Goal: Task Accomplishment & Management: Manage account settings

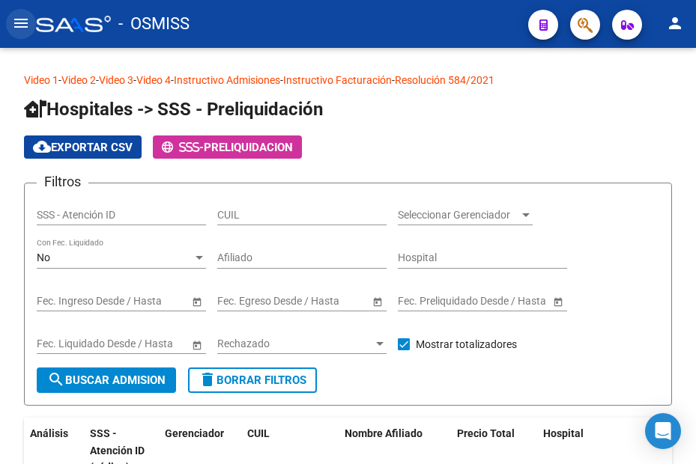
click at [25, 25] on mat-icon "menu" at bounding box center [21, 23] width 18 height 18
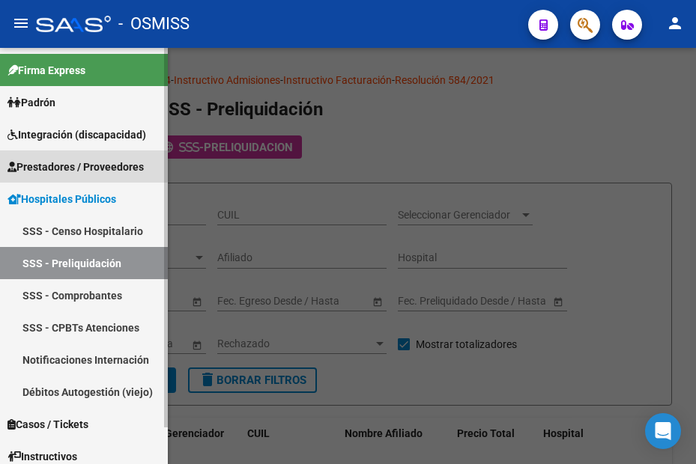
click at [65, 164] on span "Prestadores / Proveedores" at bounding box center [75, 167] width 136 height 16
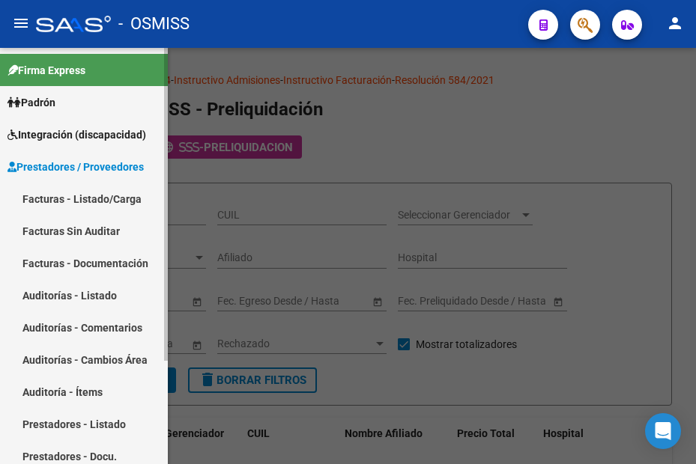
click at [76, 294] on link "Auditorías - Listado" at bounding box center [84, 295] width 168 height 32
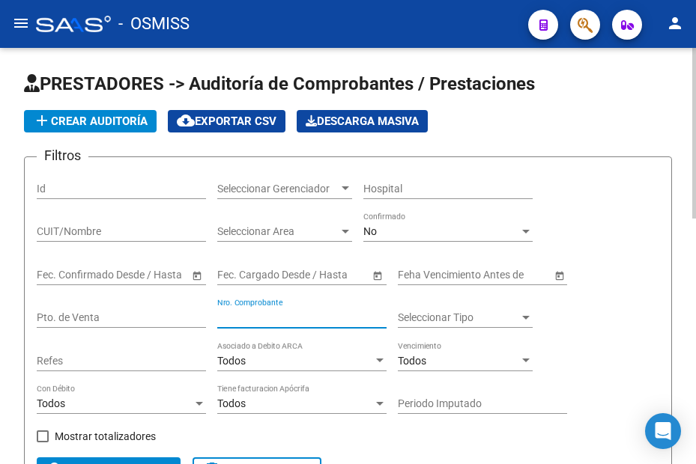
click at [250, 316] on input "Nro. Comprobante" at bounding box center [301, 318] width 169 height 13
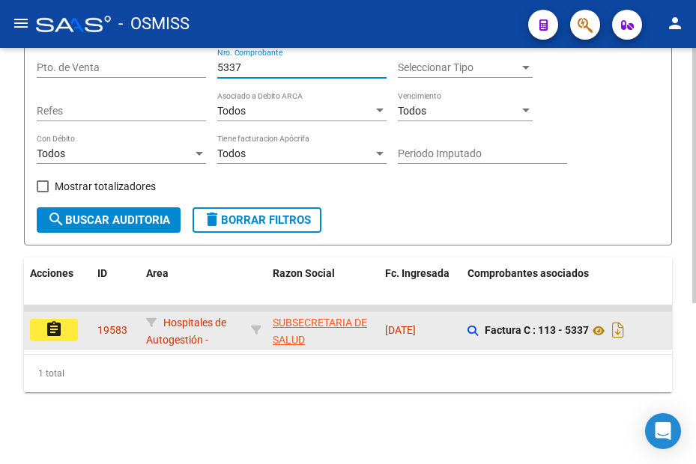
type input "5337"
click at [58, 321] on mat-icon "assignment" at bounding box center [54, 330] width 18 height 18
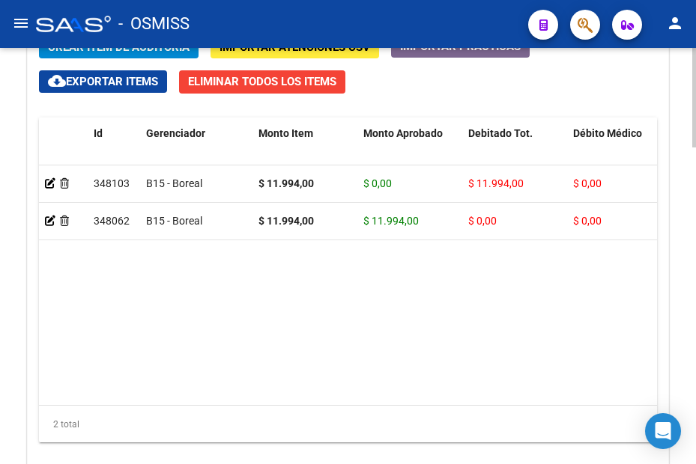
scroll to position [1199, 0]
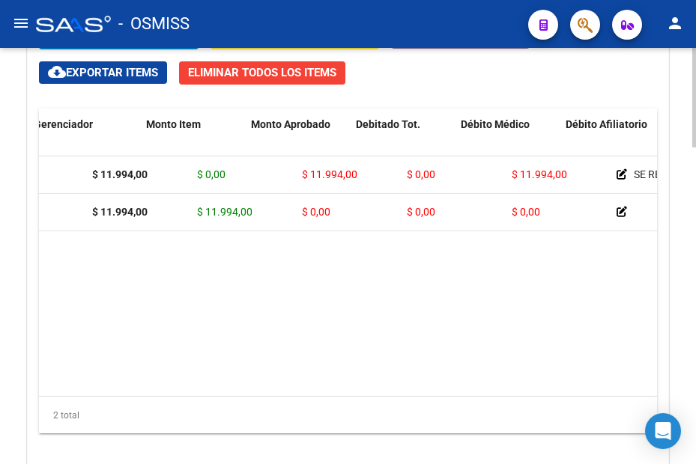
drag, startPoint x: 196, startPoint y: 256, endPoint x: 282, endPoint y: 249, distance: 86.4
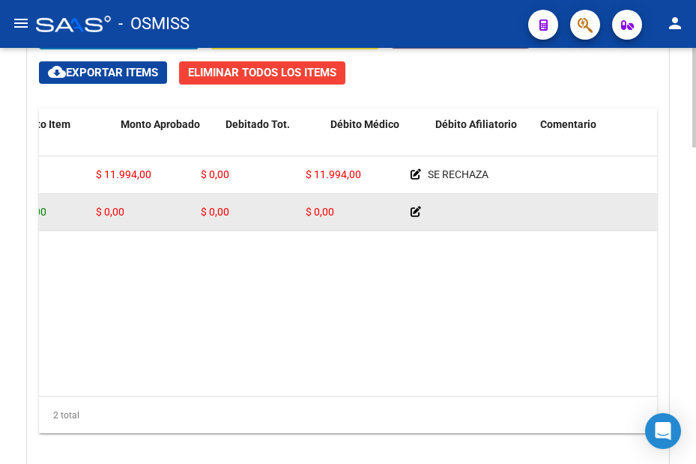
drag, startPoint x: 220, startPoint y: 219, endPoint x: 304, endPoint y: 220, distance: 83.9
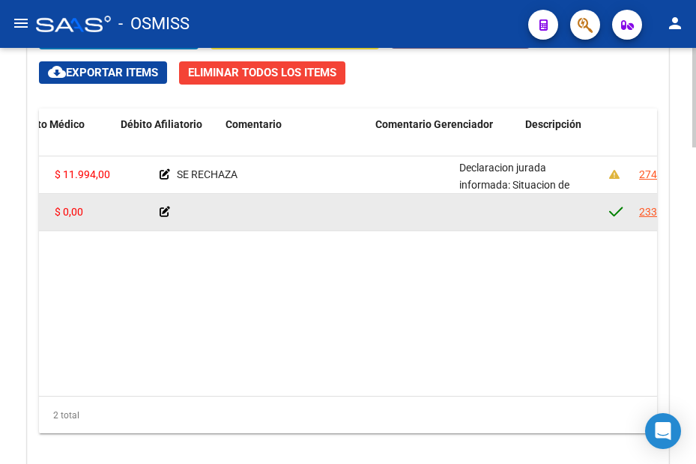
drag, startPoint x: 346, startPoint y: 207, endPoint x: 443, endPoint y: 211, distance: 96.7
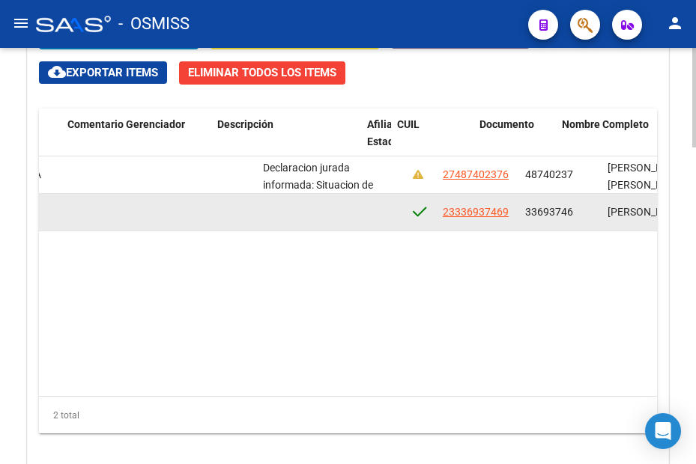
scroll to position [0, 884]
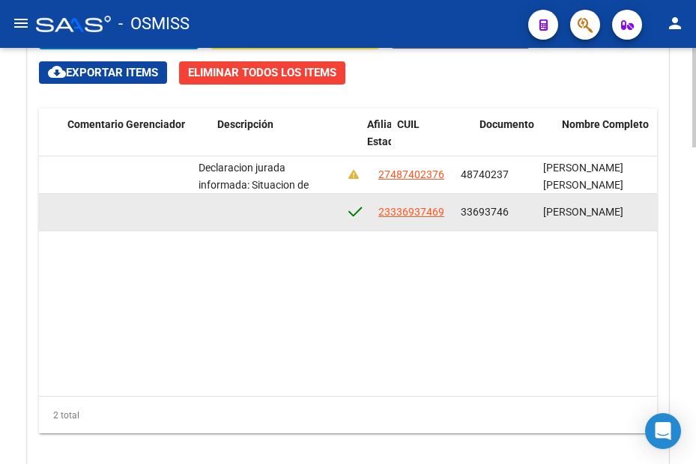
drag, startPoint x: 243, startPoint y: 218, endPoint x: 297, endPoint y: 217, distance: 54.0
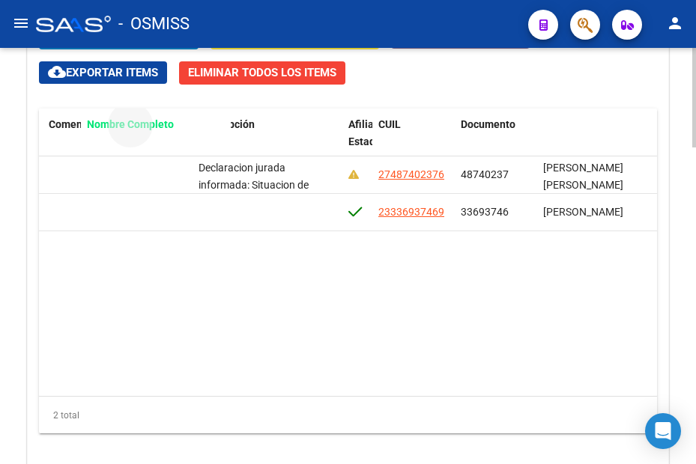
drag, startPoint x: 569, startPoint y: 124, endPoint x: 91, endPoint y: 145, distance: 478.4
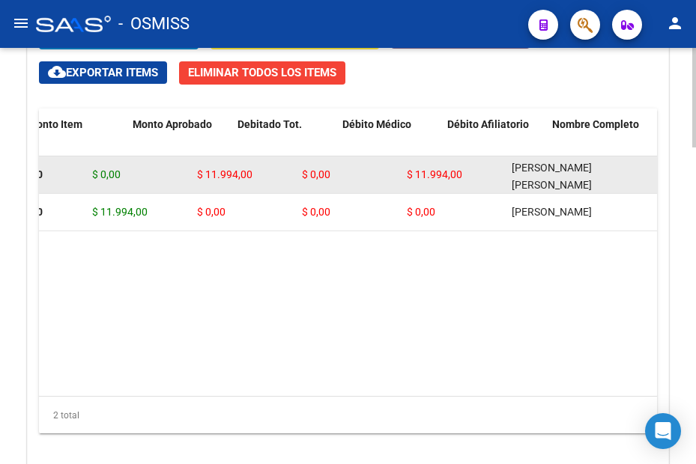
scroll to position [0, 190]
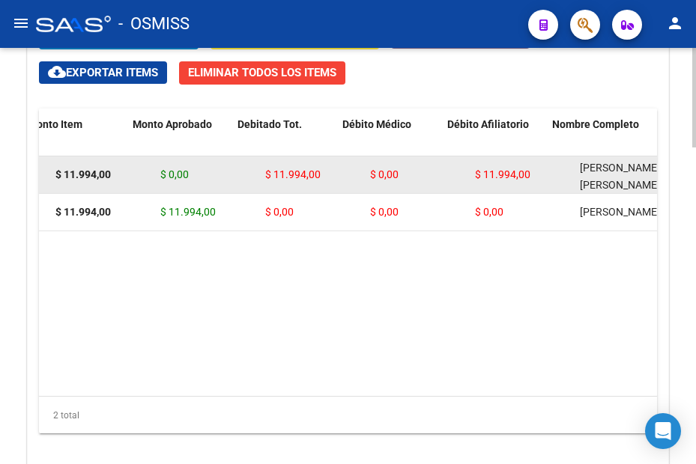
drag, startPoint x: 150, startPoint y: 163, endPoint x: 88, endPoint y: 170, distance: 61.9
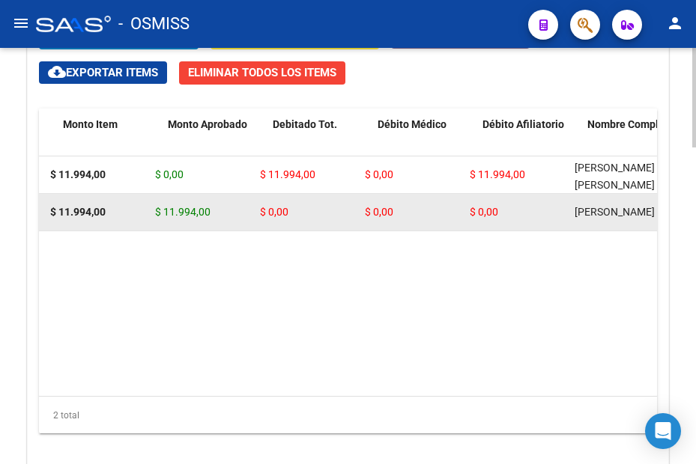
drag, startPoint x: 369, startPoint y: 220, endPoint x: 396, endPoint y: 218, distance: 27.0
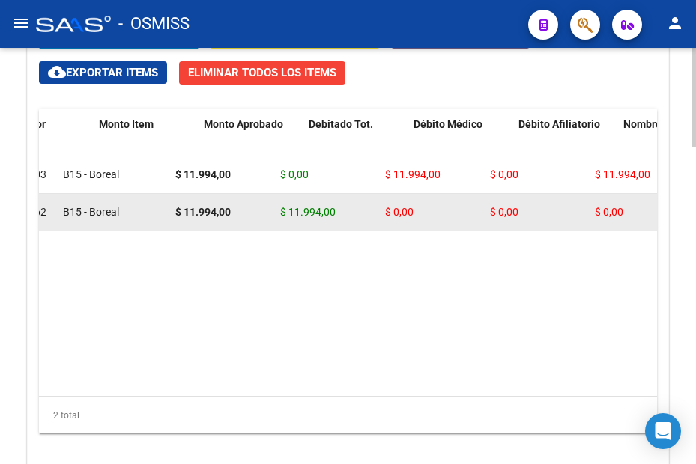
drag, startPoint x: 318, startPoint y: 214, endPoint x: 297, endPoint y: 214, distance: 20.2
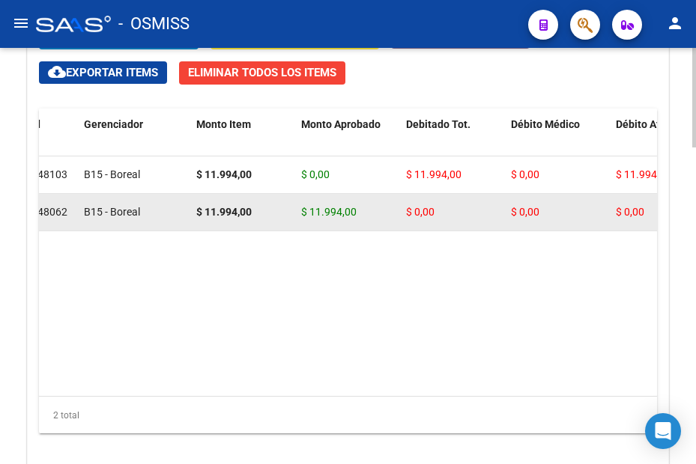
scroll to position [0, 0]
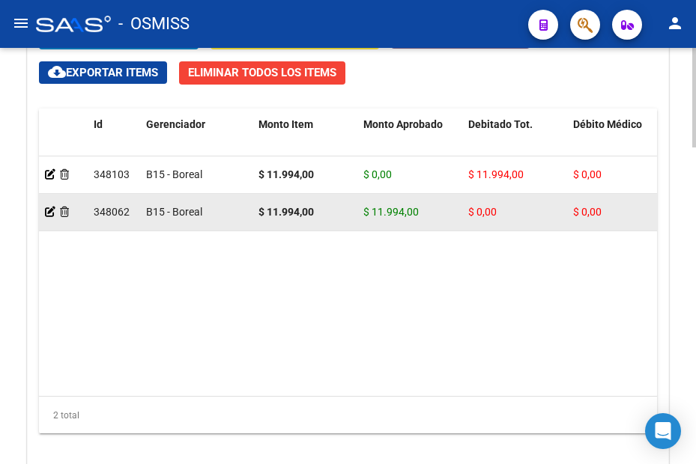
drag, startPoint x: 297, startPoint y: 214, endPoint x: 171, endPoint y: 213, distance: 126.6
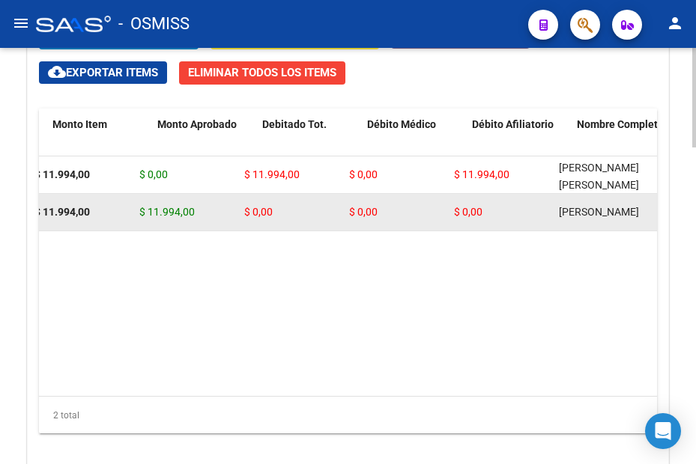
drag, startPoint x: 321, startPoint y: 205, endPoint x: 375, endPoint y: 202, distance: 54.0
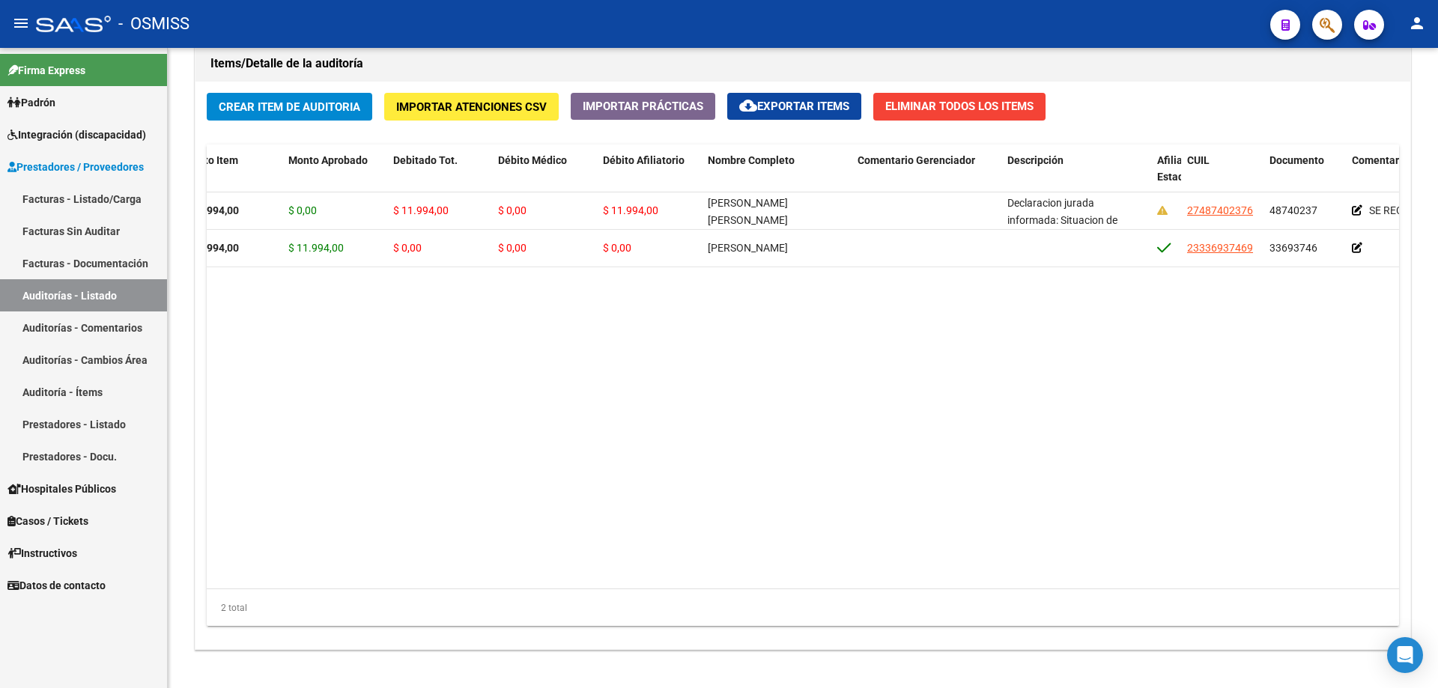
scroll to position [865, 0]
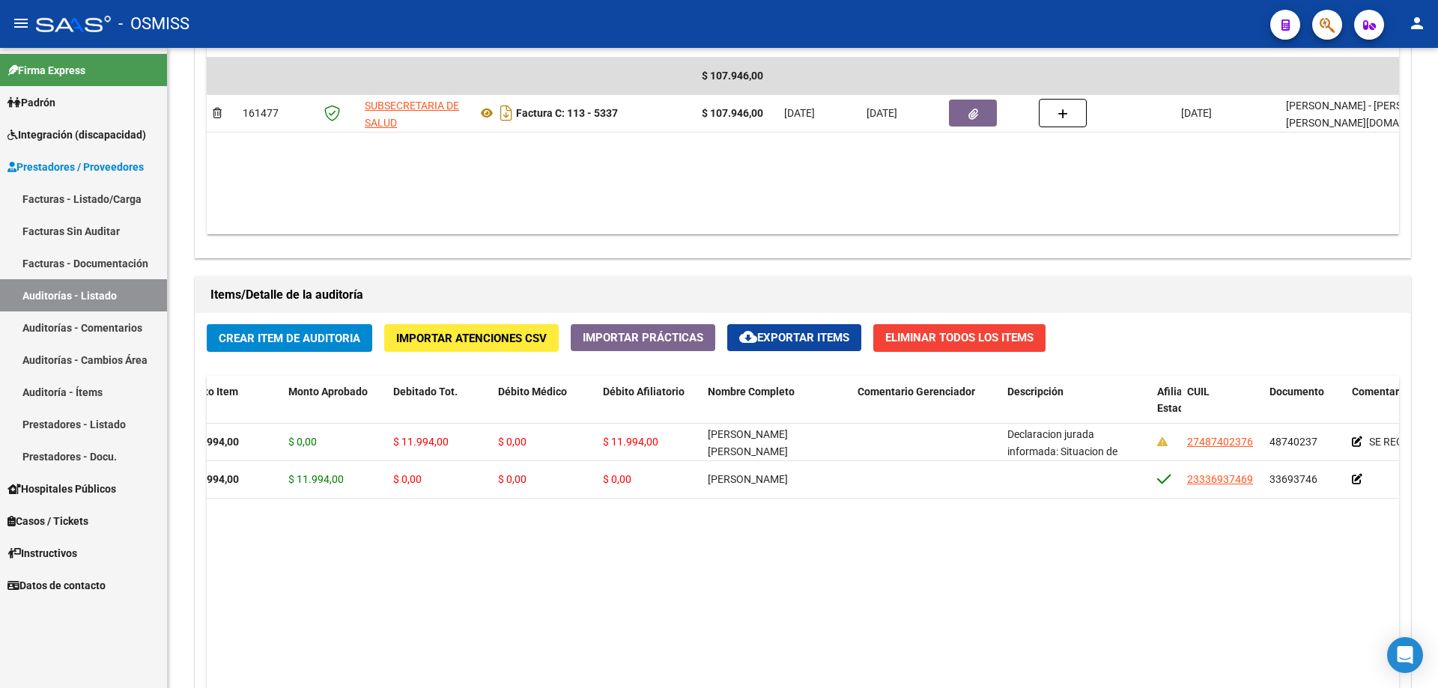
click at [533, 464] on datatable-body "348103 B15 - Boreal $ 11.994,00 $ 0,00 $ 11.994,00 $ 0,00 $ 11.994,00 [PERSON_N…" at bounding box center [864, 622] width 1315 height 396
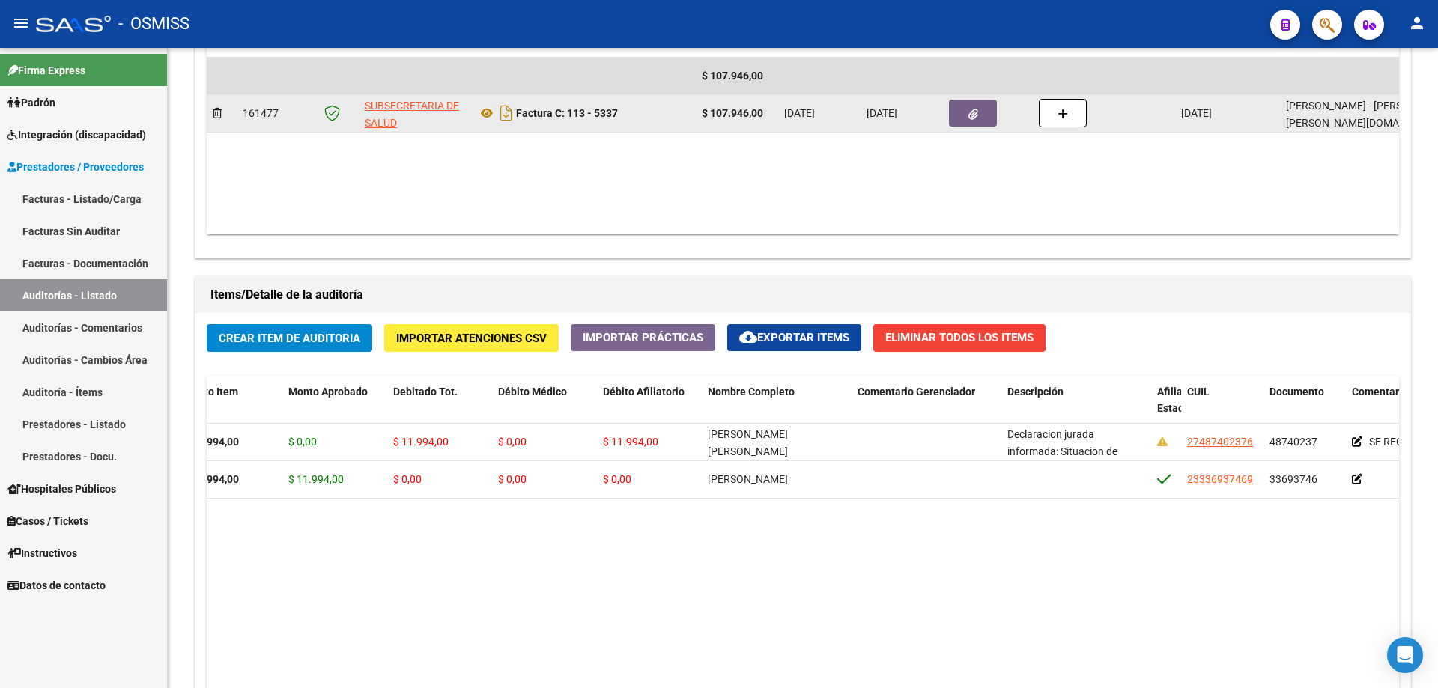
click at [695, 117] on button "button" at bounding box center [973, 113] width 48 height 27
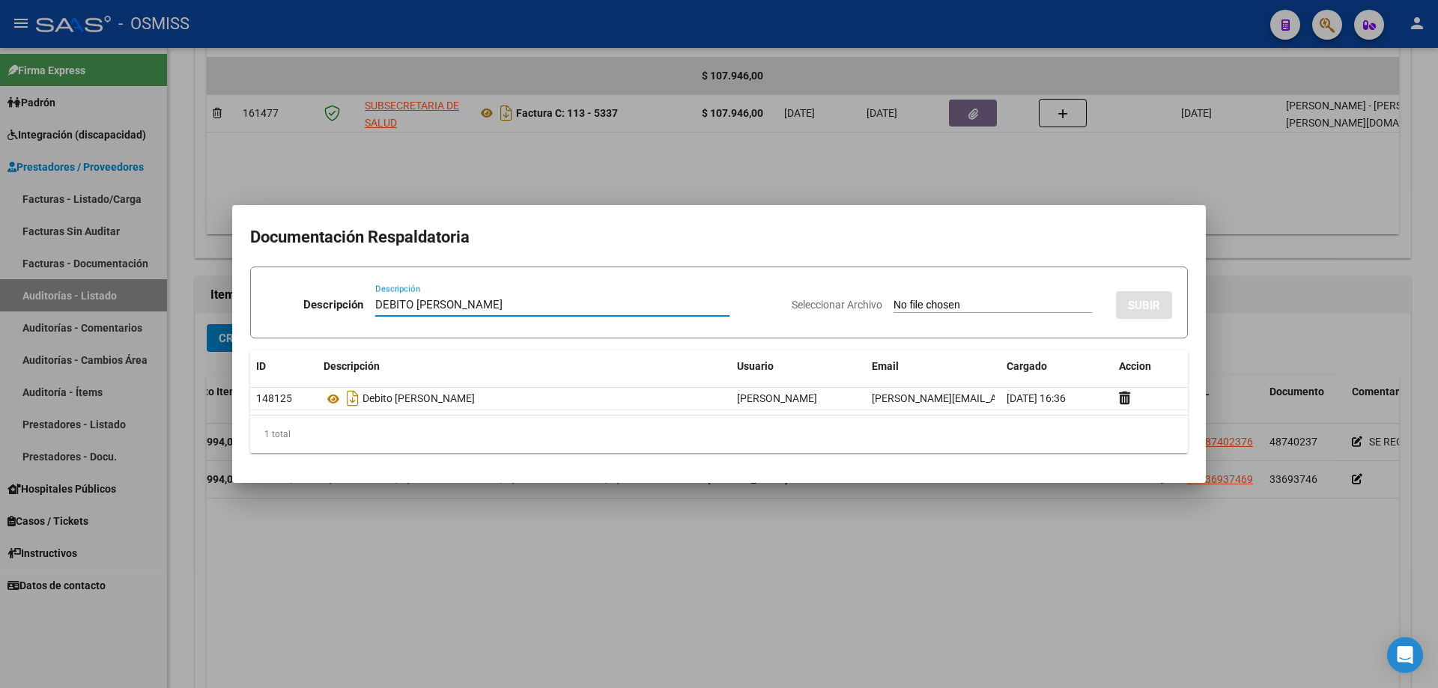
type input "DEBITO [PERSON_NAME]"
click at [695, 297] on div "Seleccionar Archivo SUBIR" at bounding box center [982, 302] width 381 height 46
click at [695, 300] on input "Seleccionar Archivo" at bounding box center [993, 306] width 199 height 14
type input "C:\fakepath\[PERSON_NAME].pdf"
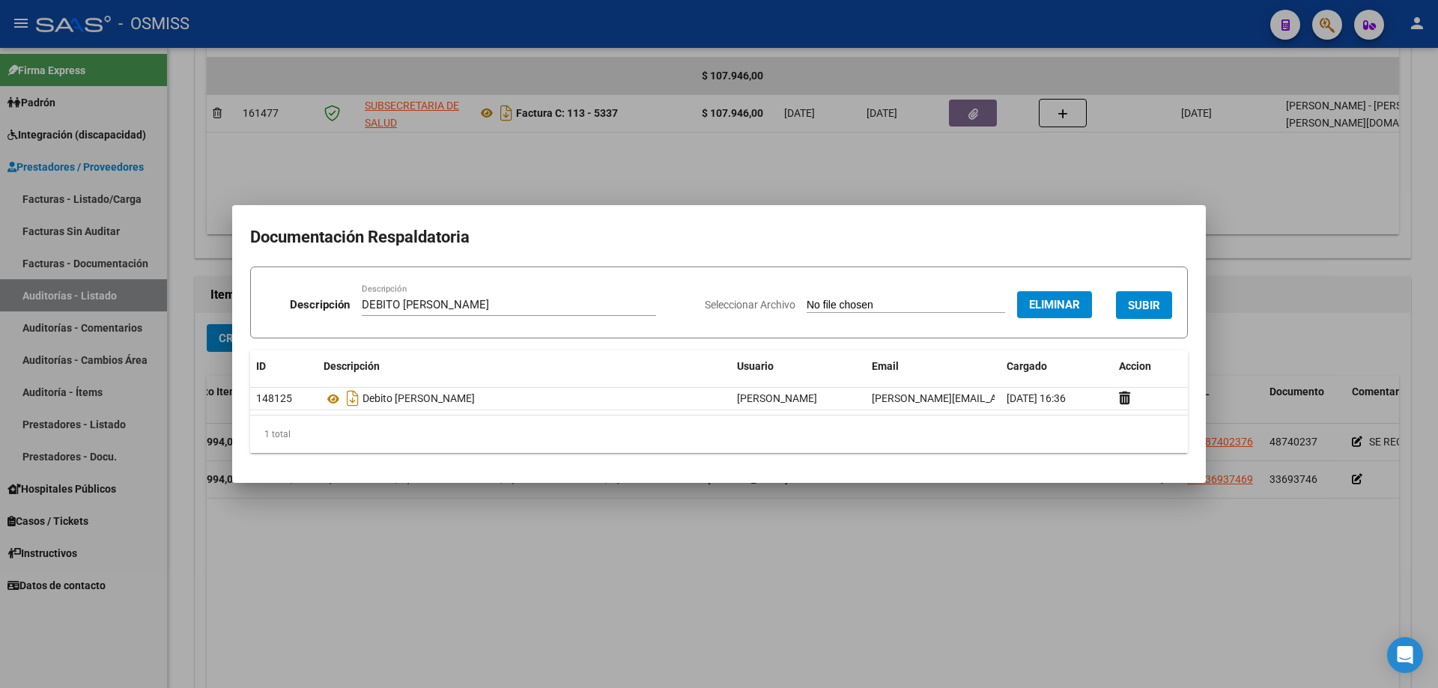
click at [695, 290] on div "Seleccionar Archivo Eliminar SUBIR" at bounding box center [938, 302] width 467 height 46
click at [695, 312] on button "SUBIR" at bounding box center [1144, 305] width 56 height 28
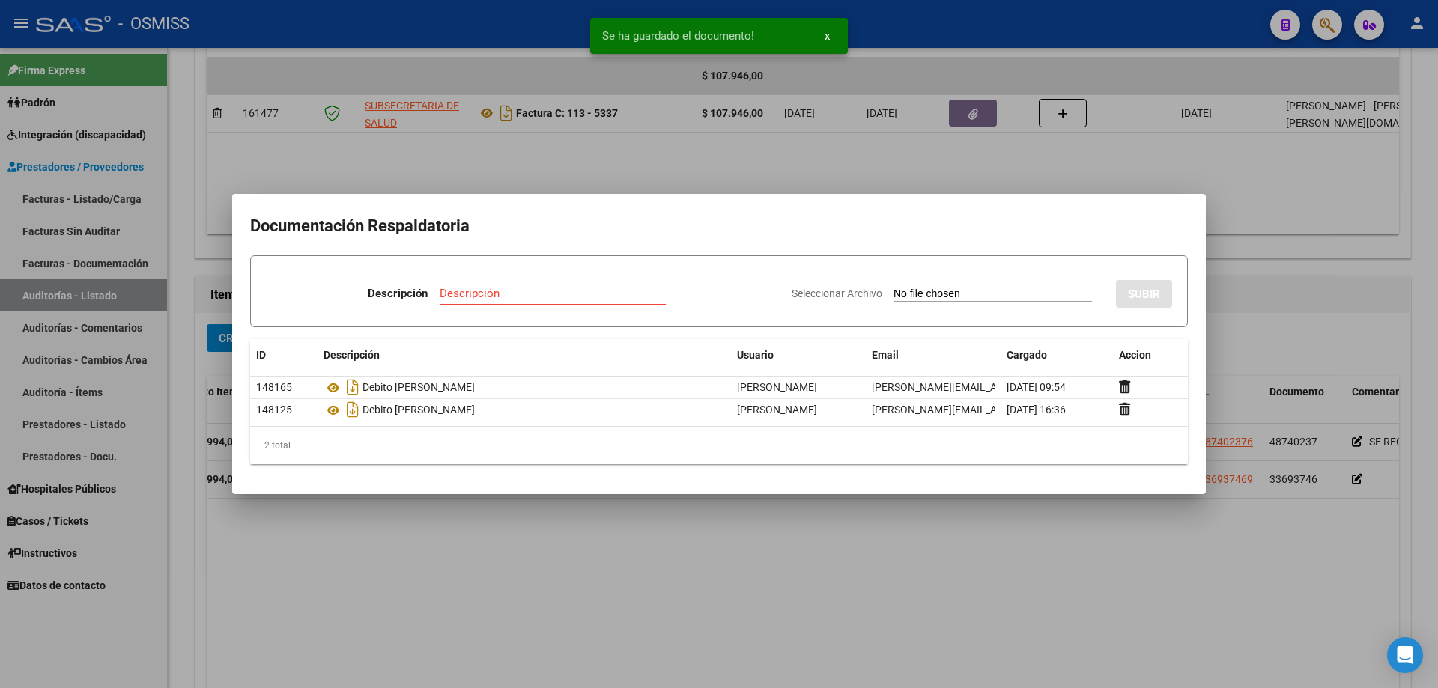
click at [465, 464] on div at bounding box center [719, 344] width 1438 height 688
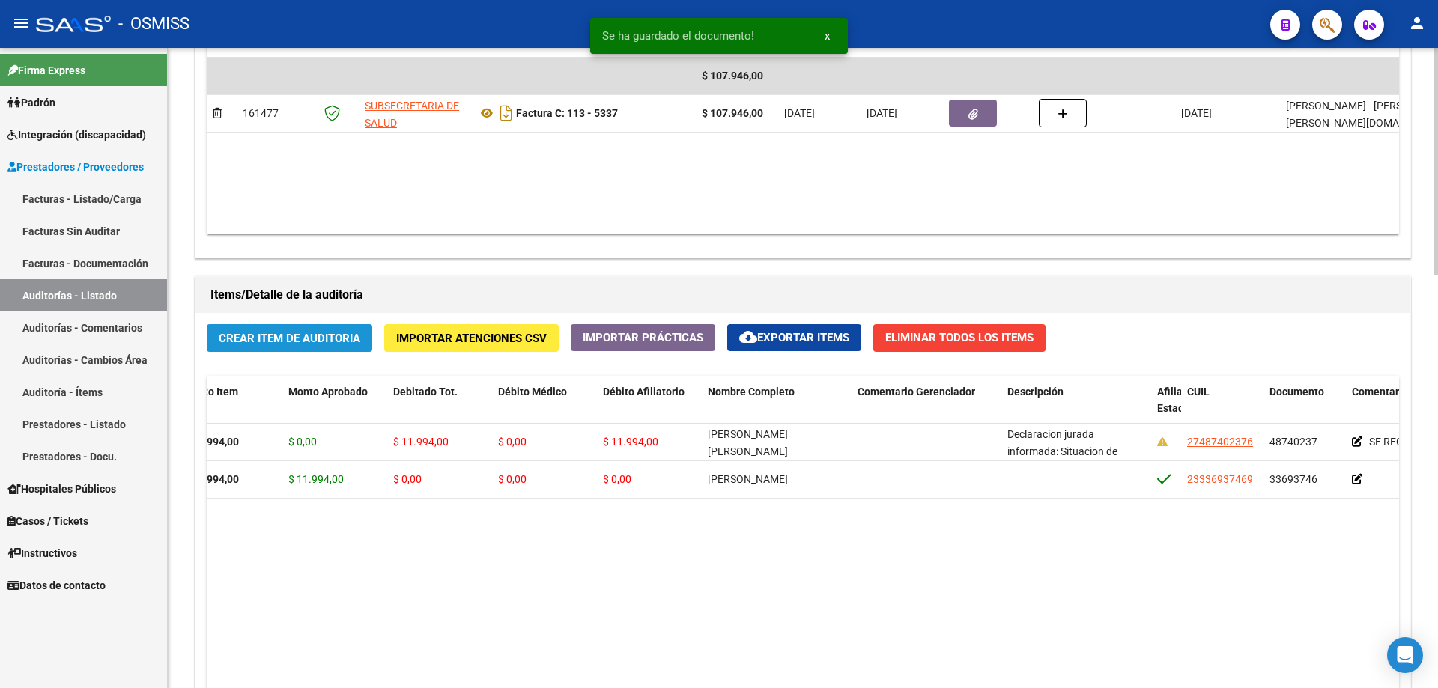
click at [280, 336] on span "Crear Item de Auditoria" at bounding box center [290, 338] width 142 height 13
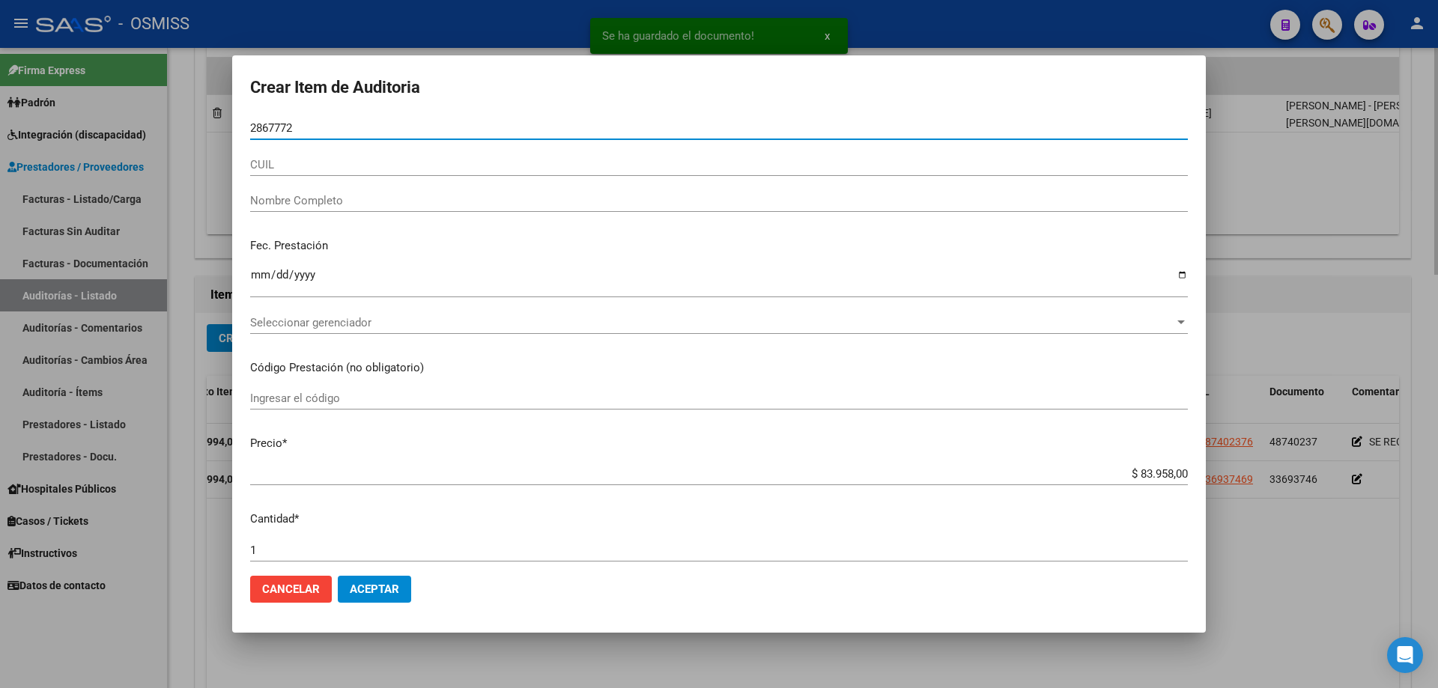
type input "28677726"
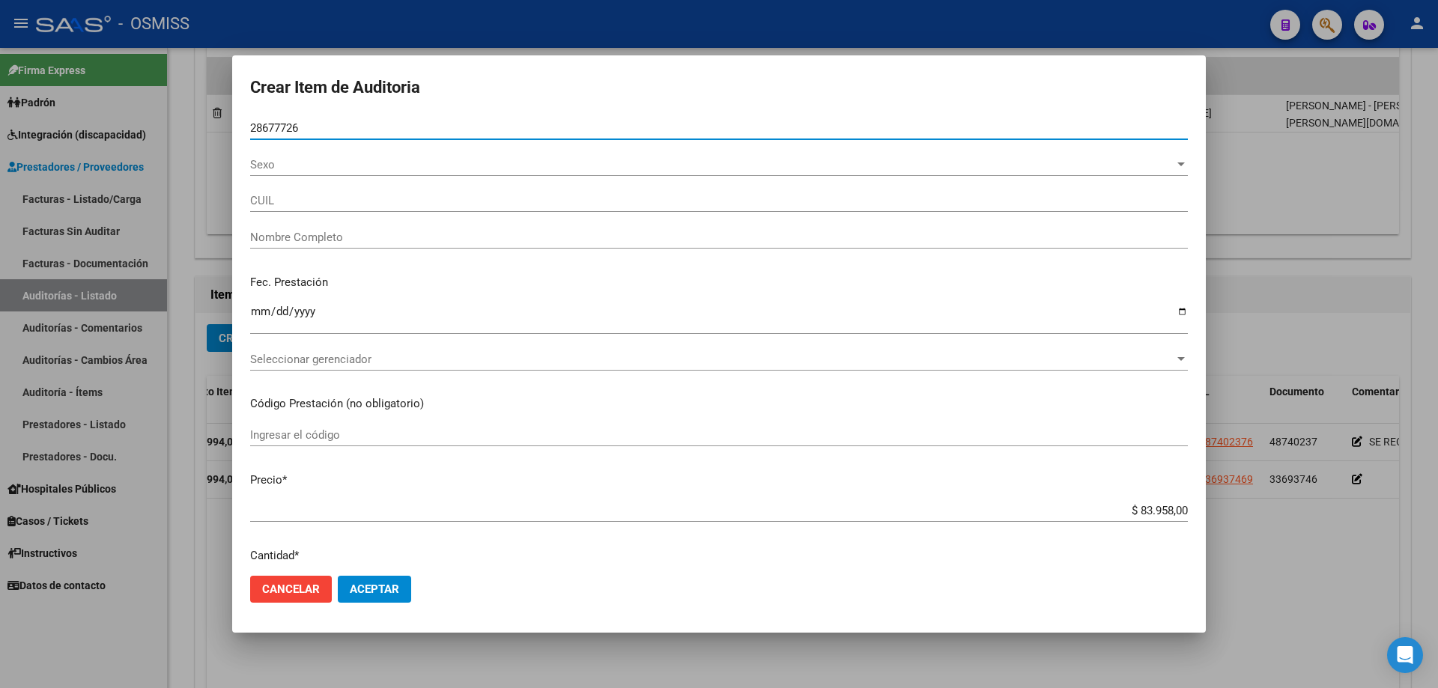
type input "27286777266"
type input "[PERSON_NAME]"
type input "28677726"
click at [266, 325] on div "Ingresar la fecha" at bounding box center [719, 318] width 938 height 32
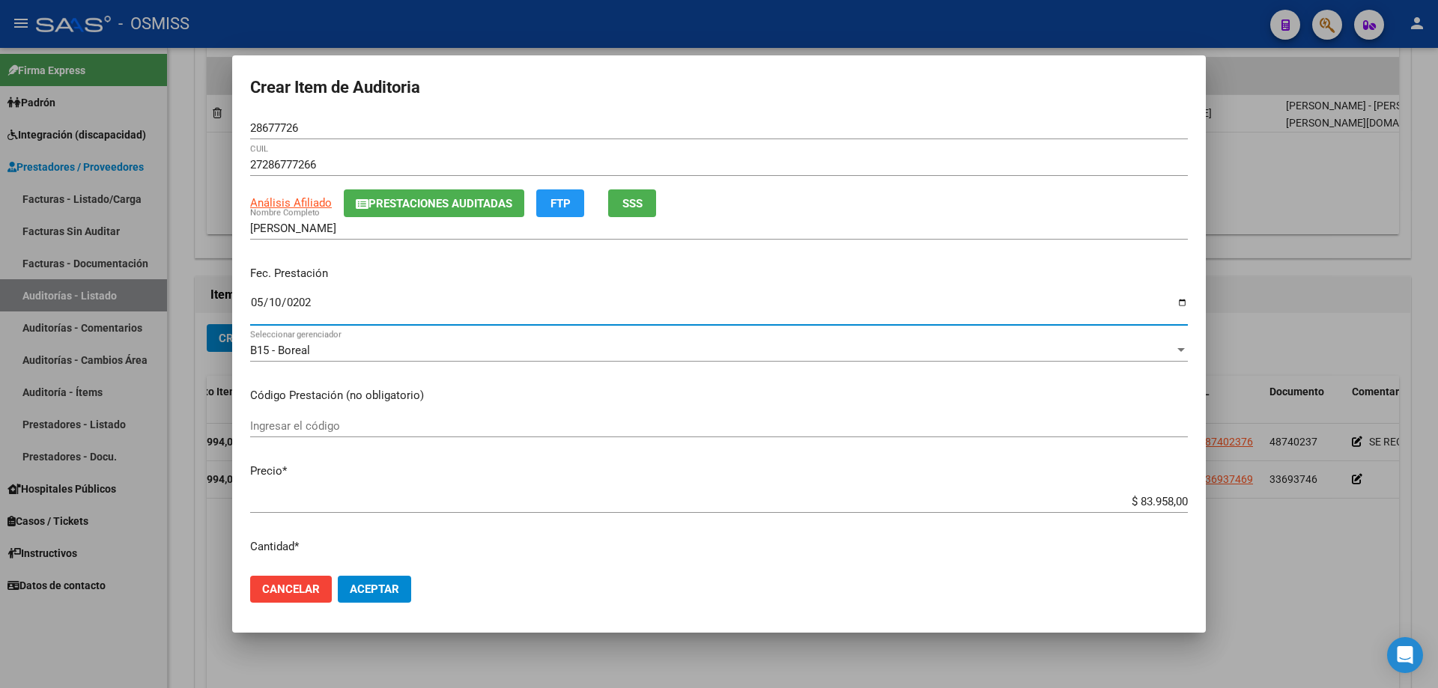
type input "[DATE]"
drag, startPoint x: 1091, startPoint y: 507, endPoint x: 1438, endPoint y: 491, distance: 347.3
click at [695, 464] on div "Crear Item de Auditoria 28677726 Nro Documento 27286777266 CUIL Análisis Afilia…" at bounding box center [719, 344] width 1438 height 688
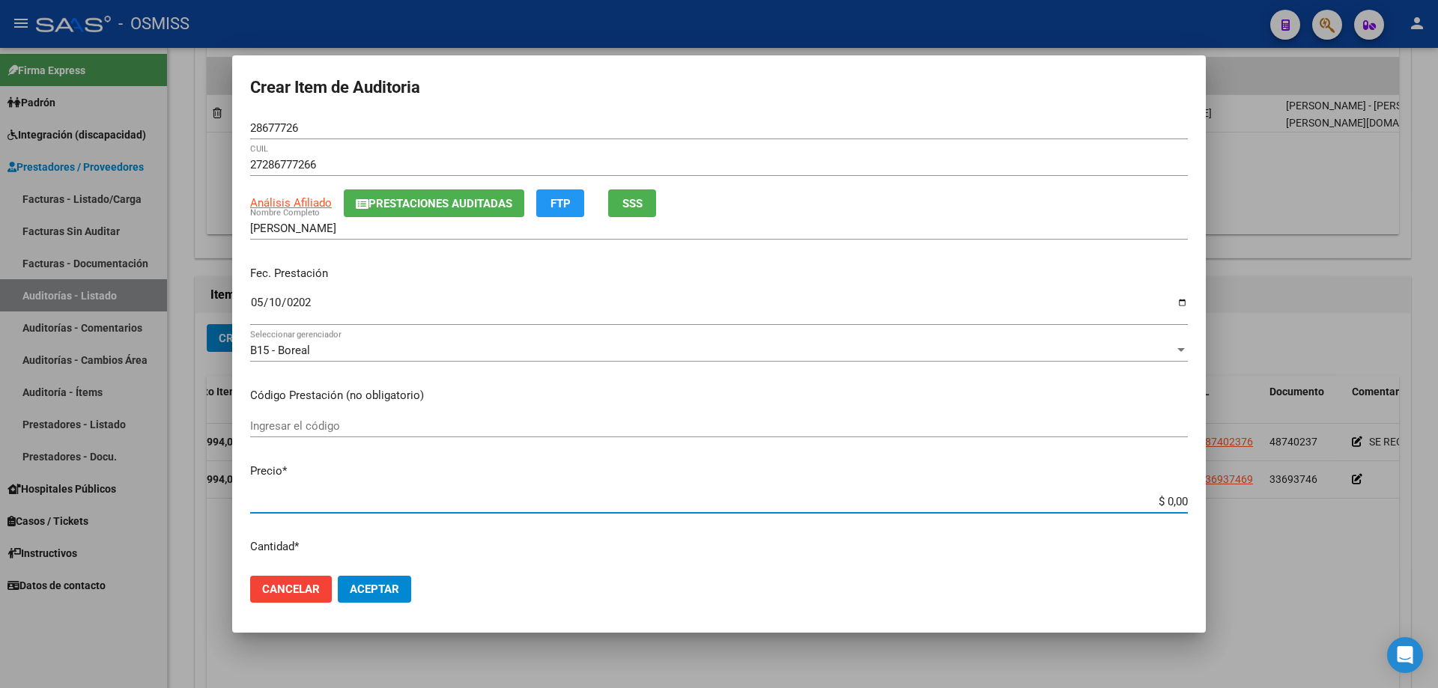
type input "$ 0,01"
type input "$ 0,11"
type input "$ 1,19"
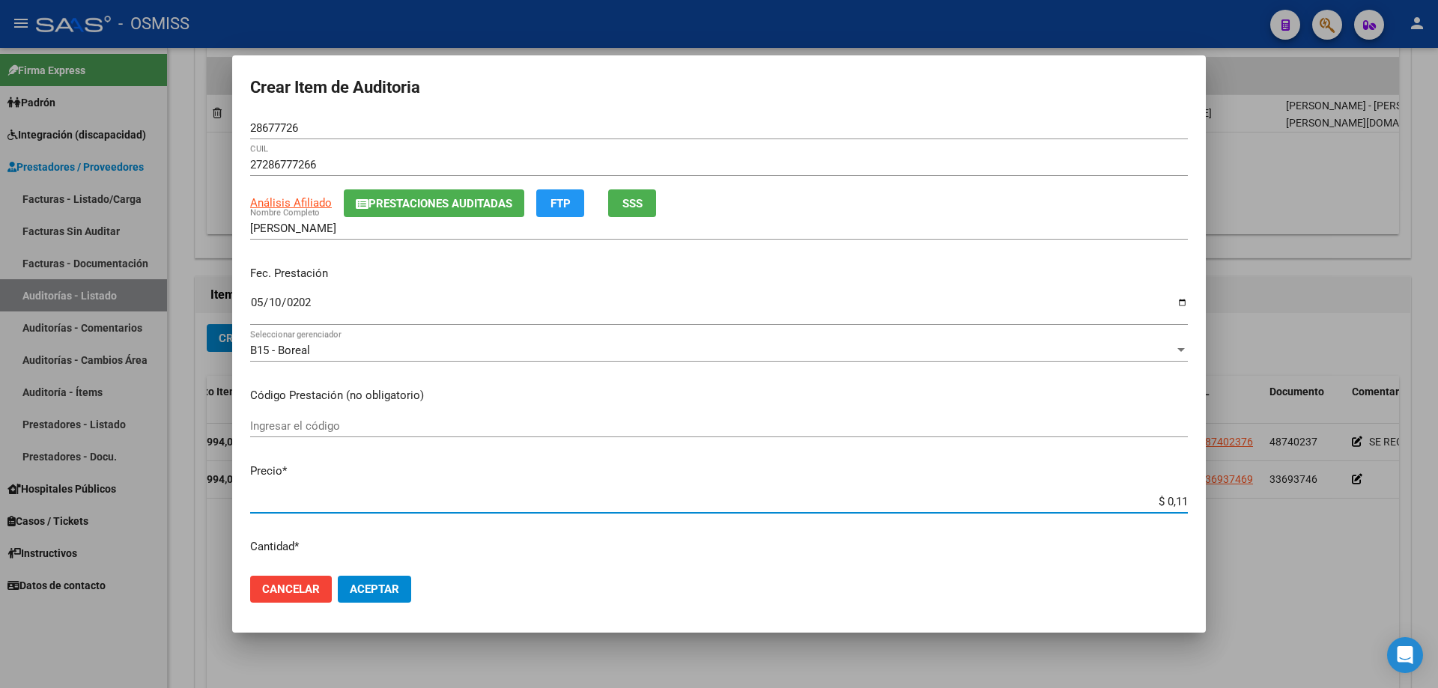
type input "$ 1,19"
type input "$ 11,99"
type input "$ 119,94"
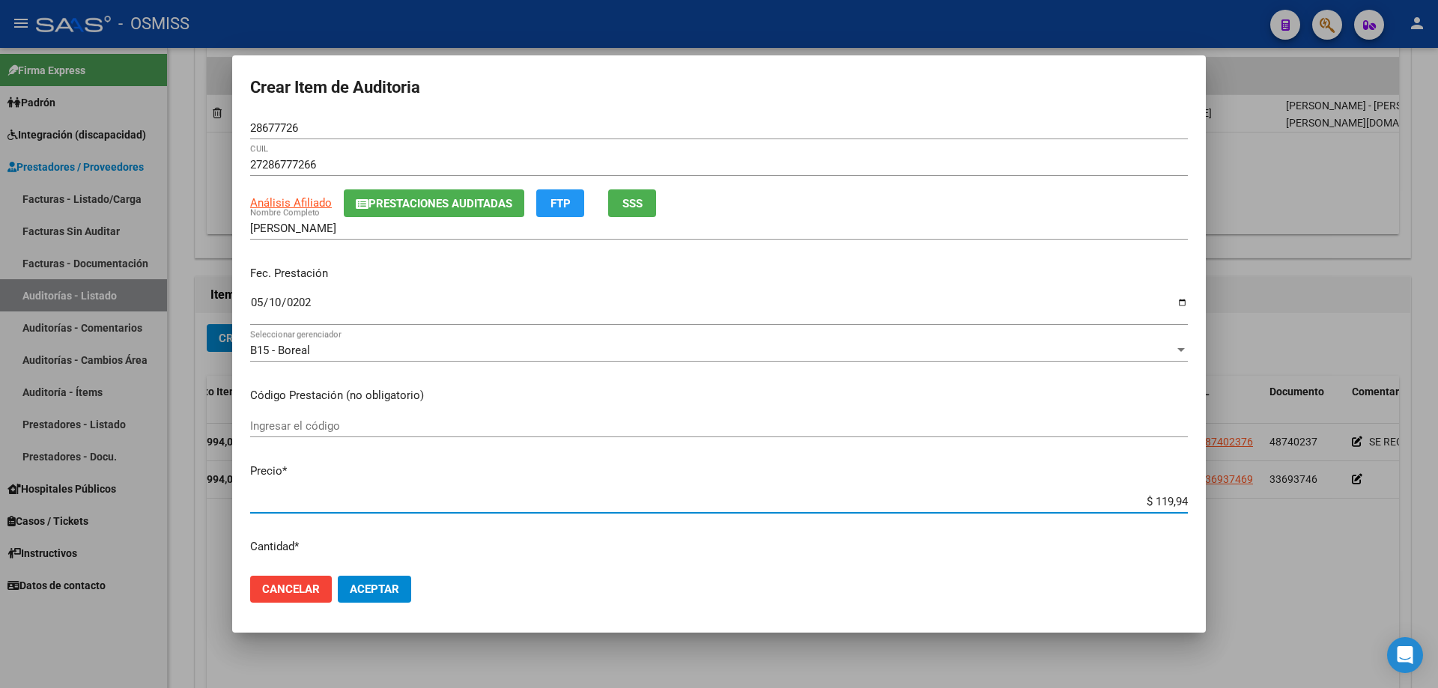
type input "$ 1.199,40"
type input "$ 11.994,00"
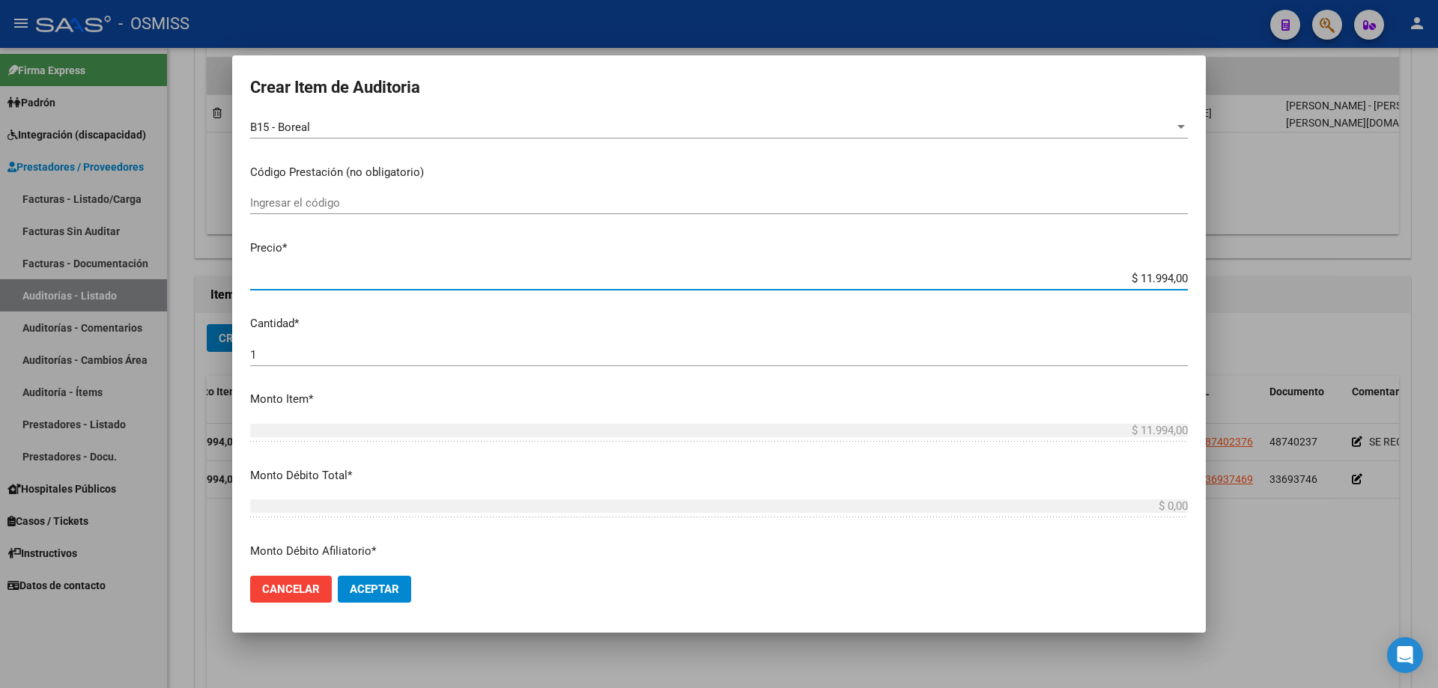
scroll to position [225, 0]
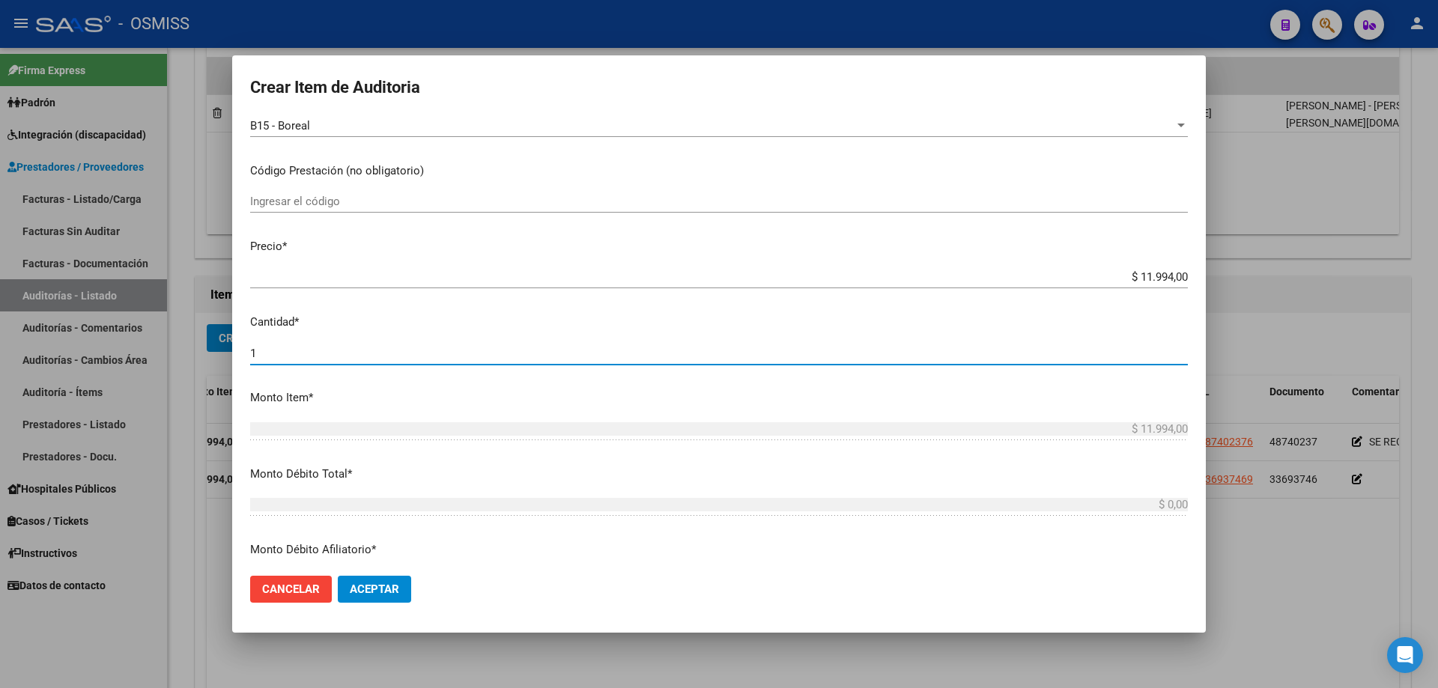
drag, startPoint x: 306, startPoint y: 351, endPoint x: 172, endPoint y: 344, distance: 133.5
click at [172, 344] on div "Crear Item de Auditoria 28677726 Nro Documento 27286777266 CUIL Análisis Afilia…" at bounding box center [719, 344] width 1438 height 688
type input "2"
type input "$ 23.988,00"
type input "2"
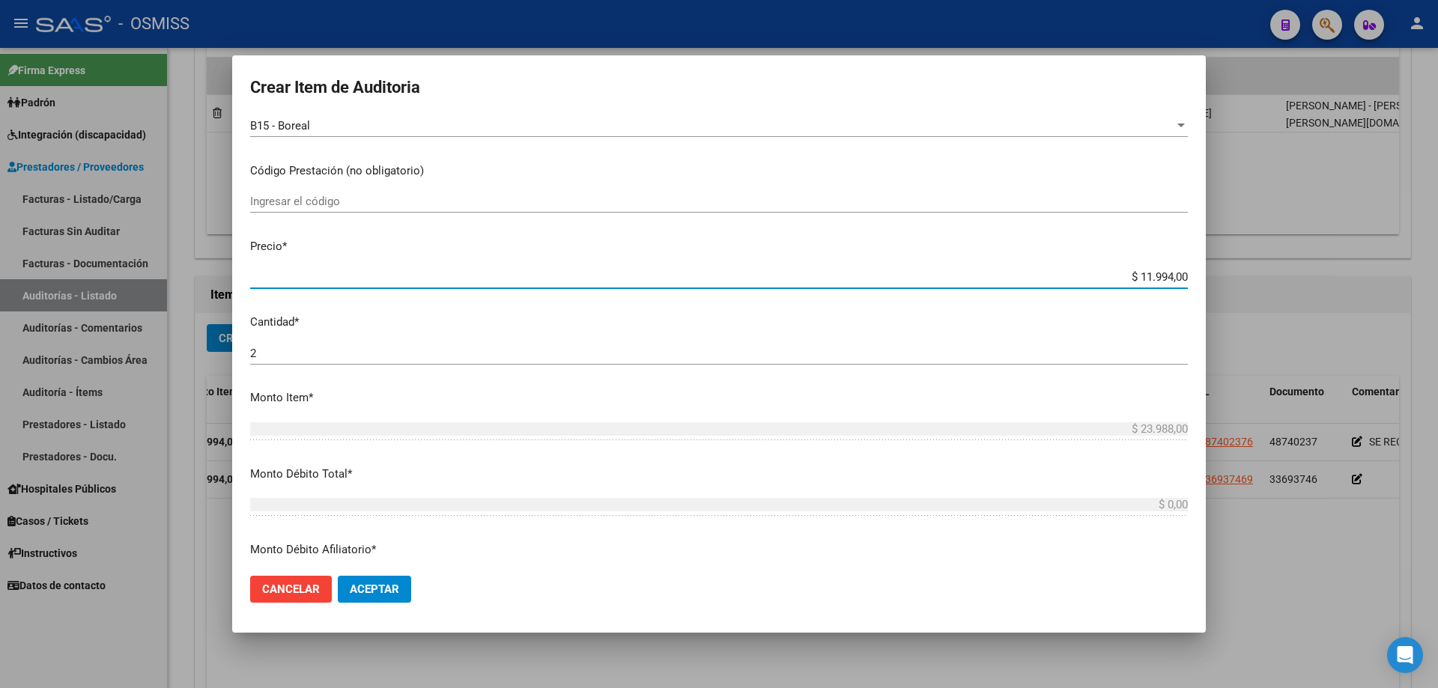
click at [695, 281] on input "$ 11.994,00" at bounding box center [719, 276] width 938 height 13
drag, startPoint x: 1144, startPoint y: 276, endPoint x: 1438, endPoint y: 261, distance: 294.0
click at [695, 261] on div "Crear Item de Auditoria 28677726 Nro Documento 27286777266 CUIL Análisis Afilia…" at bounding box center [719, 344] width 1438 height 688
type input "$ 0,02"
type input "$ 0,04"
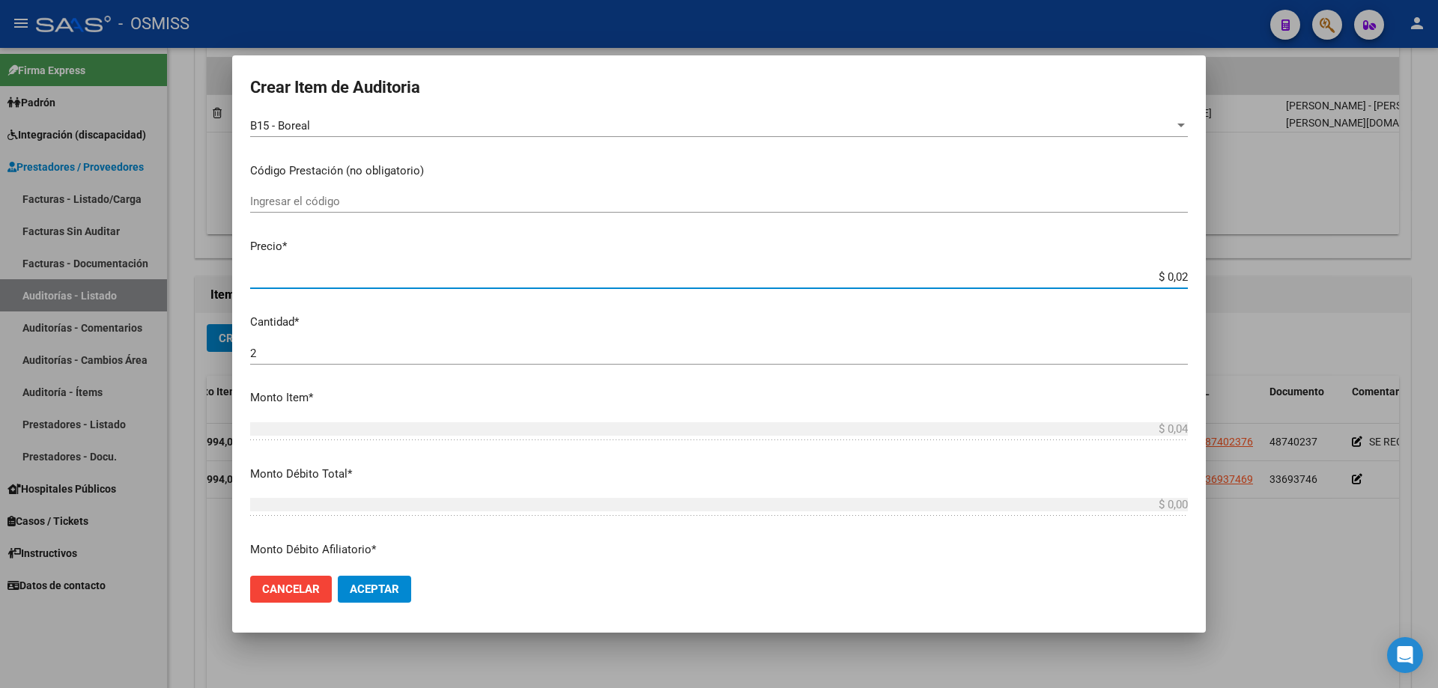
type input "$ 0,23"
type input "$ 0,46"
type input "$ 2,39"
type input "$ 4,78"
type input "$ 23,98"
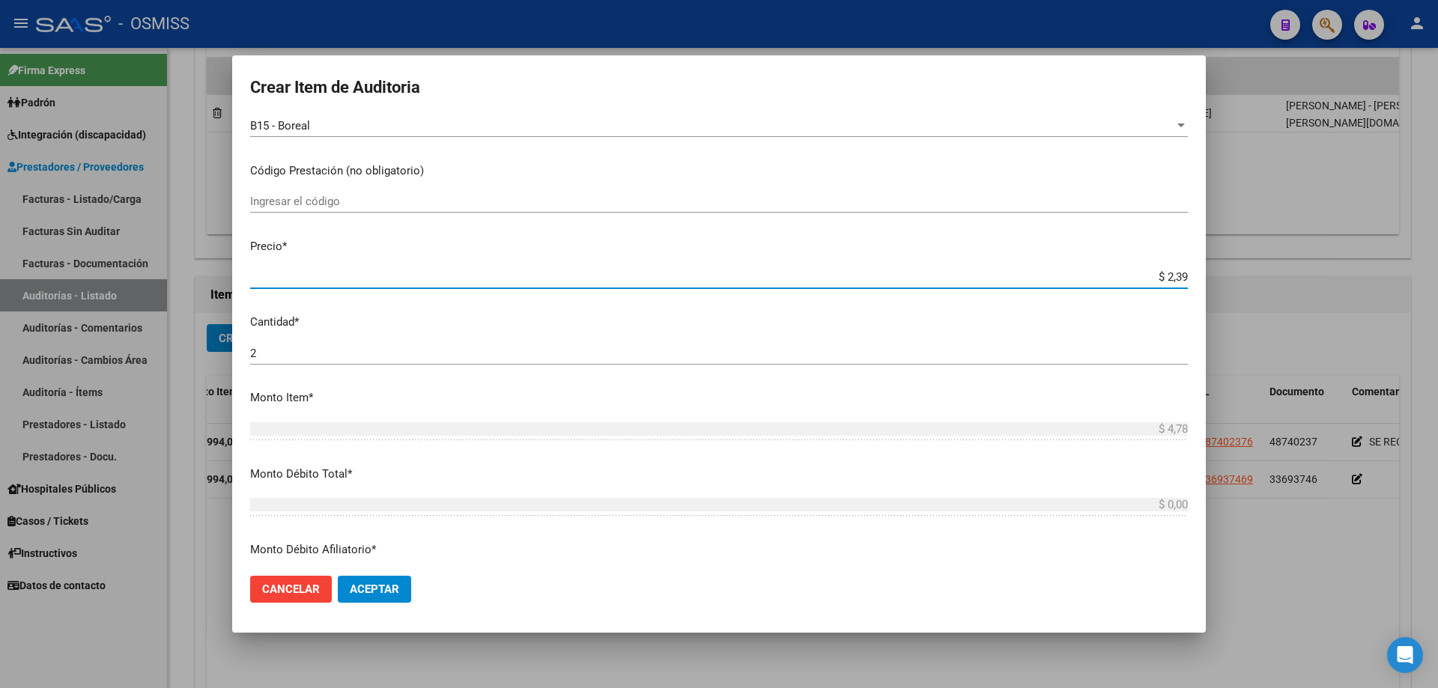
type input "$ 47,96"
type input "$ 239,88"
type input "$ 479,76"
type input "$ 2.398,80"
type input "$ 4.797,60"
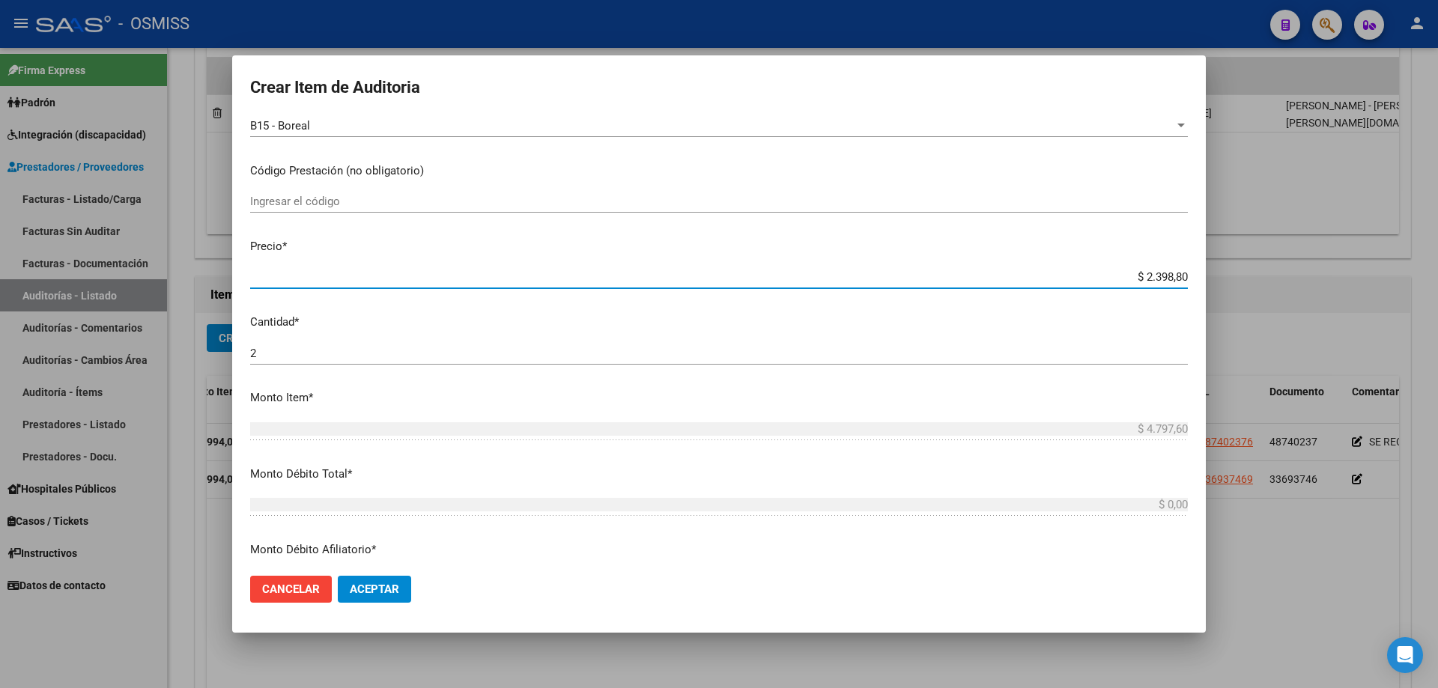
type input "$ 23.988,00"
type input "$ 47.976,00"
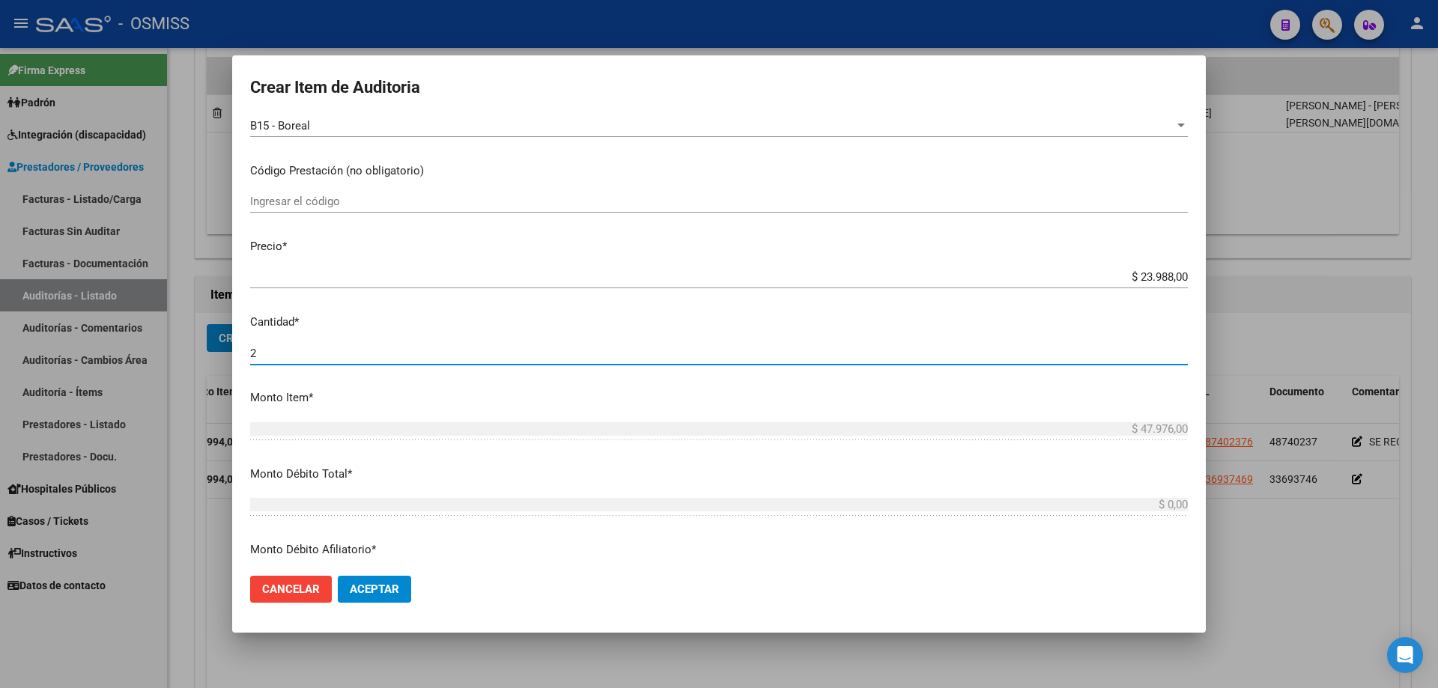
click at [304, 349] on input "2" at bounding box center [719, 353] width 938 height 13
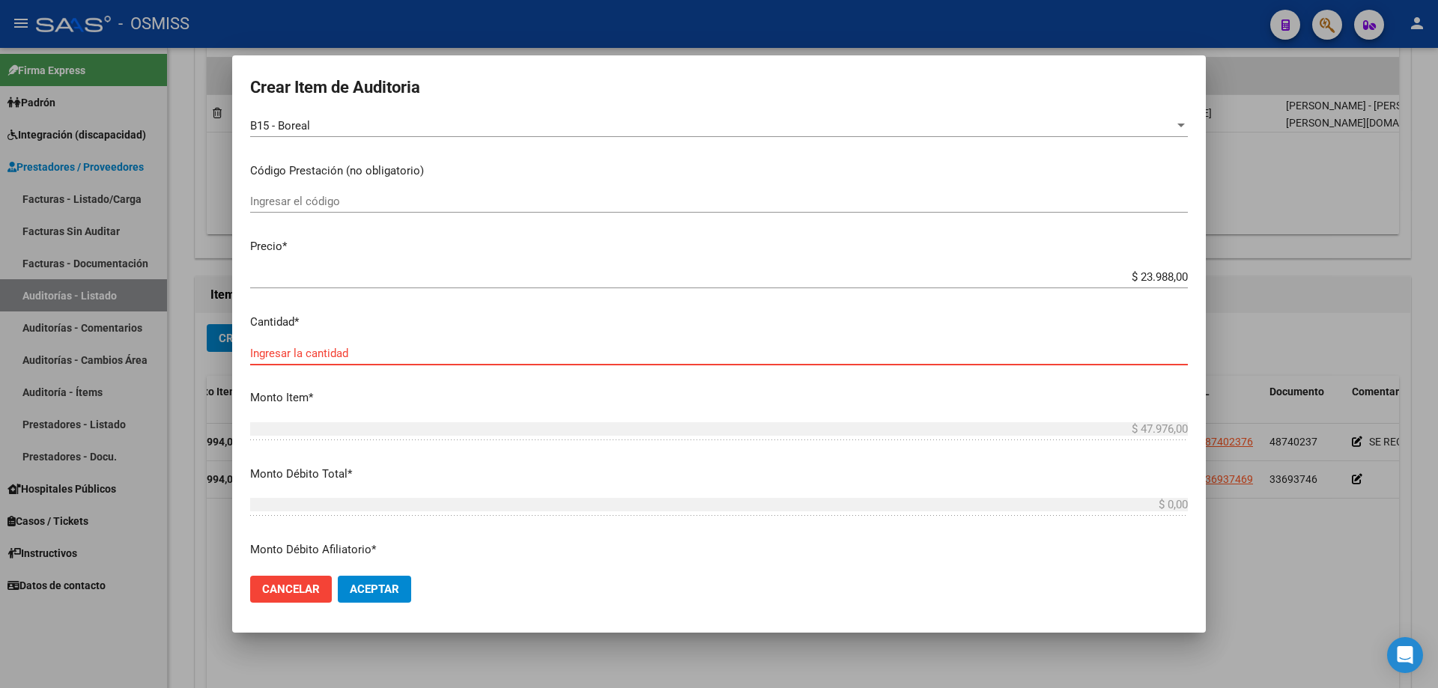
type input "1"
type input "$ 23.988,00"
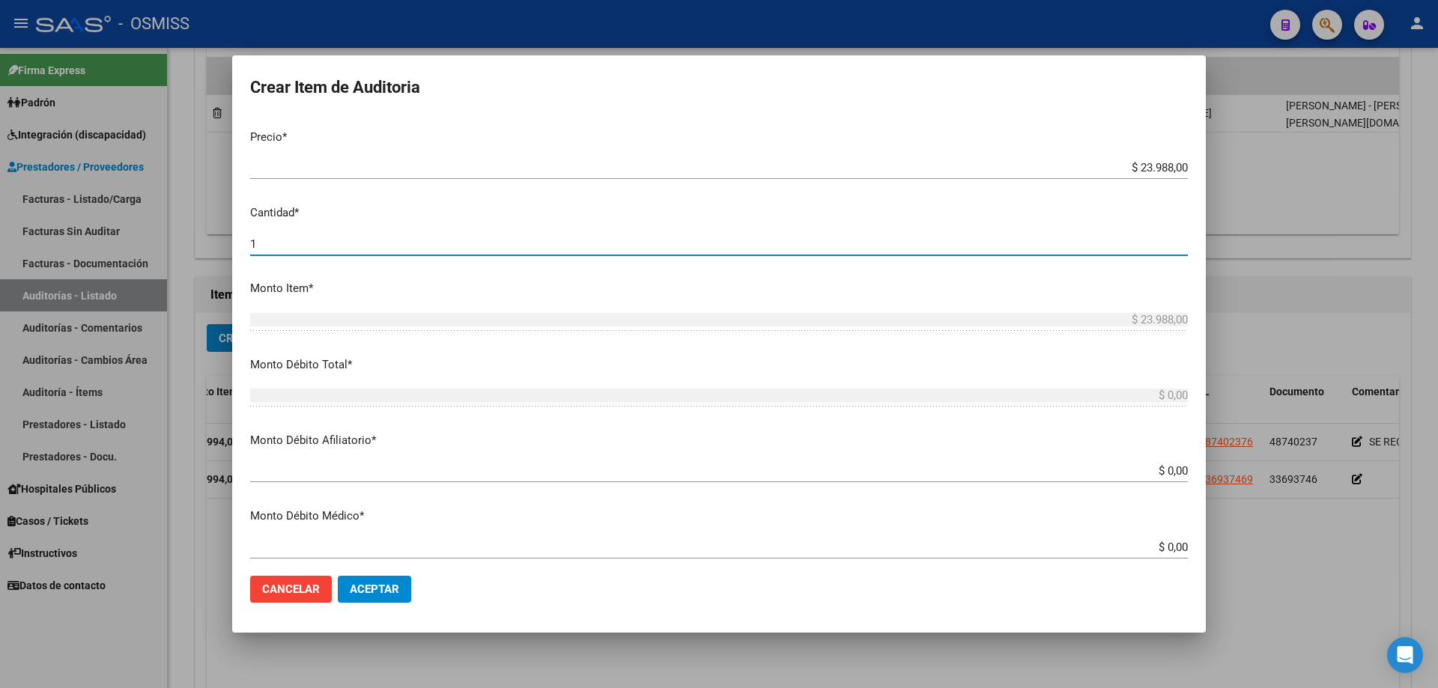
scroll to position [524, 0]
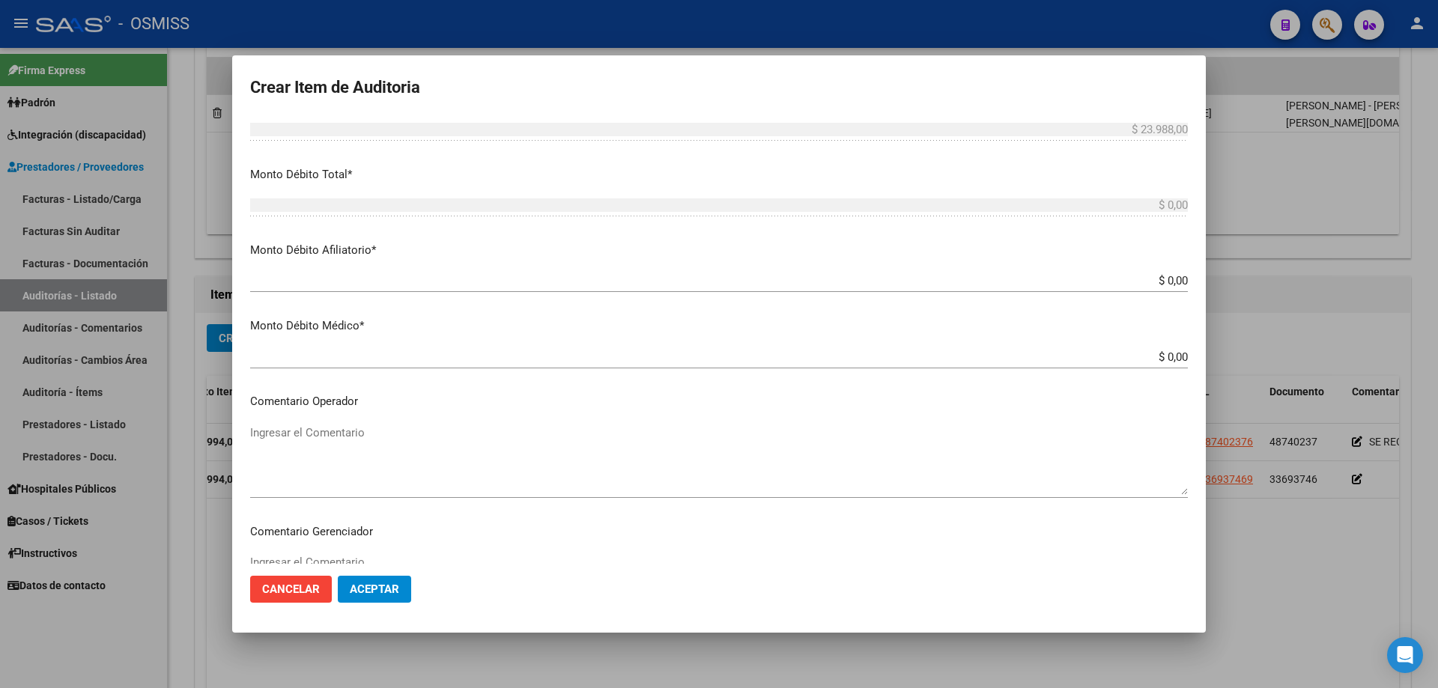
type input "1"
drag, startPoint x: 1102, startPoint y: 283, endPoint x: 1429, endPoint y: 244, distance: 329.0
click at [695, 244] on div "Crear Item de Auditoria 28677726 Nro Documento 27286777266 CUIL Análisis Afilia…" at bounding box center [719, 344] width 1438 height 688
type input "$ 0,02"
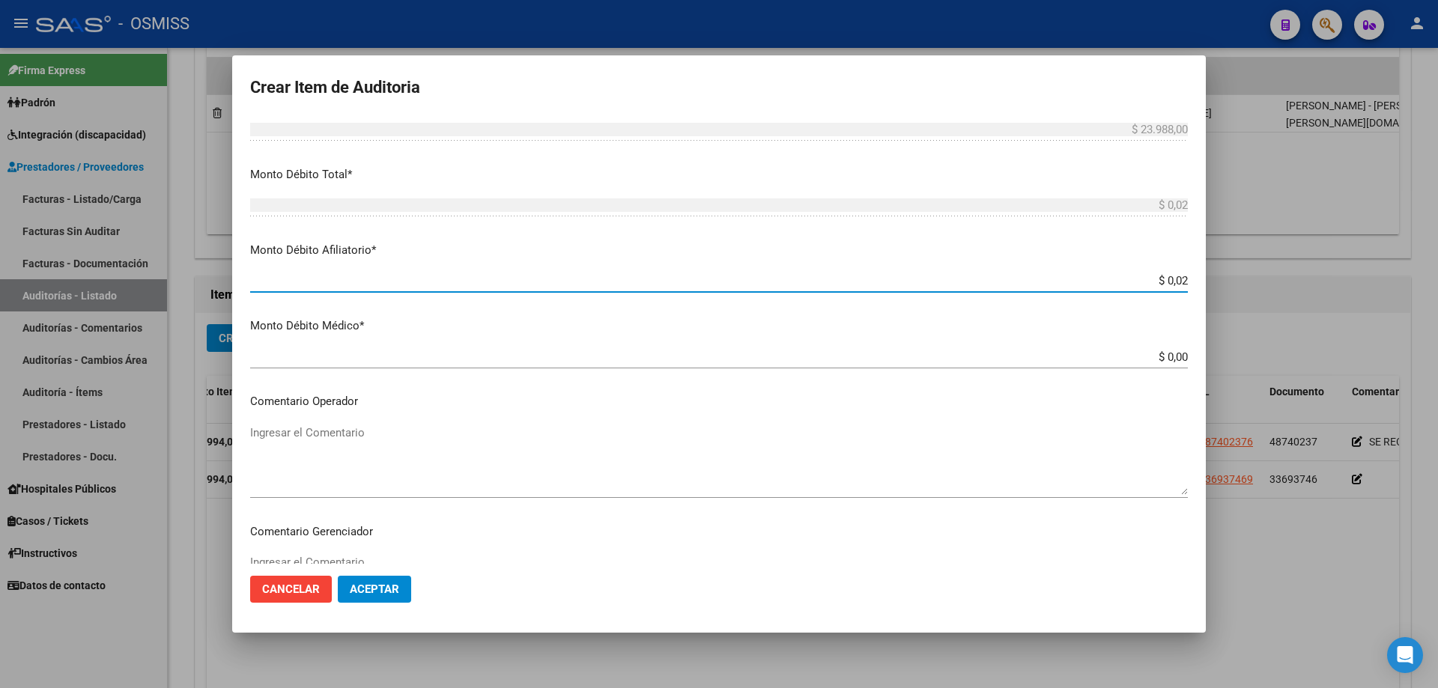
type input "$ 0,23"
type input "$ 2,39"
type input "$ 23,98"
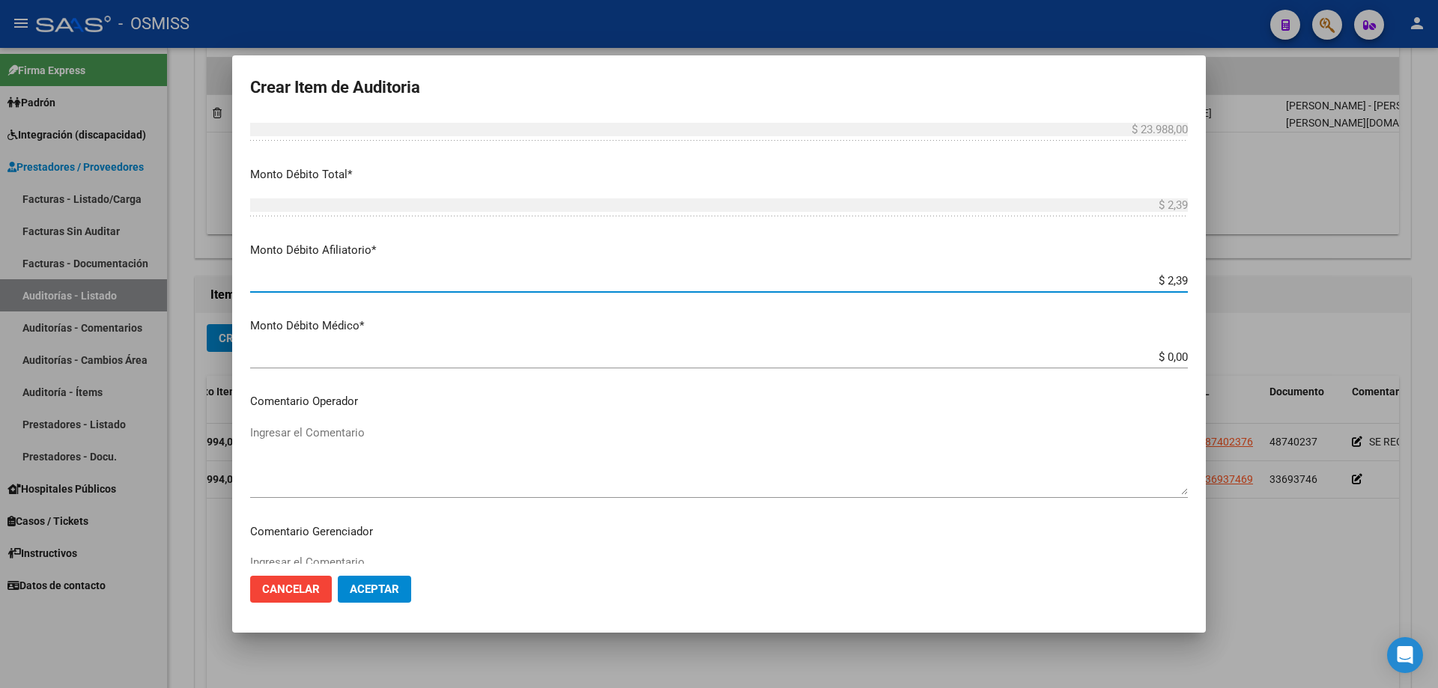
type input "$ 23,98"
type input "$ 239,88"
type input "$ 2.398,80"
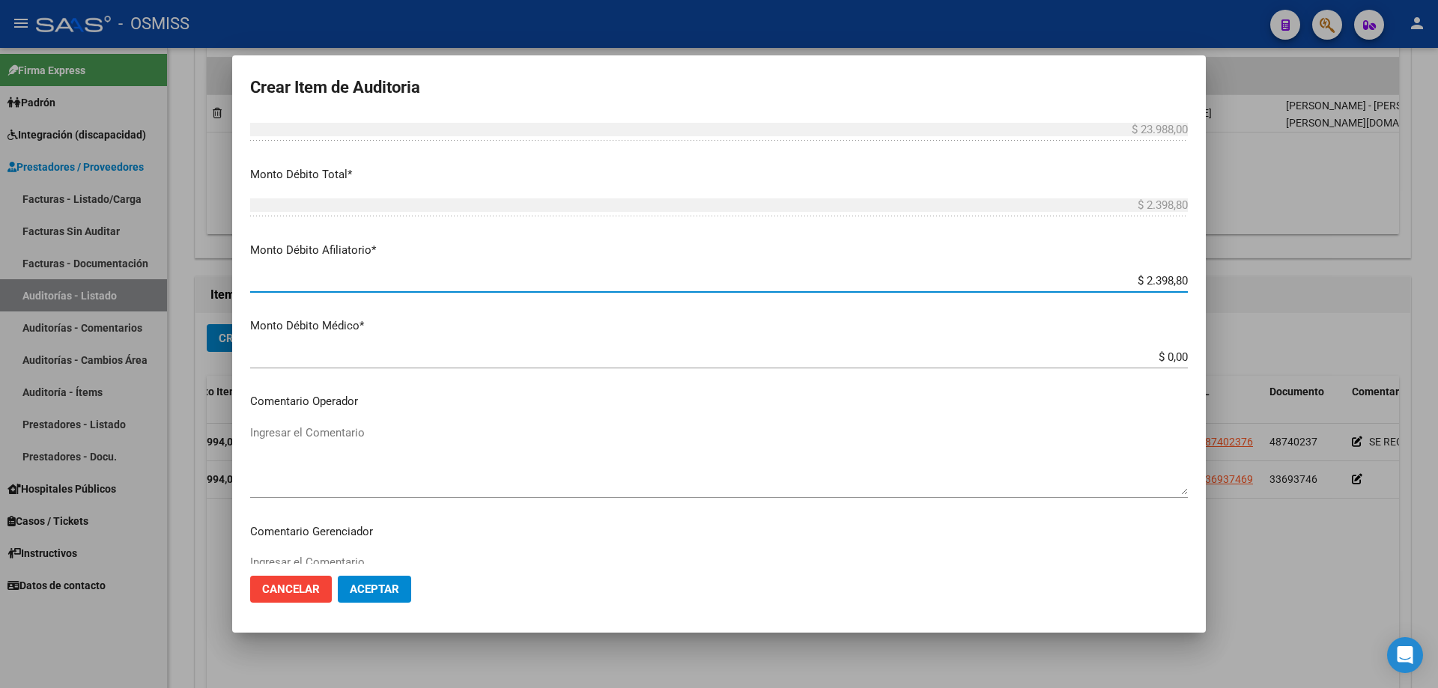
type input "$ 23.988,00"
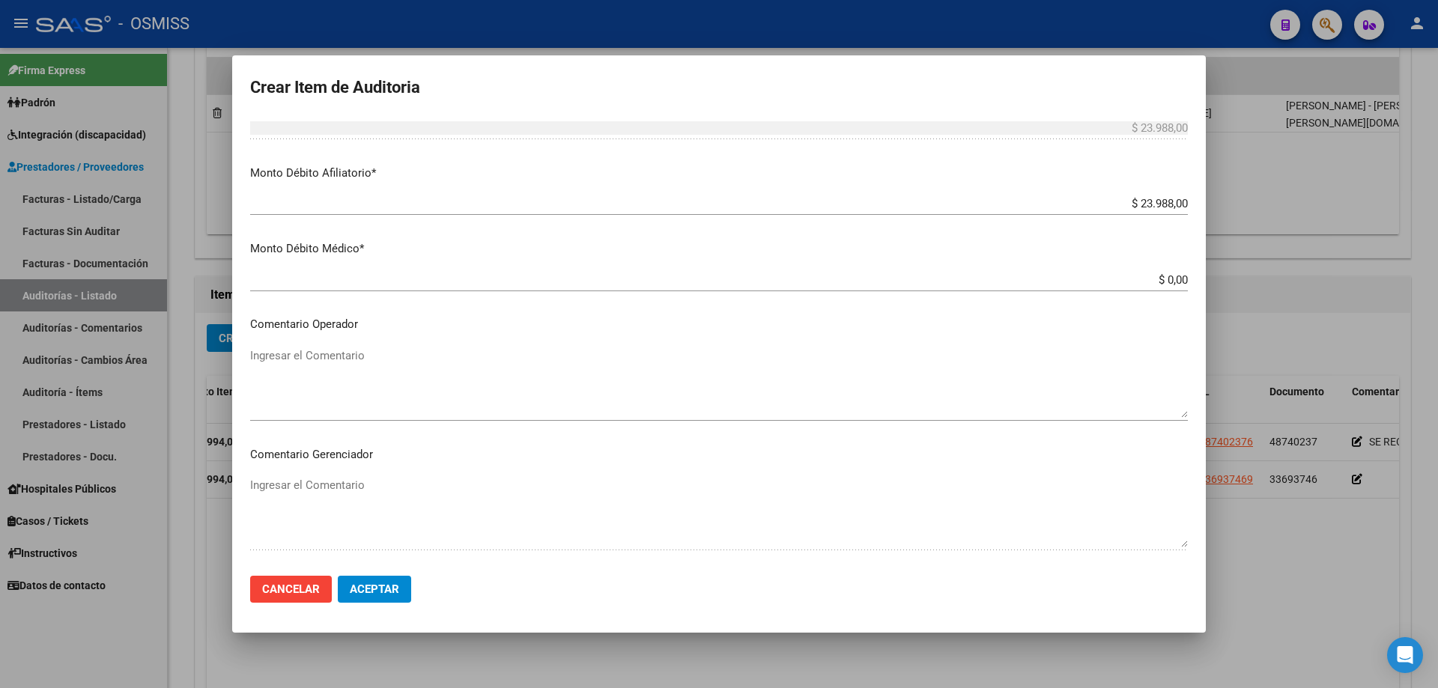
scroll to position [599, 0]
drag, startPoint x: 342, startPoint y: 333, endPoint x: 332, endPoint y: 348, distance: 18.9
click at [340, 336] on mat-dialog-content "28677726 Nro Documento 27286777266 CUIL Análisis Afiliado Prestaciones Auditada…" at bounding box center [719, 340] width 974 height 447
click at [332, 348] on div "Ingresar el Comentario" at bounding box center [719, 385] width 938 height 76
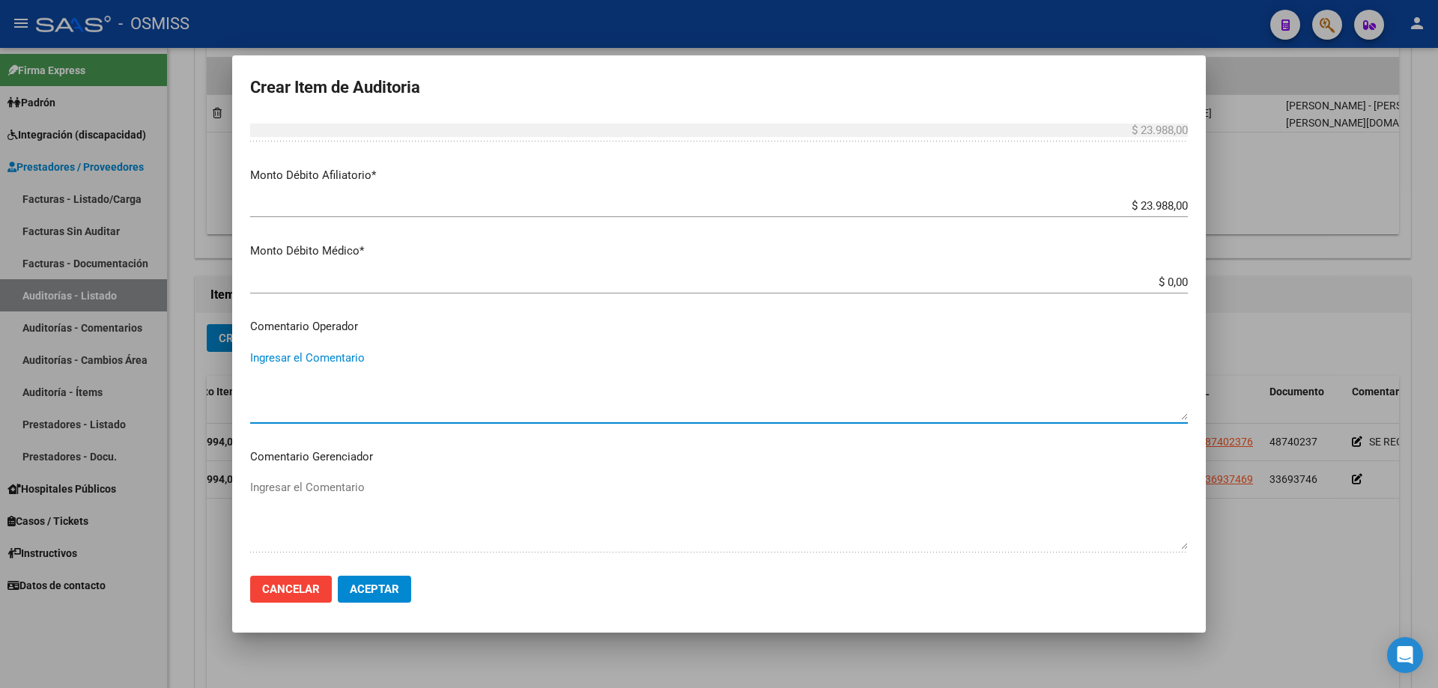
click at [324, 366] on textarea "Ingresar el Comentario" at bounding box center [719, 385] width 938 height 70
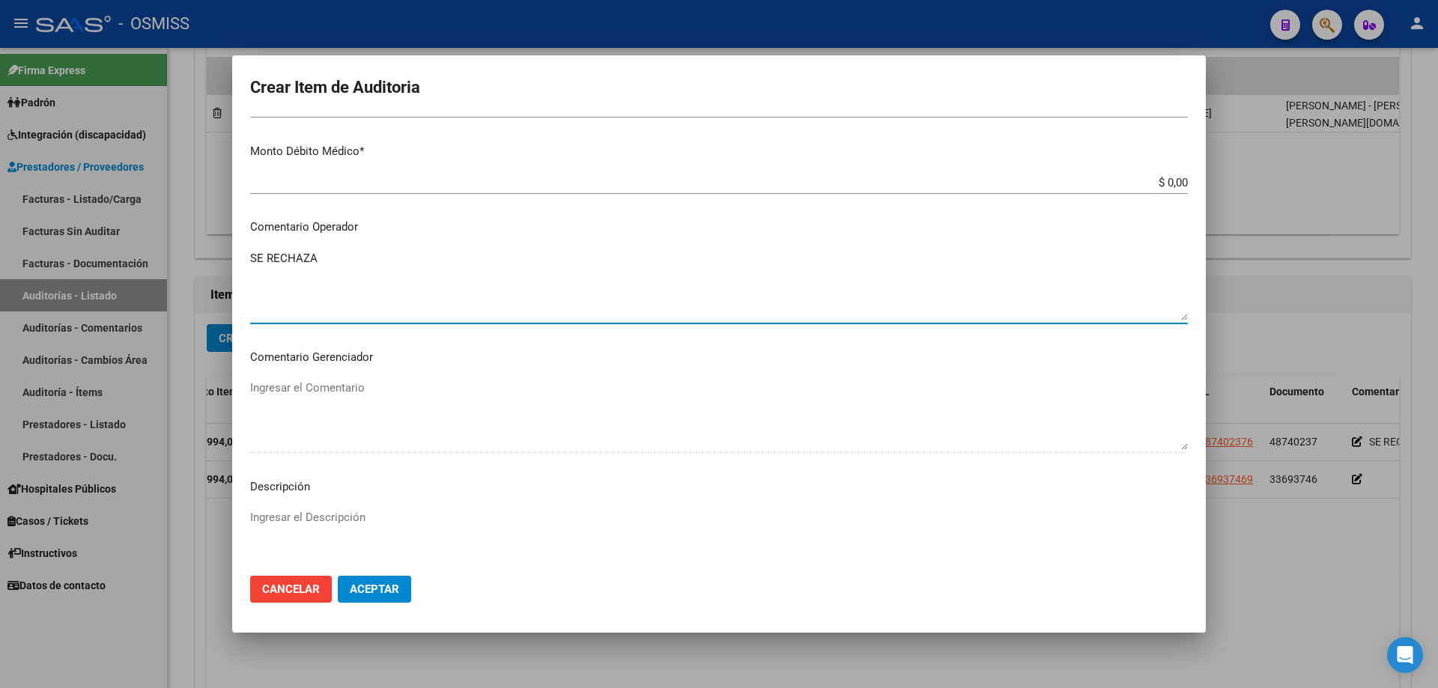
scroll to position [884, 0]
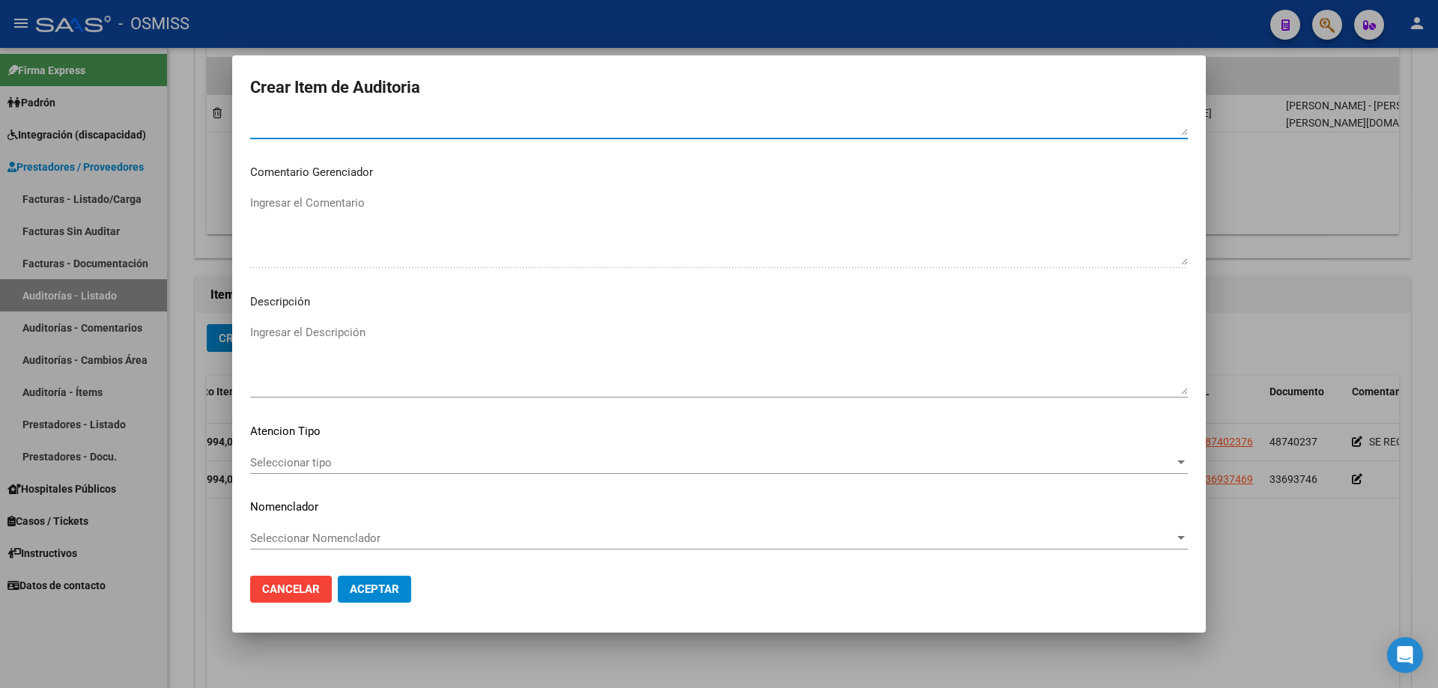
type textarea "SE RECHAZA"
click at [321, 323] on div "Ingresar el Descripción" at bounding box center [719, 359] width 938 height 76
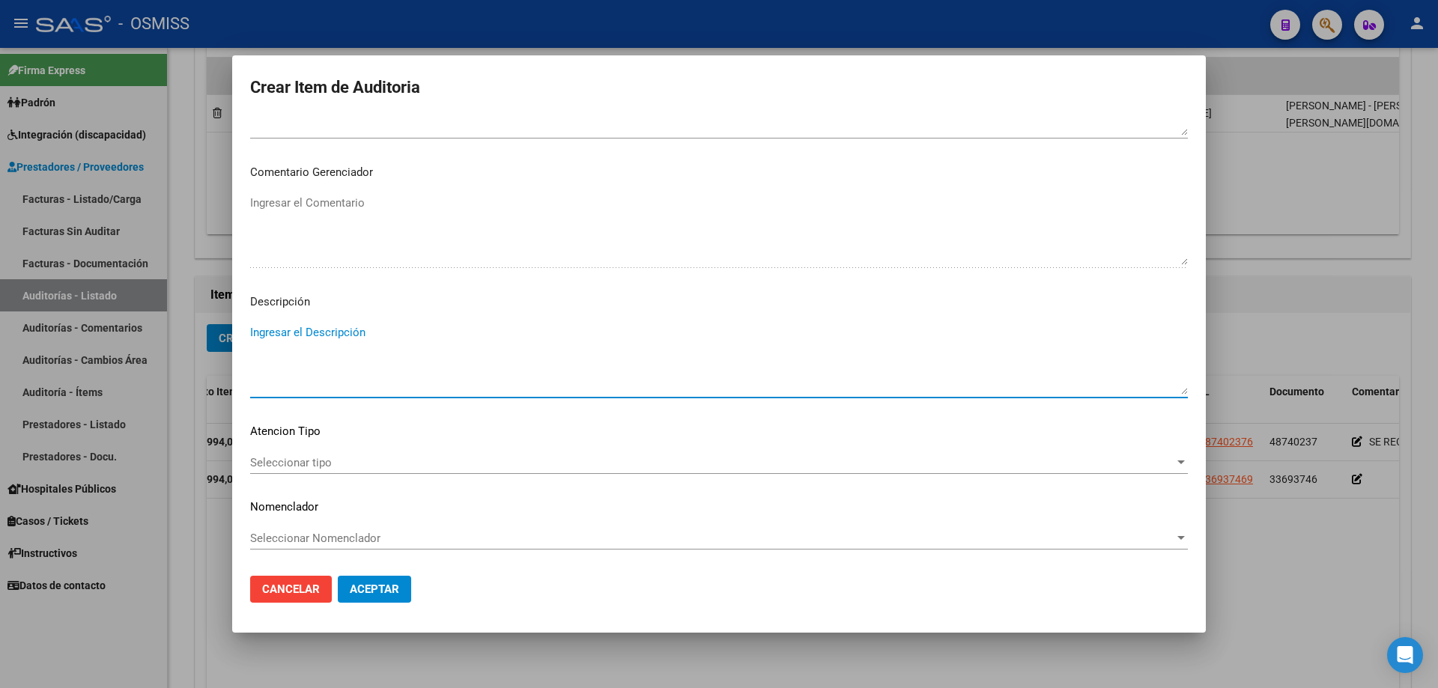
paste textarea "Declaracion jurada informada: Situacion de Revista 21 (Trabajador de temporada …"
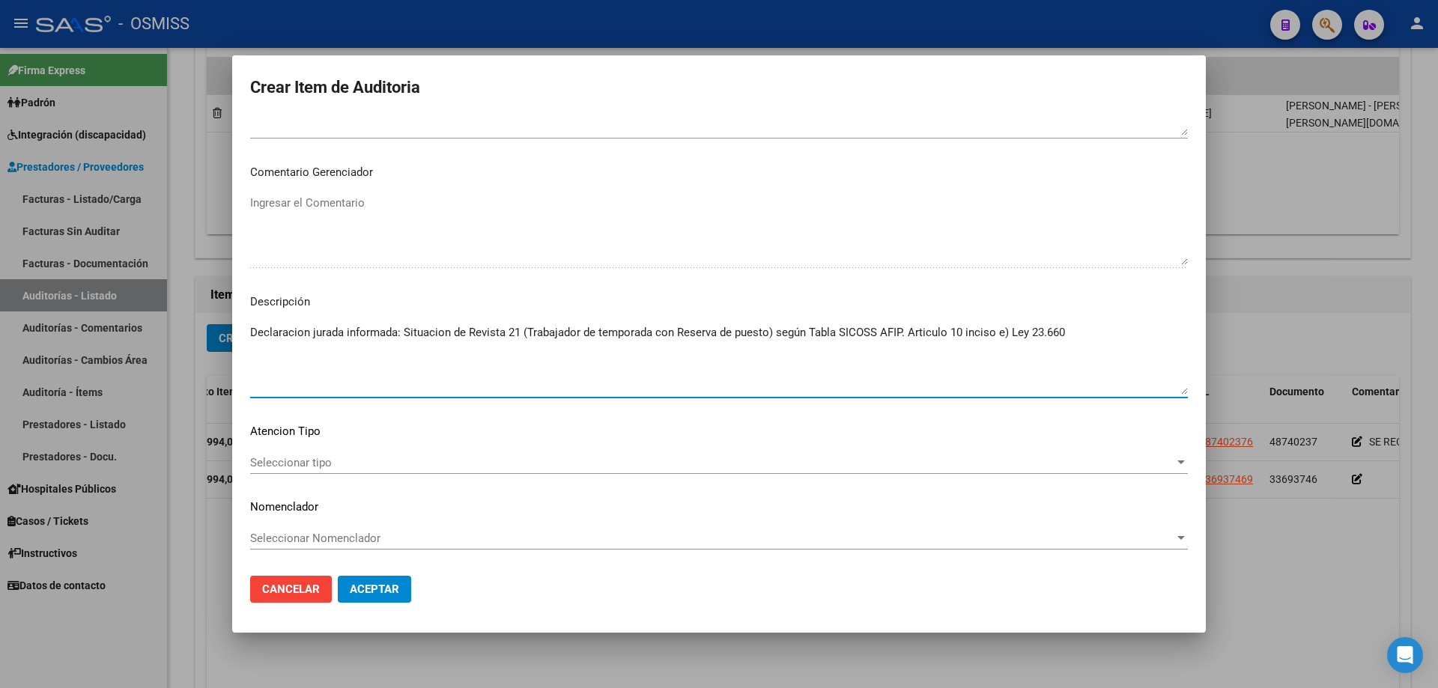
type textarea "Declaracion jurada informada: Situacion de Revista 21 (Trabajador de temporada …"
click at [393, 464] on span "Aceptar" at bounding box center [374, 589] width 49 height 13
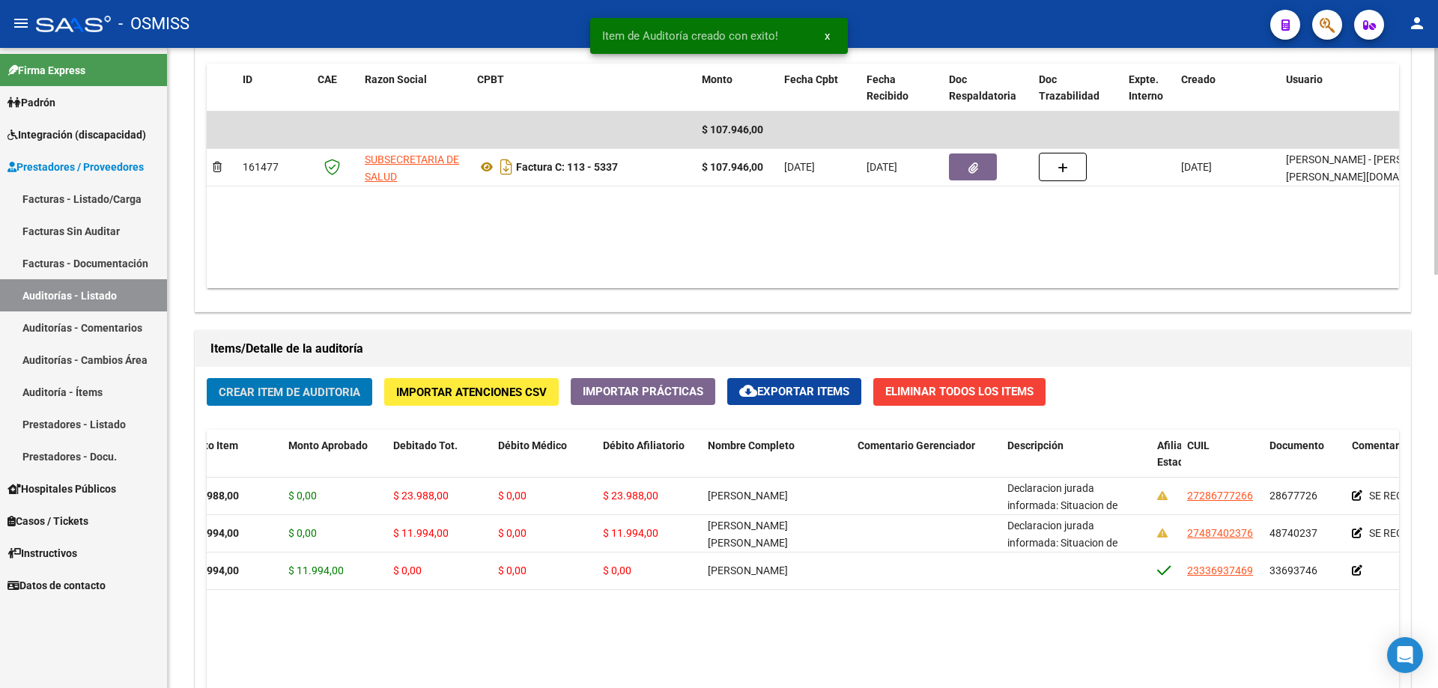
scroll to position [790, 0]
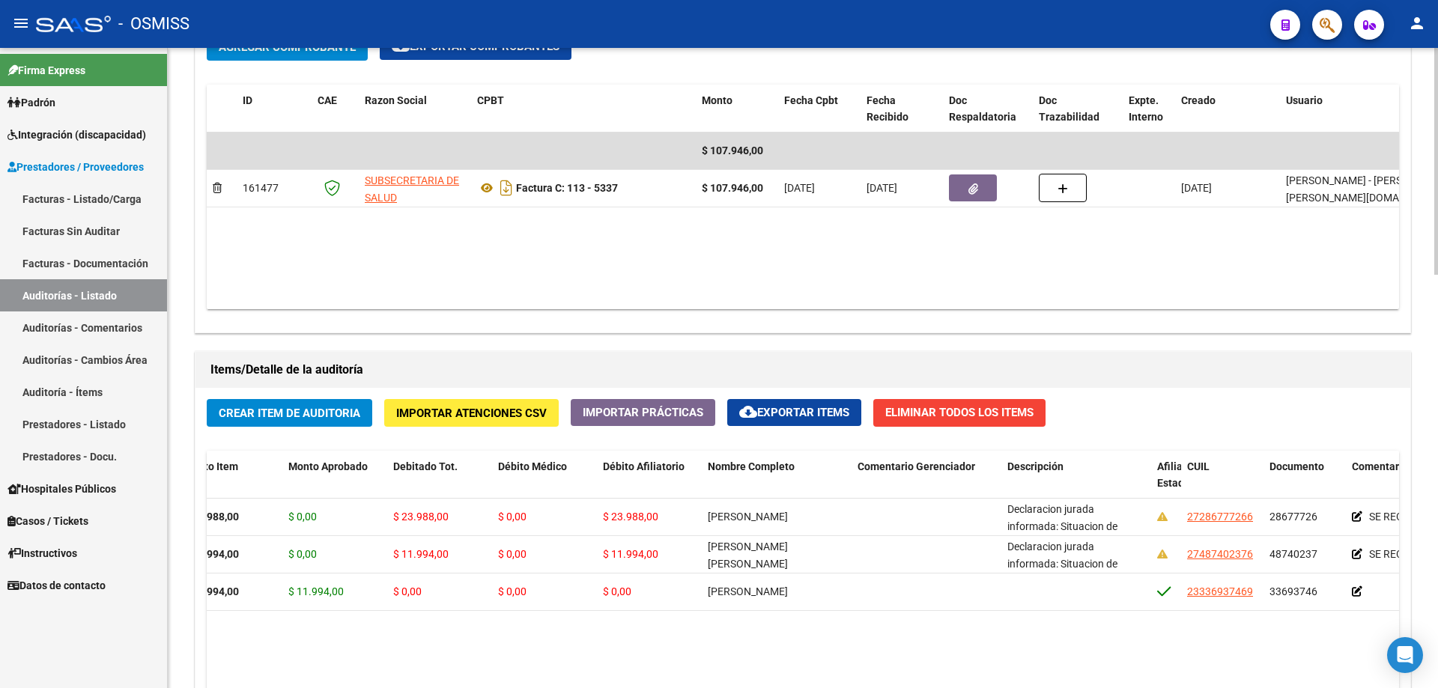
click at [506, 464] on datatable-body "348118 B15 - Boreal $ 23.988,00 $ 0,00 $ 23.988,00 $ 0,00 $ 23.988,00 [PERSON_N…" at bounding box center [803, 697] width 1193 height 396
click at [695, 258] on datatable-body "$ 107.946,00 161477 SUBSECRETARIA DE SALUD Factura C: 113 - 5337 $ 107.946,00 […" at bounding box center [864, 221] width 1315 height 177
click at [283, 422] on button "Crear Item de Auditoria" at bounding box center [290, 413] width 166 height 28
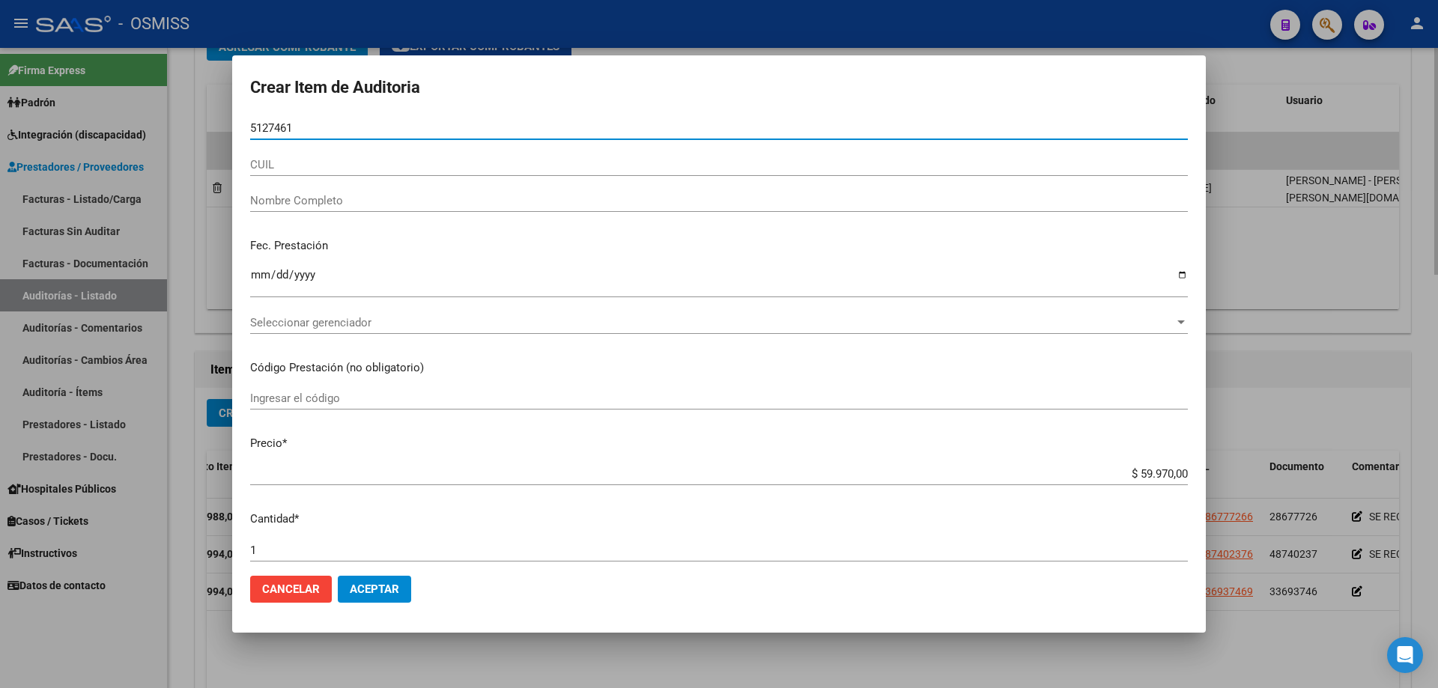
type input "51274614"
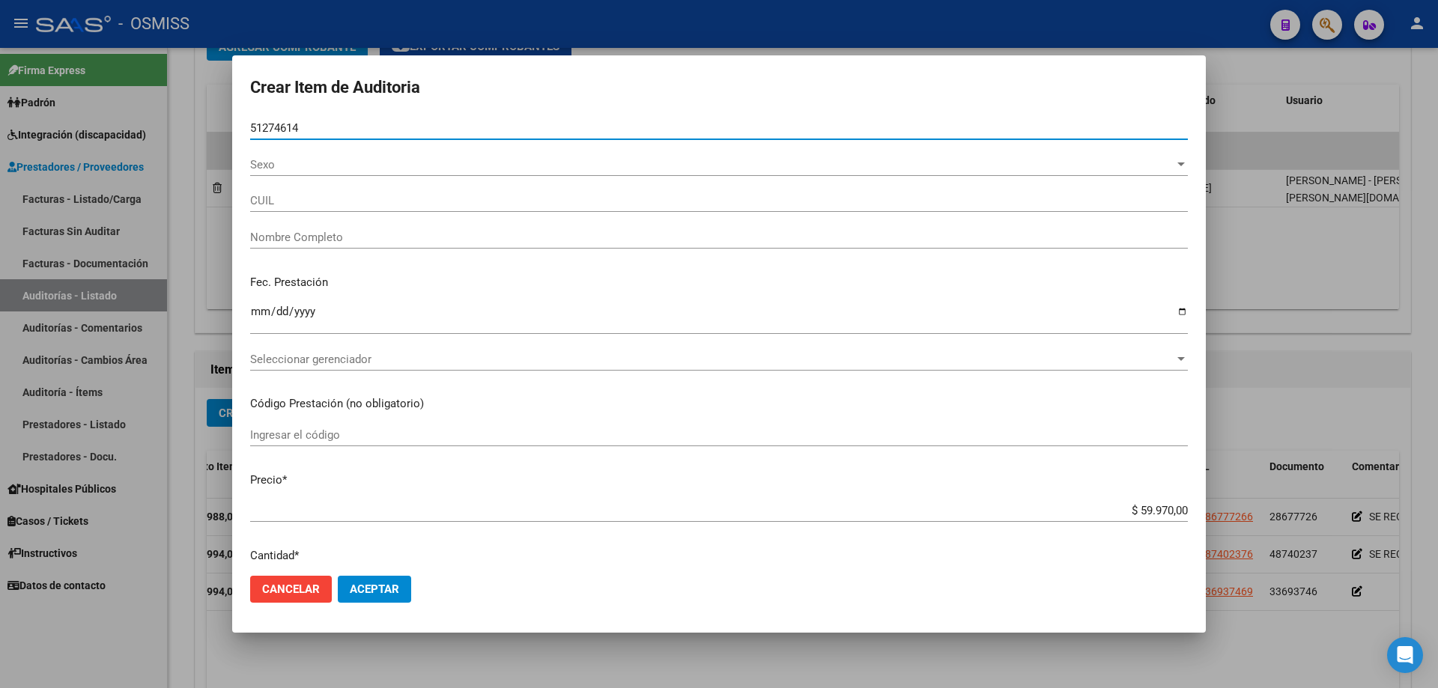
type input "23512746144"
type input "[PERSON_NAME]"
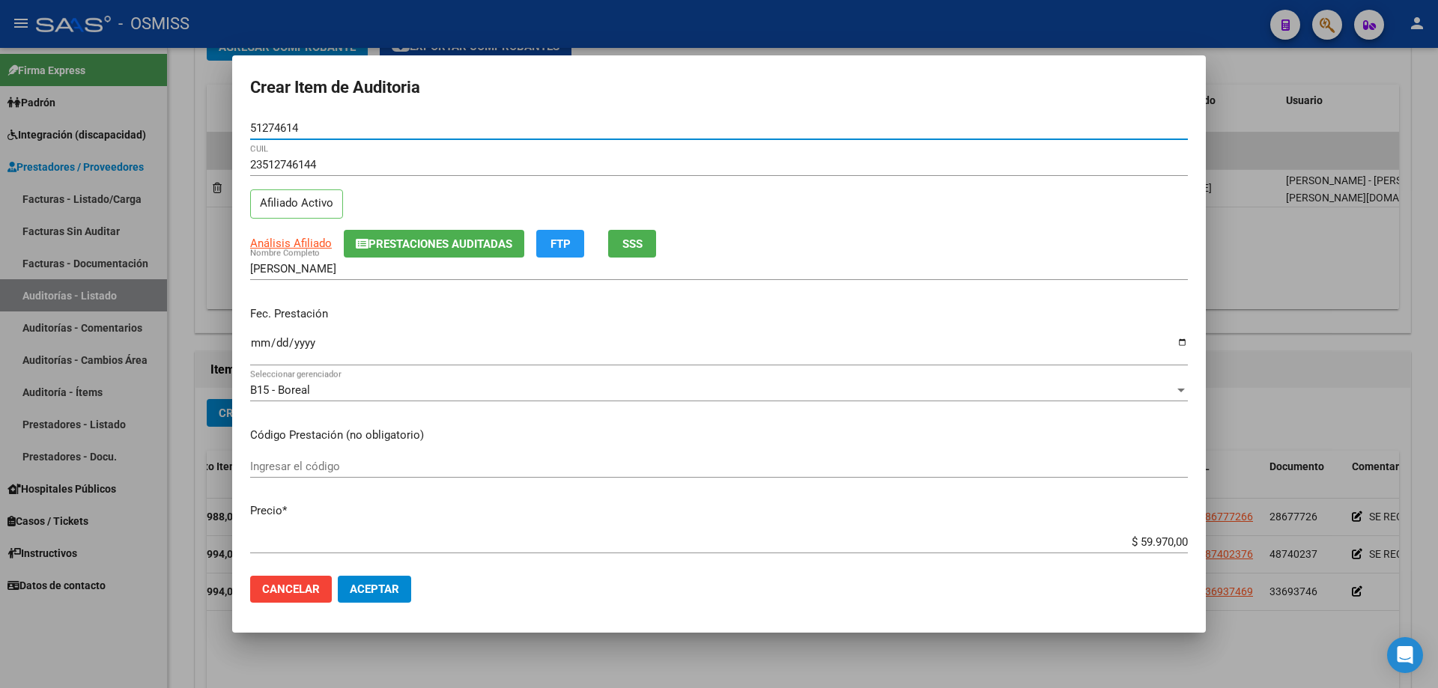
click at [293, 127] on input "51274614" at bounding box center [719, 127] width 938 height 13
type input "51274614"
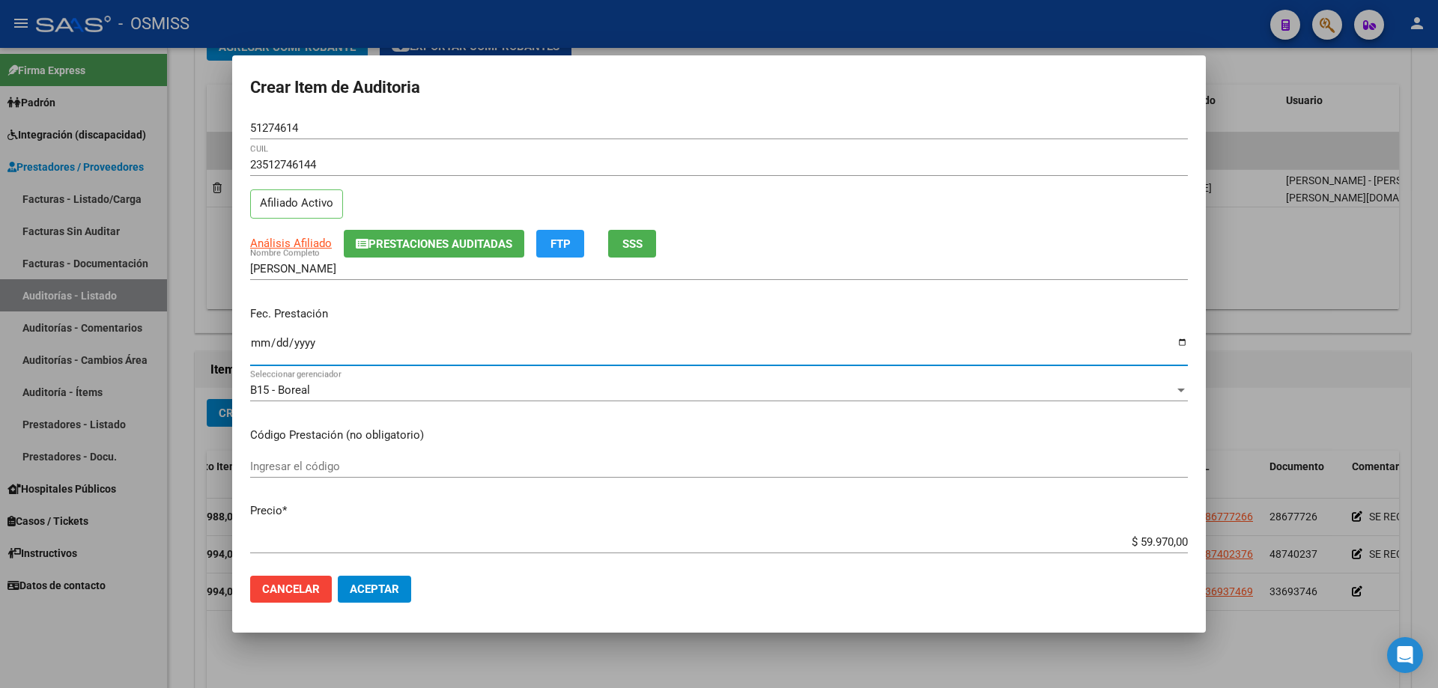
click at [257, 340] on input "Ingresar la fecha" at bounding box center [719, 349] width 938 height 24
type input "[DATE]"
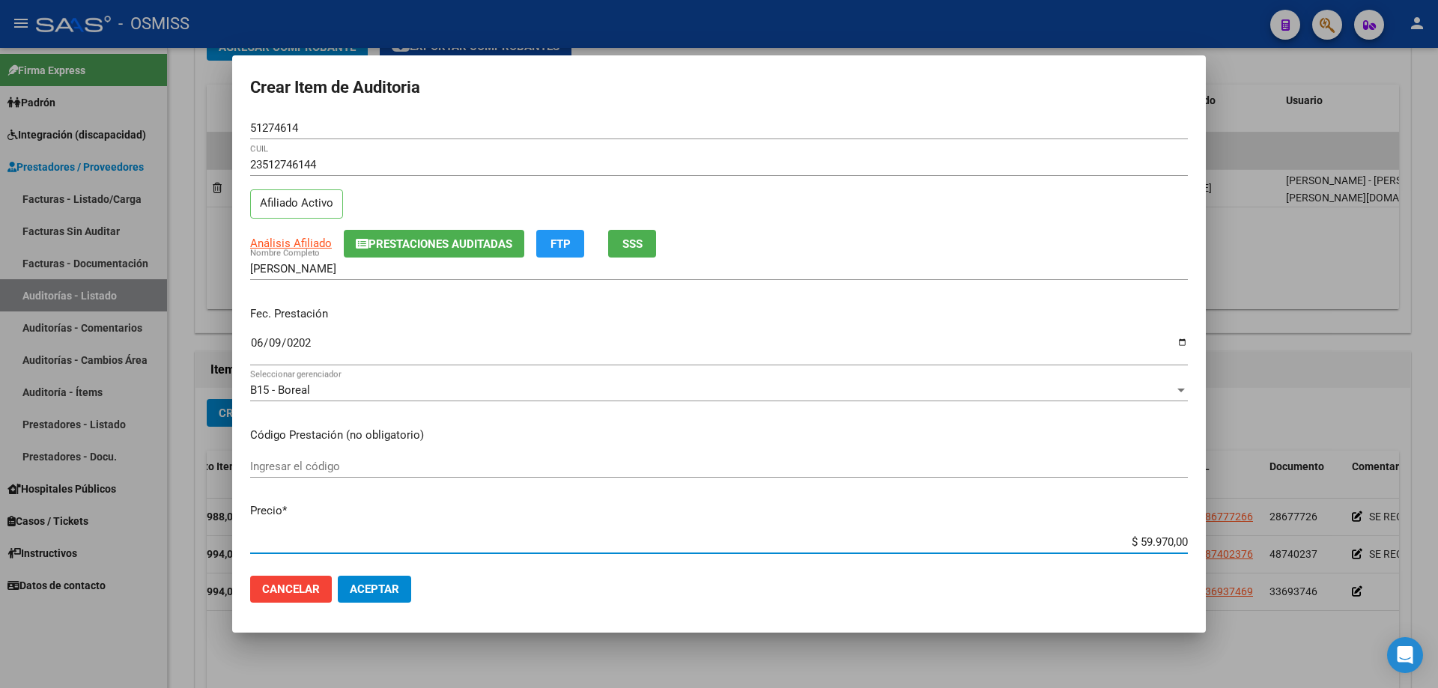
drag, startPoint x: 1109, startPoint y: 539, endPoint x: 1438, endPoint y: 450, distance: 340.6
click at [695, 455] on div "Crear Item de Auditoria 51274614 Nro Documento 23512746144 CUIL Afiliado Activo…" at bounding box center [719, 344] width 1438 height 688
type input "$ 0,01"
type input "$ 0,11"
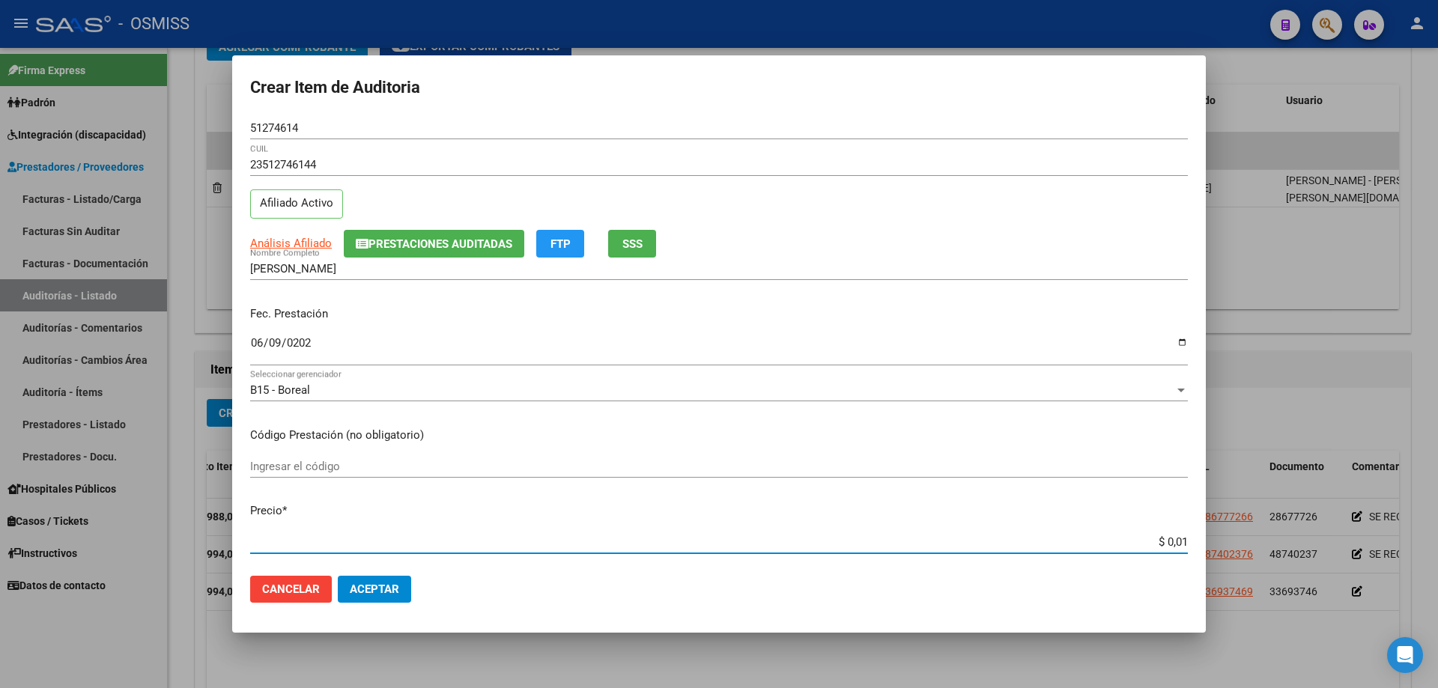
type input "$ 0,11"
type input "$ 1,19"
type input "$ 11,99"
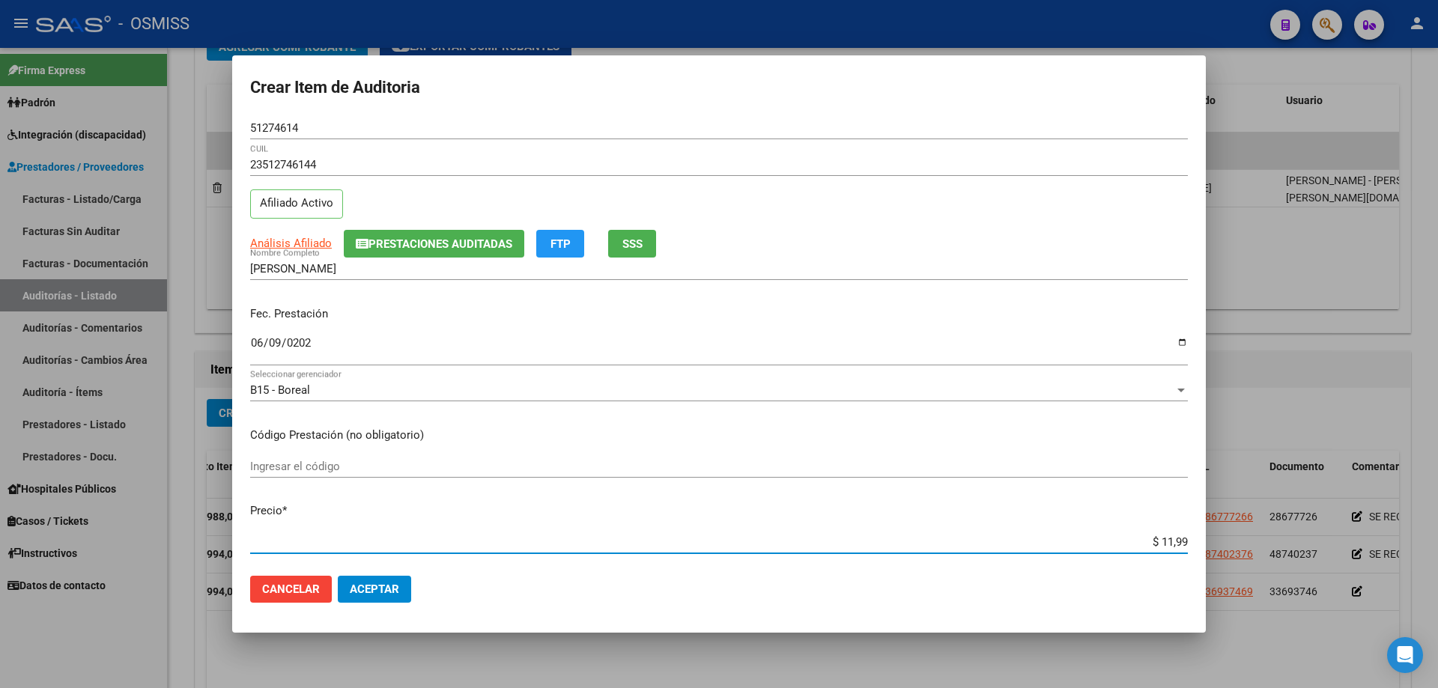
type input "$ 119,94"
type input "$ 1.199,40"
type input "$ 11.994,00"
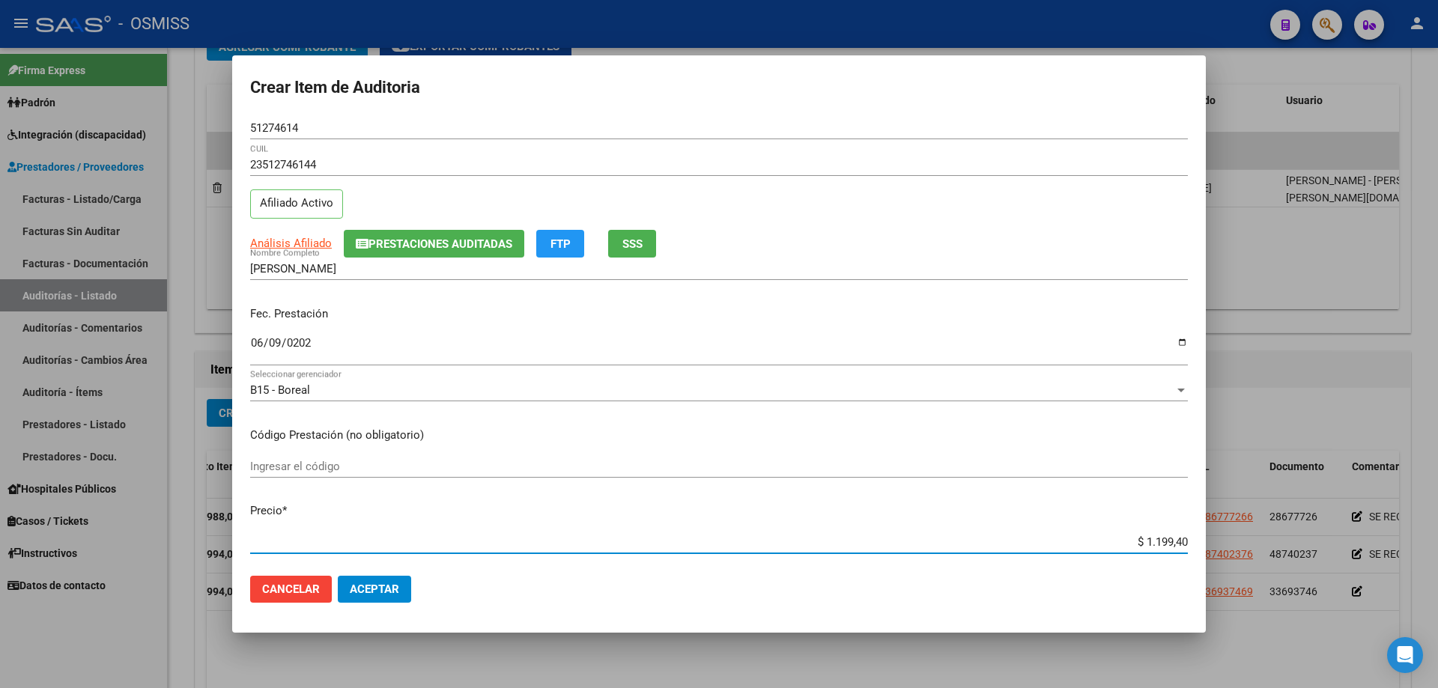
type input "$ 11.994,00"
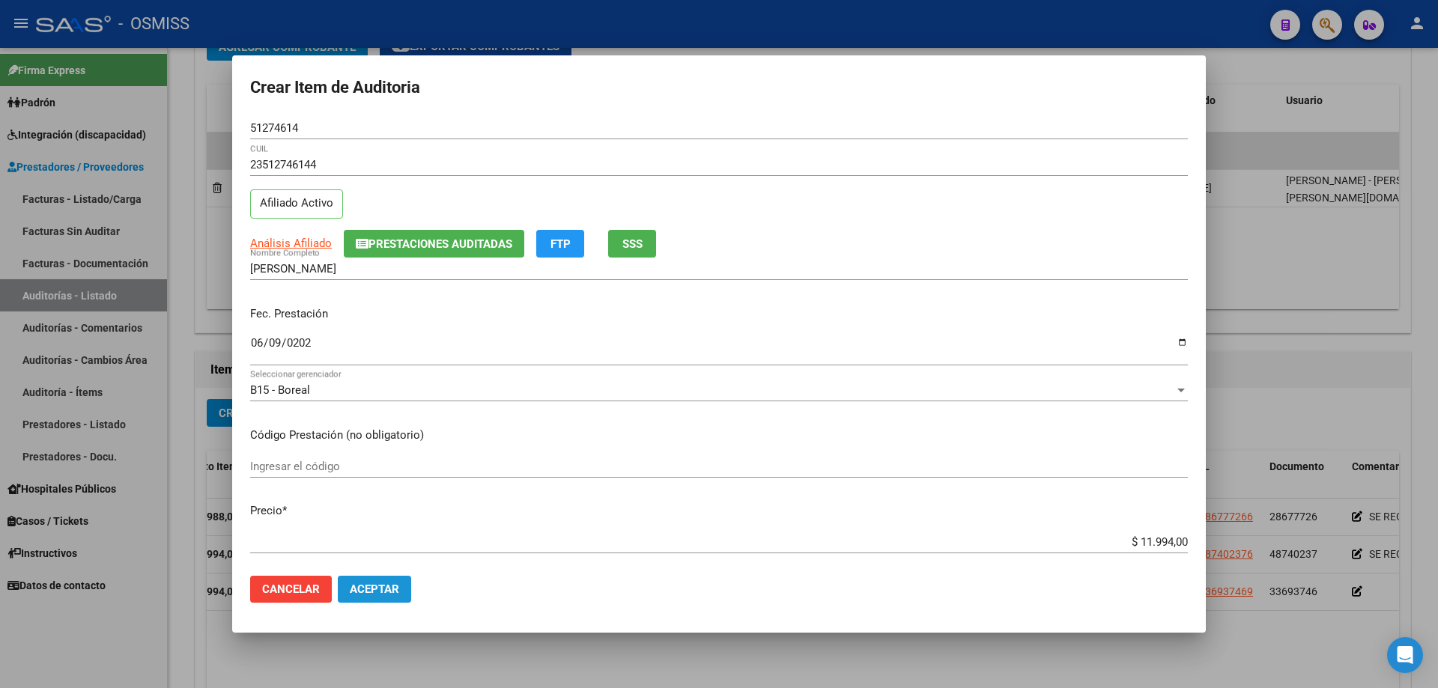
click at [399, 464] on button "Aceptar" at bounding box center [374, 589] width 73 height 27
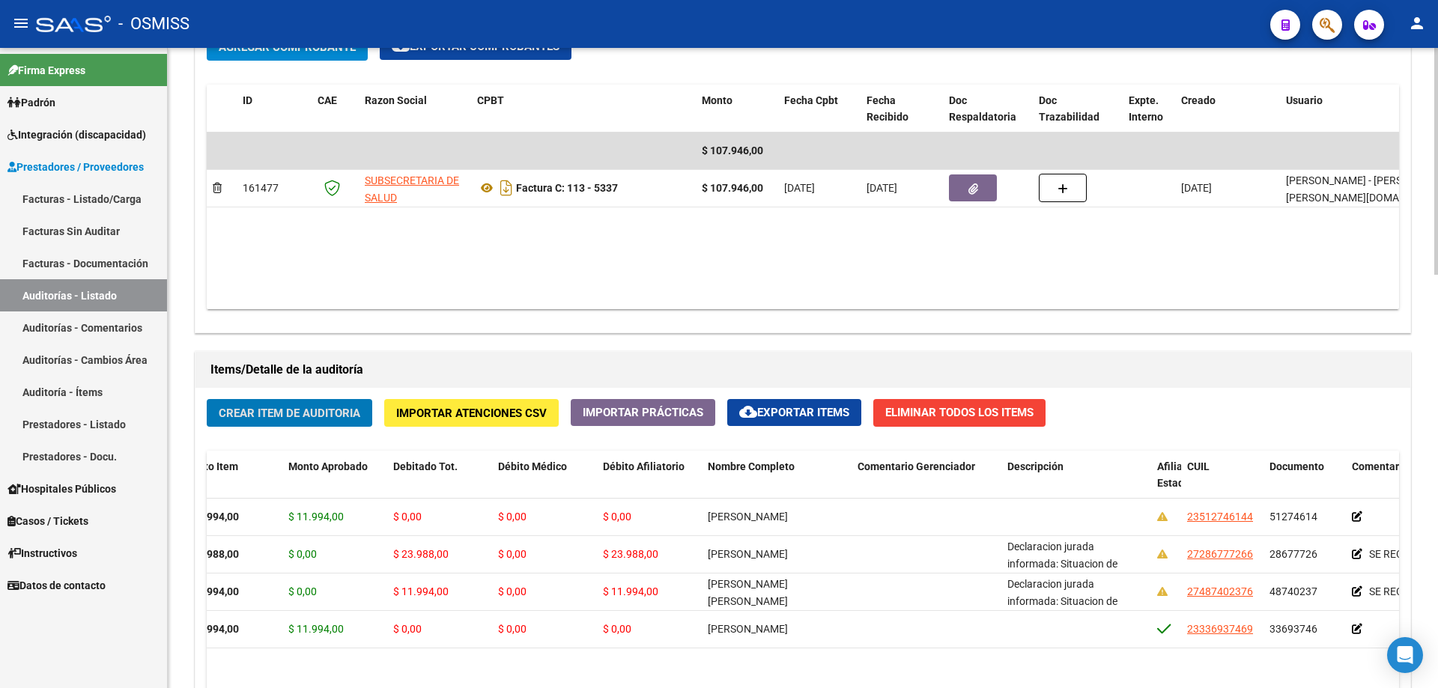
click at [207, 399] on button "Crear Item de Auditoria" at bounding box center [290, 413] width 166 height 28
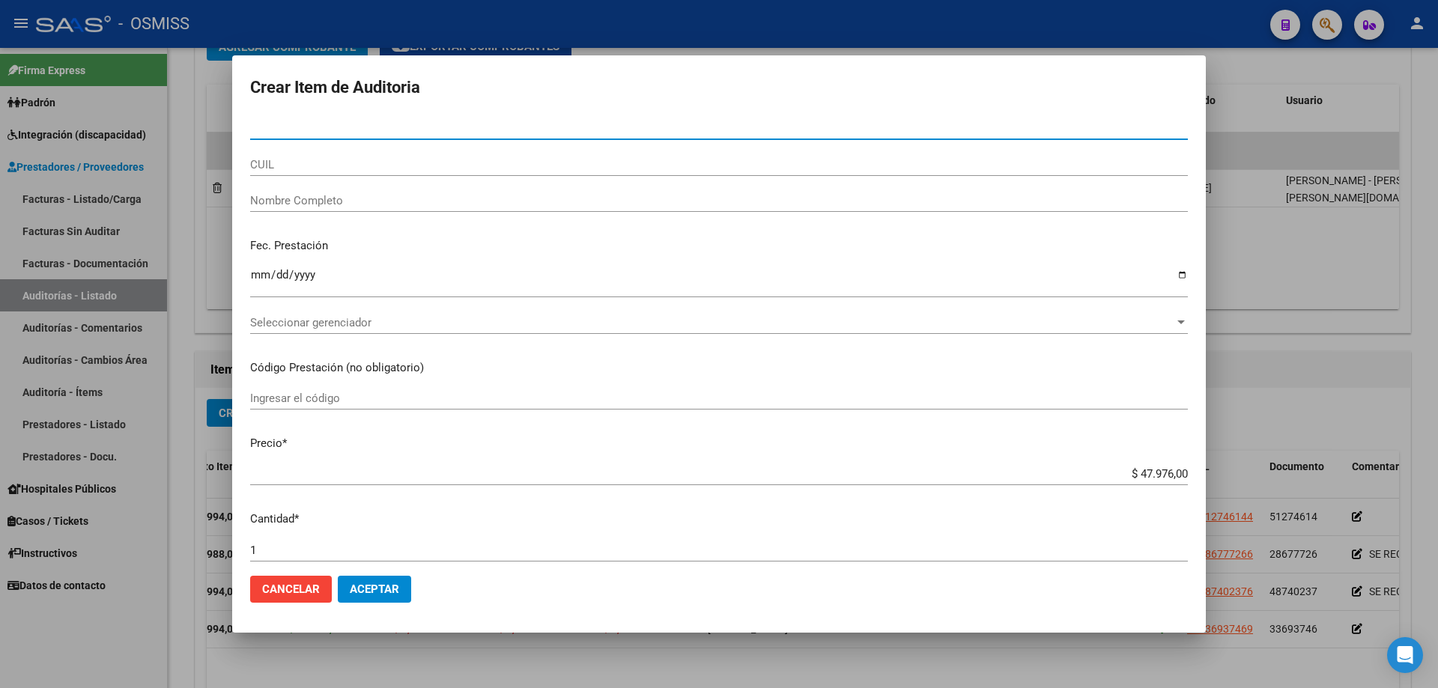
type input "0"
type input "32396749"
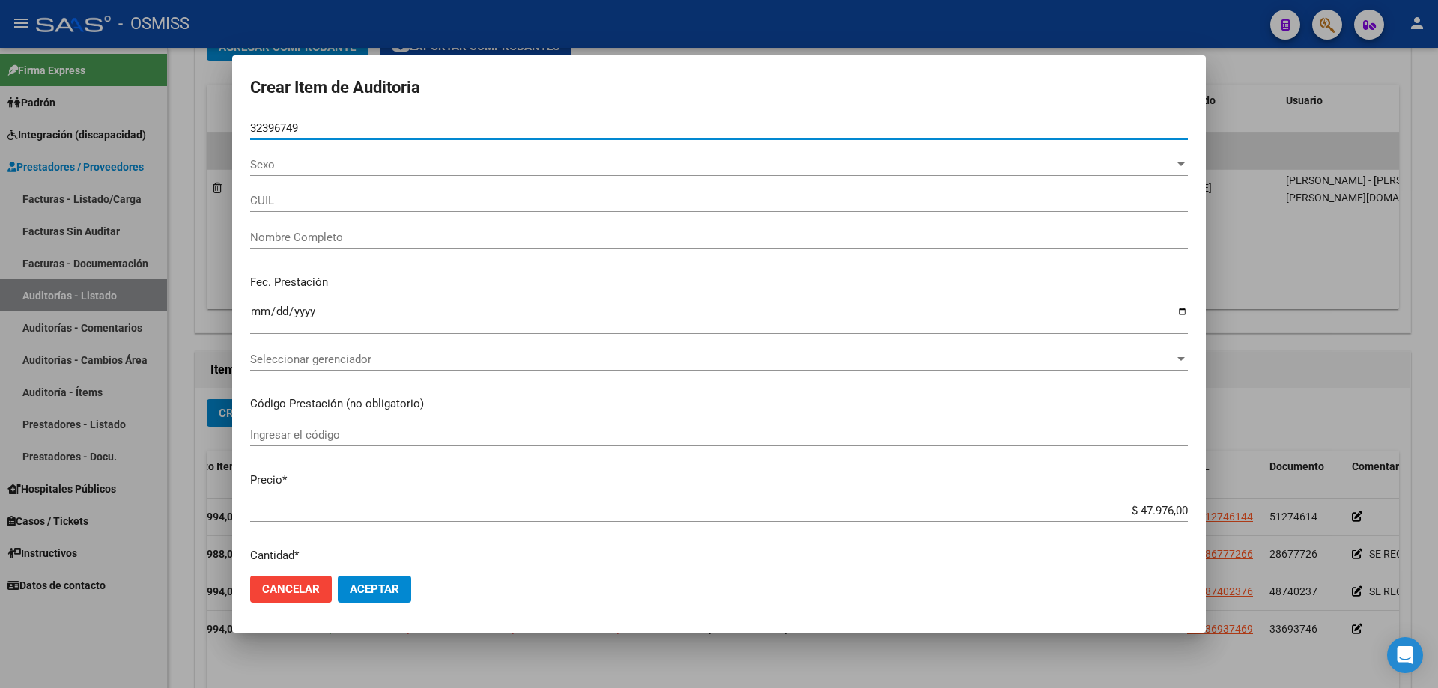
type input "20323967491"
type input "AVENDA�O [DEMOGRAPHIC_DATA][PERSON_NAME]"
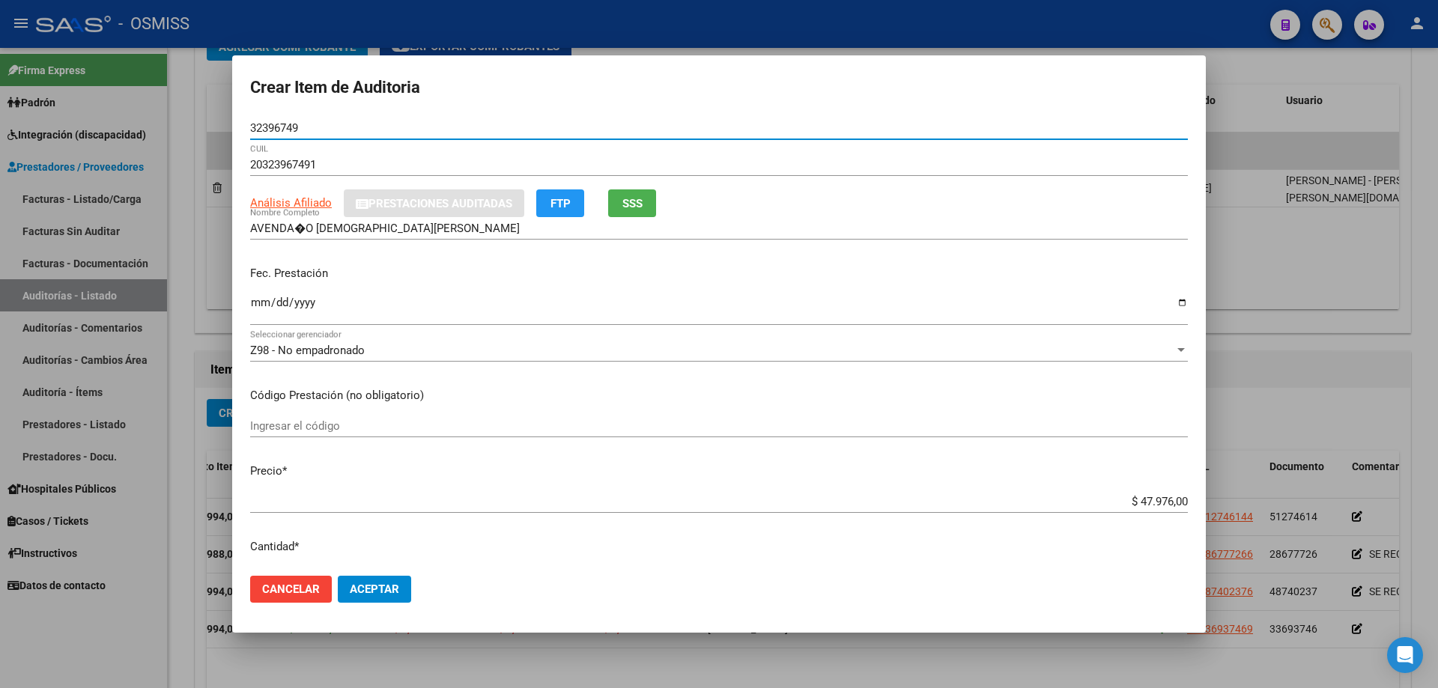
type input "32396749"
click at [695, 464] on p "Precio *" at bounding box center [719, 471] width 938 height 17
click at [306, 223] on input "AVENDA�O [DEMOGRAPHIC_DATA][PERSON_NAME]" at bounding box center [719, 228] width 938 height 13
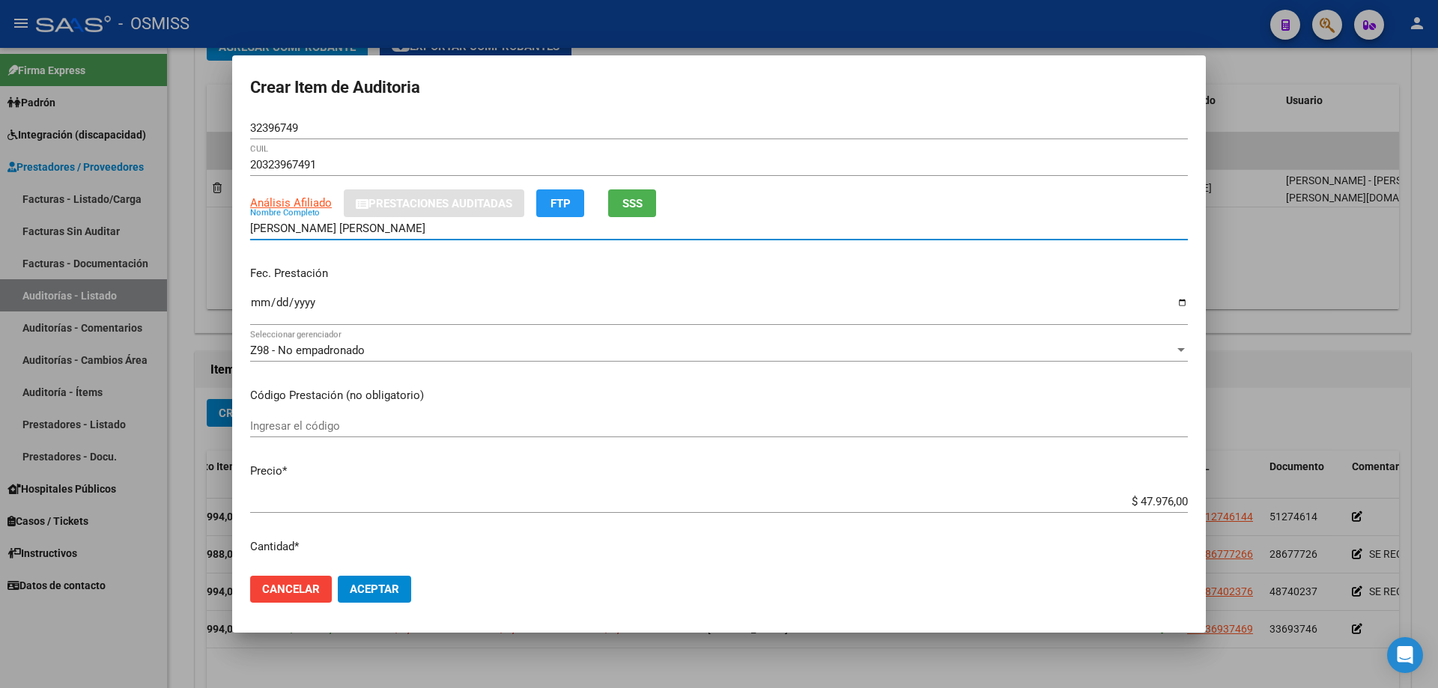
type input "[PERSON_NAME] [PERSON_NAME]"
click at [265, 315] on input "Ingresar la fecha" at bounding box center [719, 309] width 938 height 24
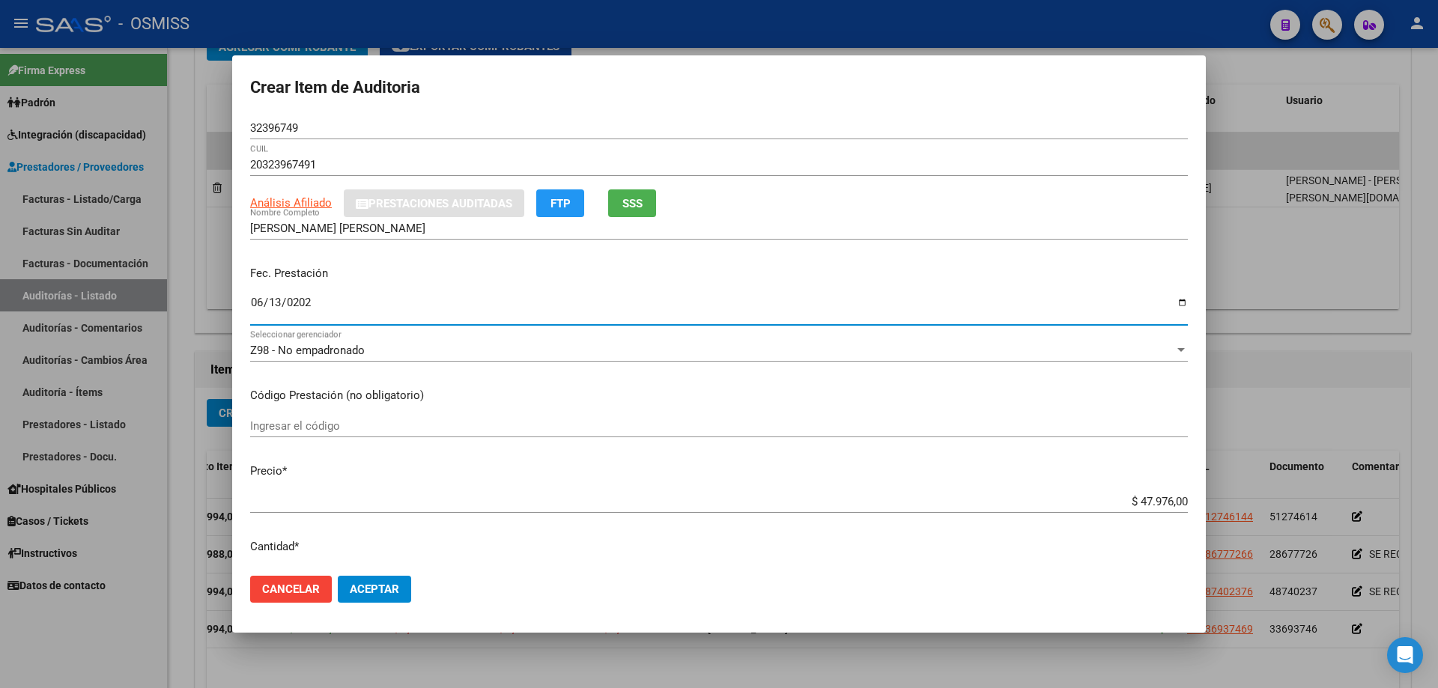
type input "[DATE]"
click at [695, 287] on div "Fec. Prestación [DATE] Ingresar la fecha" at bounding box center [719, 296] width 938 height 85
click at [384, 362] on div "Z98 - No empadronado Seleccionar gerenciador" at bounding box center [719, 357] width 938 height 37
click at [381, 356] on div "Z98 - No empadronado" at bounding box center [712, 350] width 924 height 13
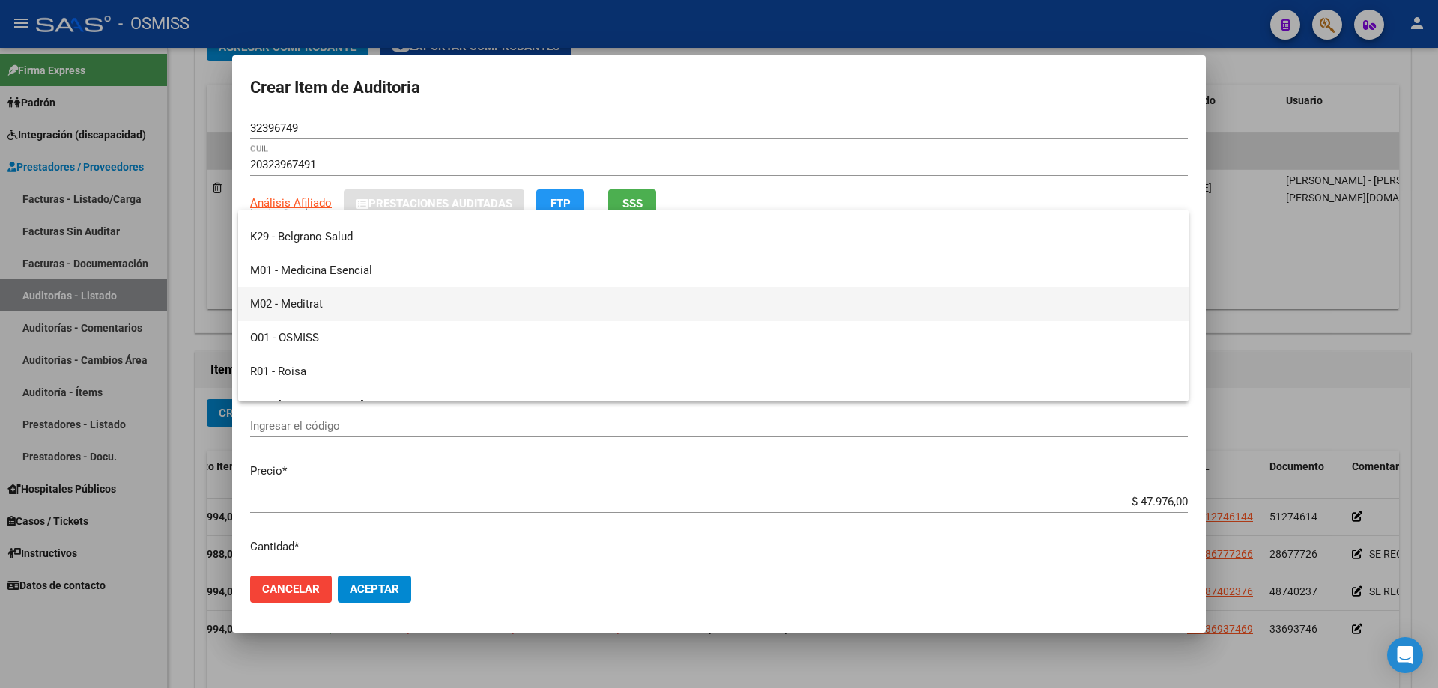
scroll to position [190, 0]
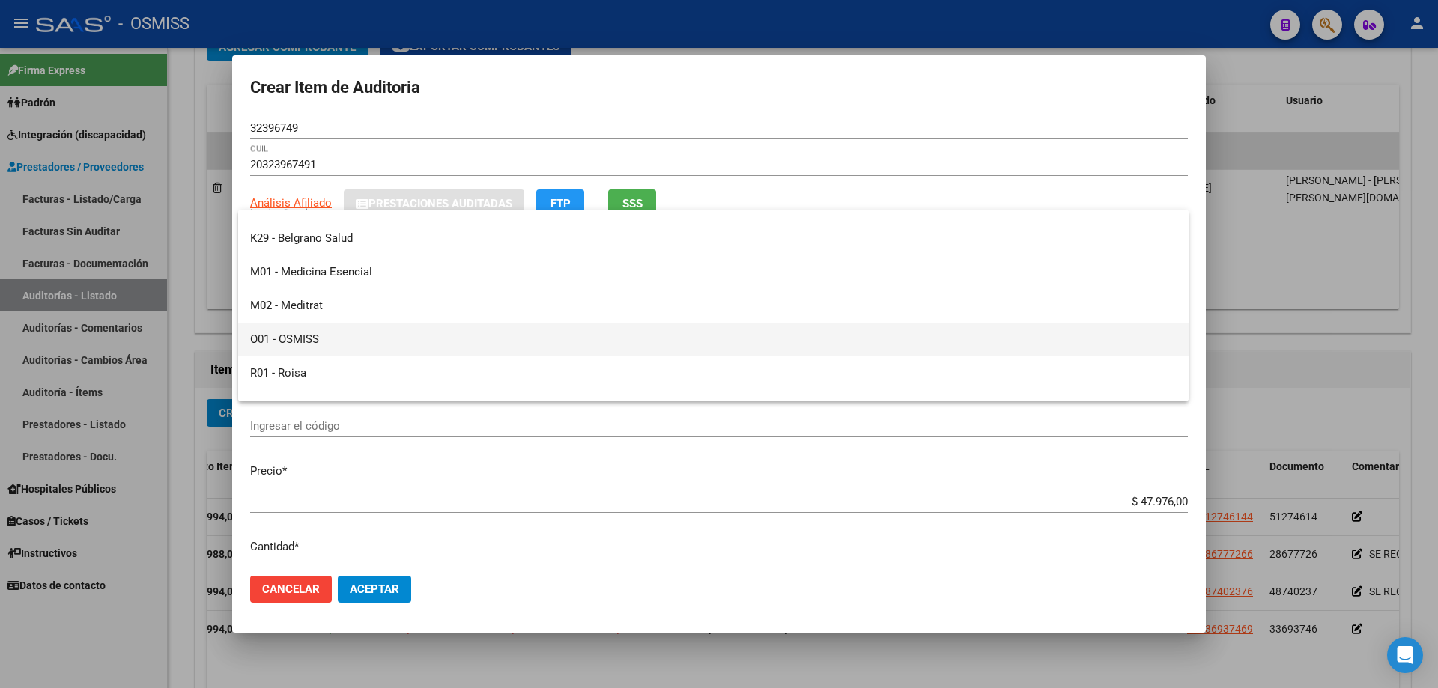
click at [321, 336] on span "O01 - OSMISS" at bounding box center [713, 340] width 927 height 34
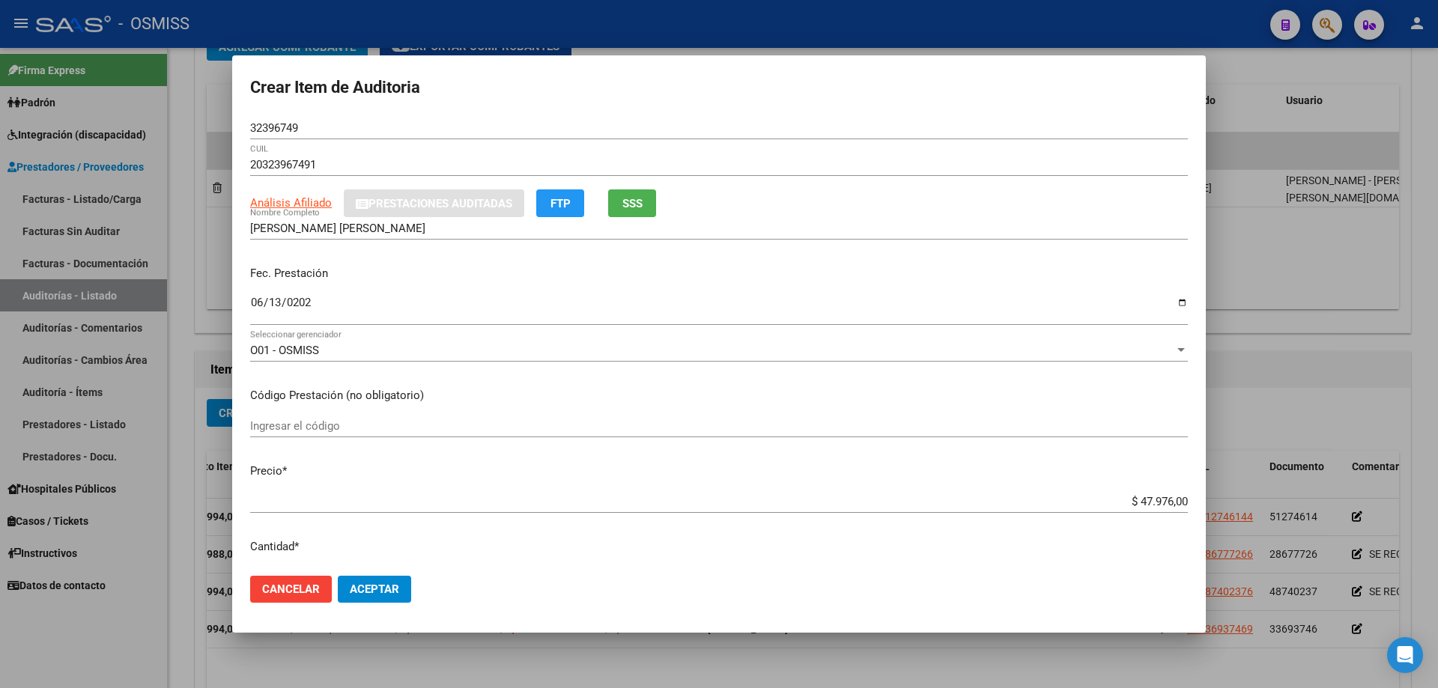
drag, startPoint x: 1089, startPoint y: 491, endPoint x: 1277, endPoint y: 470, distance: 188.4
click at [695, 464] on div "Crear Item de Auditoria 32396749 Nro Documento 20323967491 CUIL Análisis Afilia…" at bounding box center [719, 344] width 1438 height 688
drag, startPoint x: 1098, startPoint y: 499, endPoint x: 1349, endPoint y: 494, distance: 251.8
click at [695, 464] on div "Crear Item de Auditoria 32396749 Nro Documento 20323967491 CUIL Análisis Afilia…" at bounding box center [719, 344] width 1438 height 688
type input "$ 0,01"
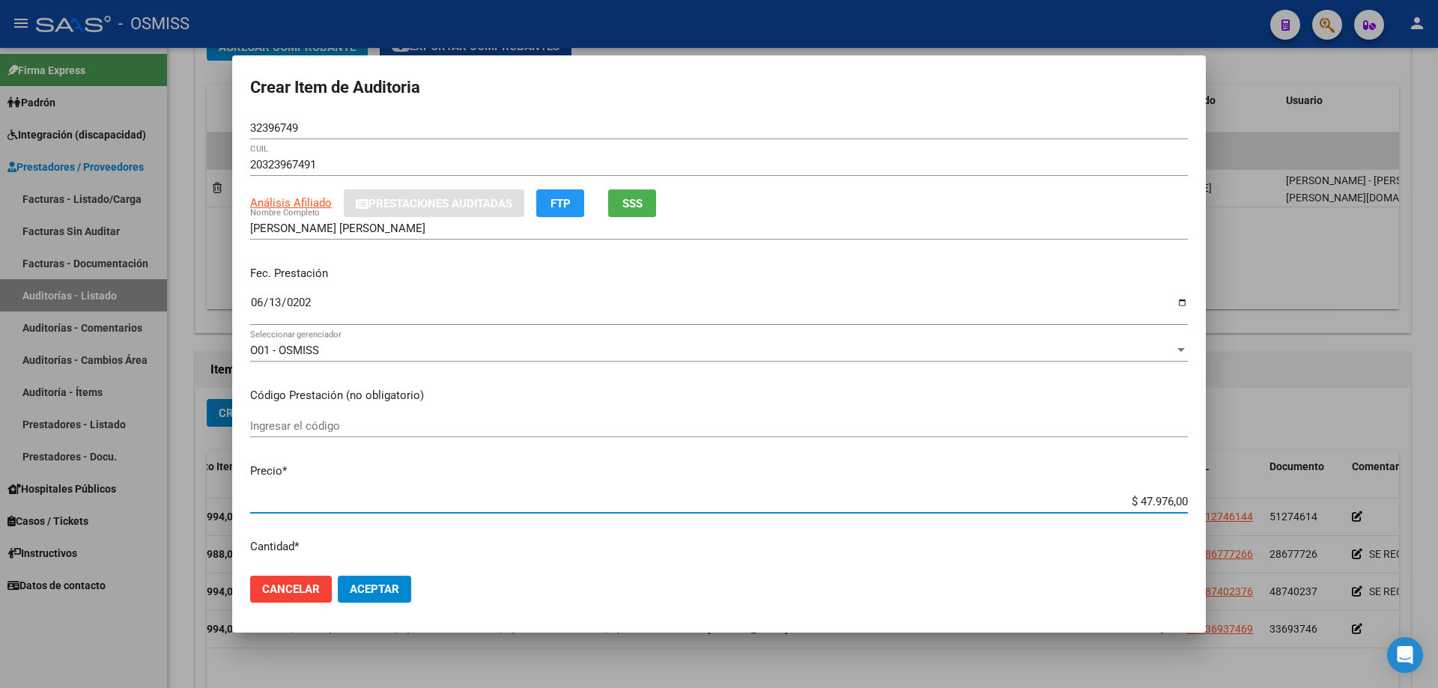
type input "$ 0,01"
type input "$ 0,11"
type input "$ 1,19"
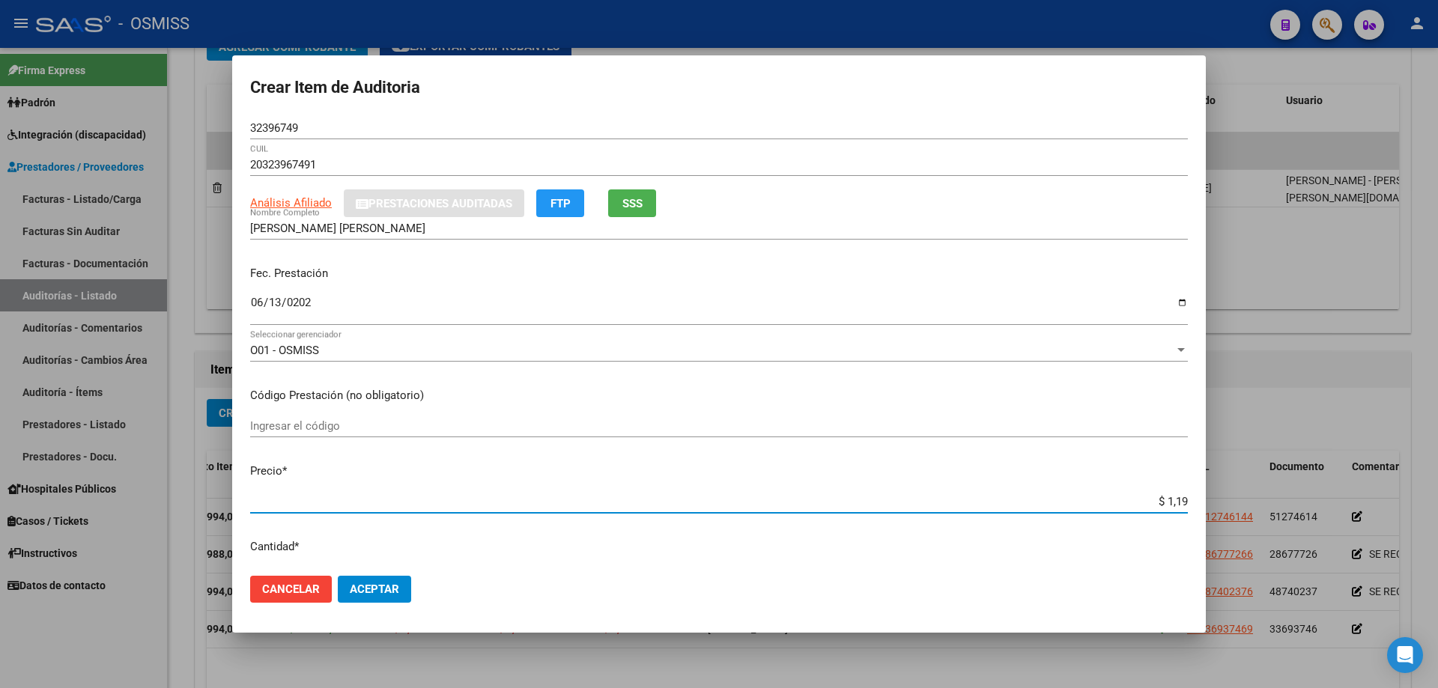
type input "$ 11,99"
type input "$ 119,94"
type input "$ 1.199,40"
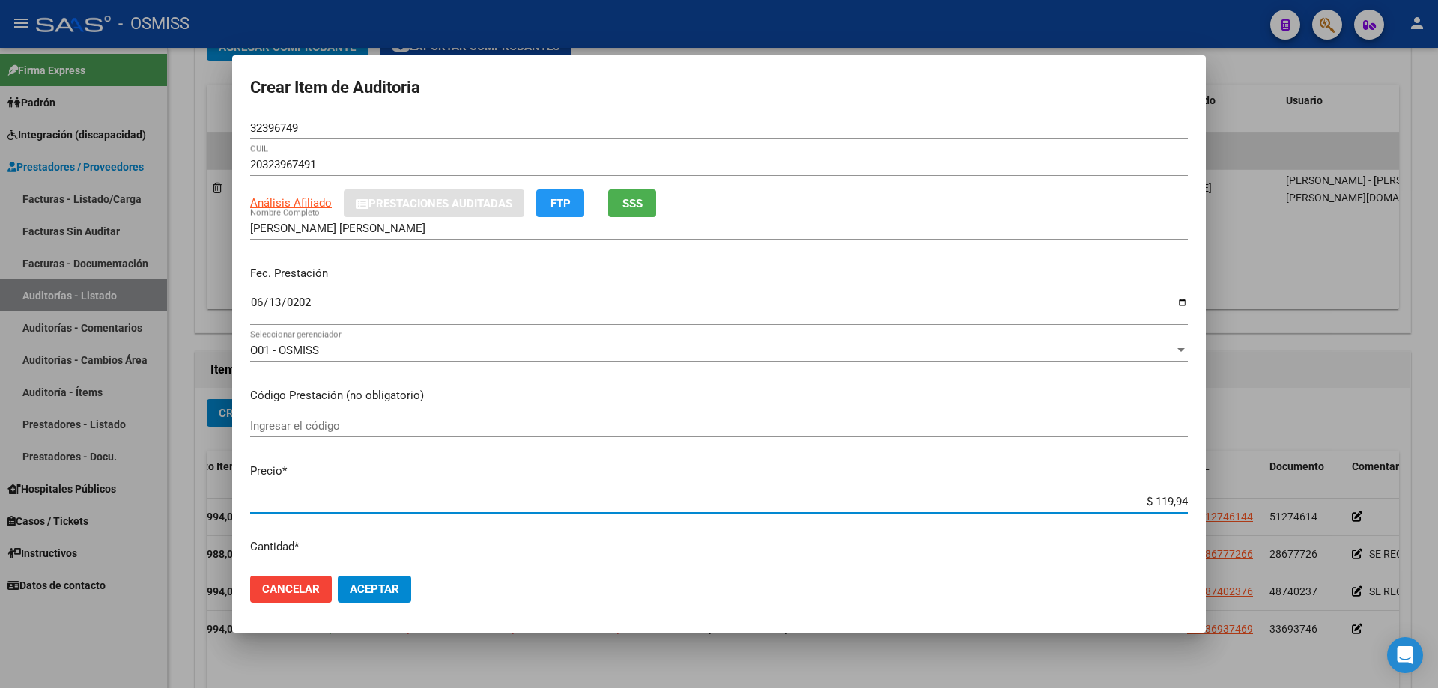
type input "$ 1.199,40"
type input "$ 11.994,00"
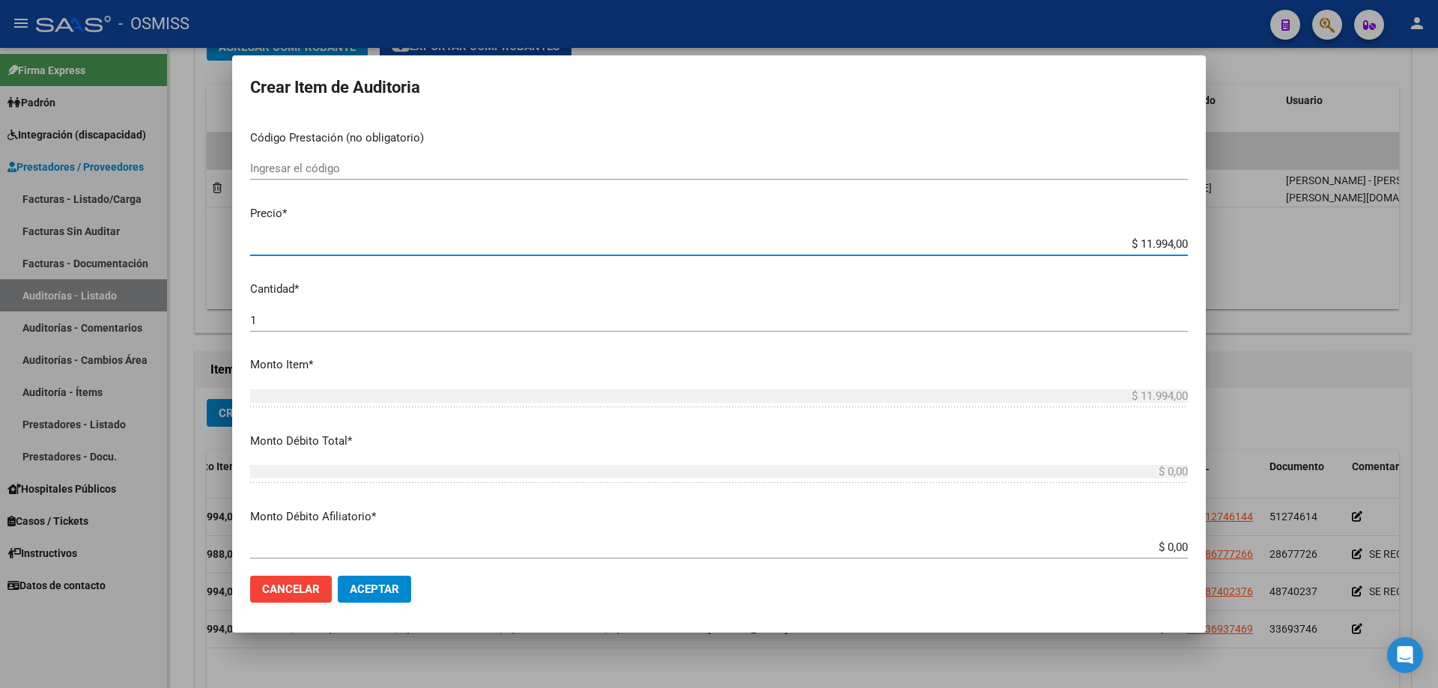
scroll to position [375, 0]
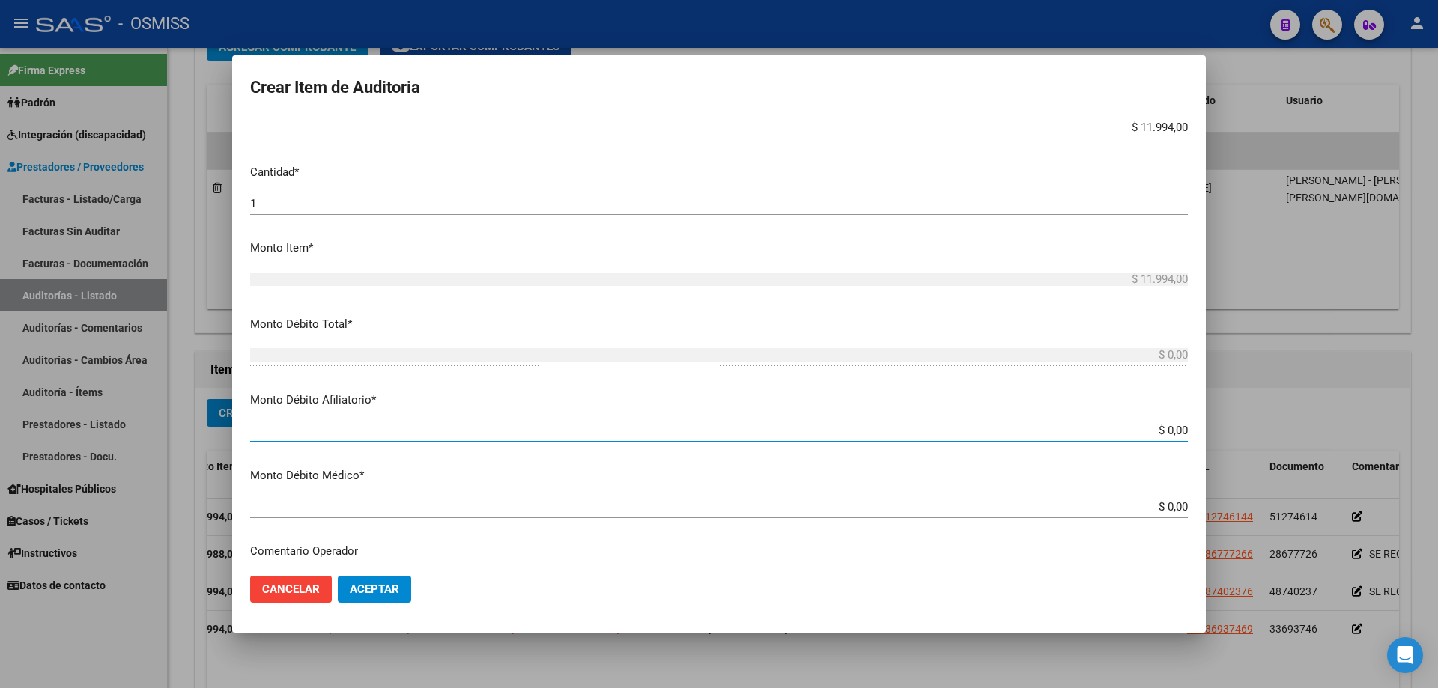
drag, startPoint x: 1127, startPoint y: 430, endPoint x: 1438, endPoint y: 354, distance: 320.2
click at [695, 356] on div "Crear Item de Auditoria 32396749 Nro Documento 20323967491 CUIL Análisis Afilia…" at bounding box center [719, 344] width 1438 height 688
type input "$ 0,01"
type input "$ 0,11"
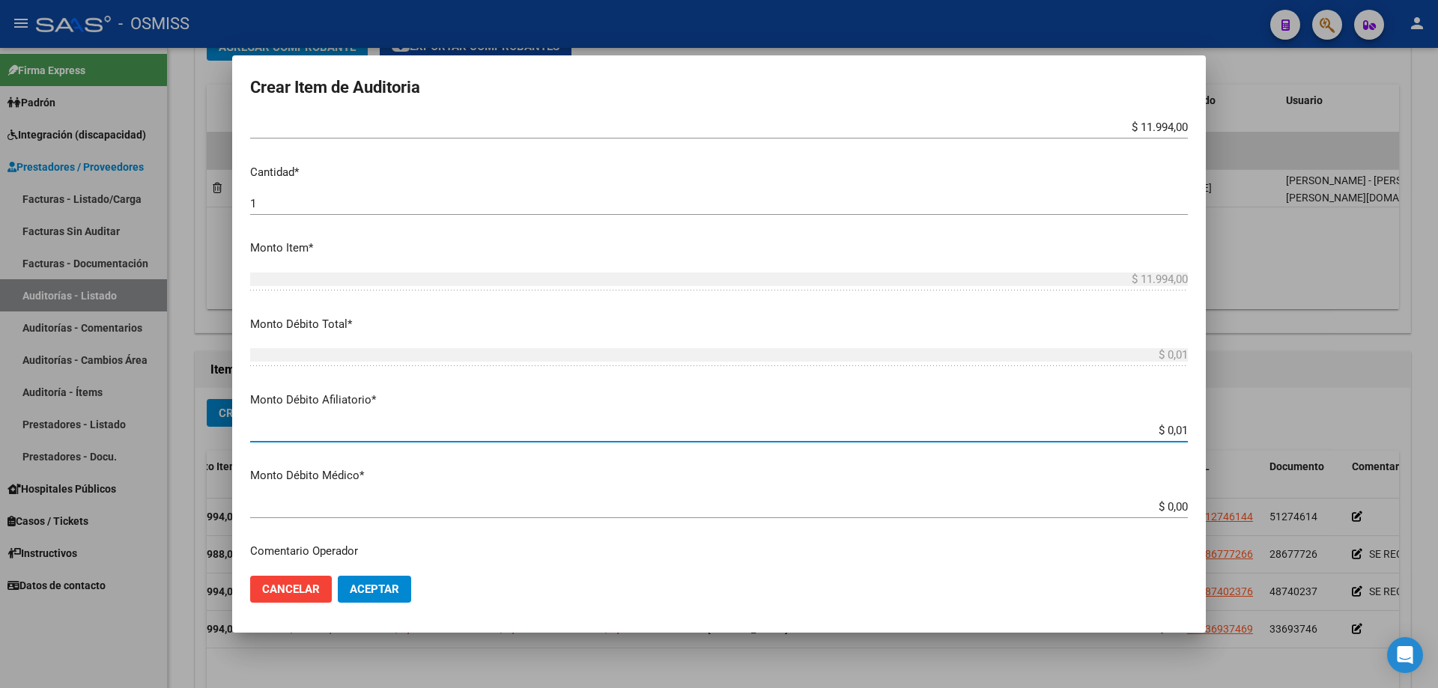
type input "$ 0,11"
type input "$ 0,01"
type input "$ 0,00"
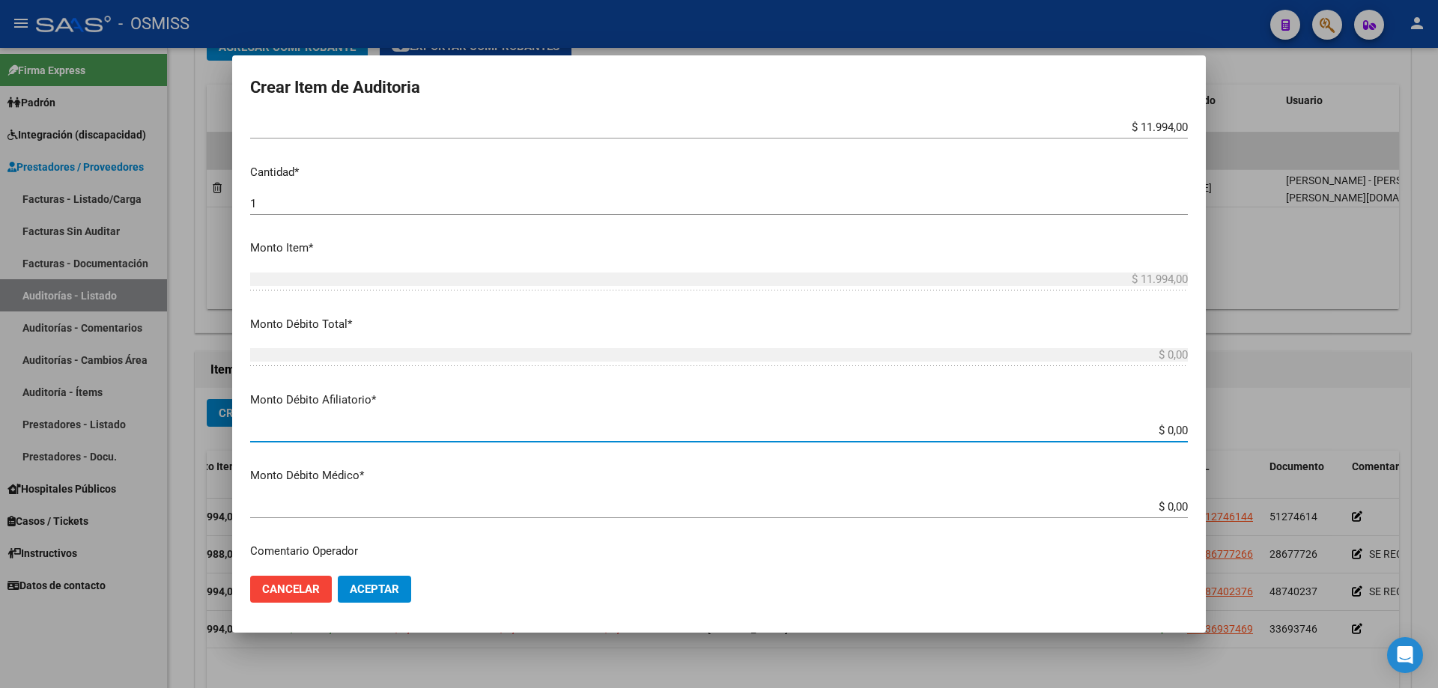
type input "$ 0,01"
type input "$ 0,11"
type input "$ 1,19"
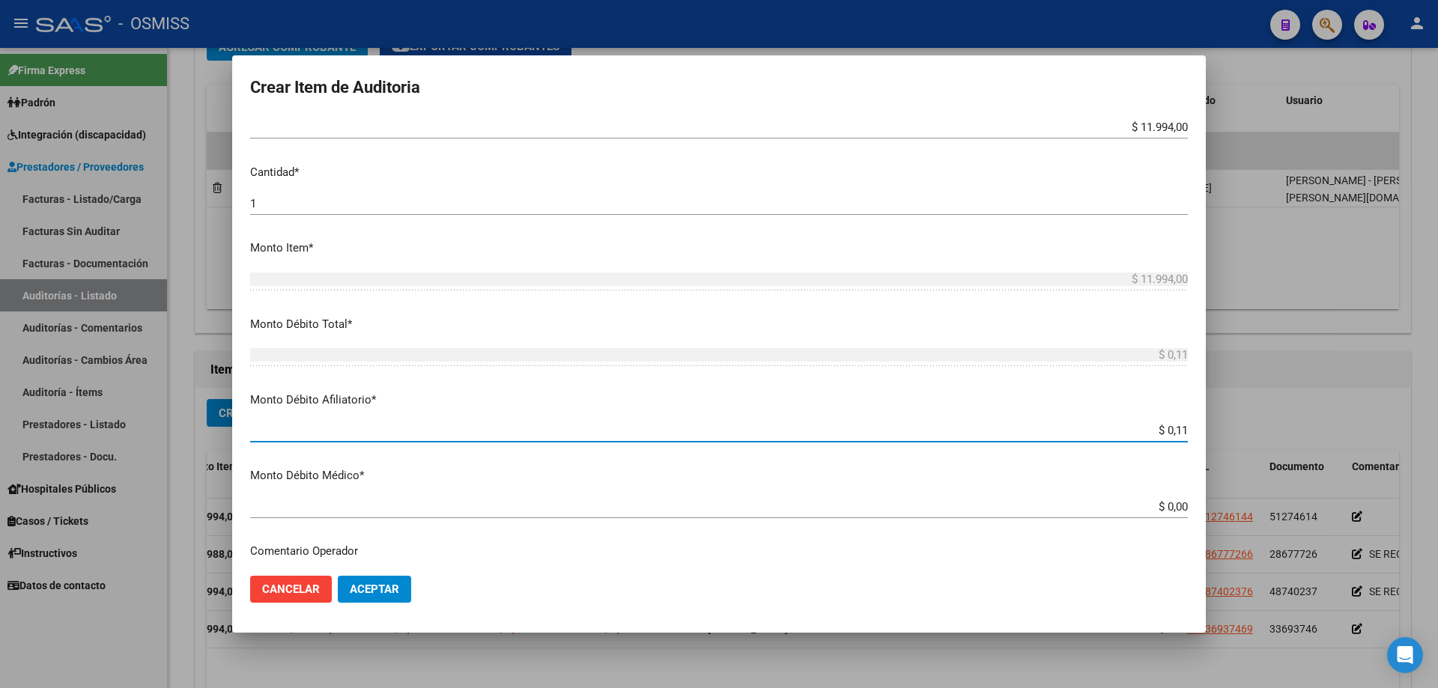
type input "$ 1,19"
type input "$ 11,99"
type input "$ 119,94"
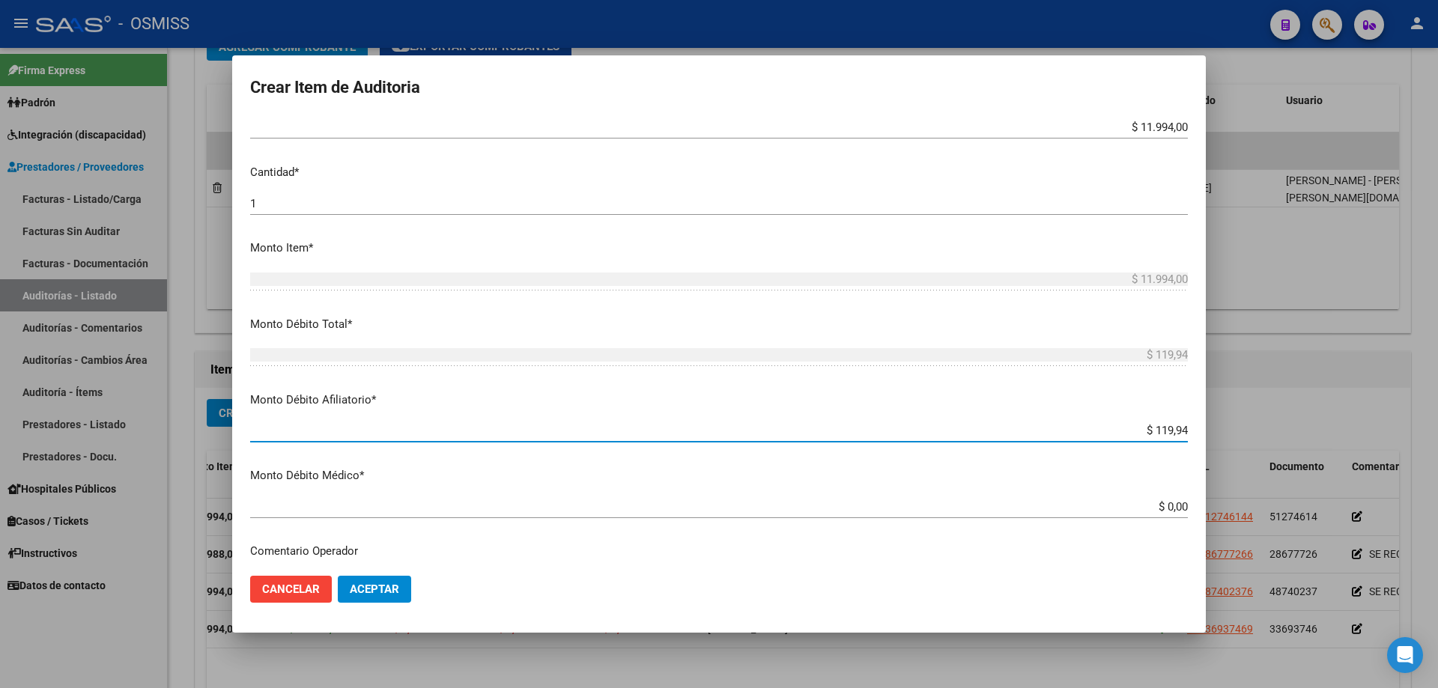
type input "$ 1.199,40"
type input "$ 11.994,00"
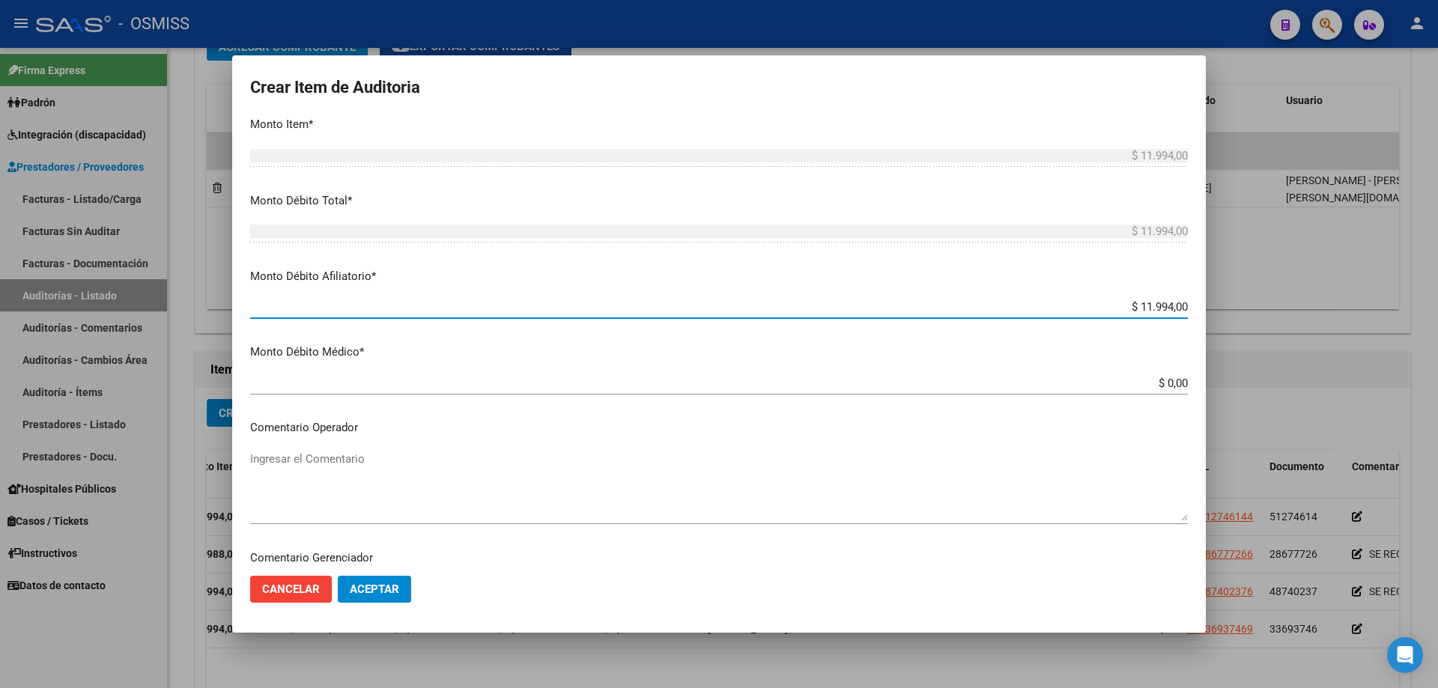
scroll to position [524, 0]
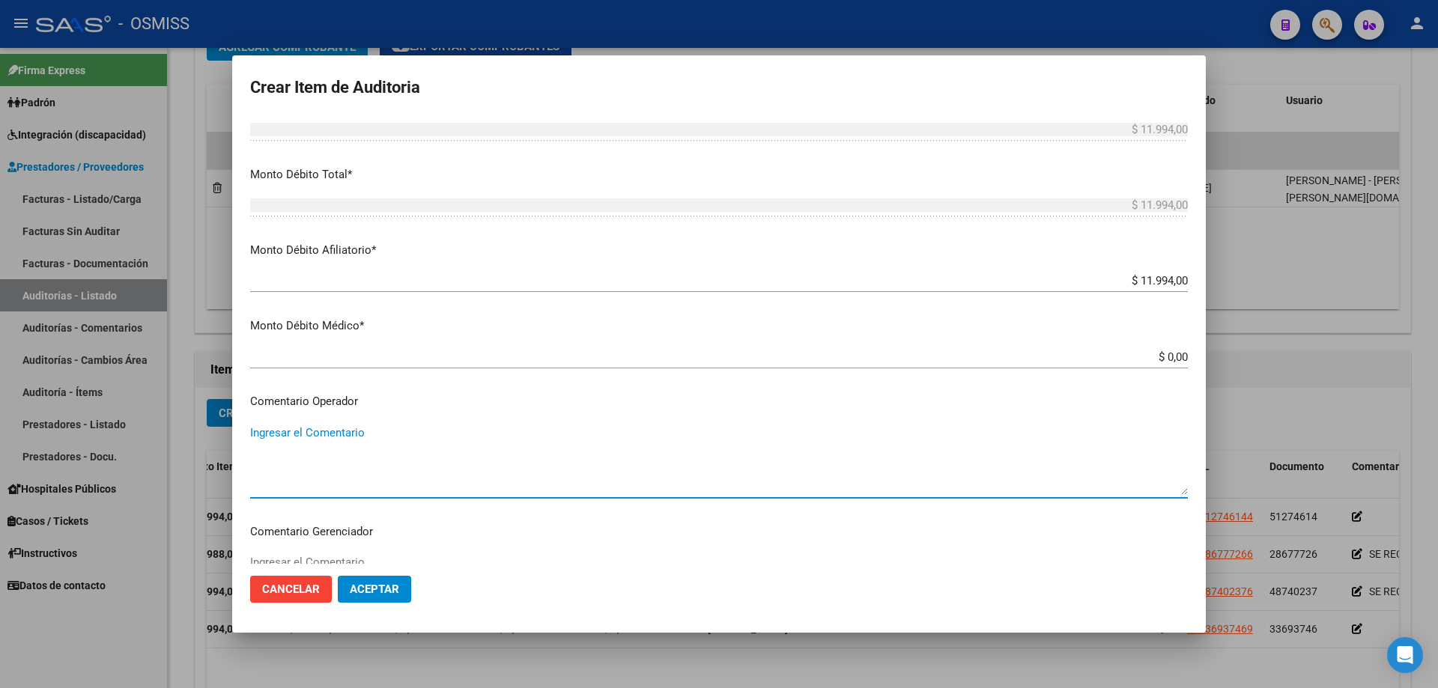
click at [324, 445] on textarea "Ingresar el Comentario" at bounding box center [719, 460] width 938 height 70
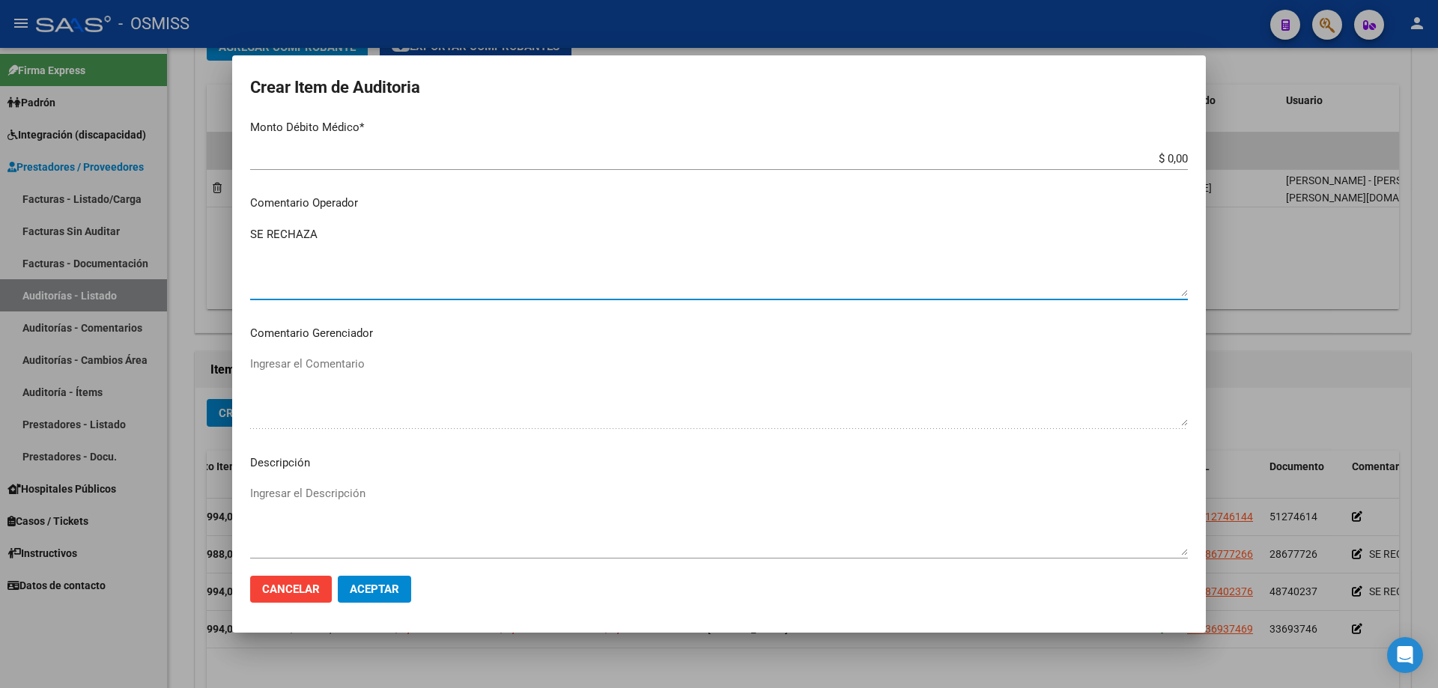
scroll to position [749, 0]
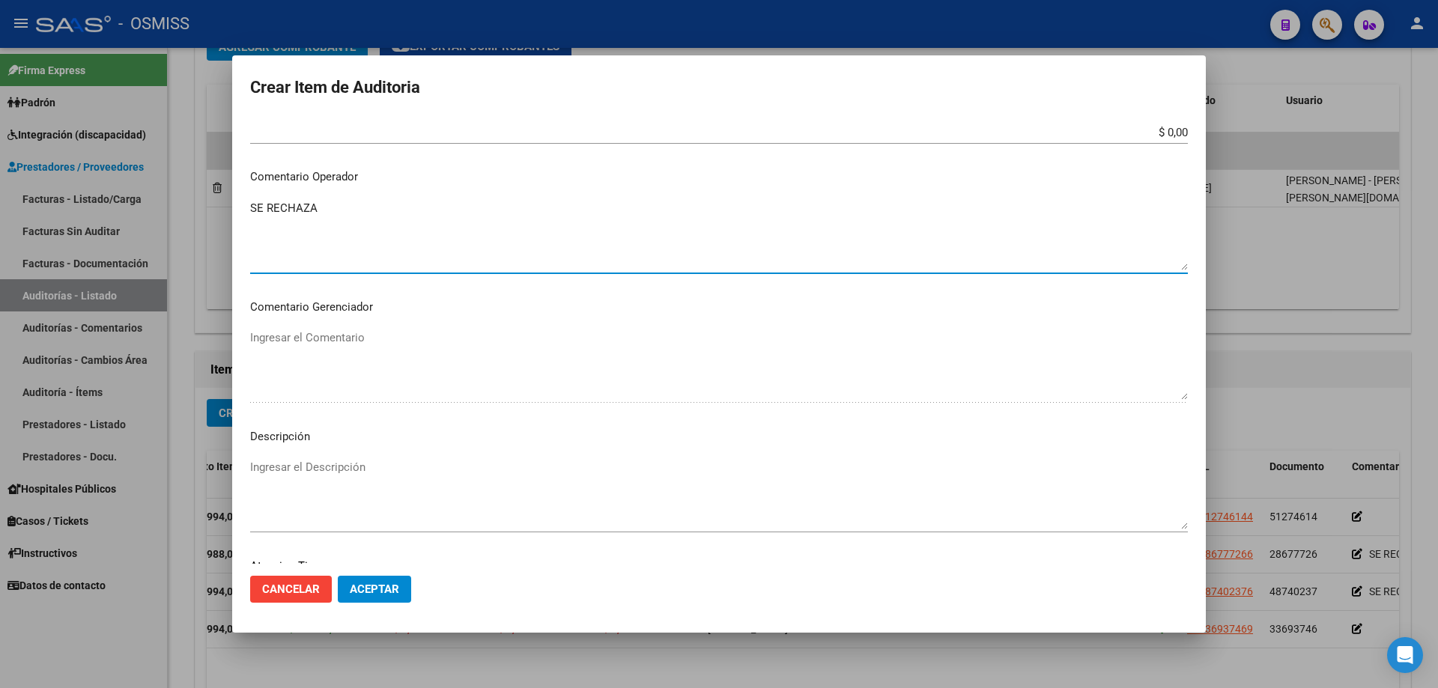
type textarea "SE RECHAZA"
click at [298, 464] on textarea "Ingresar el Descripción" at bounding box center [719, 494] width 938 height 70
drag, startPoint x: 563, startPoint y: 605, endPoint x: 391, endPoint y: 507, distance: 197.3
click at [563, 464] on mat-dialog-actions "Cancelar Aceptar" at bounding box center [719, 589] width 938 height 51
click at [273, 464] on textarea "Ingresar el Descripción" at bounding box center [719, 494] width 938 height 70
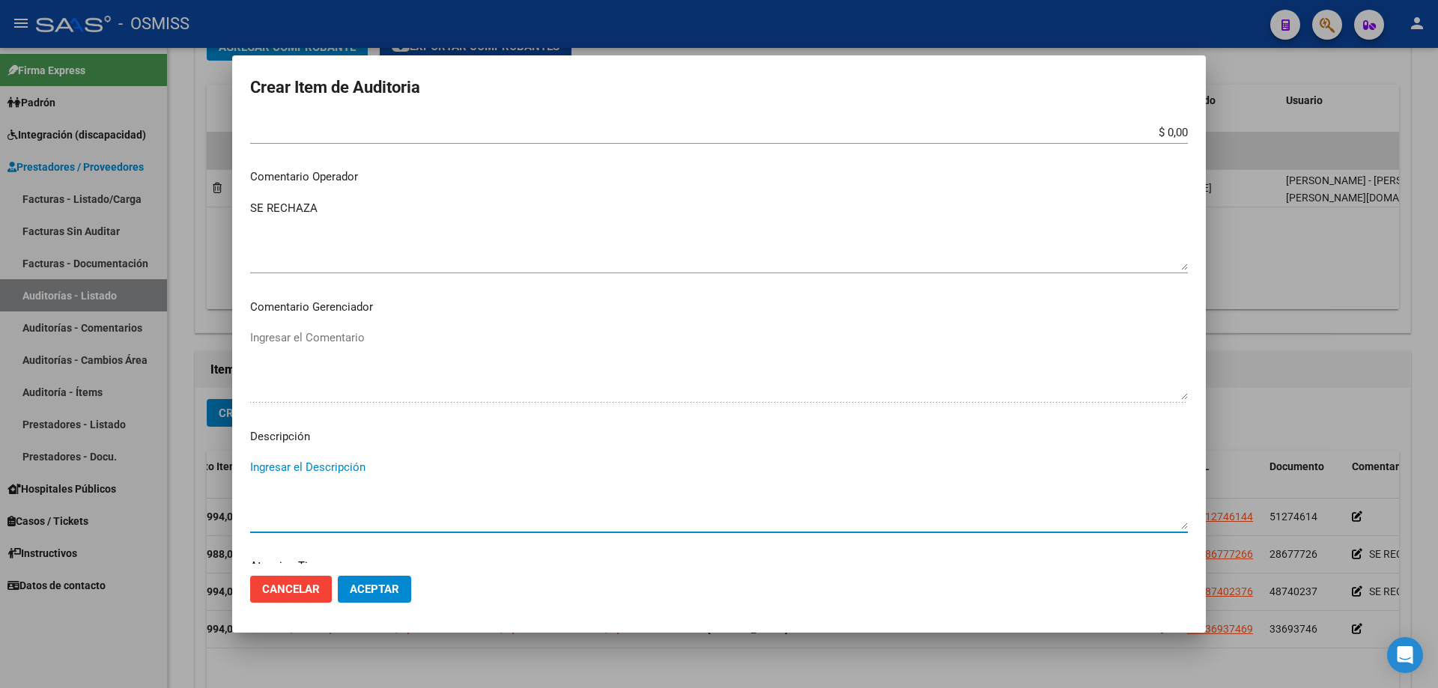
paste textarea "Declaracion jurada informada: Situacion de Revista 21 (Trabajador de temporada …"
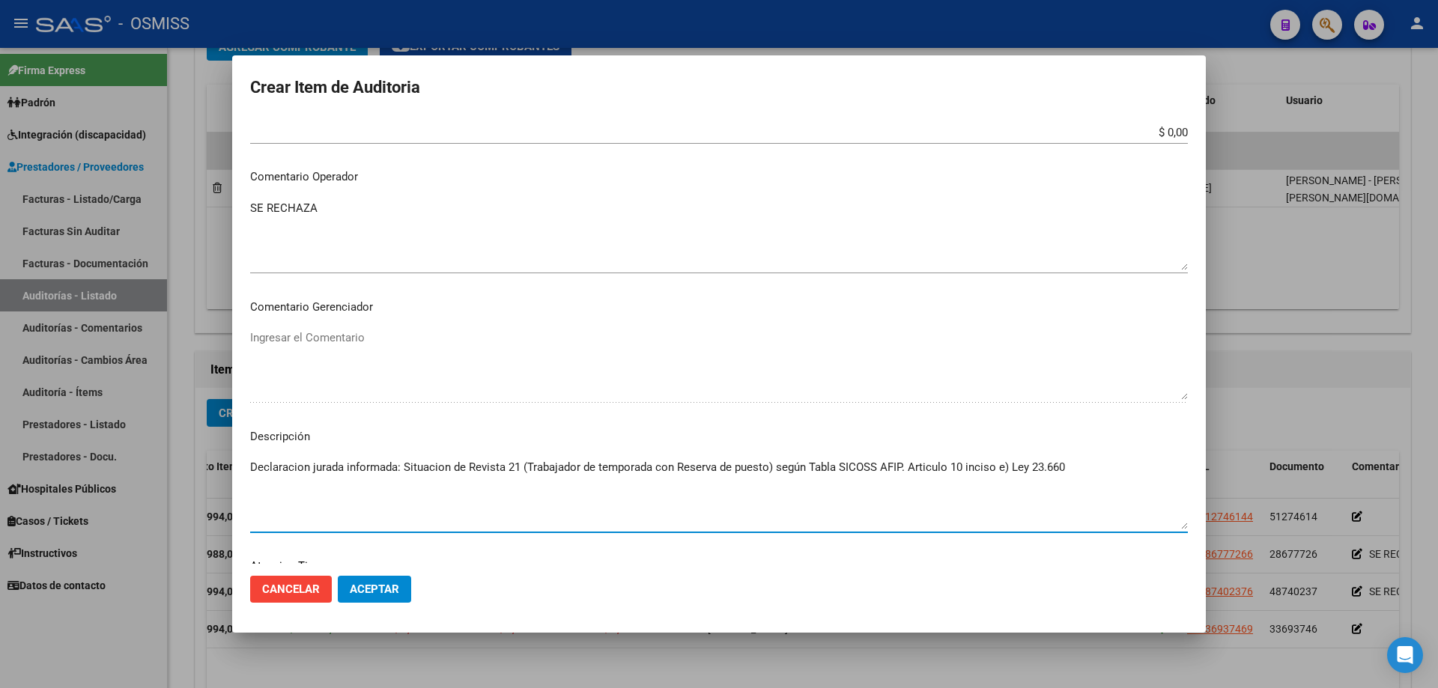
type textarea "Declaracion jurada informada: Situacion de Revista 21 (Trabajador de temporada …"
click at [388, 464] on button "Aceptar" at bounding box center [374, 589] width 73 height 27
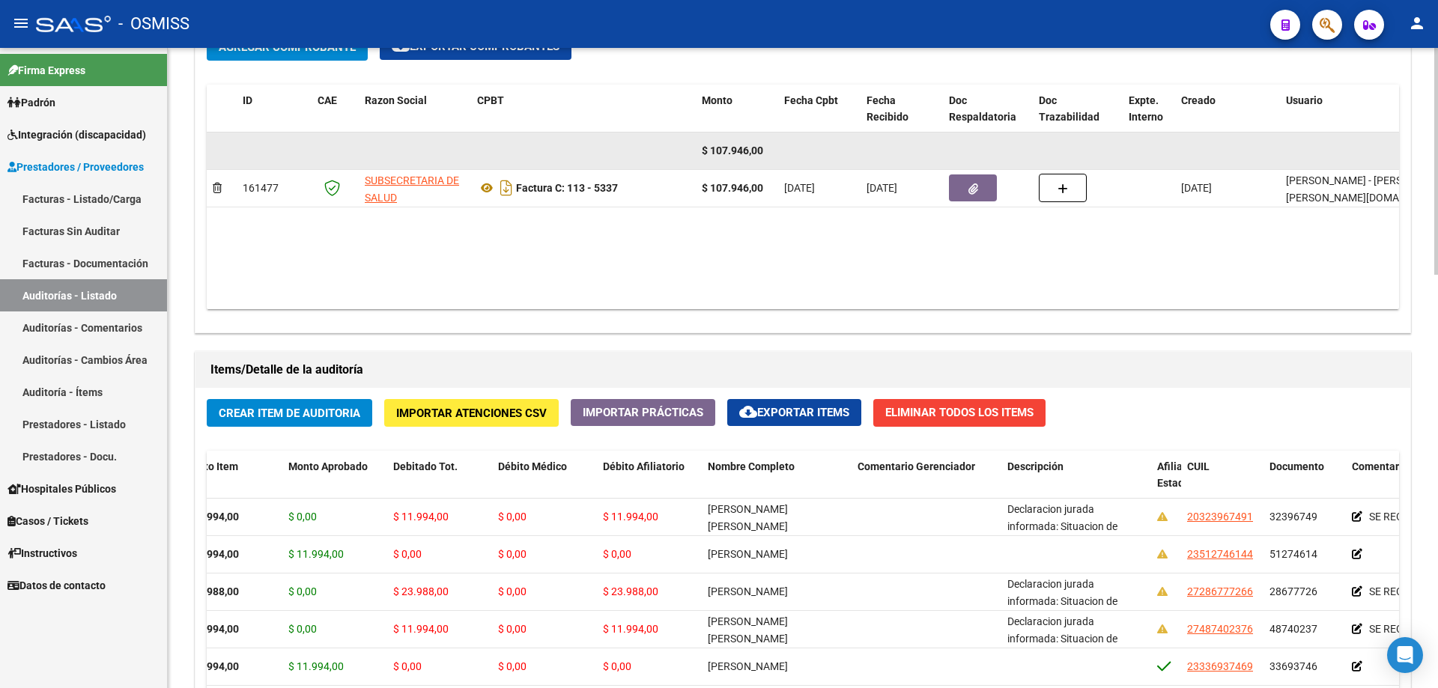
drag, startPoint x: 737, startPoint y: 220, endPoint x: 725, endPoint y: 160, distance: 61.9
click at [695, 220] on datatable-body "$ 107.946,00 161477 SUBSECRETARIA DE SALUD Factura C: 113 - 5337 $ 107.946,00 […" at bounding box center [864, 221] width 1315 height 177
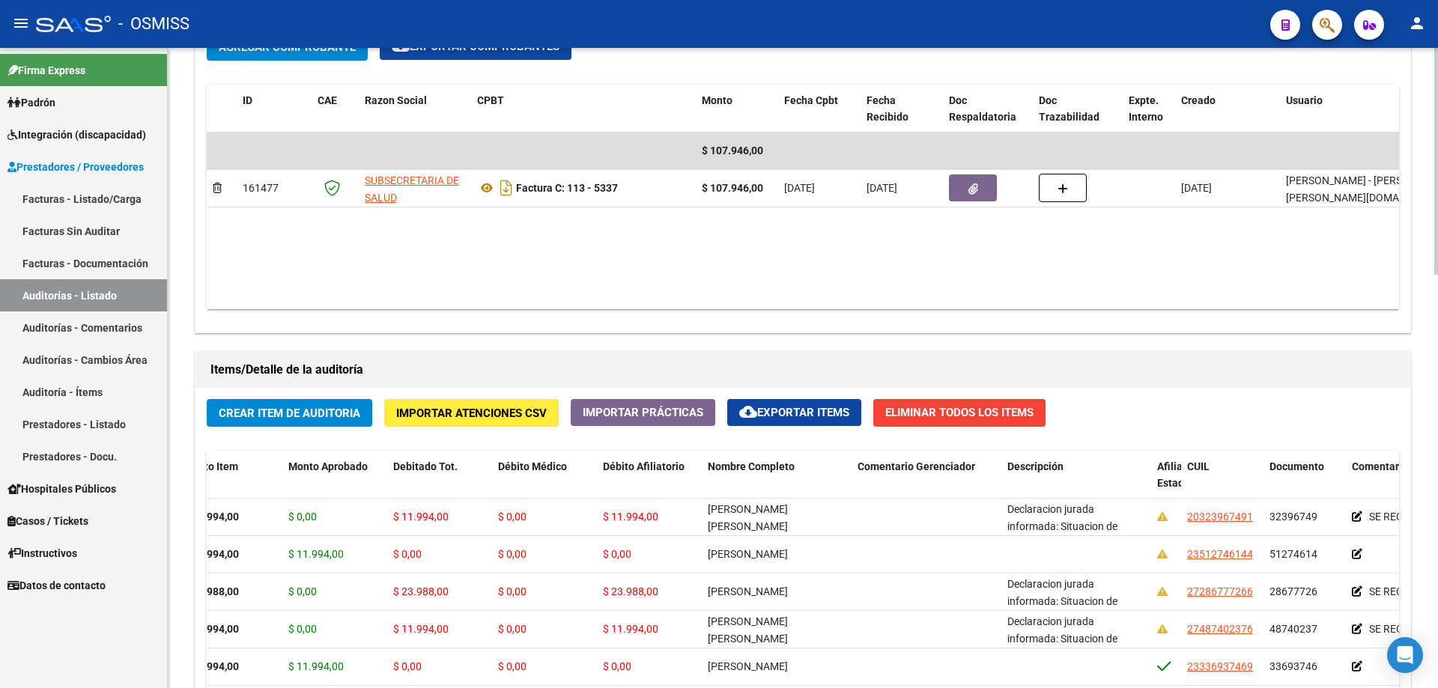
drag, startPoint x: 784, startPoint y: 290, endPoint x: 778, endPoint y: 136, distance: 154.4
click at [695, 289] on datatable-body "$ 107.946,00 161477 SUBSECRETARIA DE SALUD Factura C: 113 - 5337 $ 107.946,00 […" at bounding box center [864, 221] width 1315 height 177
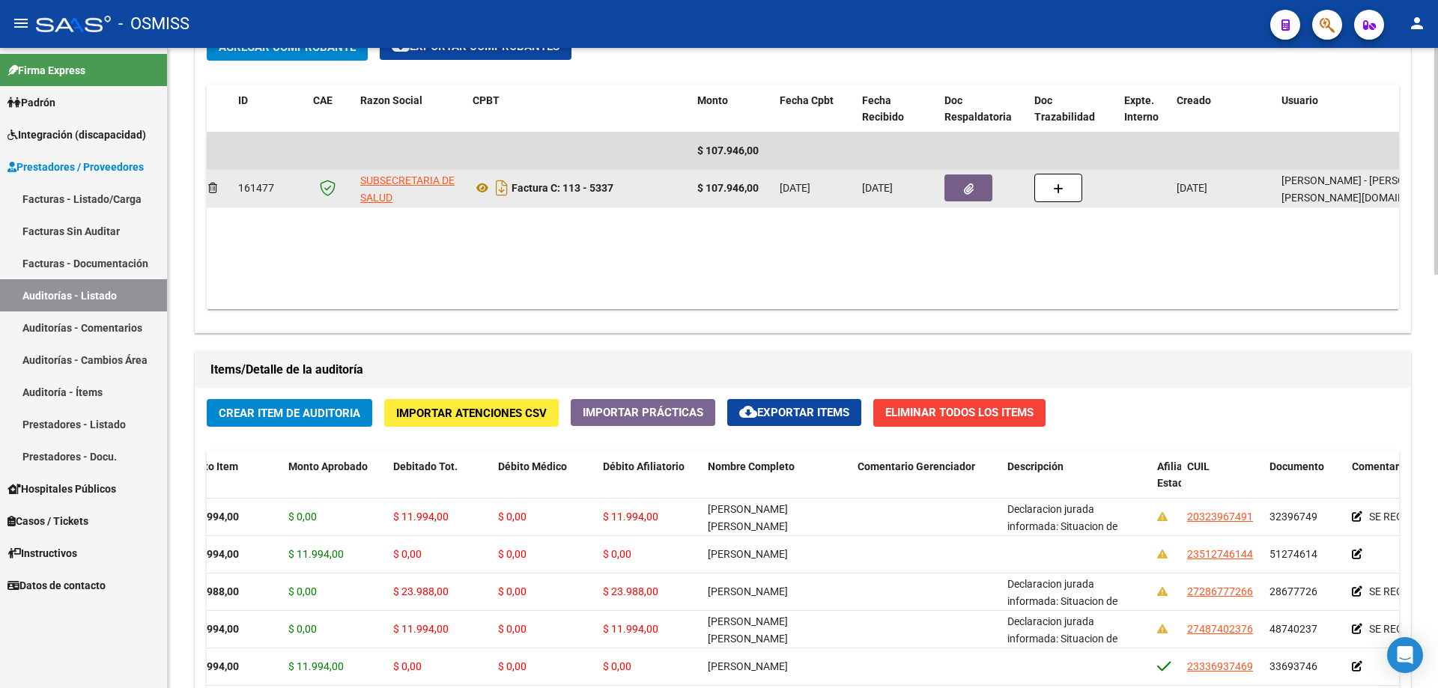
click at [695, 184] on button "button" at bounding box center [969, 188] width 48 height 27
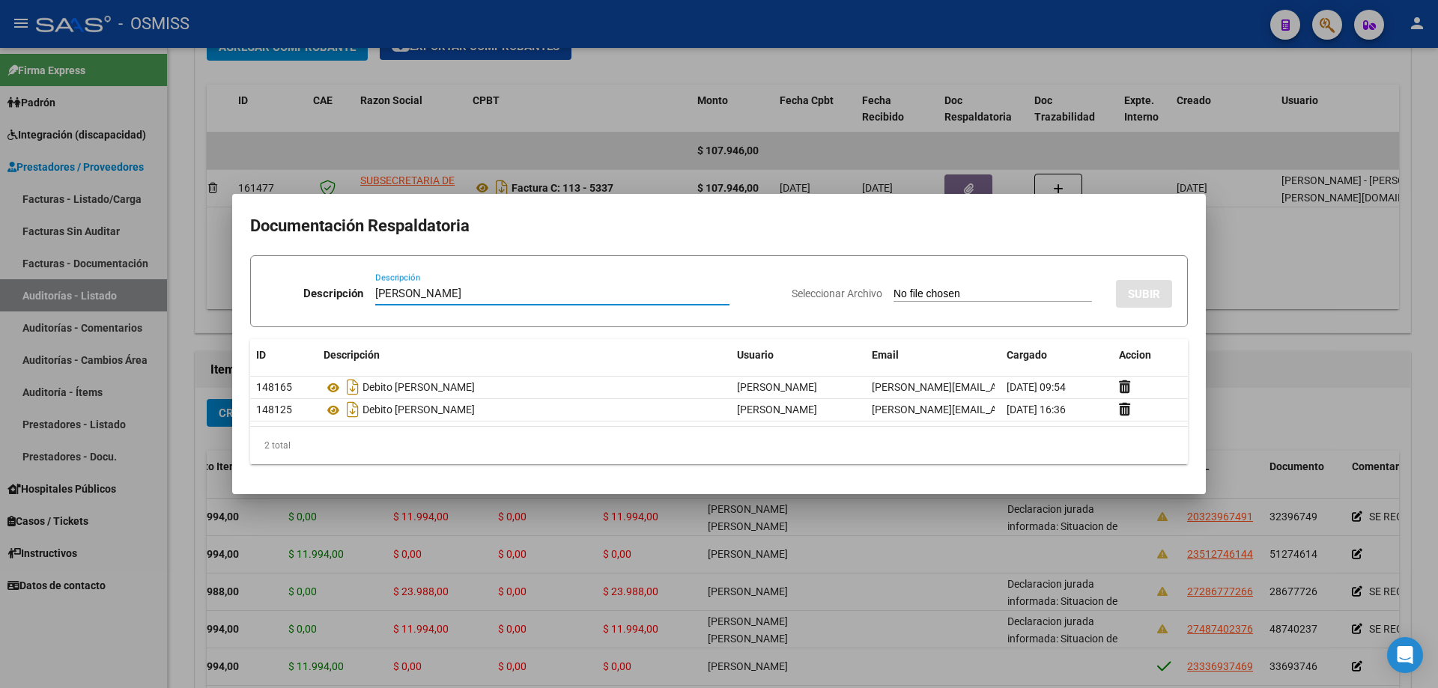
type input "[PERSON_NAME]"
click at [695, 291] on input "Seleccionar Archivo" at bounding box center [993, 295] width 199 height 14
type input "C:\fakepath\[PERSON_NAME].pdf"
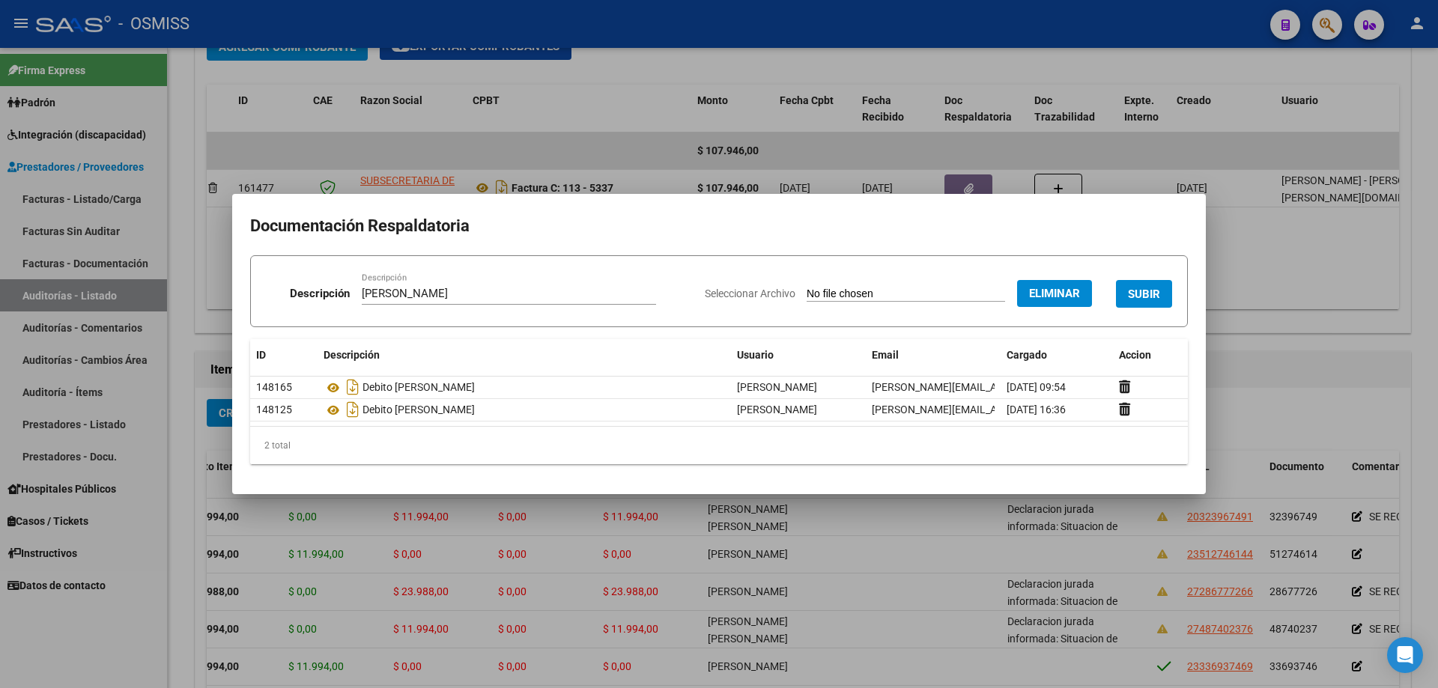
click at [695, 288] on span "SUBIR" at bounding box center [1144, 294] width 32 height 13
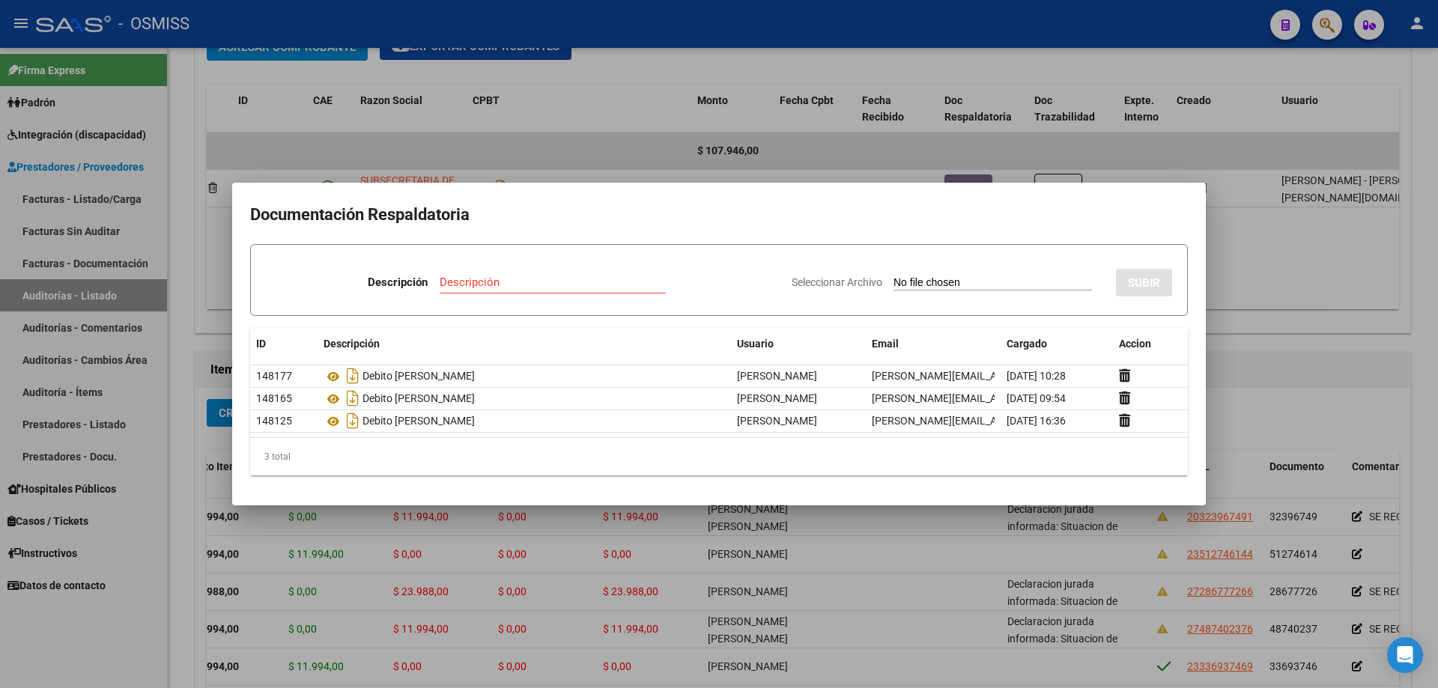
click at [476, 288] on input "Descripción" at bounding box center [553, 282] width 226 height 13
click at [486, 286] on input "Descripción" at bounding box center [553, 282] width 226 height 13
type input "DEBITO [PERSON_NAME][DEMOGRAPHIC_DATA]"
click at [695, 282] on input "Seleccionar Archivo" at bounding box center [993, 283] width 199 height 14
type input "C:\fakepath\[PERSON_NAME].pdf"
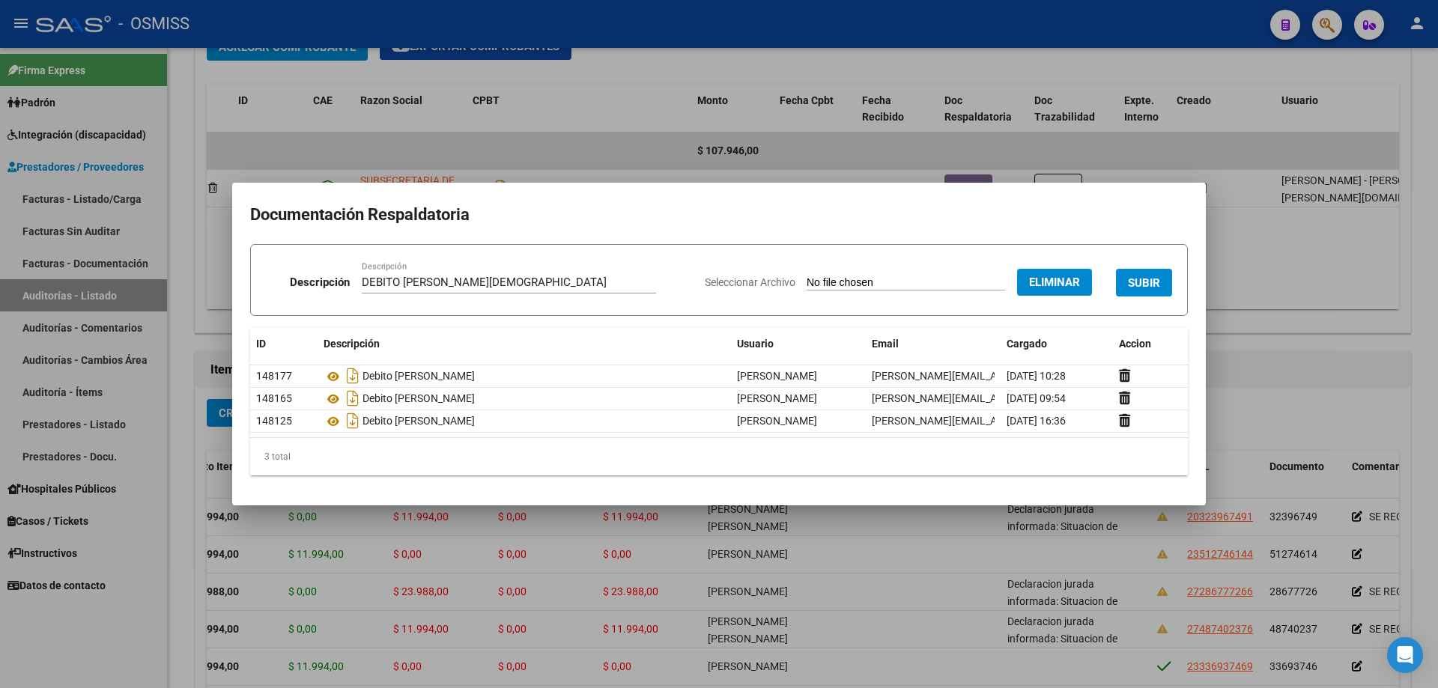
click at [695, 276] on span "SUBIR" at bounding box center [1144, 282] width 32 height 13
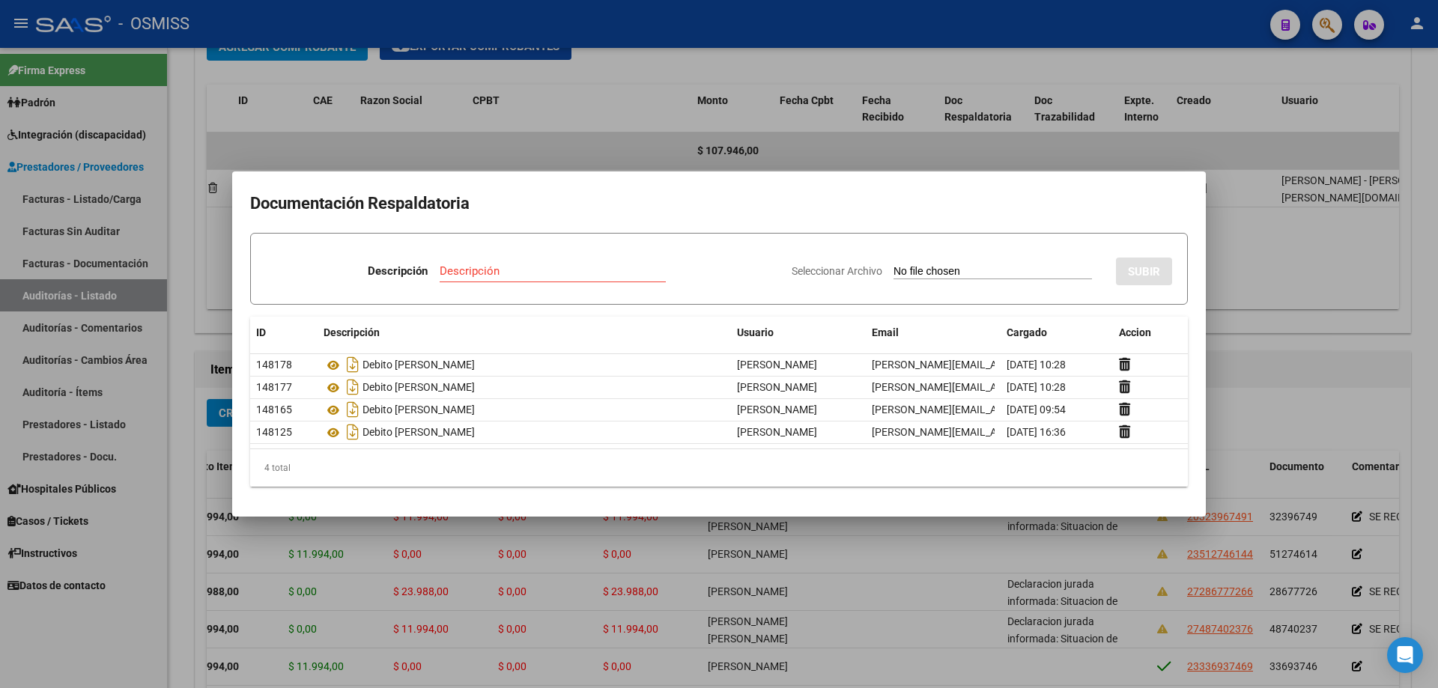
click at [695, 381] on div at bounding box center [719, 344] width 1438 height 688
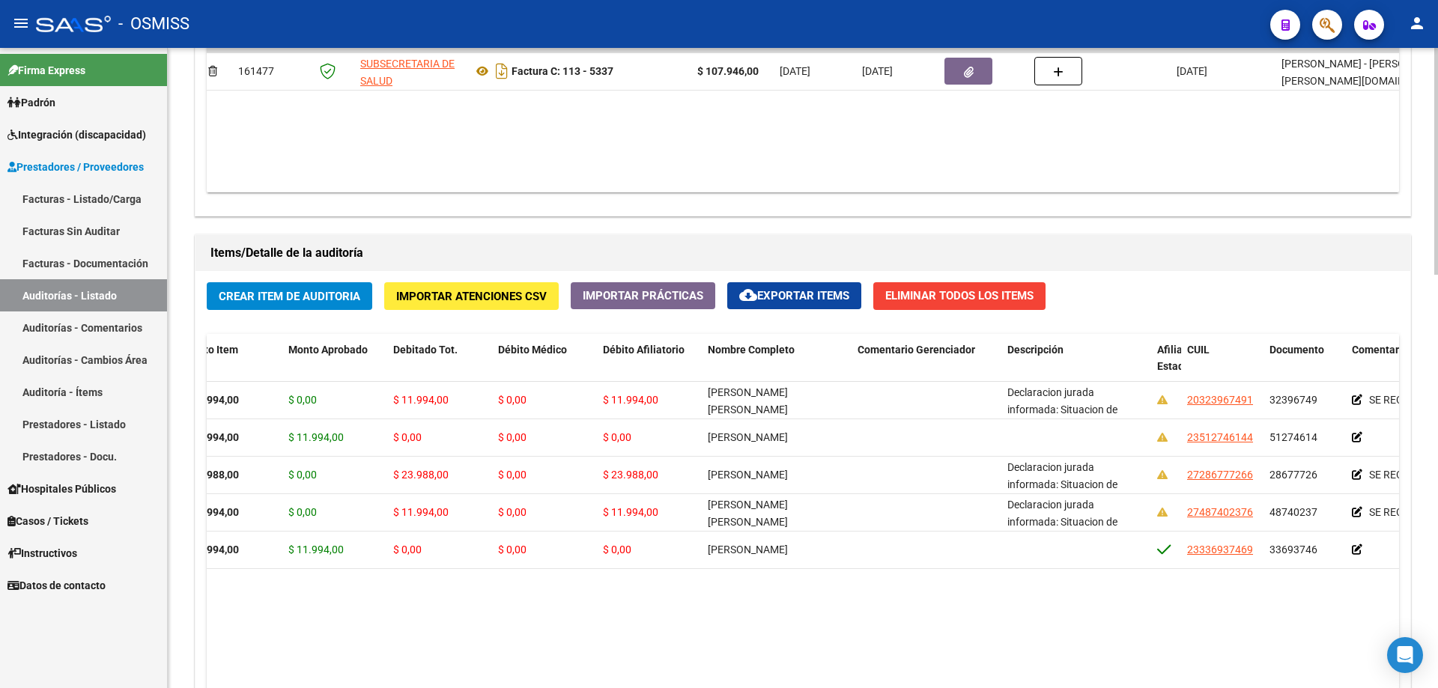
scroll to position [865, 0]
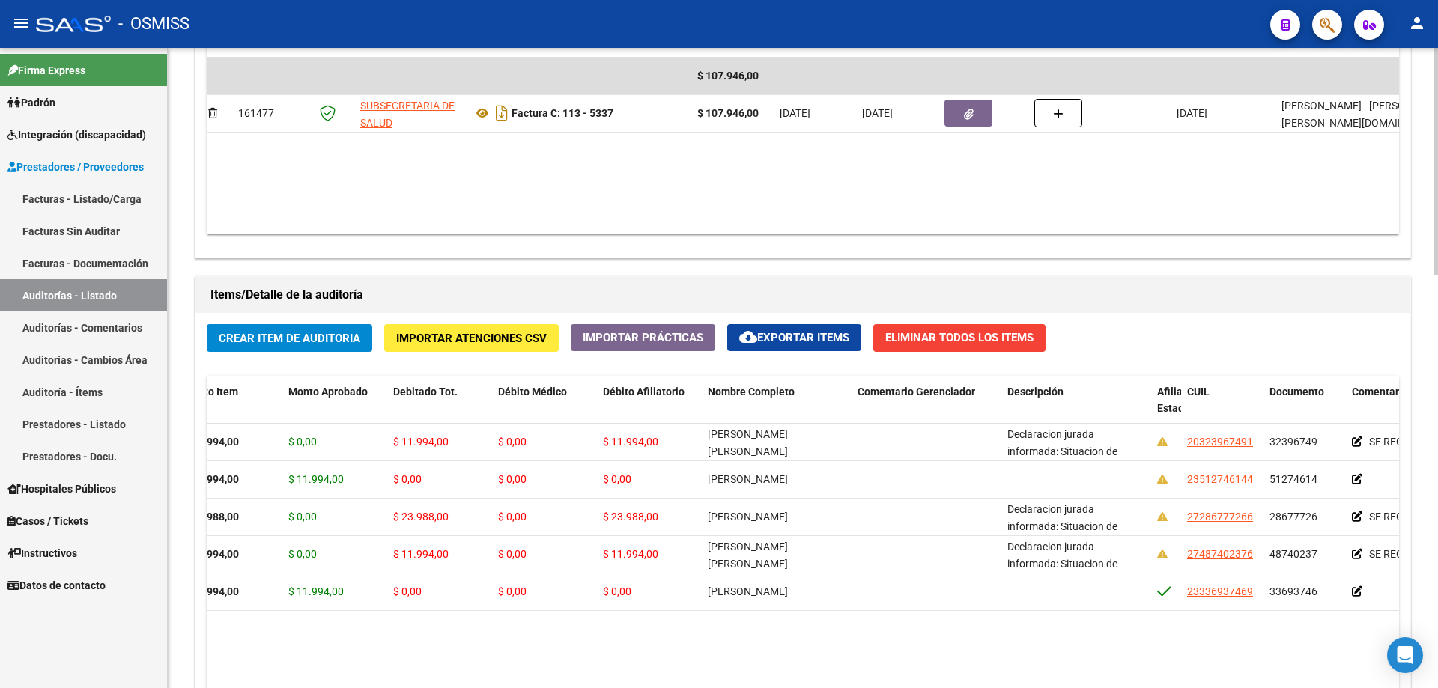
drag, startPoint x: 790, startPoint y: 250, endPoint x: 512, endPoint y: 338, distance: 291.4
click at [695, 250] on div "Agregar Comprobante cloud_download Exportar Comprobantes ID CAE Razon Social CP…" at bounding box center [803, 102] width 1215 height 311
click at [311, 344] on span "Crear Item de Auditoria" at bounding box center [290, 338] width 142 height 13
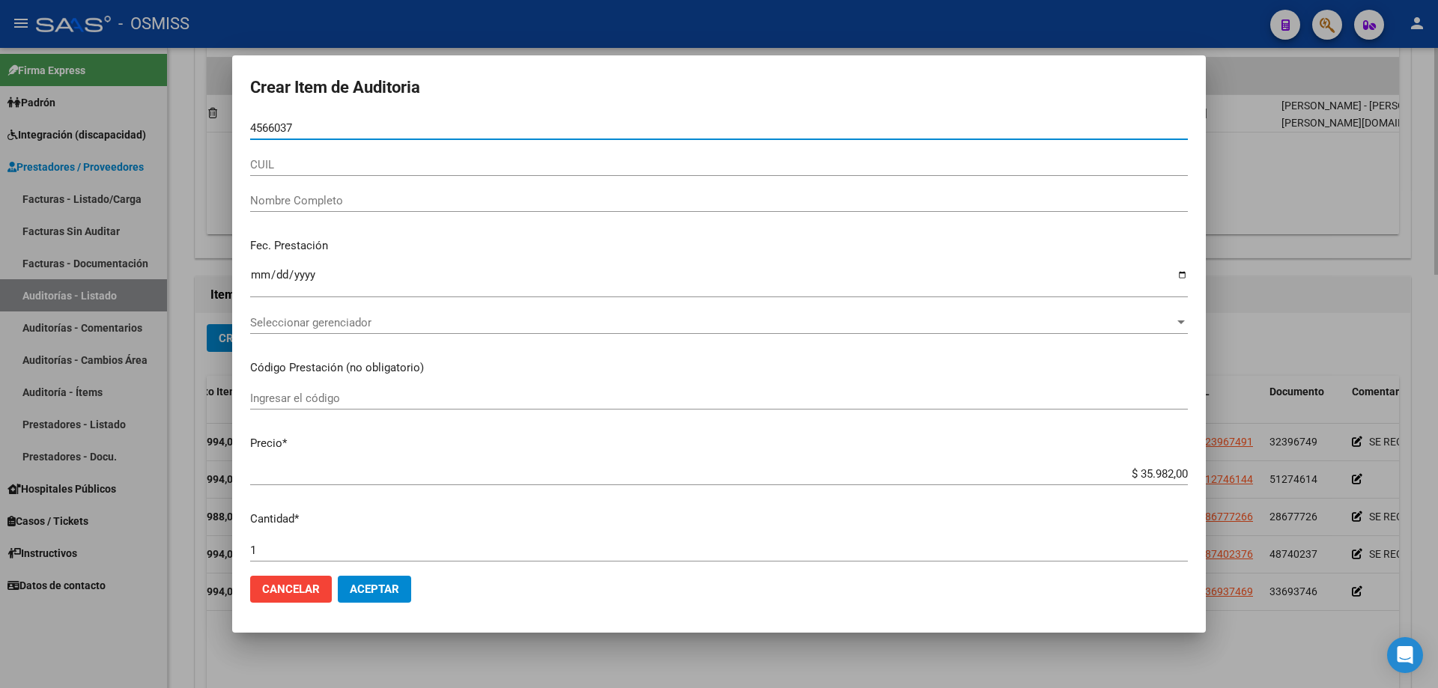
type input "45660370"
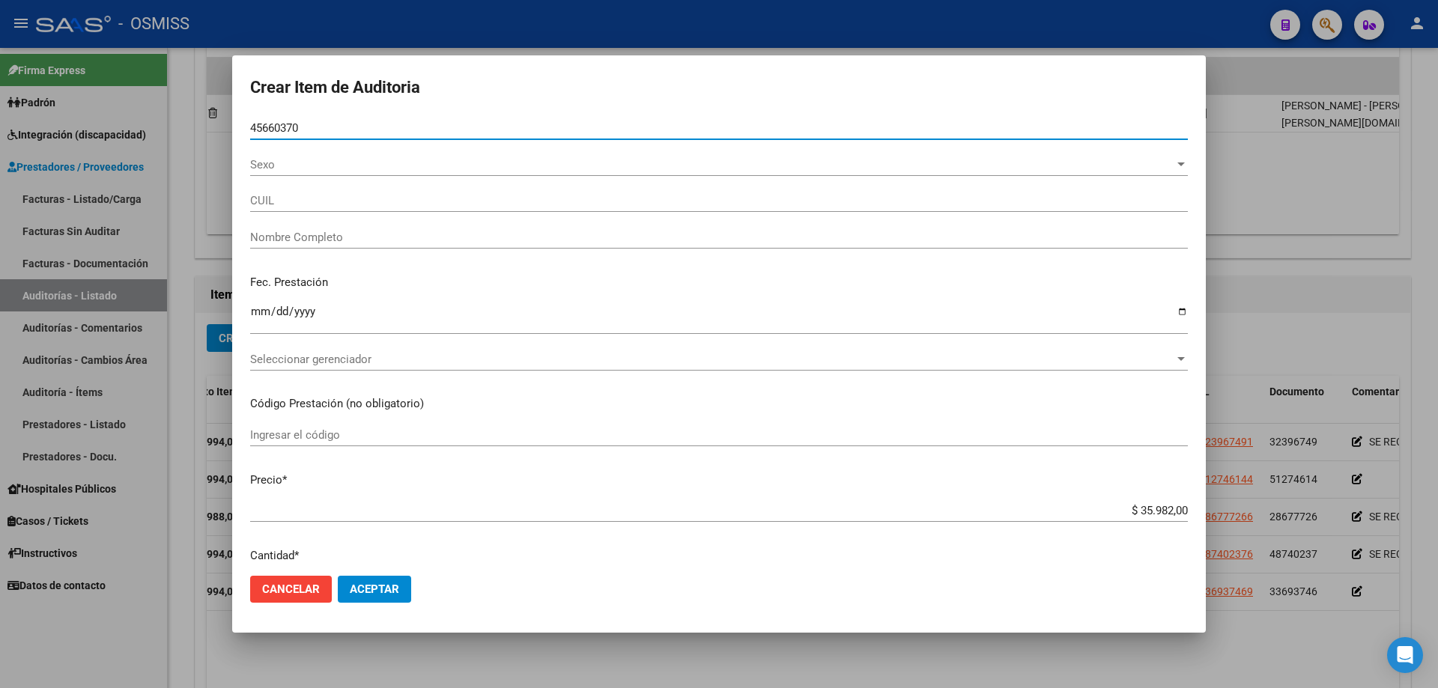
type input "20456603700"
type input "[PERSON_NAME]"
type input "45660370"
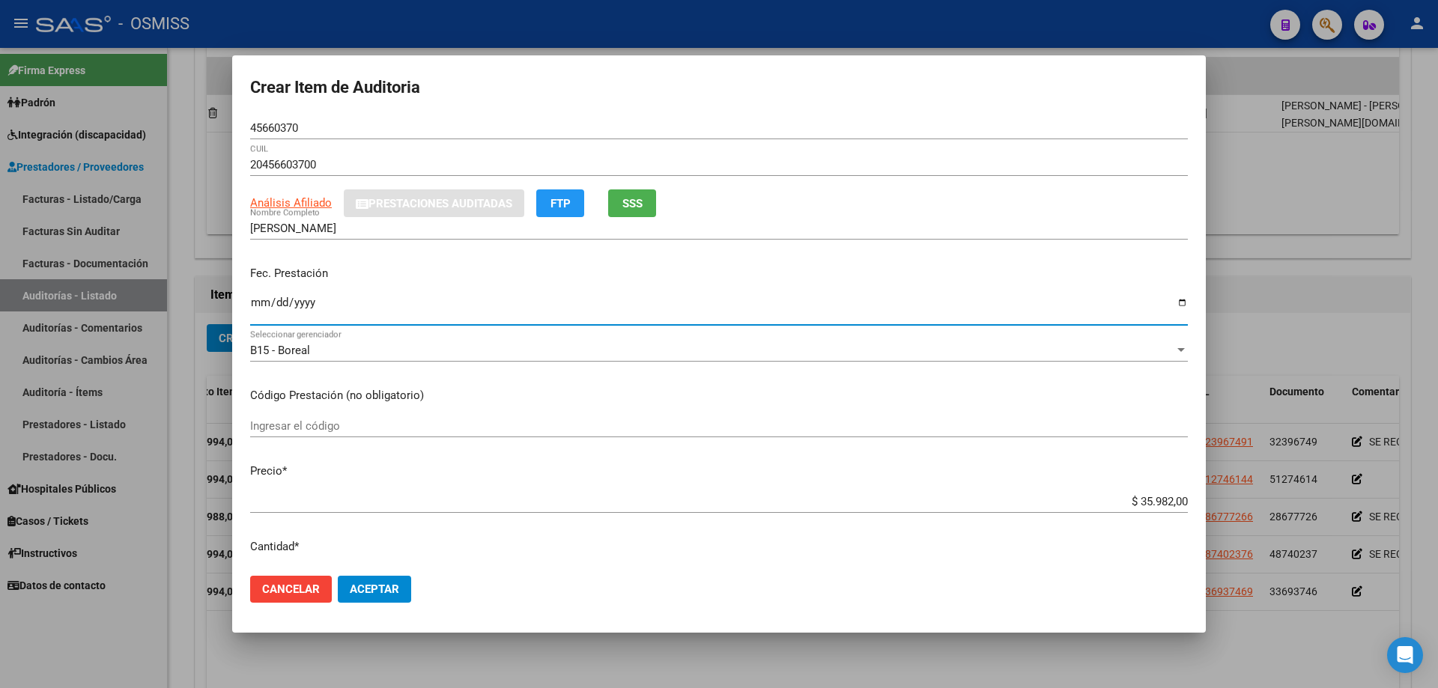
click at [259, 316] on input "Ingresar la fecha" at bounding box center [719, 309] width 938 height 24
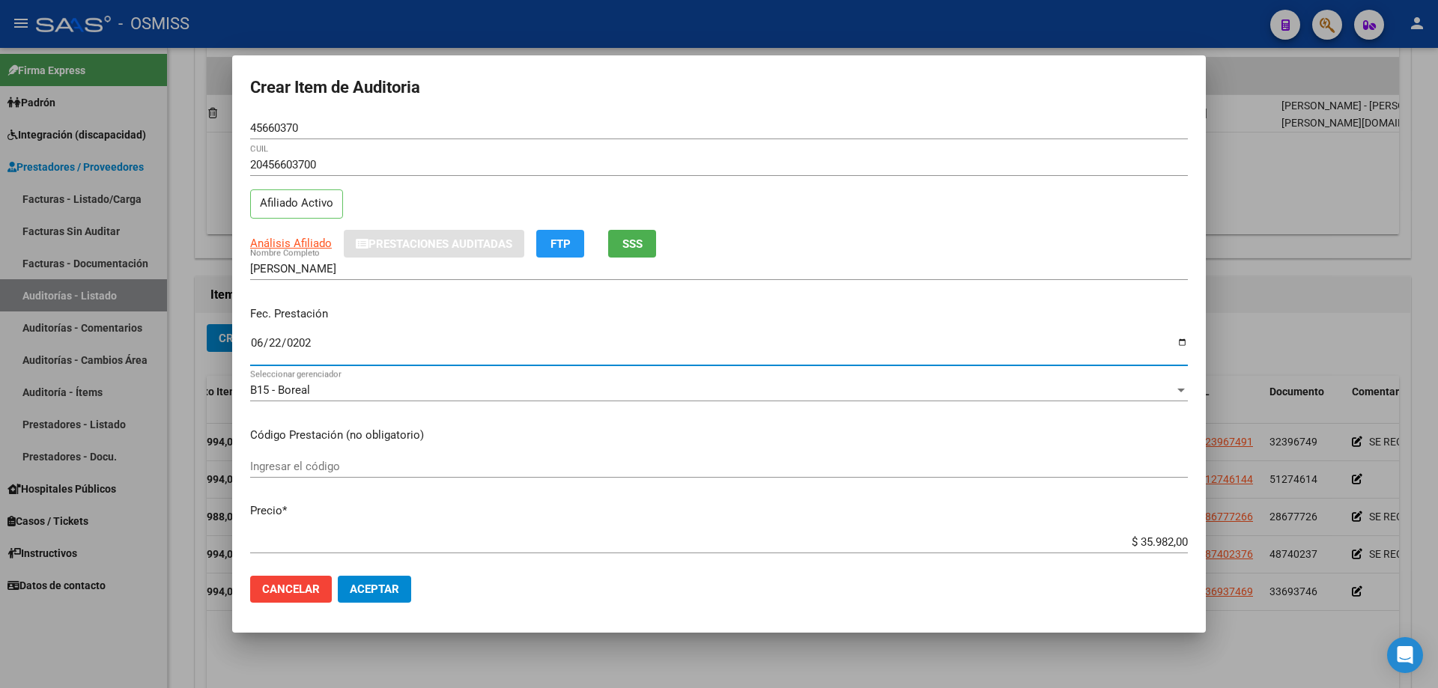
type input "[DATE]"
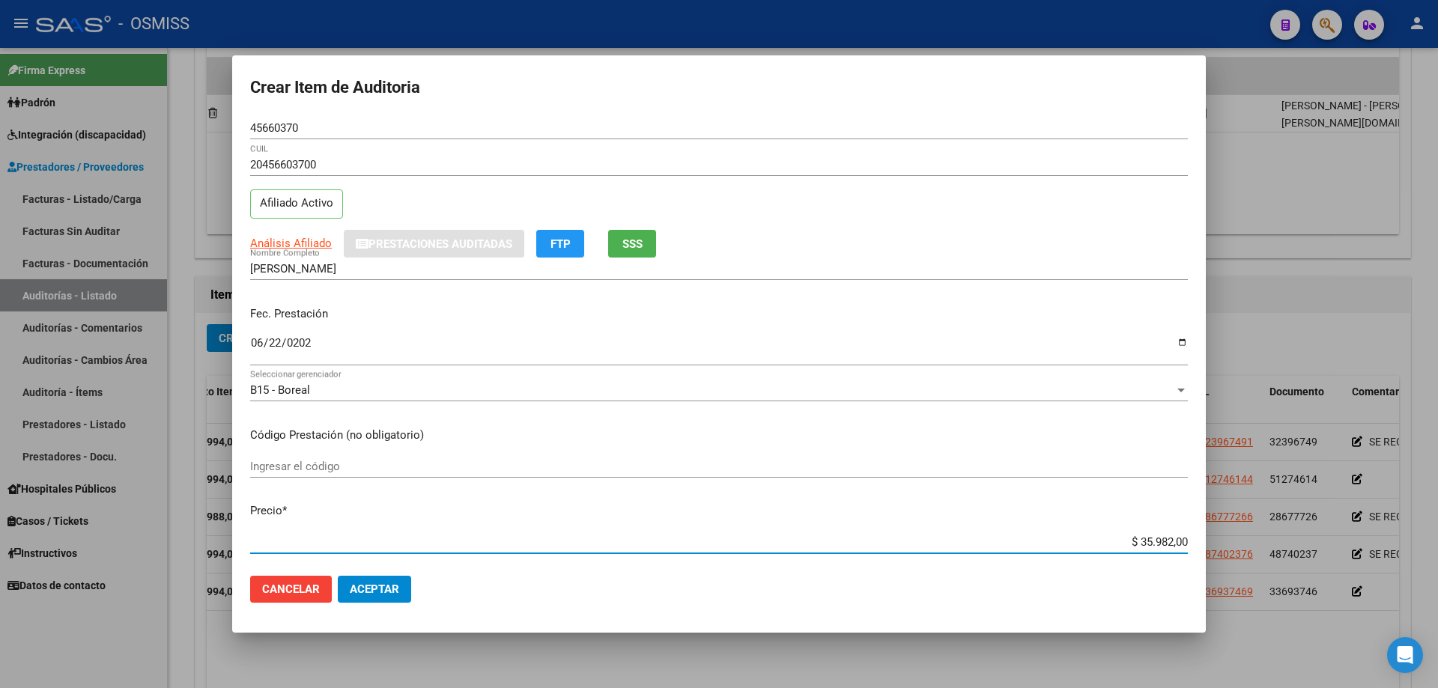
drag, startPoint x: 1093, startPoint y: 549, endPoint x: 1123, endPoint y: 541, distance: 31.1
click at [695, 464] on div "$ 35.982,00 Ingresar el precio" at bounding box center [719, 542] width 938 height 22
drag, startPoint x: 1101, startPoint y: 542, endPoint x: 1227, endPoint y: 539, distance: 125.9
click at [695, 464] on div "Crear Item de Auditoria 45660370 Nro Documento 20456603700 CUIL Afiliado Activo…" at bounding box center [719, 344] width 1438 height 688
type input "$ 0,01"
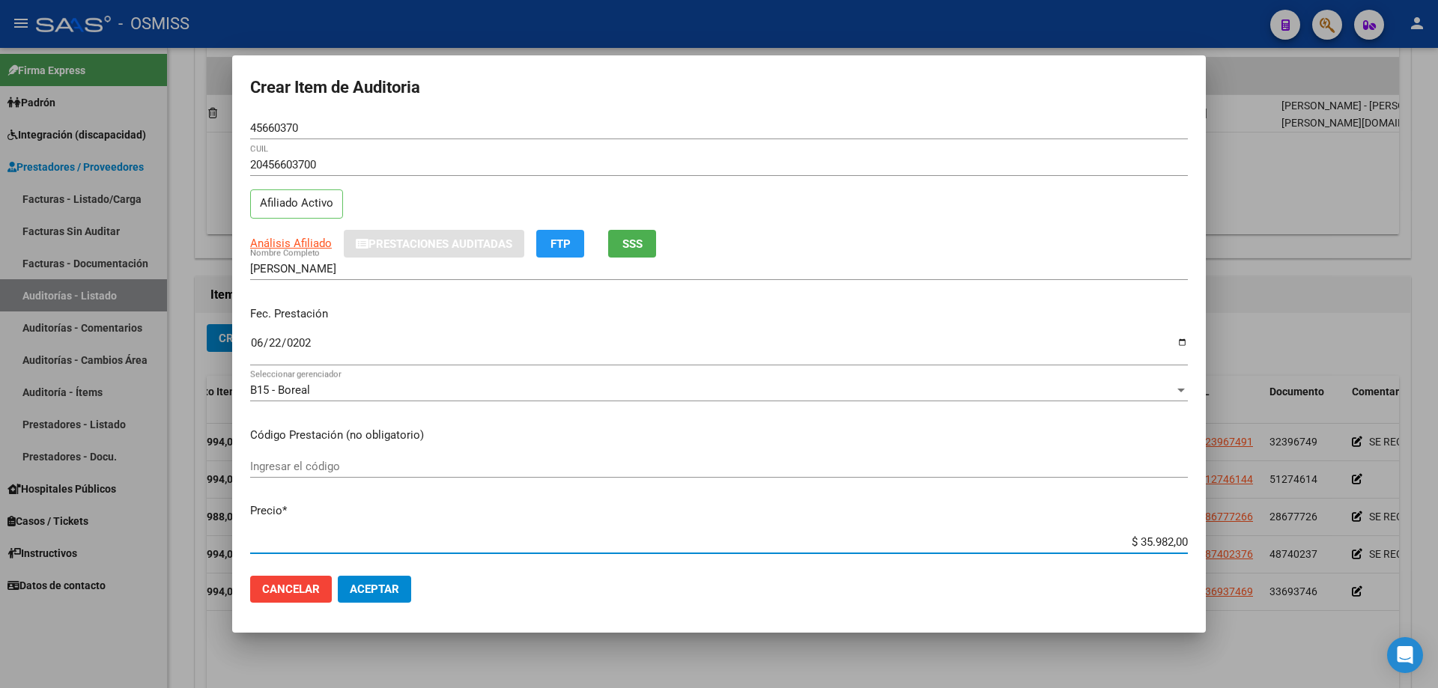
type input "$ 0,01"
type input "$ 0,11"
type input "$ 1,19"
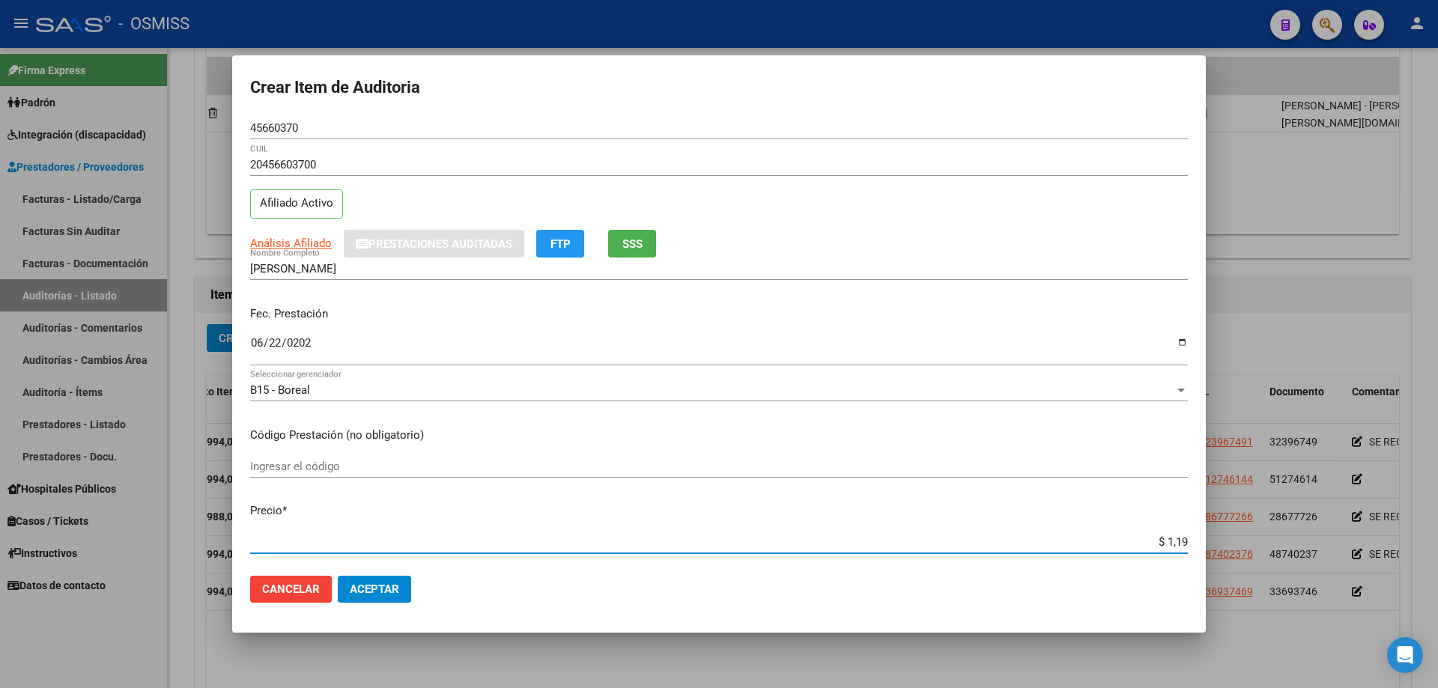
type input "$ 11,99"
type input "$ 119,94"
type input "$ 1.199,40"
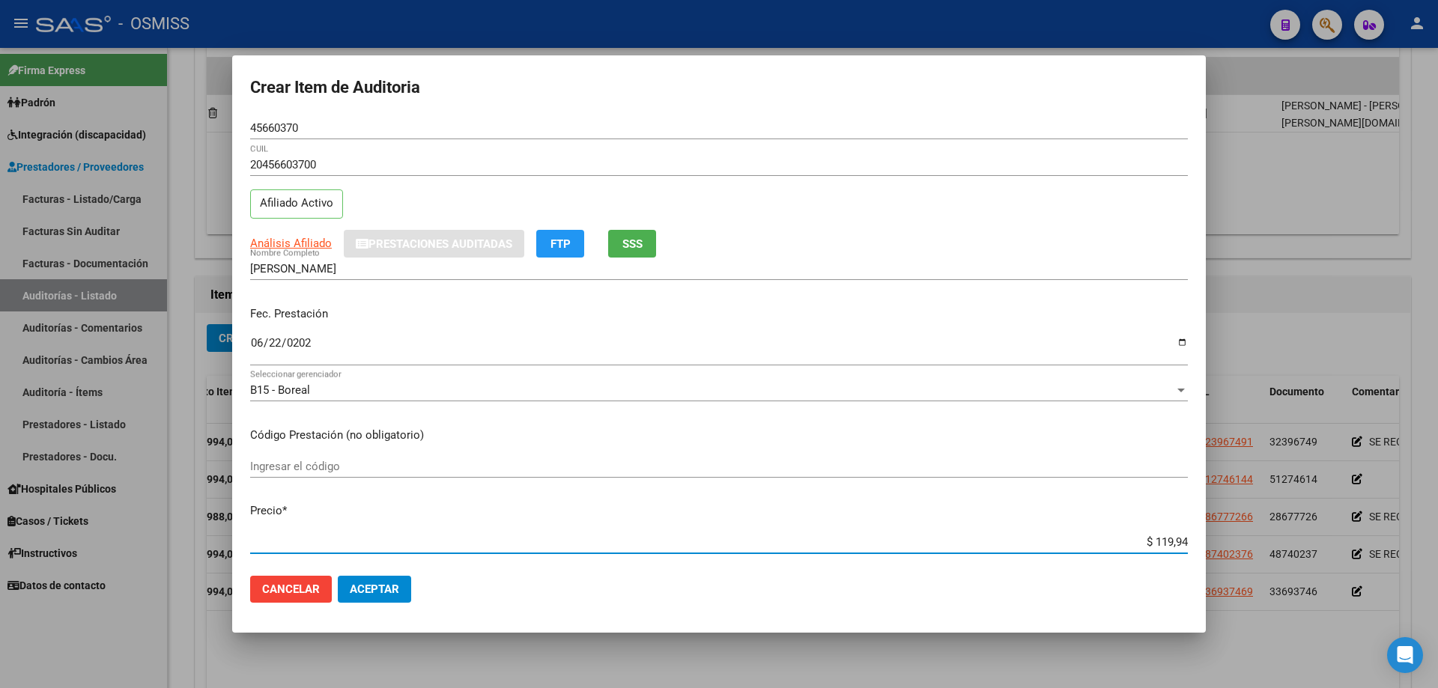
type input "$ 1.199,40"
type input "$ 11.994,00"
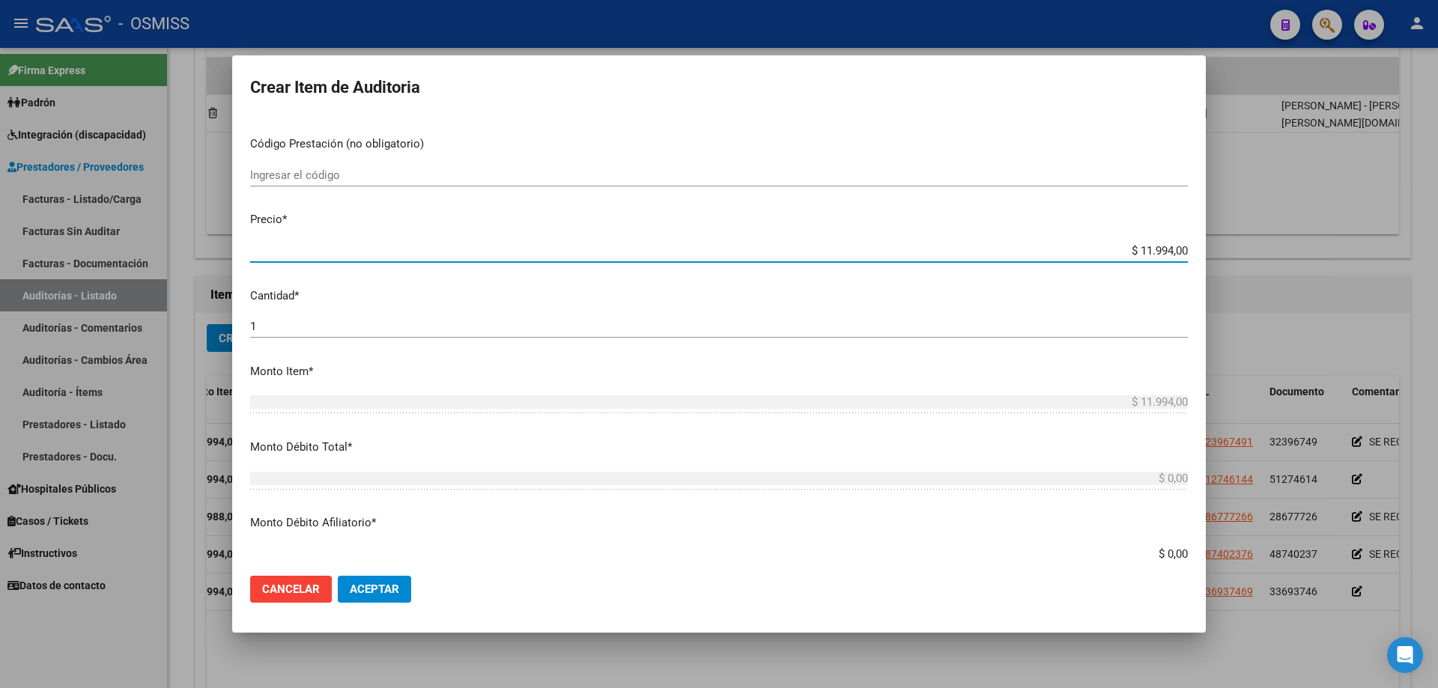
scroll to position [375, 0]
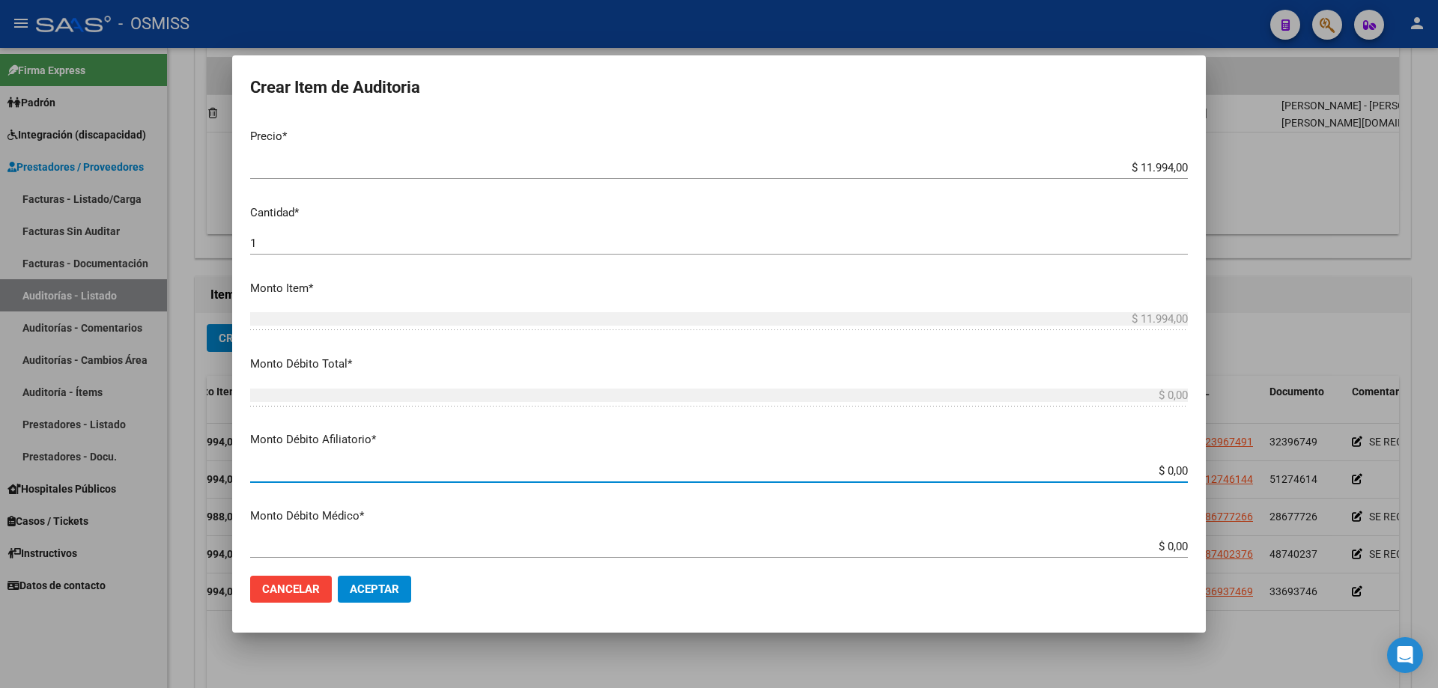
drag, startPoint x: 1081, startPoint y: 470, endPoint x: 1425, endPoint y: 459, distance: 344.0
click at [695, 459] on div "Crear Item de Auditoria 45660370 Nro Documento 20456603700 CUIL Afiliado Activo…" at bounding box center [719, 344] width 1438 height 688
type input "$ 0,01"
type input "$ 0,11"
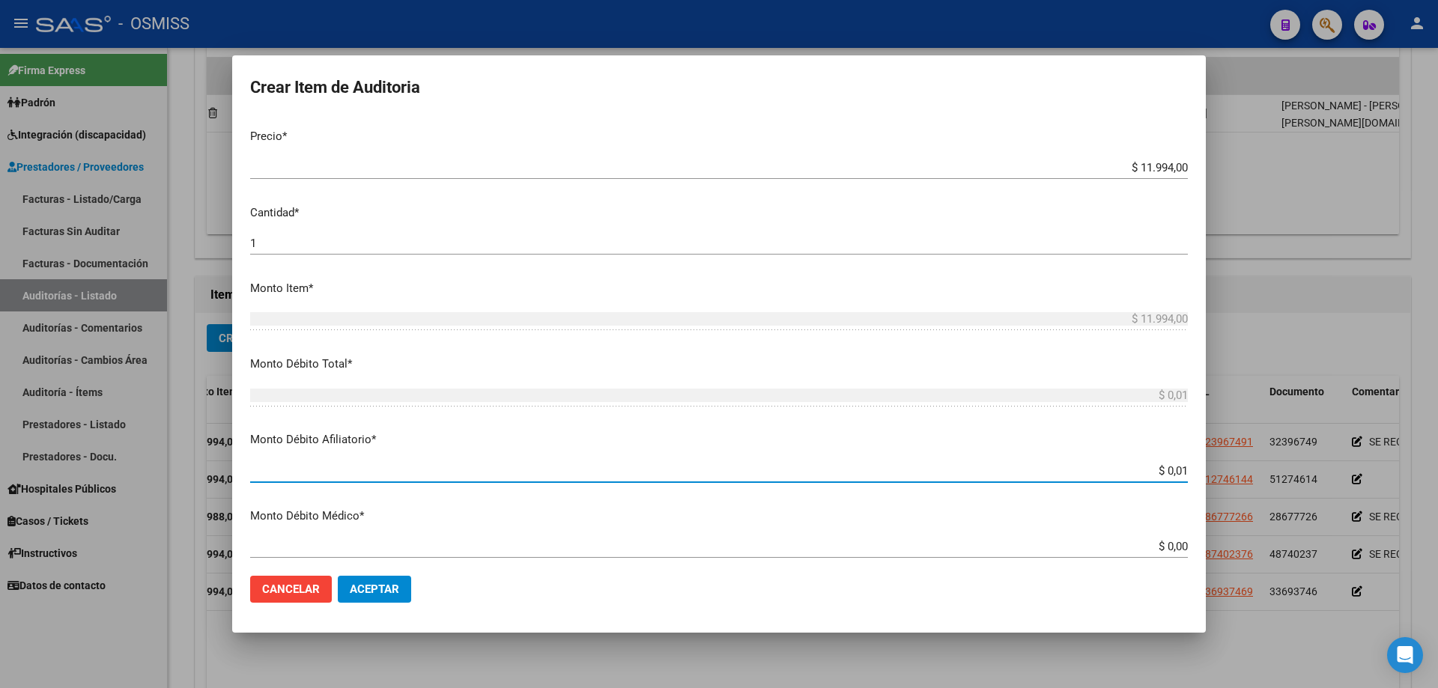
type input "$ 0,11"
type input "$ 1,19"
type input "$ 11,99"
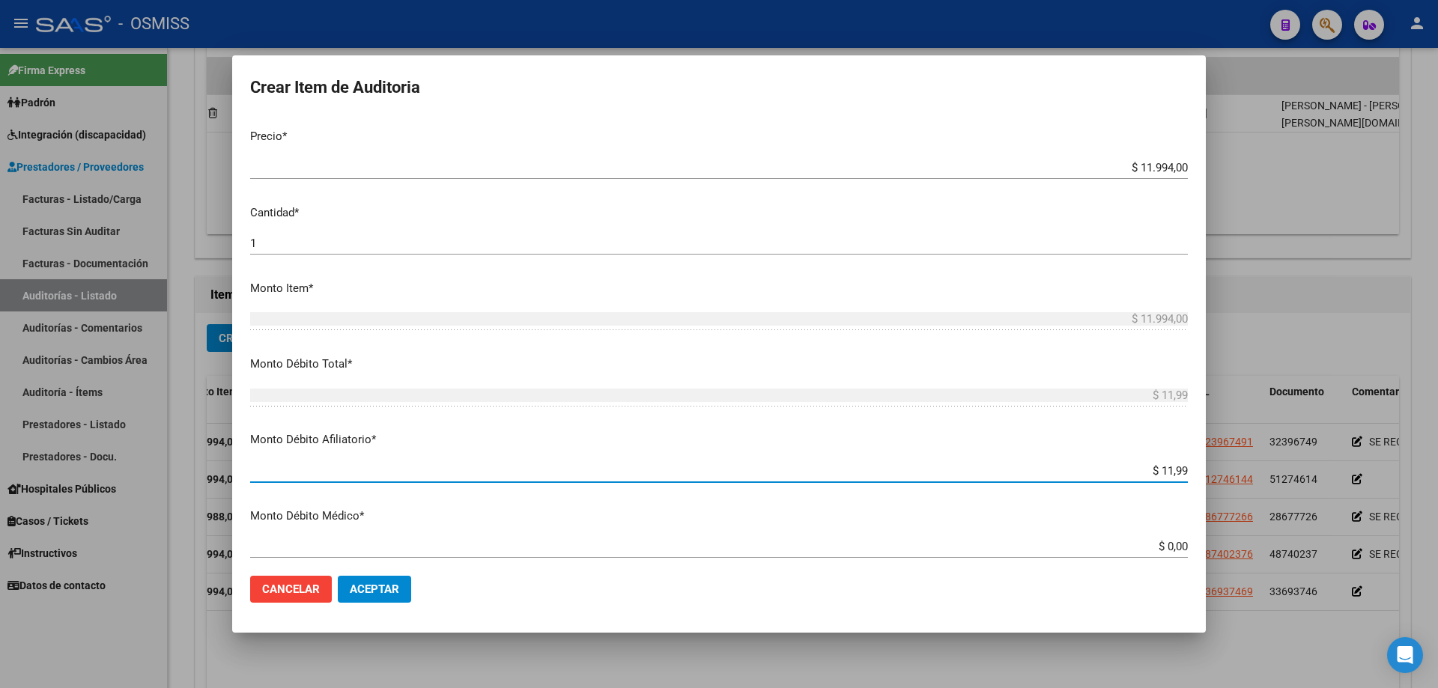
type input "$ 119,94"
type input "$ 1.199,40"
type input "$ 11.994,00"
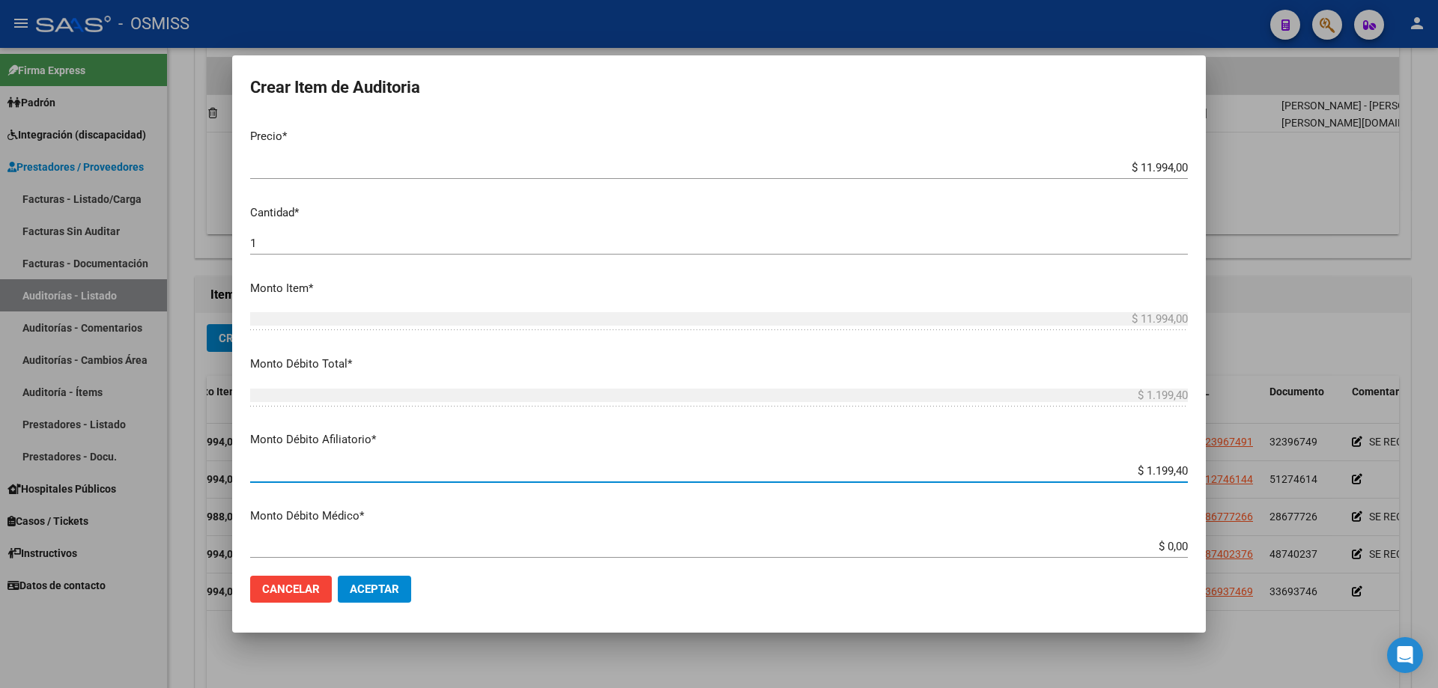
type input "$ 11.994,00"
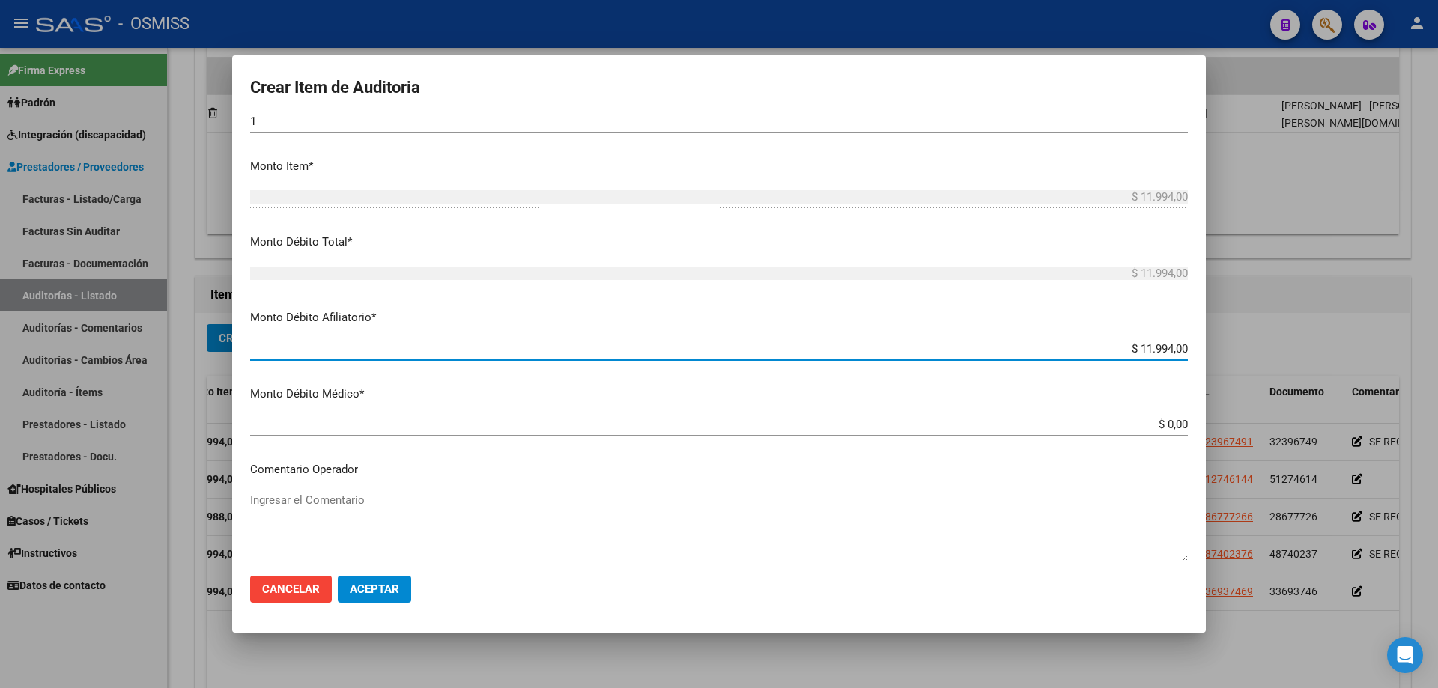
scroll to position [674, 0]
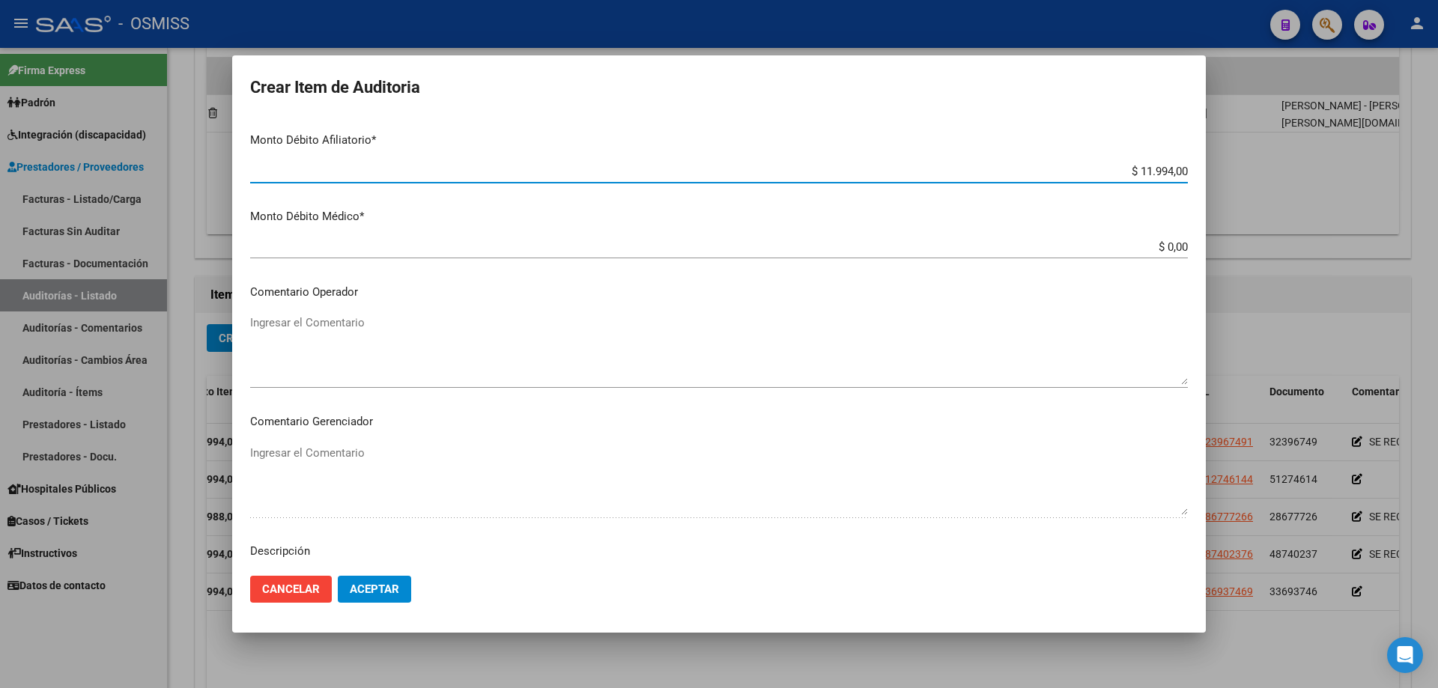
click at [333, 306] on mat-dialog-content "45660370 Nro Documento 20456603700 CUIL Afiliado Activo Análisis Afiliado Prest…" at bounding box center [719, 340] width 974 height 447
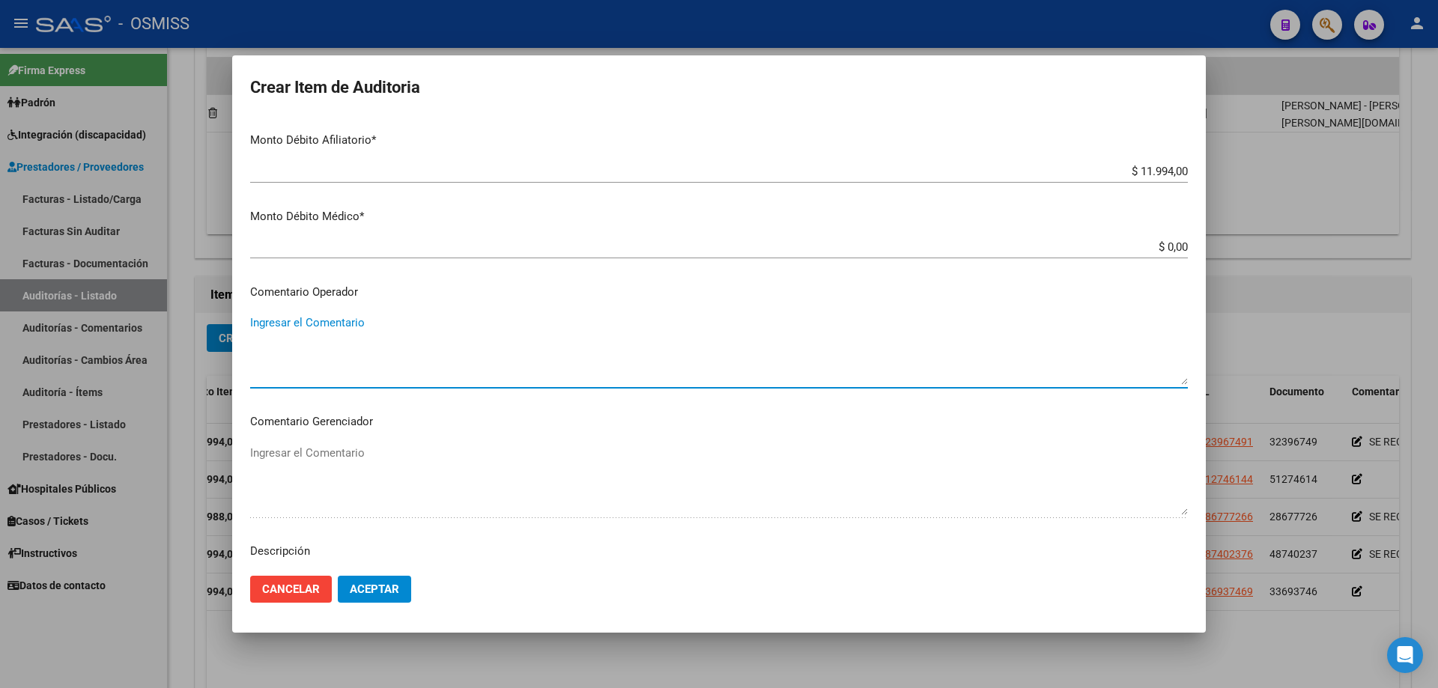
click at [346, 333] on textarea "Ingresar el Comentario" at bounding box center [719, 350] width 938 height 70
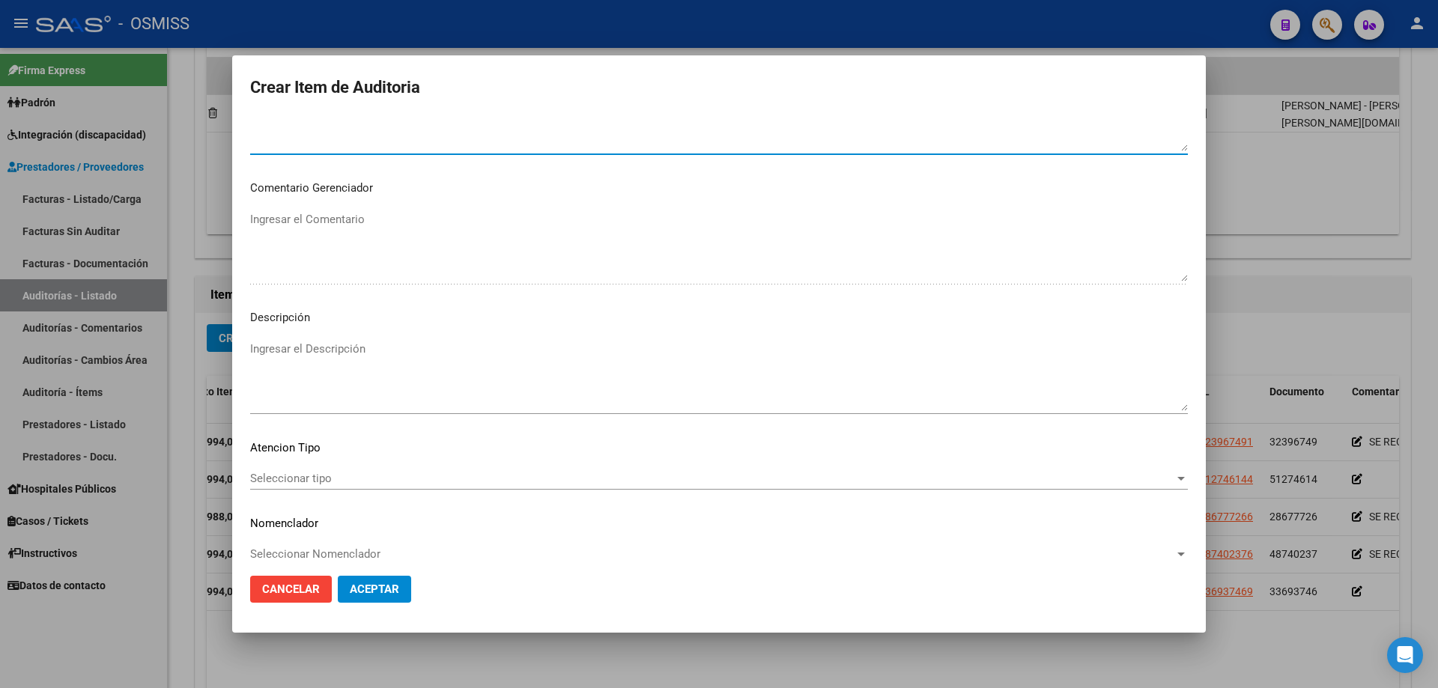
scroll to position [924, 0]
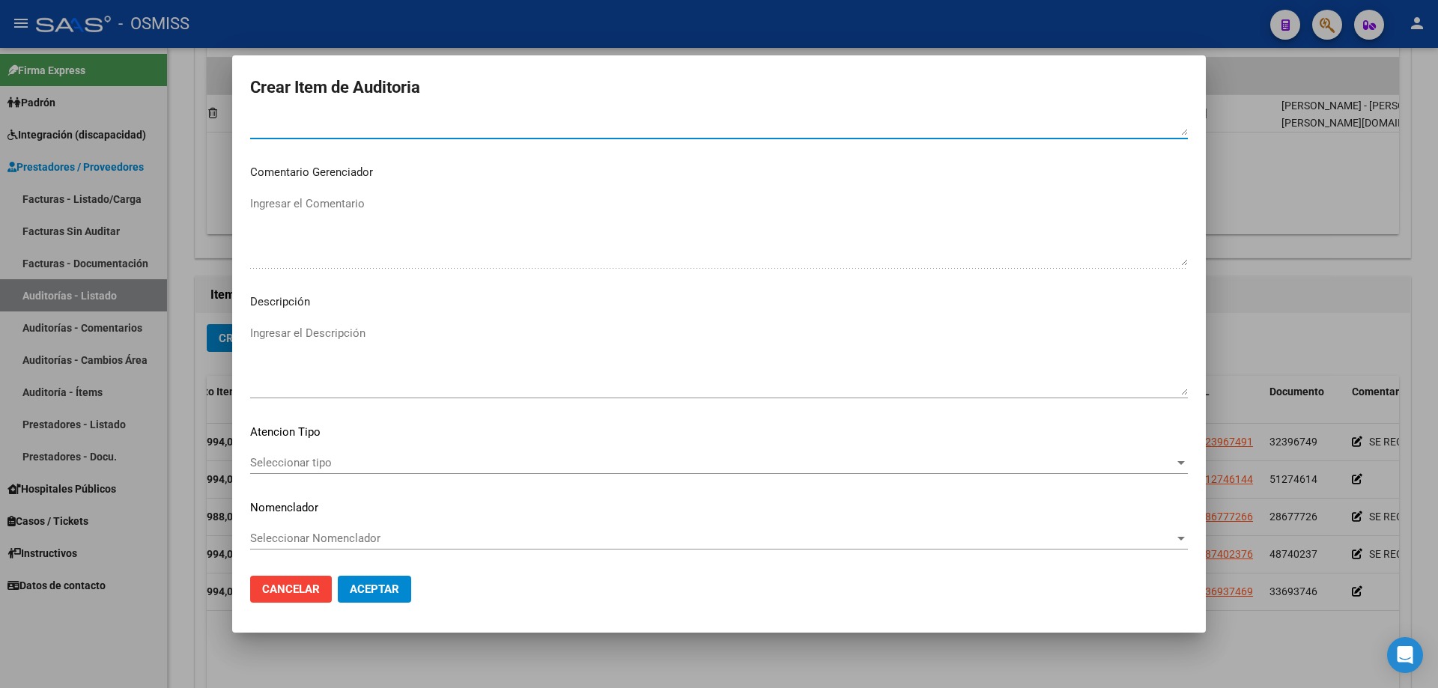
type textarea "SE RECHAZA"
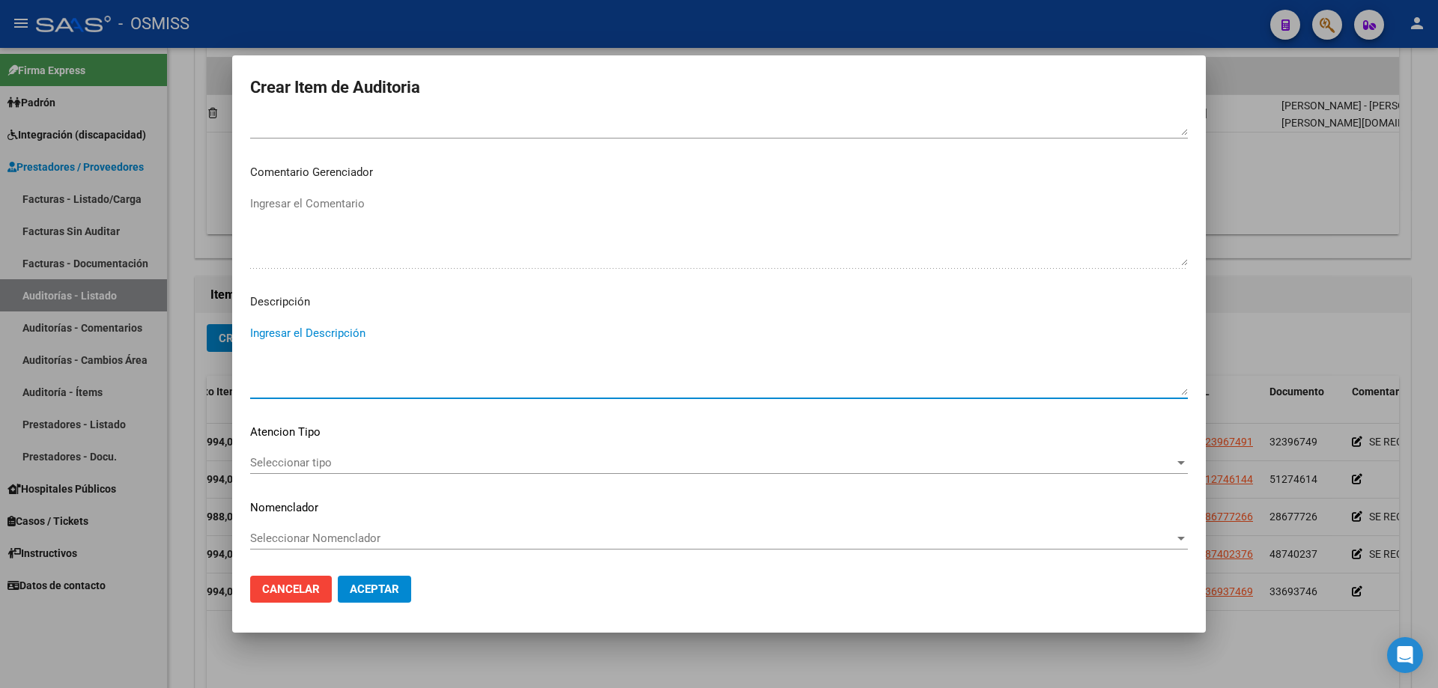
click at [322, 355] on textarea "Ingresar el Descripción" at bounding box center [719, 360] width 938 height 70
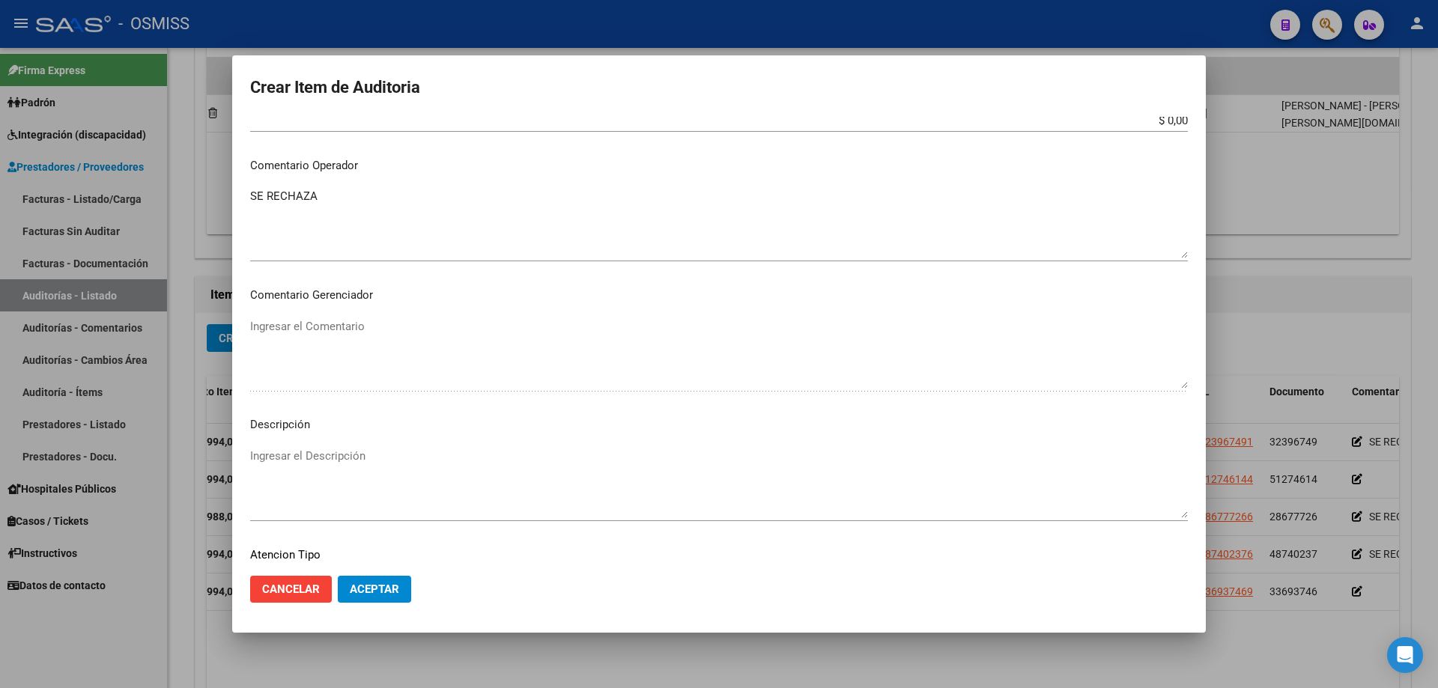
scroll to position [849, 0]
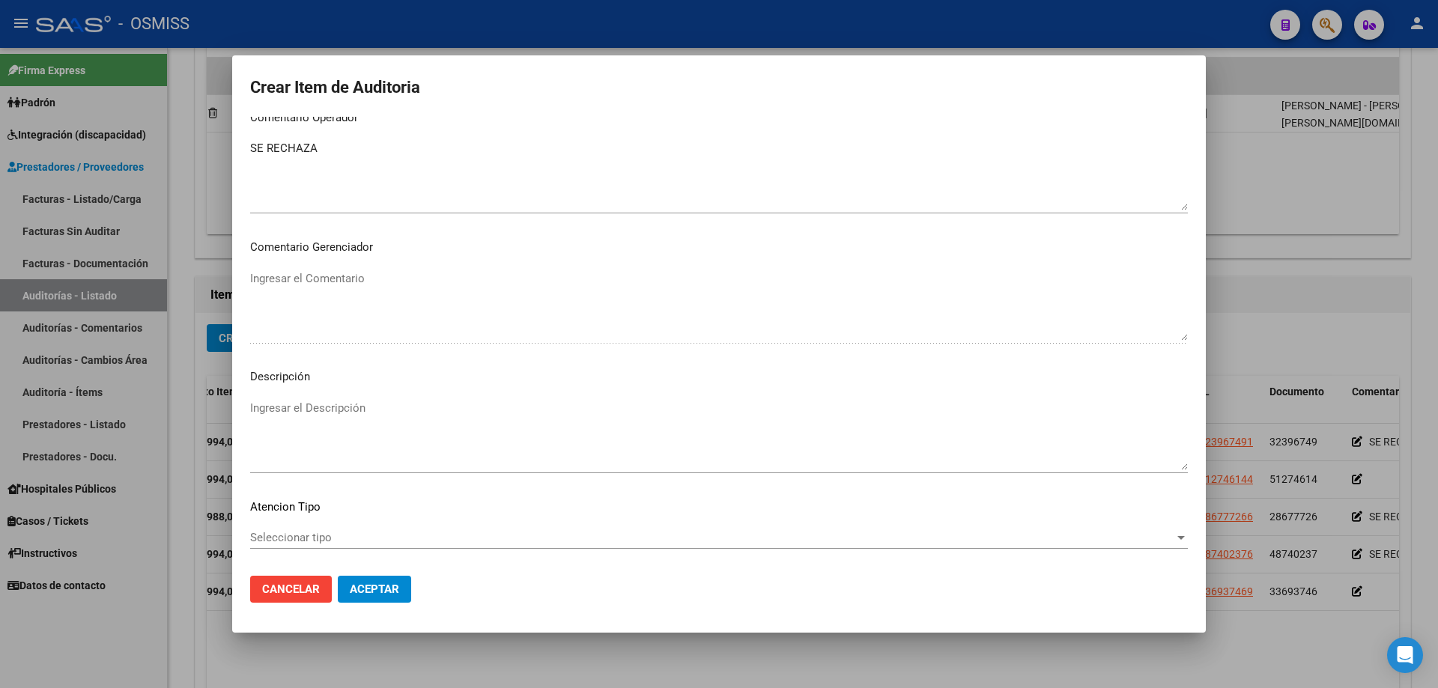
click at [297, 417] on textarea "Ingresar el Descripción" at bounding box center [719, 435] width 938 height 70
click at [453, 464] on mat-dialog-actions "Cancelar Aceptar" at bounding box center [719, 589] width 938 height 51
click at [309, 410] on textarea "Ingresar el Descripción" at bounding box center [719, 435] width 938 height 70
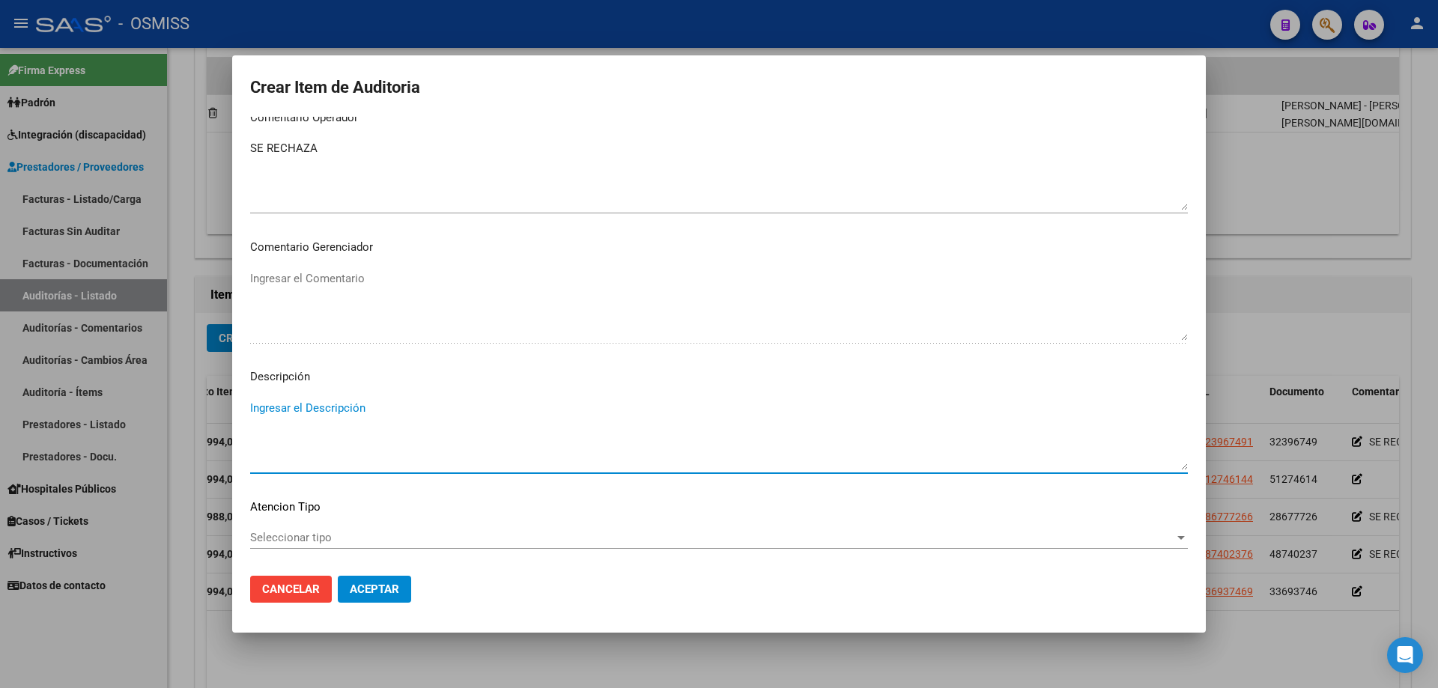
paste textarea "Declaracion jurada informada: Situacion de Revista 21 (Trabajador de temporada …"
type textarea "Declaracion jurada informada: Situacion de Revista 21 (Trabajador de temporada …"
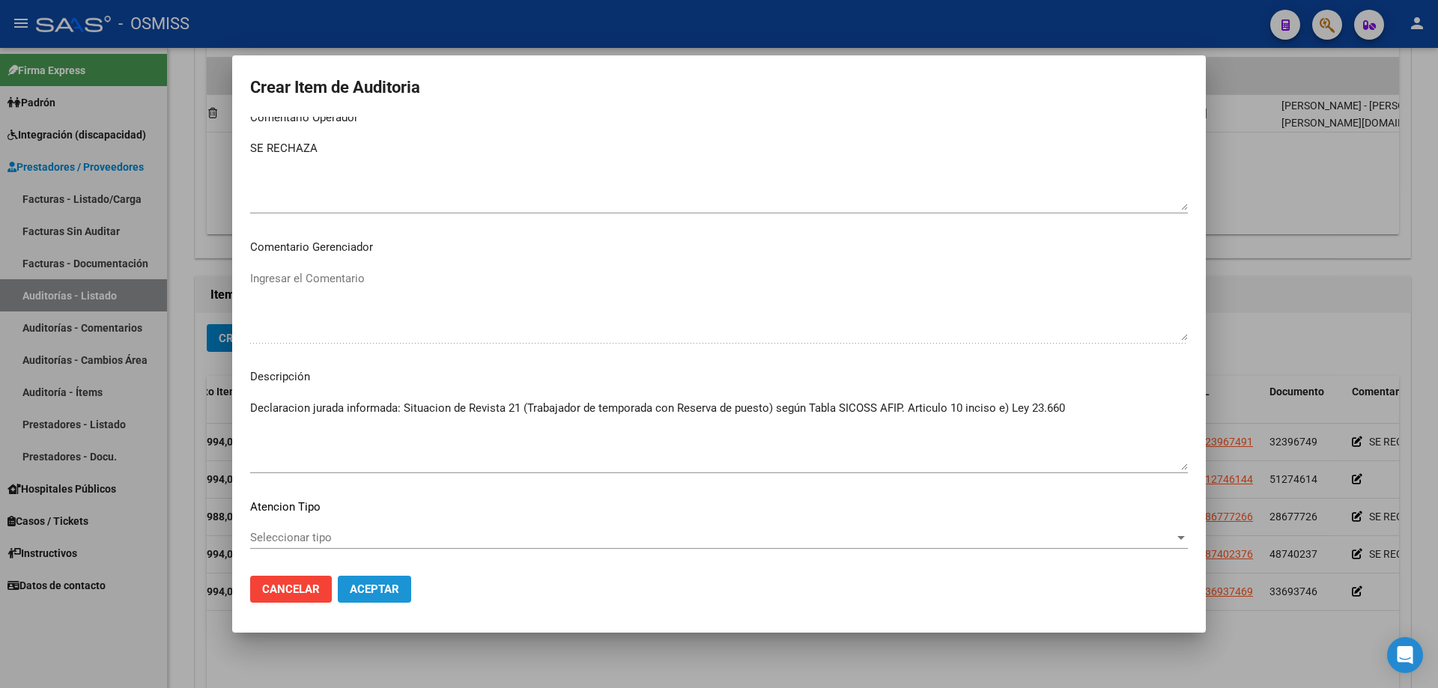
click at [400, 464] on button "Aceptar" at bounding box center [374, 589] width 73 height 27
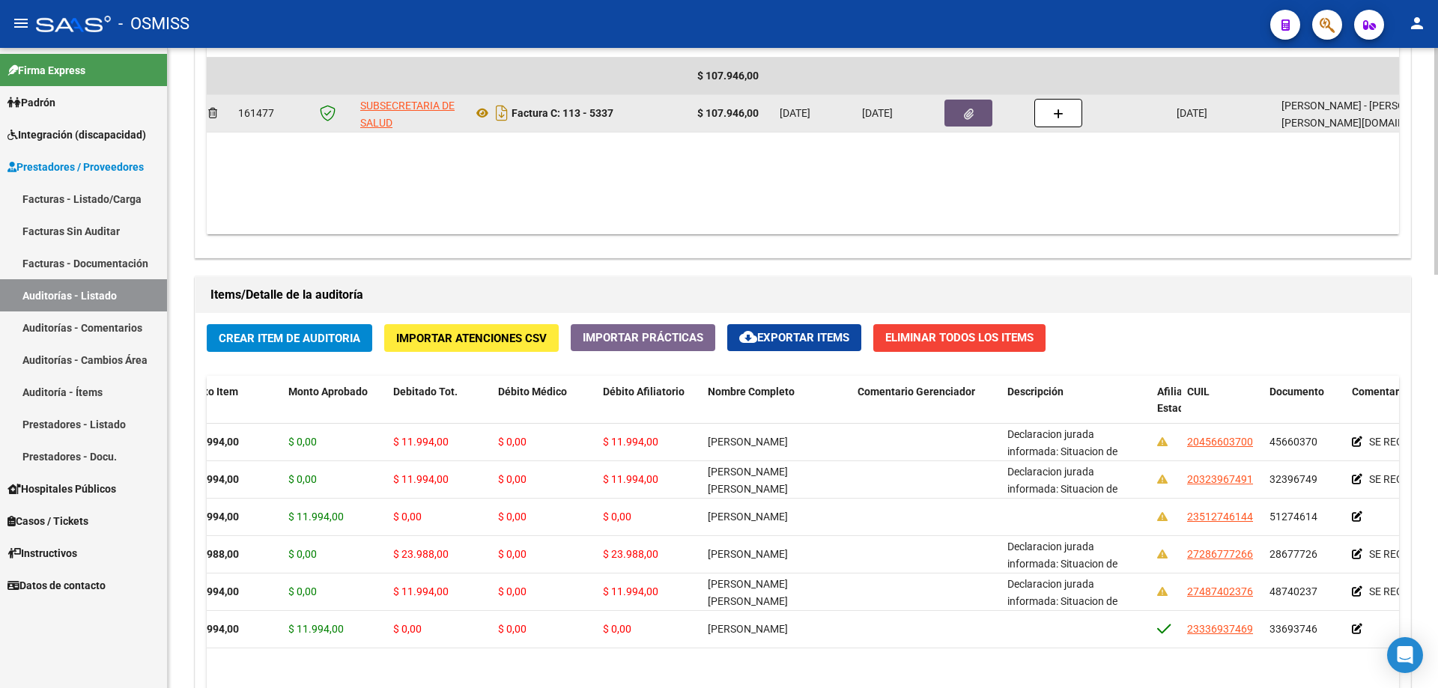
click at [695, 116] on icon "button" at bounding box center [969, 114] width 10 height 11
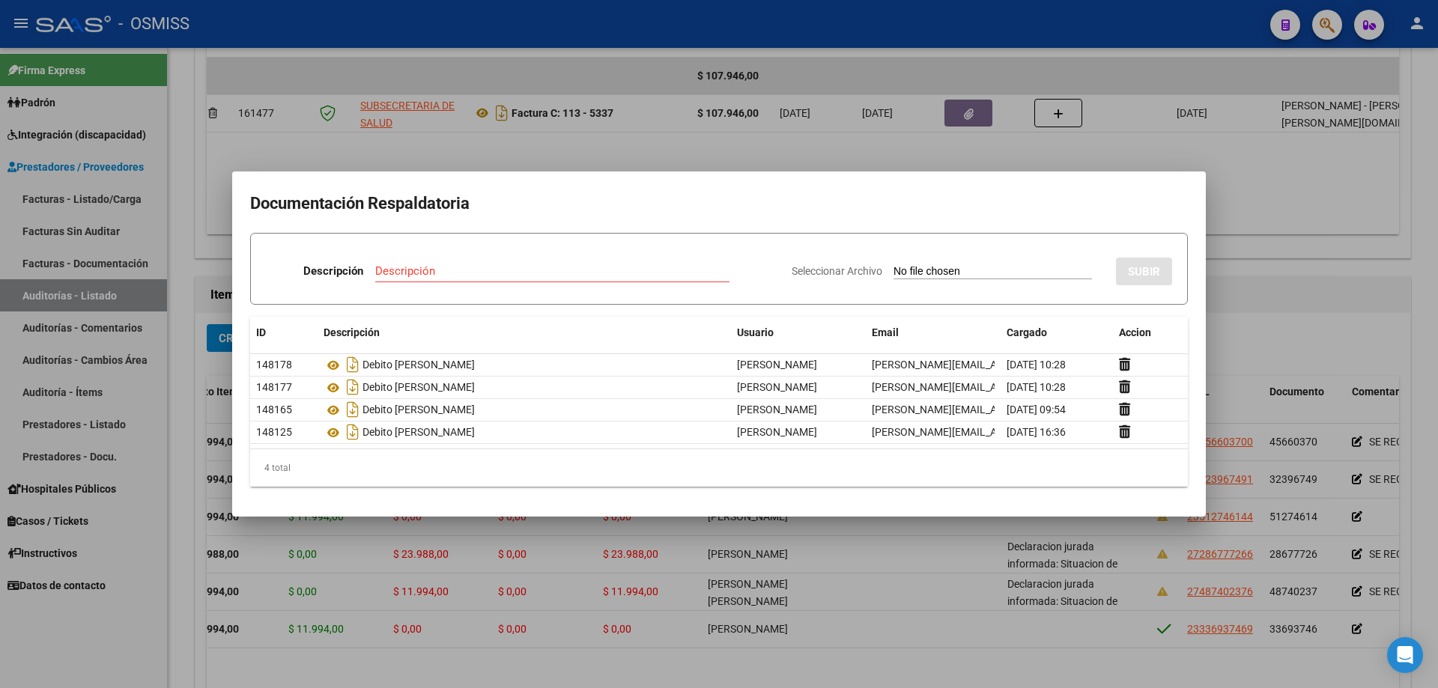
click at [695, 270] on div at bounding box center [719, 344] width 1438 height 688
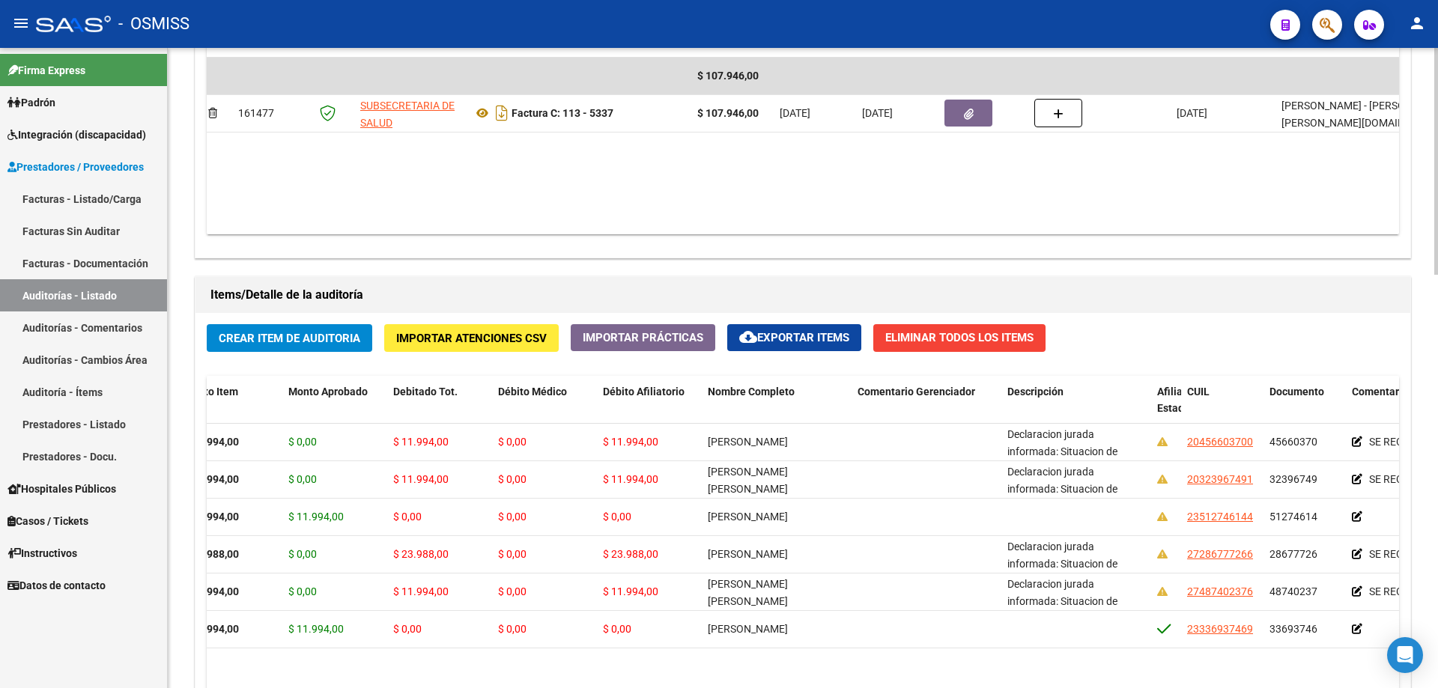
click at [695, 252] on div "Agregar Comprobante cloud_download Exportar Comprobantes ID CAE Razon Social CP…" at bounding box center [803, 102] width 1215 height 311
click at [320, 338] on span "Crear Item de Auditoria" at bounding box center [290, 338] width 142 height 13
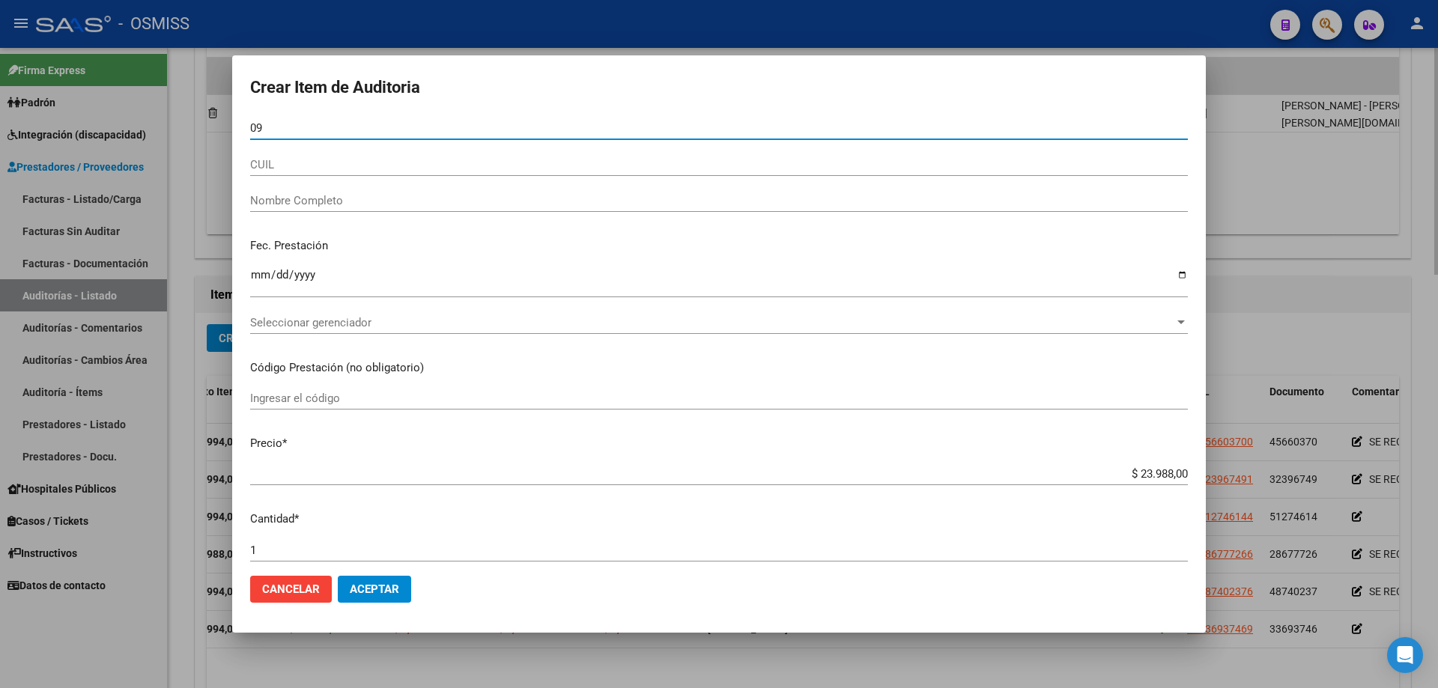
type input "0"
type input "18387027"
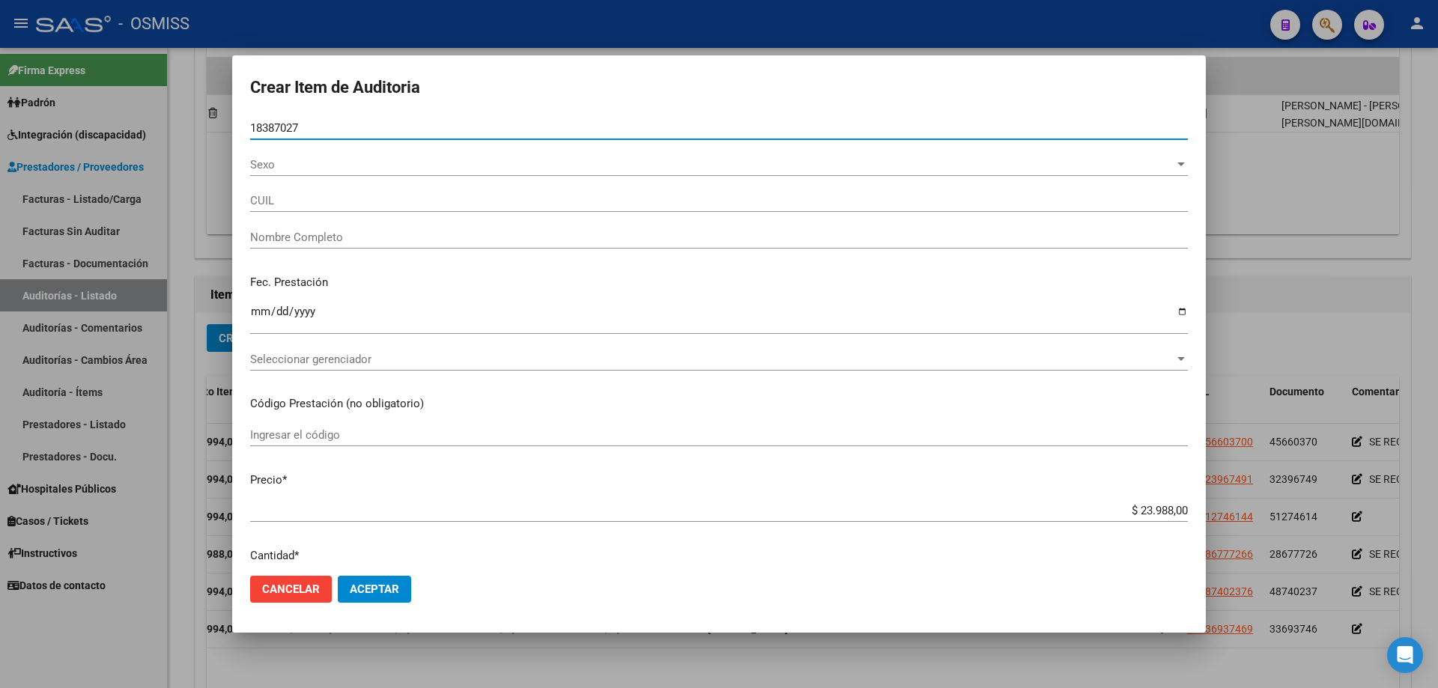
type input "20183870271"
type input "[PERSON_NAME]"
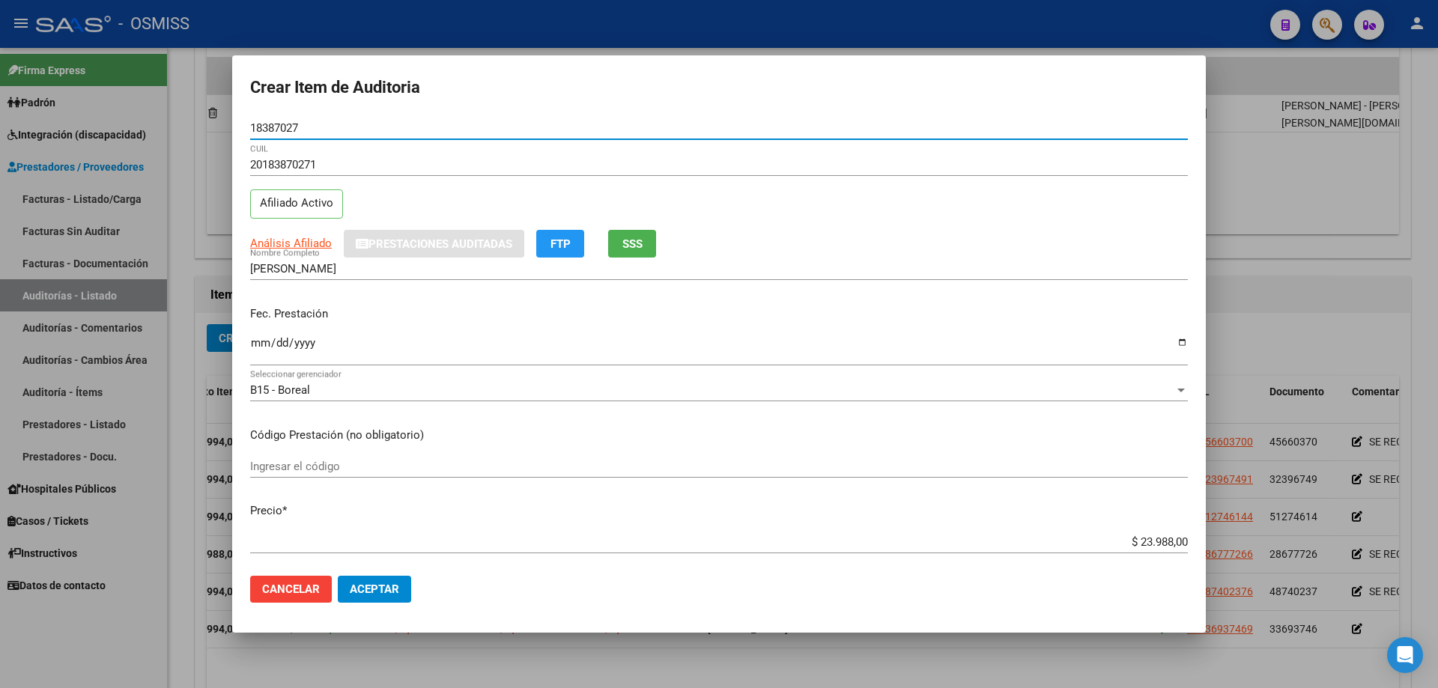
type input "18387027"
click at [261, 346] on input "Ingresar la fecha" at bounding box center [719, 349] width 938 height 24
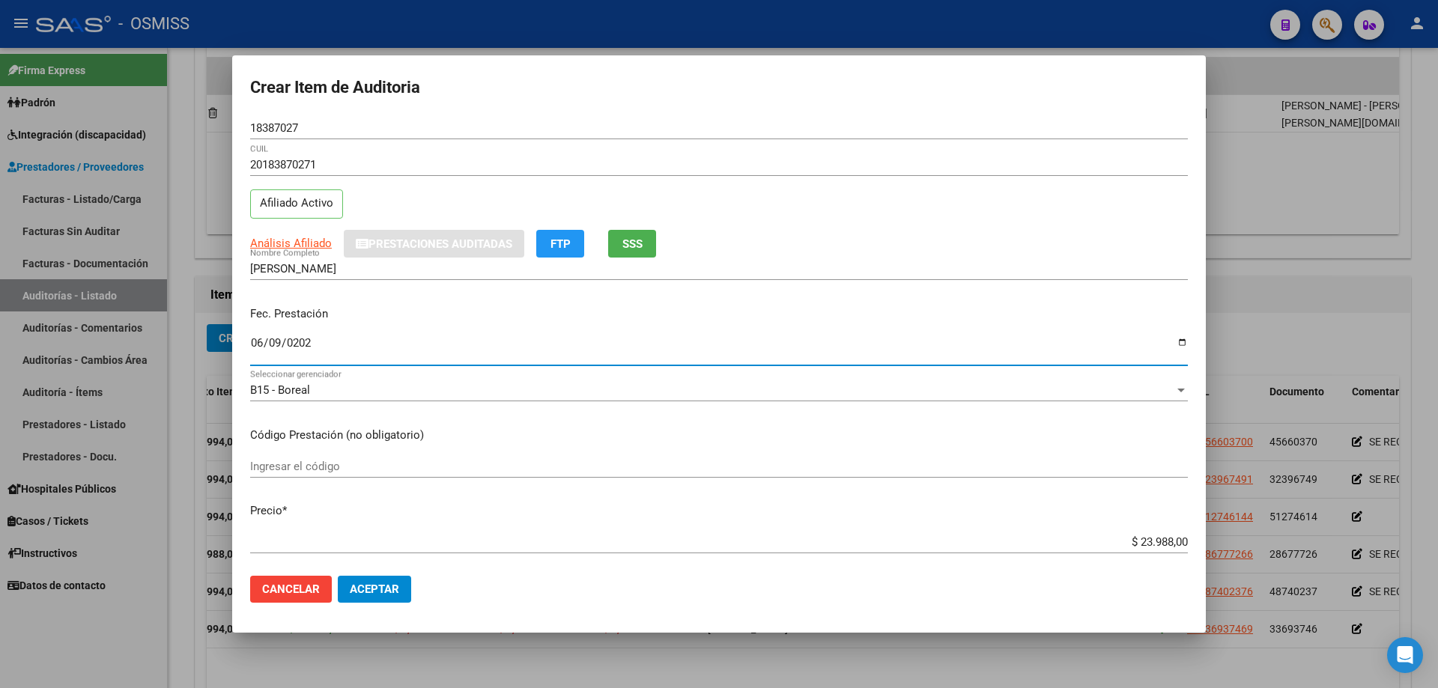
type input "[DATE]"
drag, startPoint x: 1077, startPoint y: 547, endPoint x: 1438, endPoint y: 525, distance: 361.8
click at [695, 464] on div "Crear Item de Auditoria 18387027 Nro Documento 20183870271 CUIL Afiliado Activo…" at bounding box center [719, 344] width 1438 height 688
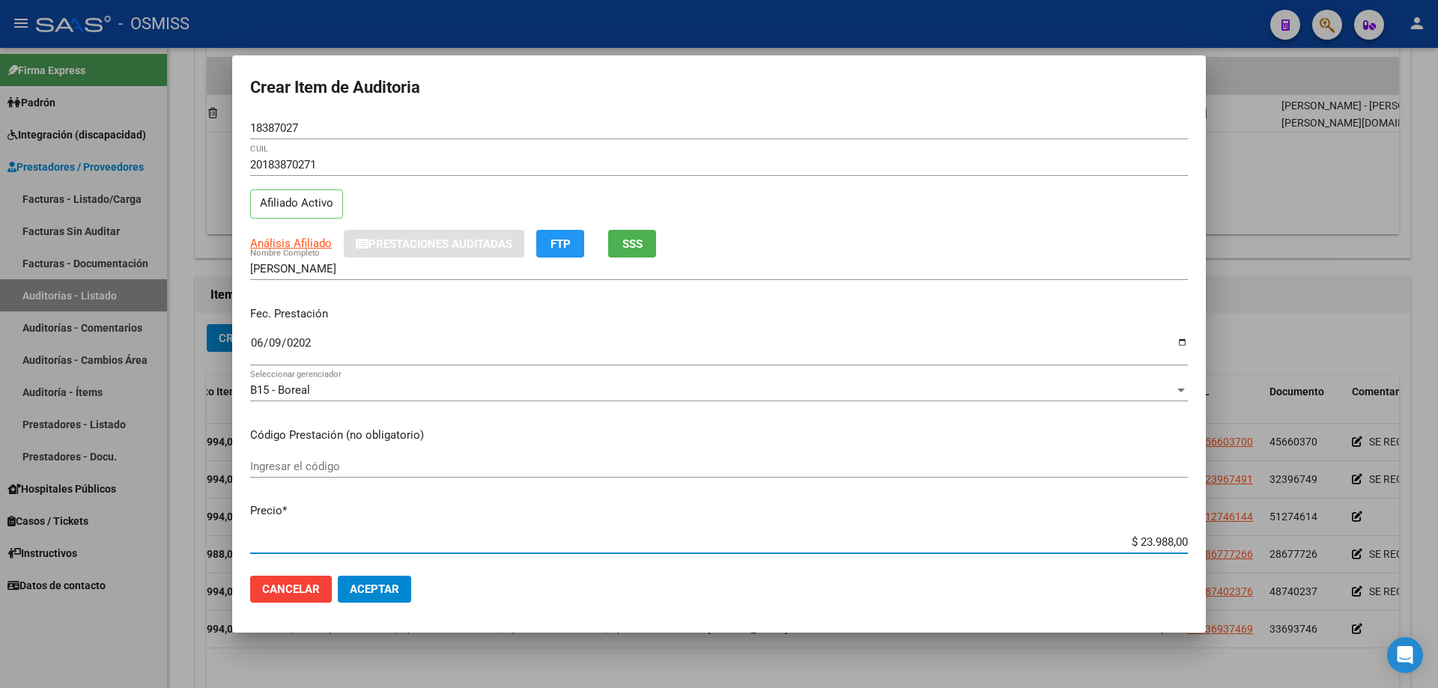
type input "$ 0,01"
type input "$ 0,11"
type input "$ 1,19"
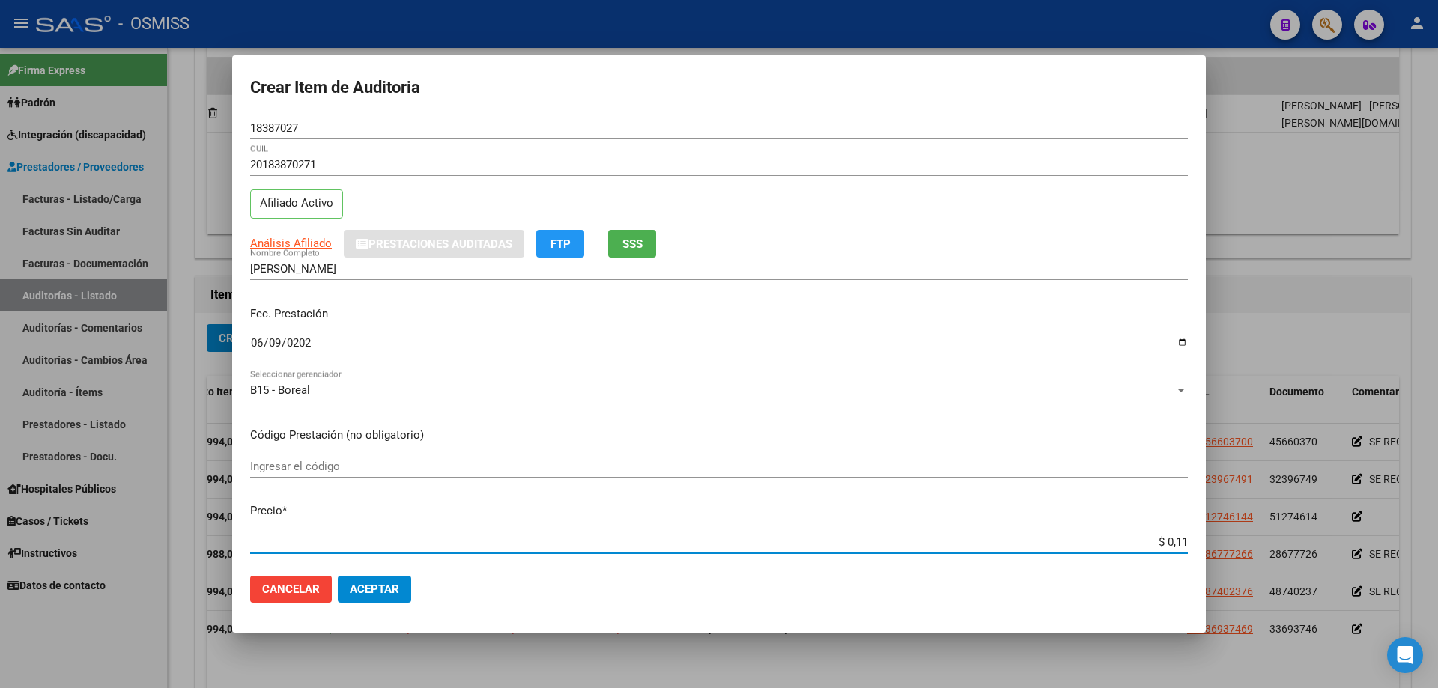
type input "$ 1,19"
type input "$ 11,99"
type input "$ 119,94"
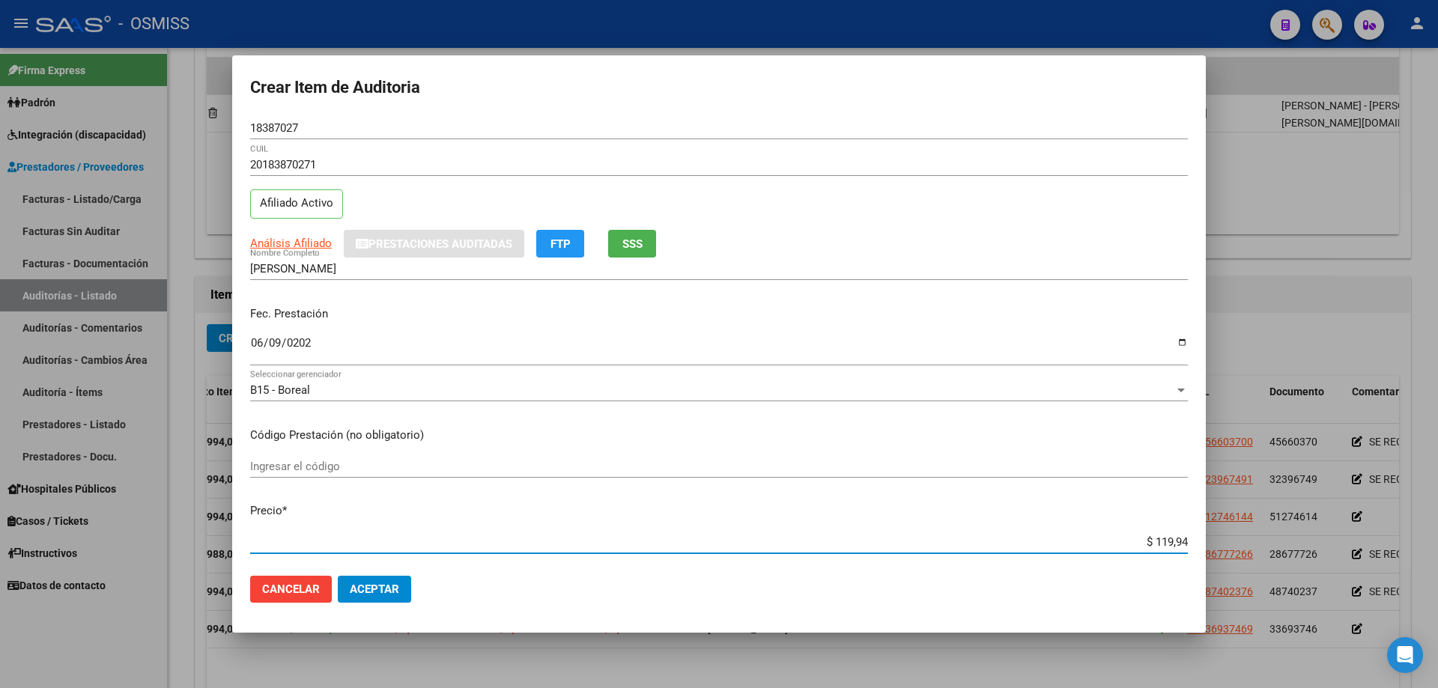
type input "$ 1.199,40"
type input "$ 11.994,00"
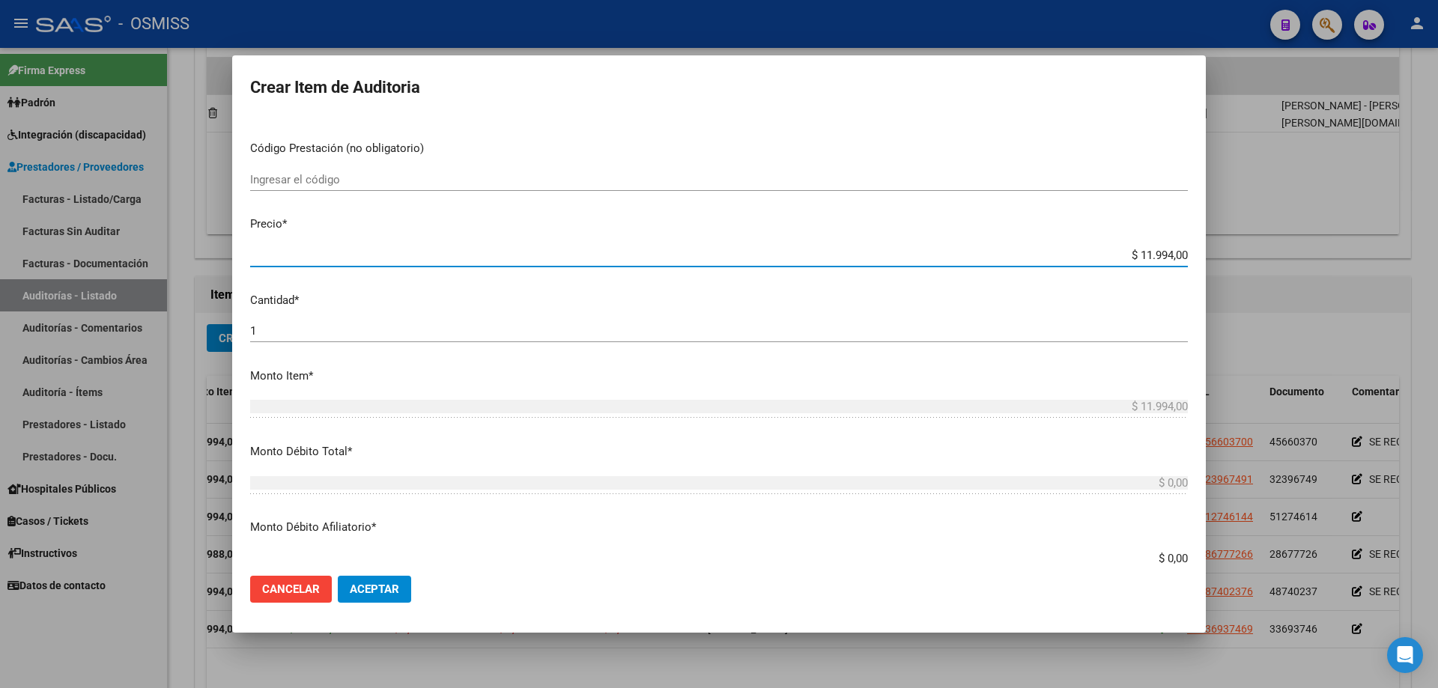
scroll to position [300, 0]
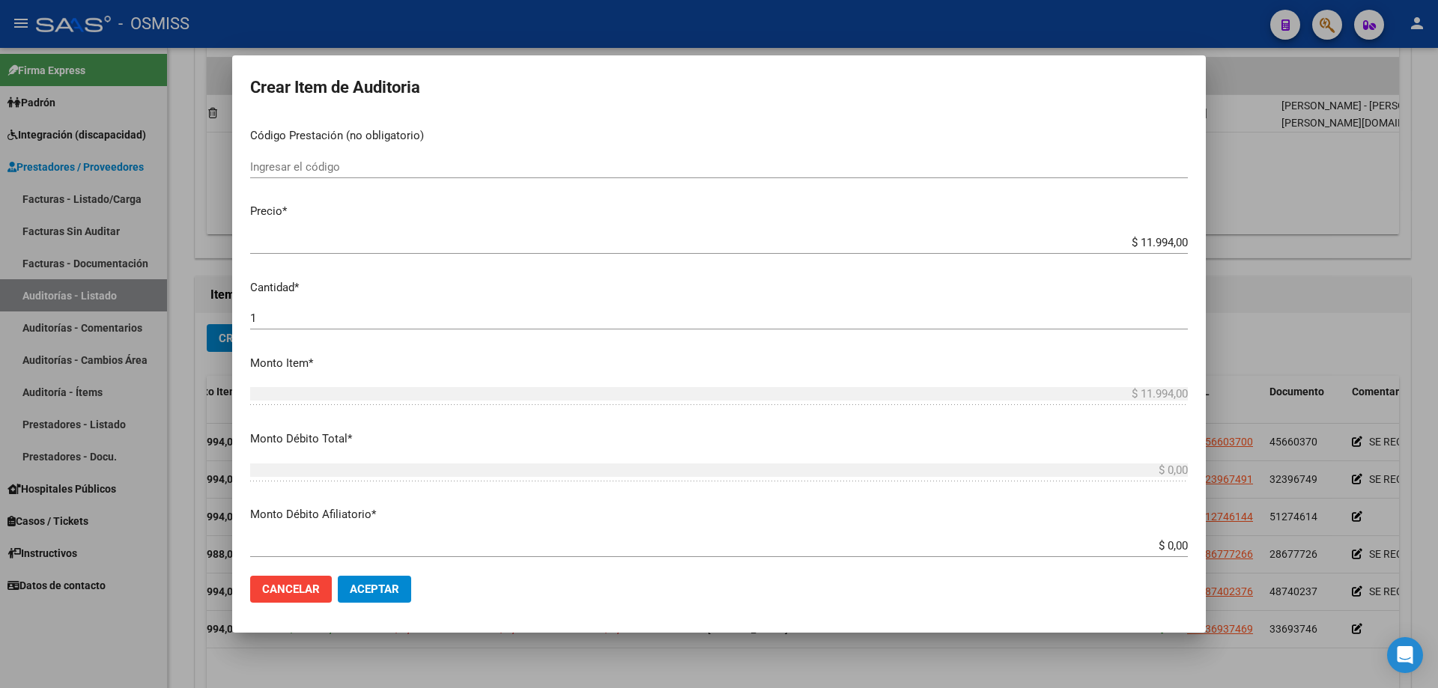
click at [395, 464] on mat-dialog-container "Crear Item de Auditoria 18387027 Nro Documento 20183870271 CUIL Afiliado Activo…" at bounding box center [719, 344] width 974 height 578
click at [385, 464] on span "Aceptar" at bounding box center [374, 589] width 49 height 13
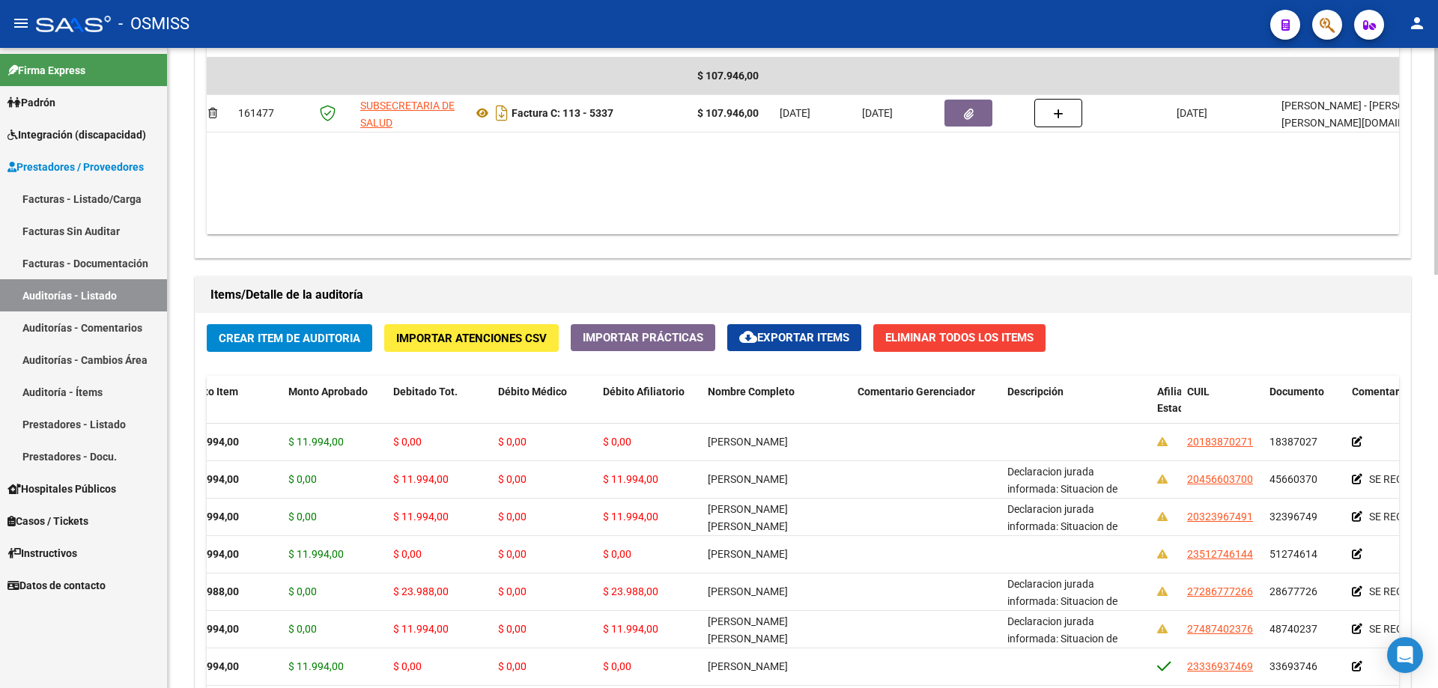
click at [695, 273] on div "Items/Detalle de la auditoría Crear Item de Auditoria Importar Atenciones CSV I…" at bounding box center [803, 578] width 1223 height 611
click at [316, 321] on div "Crear Item de Auditoria Importar Atenciones CSV Importar Prácticas cloud_downlo…" at bounding box center [803, 597] width 1215 height 568
click at [315, 342] on span "Crear Item de Auditoria" at bounding box center [290, 338] width 142 height 13
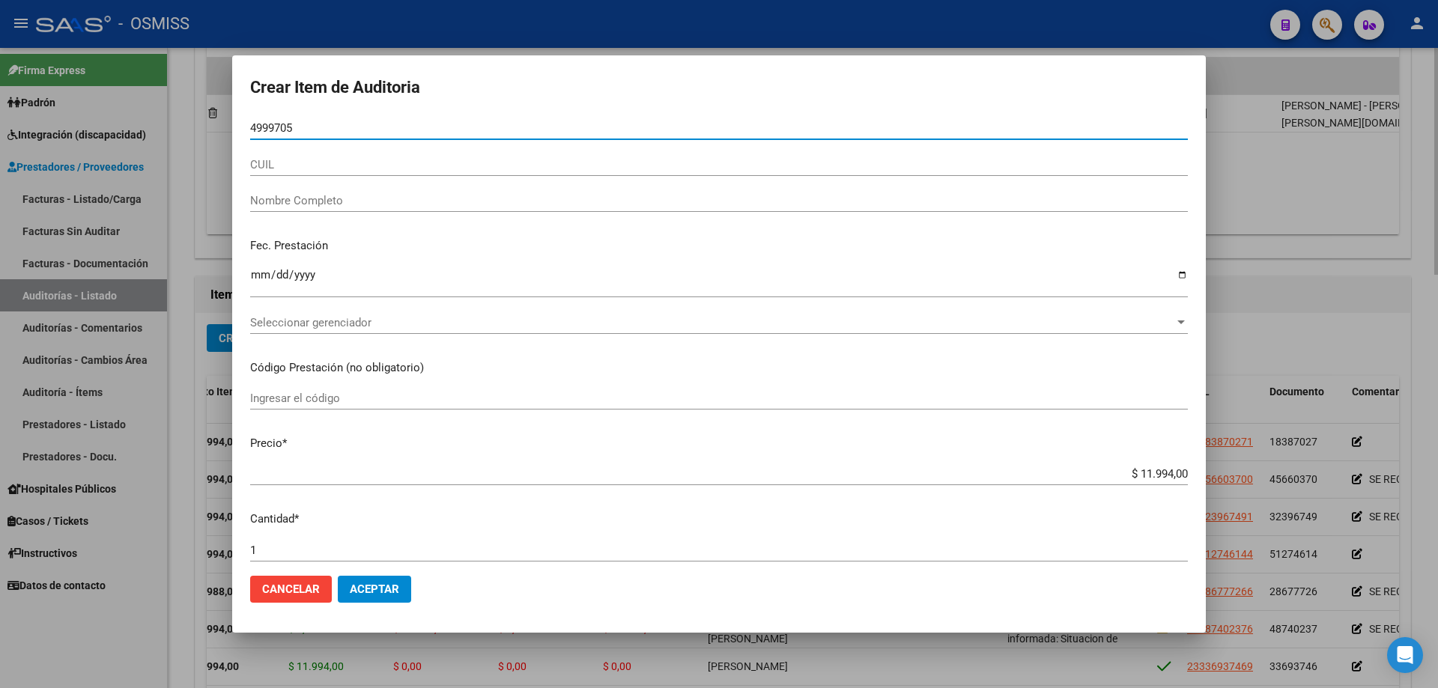
type input "49997056"
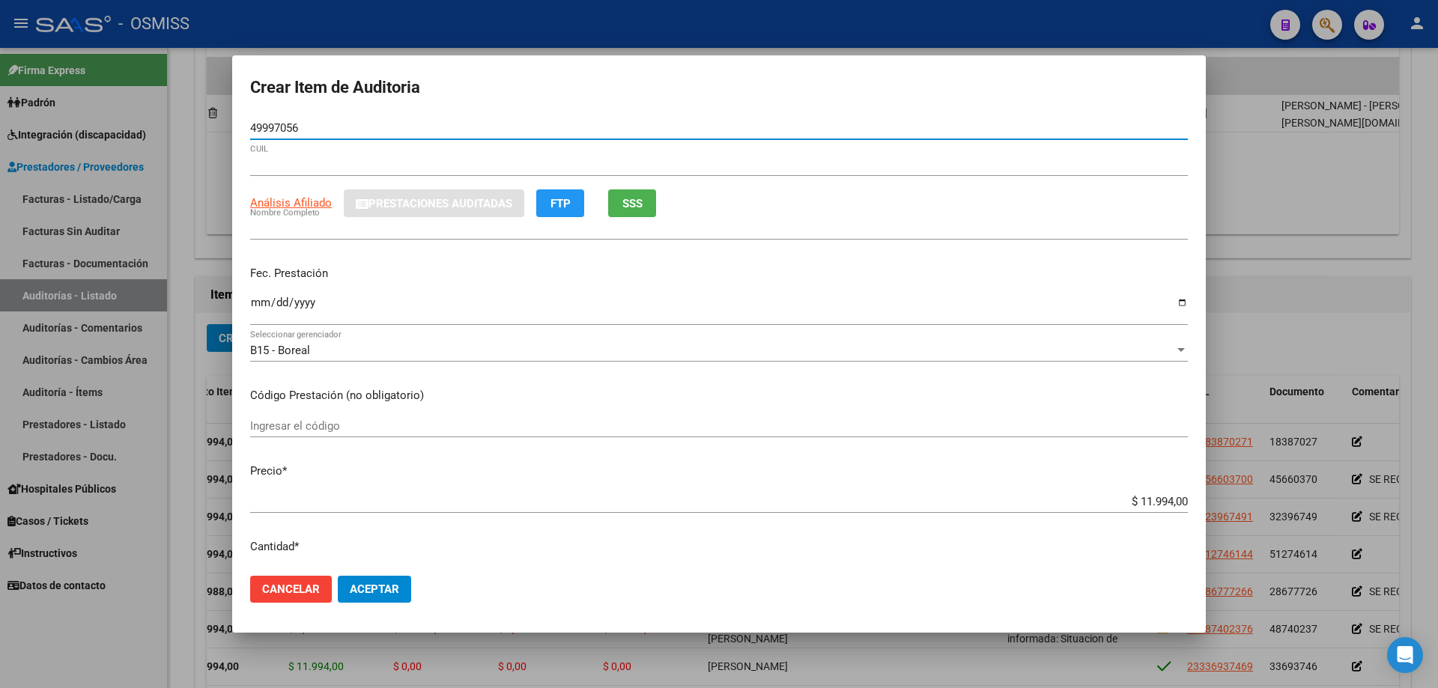
type input "20499970561"
type input "[PERSON_NAME]"
type input "49997056"
click at [261, 312] on input "Ingresar la fecha" at bounding box center [719, 309] width 938 height 24
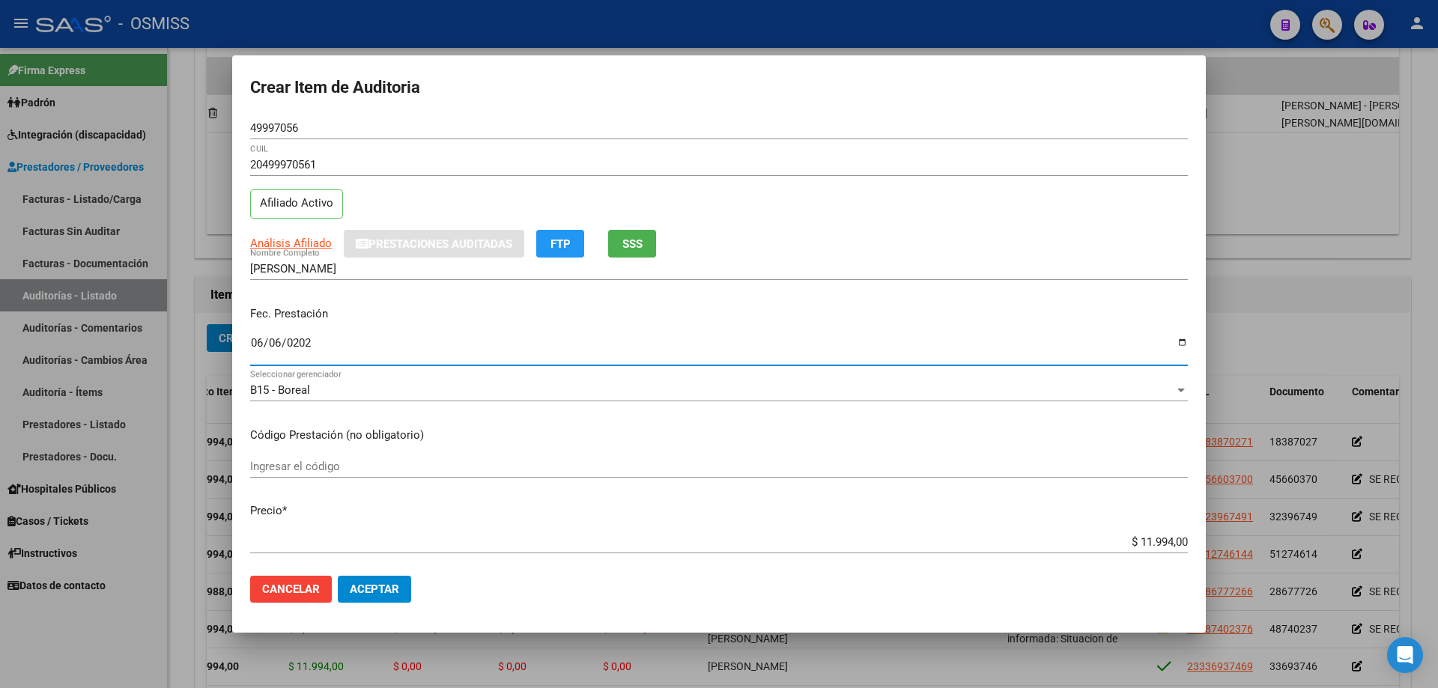
type input "[DATE]"
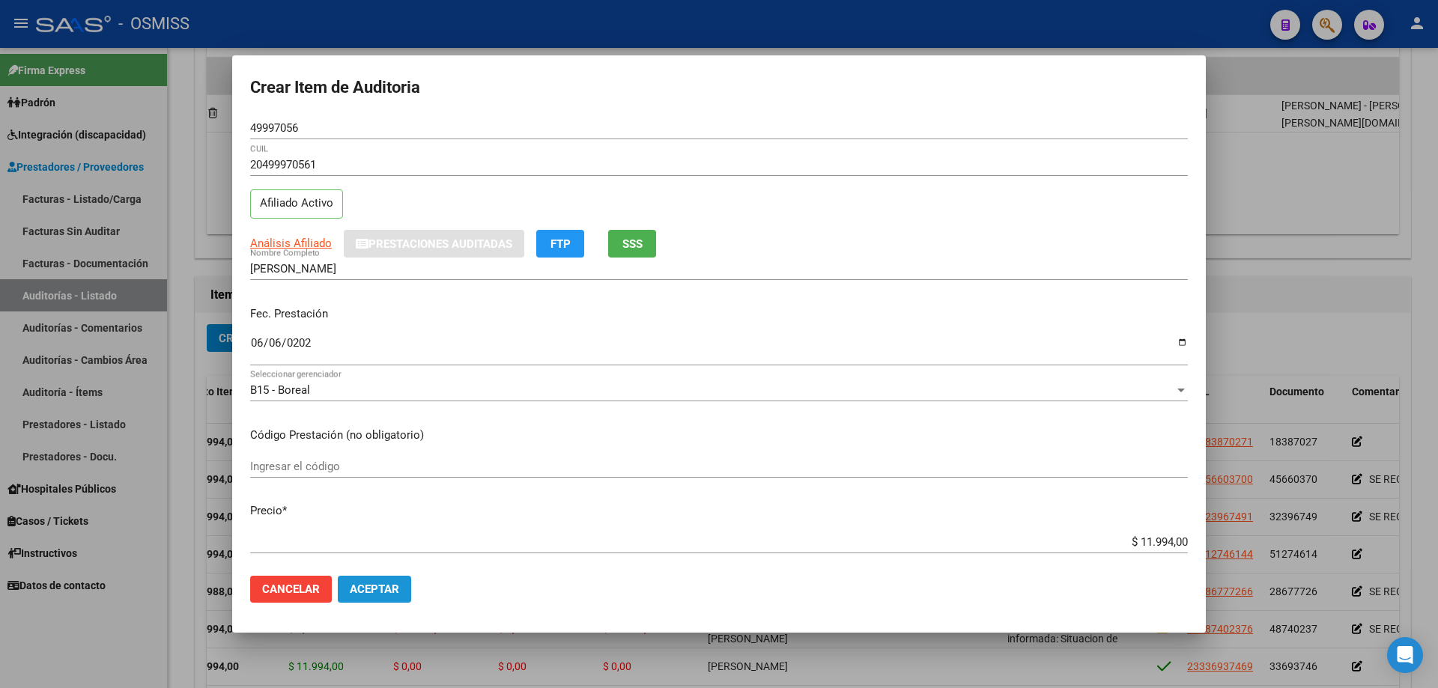
click at [369, 464] on span "Aceptar" at bounding box center [374, 589] width 49 height 13
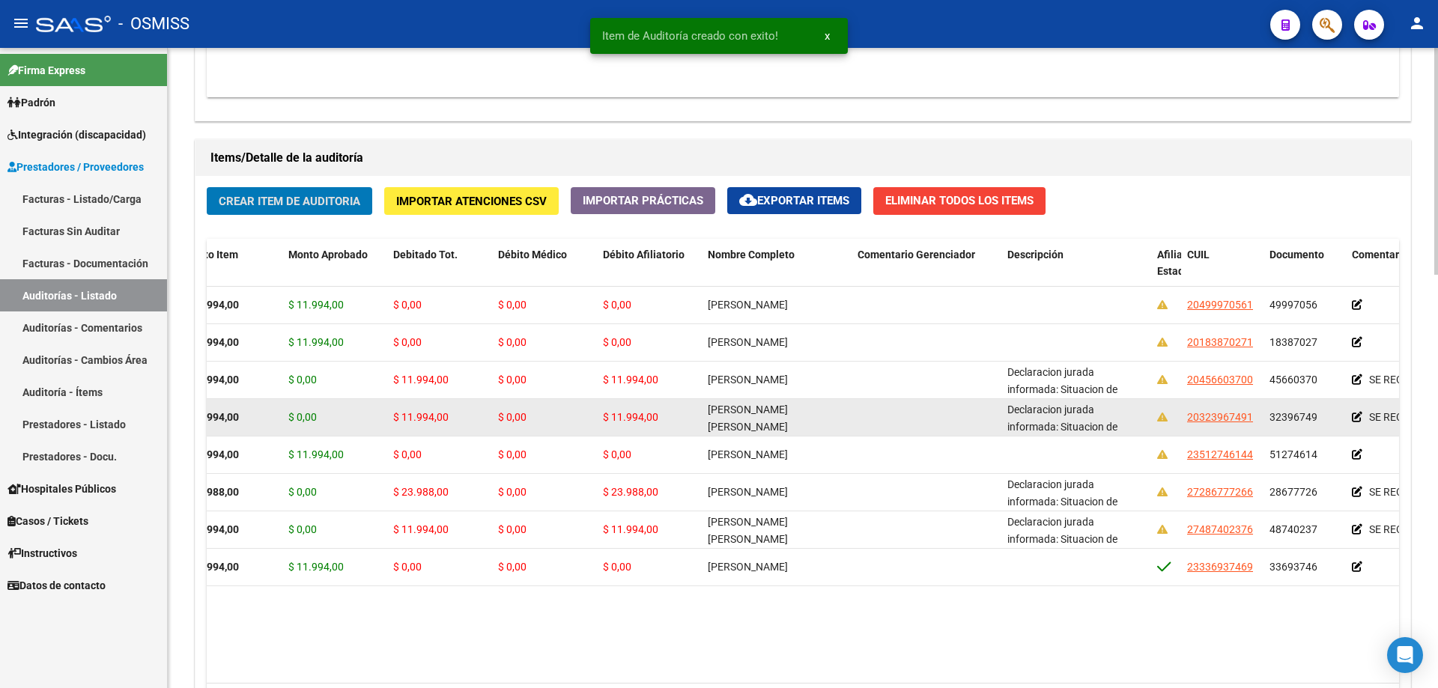
scroll to position [1014, 0]
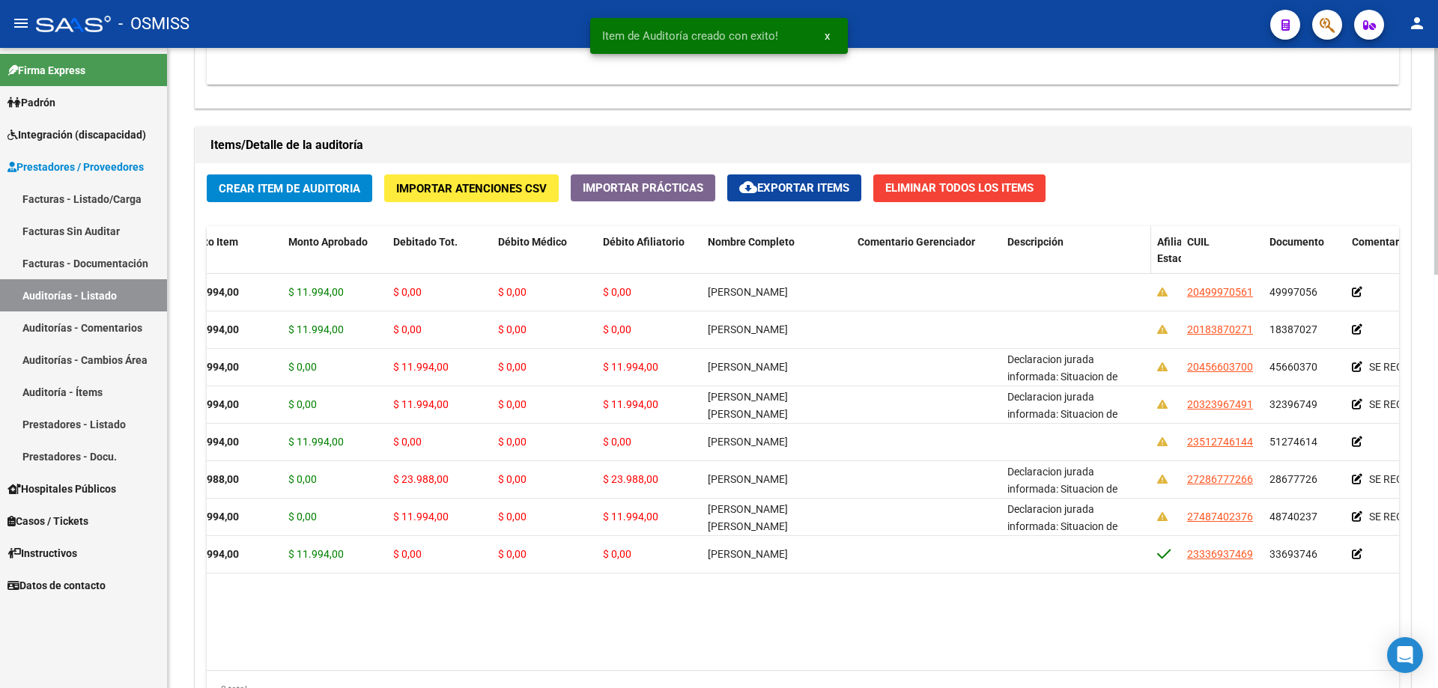
click at [695, 240] on span "Descripción" at bounding box center [1036, 242] width 56 height 12
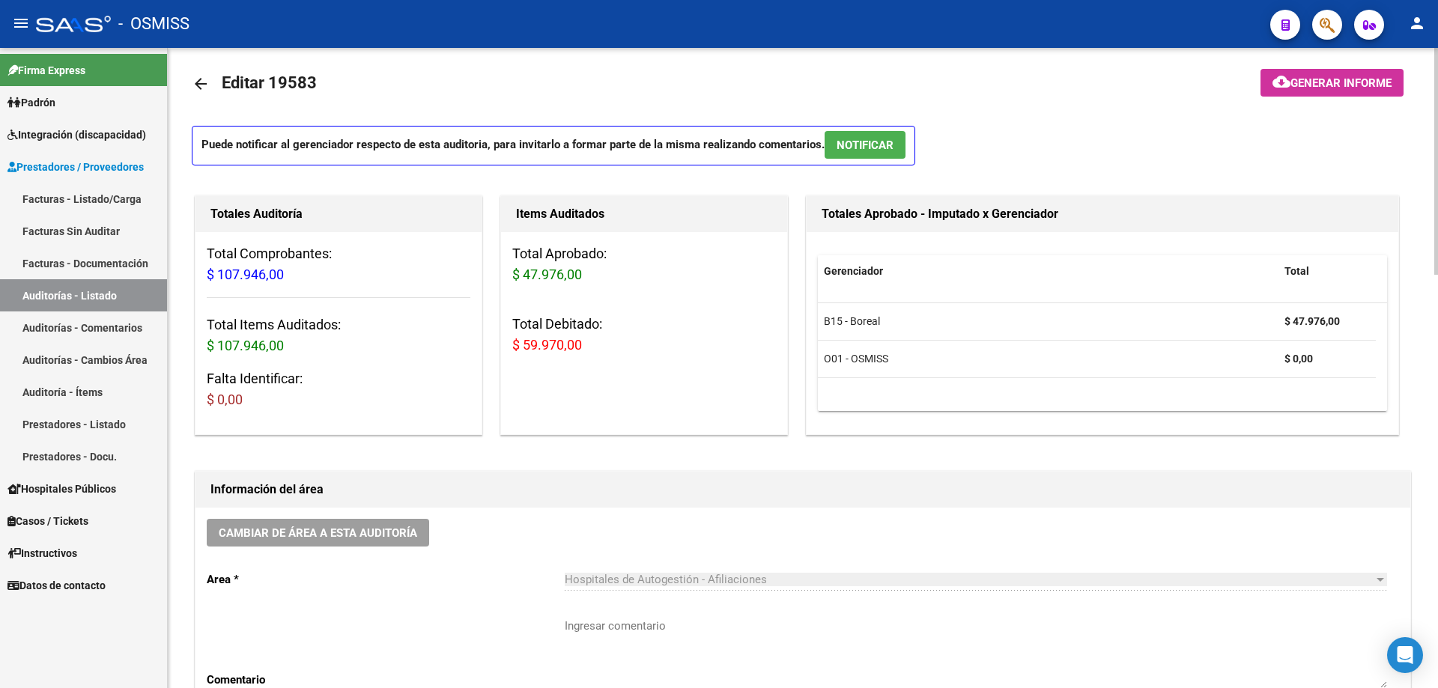
scroll to position [0, 0]
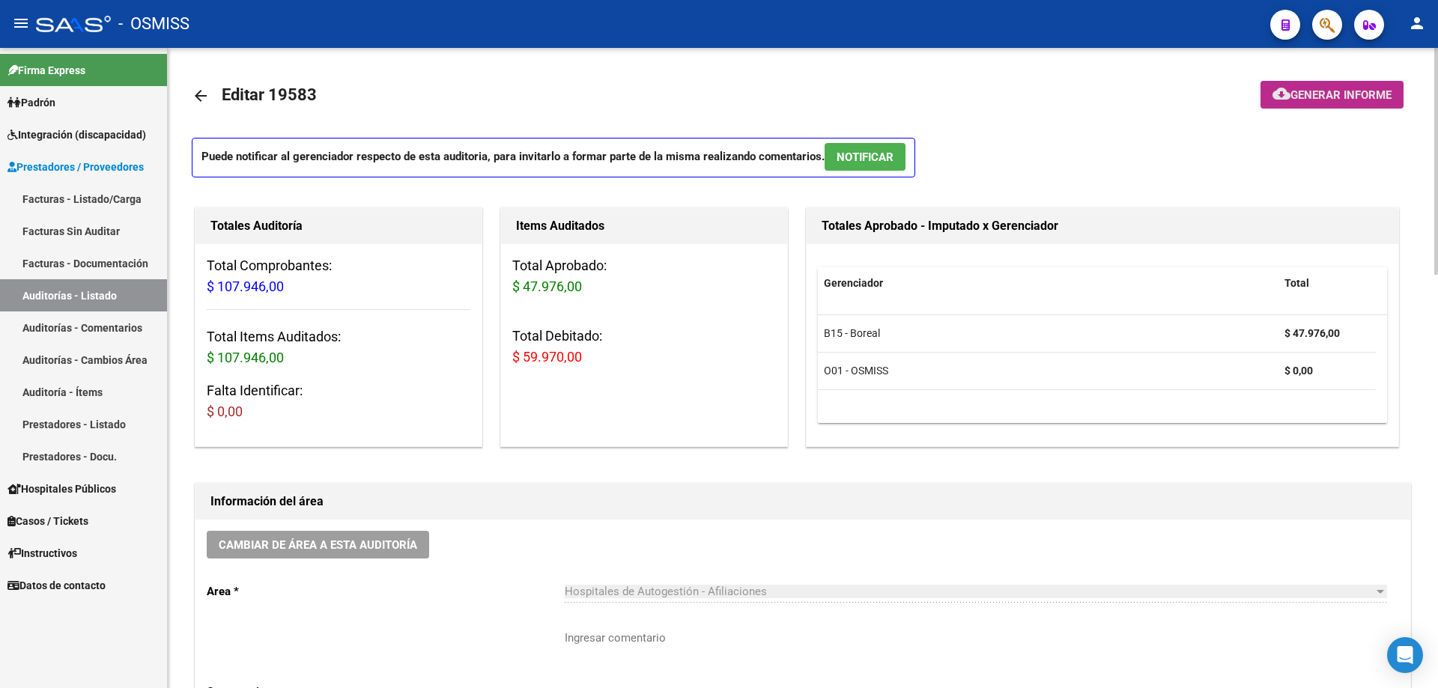
click at [695, 93] on span "Generar informe" at bounding box center [1341, 94] width 101 height 13
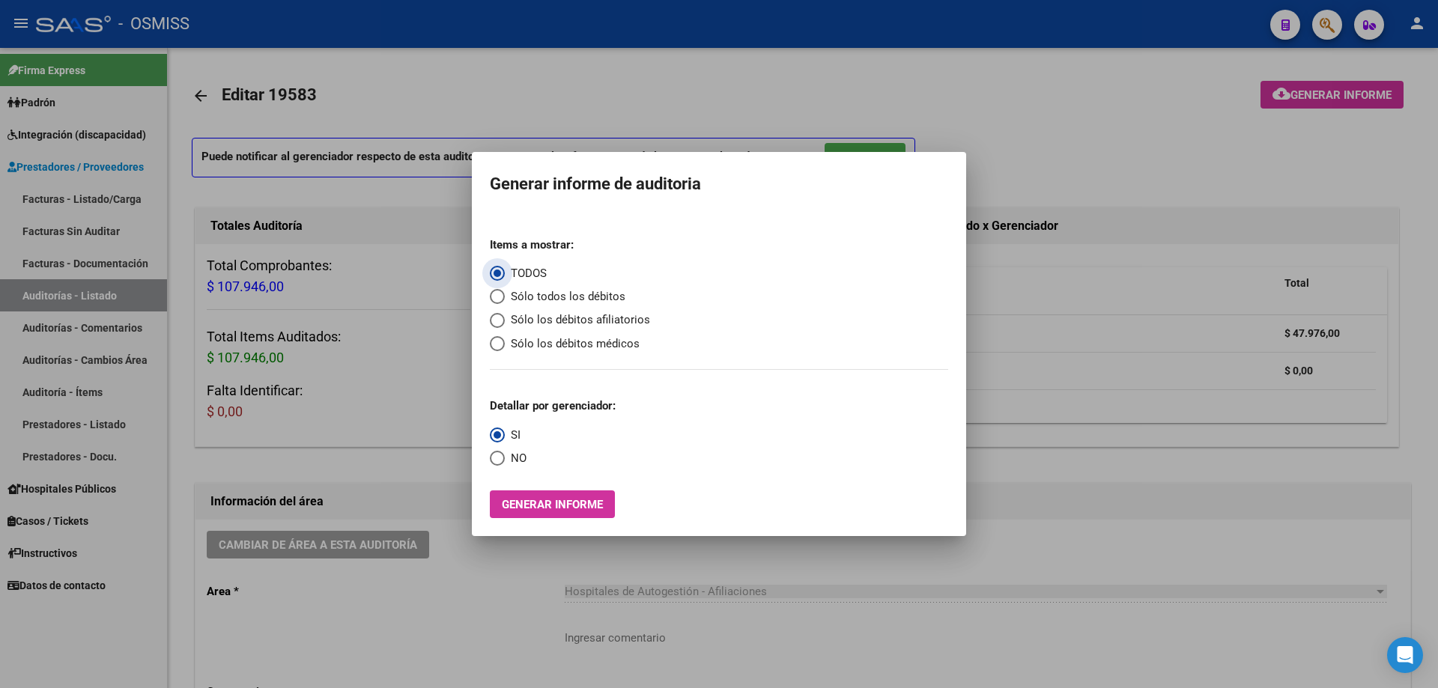
click at [498, 329] on mat-radio-group "Items a mostrar: TODOS Sólo todos los débitos Sólo los débitos afiliatorios Sól…" at bounding box center [570, 289] width 160 height 127
click at [494, 315] on span "Select an option" at bounding box center [497, 320] width 15 height 15
click at [494, 315] on input "Sólo los débitos afiliatorios" at bounding box center [497, 320] width 15 height 15
radio input "true"
click at [503, 461] on span "Select an option" at bounding box center [497, 458] width 15 height 15
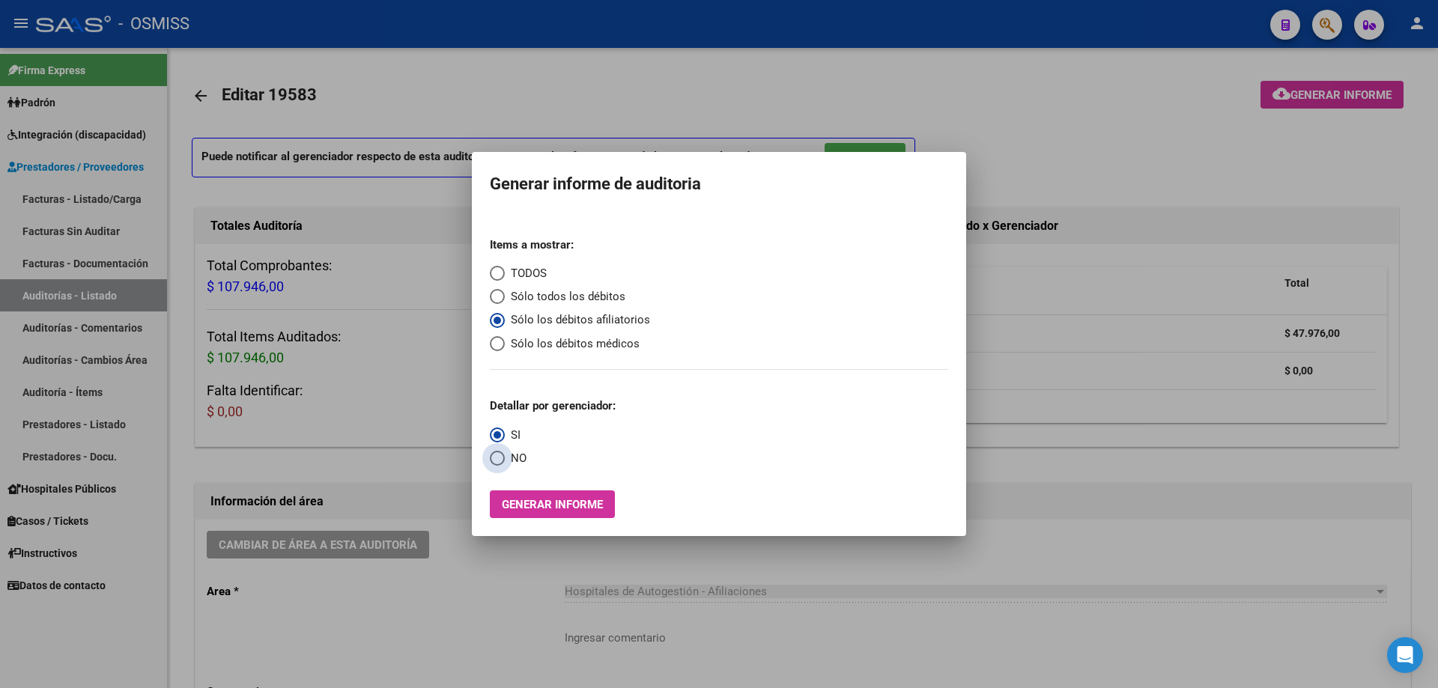
click at [503, 461] on input "NO" at bounding box center [497, 458] width 15 height 15
radio input "true"
click at [572, 464] on button "Generar informe" at bounding box center [552, 505] width 125 height 28
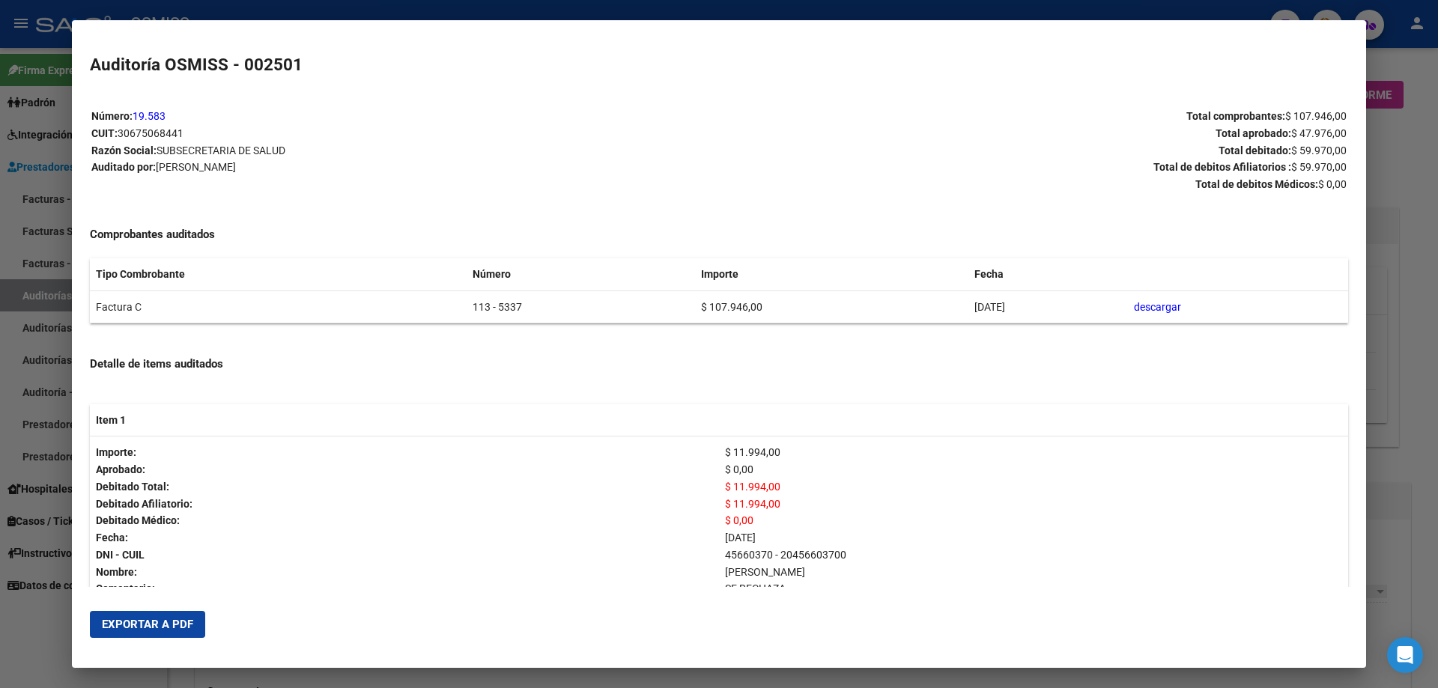
click at [152, 464] on span "Exportar a PDF" at bounding box center [147, 624] width 91 height 13
click at [695, 430] on div at bounding box center [719, 344] width 1438 height 688
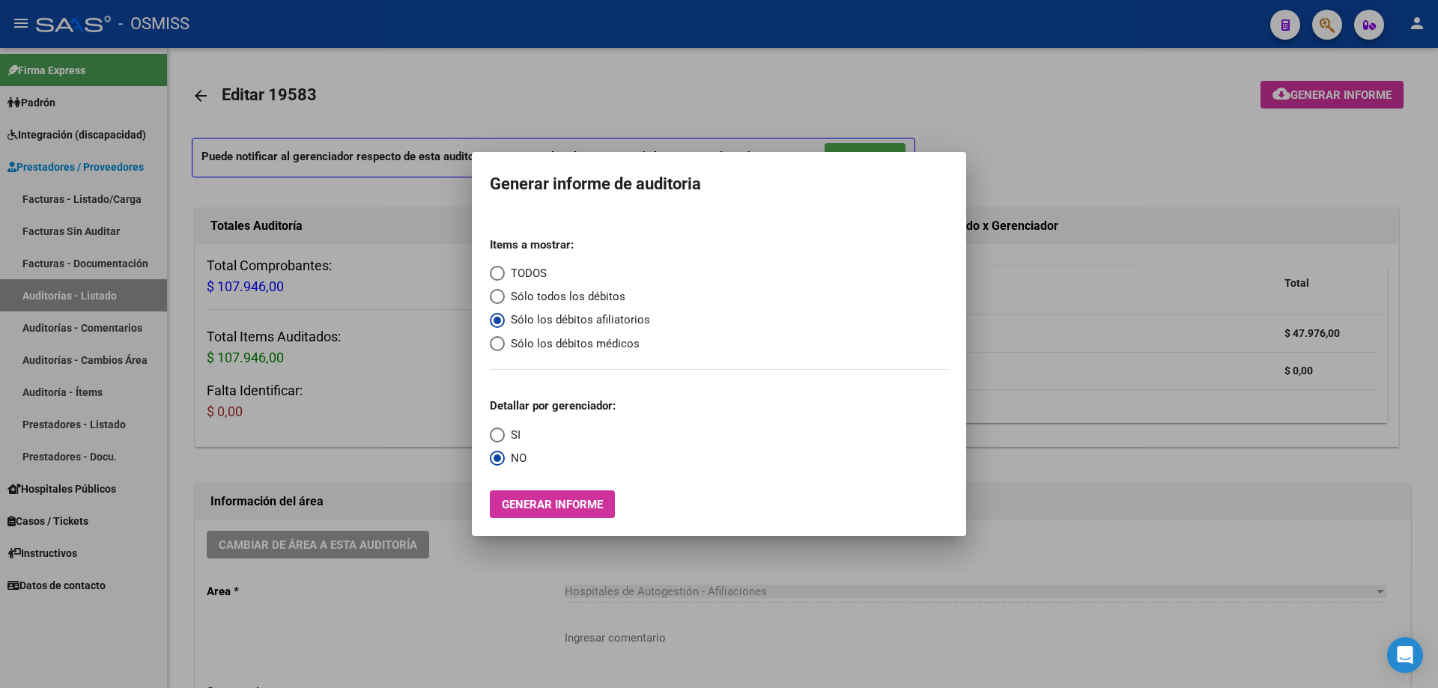
click at [483, 464] on div at bounding box center [719, 344] width 1438 height 688
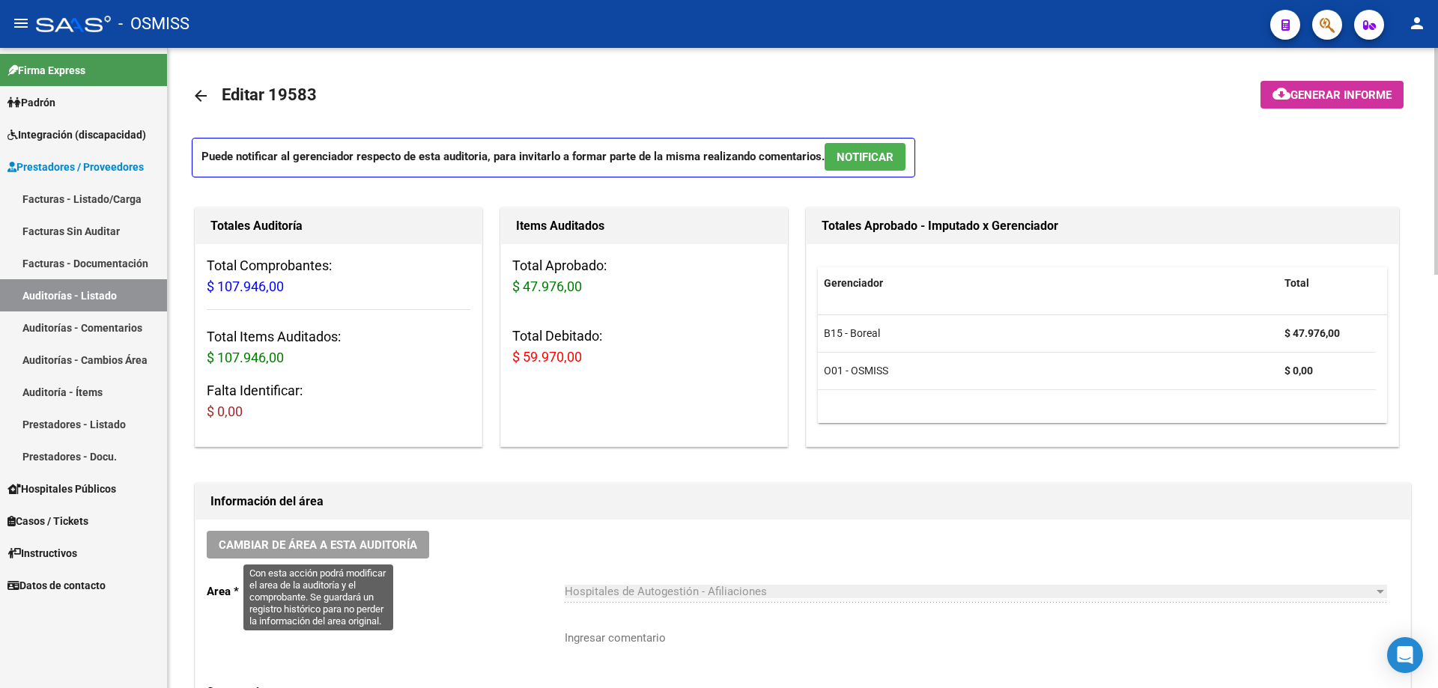
click at [335, 464] on span "Cambiar de área a esta auditoría" at bounding box center [318, 545] width 199 height 13
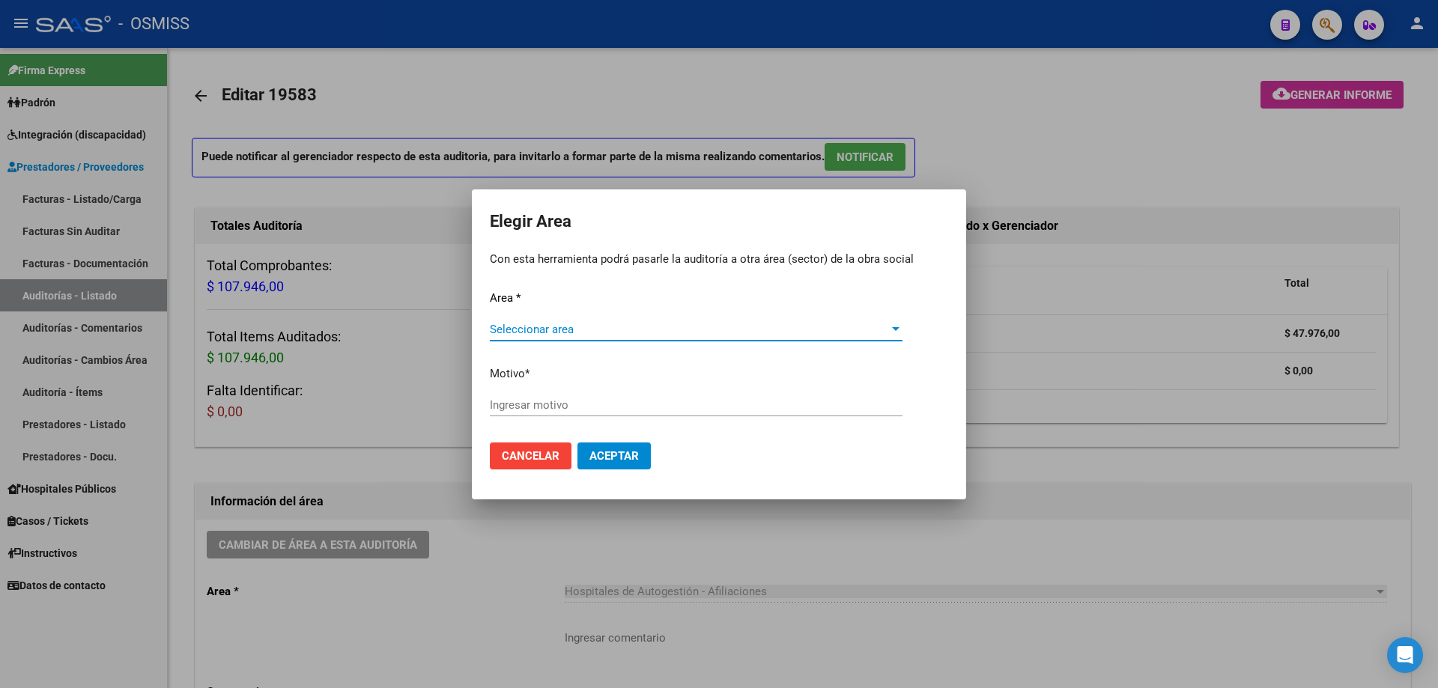
click at [610, 336] on span "Seleccionar area" at bounding box center [689, 329] width 399 height 13
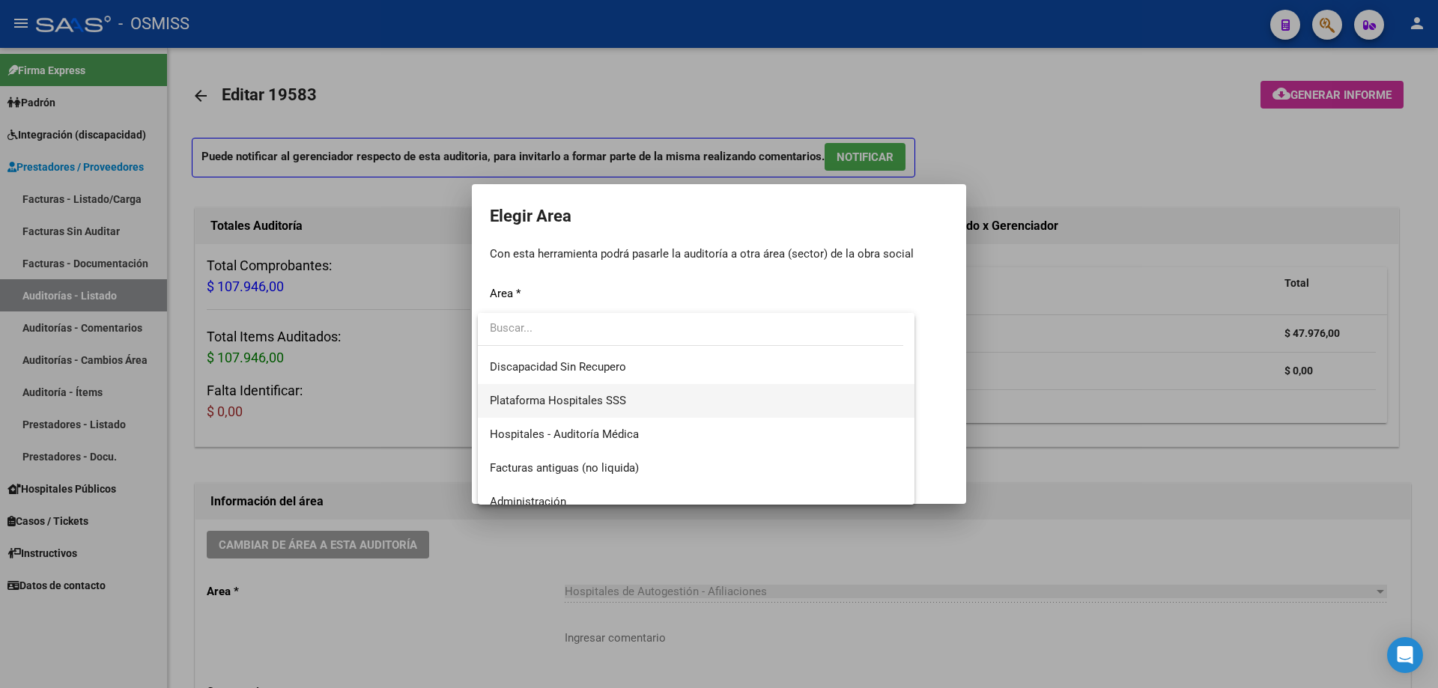
scroll to position [225, 0]
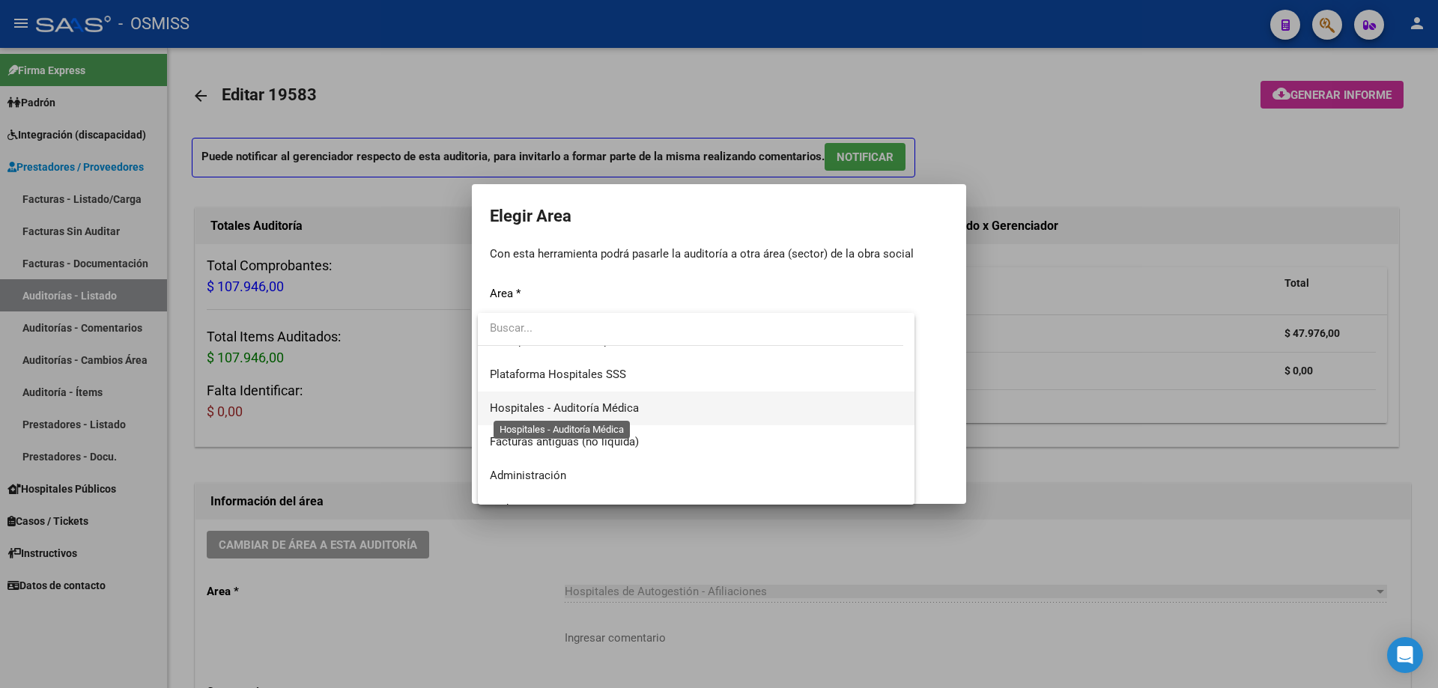
click at [623, 406] on span "Hospitales - Auditoría Médica" at bounding box center [564, 408] width 149 height 13
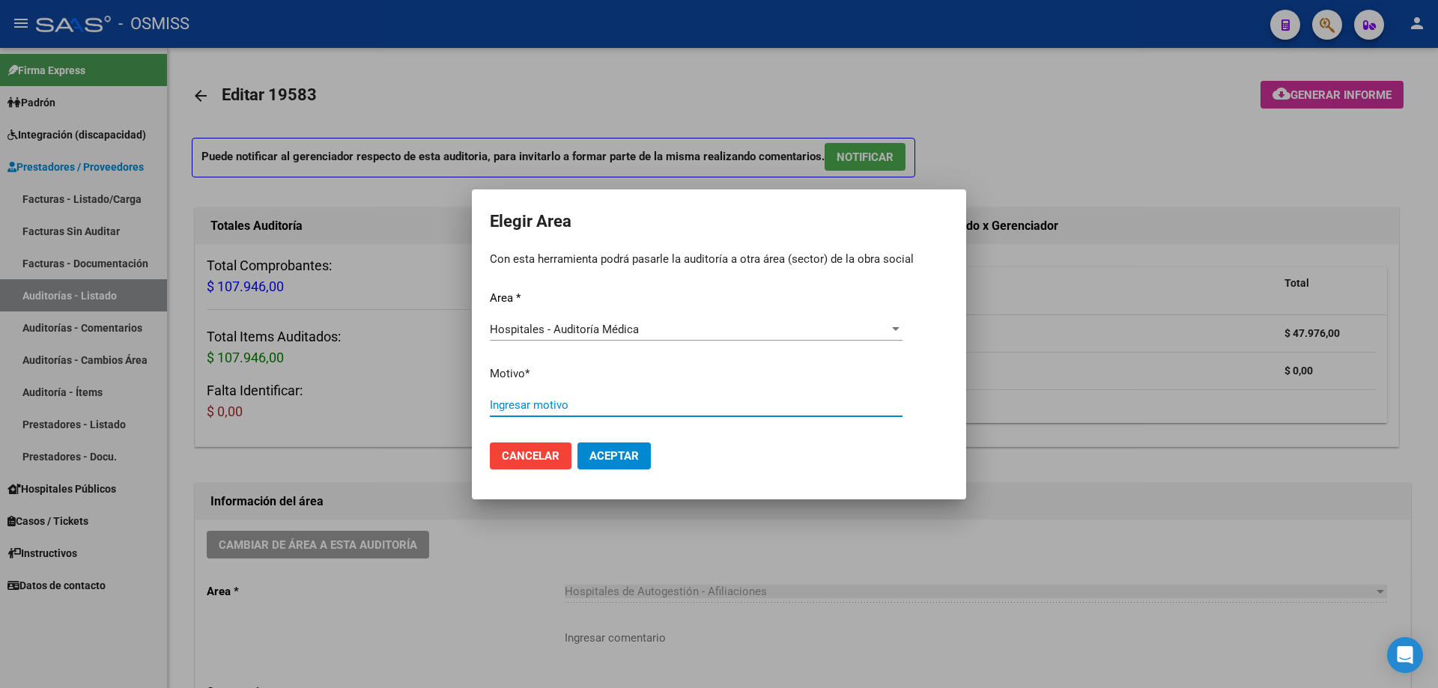
click at [620, 408] on input "Ingresar motivo" at bounding box center [696, 405] width 413 height 13
type input "AUDITADO"
click at [623, 457] on span "Aceptar" at bounding box center [614, 456] width 49 height 13
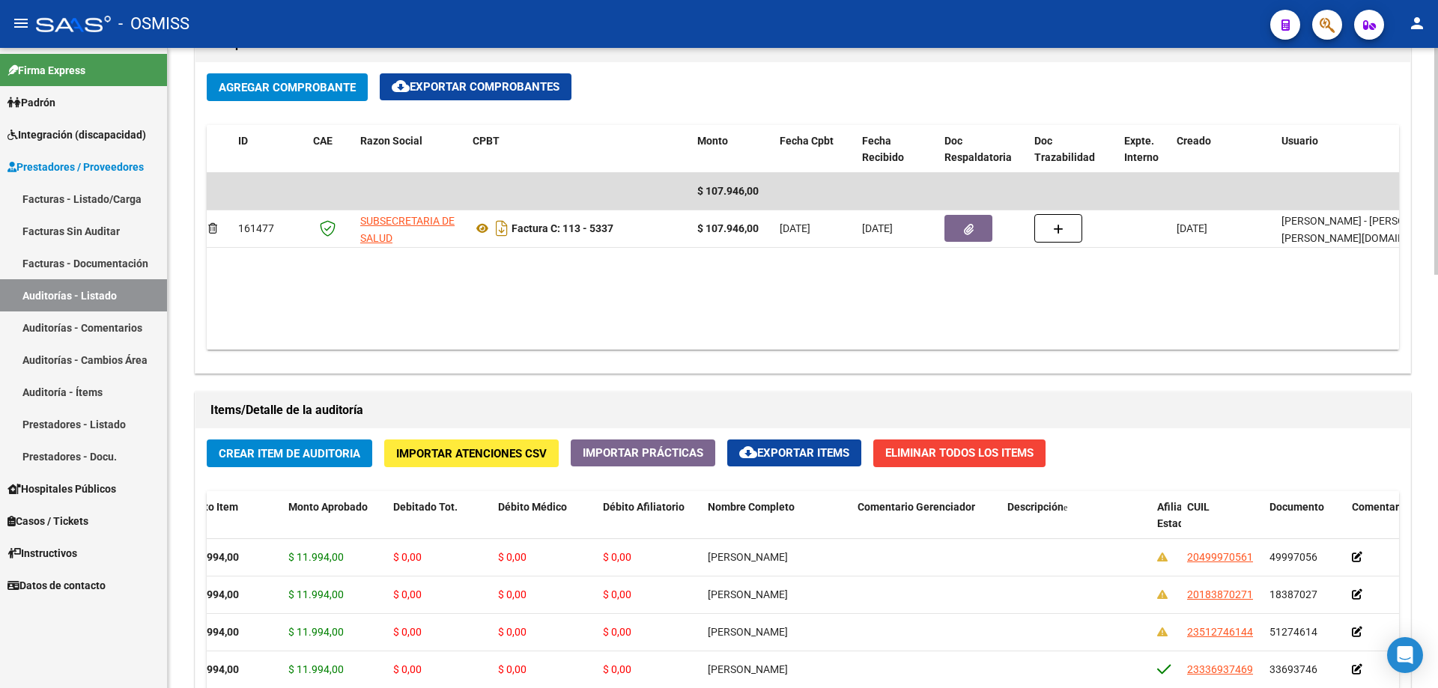
scroll to position [450, 0]
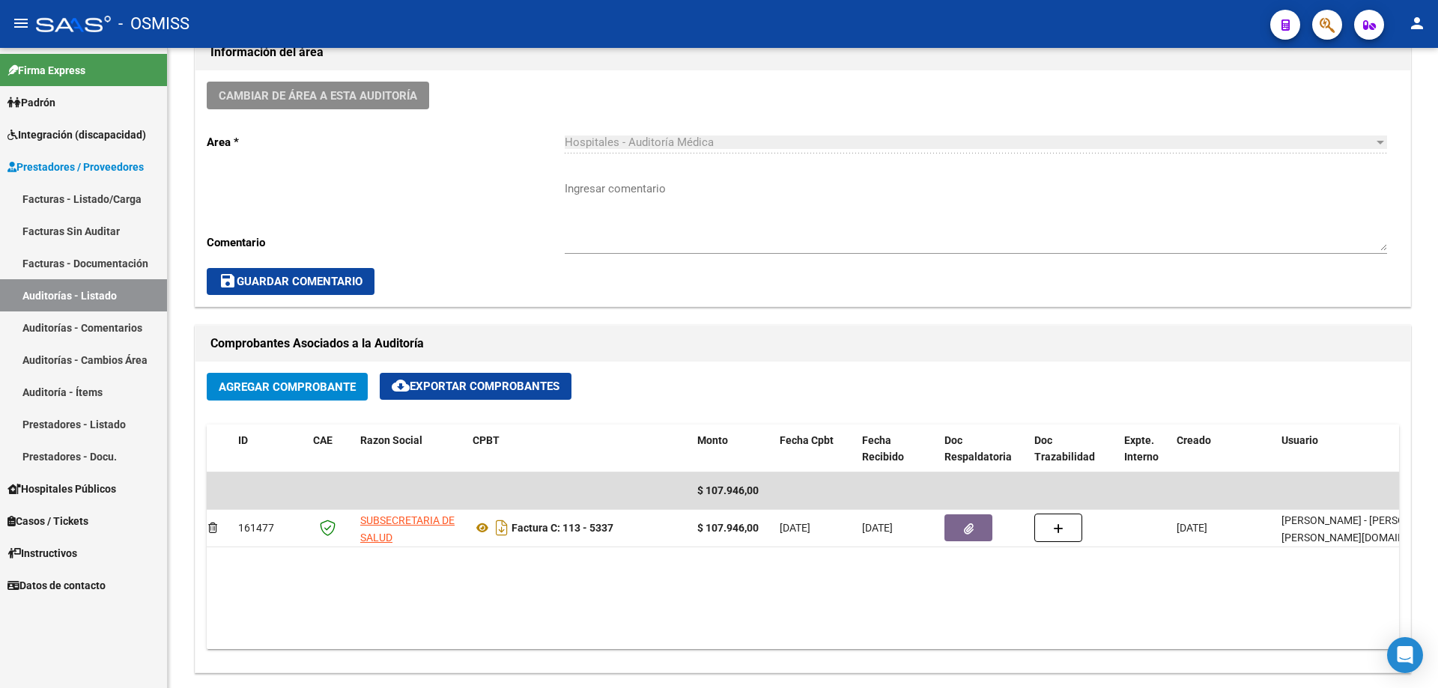
click at [116, 297] on link "Auditorías - Listado" at bounding box center [83, 295] width 167 height 32
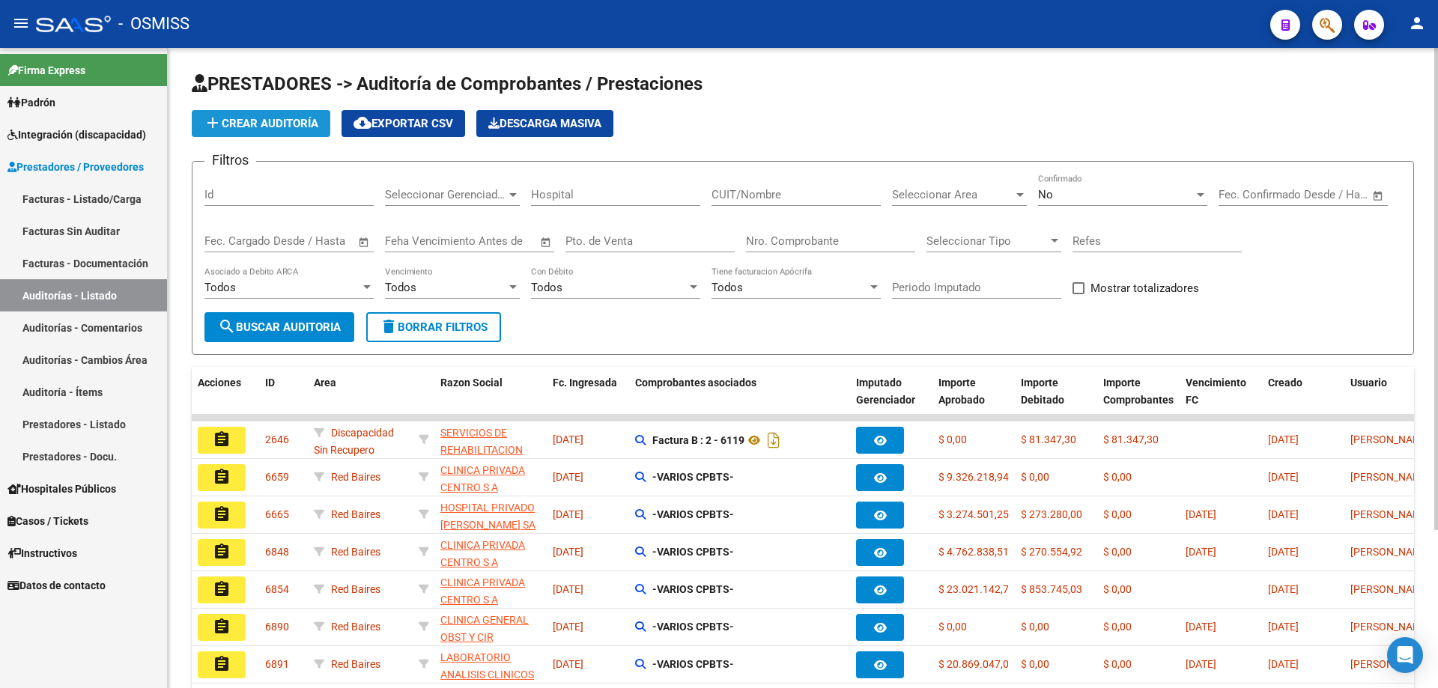
click at [300, 122] on span "add Crear Auditoría" at bounding box center [261, 123] width 115 height 13
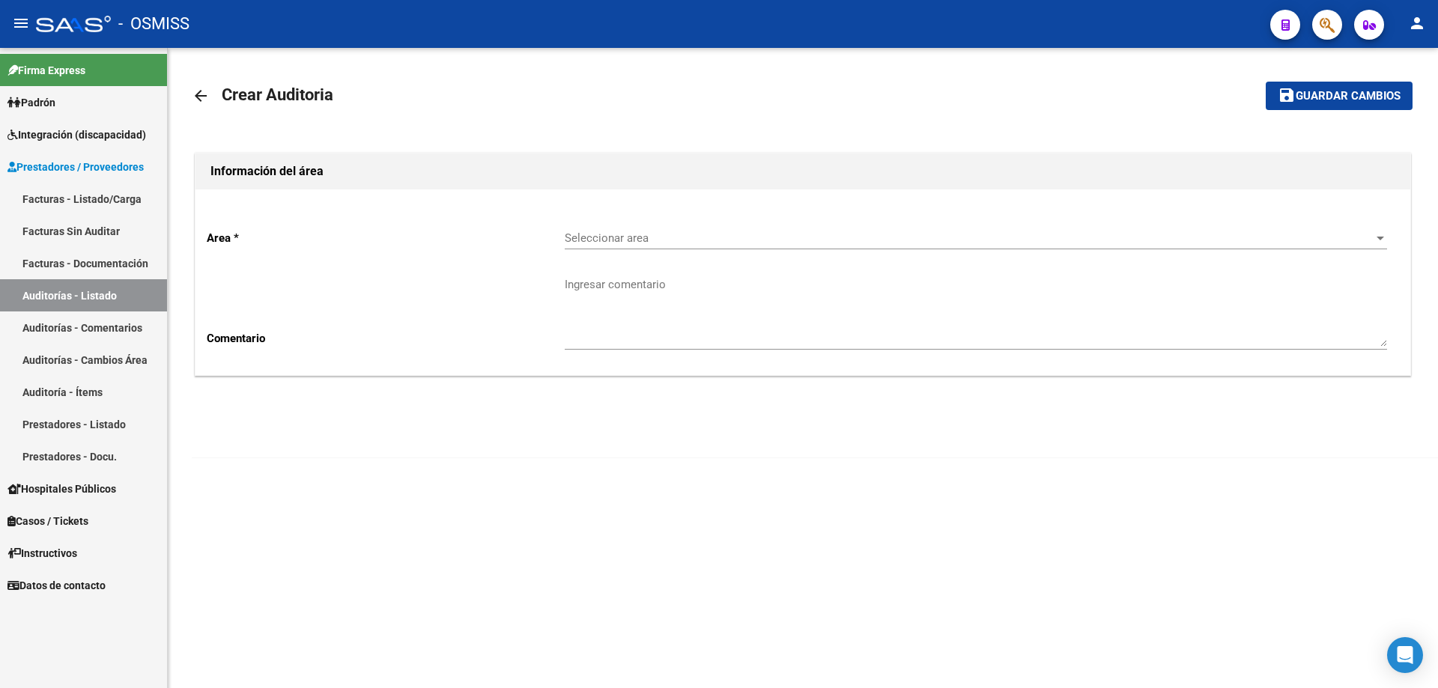
click at [675, 246] on div "Seleccionar area Seleccionar area" at bounding box center [976, 233] width 823 height 32
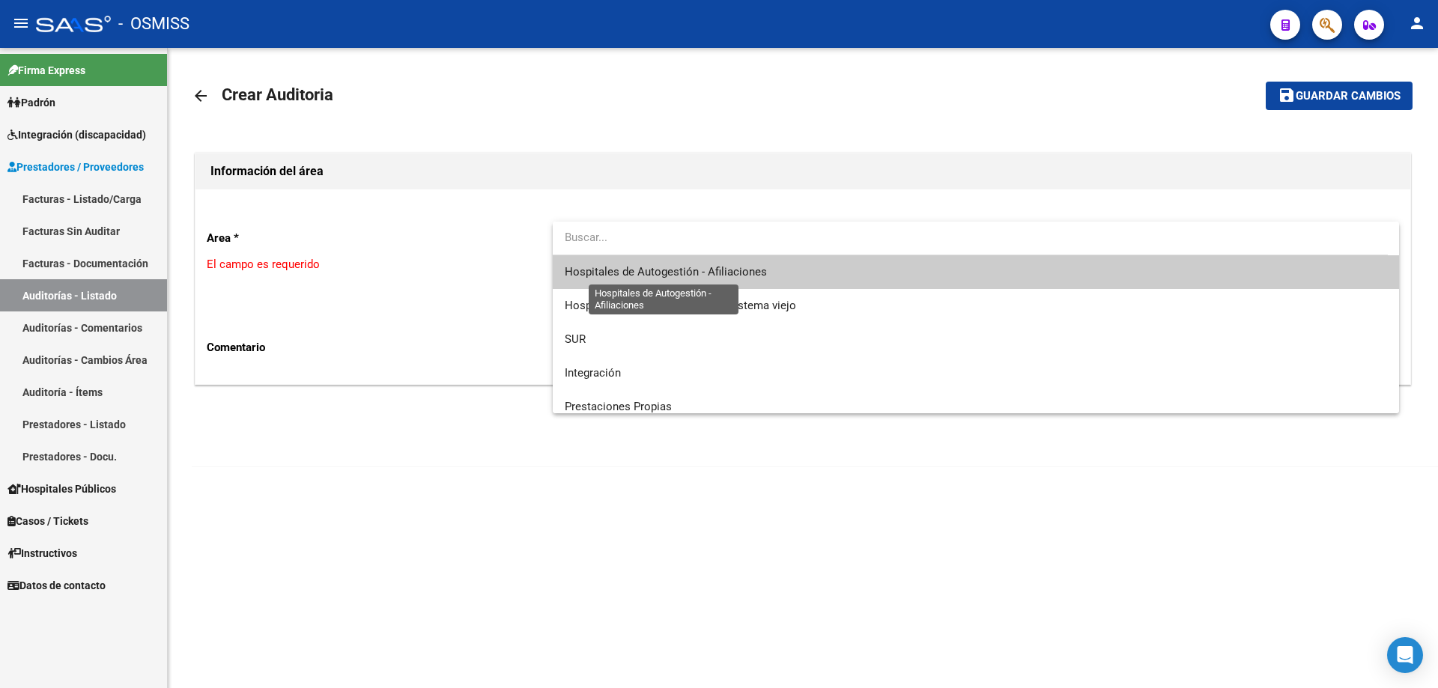
click at [686, 265] on span "Hospitales de Autogestión - Afiliaciones" at bounding box center [666, 271] width 202 height 13
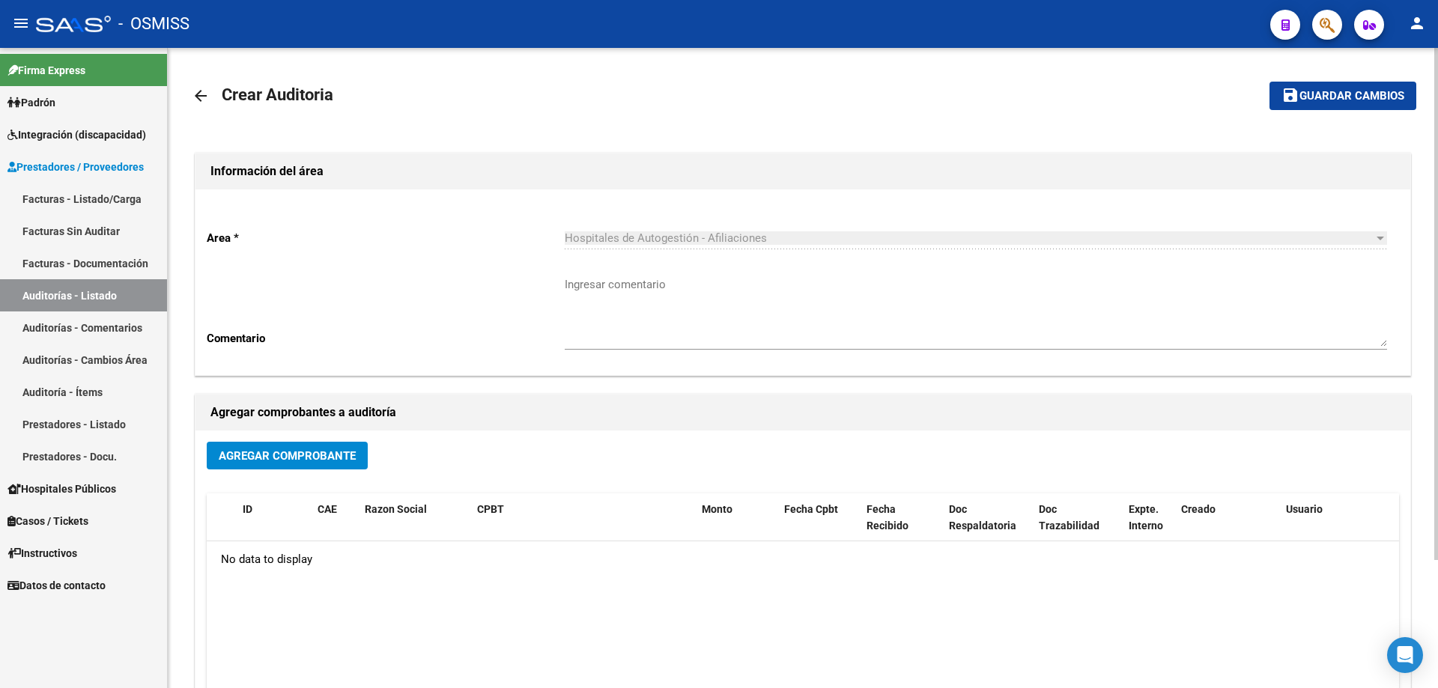
drag, startPoint x: 305, startPoint y: 438, endPoint x: 304, endPoint y: 447, distance: 8.3
click at [303, 440] on div "Agregar Comprobante ID CAE Razon Social CPBT Monto Fecha Cpbt Fecha Recibido Do…" at bounding box center [803, 586] width 1215 height 311
click at [305, 447] on button "Agregar Comprobante" at bounding box center [287, 456] width 161 height 28
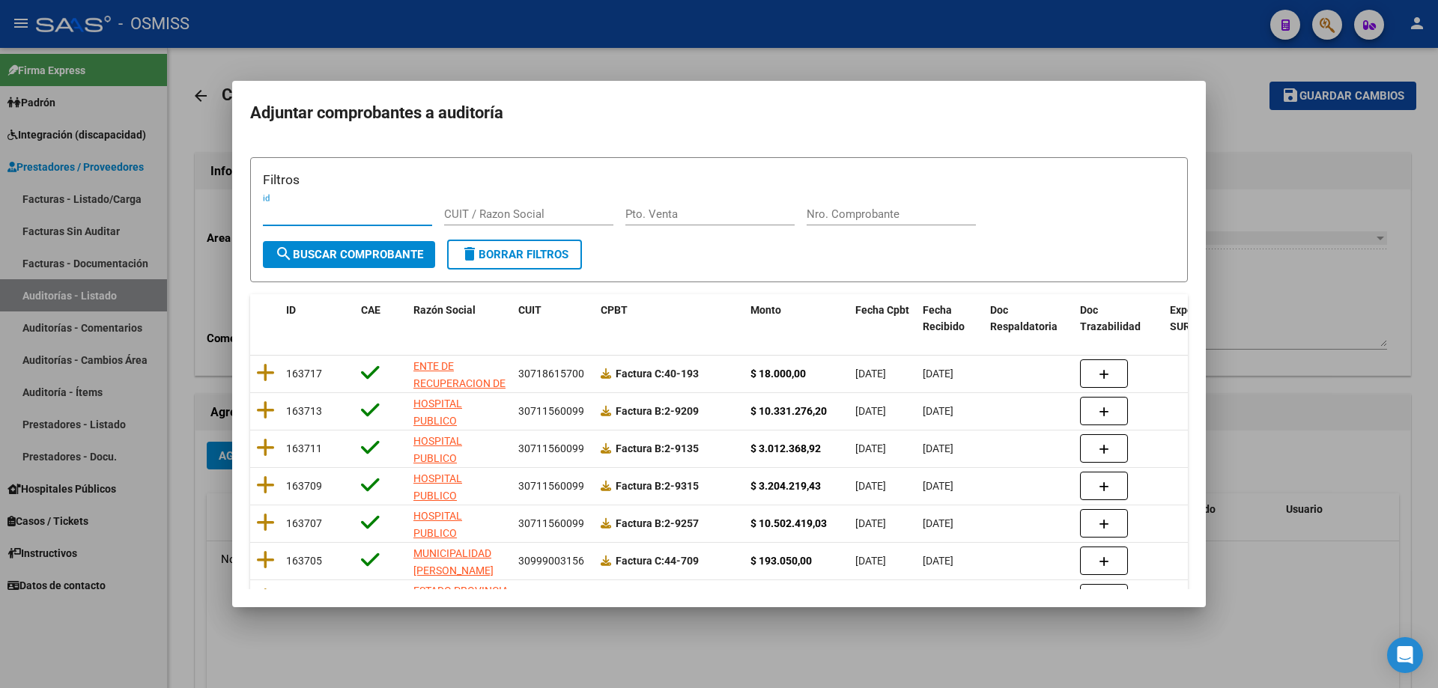
click at [695, 208] on input "Nro. Comprobante" at bounding box center [891, 214] width 169 height 13
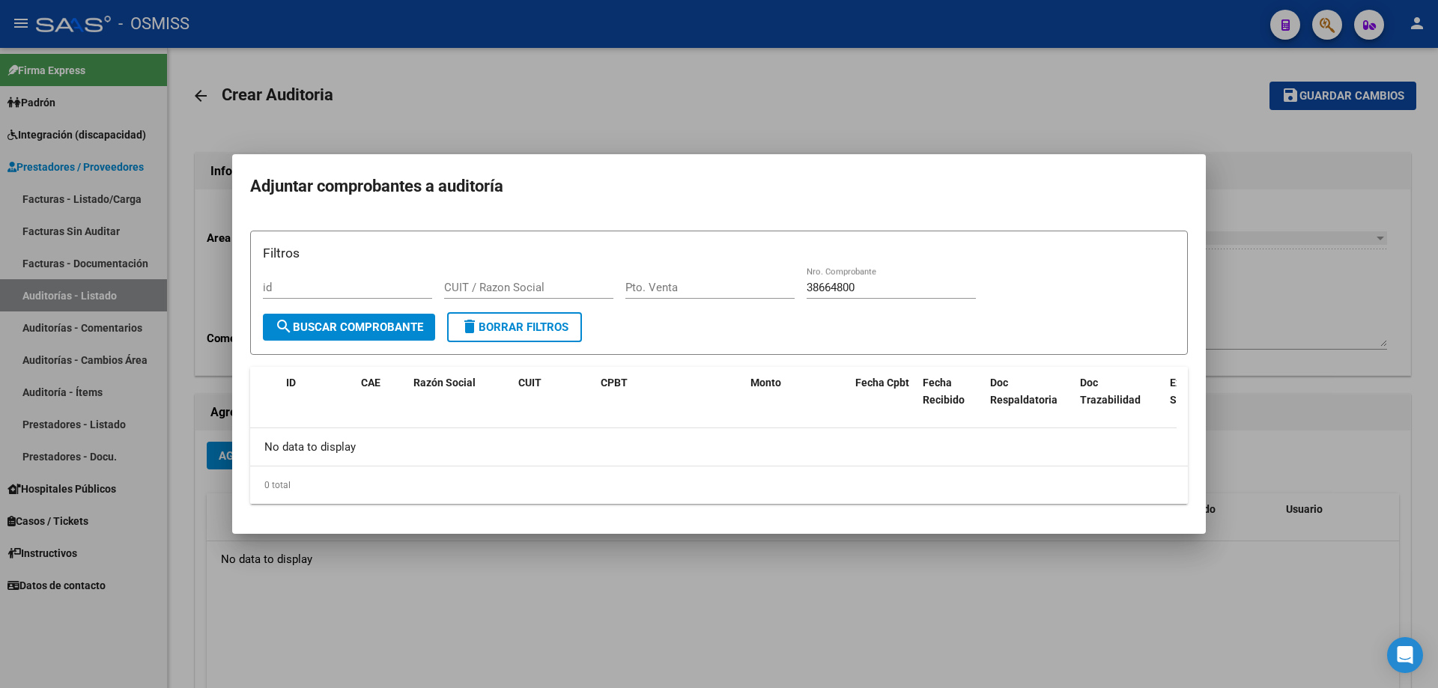
drag, startPoint x: 889, startPoint y: 297, endPoint x: 866, endPoint y: 292, distance: 23.7
click at [695, 294] on div "38664800 Nro. Comprobante" at bounding box center [891, 287] width 169 height 22
drag, startPoint x: 866, startPoint y: 292, endPoint x: 755, endPoint y: 286, distance: 111.0
click at [695, 286] on div "Filtros id CUIT / Razon Social Pto. Venta 38664800 Nro. Comprobante" at bounding box center [719, 278] width 912 height 70
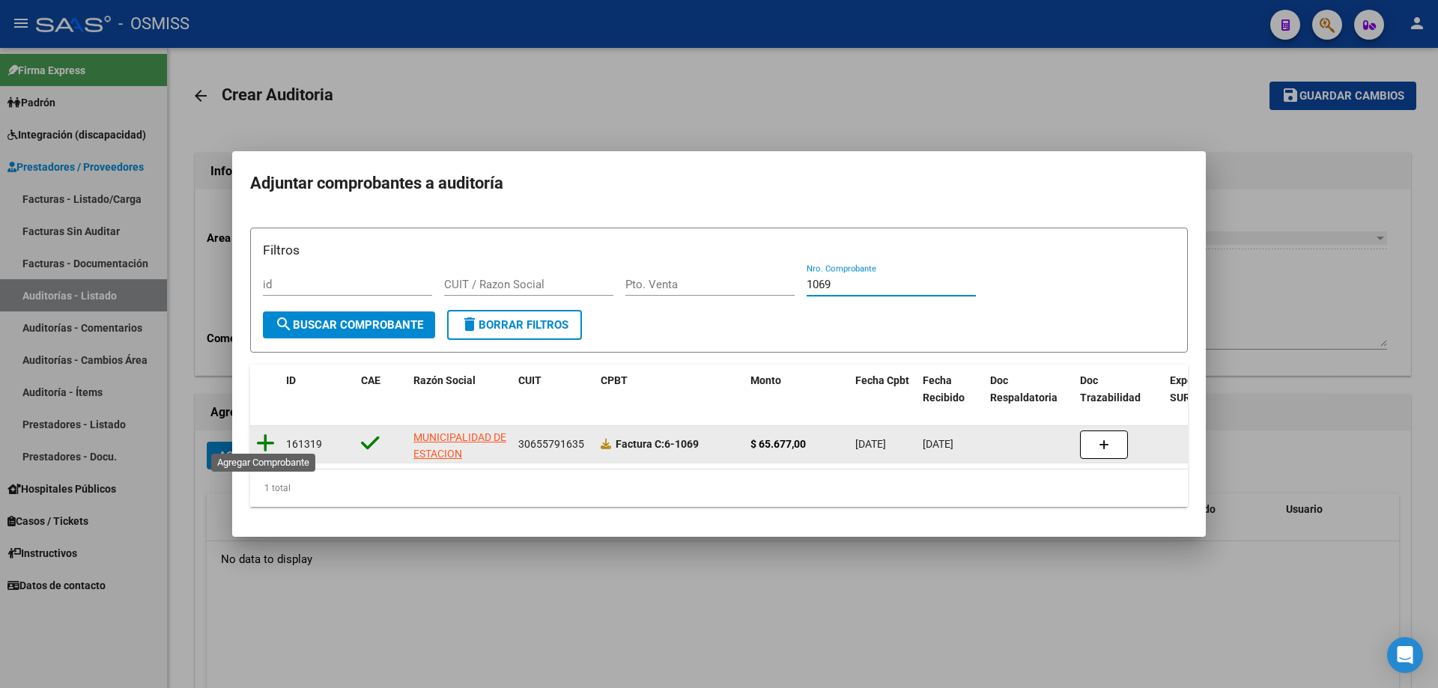
type input "1069"
click at [264, 433] on icon at bounding box center [265, 443] width 19 height 21
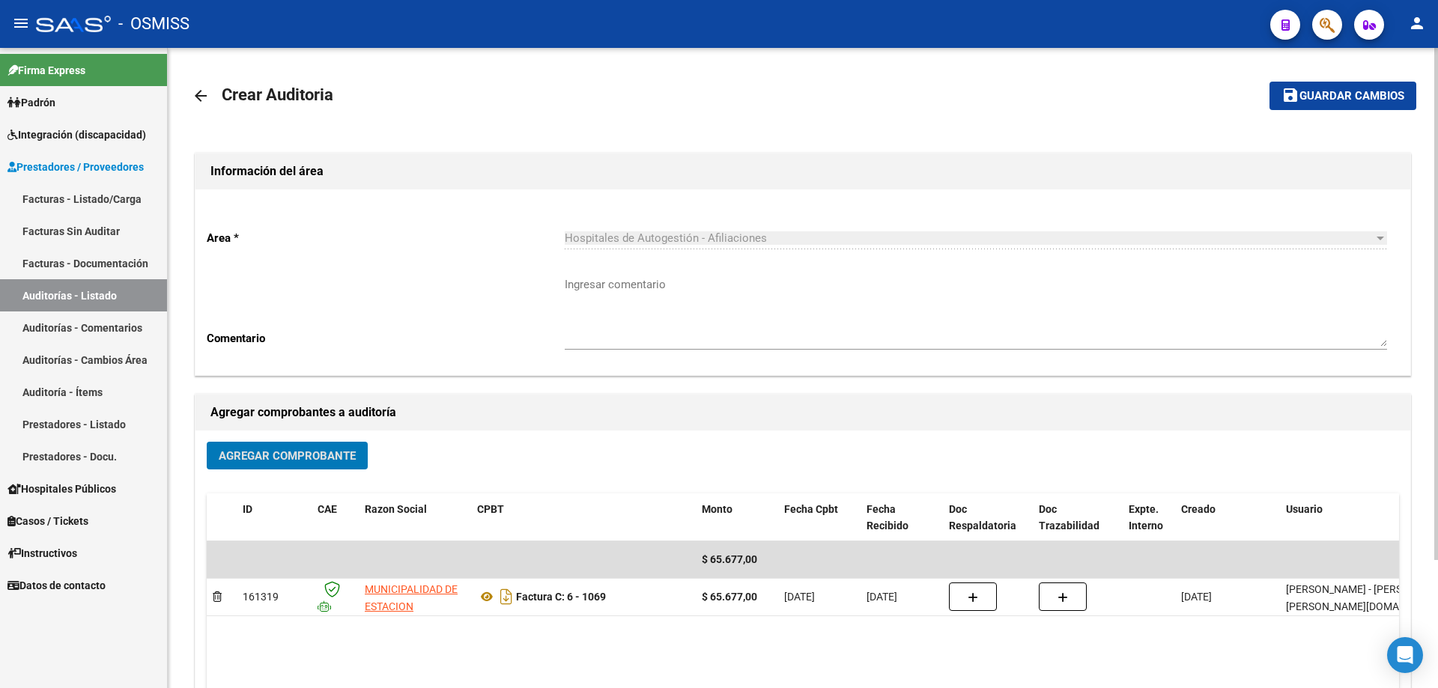
click at [695, 86] on button "save Guardar cambios" at bounding box center [1343, 96] width 147 height 28
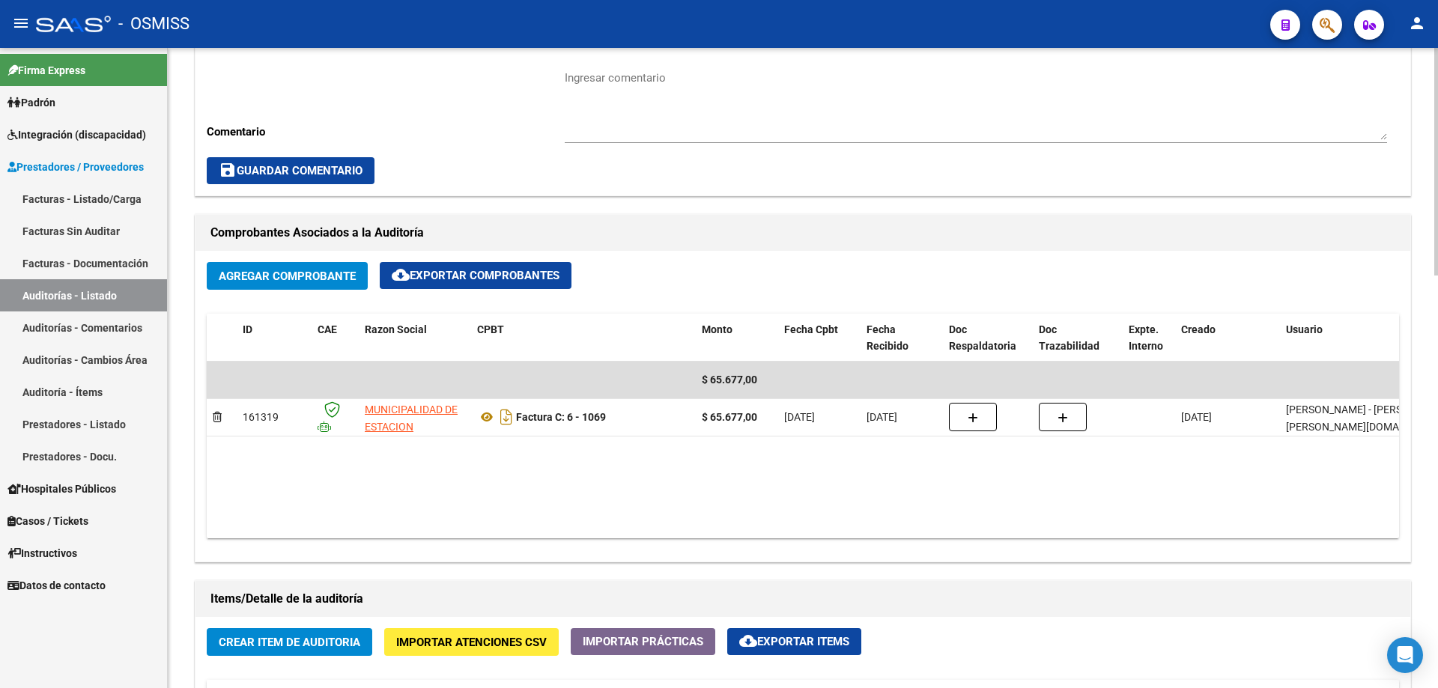
scroll to position [749, 0]
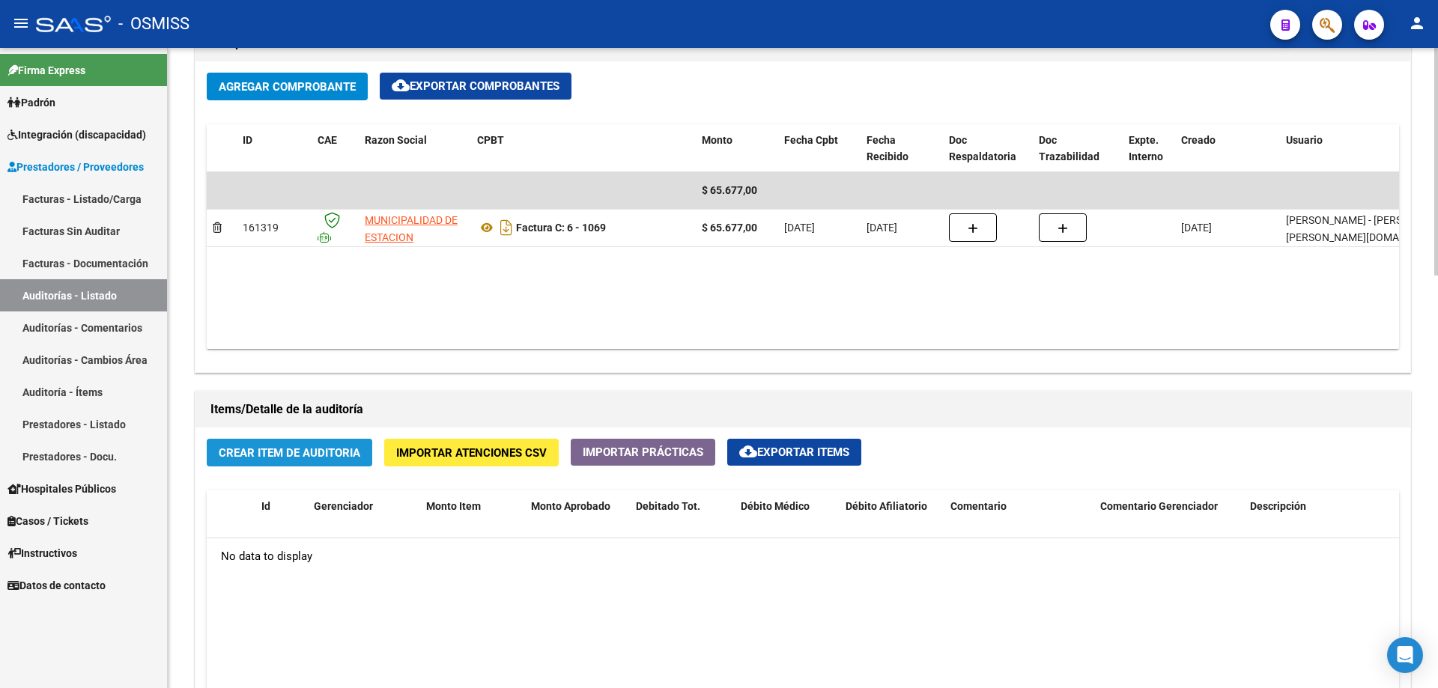
click at [291, 461] on button "Crear Item de Auditoria" at bounding box center [290, 453] width 166 height 28
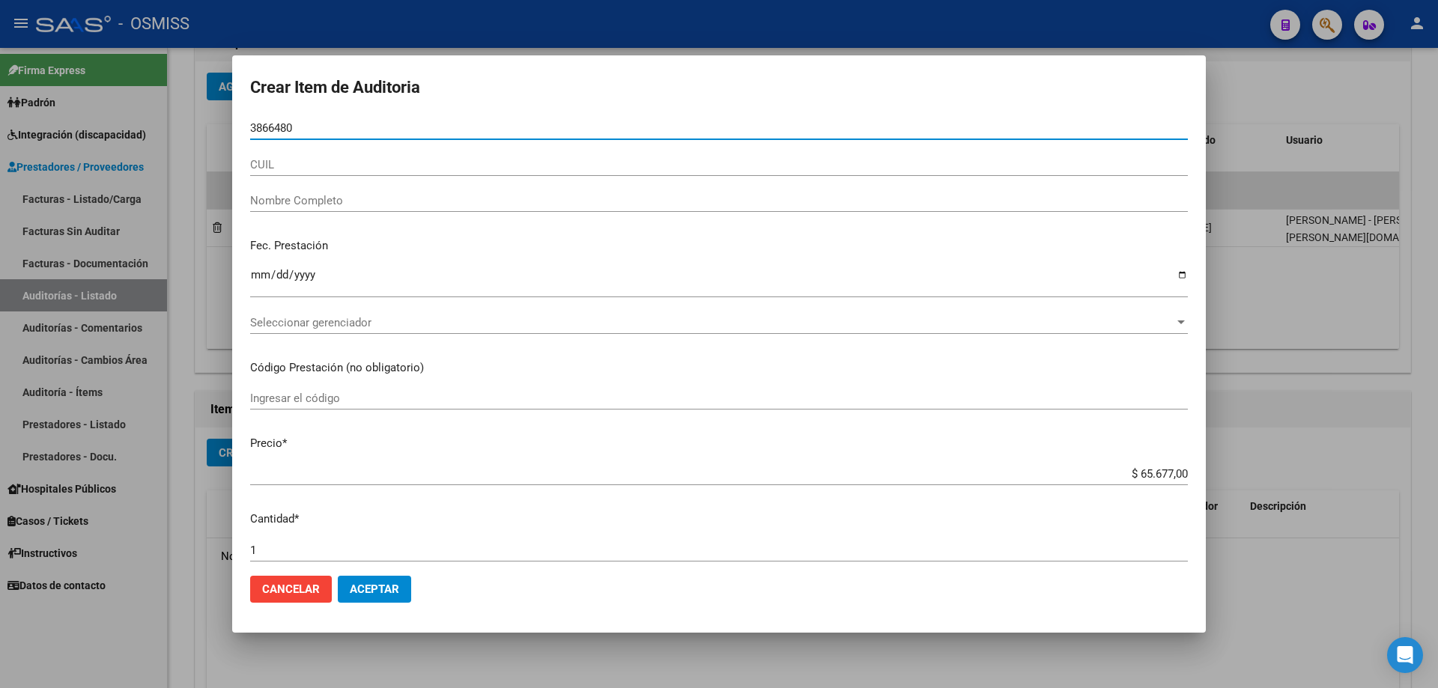
type input "38664800"
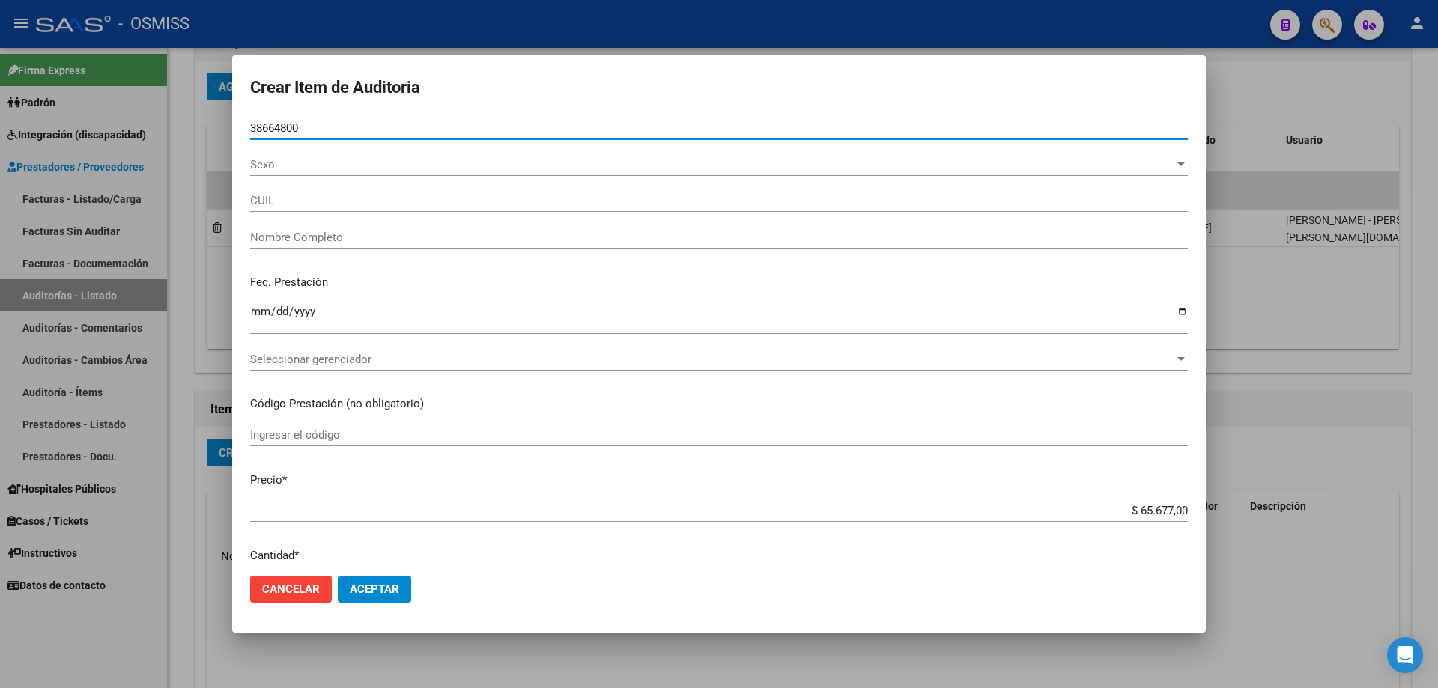
type input "20386648000"
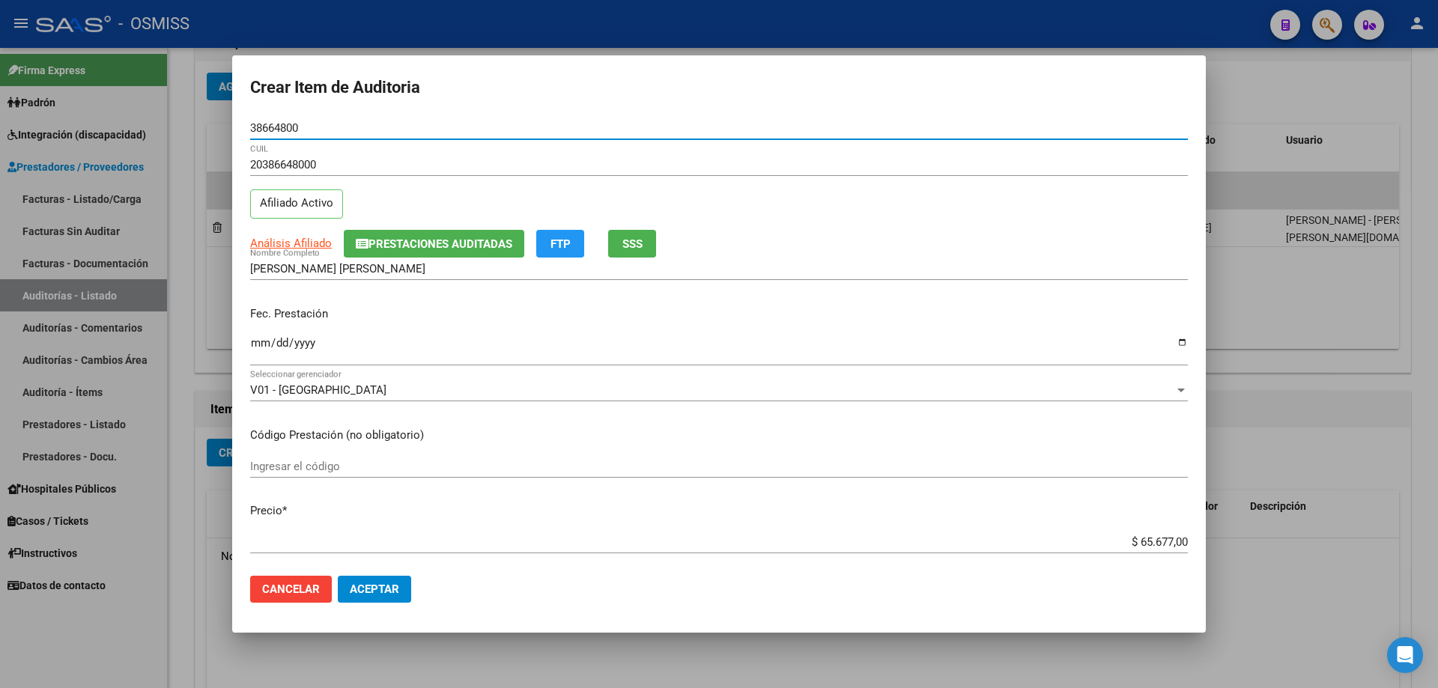
click at [254, 347] on input "Ingresar la fecha" at bounding box center [719, 349] width 938 height 24
drag, startPoint x: 1110, startPoint y: 507, endPoint x: 1110, endPoint y: 515, distance: 8.3
click at [695, 464] on p "Precio *" at bounding box center [719, 511] width 938 height 17
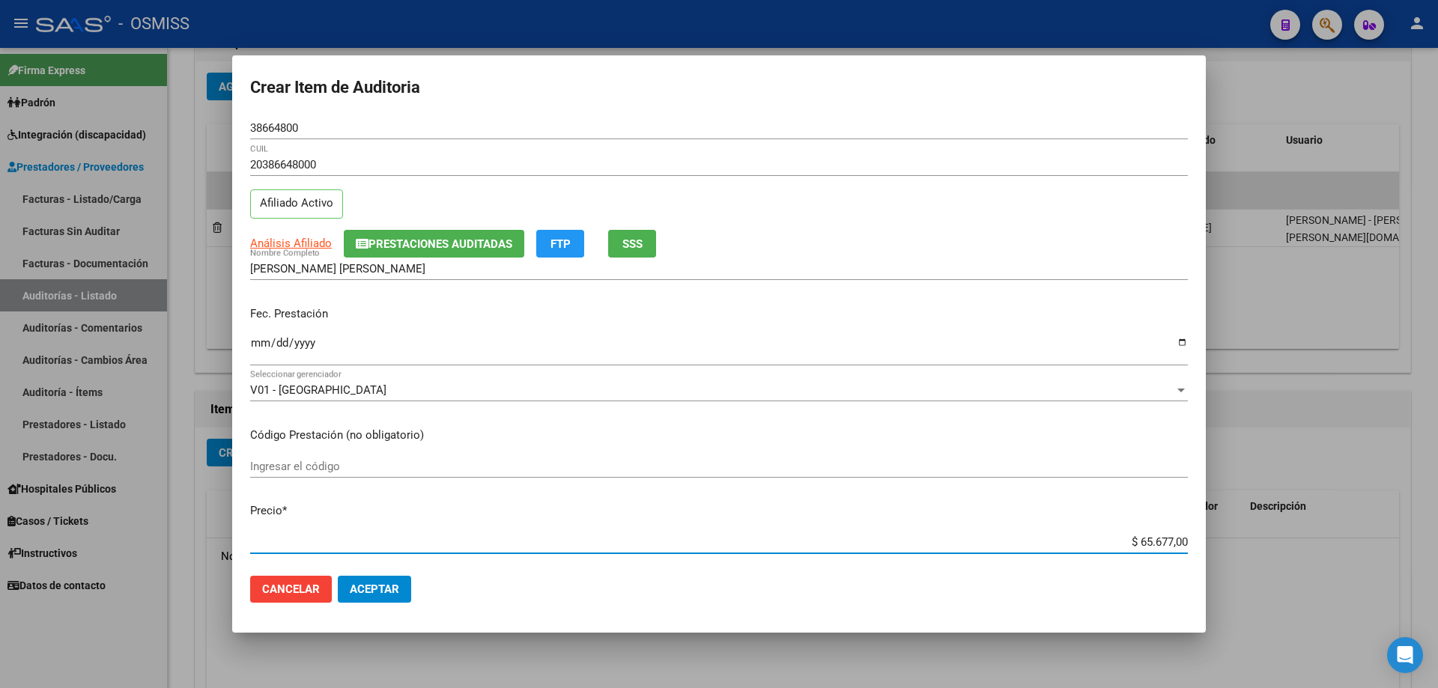
drag, startPoint x: 1107, startPoint y: 539, endPoint x: 1402, endPoint y: 509, distance: 296.8
click at [695, 464] on div "Crear Item de Auditoria 38664800 Nro Documento 20386648000 CUIL Afiliado Activo…" at bounding box center [719, 344] width 1438 height 688
click at [360, 464] on span "Aceptar" at bounding box center [374, 589] width 49 height 13
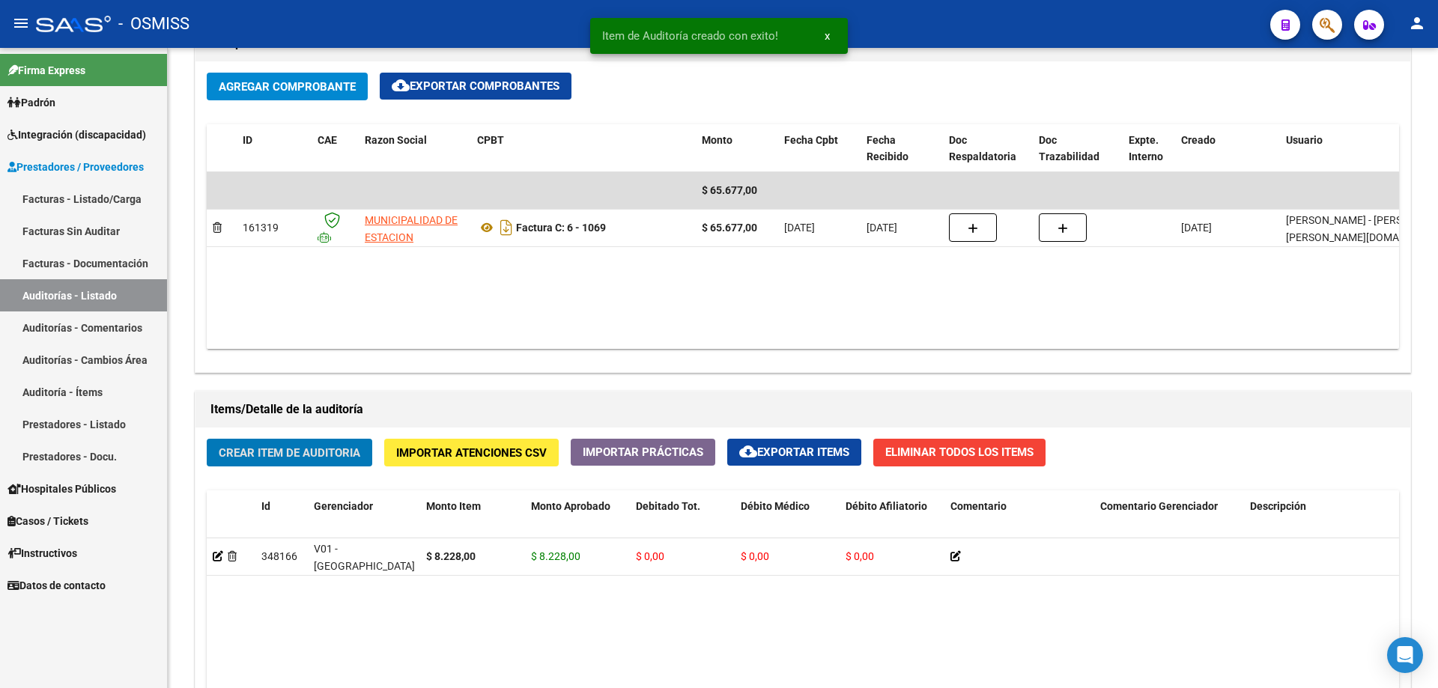
scroll to position [750, 0]
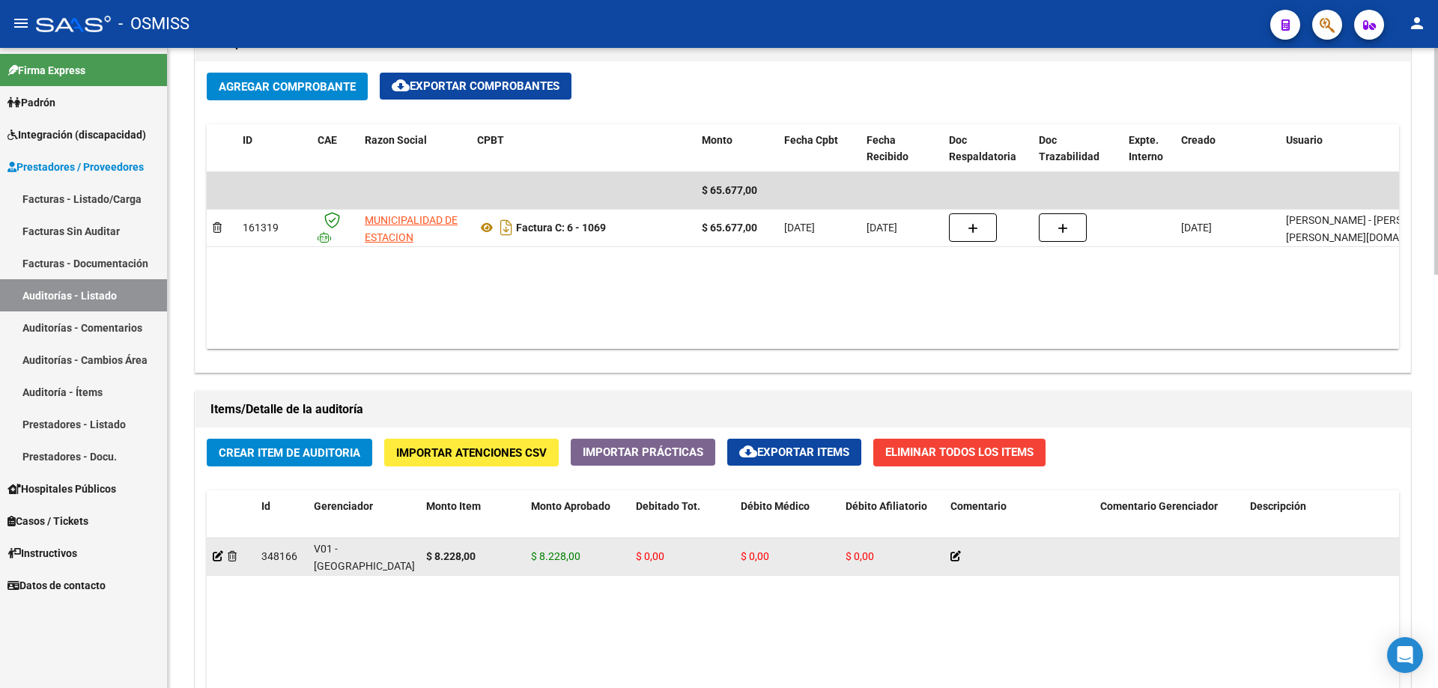
drag, startPoint x: 426, startPoint y: 596, endPoint x: 408, endPoint y: 546, distance: 53.1
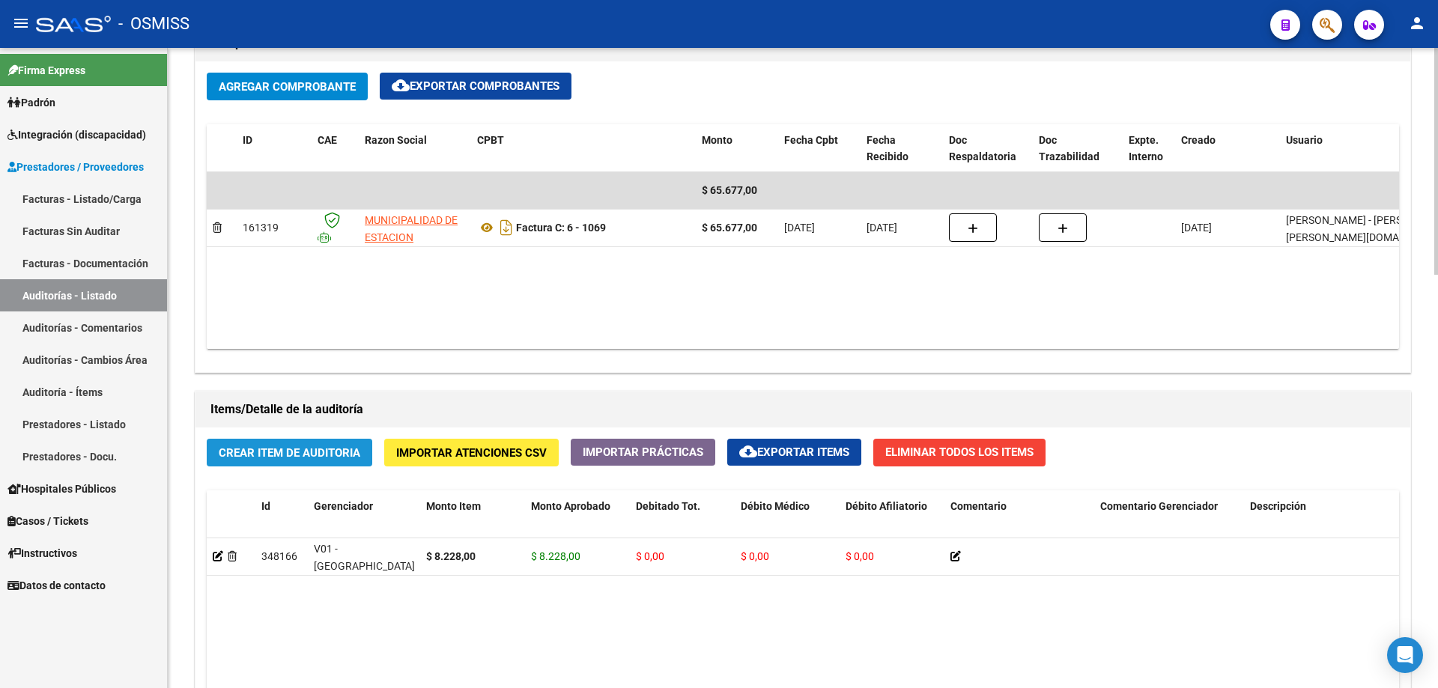
click at [317, 461] on button "Crear Item de Auditoria" at bounding box center [290, 453] width 166 height 28
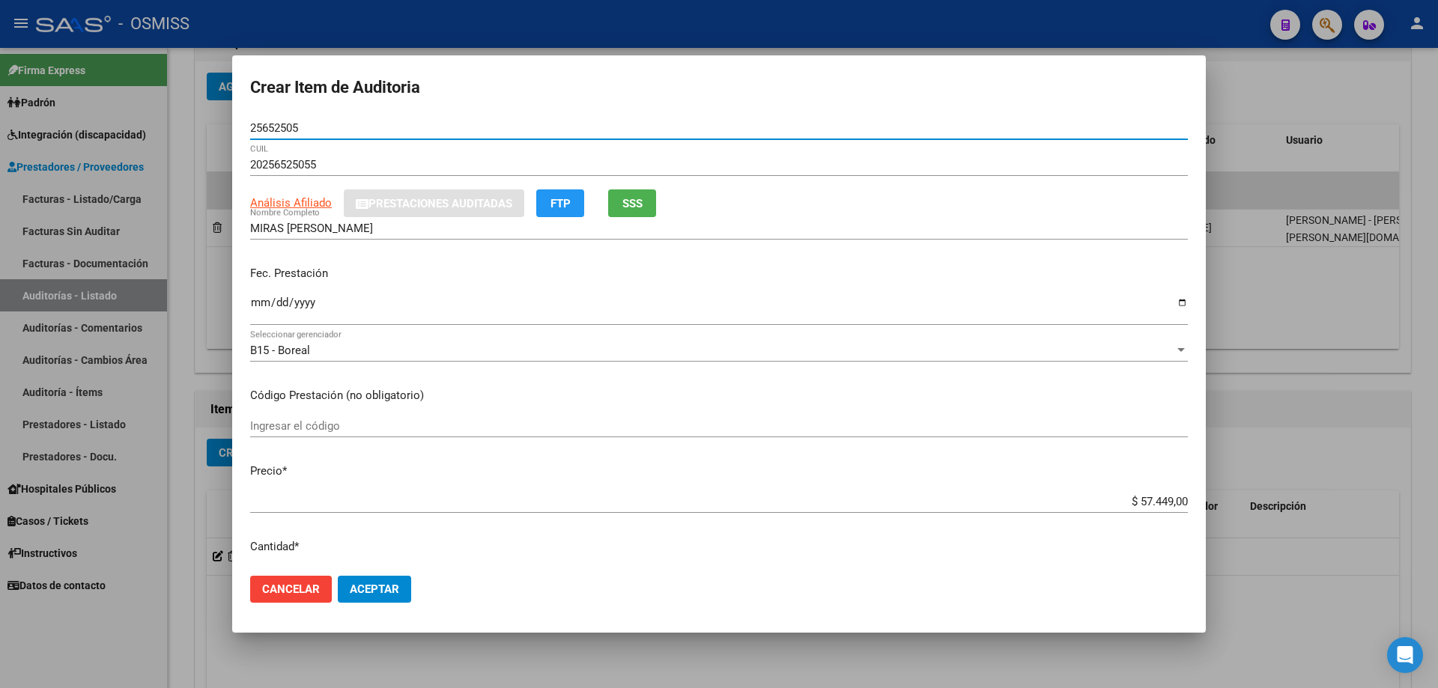
click at [257, 308] on input "Ingresar la fecha" at bounding box center [719, 309] width 938 height 24
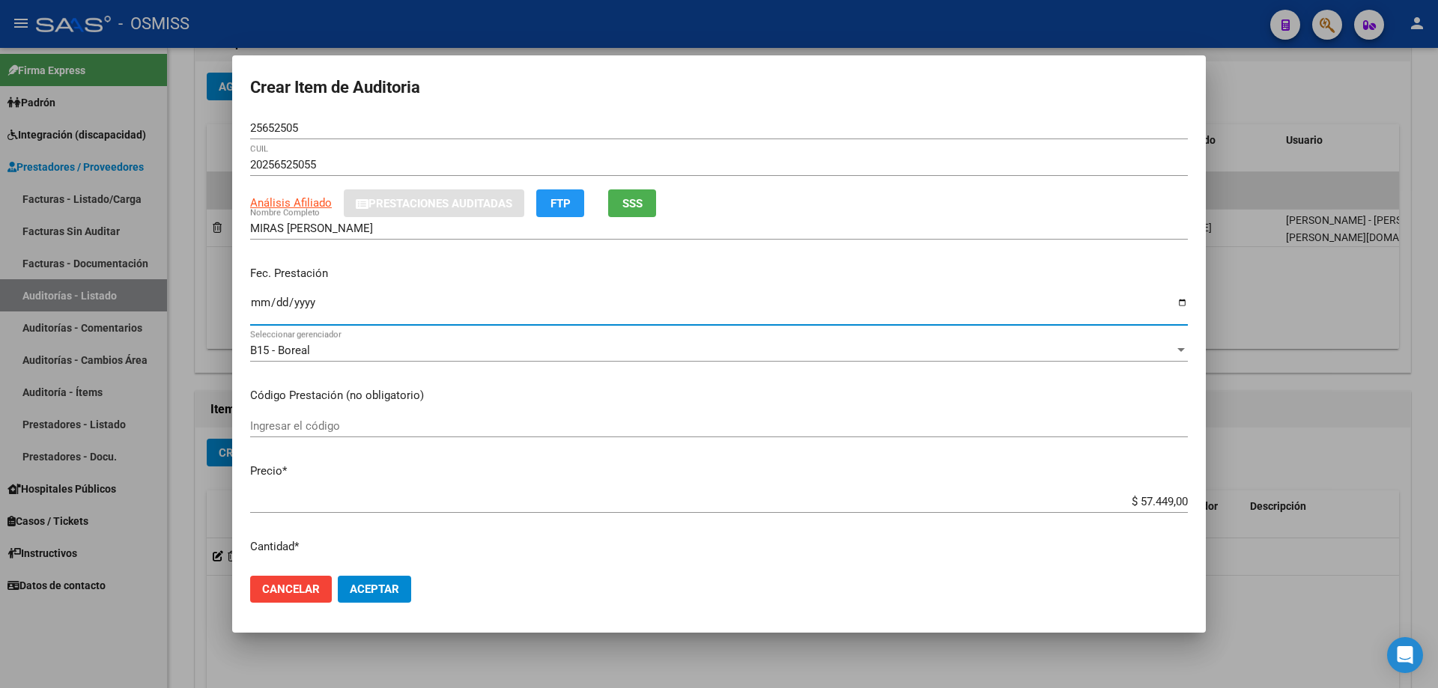
drag, startPoint x: 1163, startPoint y: 500, endPoint x: 1398, endPoint y: 511, distance: 235.5
click at [695, 464] on div "Crear Item de Auditoria 25652505 Nro Documento 20256525055 CUIL Análisis Afilia…" at bounding box center [719, 344] width 1438 height 688
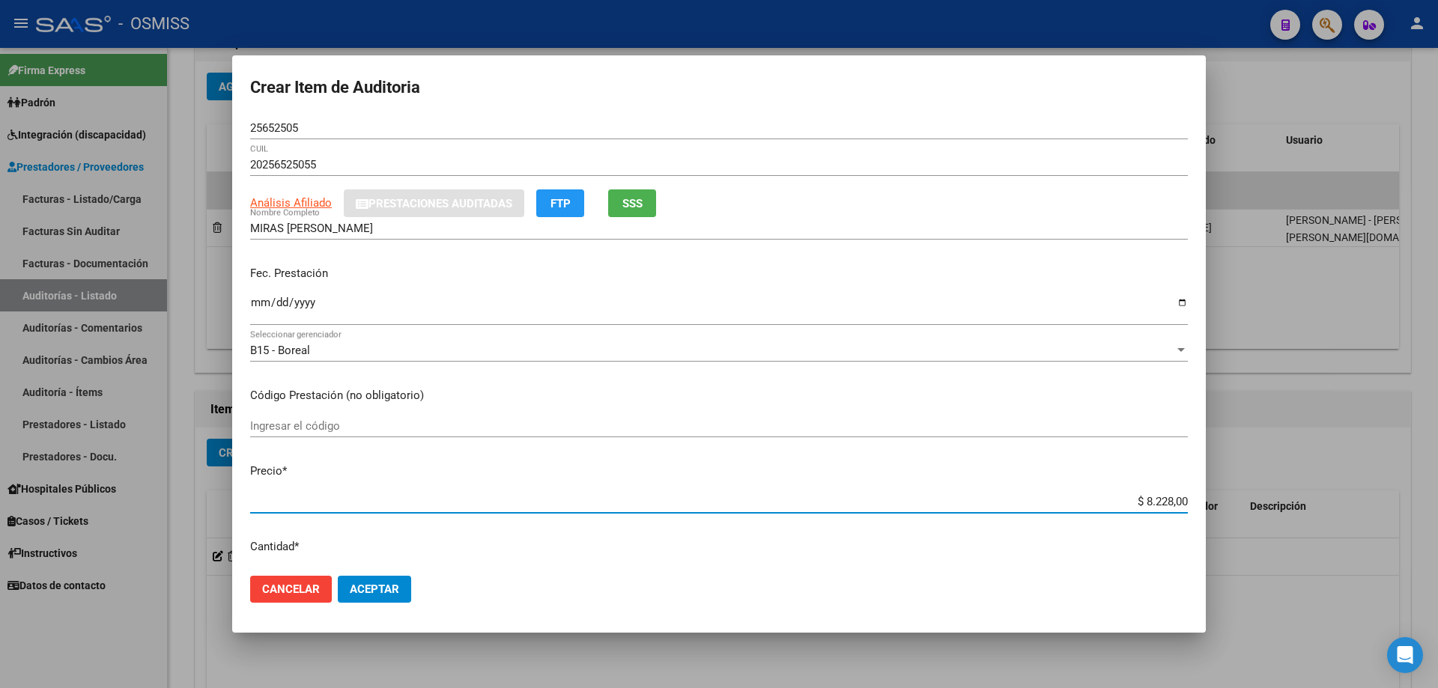
click at [369, 464] on button "Aceptar" at bounding box center [374, 589] width 73 height 27
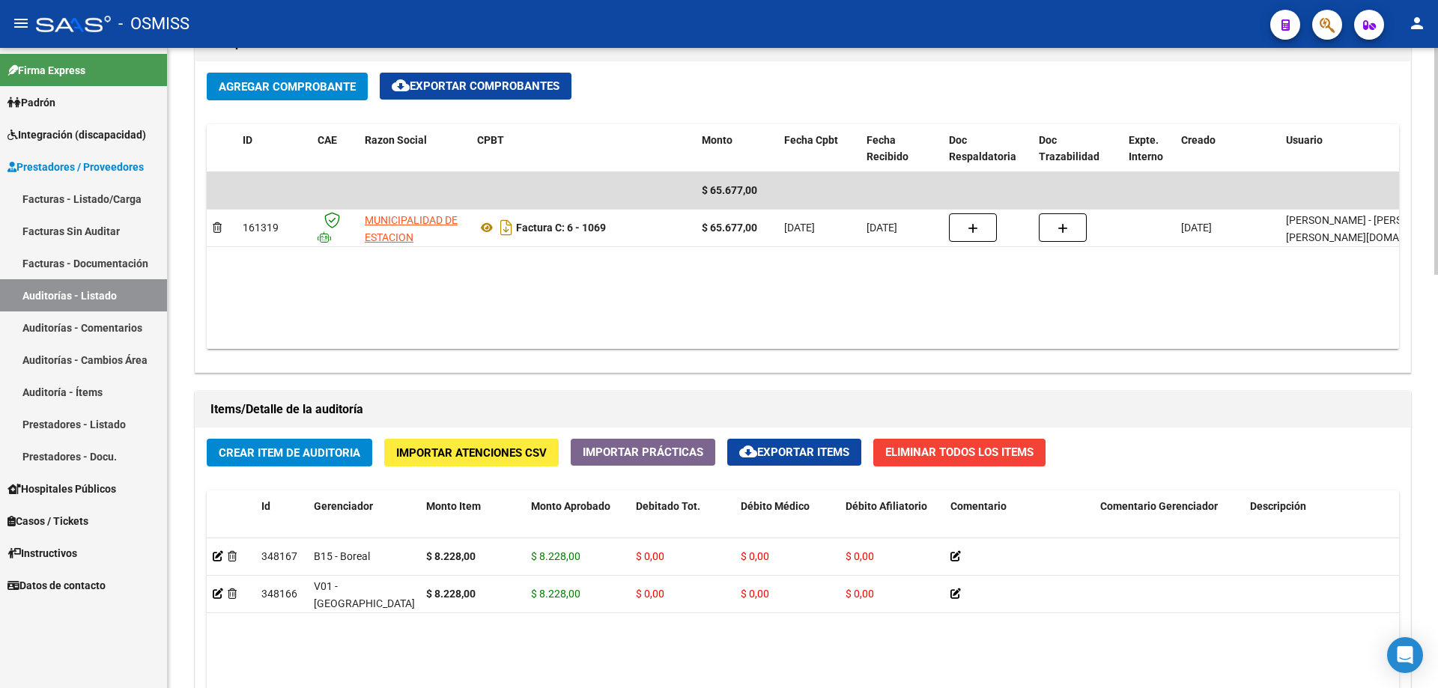
click at [695, 407] on h1 "Items/Detalle de la auditoría" at bounding box center [803, 410] width 1185 height 24
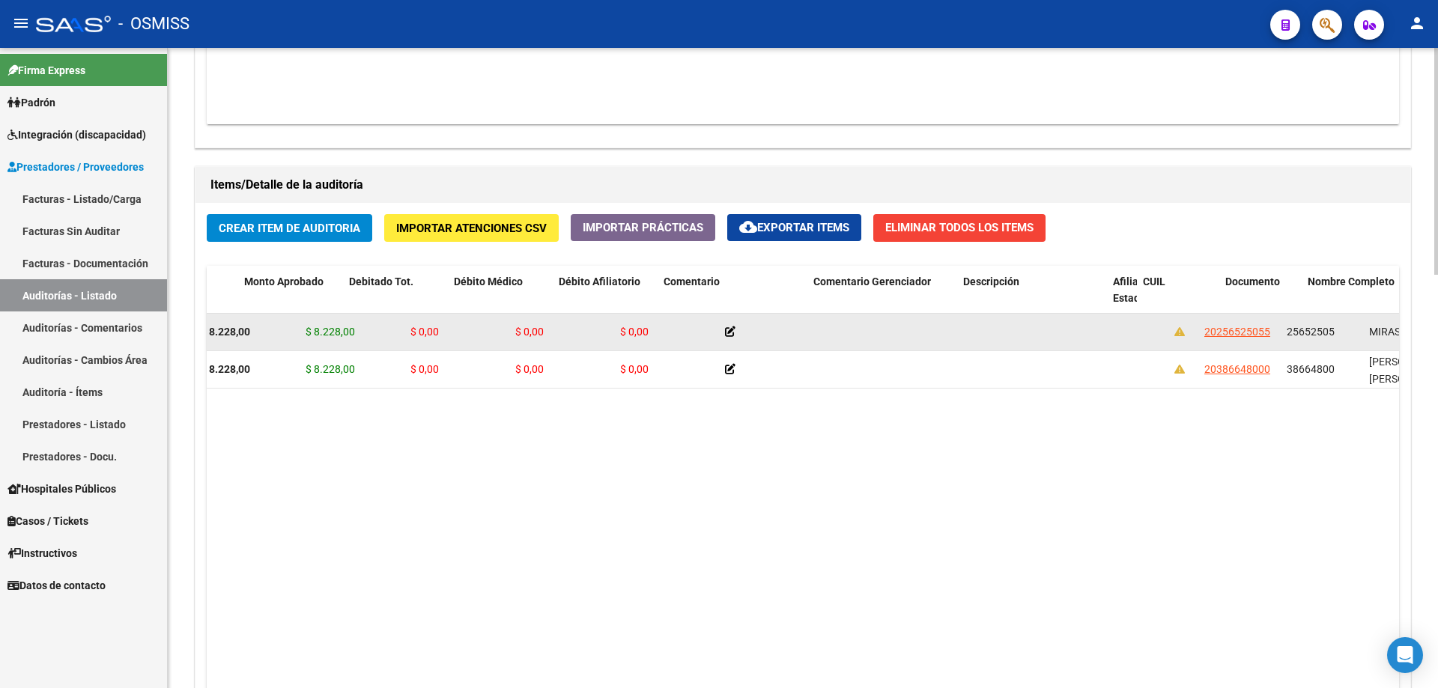
scroll to position [0, 373]
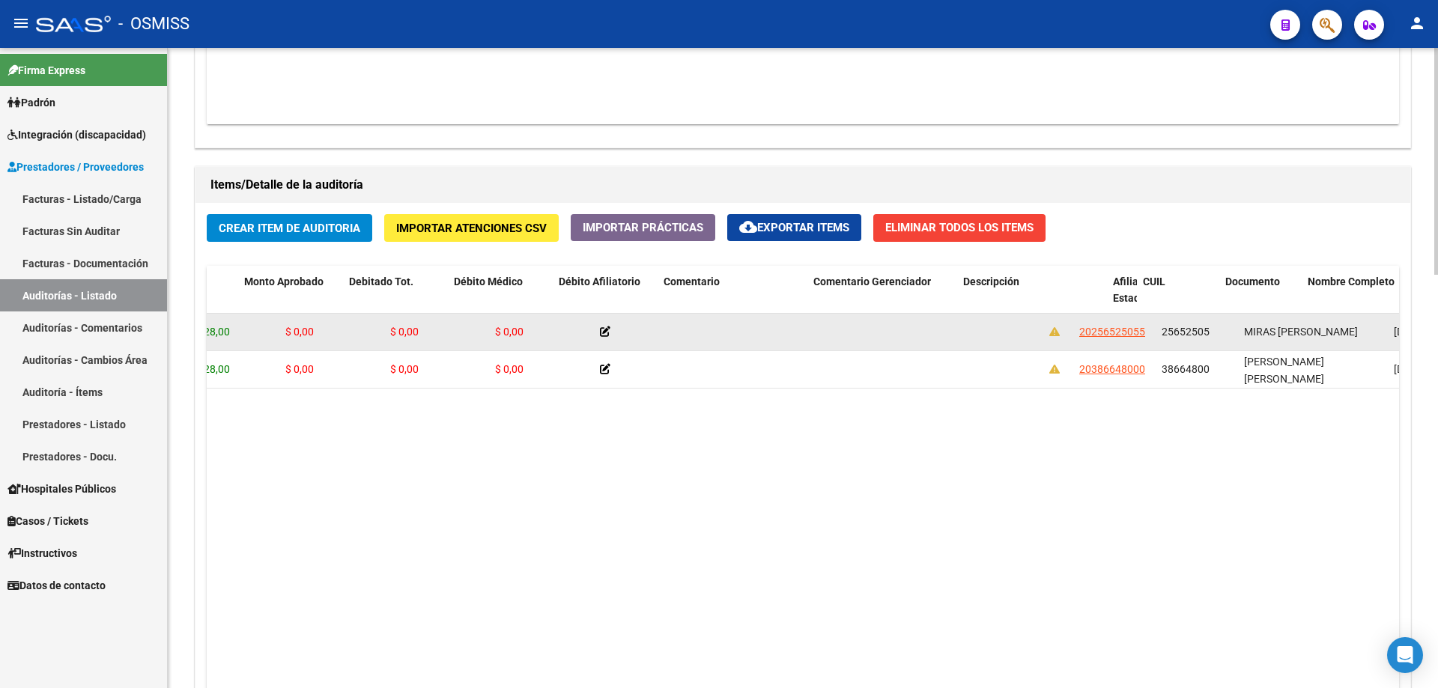
drag, startPoint x: 650, startPoint y: 337, endPoint x: 724, endPoint y: 330, distance: 74.5
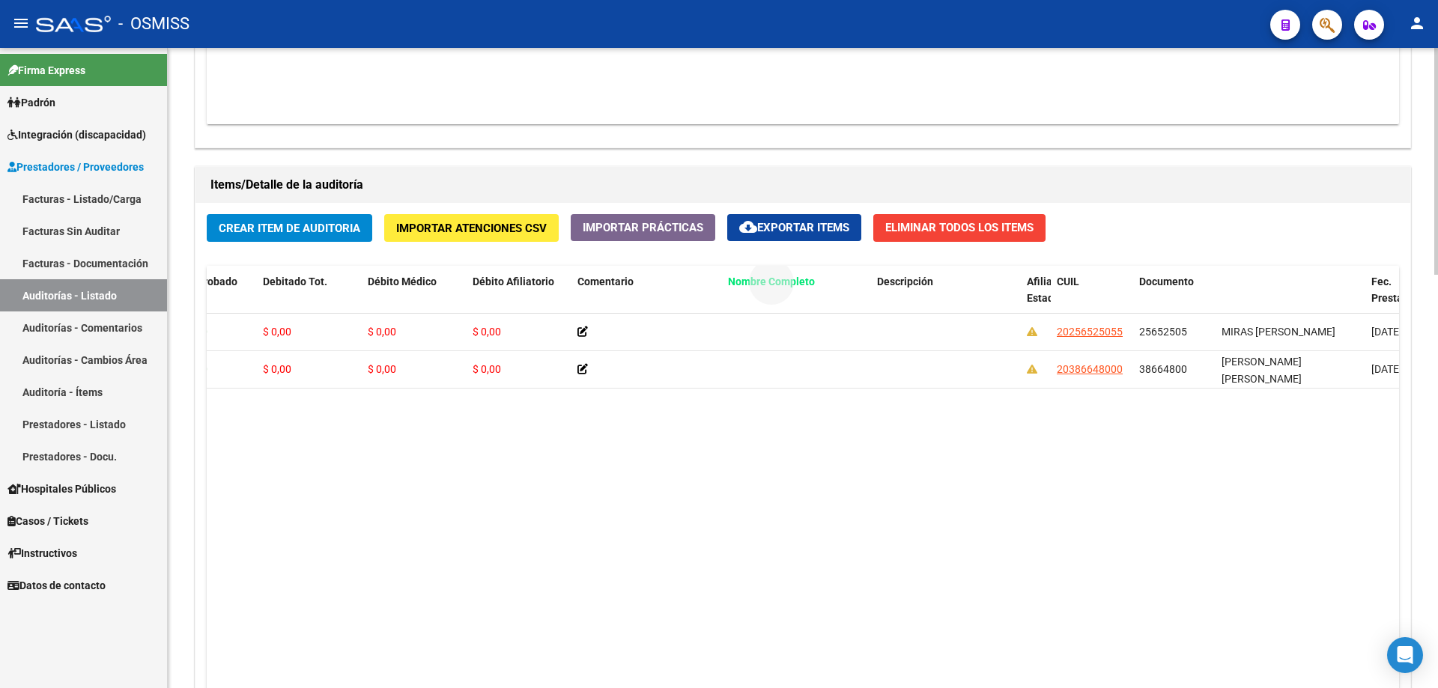
drag, startPoint x: 1235, startPoint y: 276, endPoint x: 741, endPoint y: 283, distance: 493.8
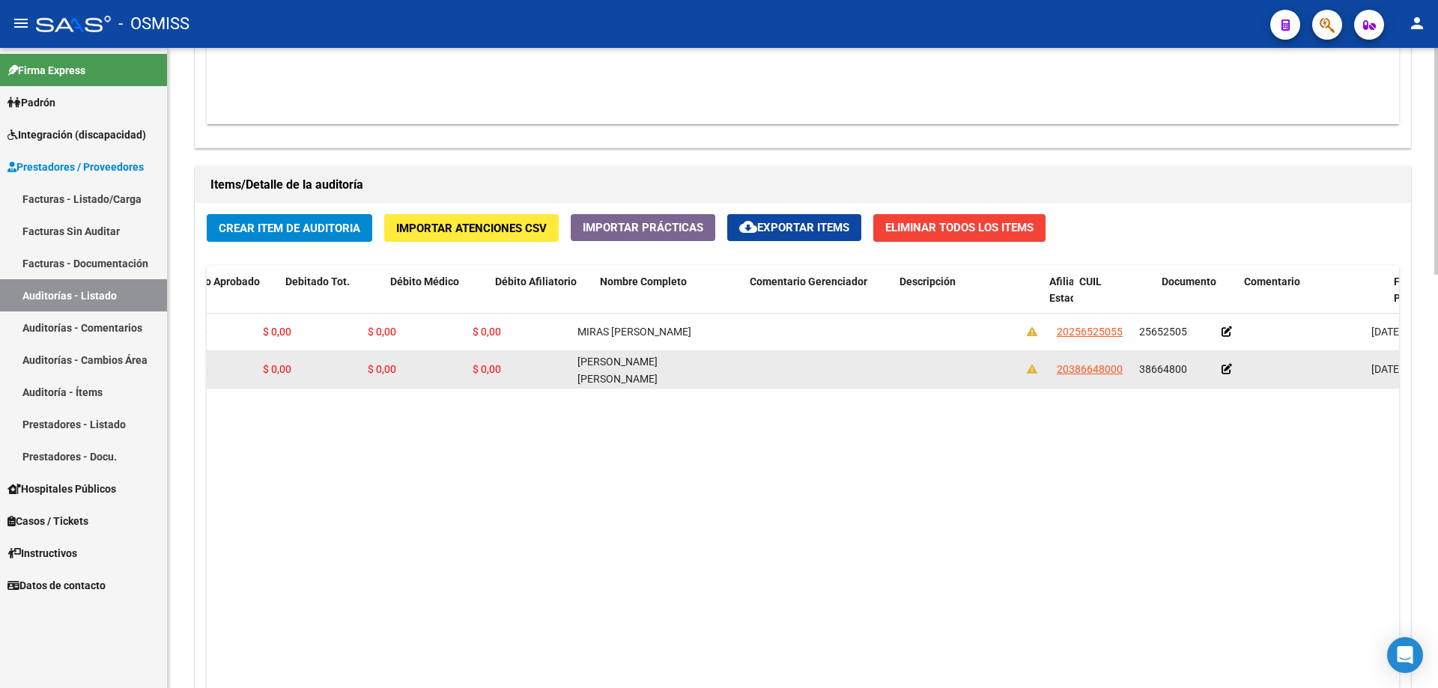
scroll to position [0, 0]
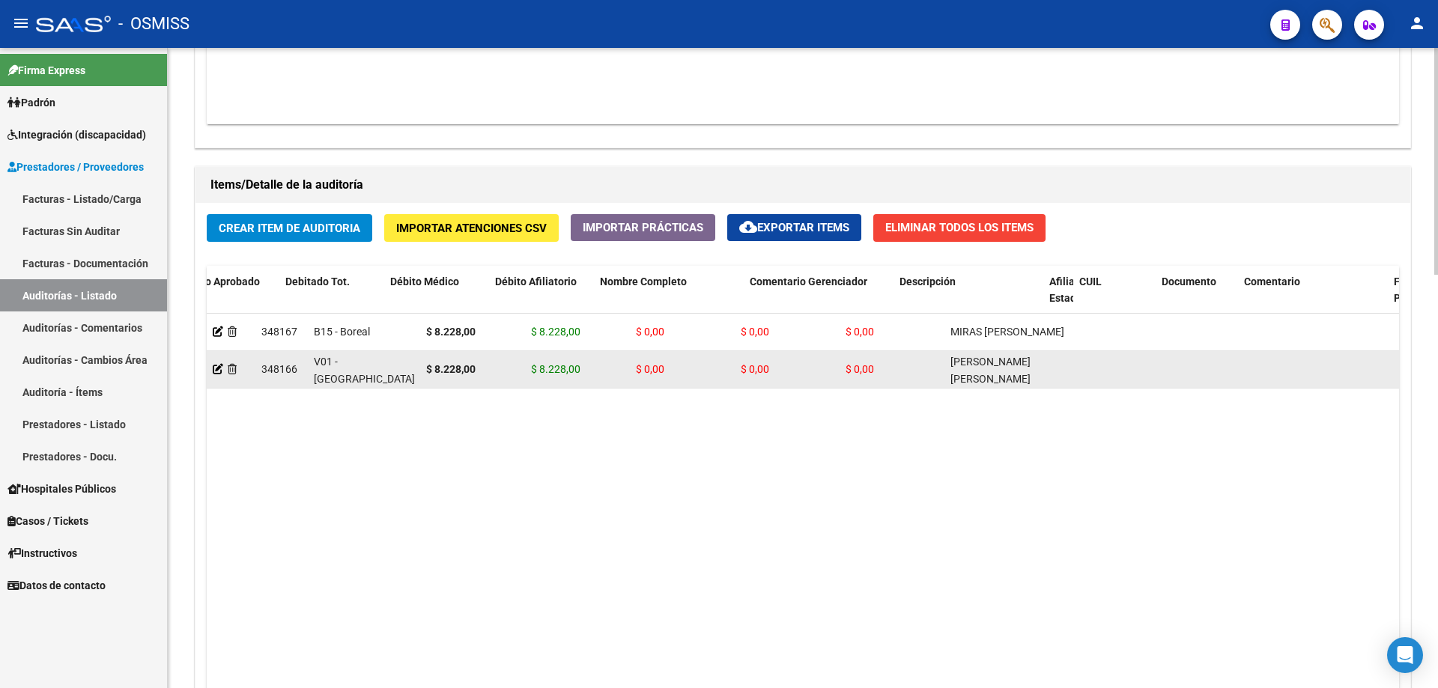
drag, startPoint x: 587, startPoint y: 347, endPoint x: 451, endPoint y: 352, distance: 136.5
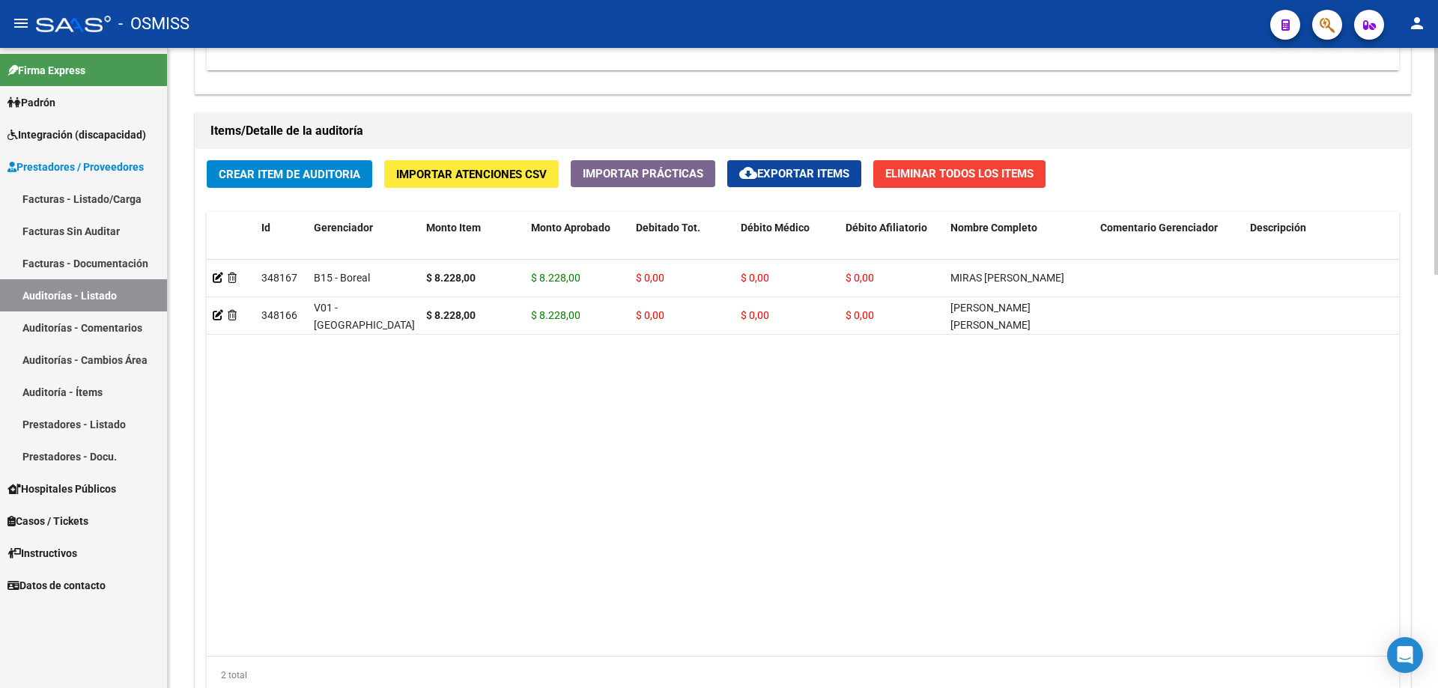
scroll to position [1050, 0]
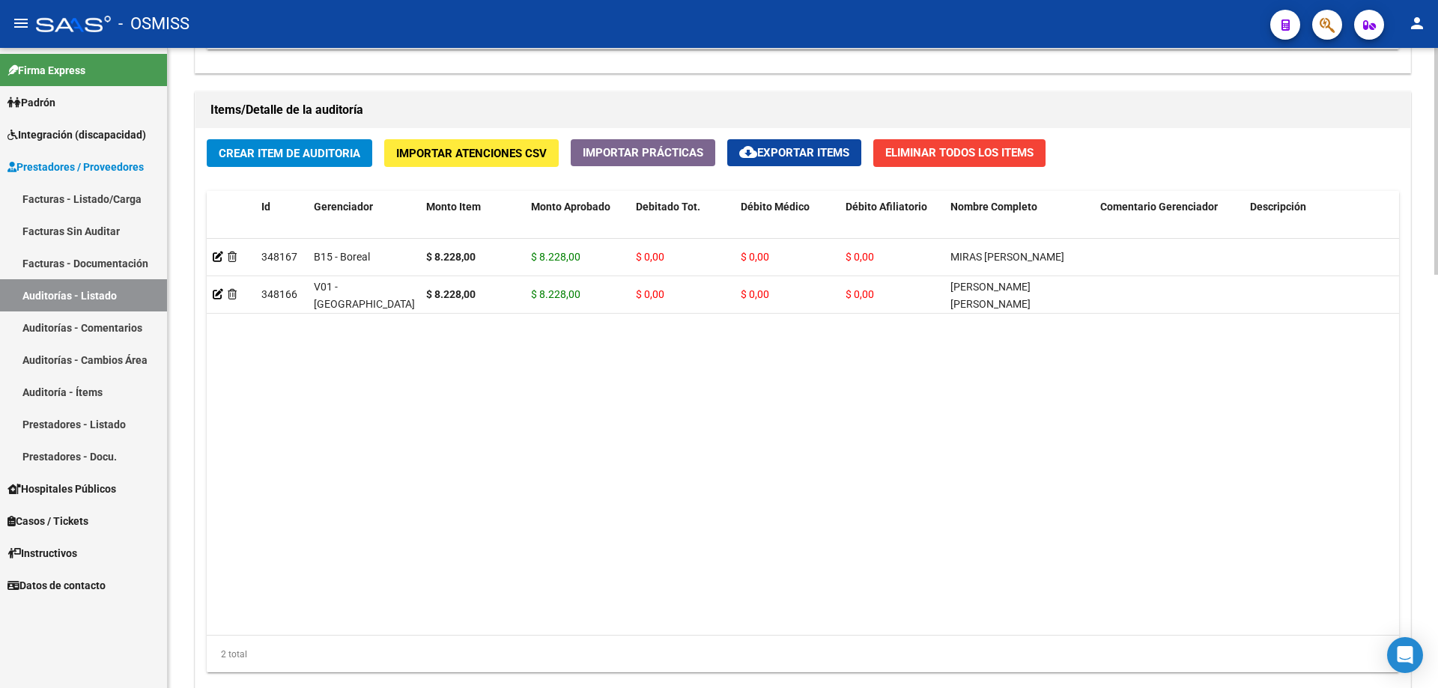
click at [517, 432] on datatable-body "348167 B15 - Boreal $ 8.228,00 $ 8.228,00 $ 0,00 $ 0,00 $ 0,00 MIRAS [PERSON_NA…" at bounding box center [803, 437] width 1193 height 396
click at [301, 141] on button "Crear Item de Auditoria" at bounding box center [290, 153] width 166 height 28
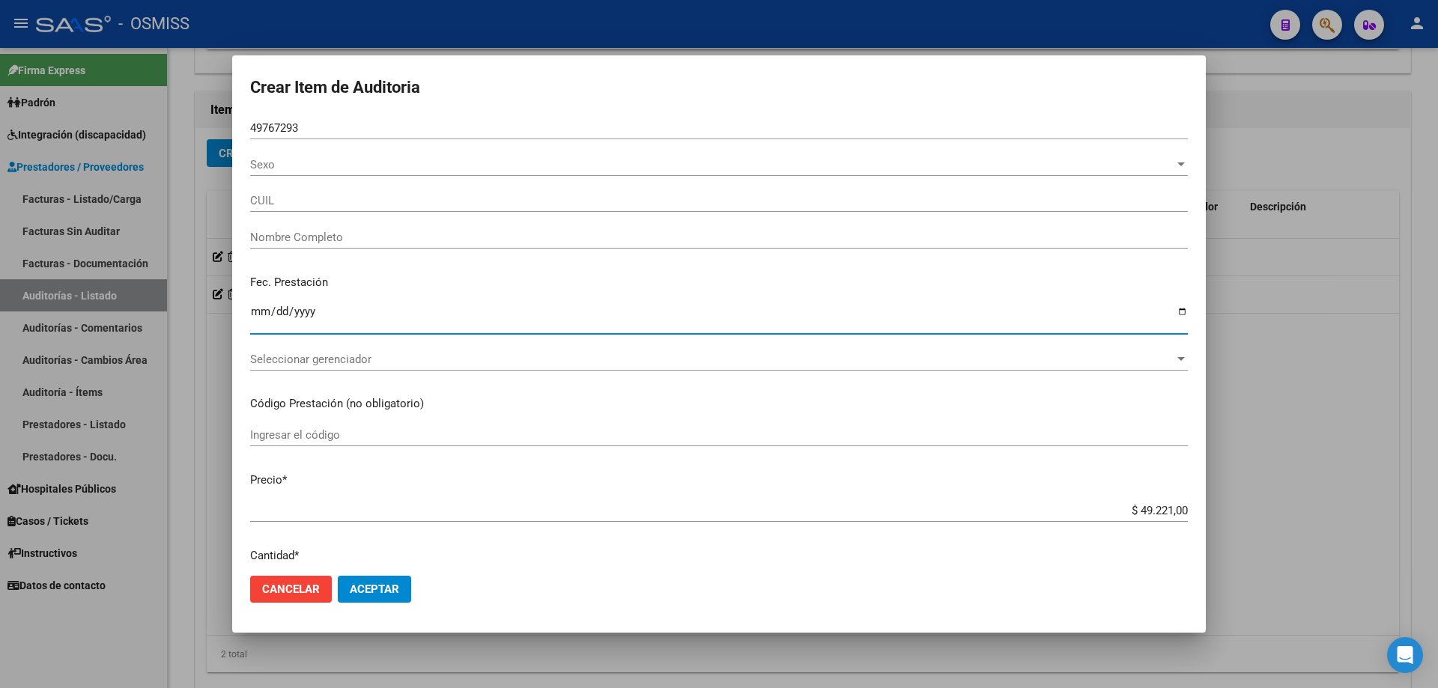
click at [254, 319] on input "Ingresar la fecha" at bounding box center [719, 318] width 938 height 24
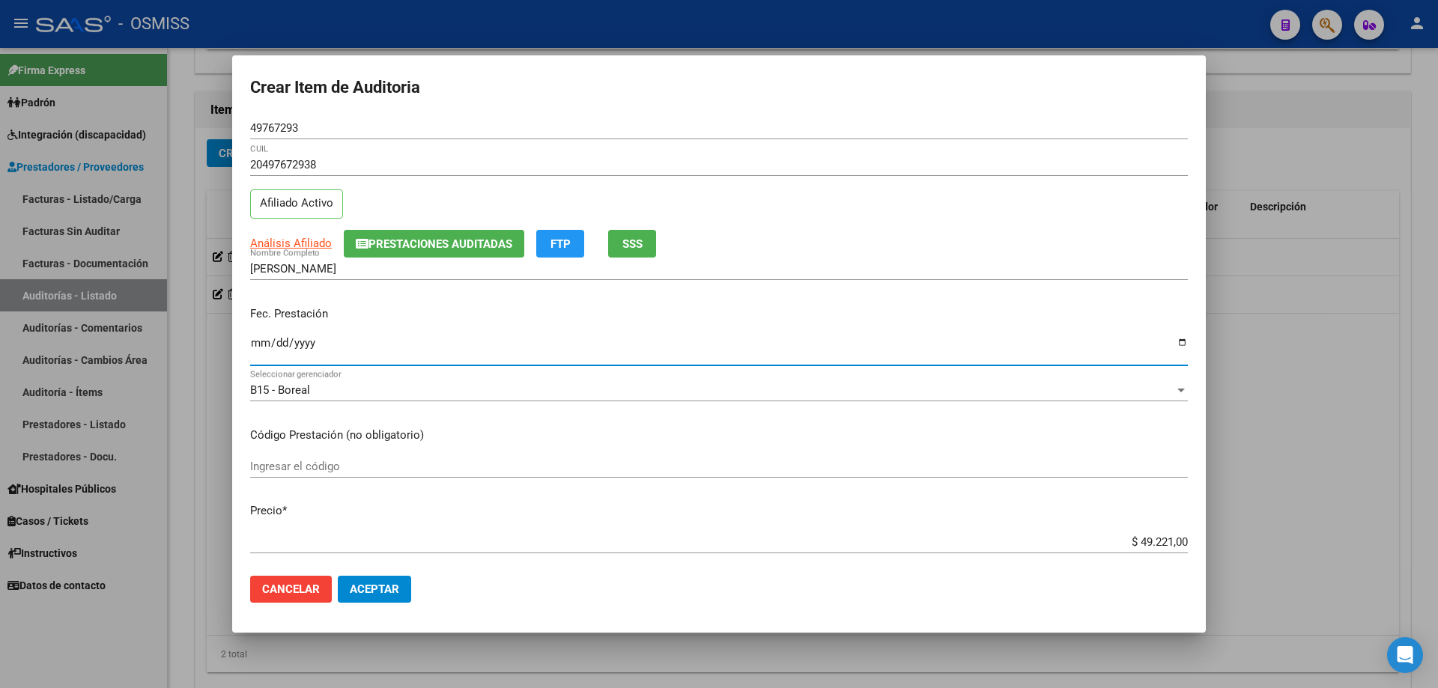
drag, startPoint x: 1066, startPoint y: 538, endPoint x: 1438, endPoint y: 450, distance: 382.0
click at [695, 450] on div "Crear Item de Auditoria 49767293 Nro Documento 20497672938 CUIL Afiliado Activo…" at bounding box center [719, 344] width 1438 height 688
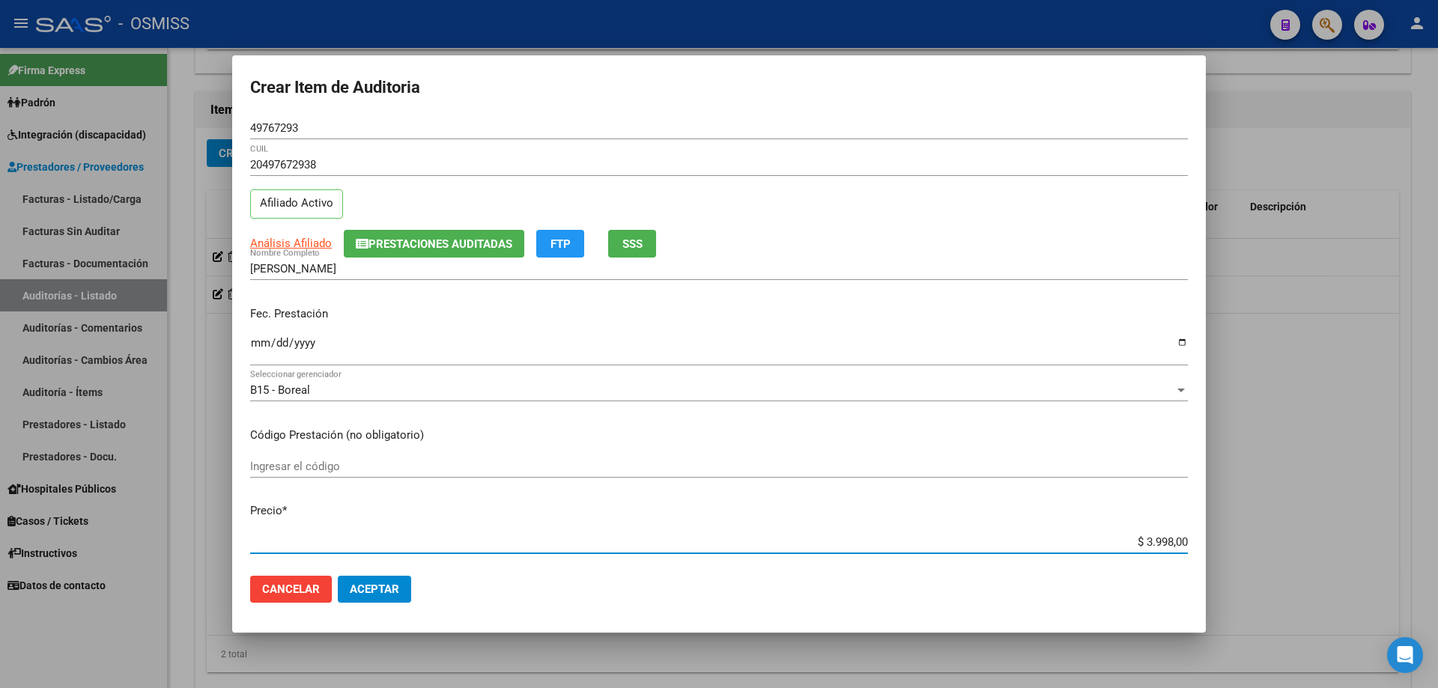
click at [392, 464] on button "Aceptar" at bounding box center [374, 589] width 73 height 27
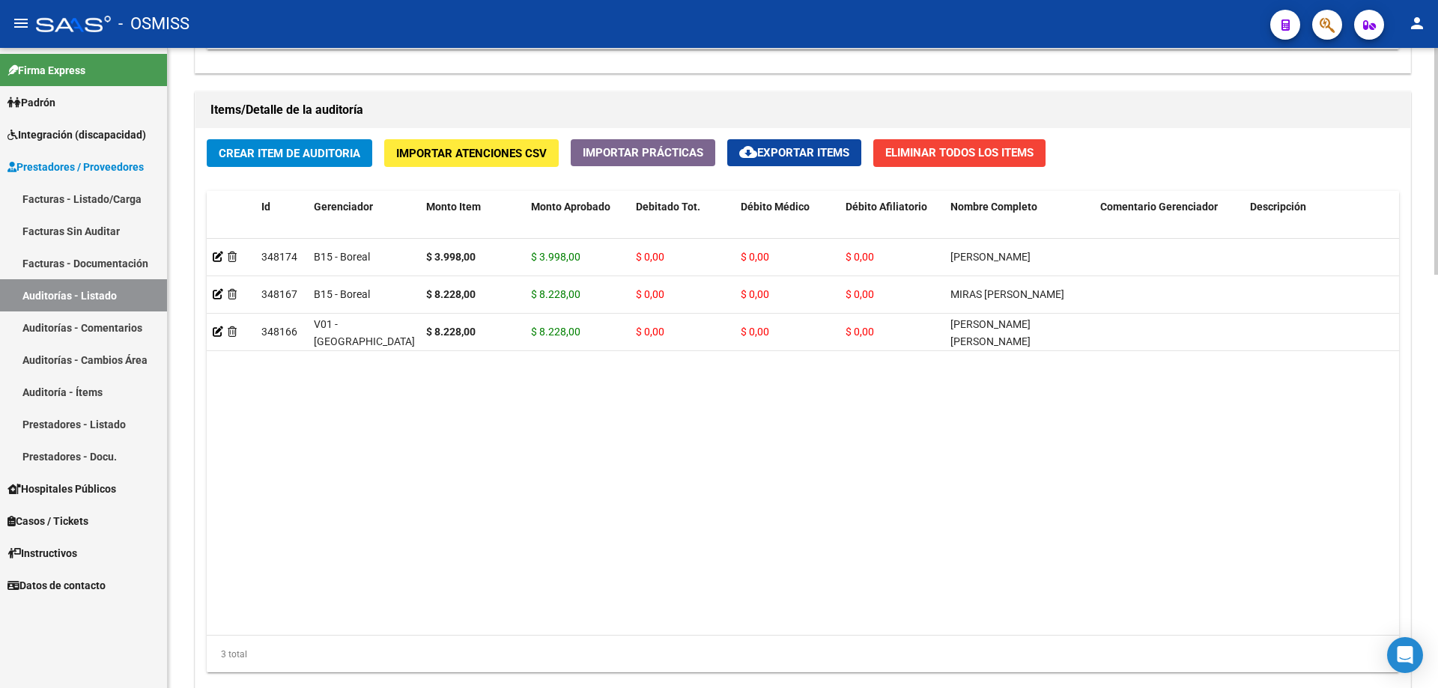
click at [542, 464] on datatable-body "348174 B15 - Boreal $ 3.998,00 $ 3.998,00 $ 0,00 $ 0,00 $ 0,00 [PERSON_NAME] 20…" at bounding box center [803, 437] width 1193 height 396
click at [301, 147] on span "Crear Item de Auditoria" at bounding box center [290, 153] width 142 height 13
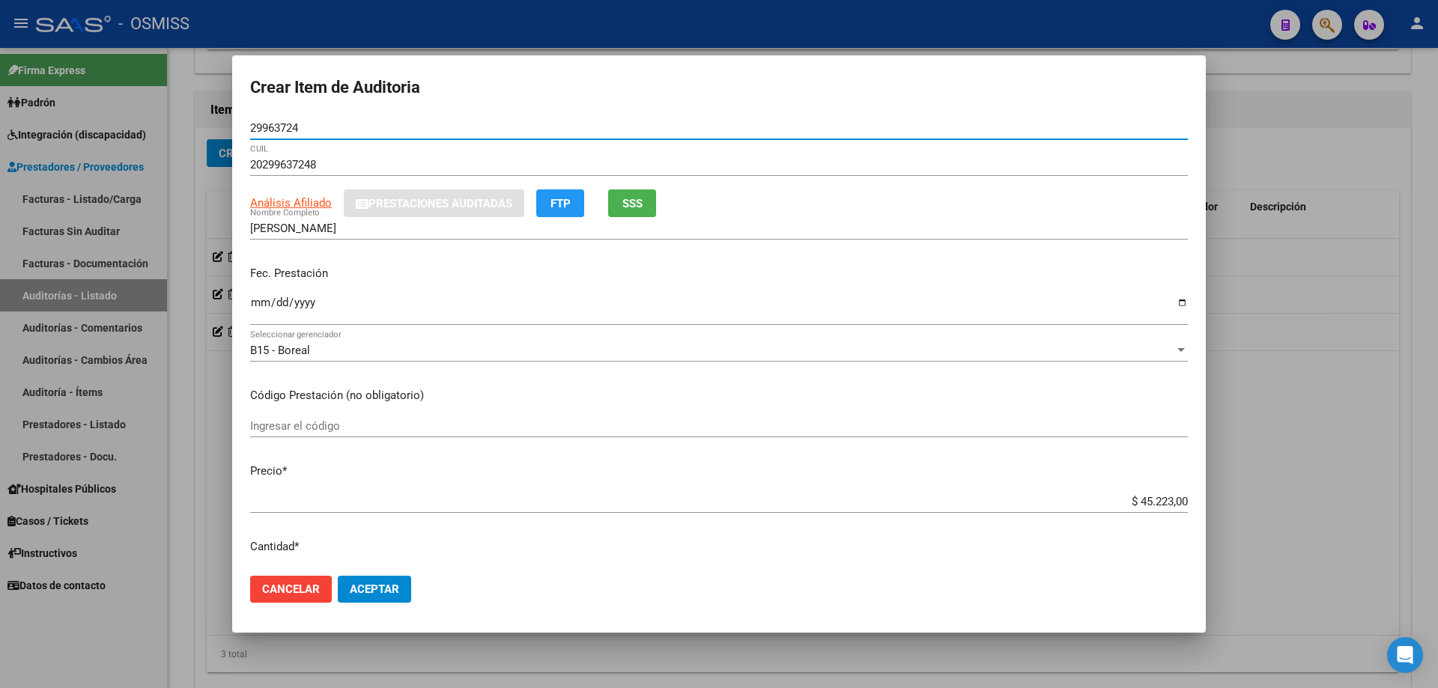
click at [256, 295] on div "Ingresar la fecha" at bounding box center [719, 310] width 938 height 32
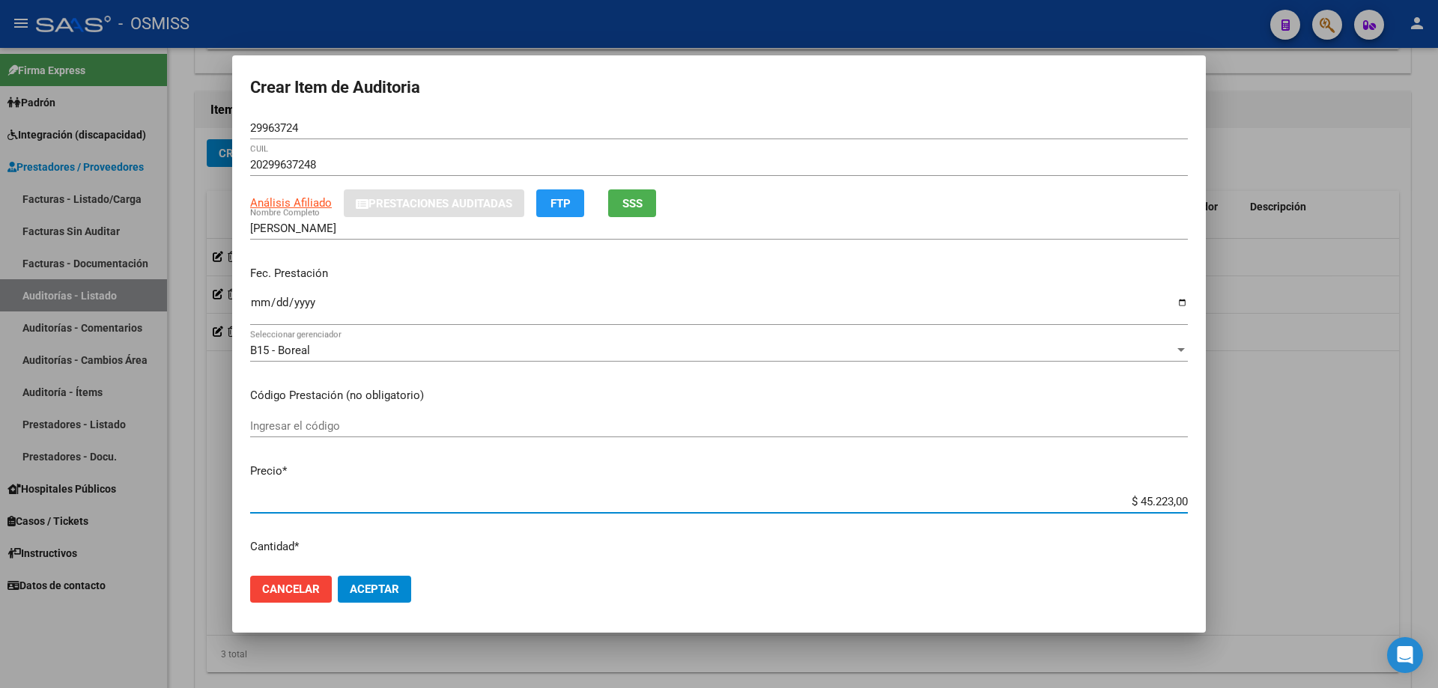
drag, startPoint x: 1097, startPoint y: 503, endPoint x: 1438, endPoint y: 463, distance: 343.2
click at [695, 464] on div "Crear Item de Auditoria 29963724 Nro Documento 20299637248 CUIL Análisis Afilia…" at bounding box center [719, 344] width 1438 height 688
click at [395, 464] on button "Aceptar" at bounding box center [374, 589] width 73 height 27
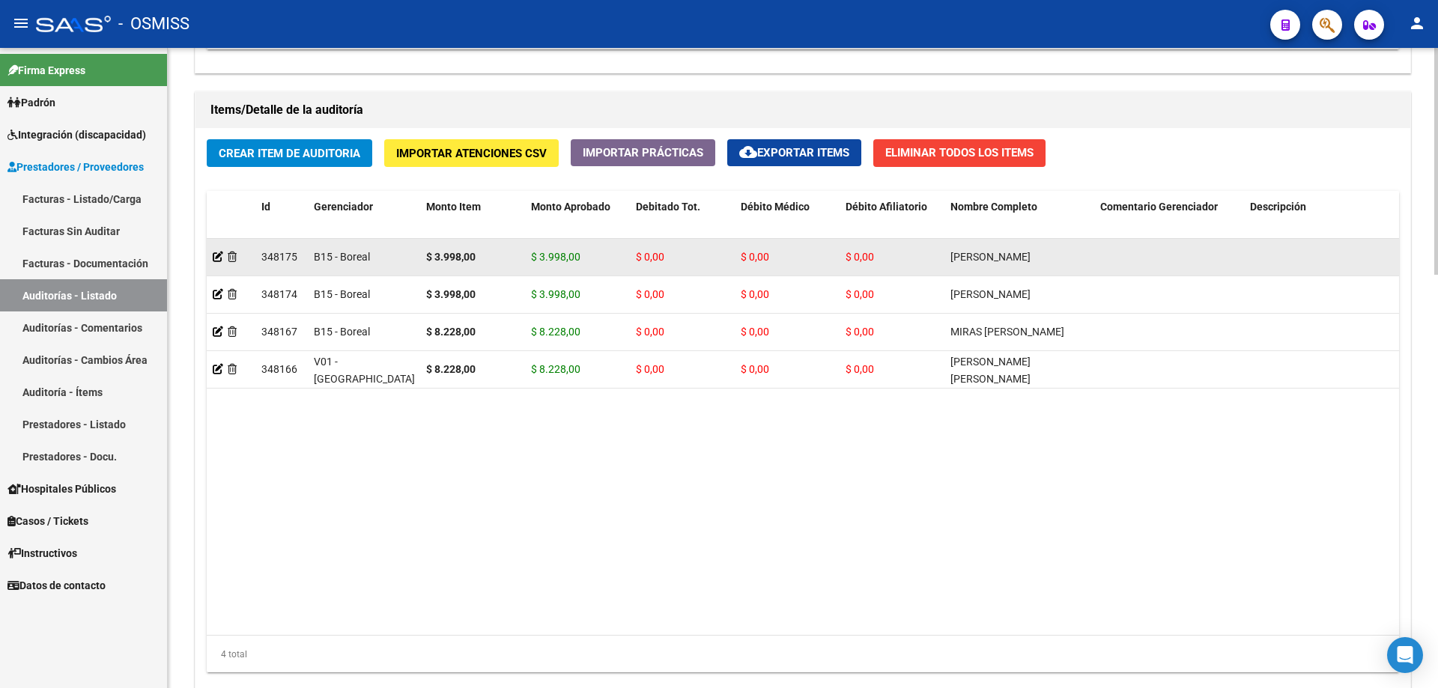
drag, startPoint x: 401, startPoint y: 541, endPoint x: 351, endPoint y: 246, distance: 298.7
click at [401, 464] on datatable-body "348175 B15 - Boreal $ 3.998,00 $ 3.998,00 $ 0,00 $ 0,00 $ 0,00 [PERSON_NAME] 20…" at bounding box center [803, 437] width 1193 height 396
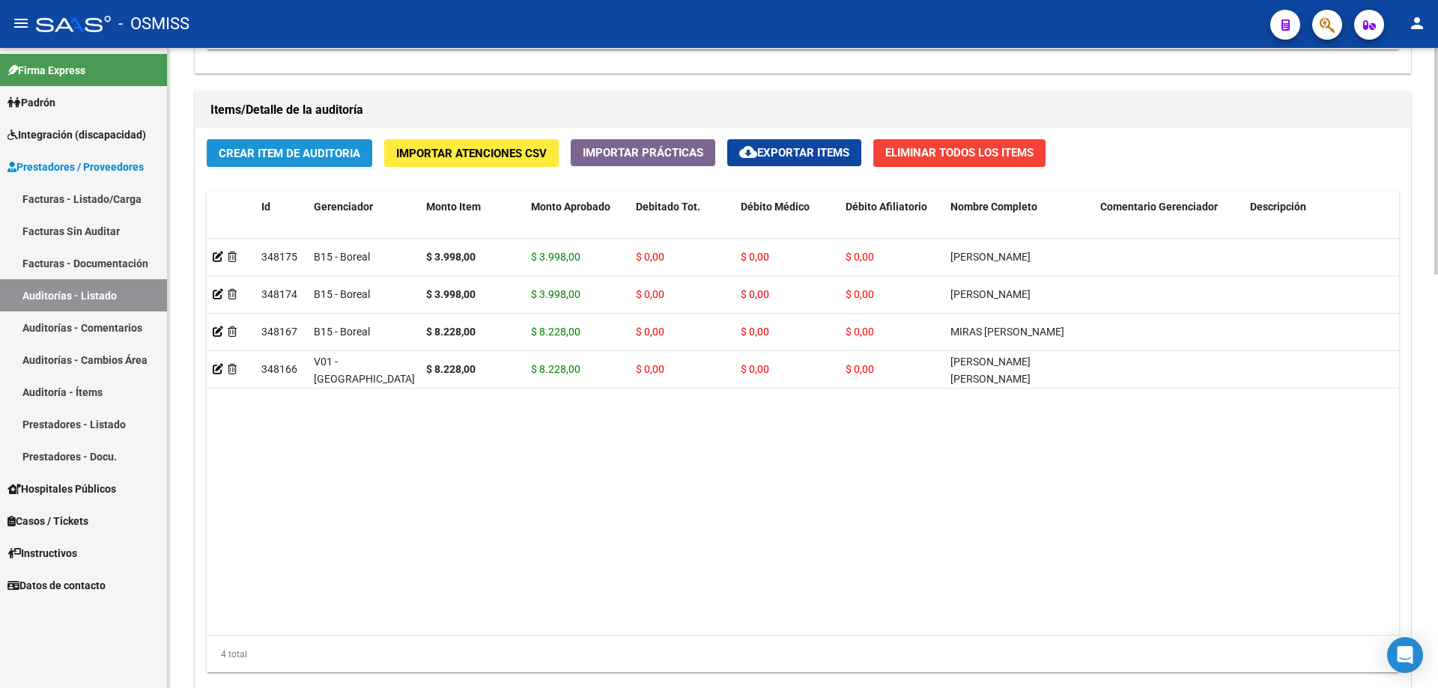
click at [292, 139] on button "Crear Item de Auditoria" at bounding box center [290, 153] width 166 height 28
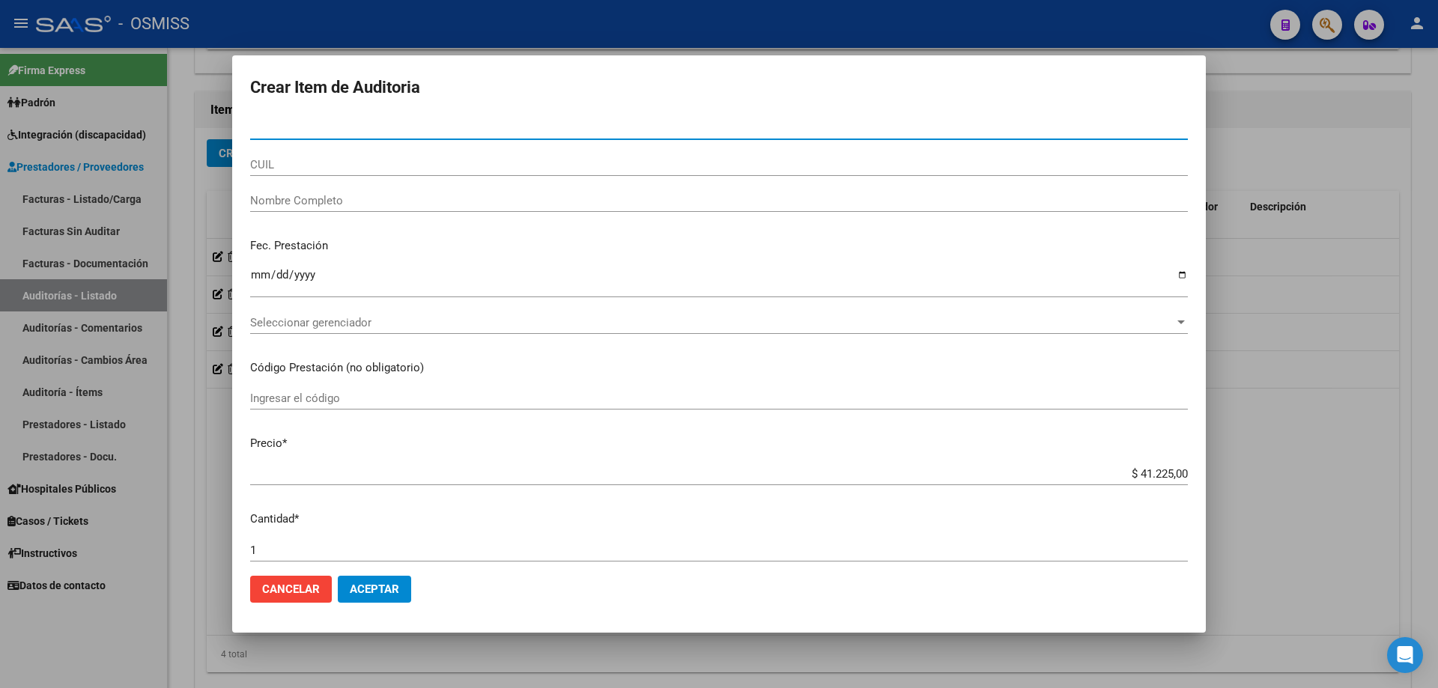
paste input "35531507"
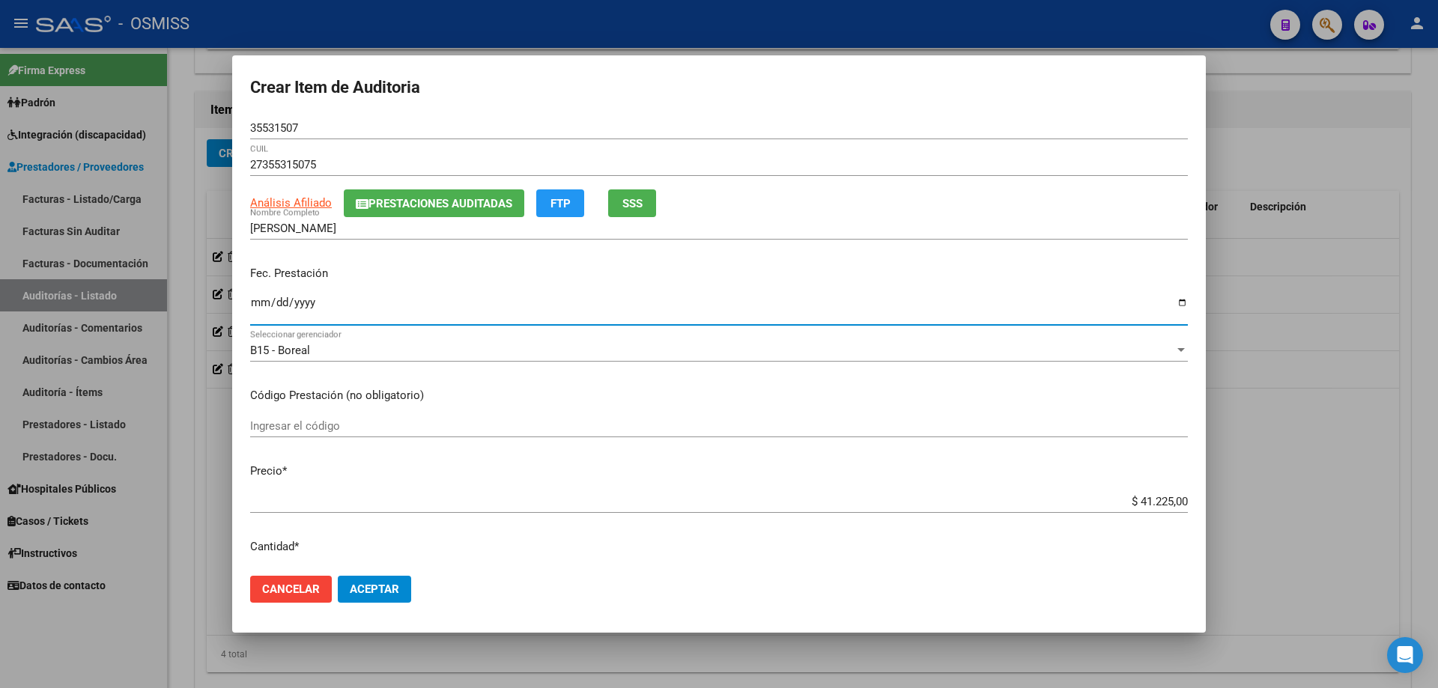
click at [258, 316] on input "Ingresar la fecha" at bounding box center [719, 309] width 938 height 24
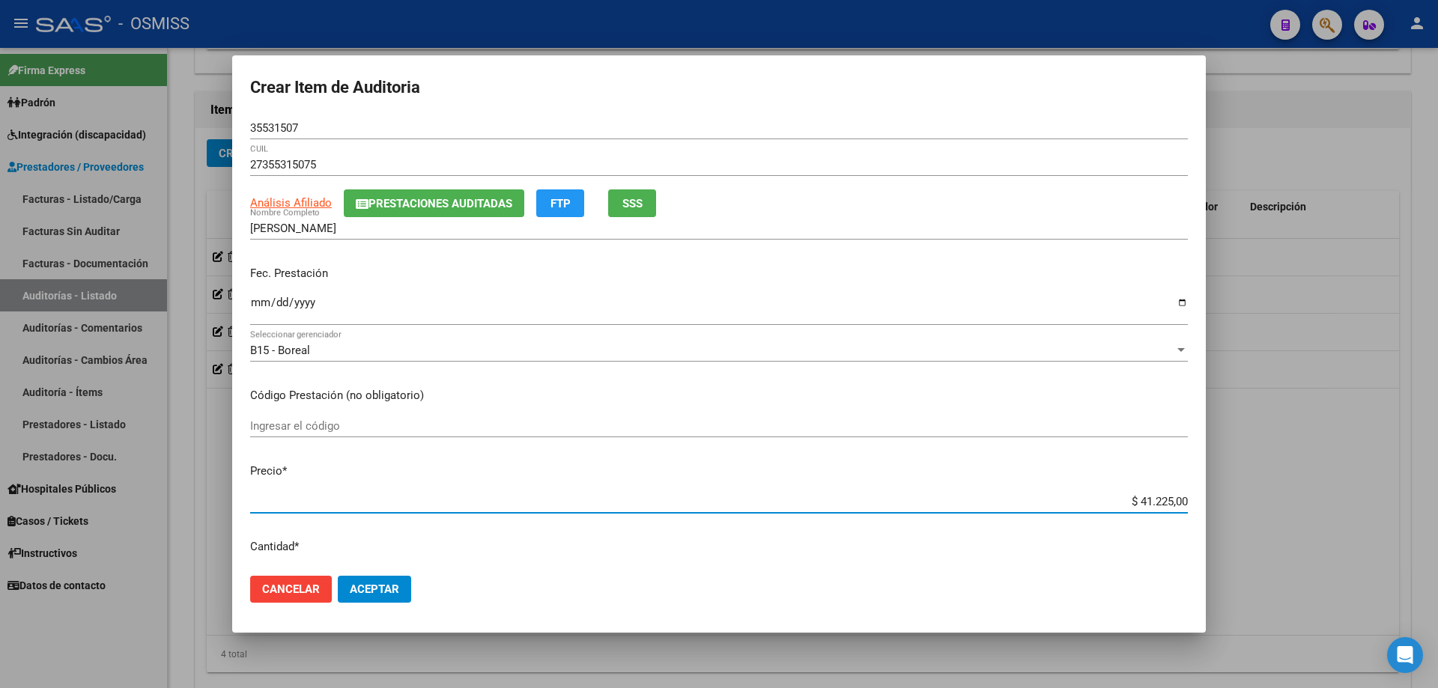
drag, startPoint x: 1069, startPoint y: 500, endPoint x: 1438, endPoint y: 456, distance: 371.2
click at [695, 464] on div "Crear Item de Auditoria 35531507 Nro Documento 27355315075 CUIL Análisis Afilia…" at bounding box center [719, 344] width 1438 height 688
drag, startPoint x: 1131, startPoint y: 468, endPoint x: 1128, endPoint y: 479, distance: 11.6
click at [695, 464] on p "Precio *" at bounding box center [719, 471] width 938 height 17
drag, startPoint x: 1113, startPoint y: 503, endPoint x: 1355, endPoint y: 486, distance: 243.3
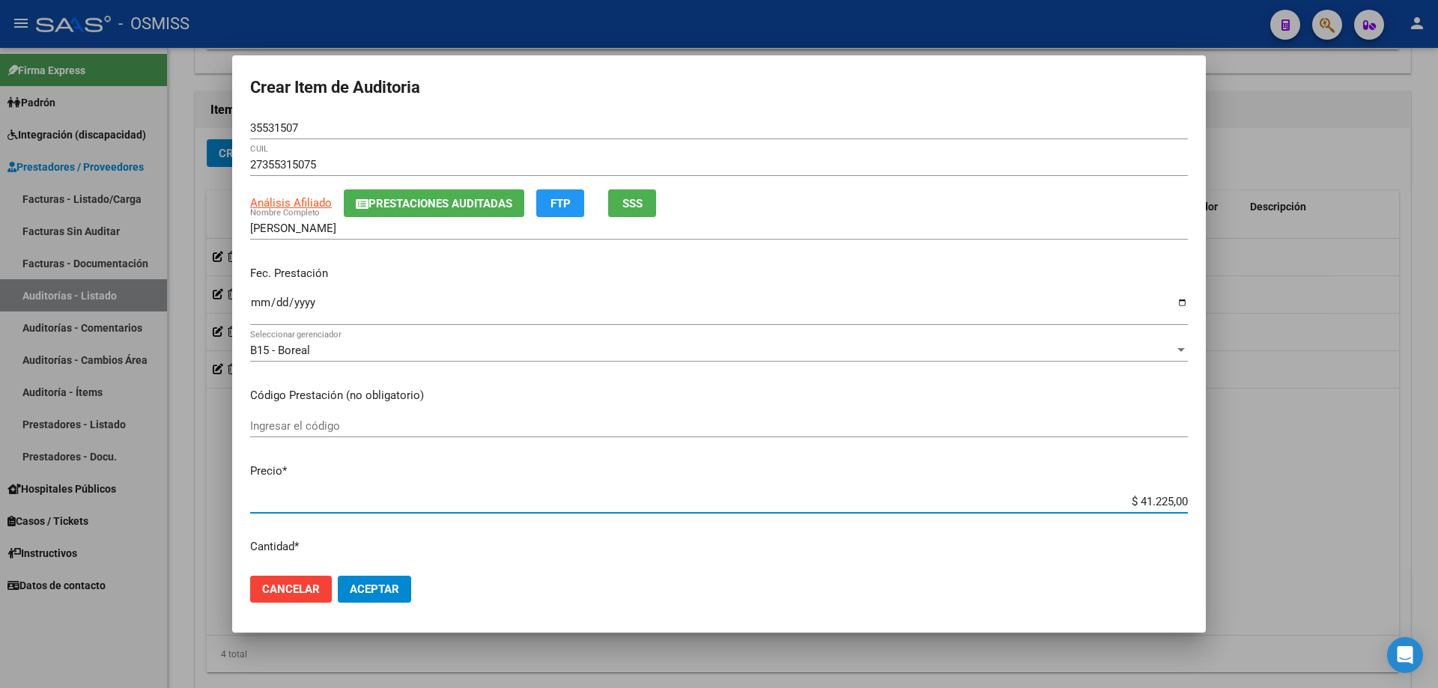
click at [695, 464] on div "Crear Item de Auditoria 35531507 Nro Documento 27355315075 CUIL Análisis Afilia…" at bounding box center [719, 344] width 1438 height 688
click at [361, 464] on span "Aceptar" at bounding box center [374, 589] width 49 height 13
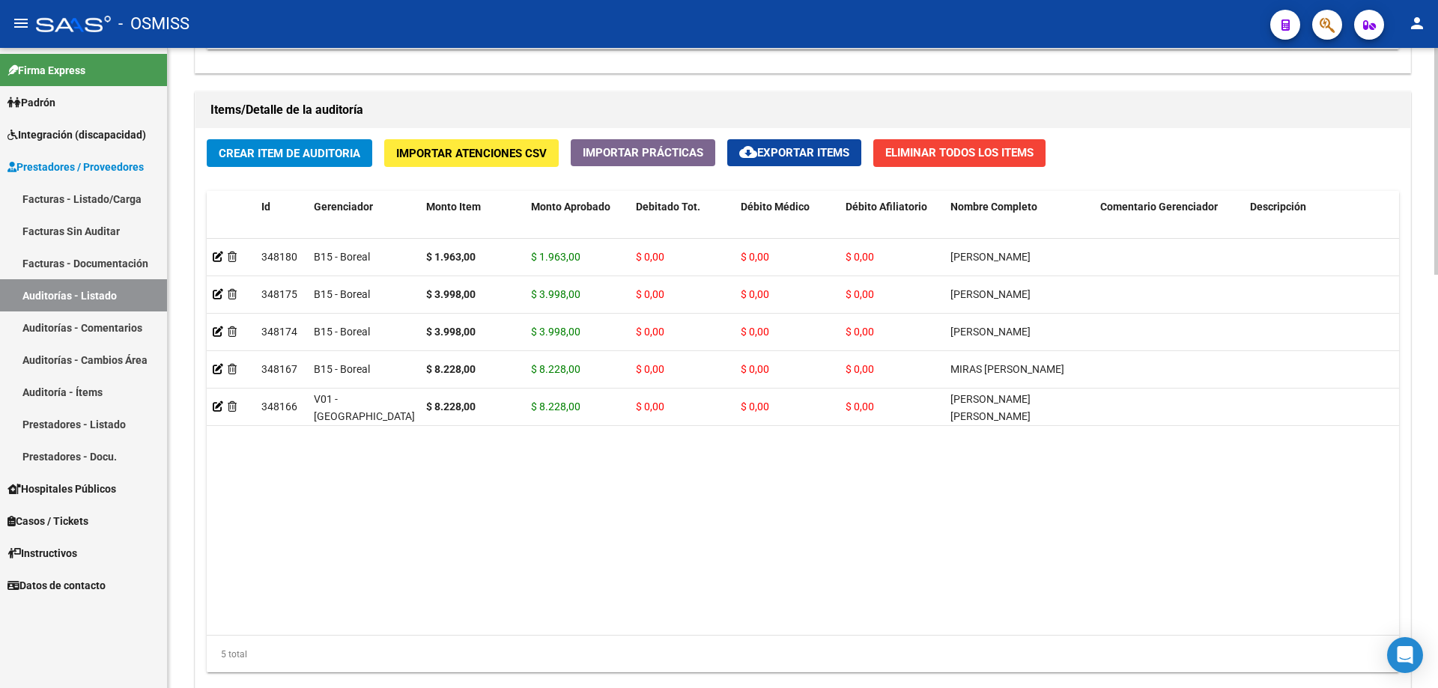
click at [548, 464] on datatable-body "348180 B15 - Boreal $ 1.963,00 $ 1.963,00 $ 0,00 $ 0,00 $ 0,00 [PERSON_NAME] 27…" at bounding box center [803, 437] width 1193 height 396
click at [695, 447] on datatable-body "348180 B15 - Boreal $ 1.963,00 $ 1.963,00 $ 0,00 $ 0,00 $ 0,00 [PERSON_NAME] 27…" at bounding box center [803, 437] width 1193 height 396
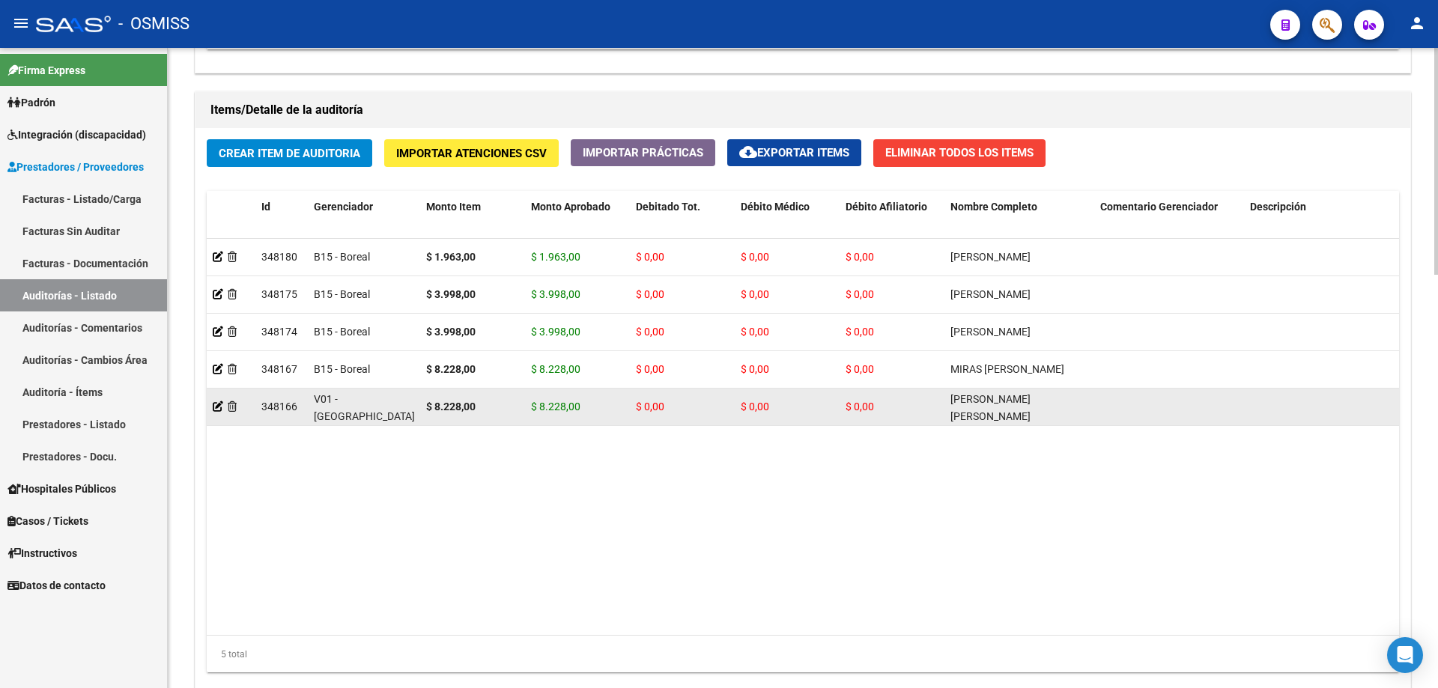
drag, startPoint x: 485, startPoint y: 491, endPoint x: 494, endPoint y: 402, distance: 89.6
click at [485, 464] on datatable-body "348180 B15 - Boreal $ 1.963,00 $ 1.963,00 $ 0,00 $ 0,00 $ 0,00 [PERSON_NAME] 27…" at bounding box center [803, 437] width 1193 height 396
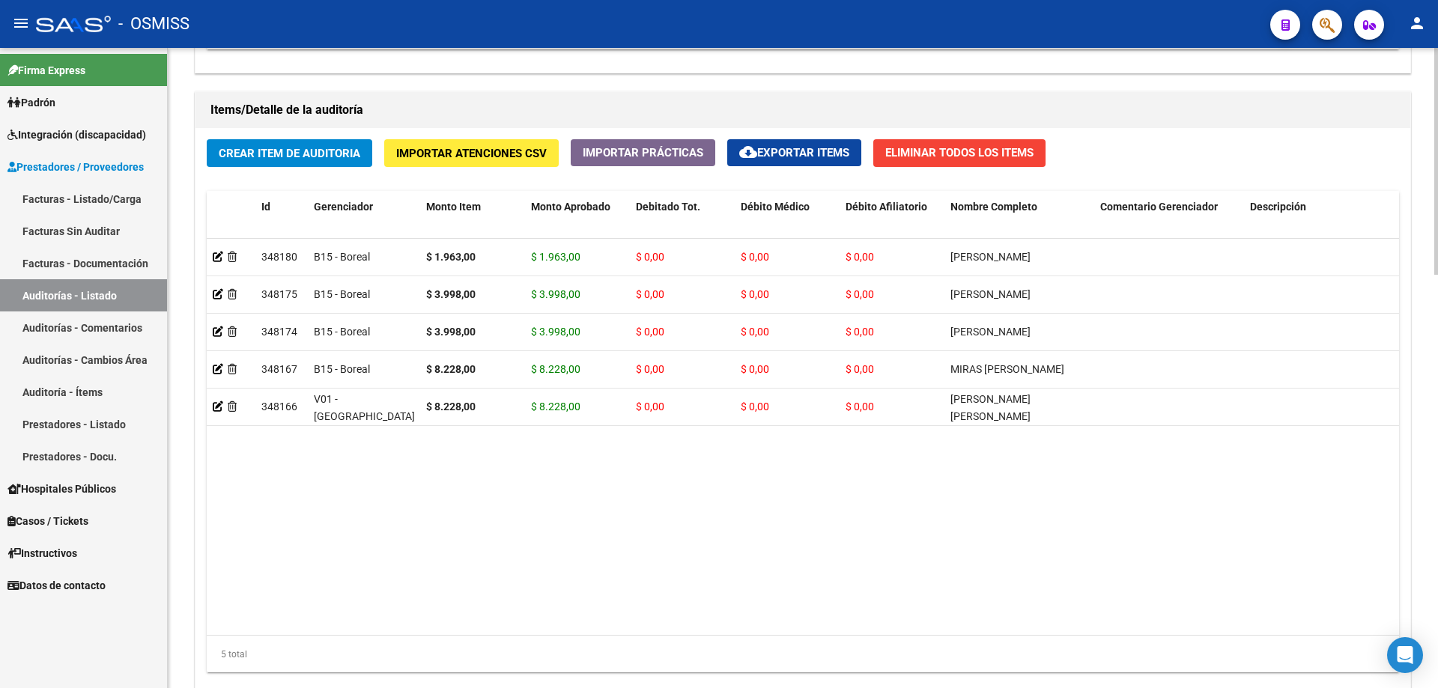
click at [365, 464] on datatable-body "348180 B15 - Boreal $ 1.963,00 $ 1.963,00 $ 0,00 $ 0,00 $ 0,00 [PERSON_NAME] 27…" at bounding box center [803, 437] width 1193 height 396
click at [289, 147] on span "Crear Item de Auditoria" at bounding box center [290, 153] width 142 height 13
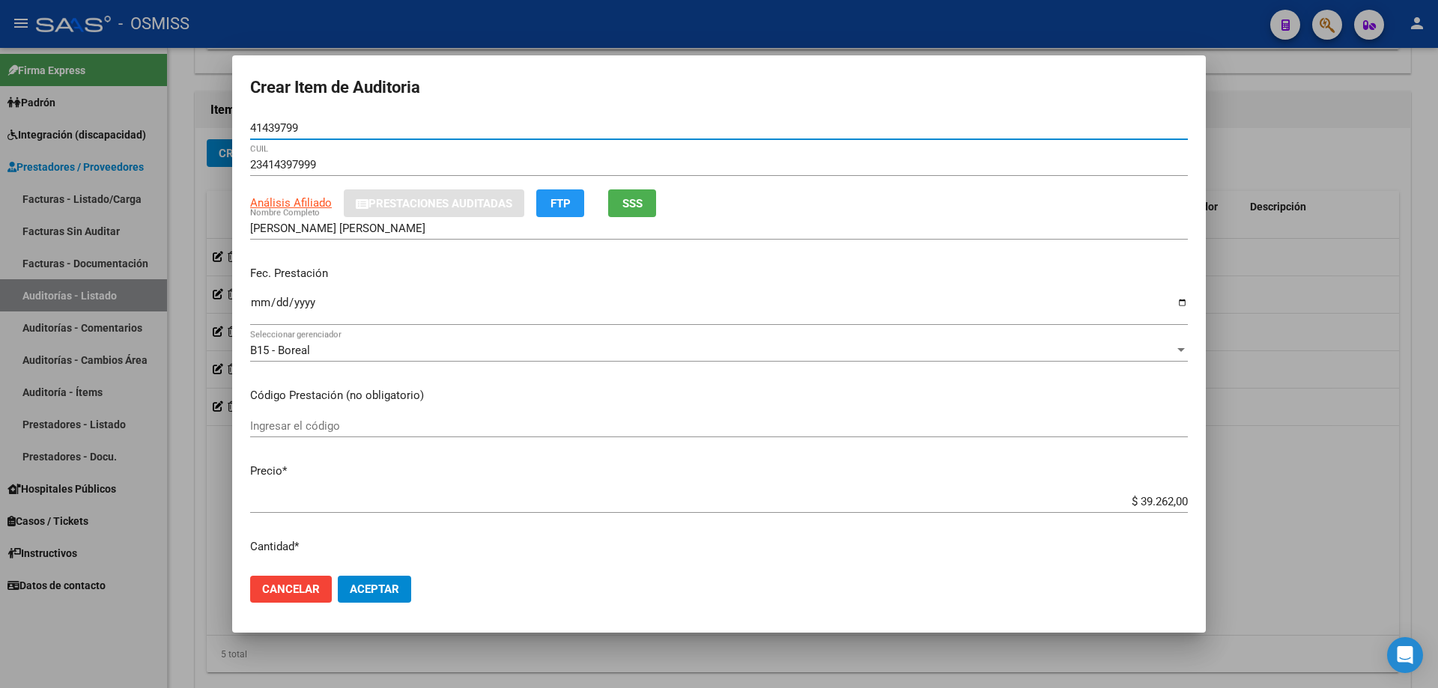
click at [257, 315] on input "Ingresar la fecha" at bounding box center [719, 309] width 938 height 24
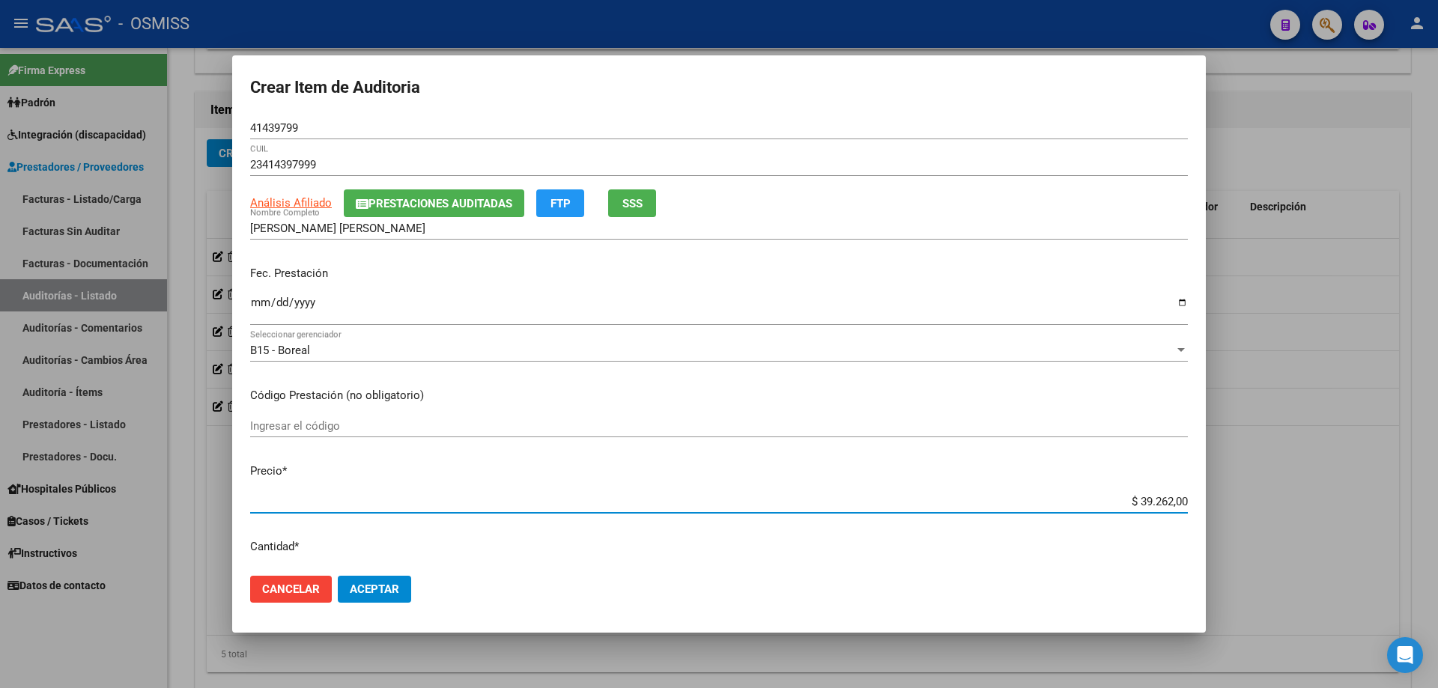
drag, startPoint x: 1065, startPoint y: 498, endPoint x: 1239, endPoint y: 506, distance: 174.0
click at [695, 464] on div "Crear Item de Auditoria 41439799 Nro Documento 23414397999 CUIL Análisis Afilia…" at bounding box center [719, 344] width 1438 height 688
click at [381, 464] on span "Aceptar" at bounding box center [374, 589] width 49 height 13
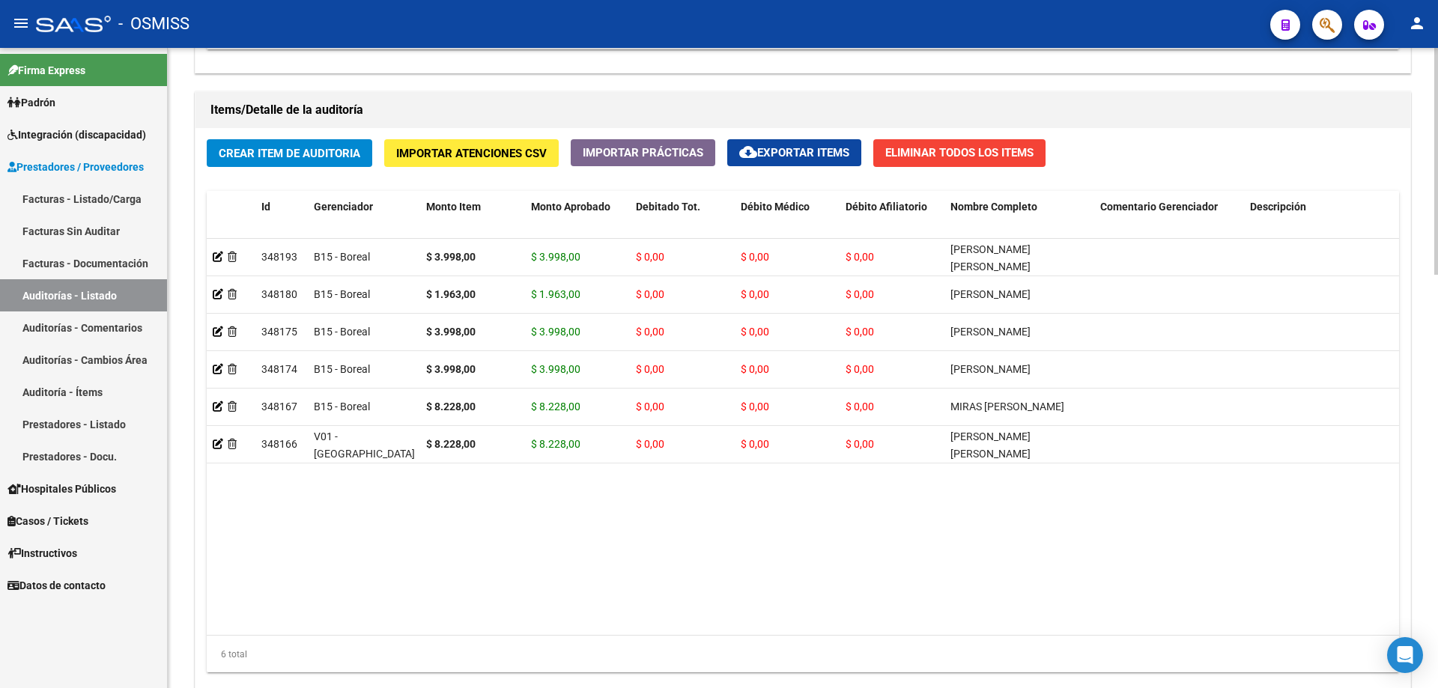
click at [363, 464] on datatable-body "348193 B15 - Boreal $ 3.998,00 $ 3.998,00 $ 0,00 $ 0,00 $ 0,00 [PERSON_NAME] [P…" at bounding box center [803, 437] width 1193 height 396
click at [247, 160] on span "Crear Item de Auditoria" at bounding box center [290, 153] width 142 height 13
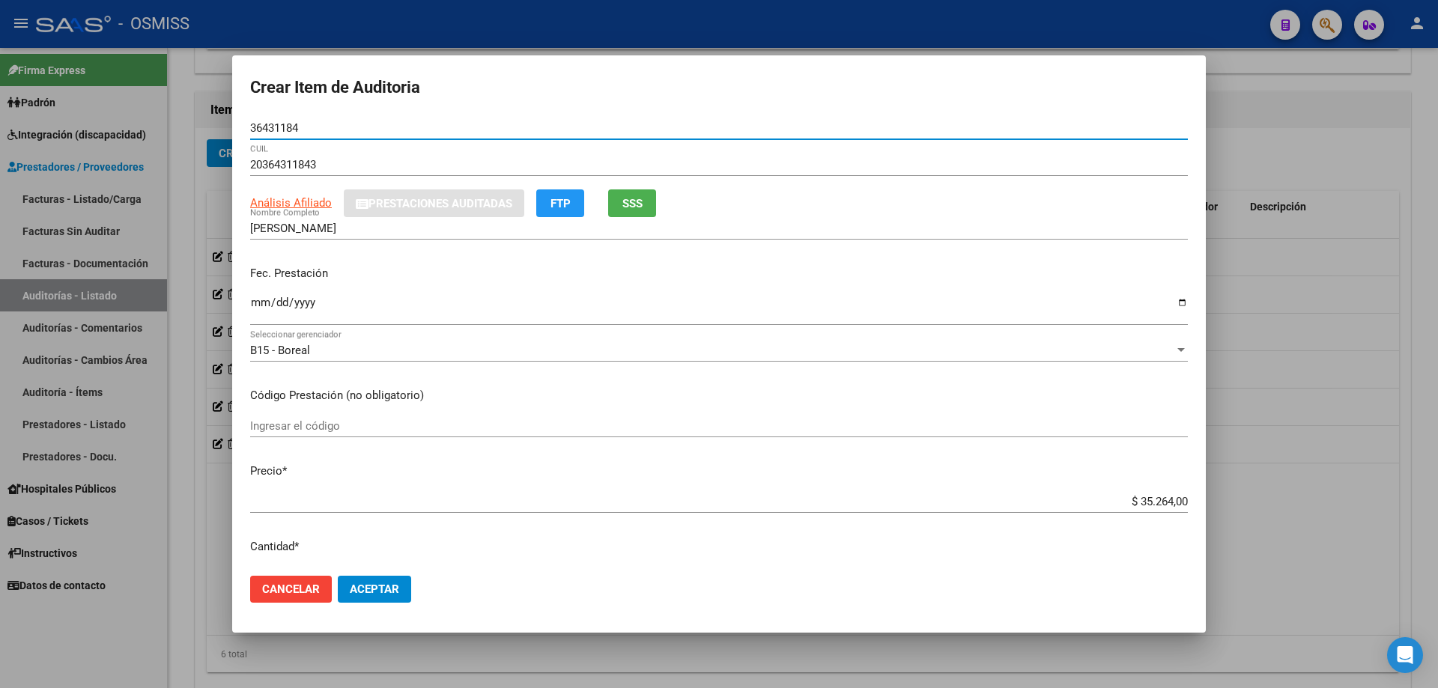
click at [256, 313] on app-form-text-field "Fec. Prestación Ingresar la fecha" at bounding box center [725, 292] width 950 height 55
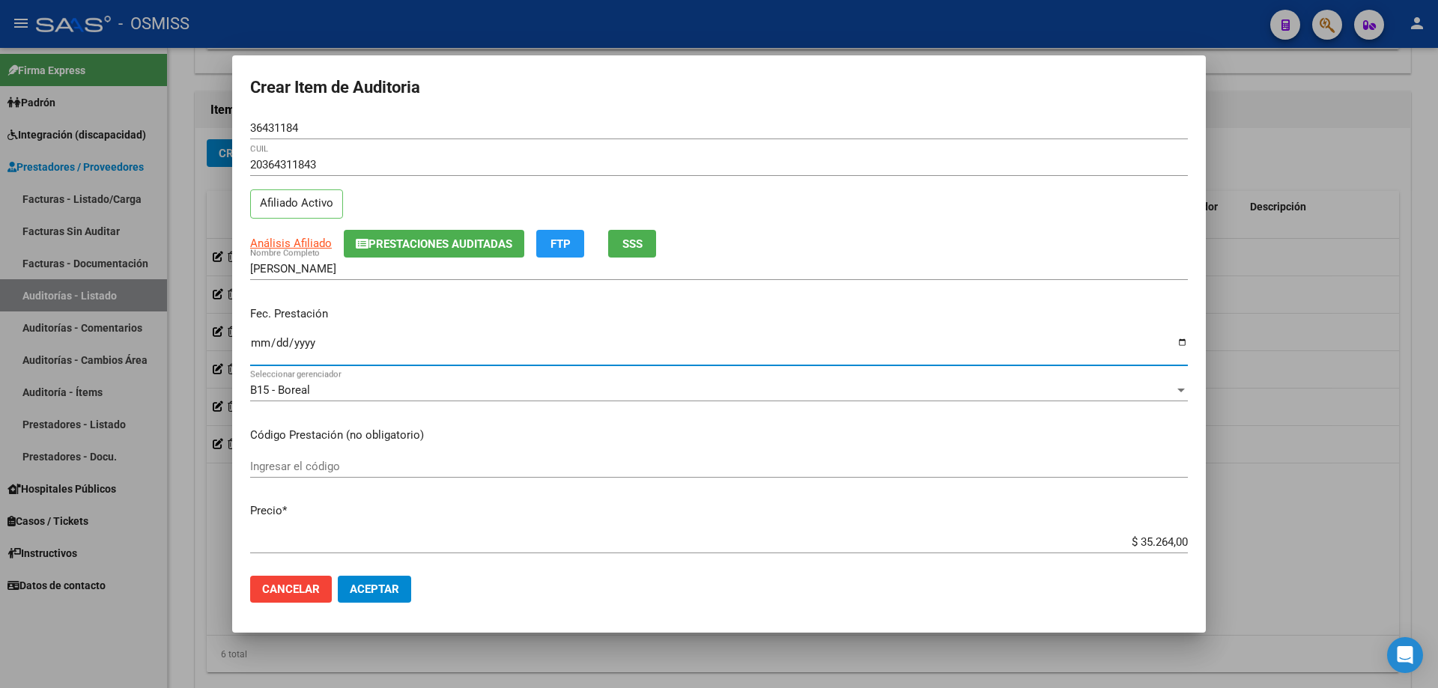
drag, startPoint x: 1092, startPoint y: 552, endPoint x: 1092, endPoint y: 539, distance: 13.5
click at [695, 464] on div "$ 35.264,00 Ingresar el precio" at bounding box center [719, 542] width 938 height 22
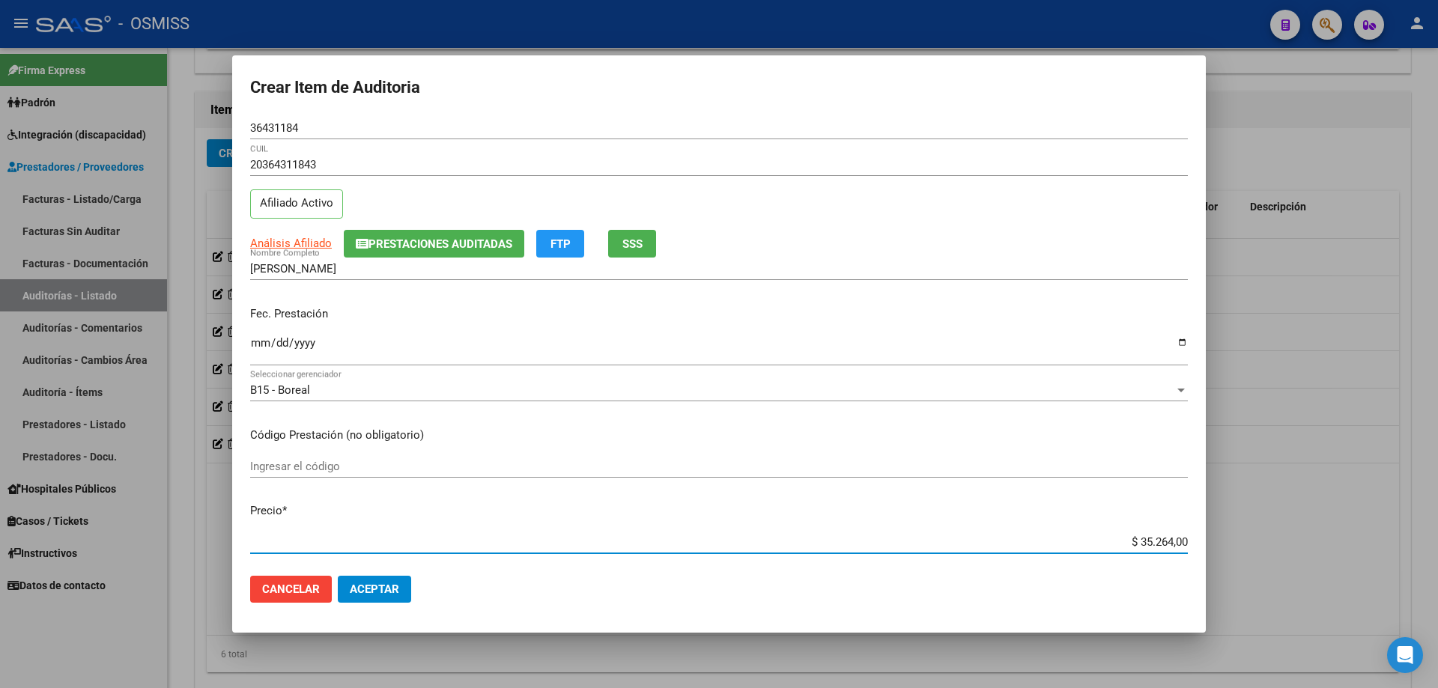
drag, startPoint x: 1092, startPoint y: 539, endPoint x: 1438, endPoint y: 464, distance: 354.1
click at [695, 464] on div "Crear Item de Auditoria 36431184 Nro Documento 20364311843 CUIL Afiliado Activo…" at bounding box center [719, 344] width 1438 height 688
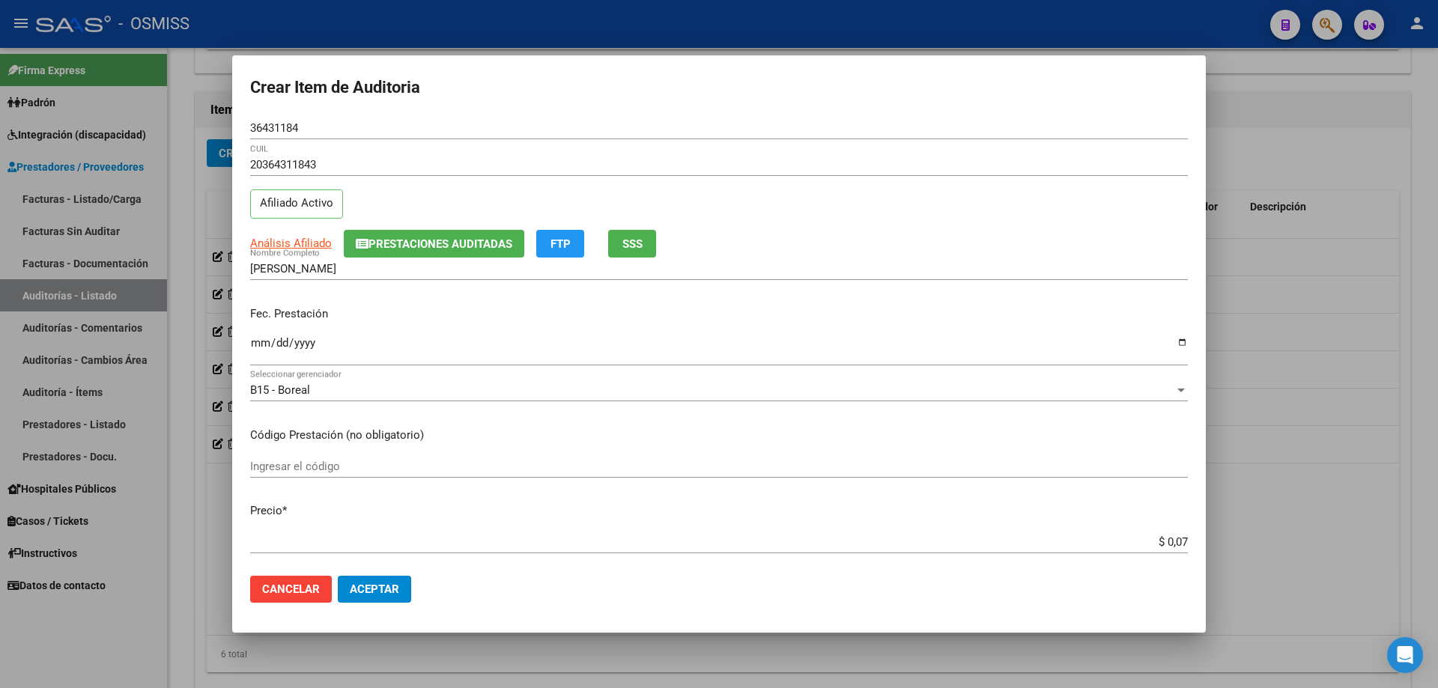
click at [695, 464] on mat-dialog-content "36431184 Nro Documento 20364311843 CUIL Afiliado Activo Análisis Afiliado Prest…" at bounding box center [719, 340] width 974 height 447
drag, startPoint x: 1136, startPoint y: 541, endPoint x: 1438, endPoint y: 500, distance: 304.7
click at [695, 464] on div "Crear Item de Auditoria 36431184 Nro Documento 20364311843 CUIL Afiliado Activo…" at bounding box center [719, 344] width 1438 height 688
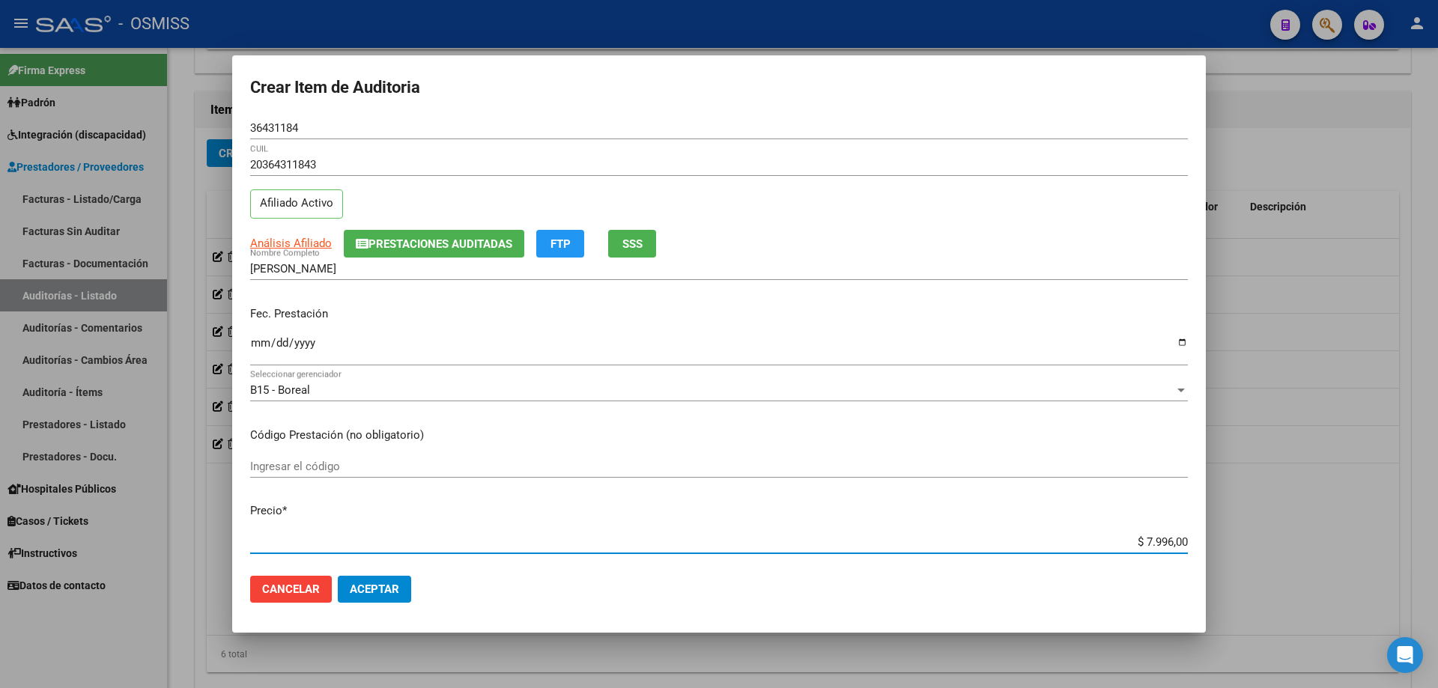
click at [372, 464] on span "Aceptar" at bounding box center [374, 589] width 49 height 13
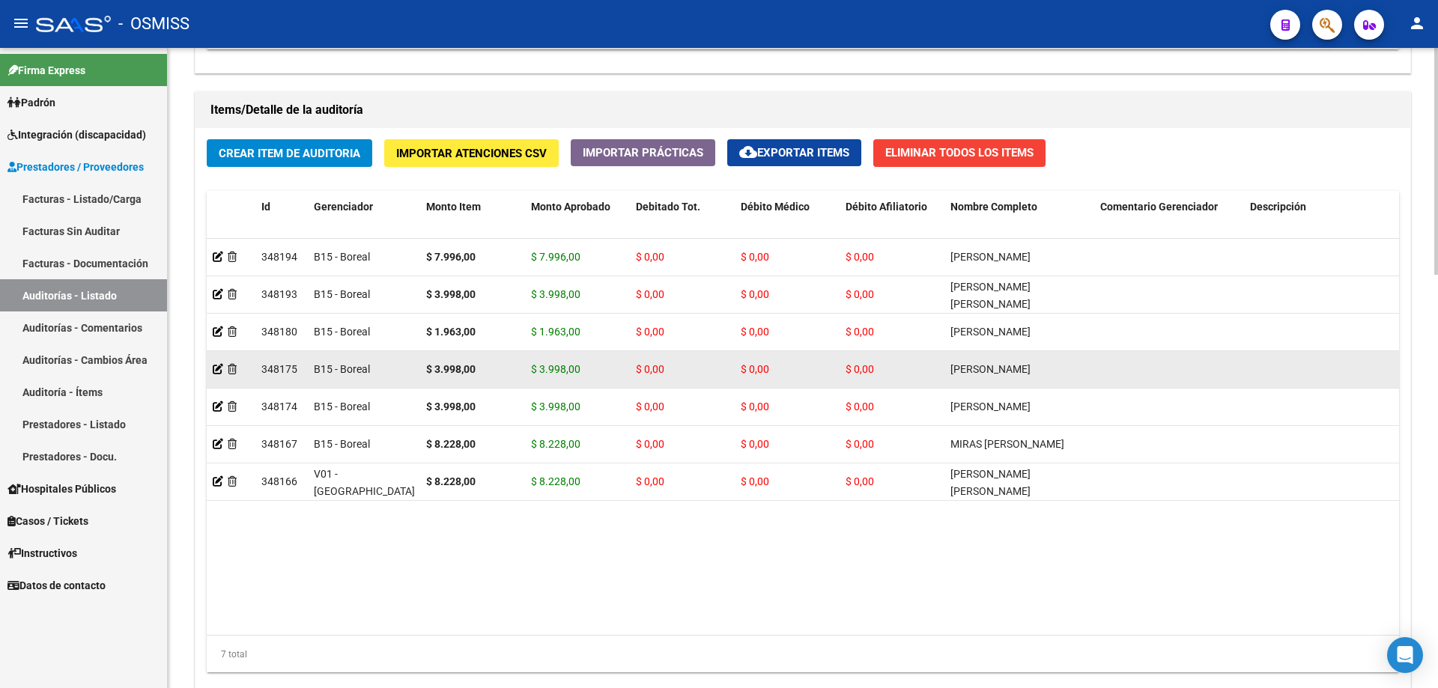
drag, startPoint x: 384, startPoint y: 518, endPoint x: 364, endPoint y: 363, distance: 155.7
click at [384, 464] on datatable-body "348194 B15 - Boreal $ 7.996,00 $ 7.996,00 $ 0,00 $ 0,00 $ 0,00 [PERSON_NAME] 20…" at bounding box center [803, 437] width 1193 height 396
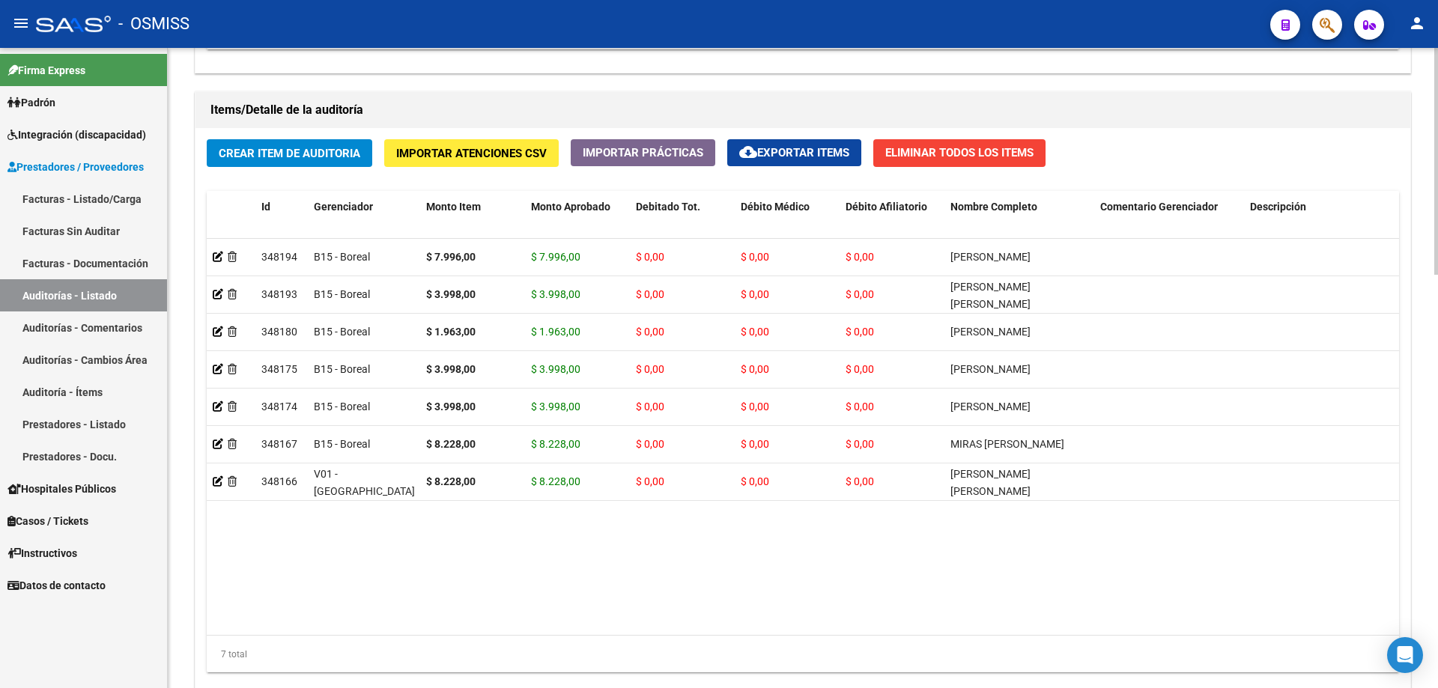
click at [290, 166] on button "Crear Item de Auditoria" at bounding box center [290, 153] width 166 height 28
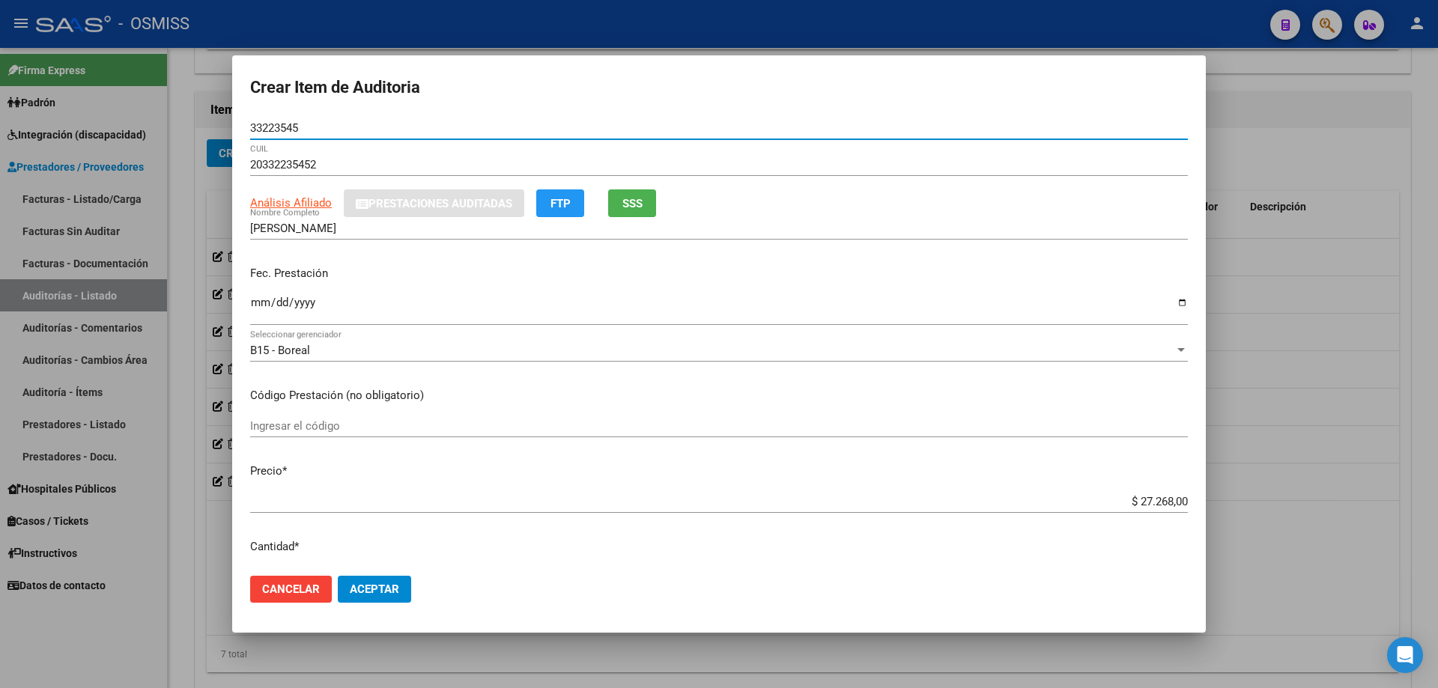
click at [256, 297] on input "Ingresar la fecha" at bounding box center [719, 309] width 938 height 24
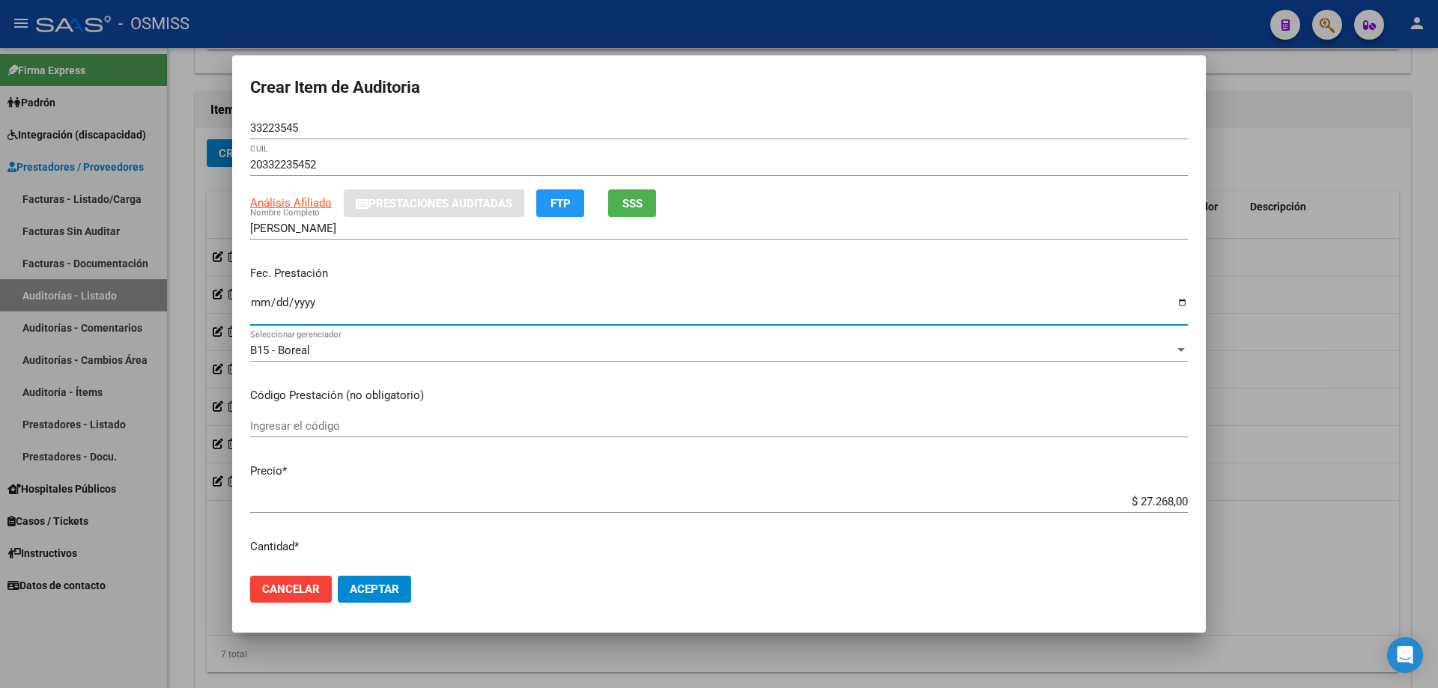
drag, startPoint x: 1109, startPoint y: 501, endPoint x: 1438, endPoint y: 471, distance: 330.3
click at [695, 464] on div "Crear Item de Auditoria 33223545 Nro Documento 20332235452 CUIL Análisis Afilia…" at bounding box center [719, 344] width 1438 height 688
click at [695, 380] on mat-dialog-content "33223545 Nro Documento 20332235452 CUIL Análisis Afiliado Prestaciones Auditada…" at bounding box center [719, 340] width 974 height 447
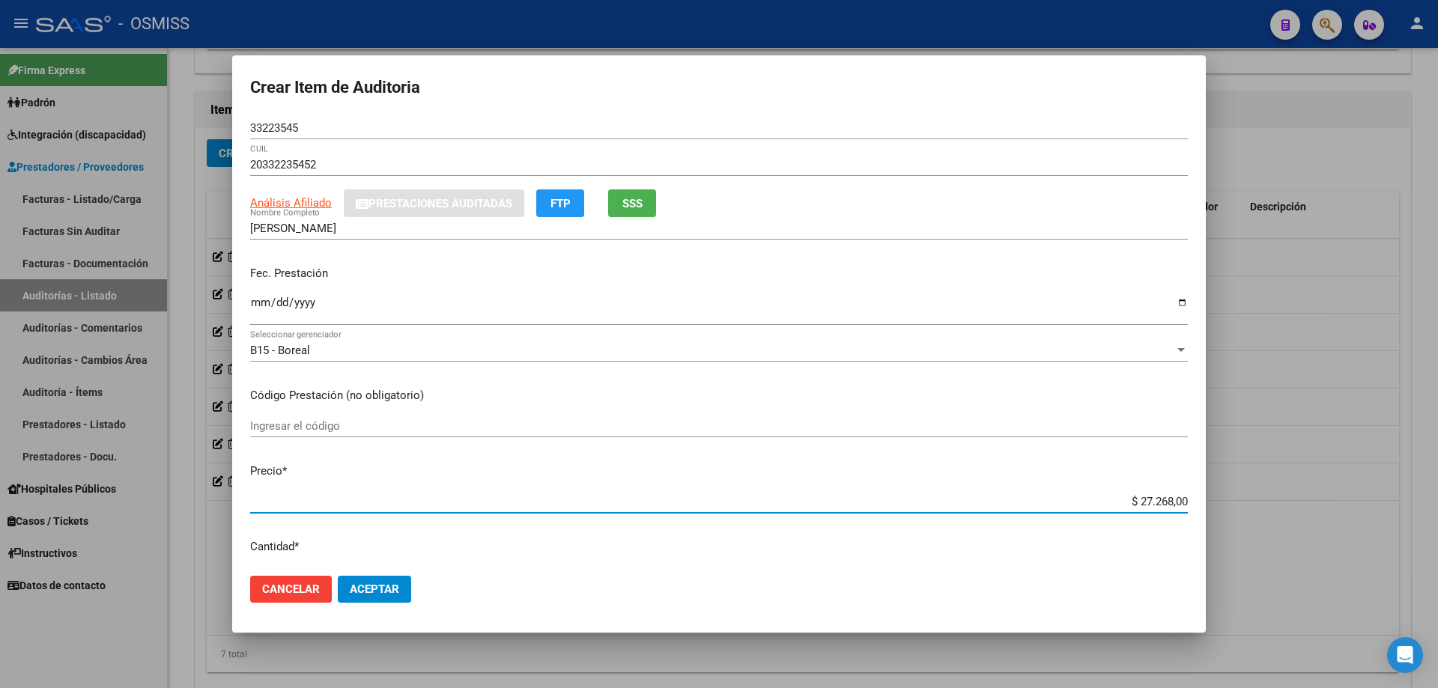
drag, startPoint x: 1078, startPoint y: 498, endPoint x: 1438, endPoint y: 488, distance: 359.7
click at [695, 464] on div "Crear Item de Auditoria 33223545 Nro Documento 20332235452 CUIL Análisis Afilia…" at bounding box center [719, 344] width 1438 height 688
click at [372, 464] on span "Aceptar" at bounding box center [374, 589] width 49 height 13
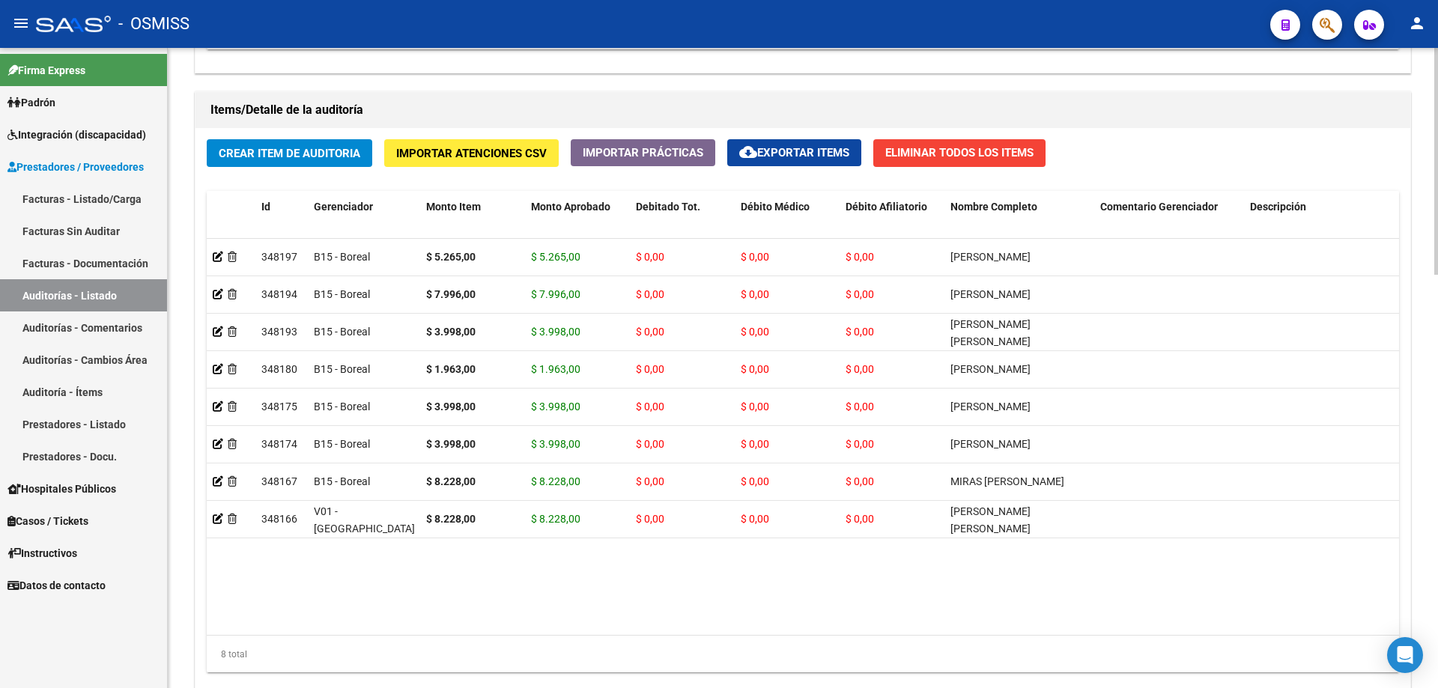
drag, startPoint x: 309, startPoint y: 562, endPoint x: 392, endPoint y: 307, distance: 267.7
click at [310, 464] on datatable-body "348197 B15 - Boreal $ 5.265,00 $ 5.265,00 $ 0,00 $ 0,00 $ 0,00 [PERSON_NAME] 20…" at bounding box center [803, 437] width 1193 height 396
click at [285, 145] on button "Crear Item de Auditoria" at bounding box center [290, 153] width 166 height 28
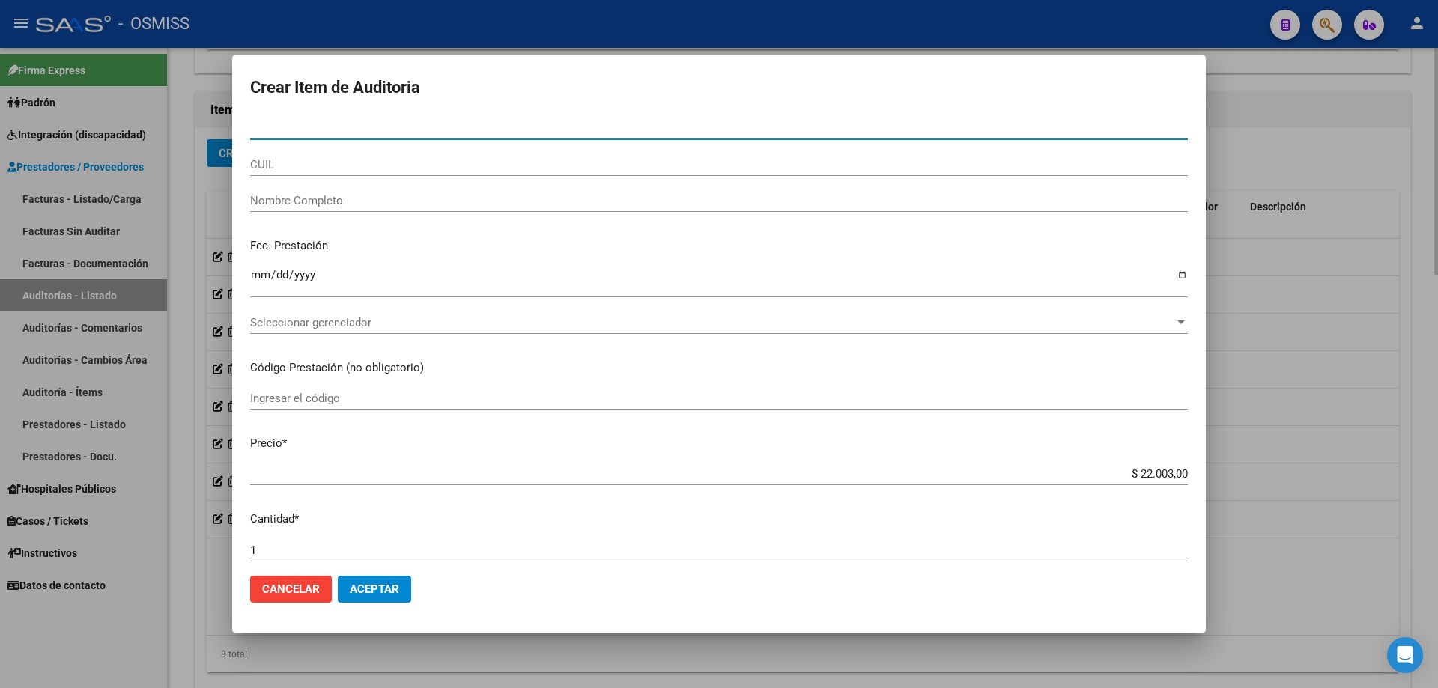
paste input "54442962"
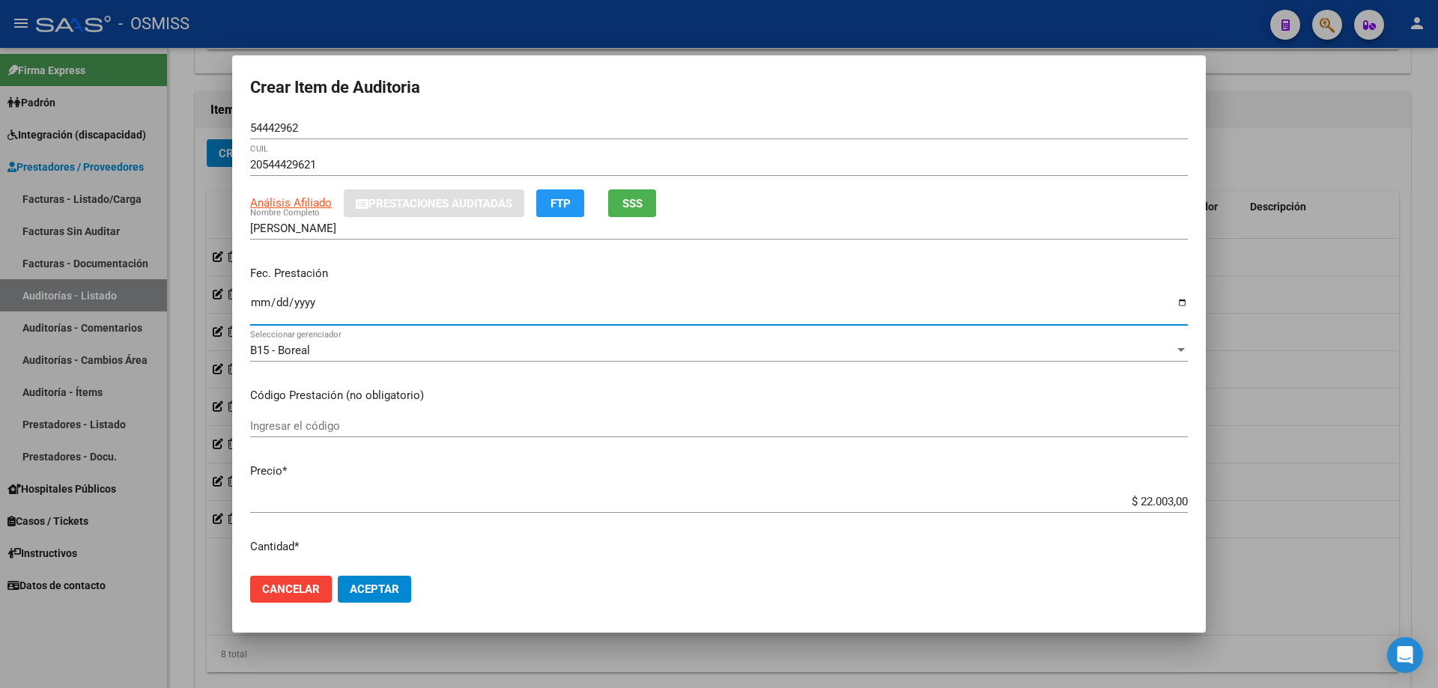
click at [259, 309] on input "Ingresar la fecha" at bounding box center [719, 309] width 938 height 24
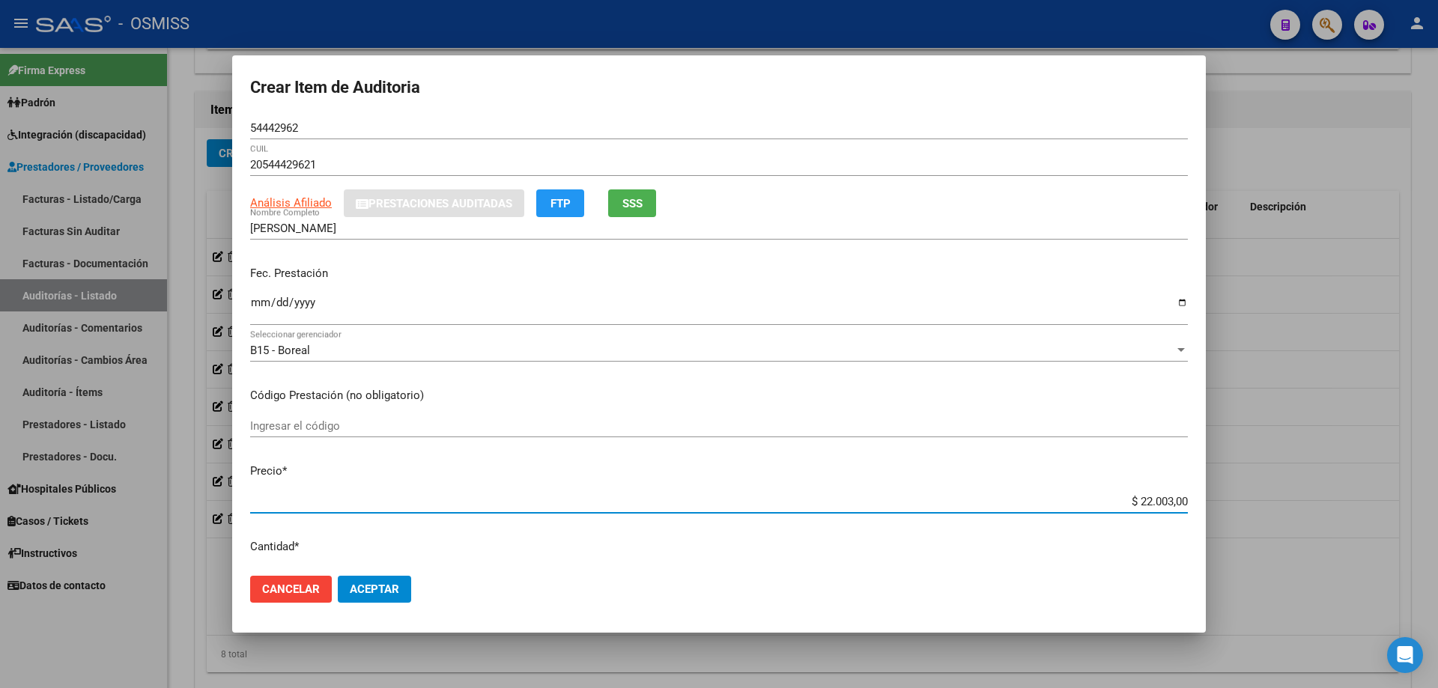
drag, startPoint x: 1081, startPoint y: 503, endPoint x: 1438, endPoint y: 401, distance: 371.1
click at [695, 432] on div "Crear Item de Auditoria 54442962 Nro Documento 20544429621 CUIL Análisis Afilia…" at bounding box center [719, 344] width 1438 height 688
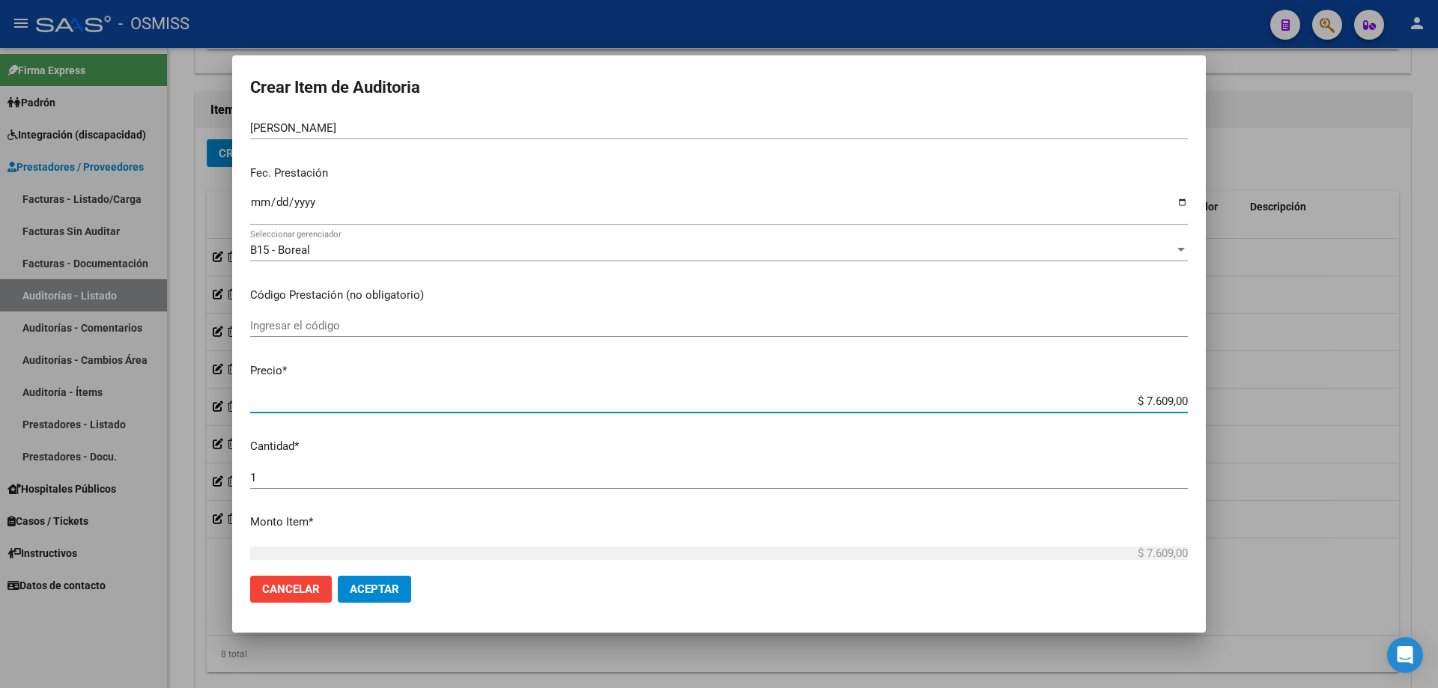
scroll to position [225, 0]
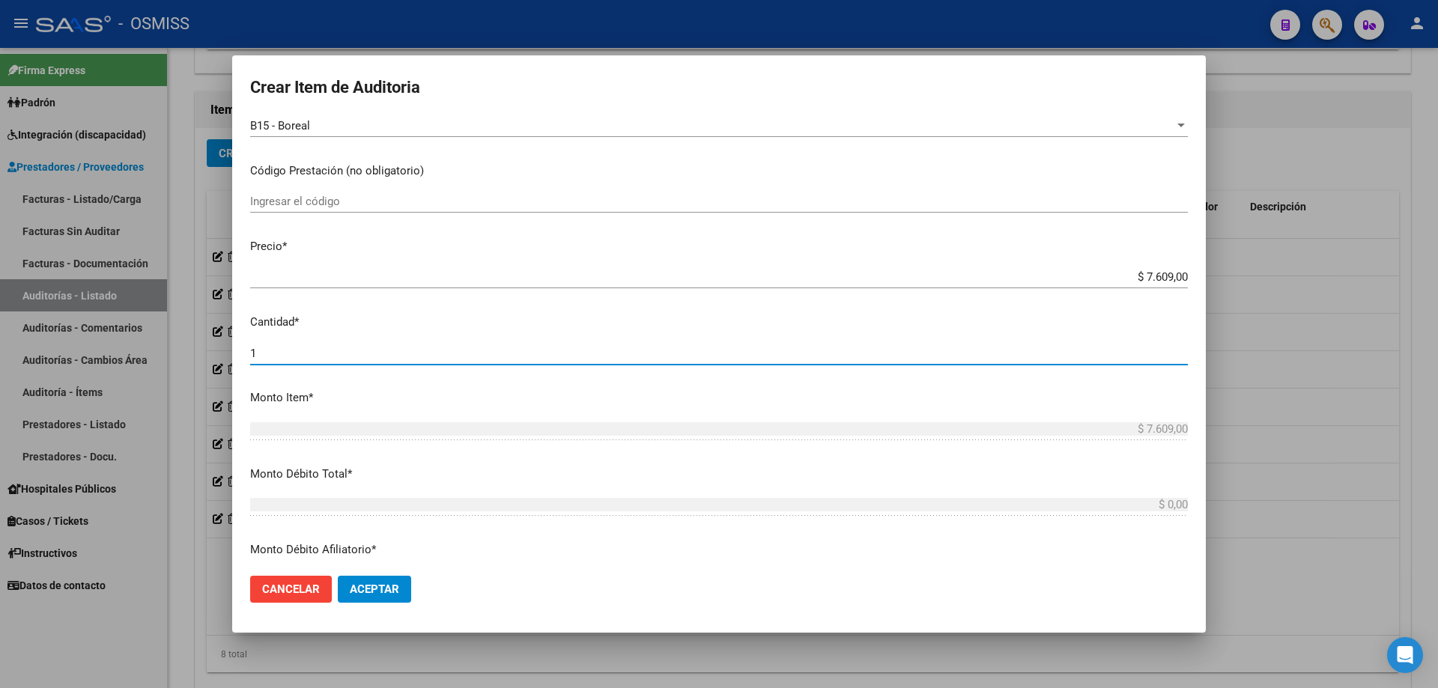
drag, startPoint x: 269, startPoint y: 356, endPoint x: 185, endPoint y: 355, distance: 83.9
click at [185, 355] on div "Crear Item de Auditoria 54442962 Nro Documento 20544429621 CUIL Análisis Afilia…" at bounding box center [719, 344] width 1438 height 688
click at [372, 464] on button "Aceptar" at bounding box center [374, 589] width 73 height 27
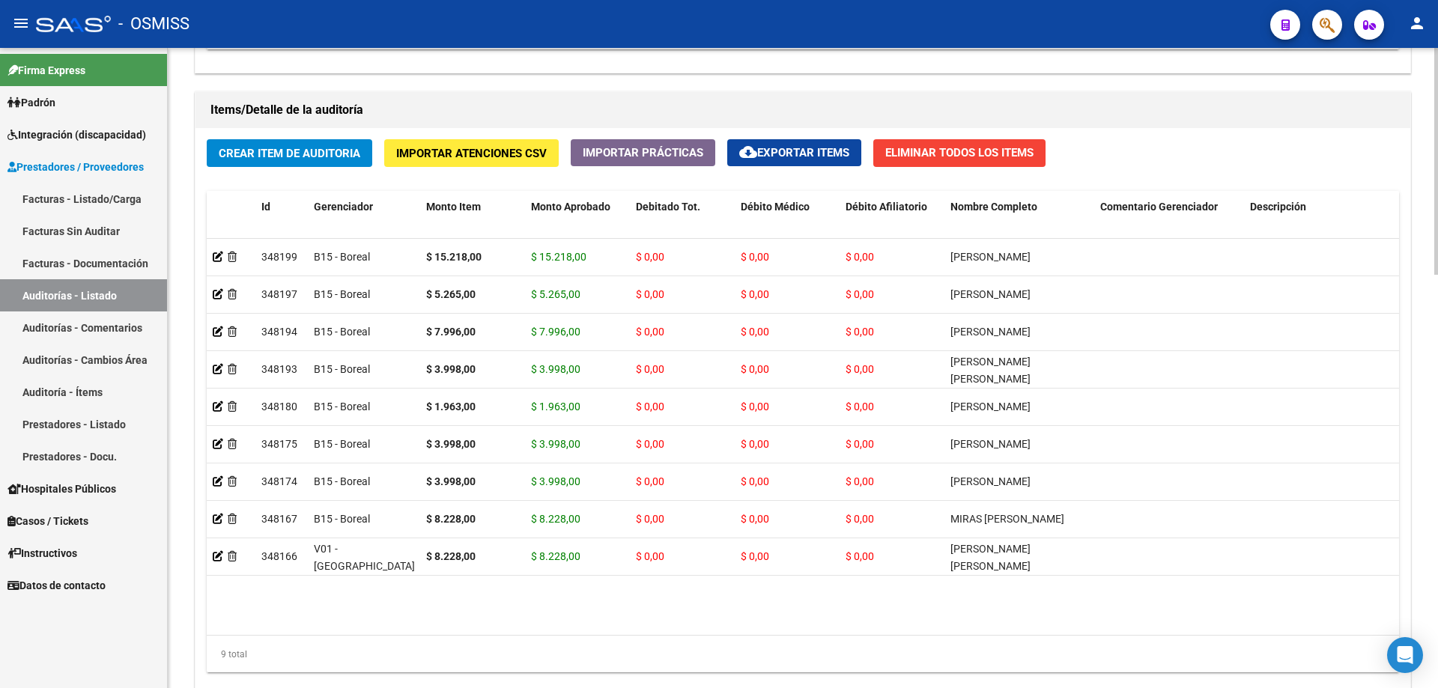
click at [695, 100] on h1 "Items/Detalle de la auditoría" at bounding box center [803, 110] width 1185 height 24
click at [306, 160] on span "Crear Item de Auditoria" at bounding box center [290, 153] width 142 height 13
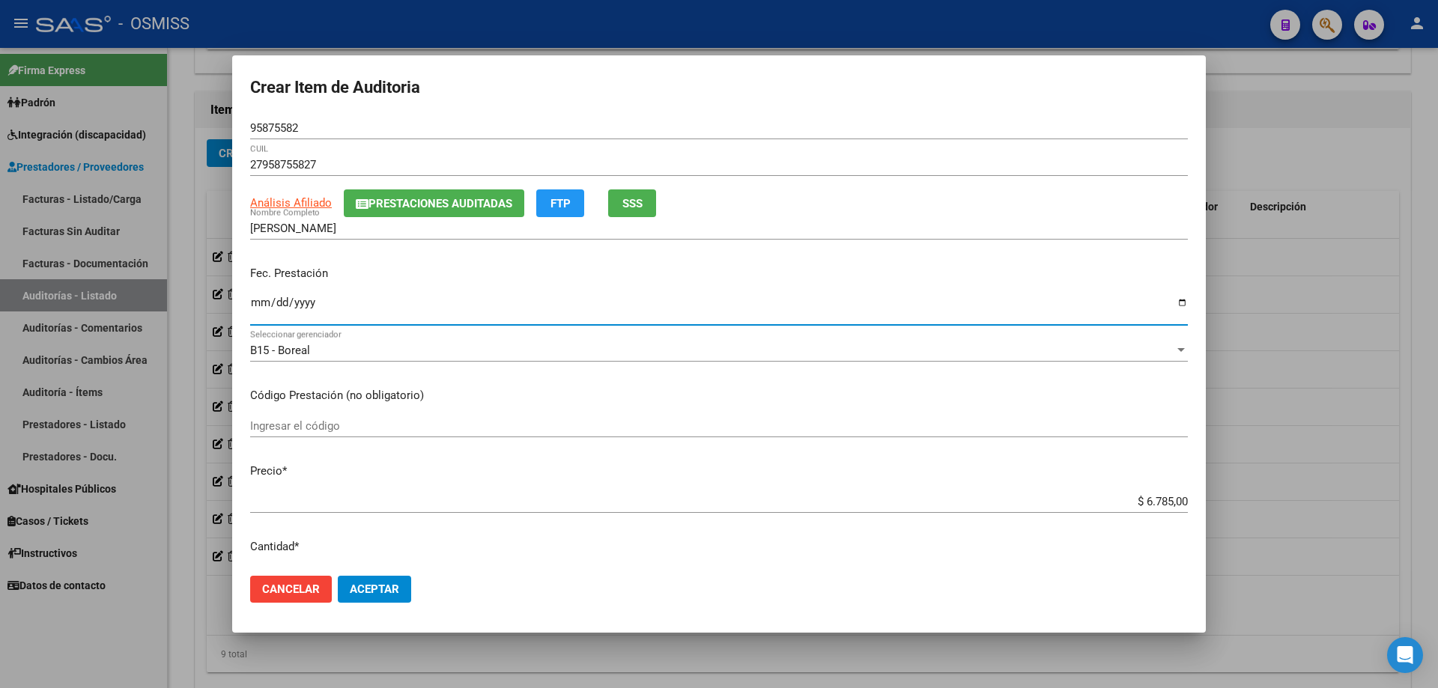
click at [265, 298] on input "Ingresar la fecha" at bounding box center [719, 309] width 938 height 24
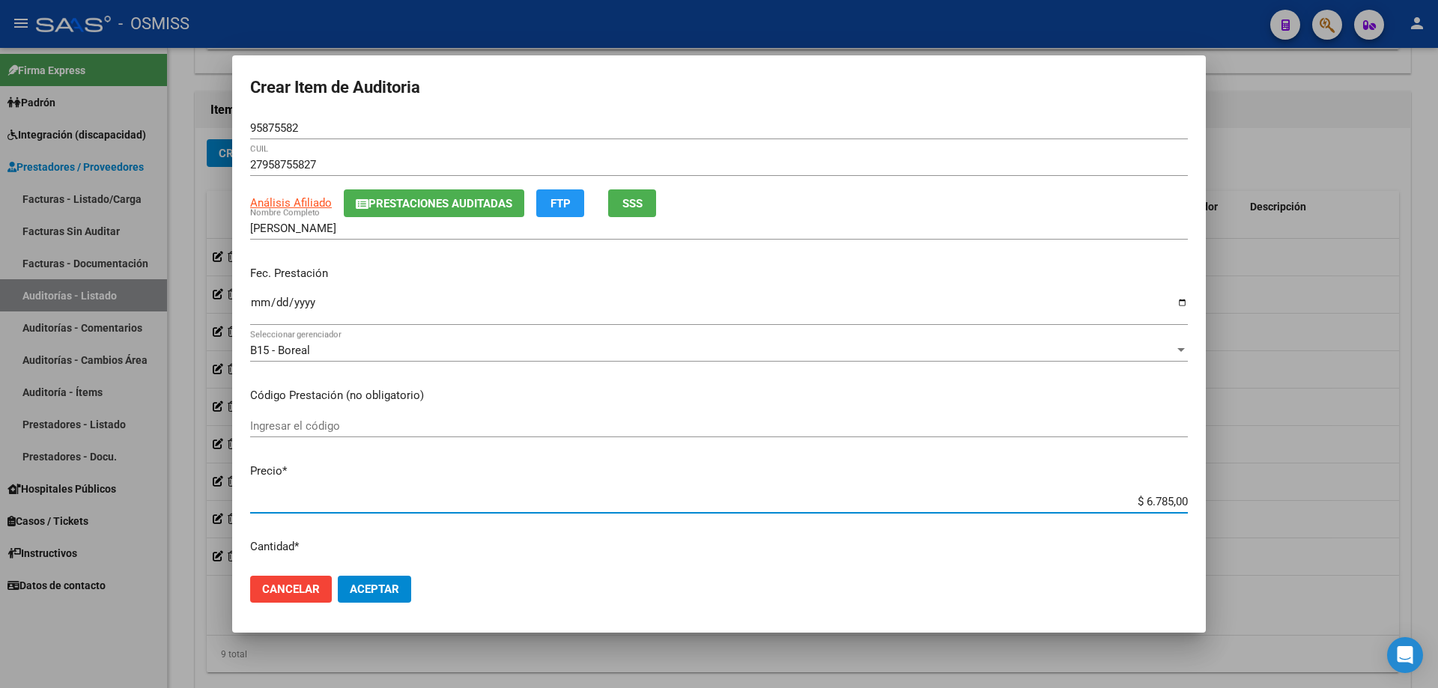
drag, startPoint x: 1101, startPoint y: 506, endPoint x: 1301, endPoint y: 482, distance: 202.2
click at [695, 464] on div "Crear Item de Auditoria 95875582 Nro Documento 27958755827 CUIL Análisis Afilia…" at bounding box center [719, 344] width 1438 height 688
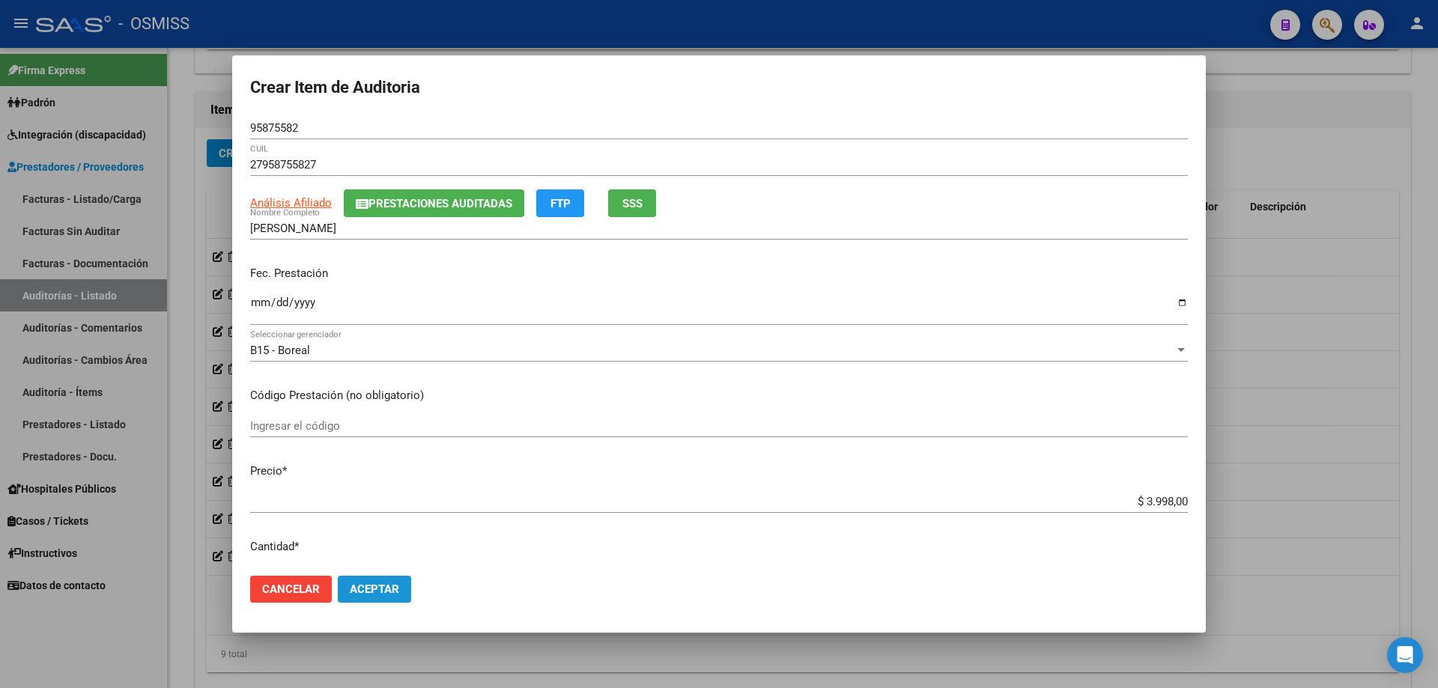
click at [377, 464] on button "Aceptar" at bounding box center [374, 589] width 73 height 27
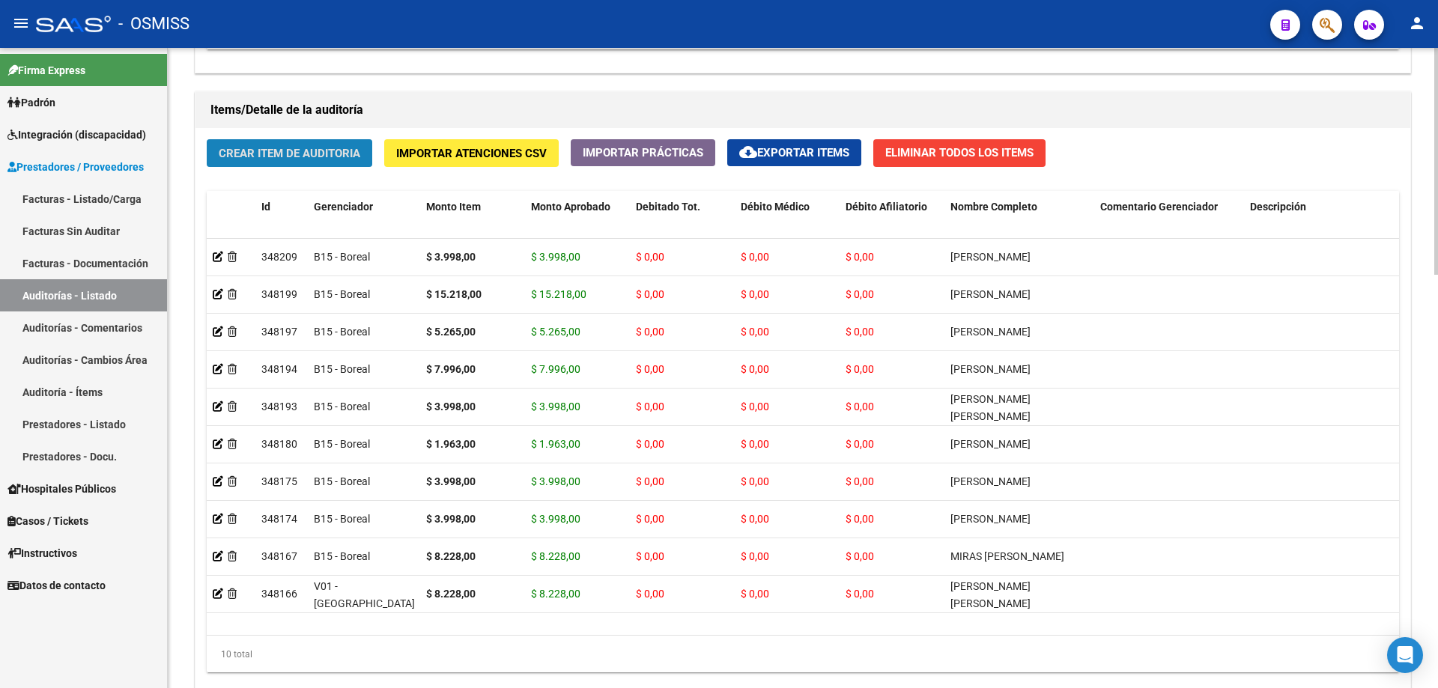
click at [288, 160] on button "Crear Item de Auditoria" at bounding box center [290, 153] width 166 height 28
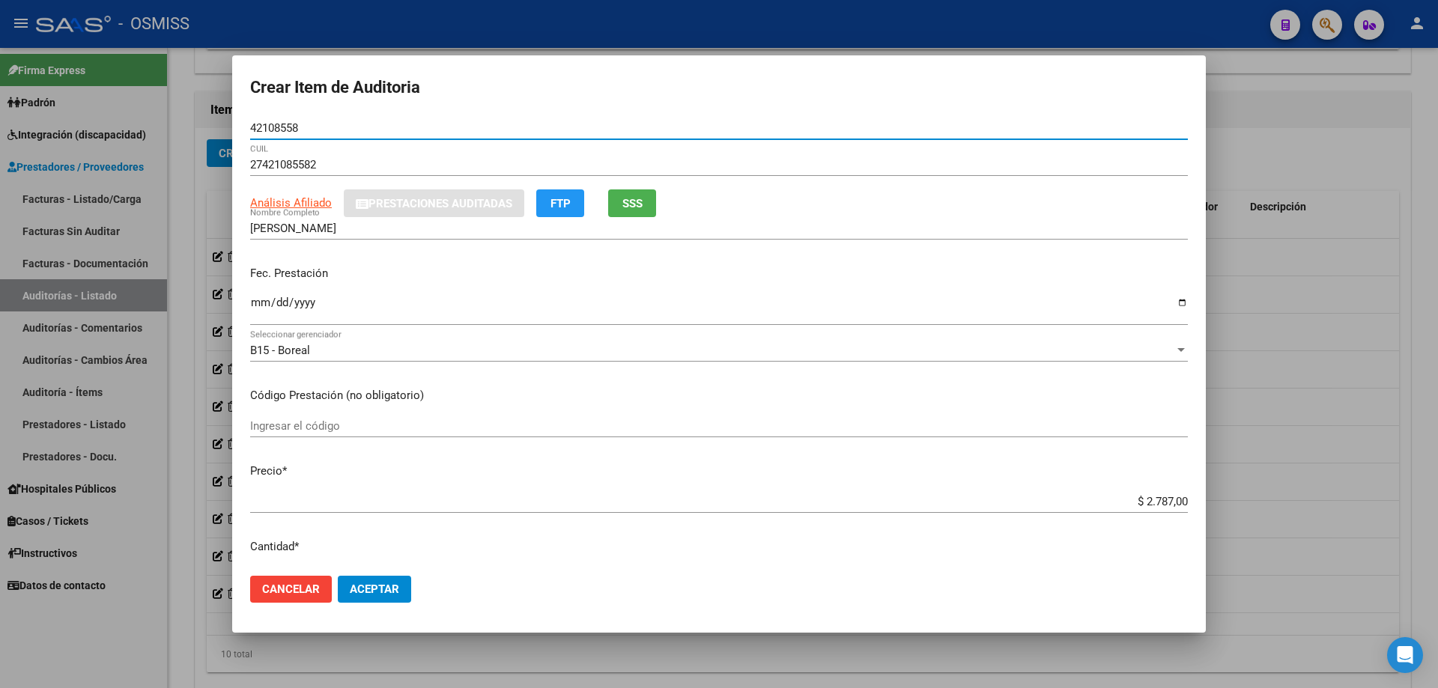
click at [261, 321] on input "Ingresar la fecha" at bounding box center [719, 309] width 938 height 24
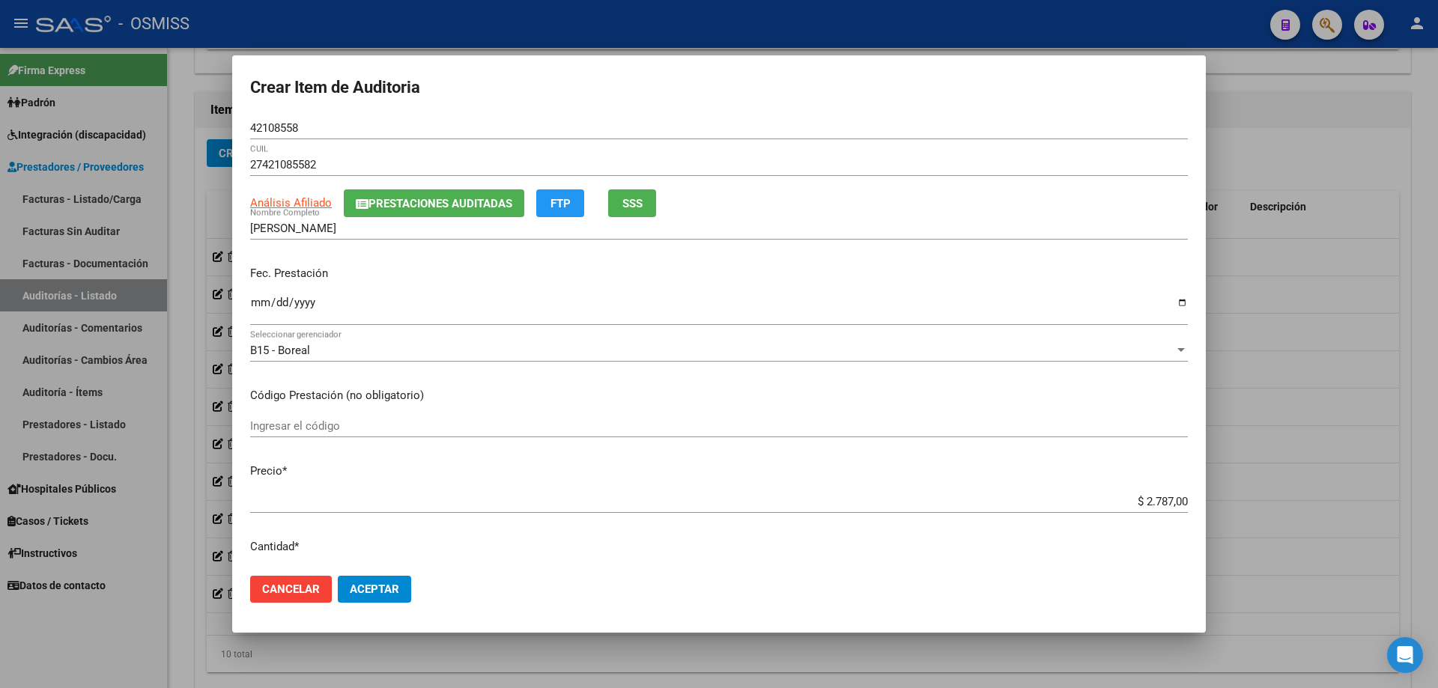
click at [695, 419] on div "Ingresar el código" at bounding box center [719, 426] width 938 height 22
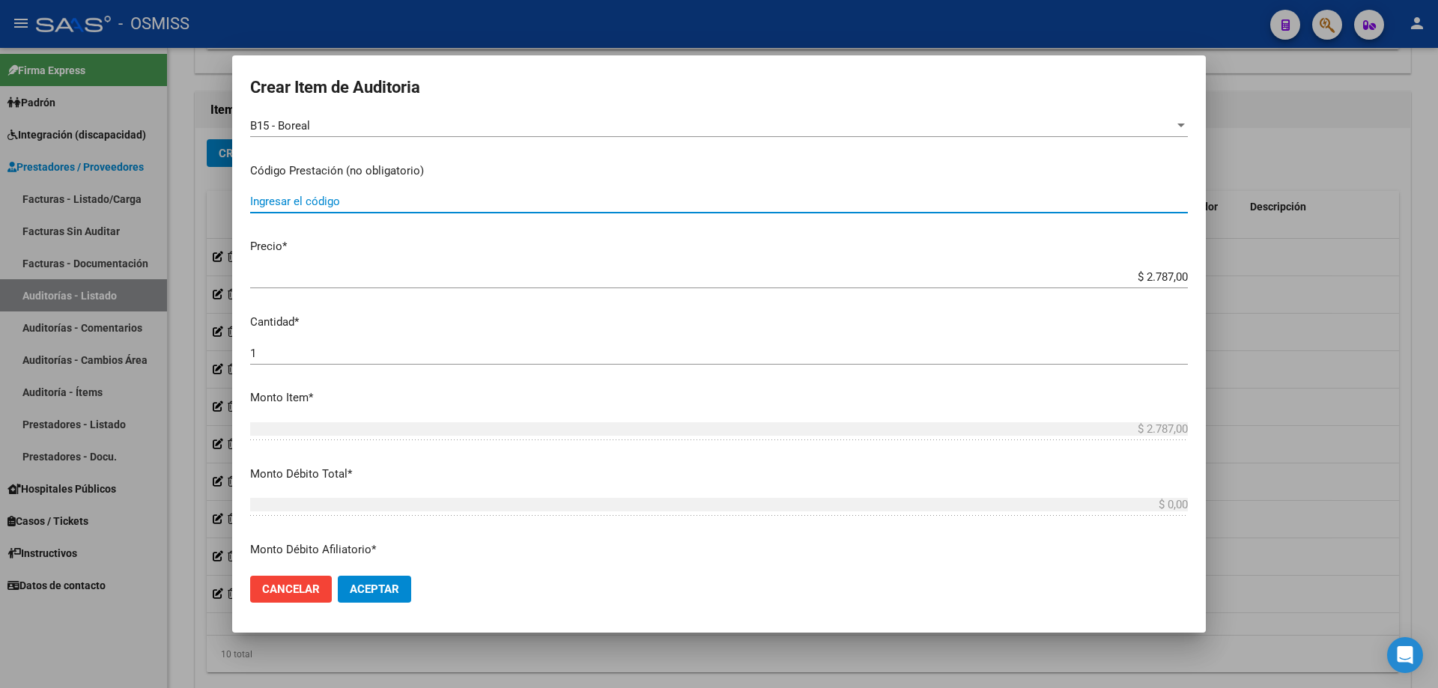
scroll to position [300, 0]
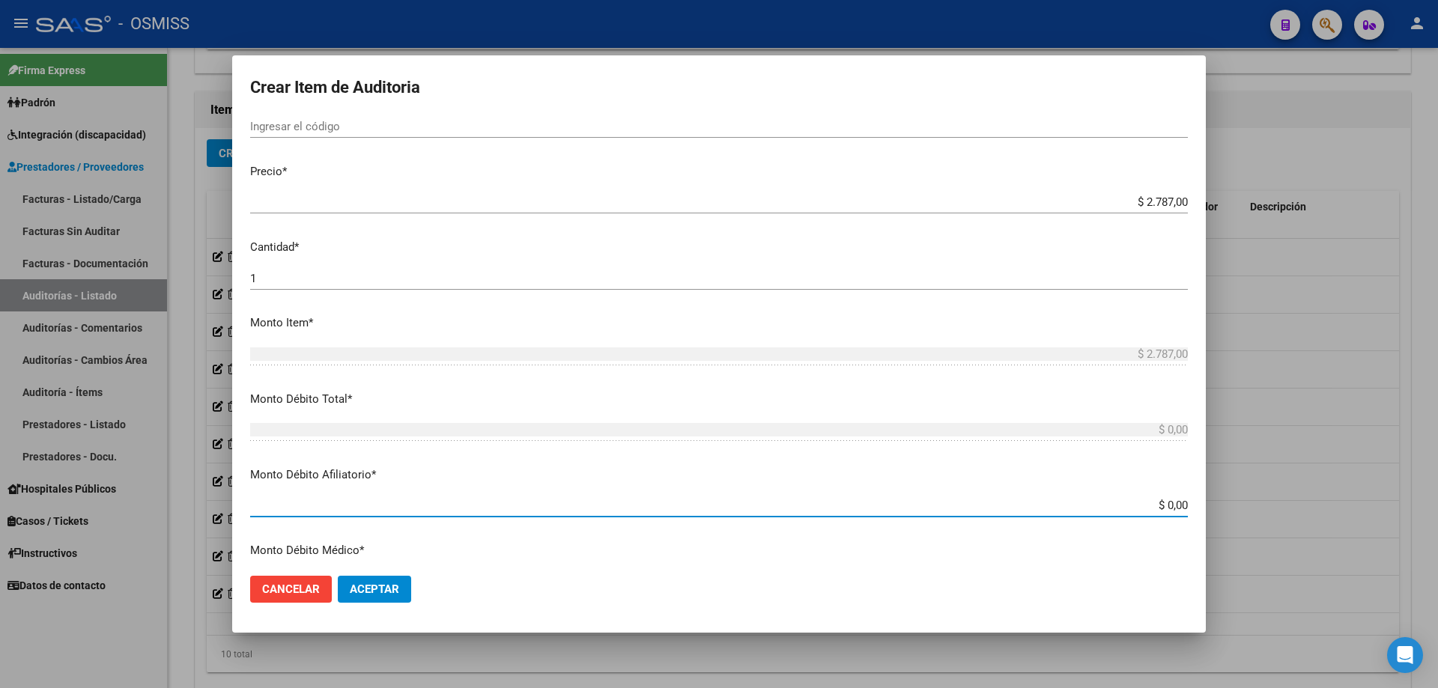
drag, startPoint x: 1099, startPoint y: 502, endPoint x: 1375, endPoint y: 524, distance: 276.6
click at [695, 464] on div "Crear Item de Auditoria 42108558 Nro Documento 27421085582 CUIL Análisis Afilia…" at bounding box center [719, 344] width 1438 height 688
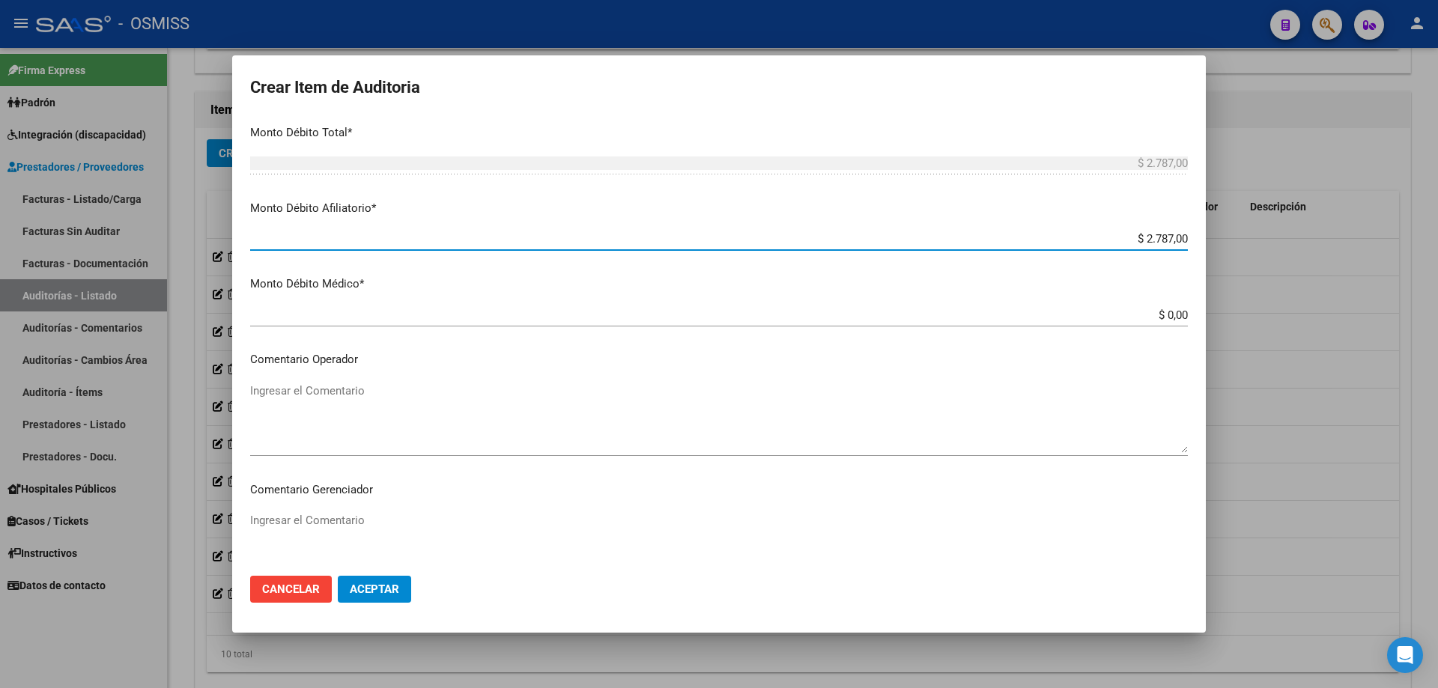
scroll to position [599, 0]
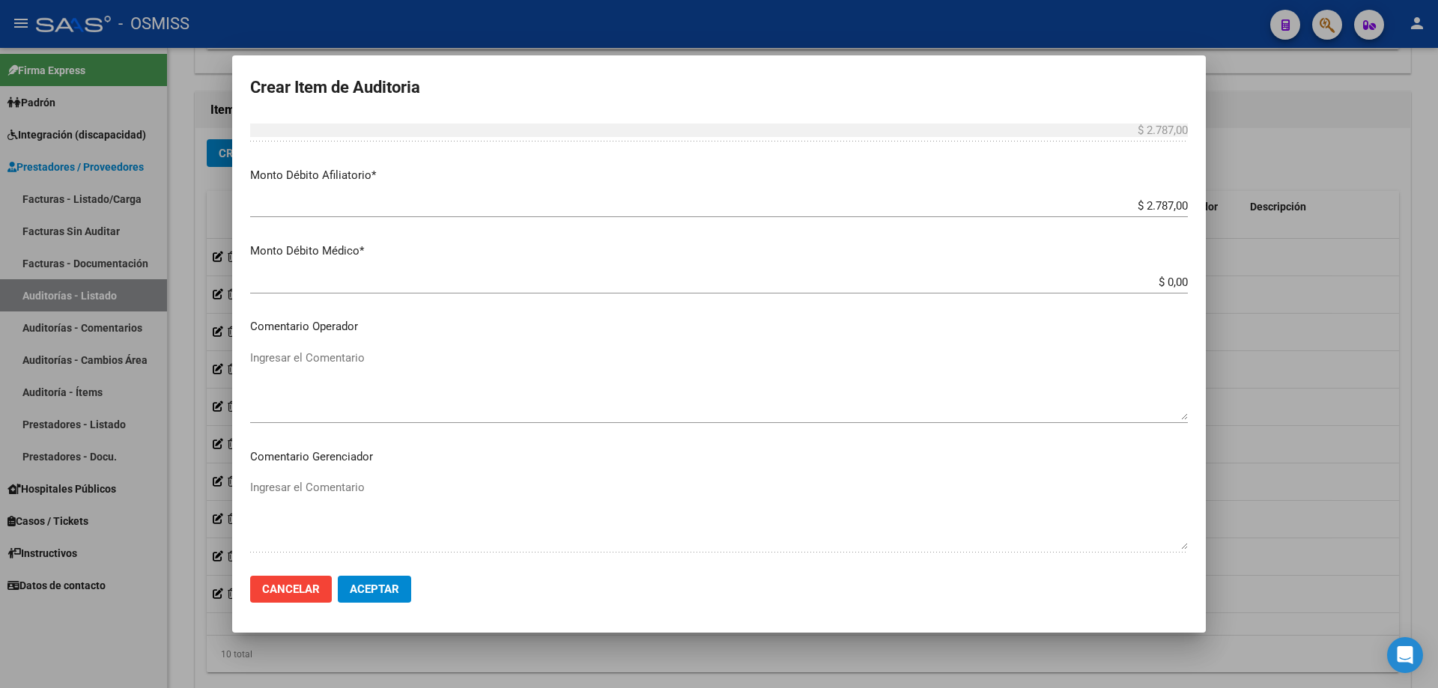
click at [376, 327] on p "Comentario Operador" at bounding box center [719, 326] width 938 height 17
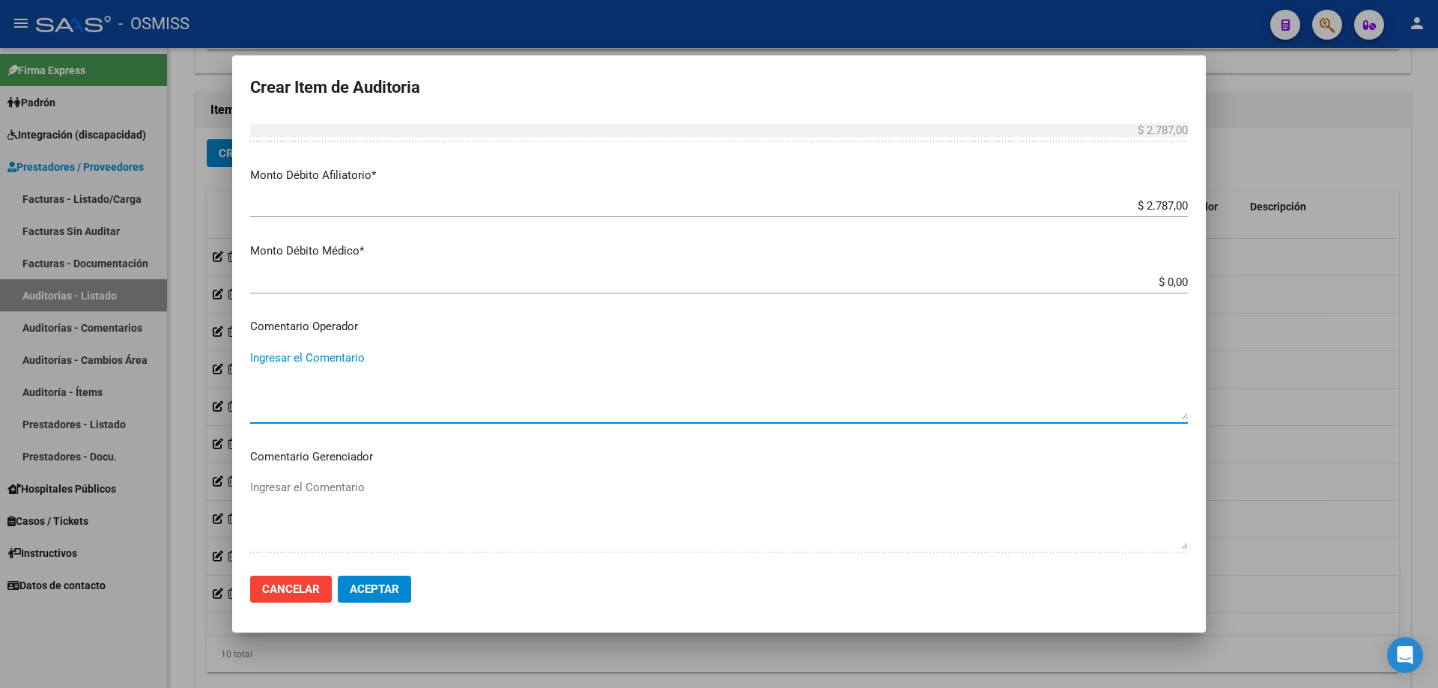
click at [347, 375] on textarea "Ingresar el Comentario" at bounding box center [719, 385] width 938 height 70
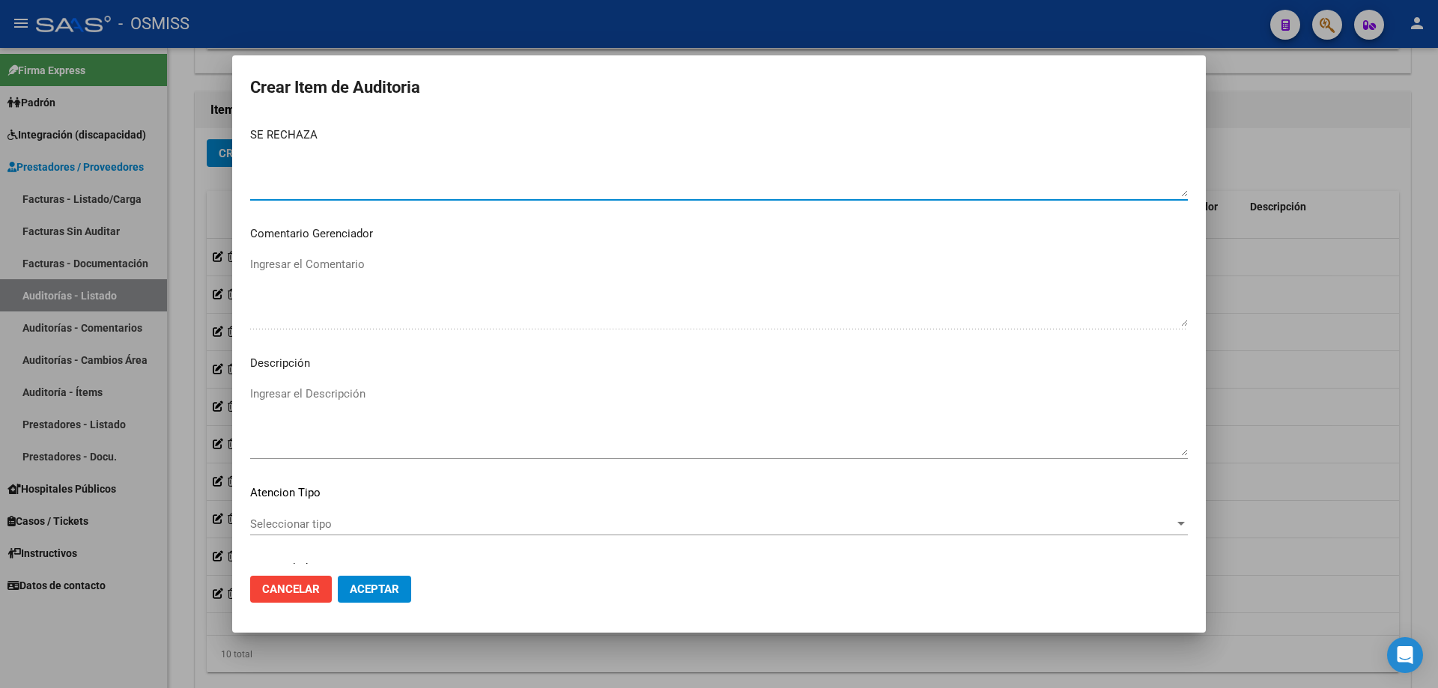
scroll to position [824, 0]
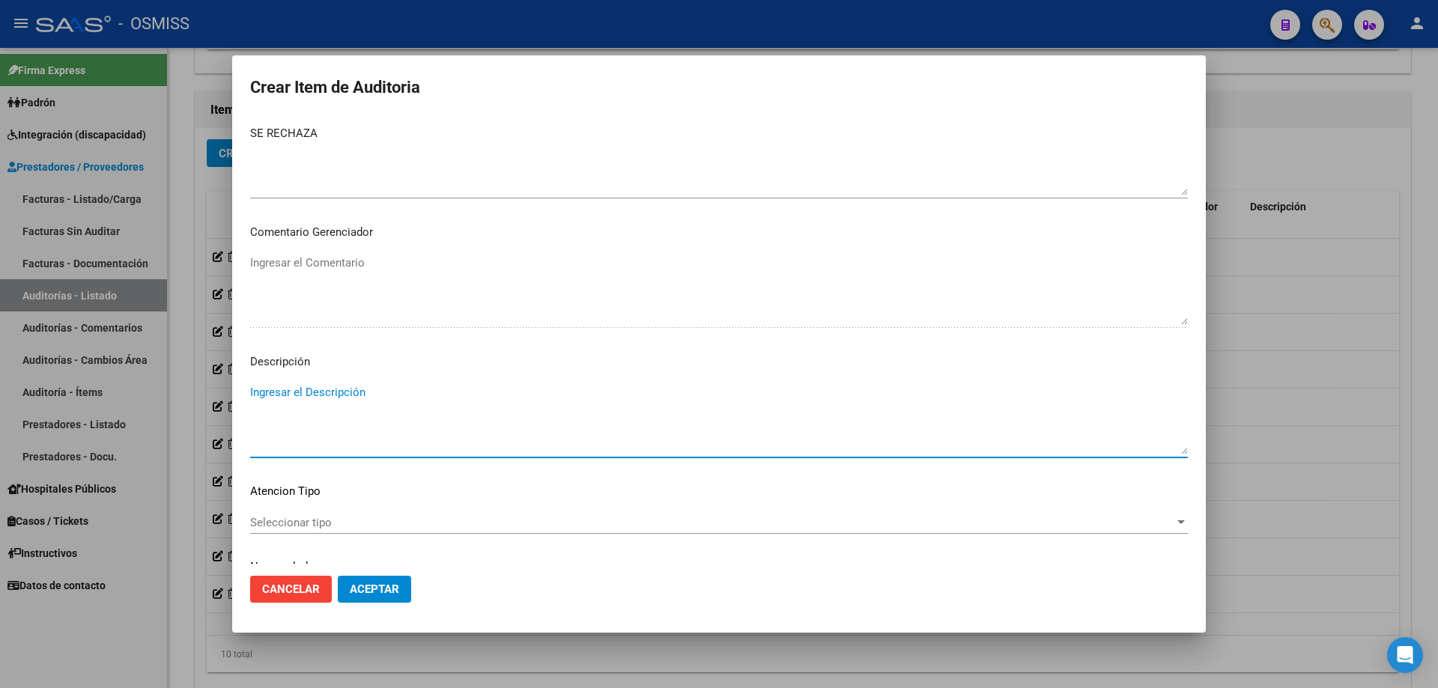
click at [323, 413] on textarea "Ingresar el Descripción" at bounding box center [719, 419] width 938 height 70
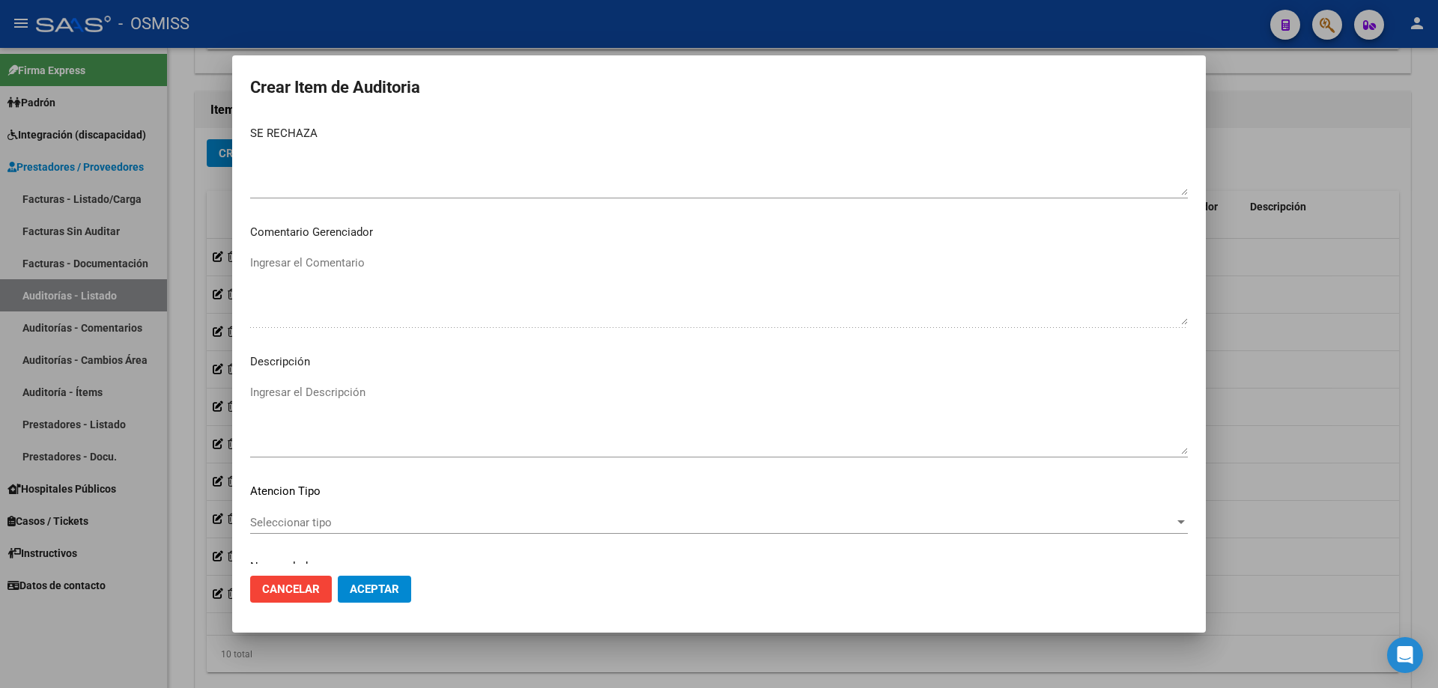
click at [507, 464] on mat-dialog-actions "Cancelar Aceptar" at bounding box center [719, 589] width 938 height 51
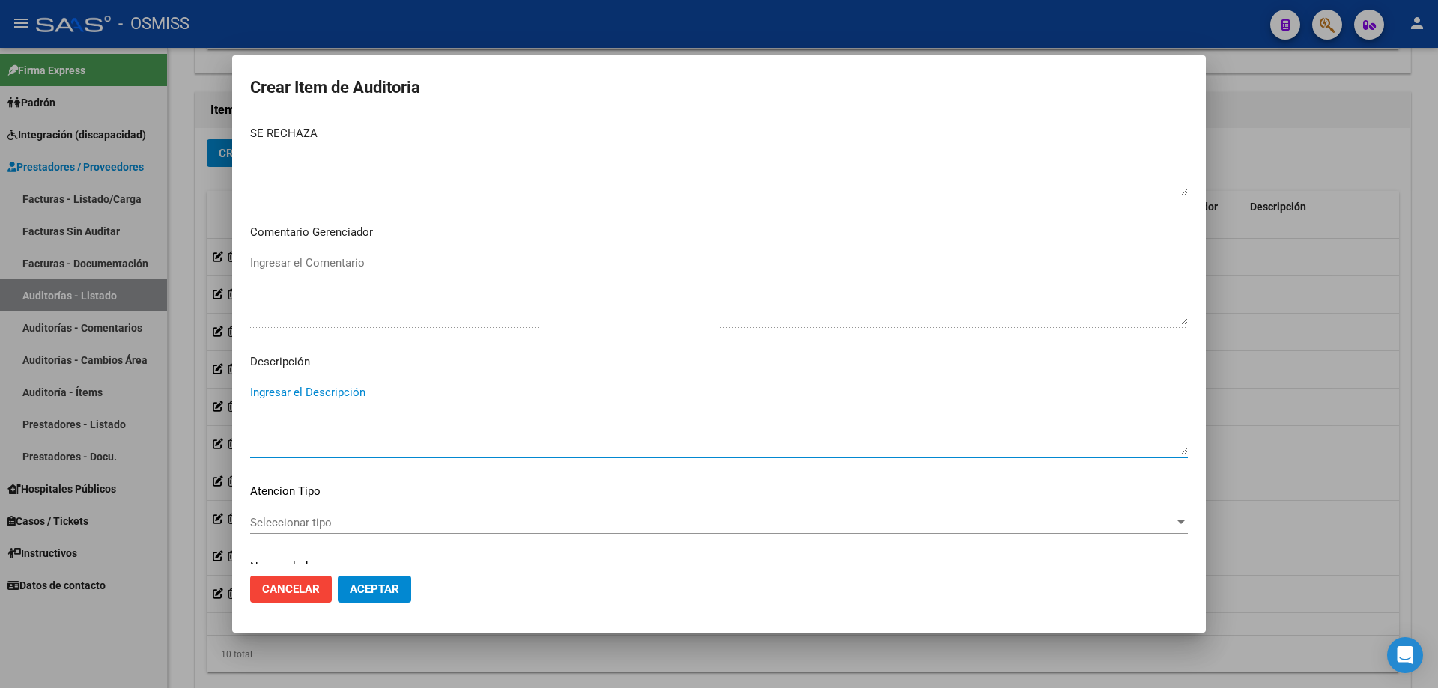
click at [300, 386] on textarea "Ingresar el Descripción" at bounding box center [719, 419] width 938 height 70
paste textarea "Según el art. 10 inc. A de la ley 23660, no se cumple con la minima continuidad…"
drag, startPoint x: 941, startPoint y: 392, endPoint x: 879, endPoint y: 396, distance: 62.3
click at [695, 396] on textarea "Según el art. 10 inc. A de la ley 23660, no se cumple con la minima continuidad…" at bounding box center [719, 419] width 938 height 70
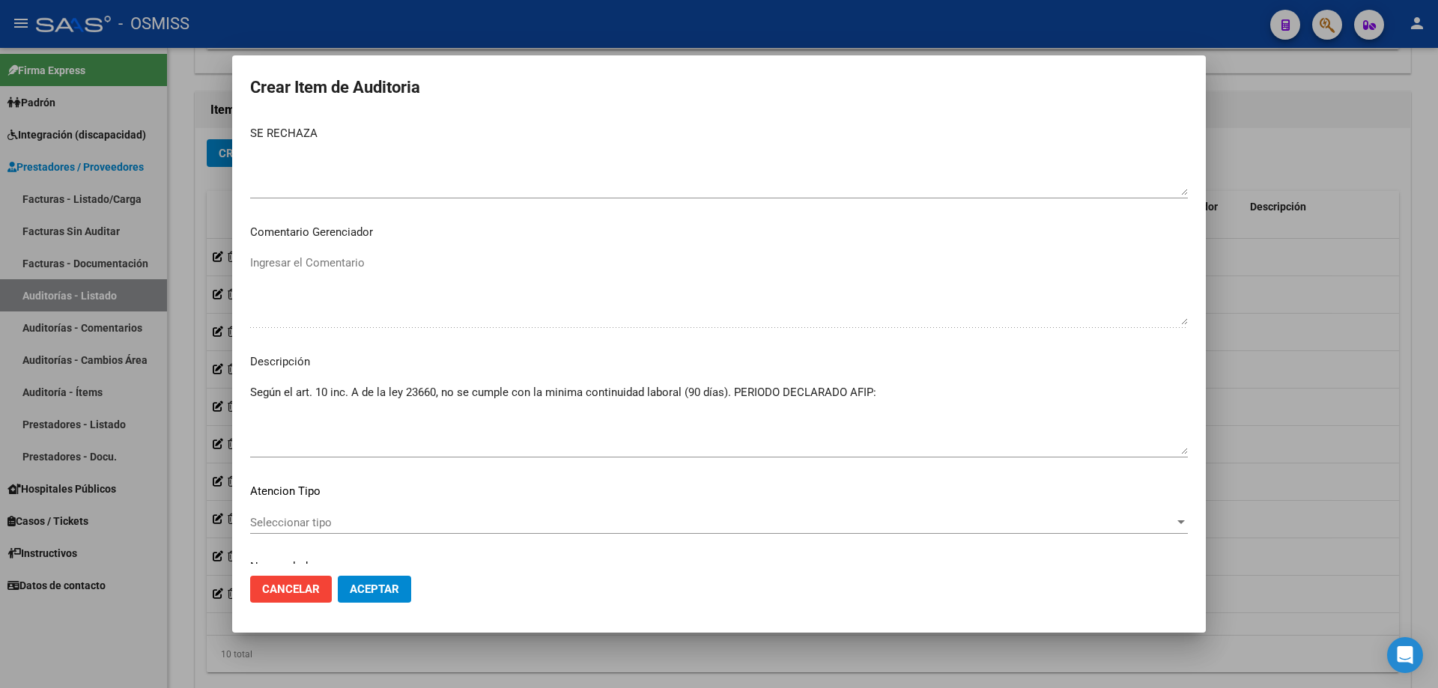
click at [695, 371] on mat-dialog-content "42108558 Nro Documento 27421085582 CUIL Análisis Afiliado Prestaciones Auditada…" at bounding box center [719, 340] width 974 height 447
click at [695, 388] on textarea "Según el art. 10 inc. A de la ley 23660, no se cumple con la minima continuidad…" at bounding box center [719, 419] width 938 height 70
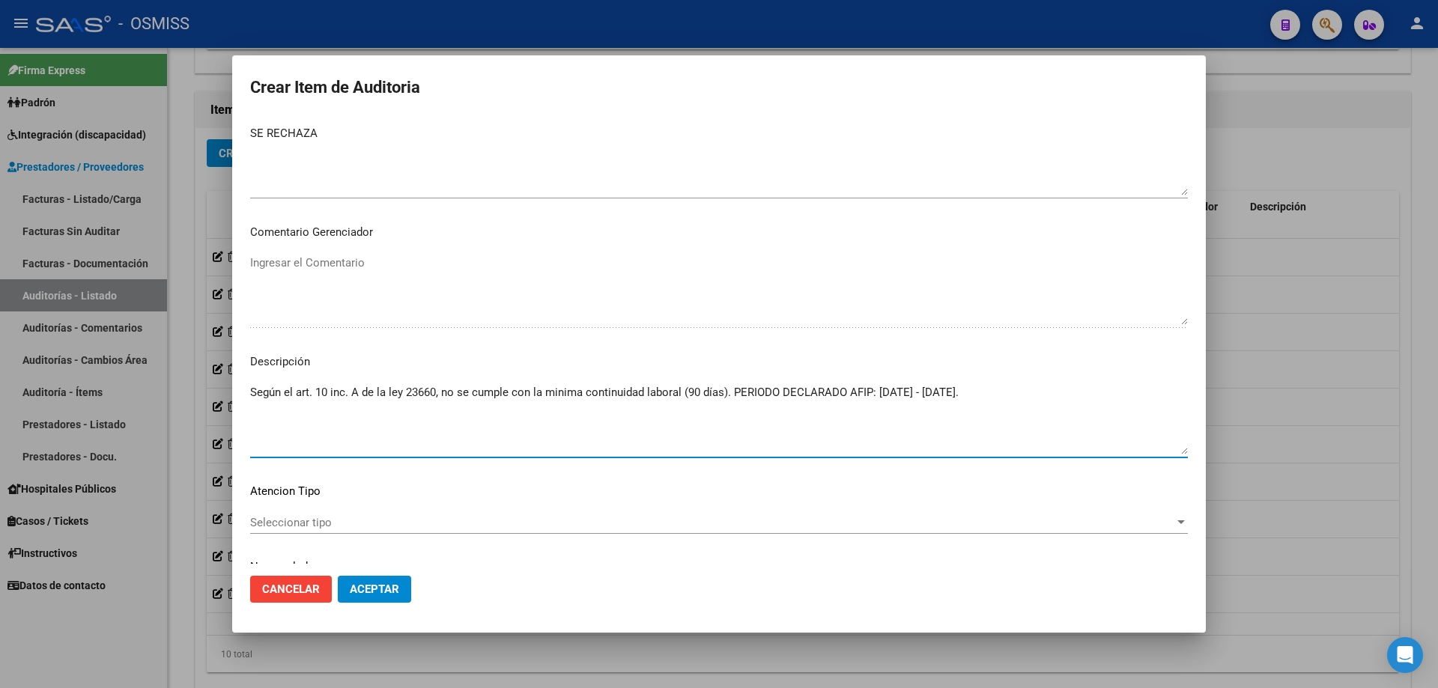
click at [367, 464] on span "Aceptar" at bounding box center [374, 589] width 49 height 13
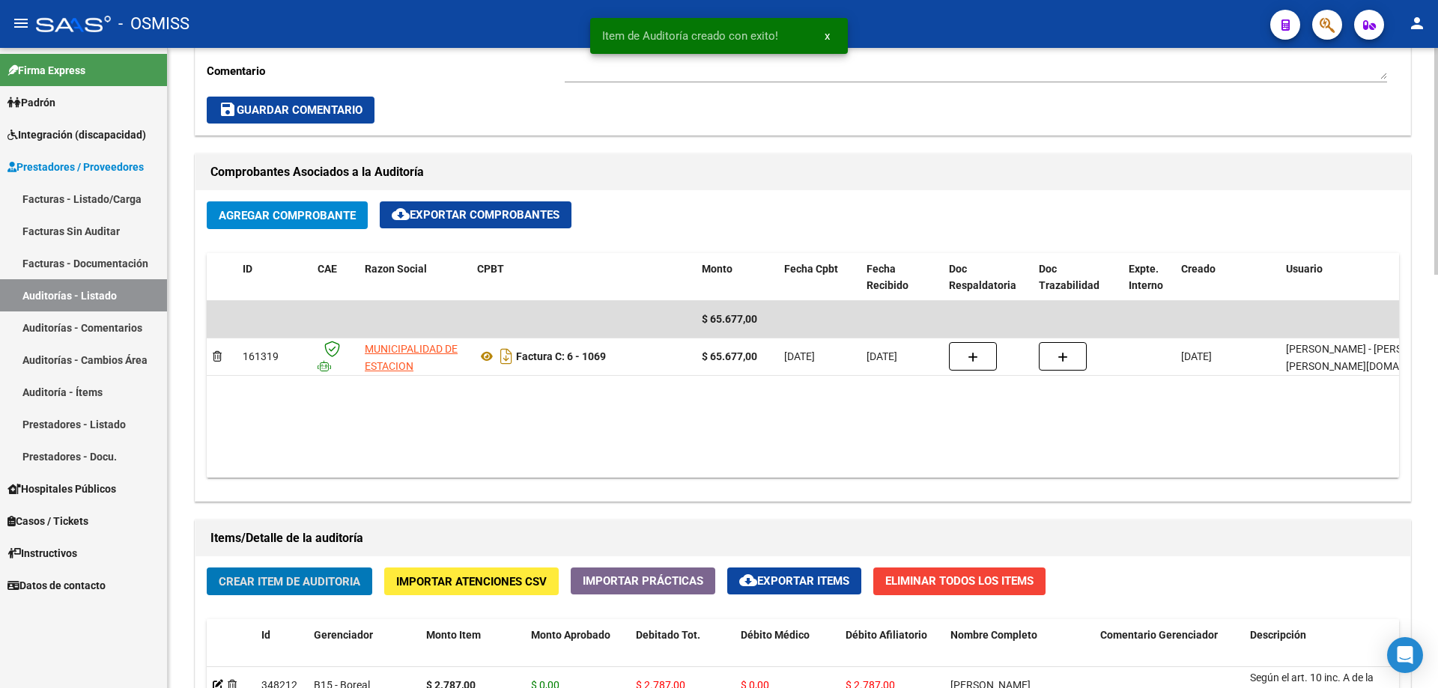
scroll to position [600, 0]
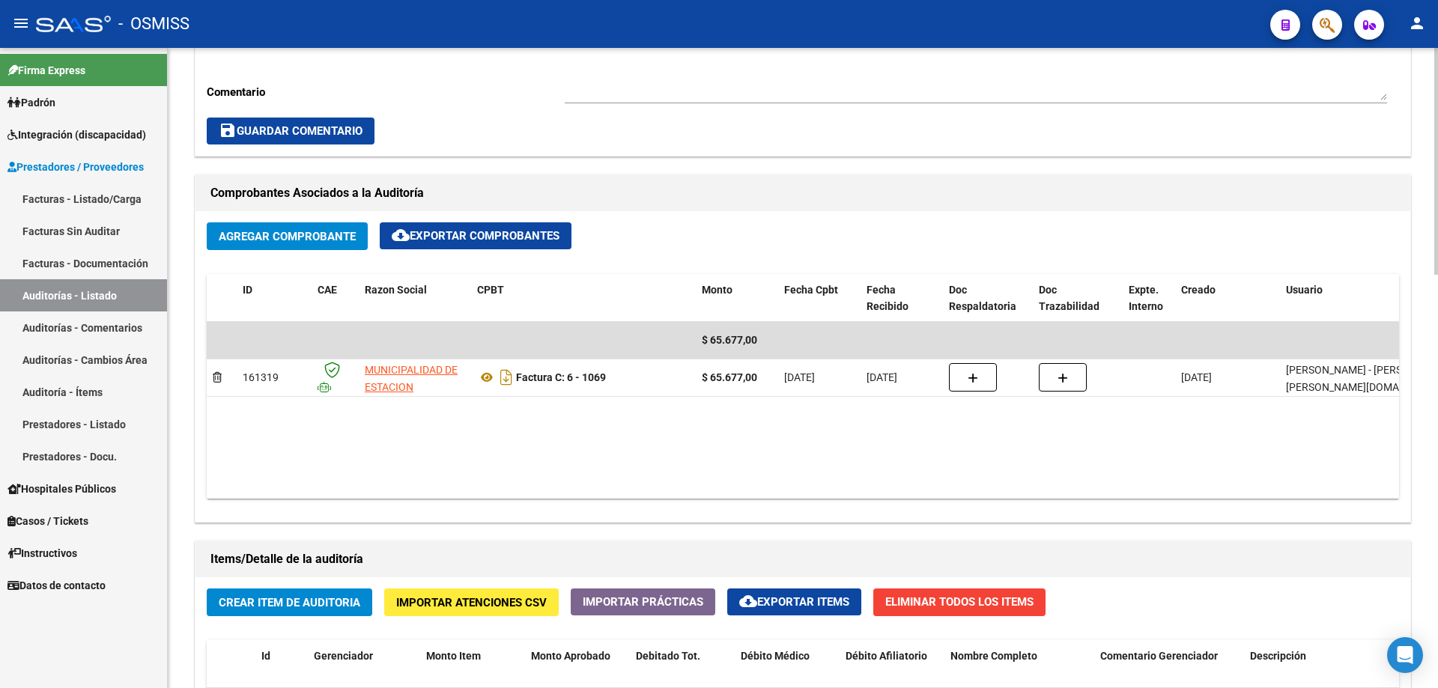
click at [375, 234] on div "Agregar Comprobante cloud_download Exportar Comprobantes" at bounding box center [803, 243] width 1193 height 40
click at [372, 235] on div "Agregar Comprobante cloud_download Exportar Comprobantes" at bounding box center [803, 243] width 1193 height 40
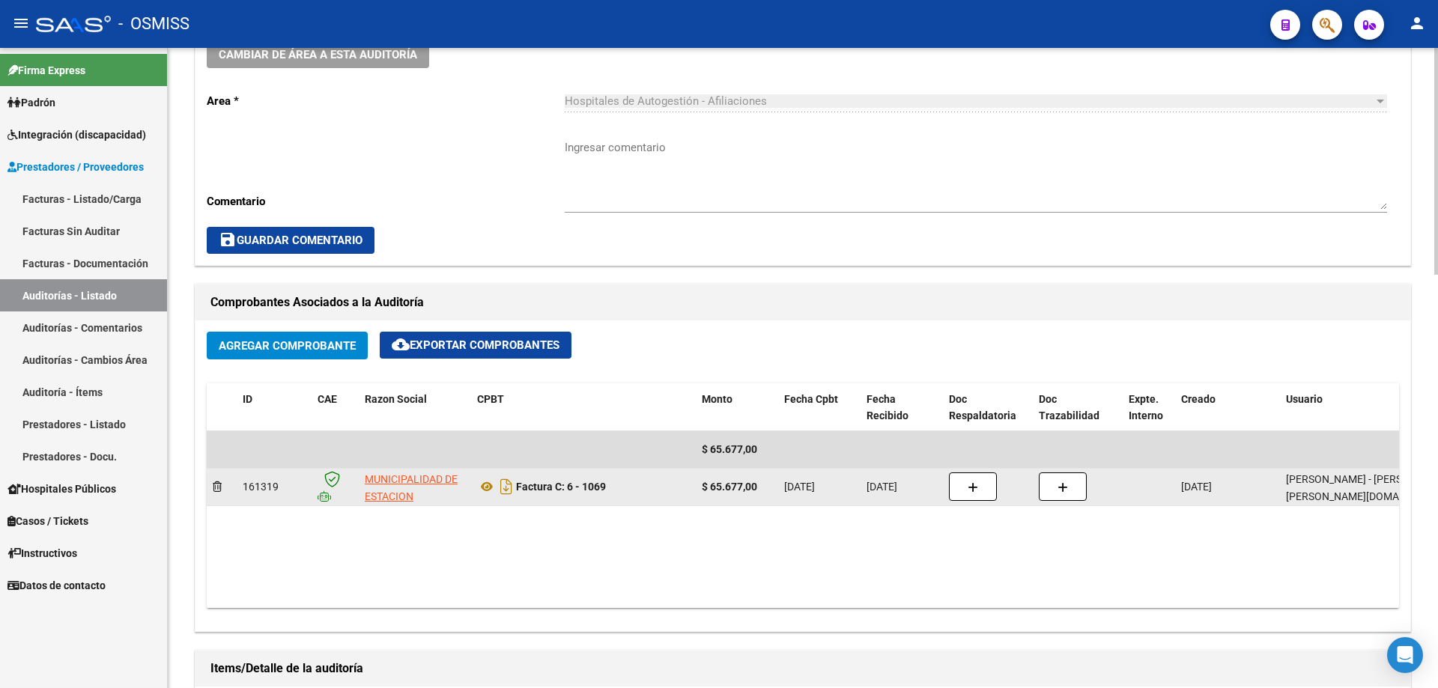
scroll to position [226, 0]
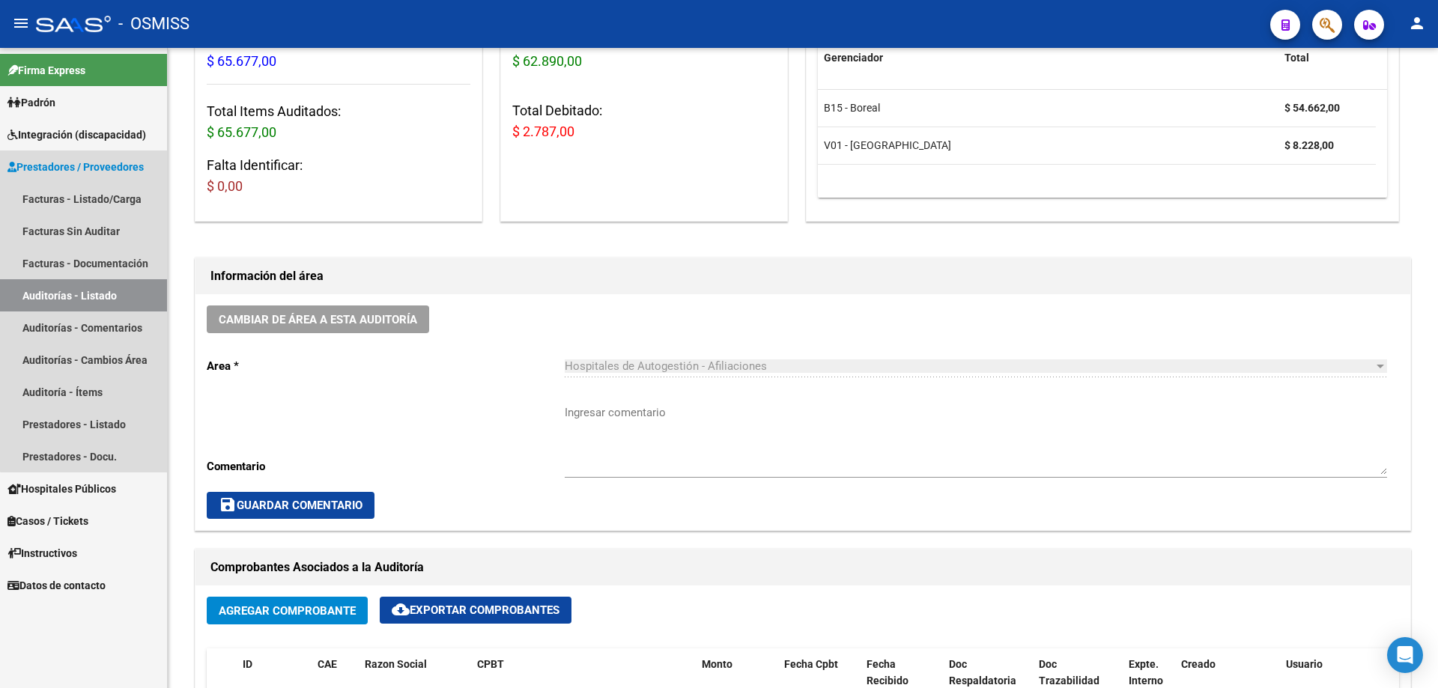
click at [99, 284] on link "Auditorías - Listado" at bounding box center [83, 295] width 167 height 32
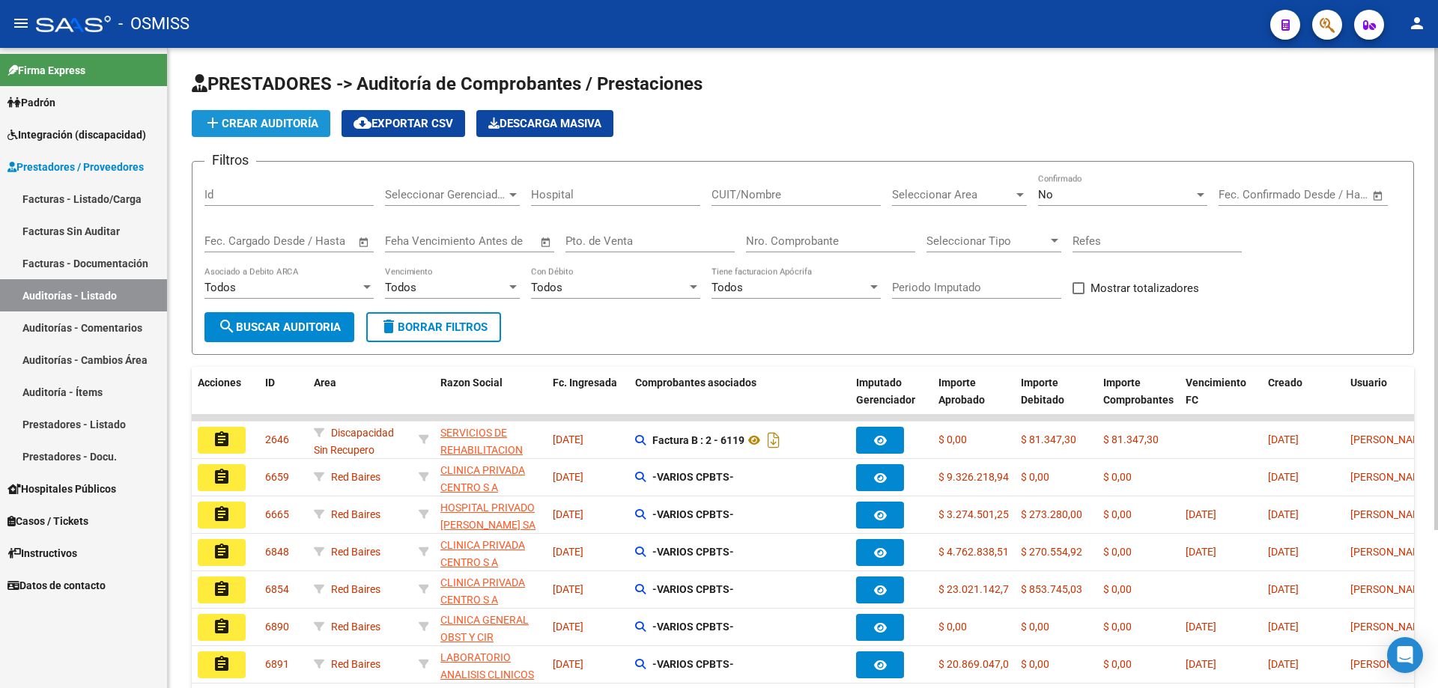
click at [283, 133] on button "add Crear Auditoría" at bounding box center [261, 123] width 139 height 27
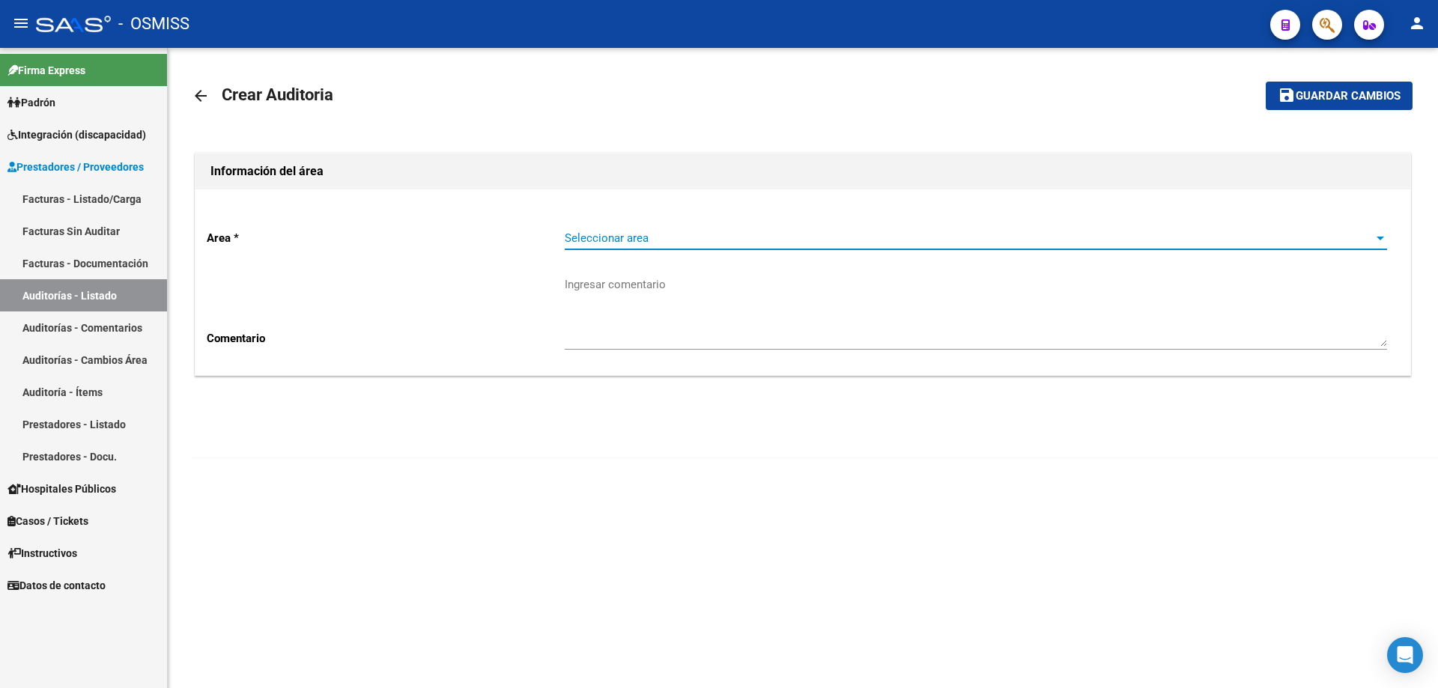
click at [695, 237] on span "Seleccionar area" at bounding box center [969, 237] width 809 height 13
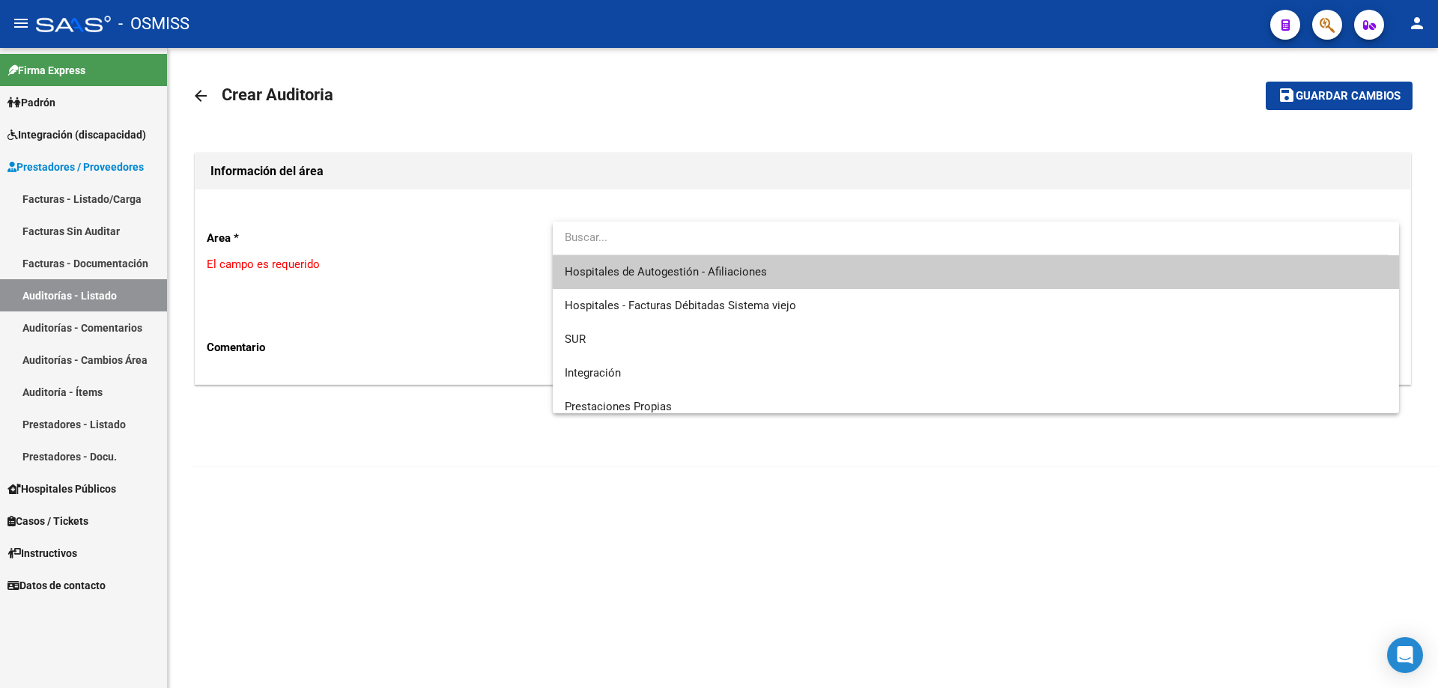
click at [695, 265] on span "Hospitales de Autogestión - Afiliaciones" at bounding box center [666, 271] width 202 height 13
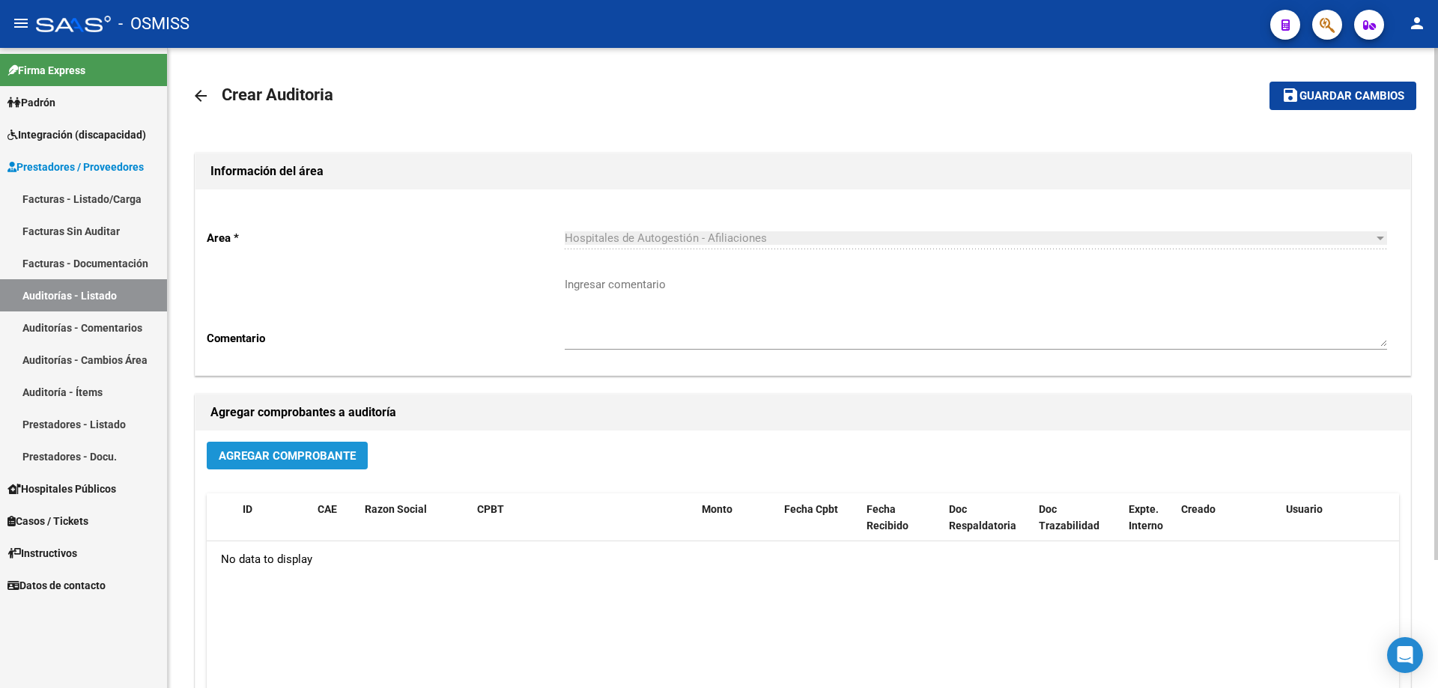
click at [300, 451] on span "Agregar Comprobante" at bounding box center [287, 456] width 137 height 13
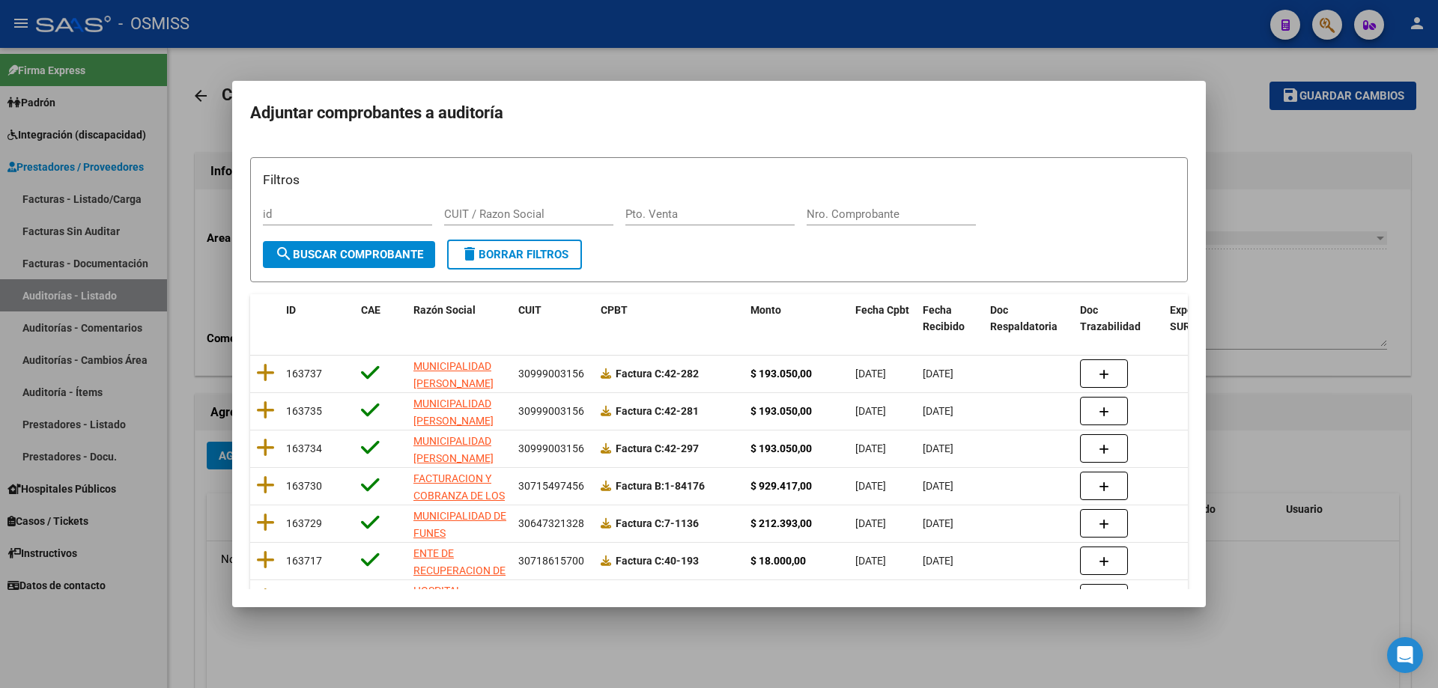
click at [695, 200] on div "Filtros id CUIT / Razon Social Pto. Venta Nro. Comprobante" at bounding box center [719, 205] width 912 height 70
click at [695, 211] on input "Nro. Comprobante" at bounding box center [891, 214] width 169 height 13
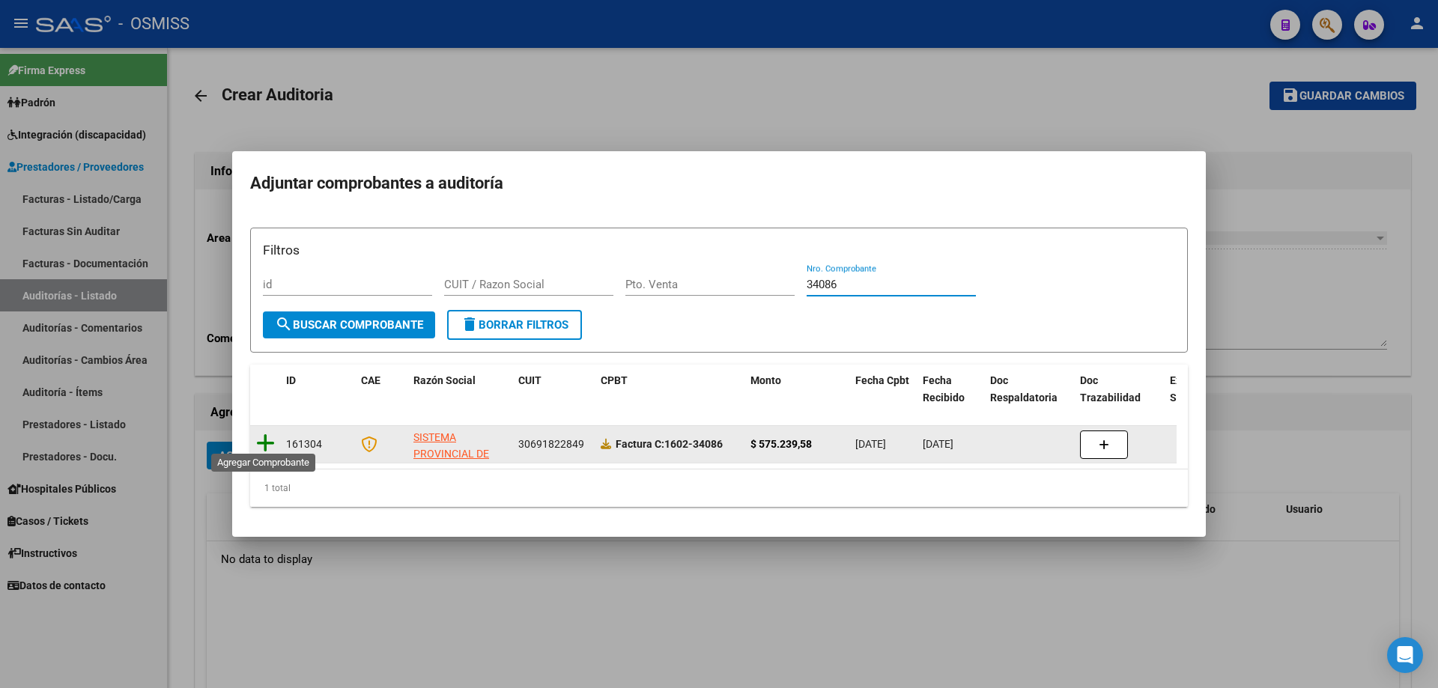
click at [259, 433] on icon at bounding box center [265, 443] width 19 height 21
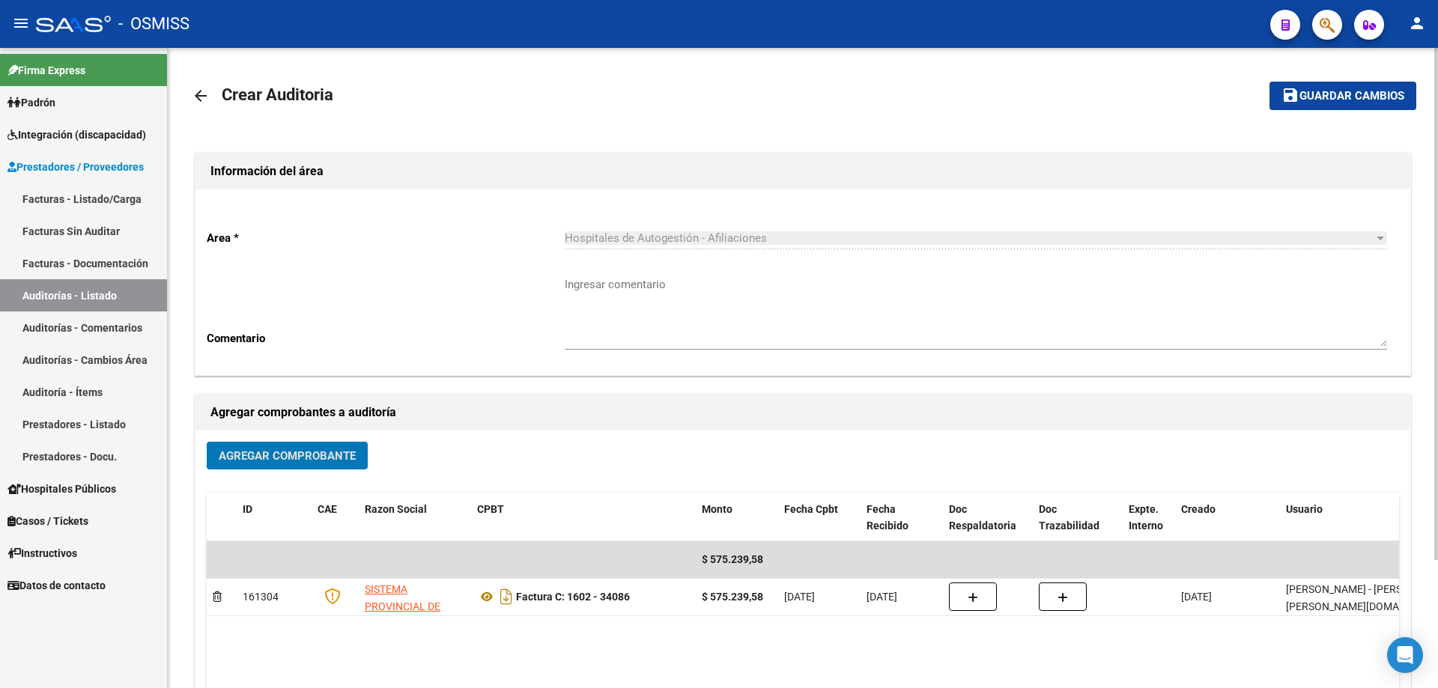
click at [695, 97] on span "Guardar cambios" at bounding box center [1352, 96] width 105 height 13
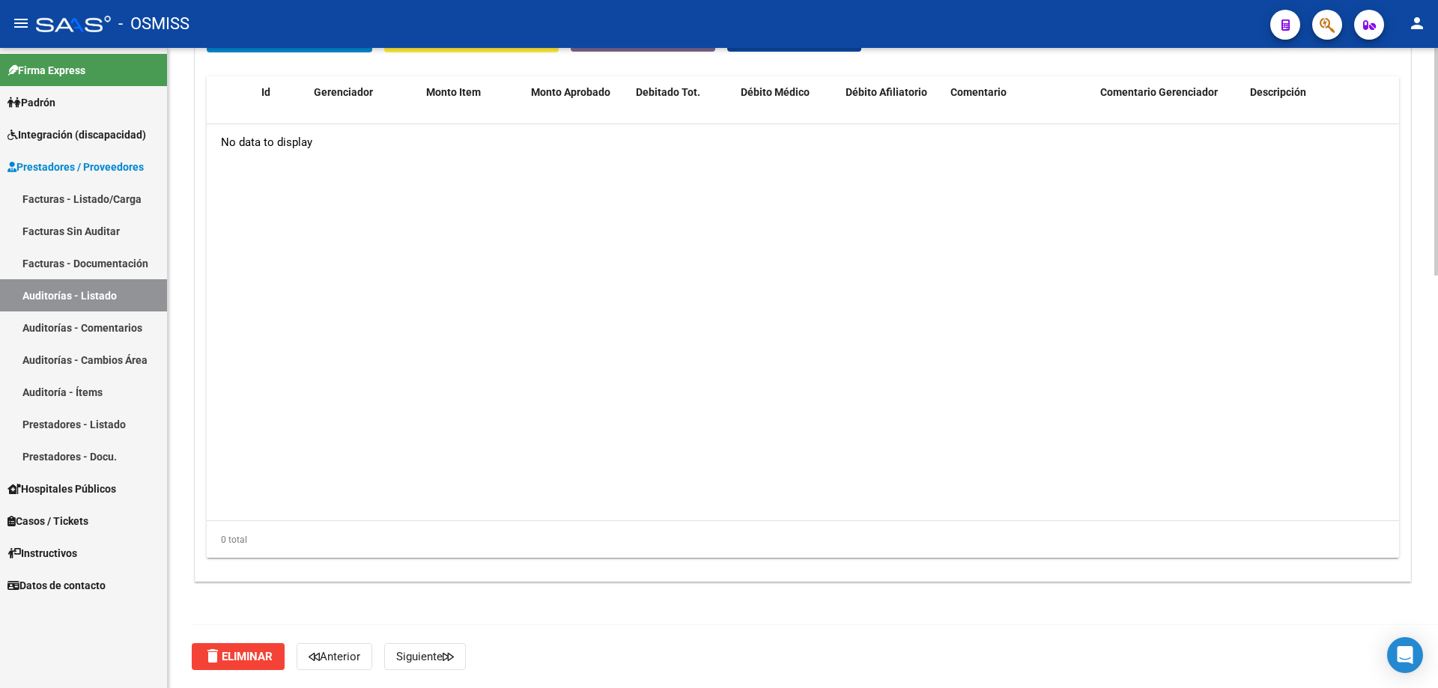
scroll to position [1014, 0]
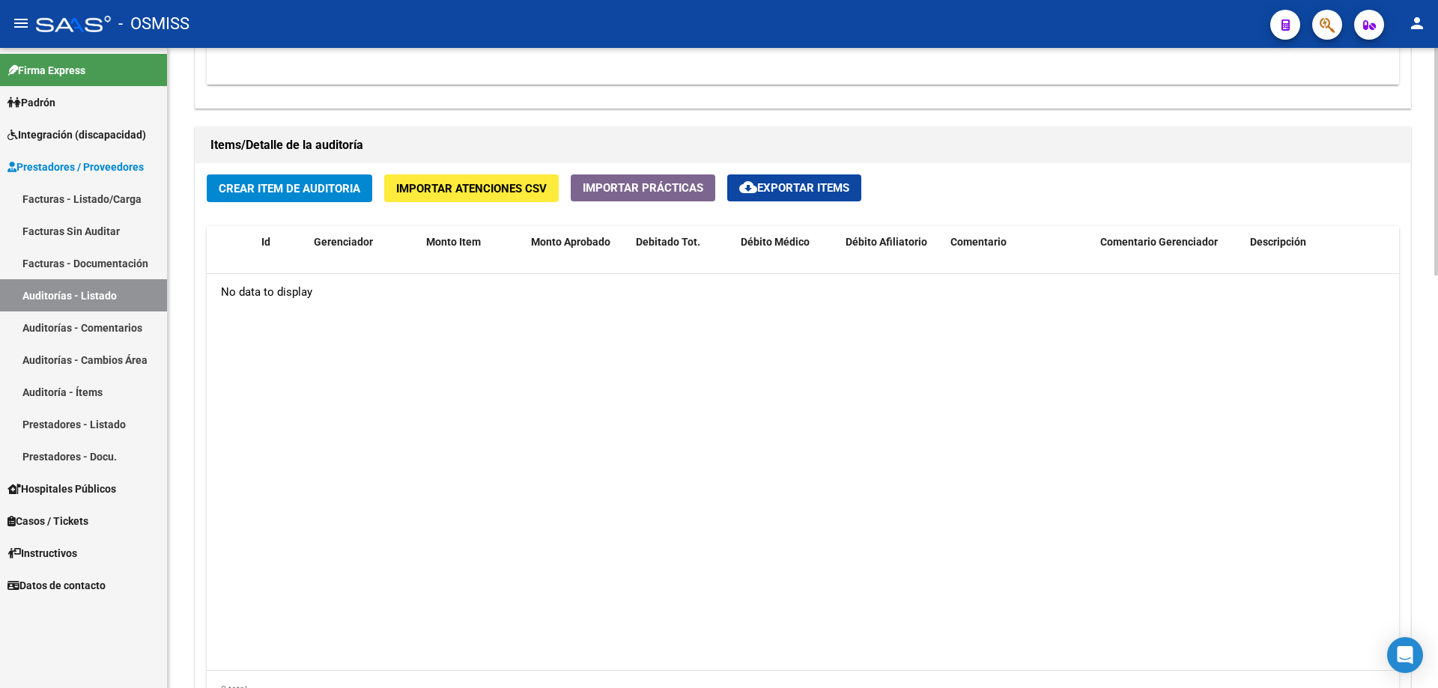
click at [380, 187] on div "Crear Item de Auditoria Importar Atenciones CSV Importar Prácticas cloud_downlo…" at bounding box center [803, 447] width 1215 height 568
click at [360, 464] on datatable-body "No data to display" at bounding box center [803, 472] width 1193 height 396
click at [297, 178] on button "Crear Item de Auditoria" at bounding box center [290, 189] width 166 height 28
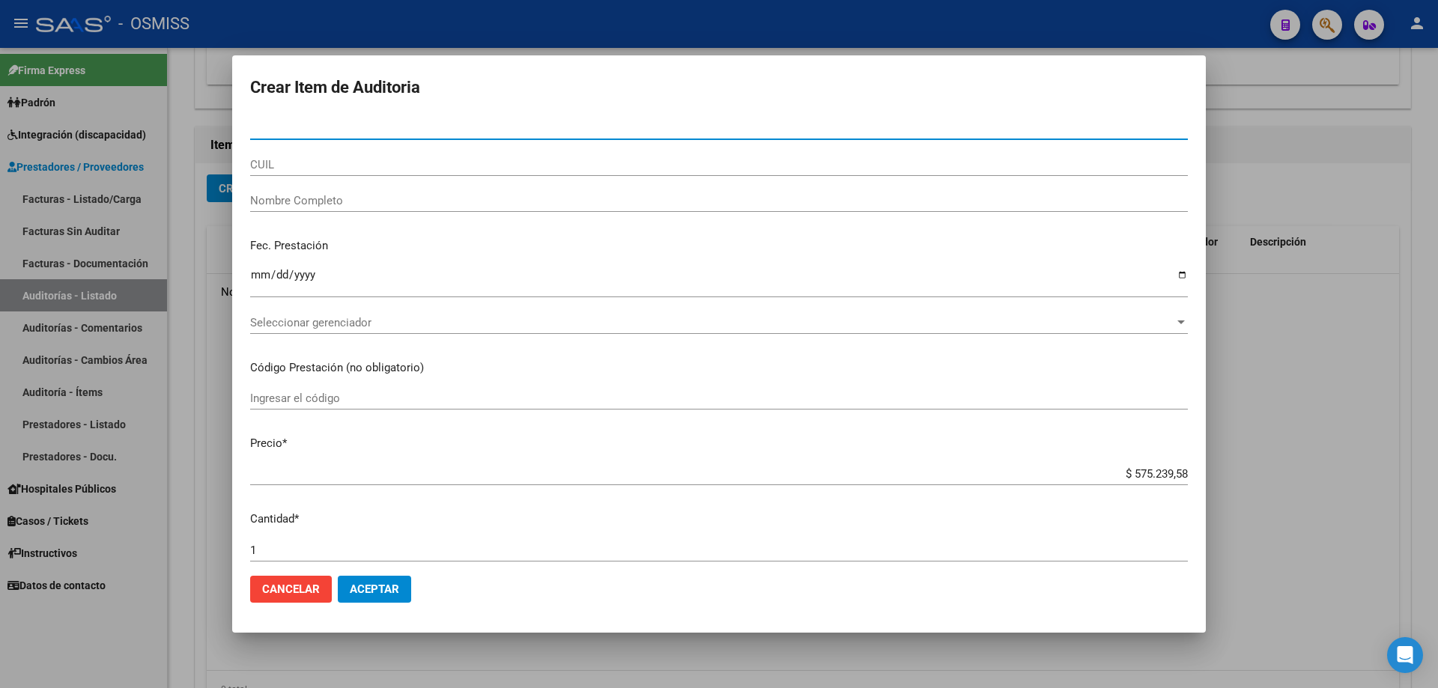
paste input "44615932"
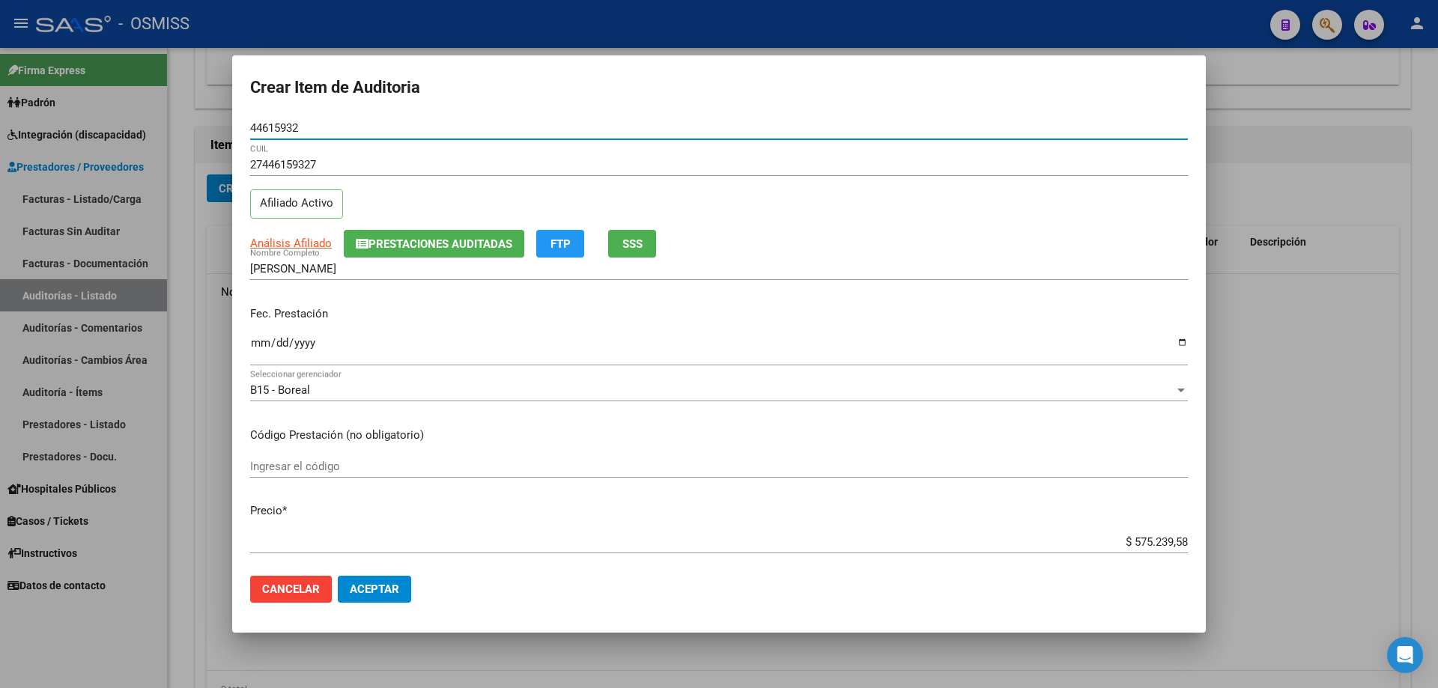
click at [261, 333] on div "Ingresar la fecha" at bounding box center [719, 349] width 938 height 32
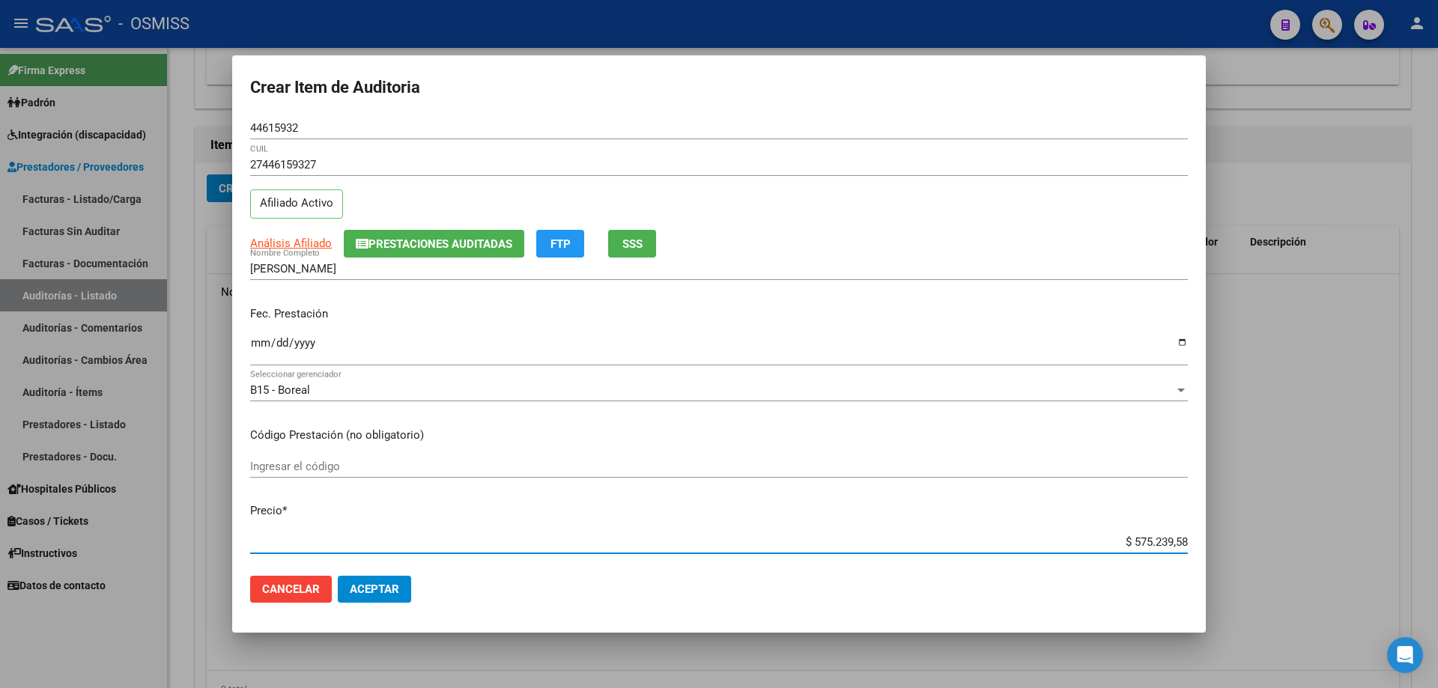
drag, startPoint x: 1073, startPoint y: 548, endPoint x: 1438, endPoint y: 517, distance: 366.1
click at [695, 464] on div "Crear Item de Auditoria 44615932 Nro Documento 27446159327 CUIL Afiliado Activo…" at bounding box center [719, 344] width 1438 height 688
click at [362, 464] on span "Aceptar" at bounding box center [374, 589] width 49 height 13
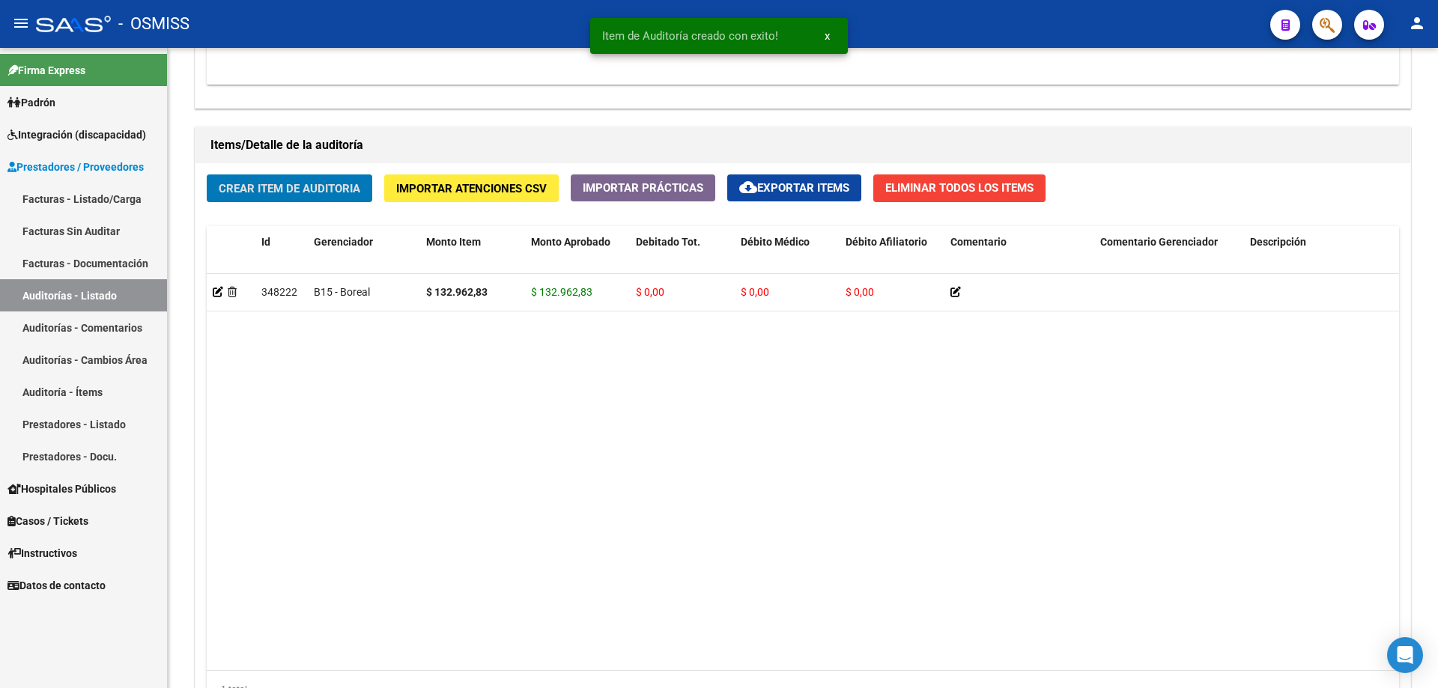
scroll to position [1014, 0]
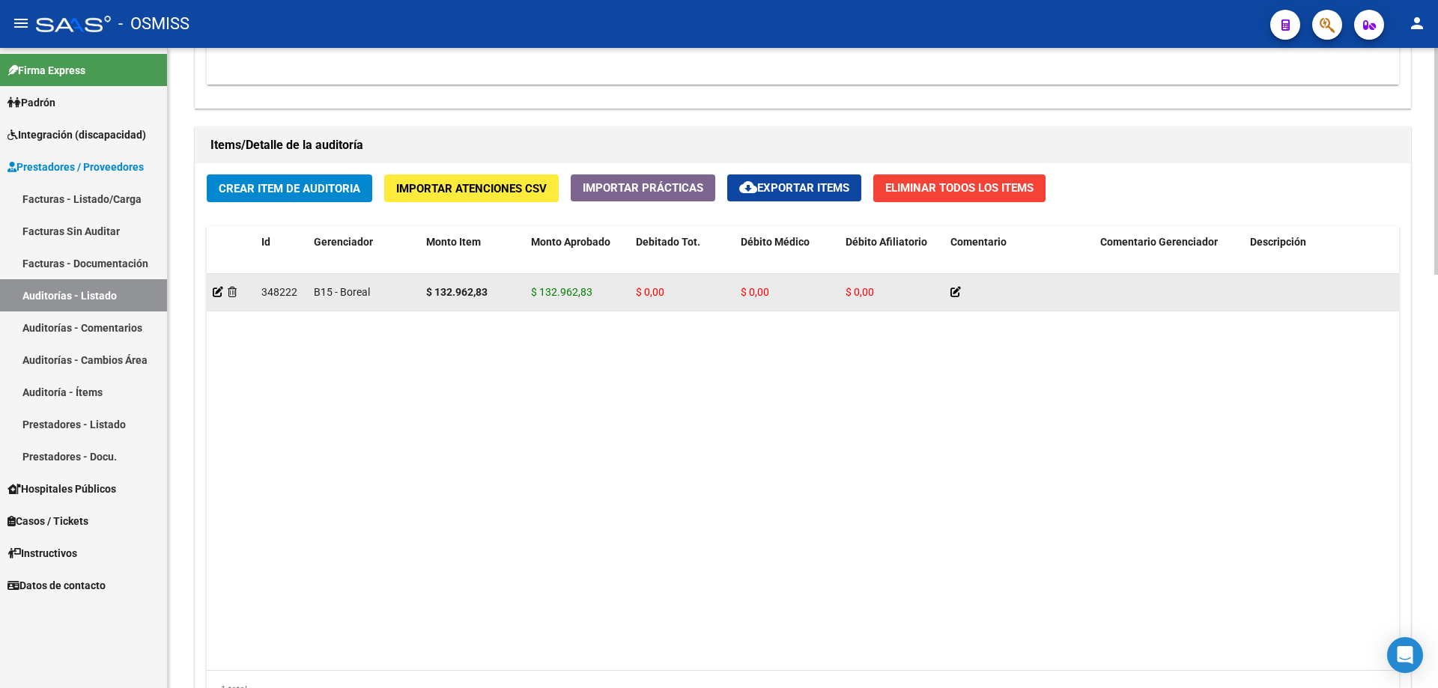
click at [695, 303] on datatable-body-cell "$ 0,00" at bounding box center [787, 292] width 105 height 37
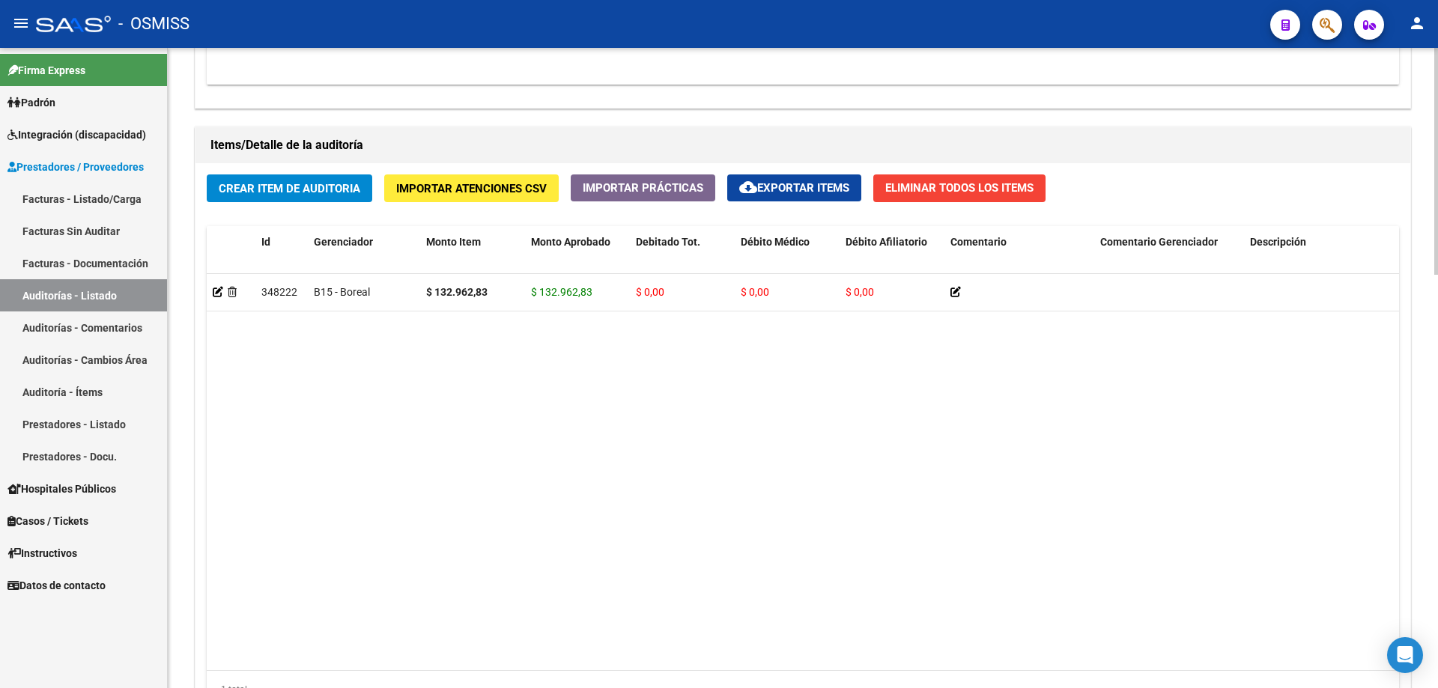
click at [695, 464] on datatable-body "348222 B15 - Boreal $ 132.962,83 $ 132.962,83 $ 0,00 $ 0,00 $ 0,00 27446159327 …" at bounding box center [803, 472] width 1193 height 396
click at [522, 464] on datatable-body "348222 B15 - Boreal $ 132.962,83 $ 132.962,83 $ 0,00 $ 0,00 $ 0,00 27446159327 …" at bounding box center [803, 472] width 1193 height 396
click at [341, 191] on span "Crear Item de Auditoria" at bounding box center [290, 188] width 142 height 13
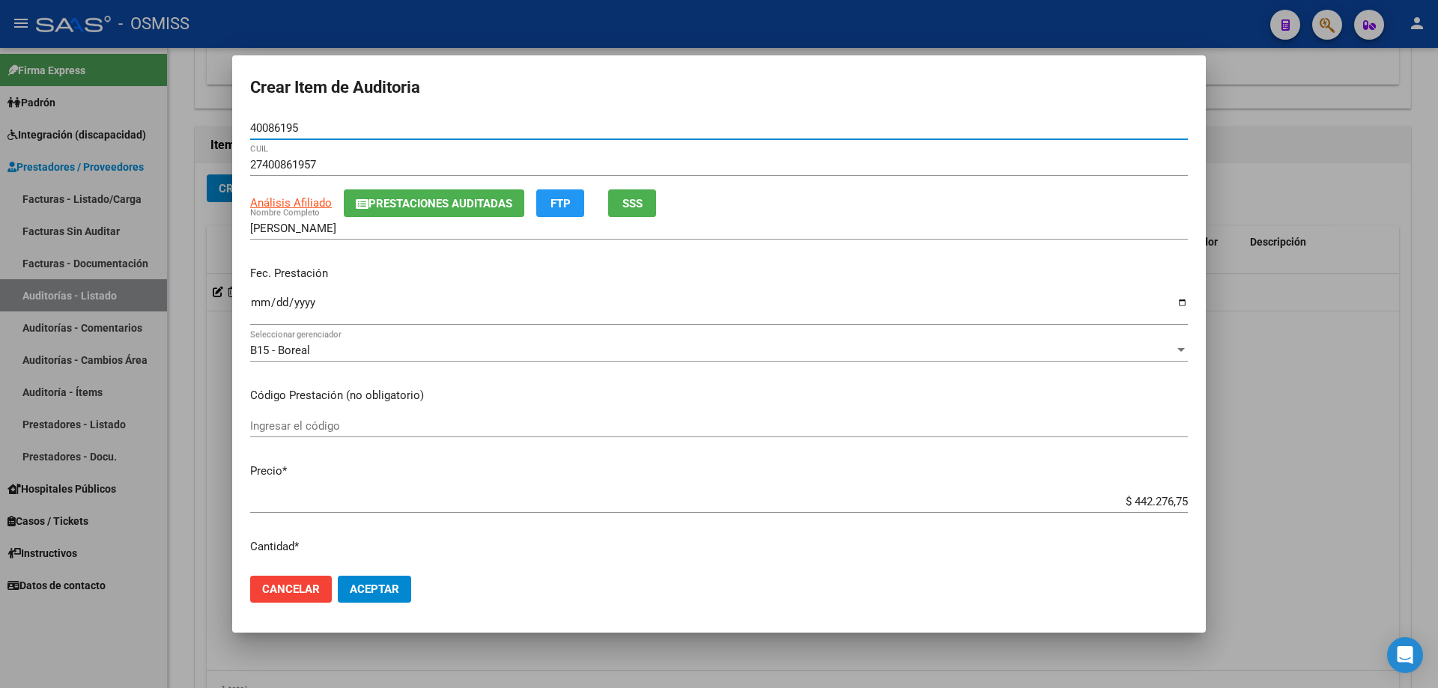
click at [260, 310] on input "Ingresar la fecha" at bounding box center [719, 309] width 938 height 24
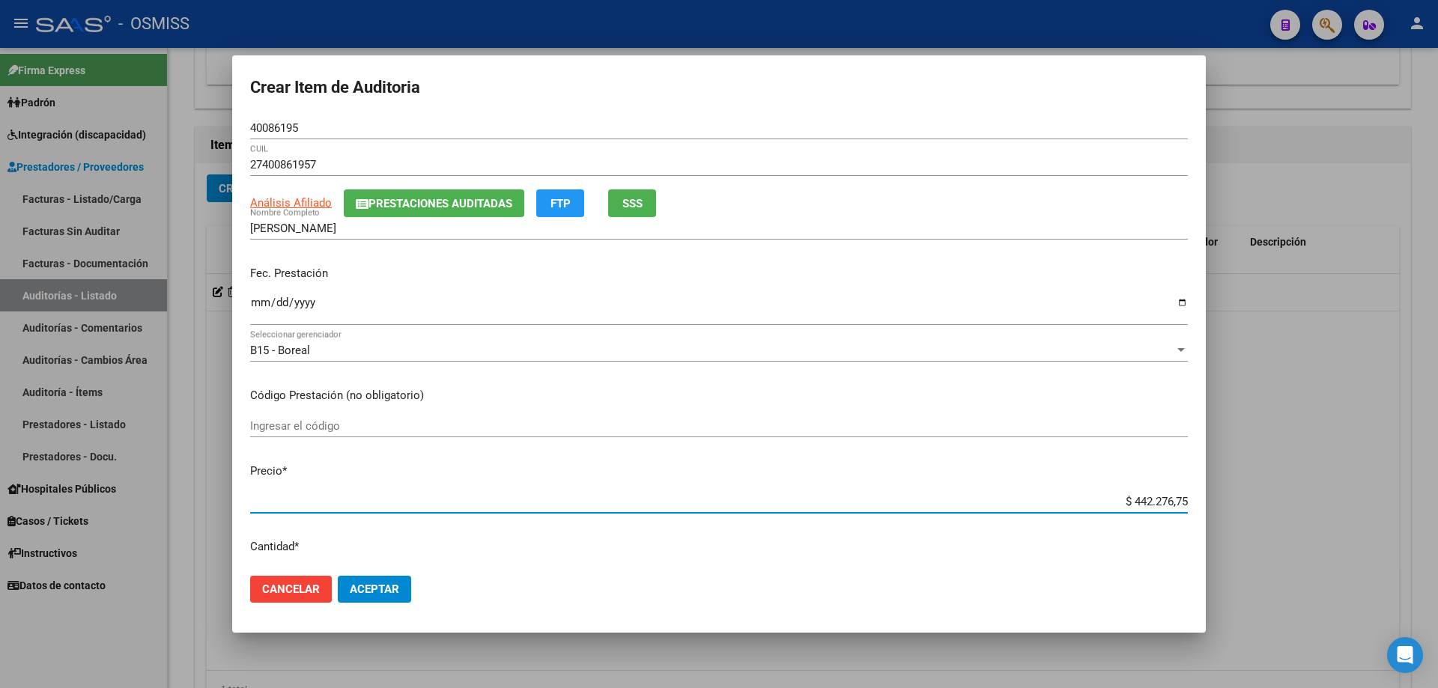
drag, startPoint x: 1090, startPoint y: 506, endPoint x: 1438, endPoint y: 411, distance: 360.4
click at [695, 426] on div "Crear Item de Auditoria 40086195 Nro Documento 27400861957 CUIL Análisis Afilia…" at bounding box center [719, 344] width 1438 height 688
click at [382, 464] on button "Aceptar" at bounding box center [374, 589] width 73 height 27
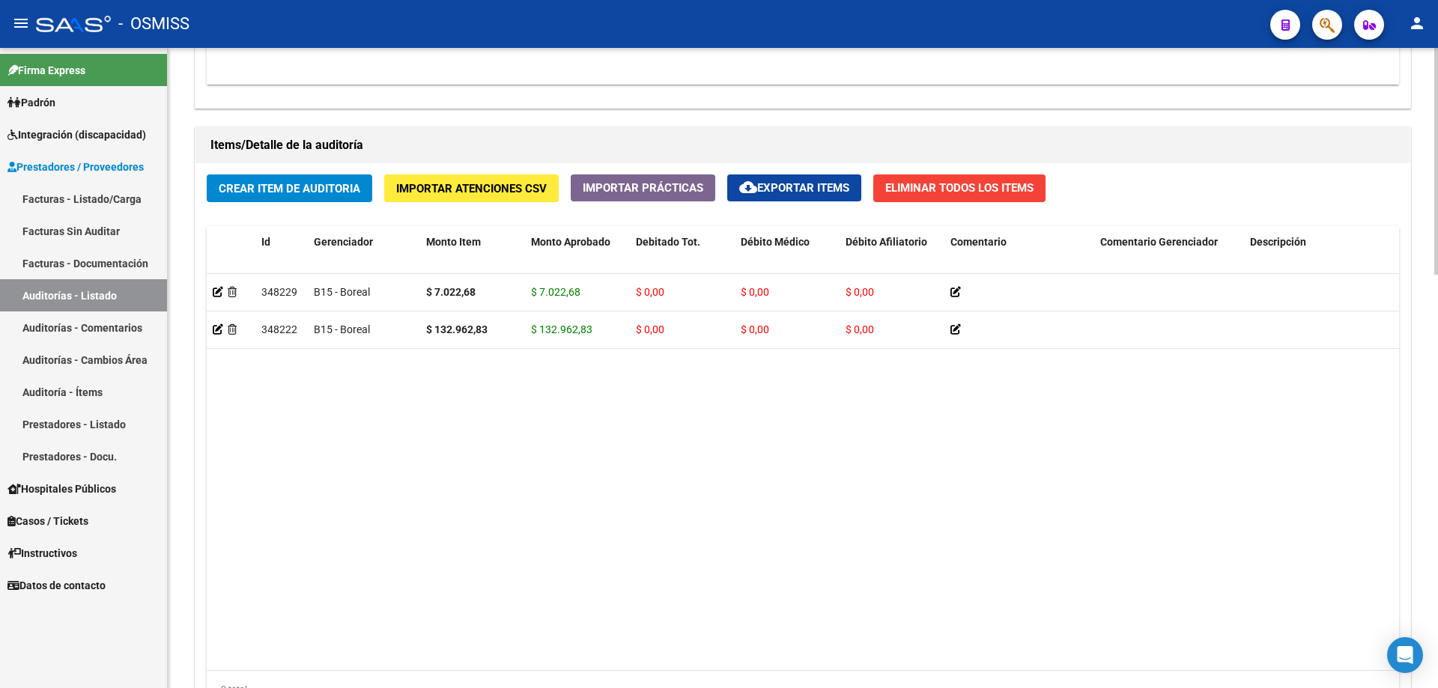
click at [456, 464] on datatable-body "348229 B15 - Boreal $ 7.022,68 $ 7.022,68 $ 0,00 $ 0,00 $ 0,00 27400861957 4008…" at bounding box center [803, 472] width 1193 height 396
click at [335, 189] on span "Crear Item de Auditoria" at bounding box center [290, 188] width 142 height 13
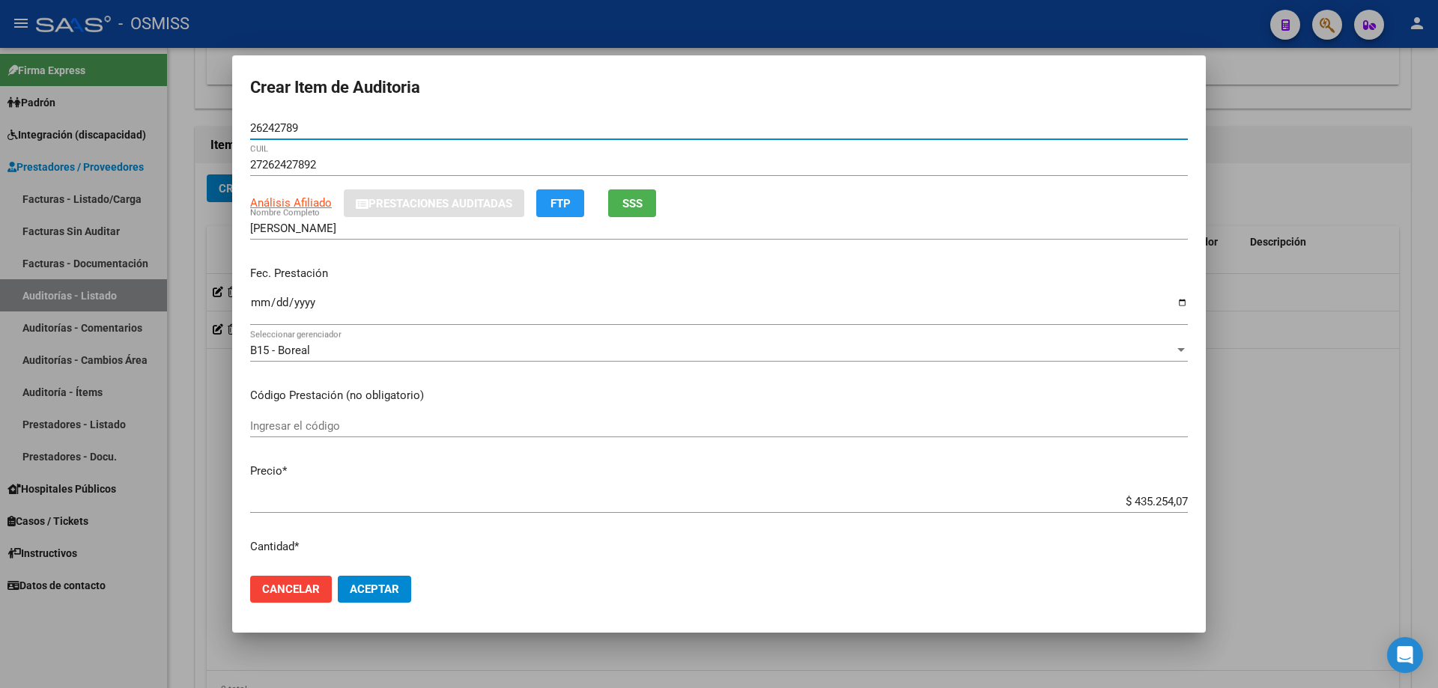
click at [266, 319] on input "Ingresar la fecha" at bounding box center [719, 309] width 938 height 24
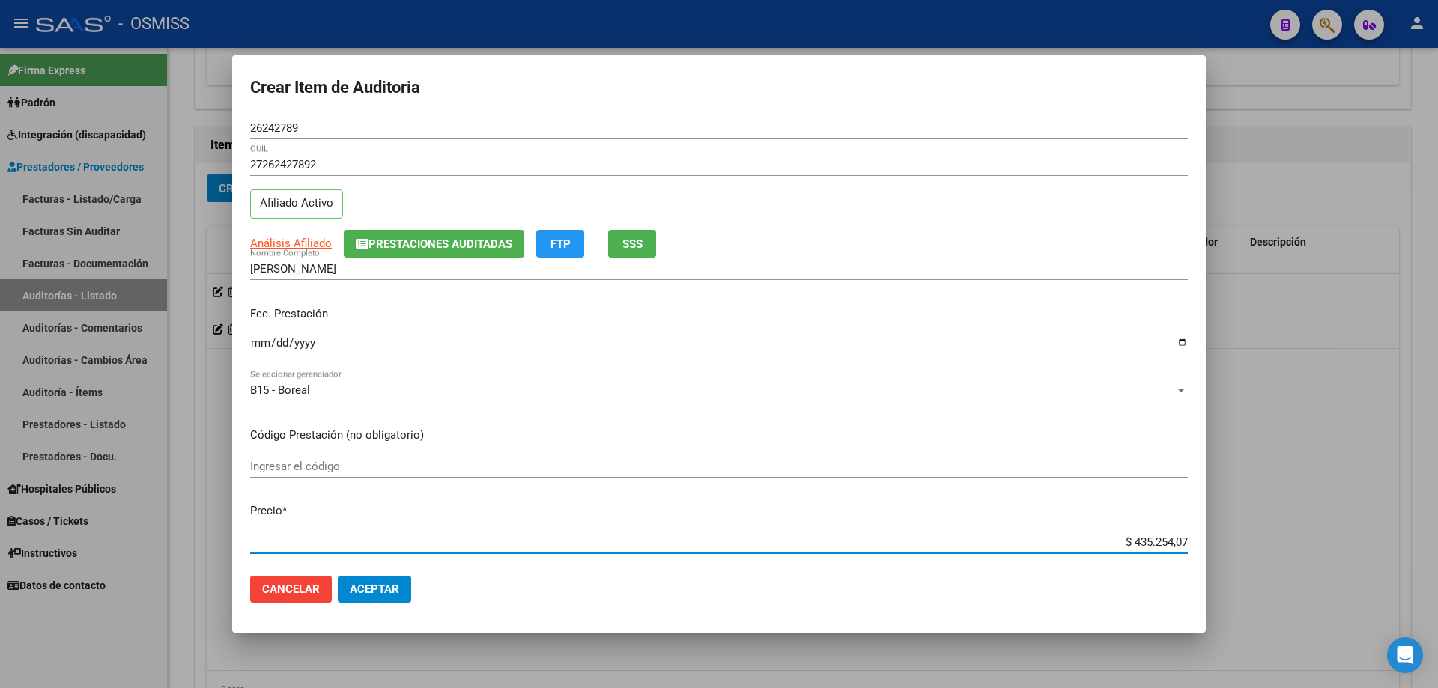
drag, startPoint x: 1102, startPoint y: 542, endPoint x: 1438, endPoint y: 466, distance: 344.2
click at [695, 464] on div "Crear Item de Auditoria 26242789 Nro Documento 27262427892 CUIL Afiliado Activo…" at bounding box center [719, 344] width 1438 height 688
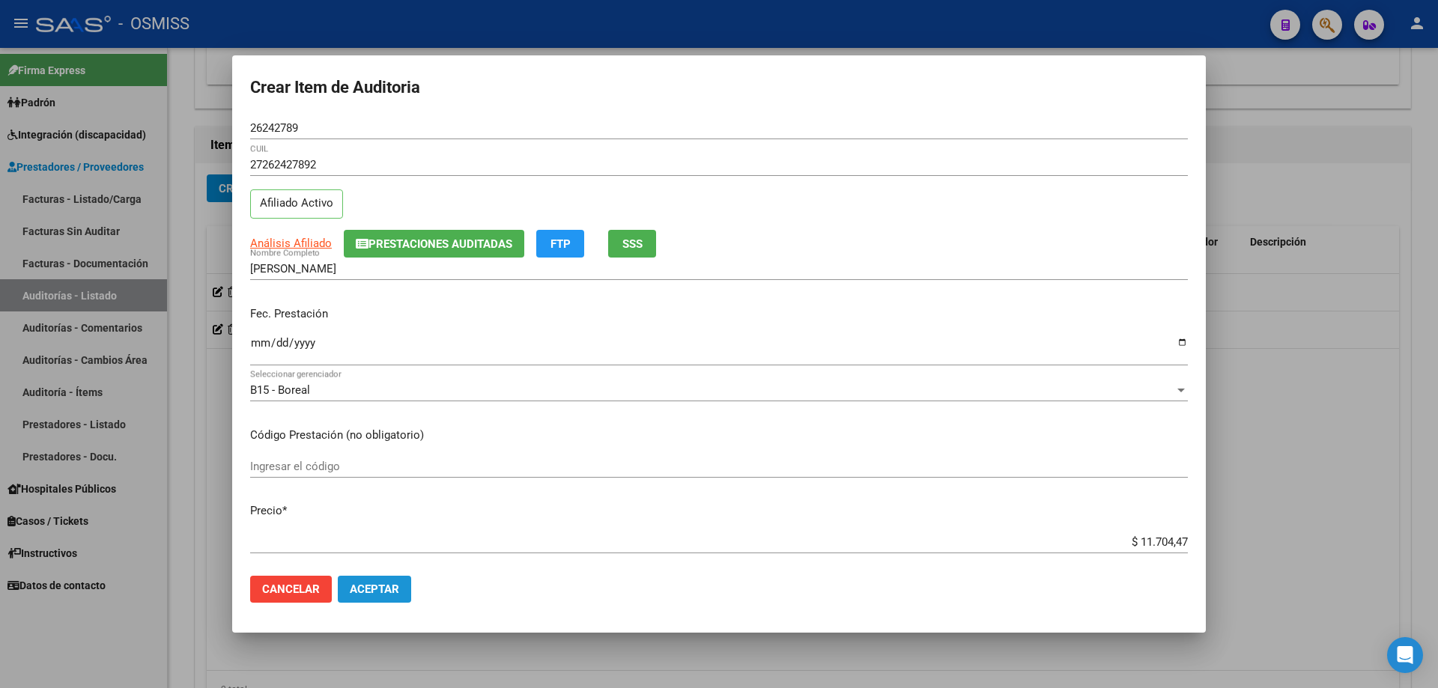
click at [360, 464] on span "Aceptar" at bounding box center [374, 589] width 49 height 13
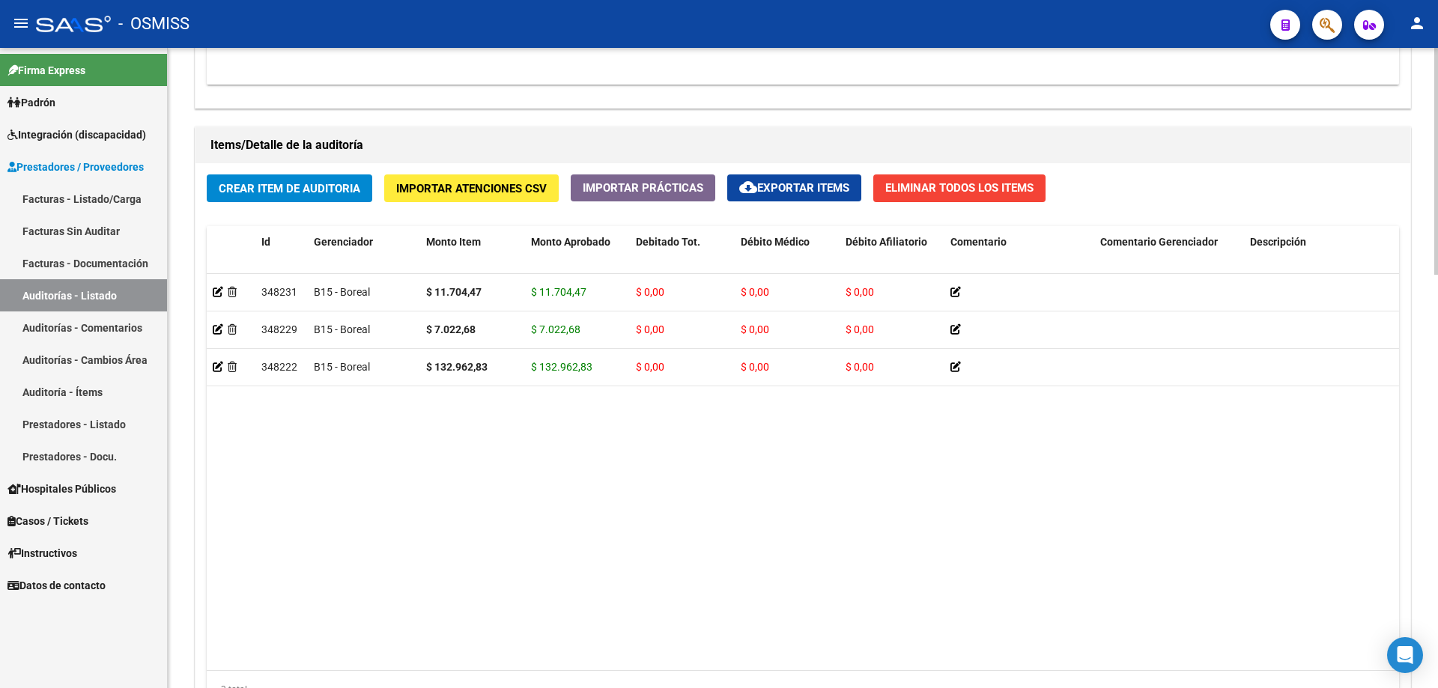
drag, startPoint x: 384, startPoint y: 500, endPoint x: 380, endPoint y: 437, distance: 63.8
click at [384, 464] on datatable-body "348231 B15 - Boreal $ 11.704,47 $ 11.704,47 $ 0,00 $ 0,00 $ 0,00 27262427892 26…" at bounding box center [803, 472] width 1193 height 396
click at [309, 191] on span "Crear Item de Auditoria" at bounding box center [290, 188] width 142 height 13
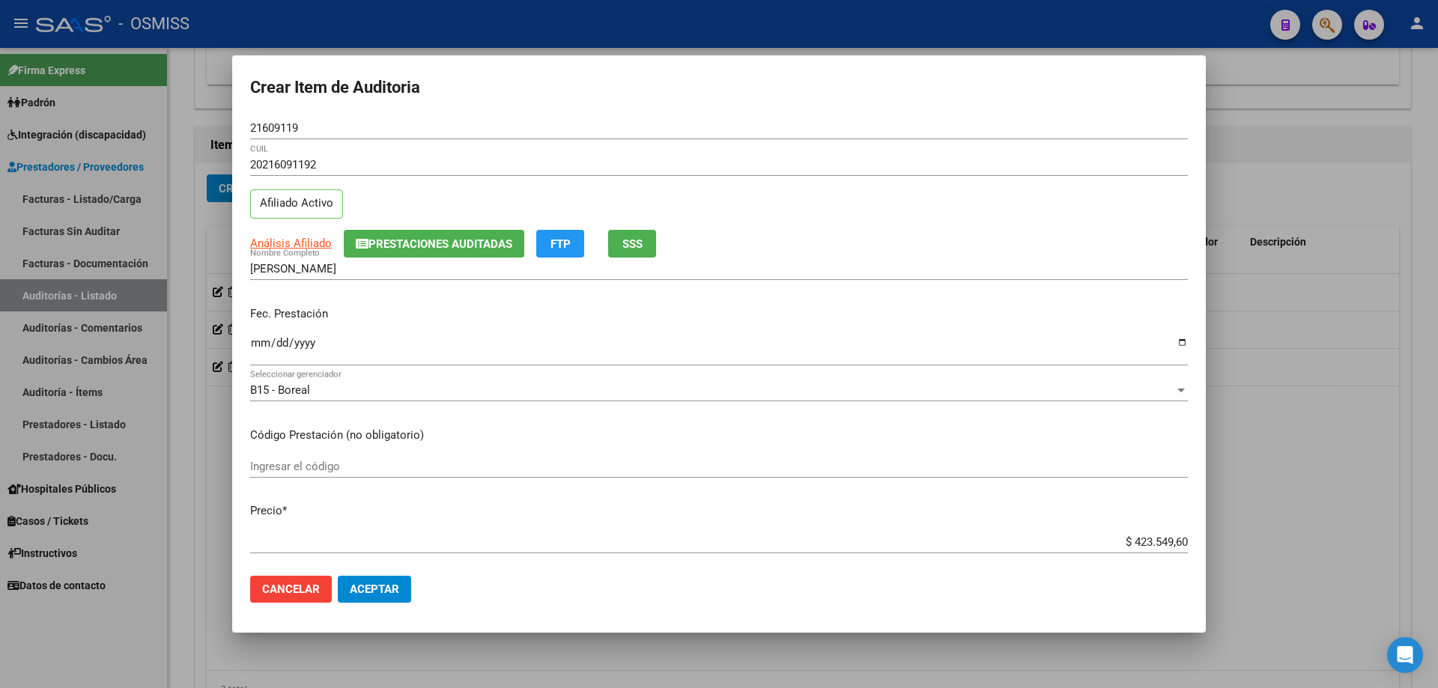
drag, startPoint x: 261, startPoint y: 315, endPoint x: 254, endPoint y: 355, distance: 40.4
click at [254, 355] on app-form-text-field "Fec. Prestación Ingresar la fecha" at bounding box center [725, 333] width 950 height 55
click at [262, 346] on input "Ingresar la fecha" at bounding box center [719, 349] width 938 height 24
drag, startPoint x: 1102, startPoint y: 544, endPoint x: 1438, endPoint y: 503, distance: 338.1
click at [695, 464] on div "Crear Item de Auditoria 21609119 Nro Documento 20216091192 CUIL Afiliado Activo…" at bounding box center [719, 344] width 1438 height 688
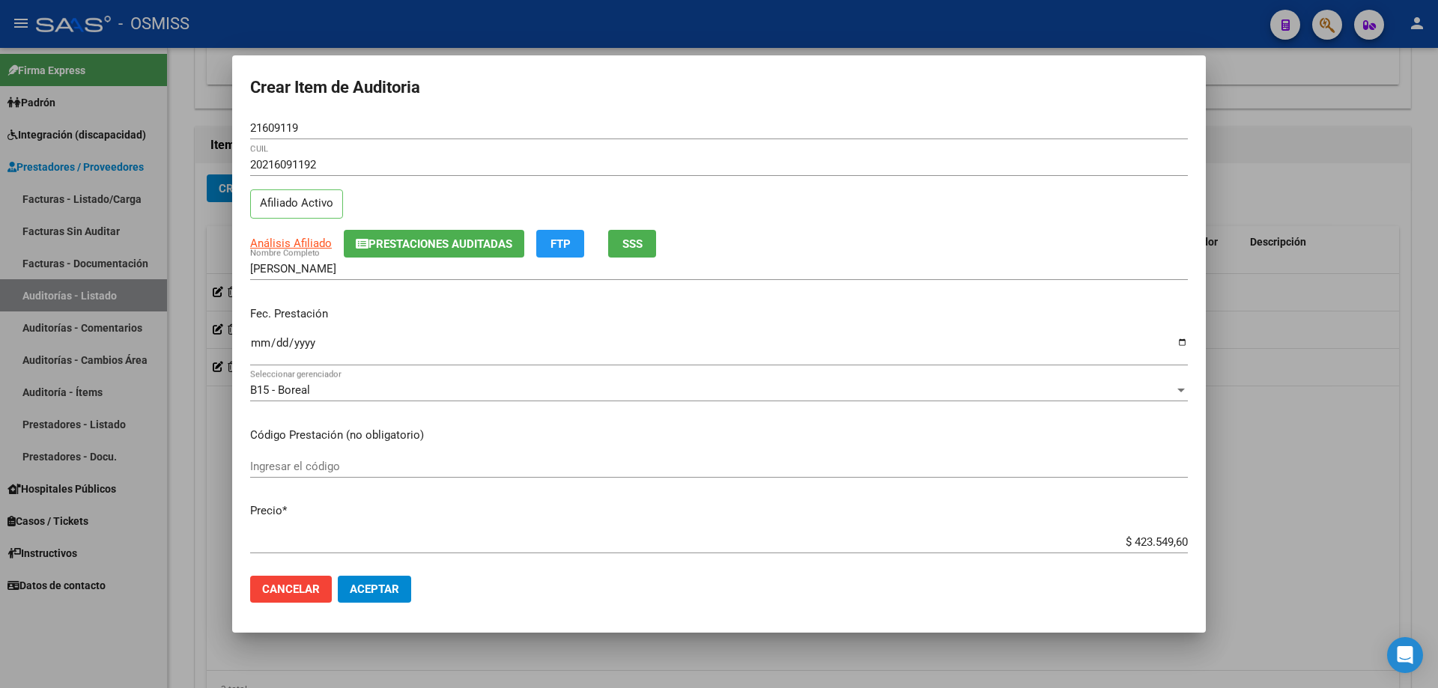
click at [695, 464] on p "Precio *" at bounding box center [719, 511] width 938 height 17
drag, startPoint x: 1087, startPoint y: 546, endPoint x: 1321, endPoint y: 527, distance: 234.6
click at [695, 464] on div "Crear Item de Auditoria 21609119 Nro Documento 20216091192 CUIL Afiliado Activo…" at bounding box center [719, 344] width 1438 height 688
paste input "91.320,95"
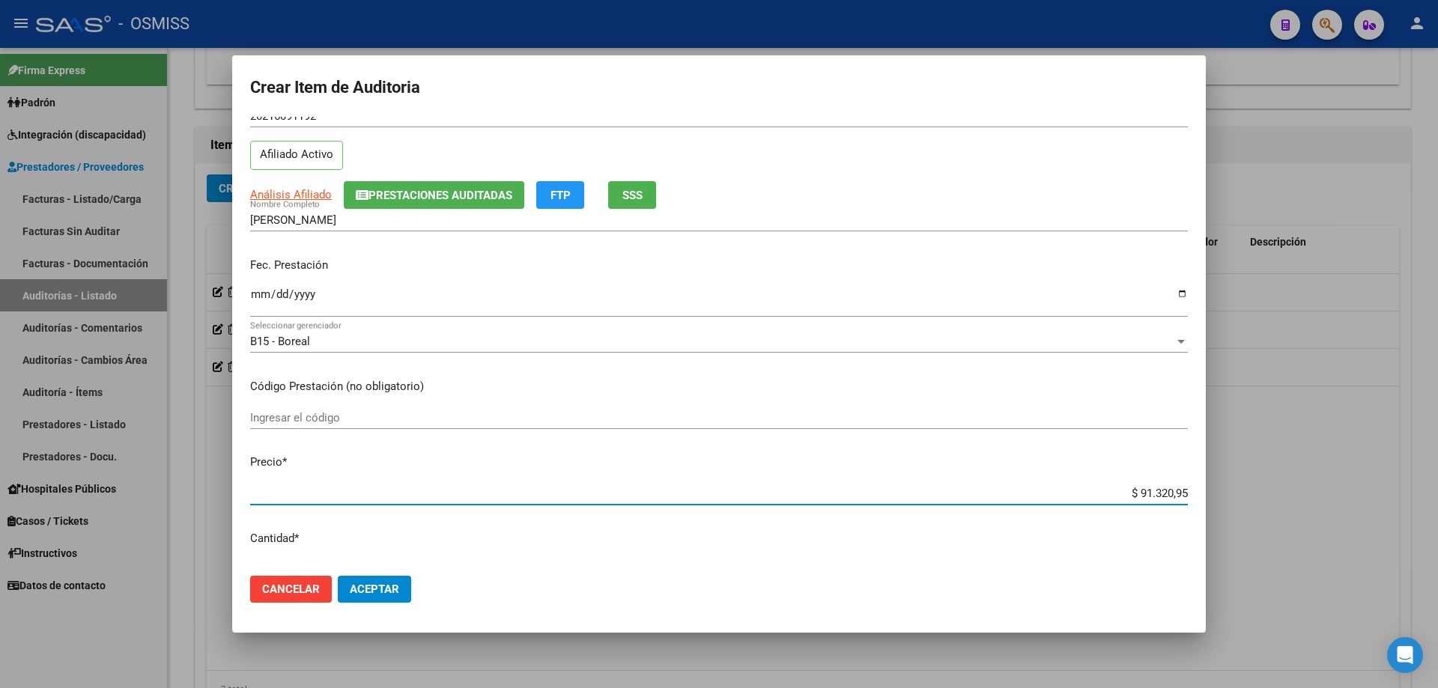
scroll to position [75, 0]
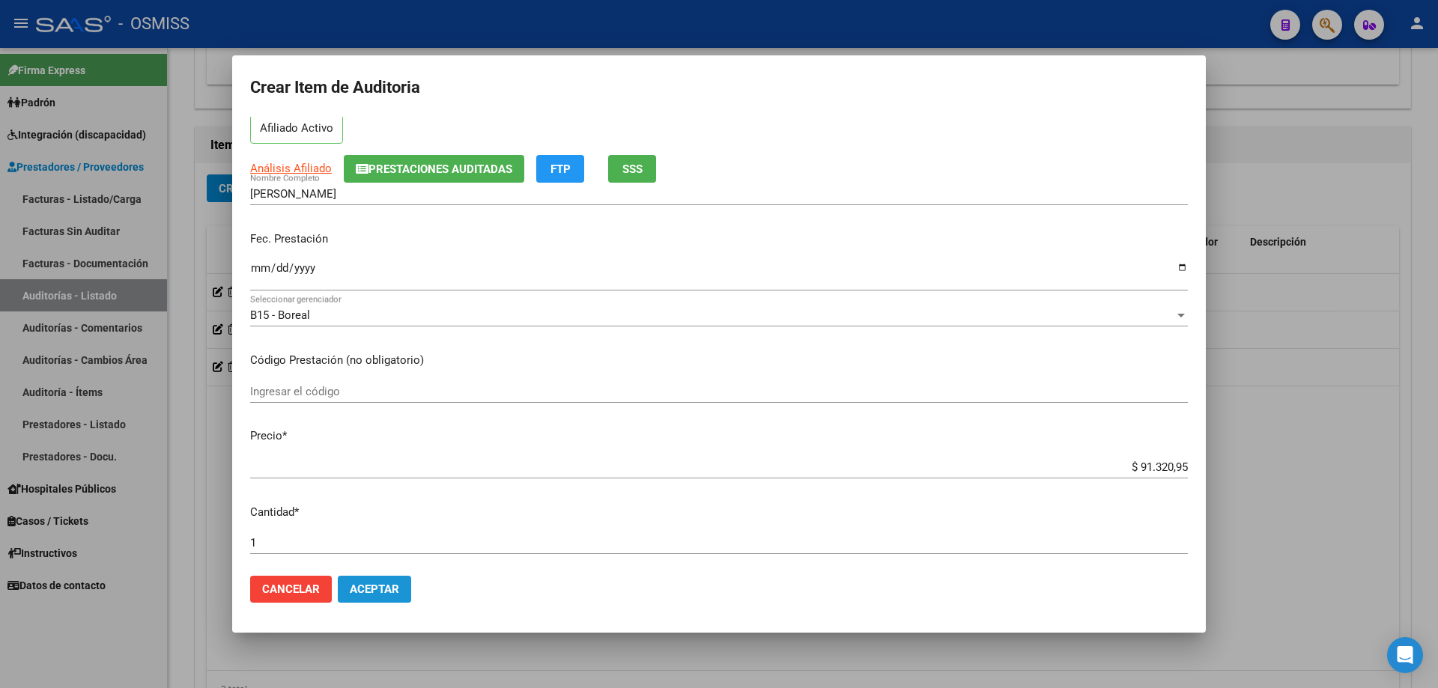
click at [374, 464] on span "Aceptar" at bounding box center [374, 589] width 49 height 13
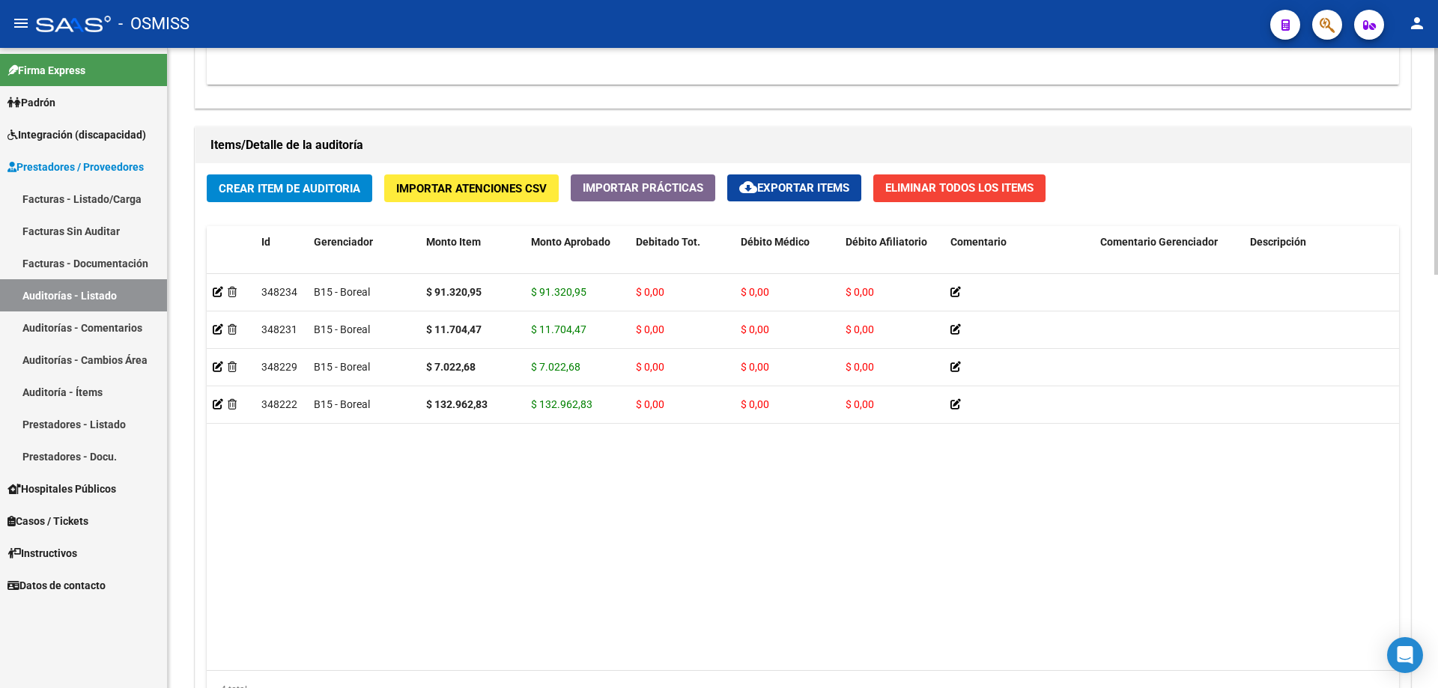
click at [383, 464] on datatable-body "348234 B15 - Boreal $ 91.320,95 $ 91.320,95 $ 0,00 $ 0,00 $ 0,00 20216091192 21…" at bounding box center [803, 472] width 1193 height 396
drag, startPoint x: 530, startPoint y: 516, endPoint x: 526, endPoint y: 494, distance: 22.0
click at [530, 464] on datatable-body "348234 B15 - Boreal $ 91.320,95 $ 91.320,95 $ 0,00 $ 0,00 $ 0,00 20216091192 21…" at bounding box center [803, 472] width 1193 height 396
click at [296, 200] on button "Crear Item de Auditoria" at bounding box center [290, 189] width 166 height 28
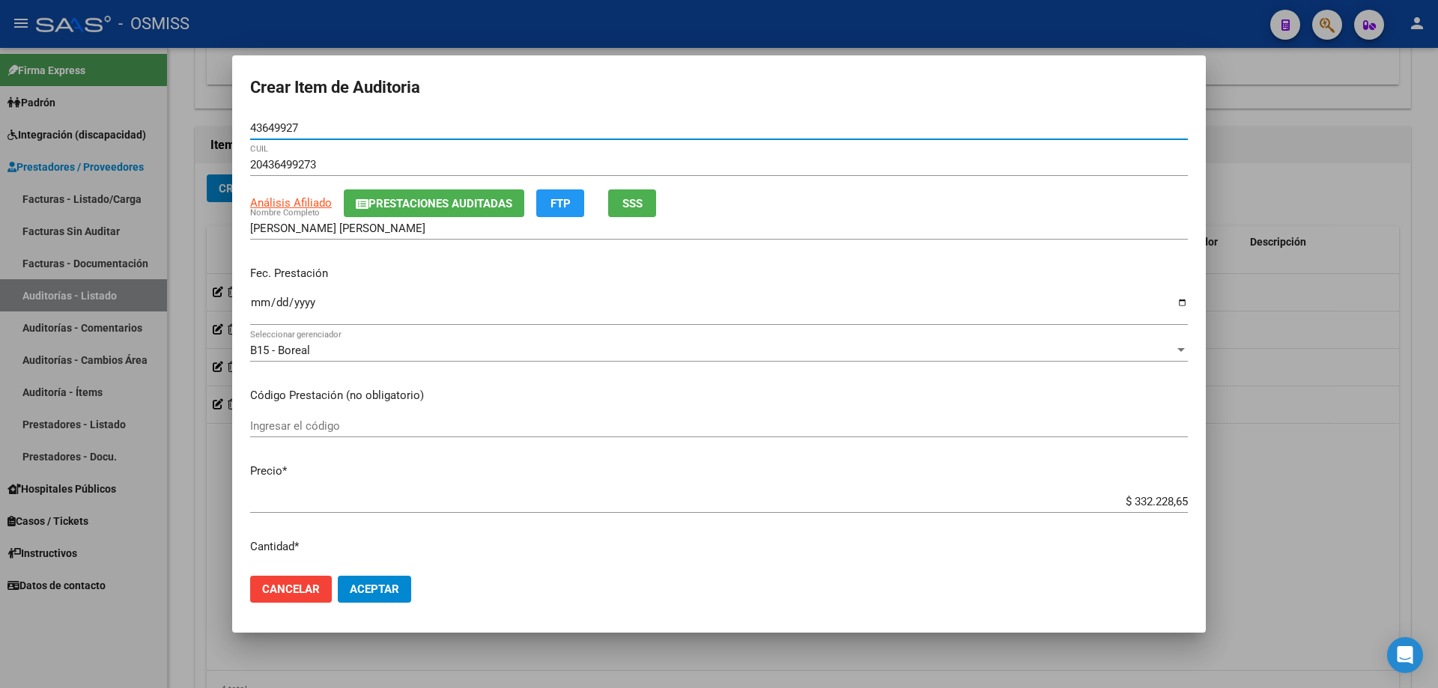
click at [258, 315] on input "Ingresar la fecha" at bounding box center [719, 309] width 938 height 24
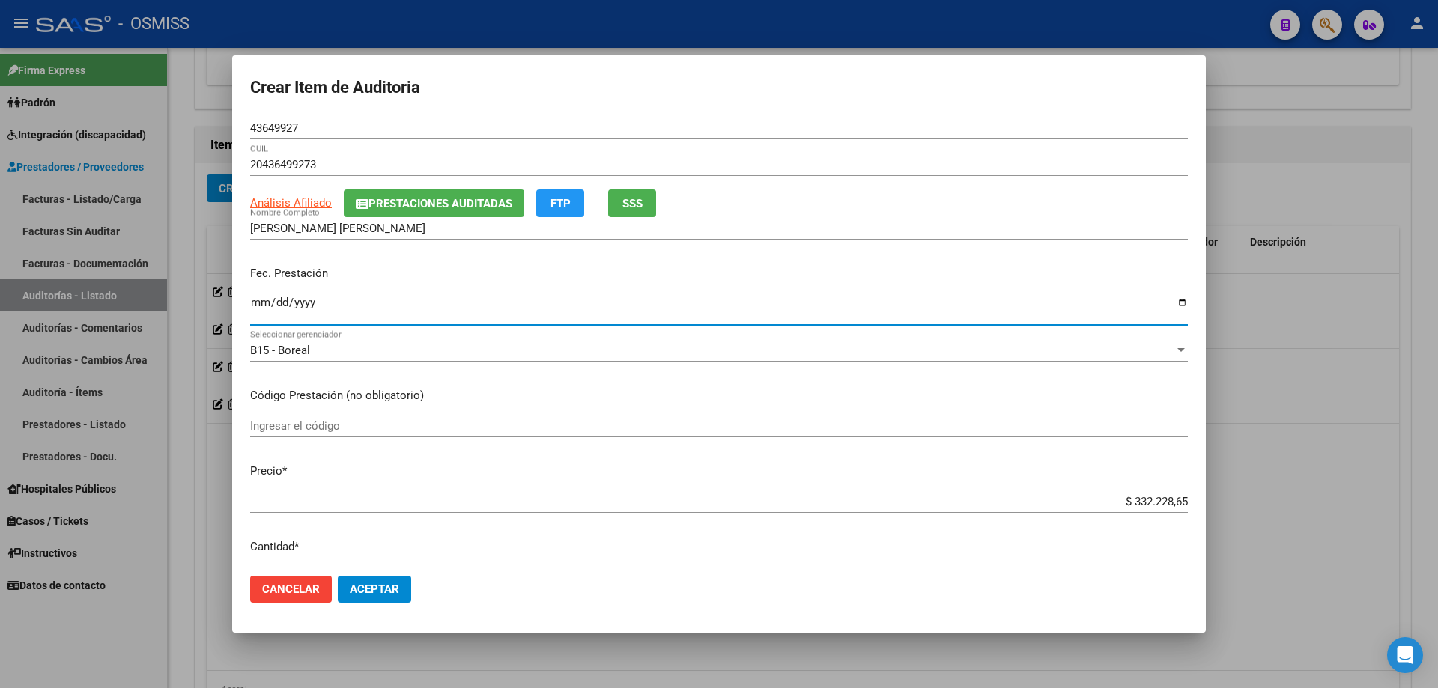
drag, startPoint x: 1037, startPoint y: 501, endPoint x: 1264, endPoint y: 502, distance: 227.0
click at [695, 464] on div "Crear Item de Auditoria 43649927 Nro Documento 20436499273 CUIL Análisis Afilia…" at bounding box center [719, 344] width 1438 height 688
click at [695, 390] on p "Código Prestación (no obligatorio)" at bounding box center [719, 395] width 938 height 17
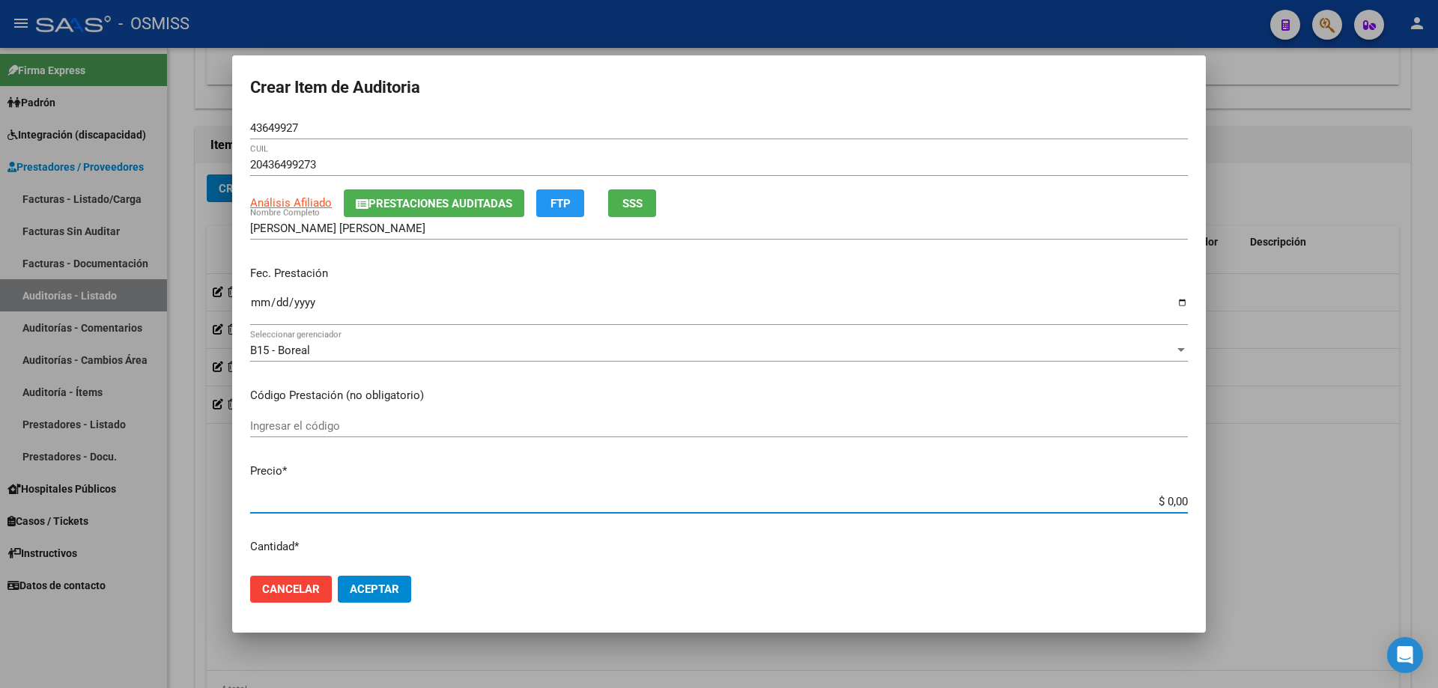
drag, startPoint x: 1128, startPoint y: 498, endPoint x: 1205, endPoint y: 494, distance: 78.0
click at [695, 464] on mat-dialog-content "43649927 Nro Documento 20436499273 CUIL Análisis Afiliado Prestaciones Auditada…" at bounding box center [719, 340] width 974 height 447
paste input "143.552,52"
click at [406, 464] on button "Aceptar" at bounding box center [374, 589] width 73 height 27
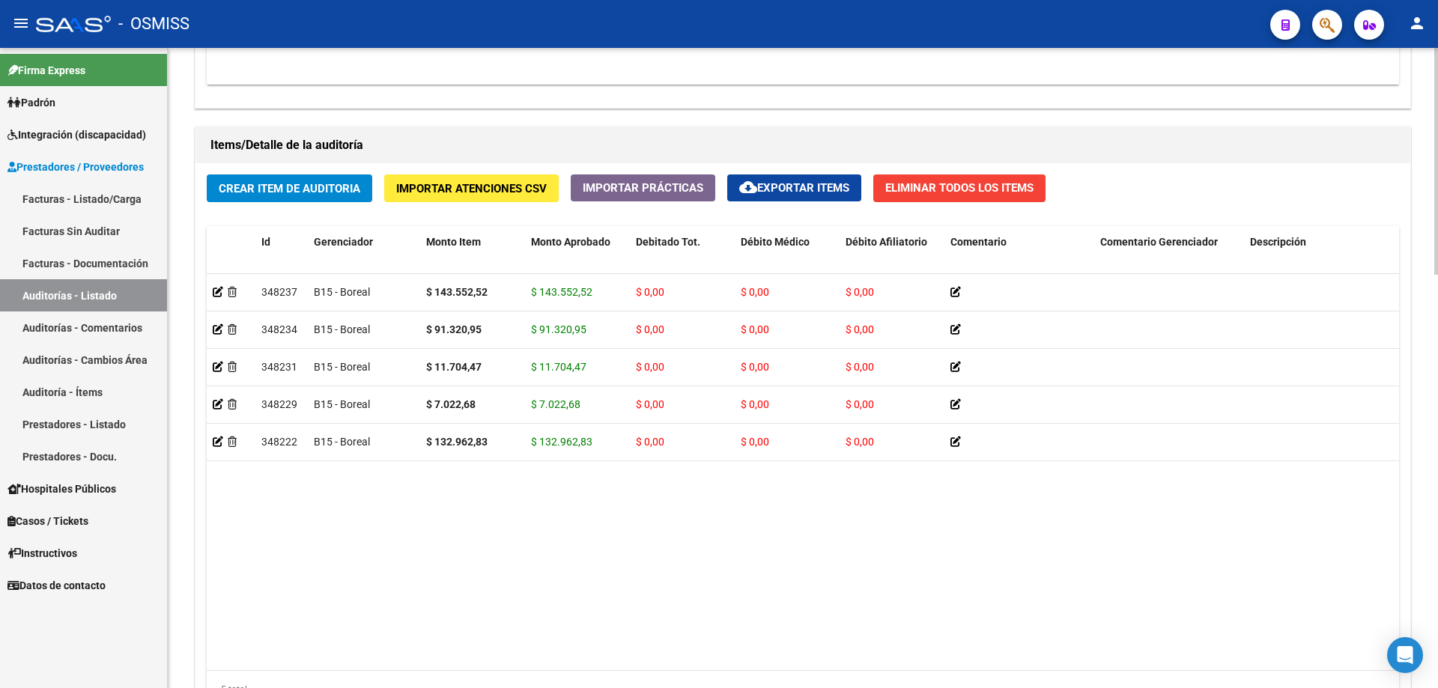
click at [501, 464] on datatable-body "348237 B15 - Boreal $ 143.552,52 $ 143.552,52 $ 0,00 $ 0,00 $ 0,00 20436499273 …" at bounding box center [803, 472] width 1193 height 396
click at [509, 464] on div "5 total" at bounding box center [803, 689] width 1193 height 37
click at [430, 464] on datatable-body "348237 B15 - Boreal $ 143.552,52 $ 143.552,52 $ 0,00 $ 0,00 $ 0,00 20436499273 …" at bounding box center [803, 472] width 1193 height 396
click at [300, 187] on span "Crear Item de Auditoria" at bounding box center [290, 188] width 142 height 13
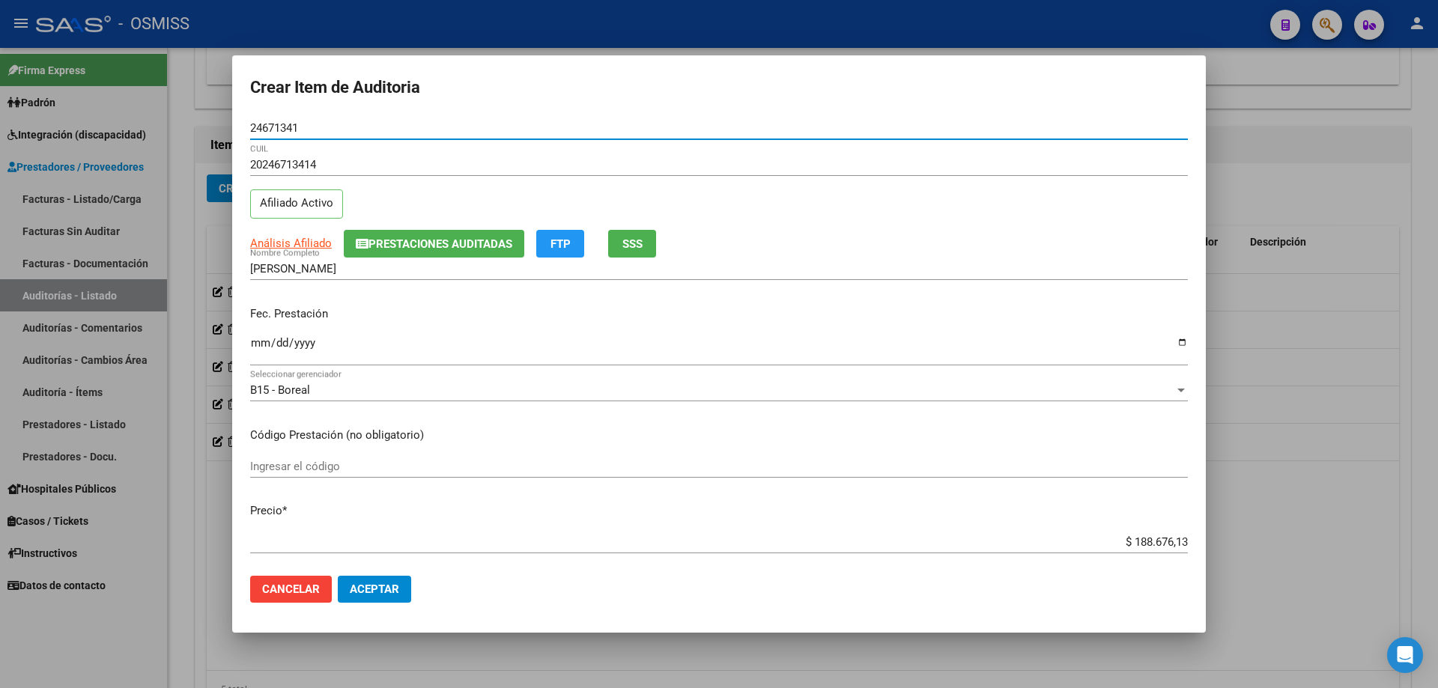
click at [253, 342] on input "Ingresar la fecha" at bounding box center [719, 349] width 938 height 24
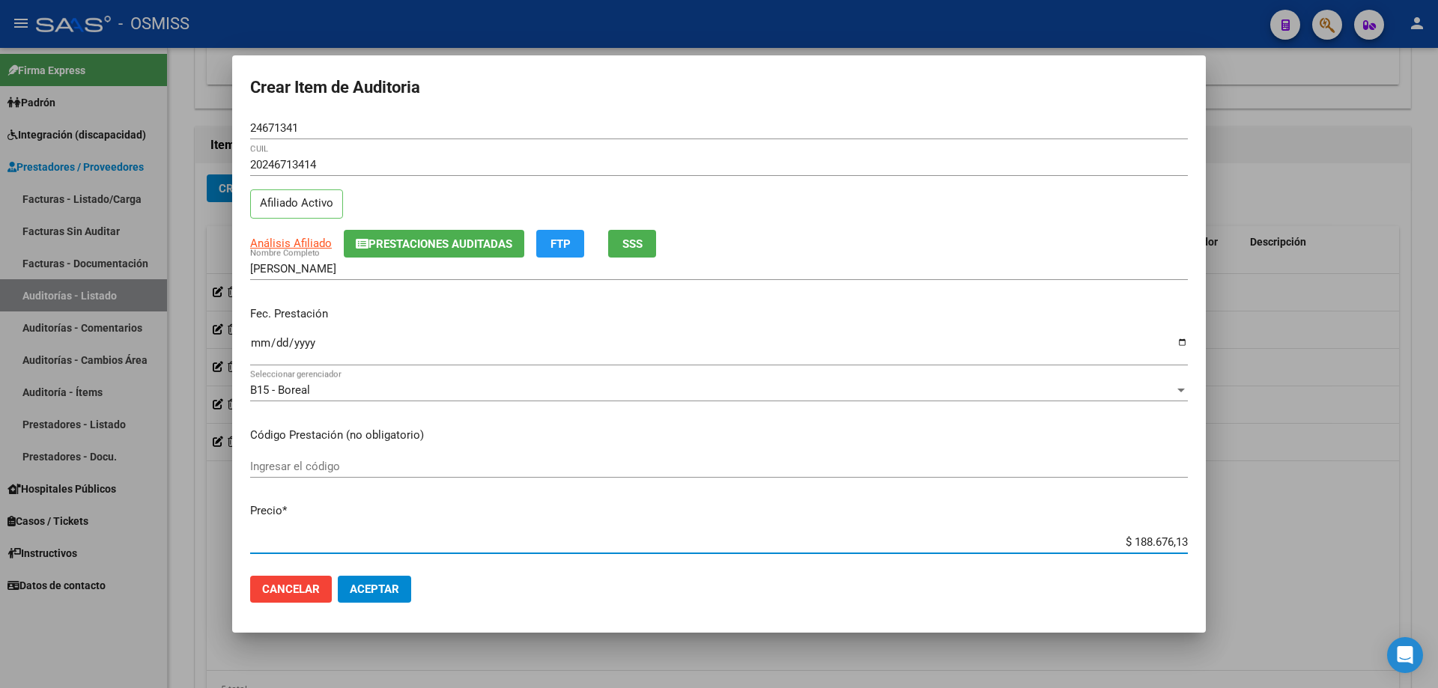
drag, startPoint x: 1077, startPoint y: 545, endPoint x: 1438, endPoint y: 545, distance: 360.4
click at [695, 464] on div "Crear Item de Auditoria 24671341 Nro Documento 20246713414 CUIL Afiliado Activo…" at bounding box center [719, 344] width 1438 height 688
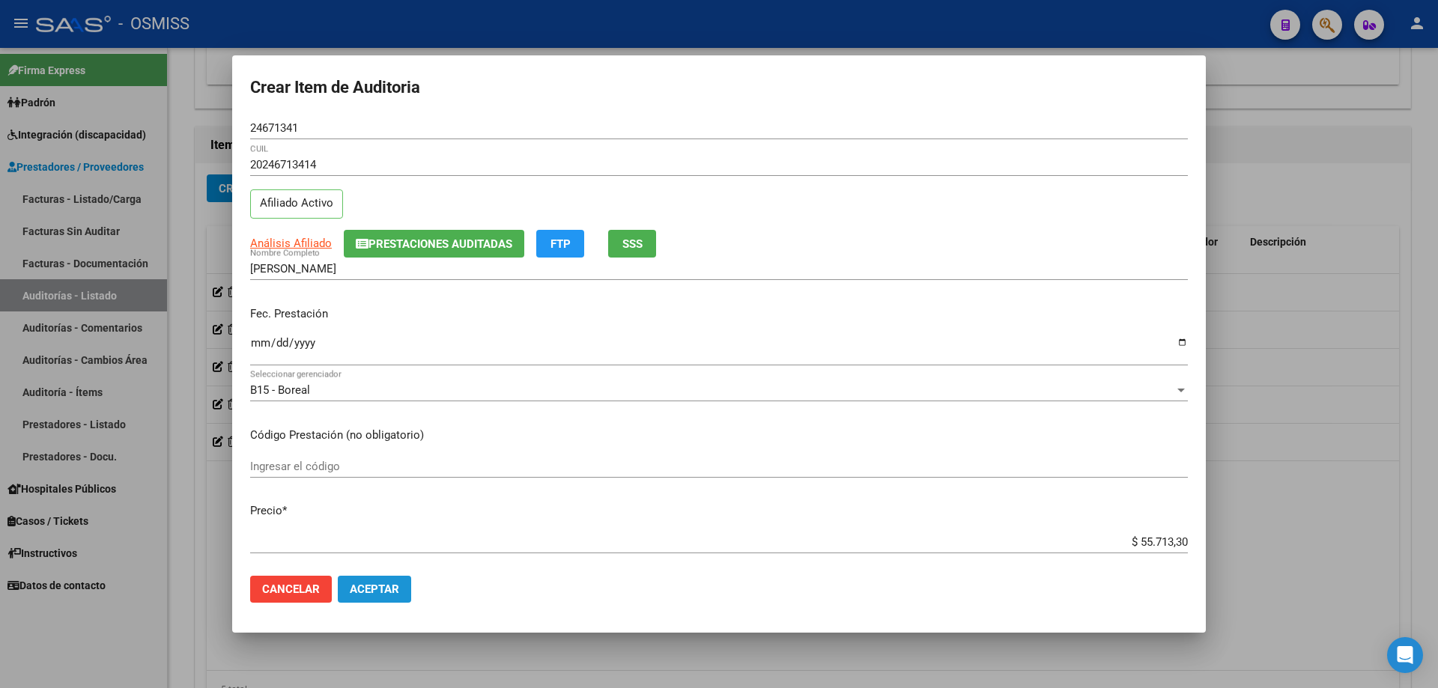
click at [409, 464] on button "Aceptar" at bounding box center [374, 589] width 73 height 27
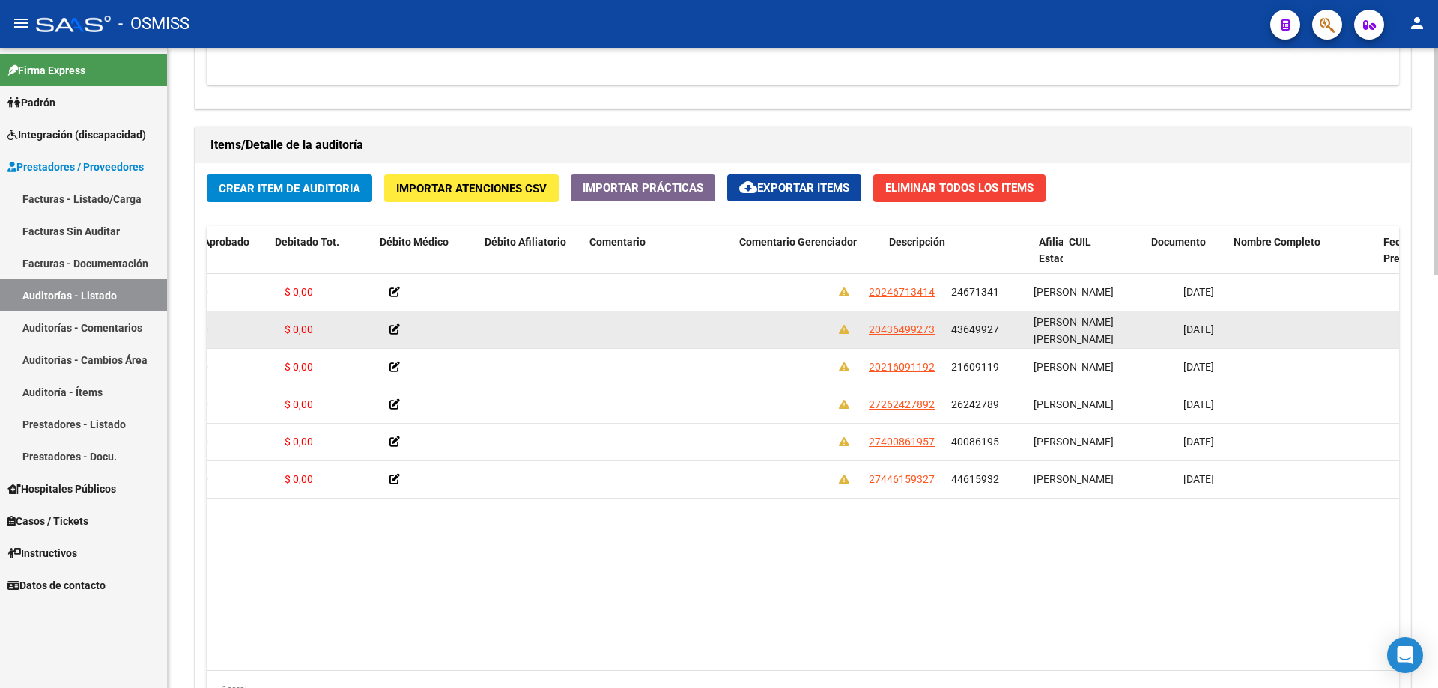
drag, startPoint x: 589, startPoint y: 343, endPoint x: 748, endPoint y: 345, distance: 158.8
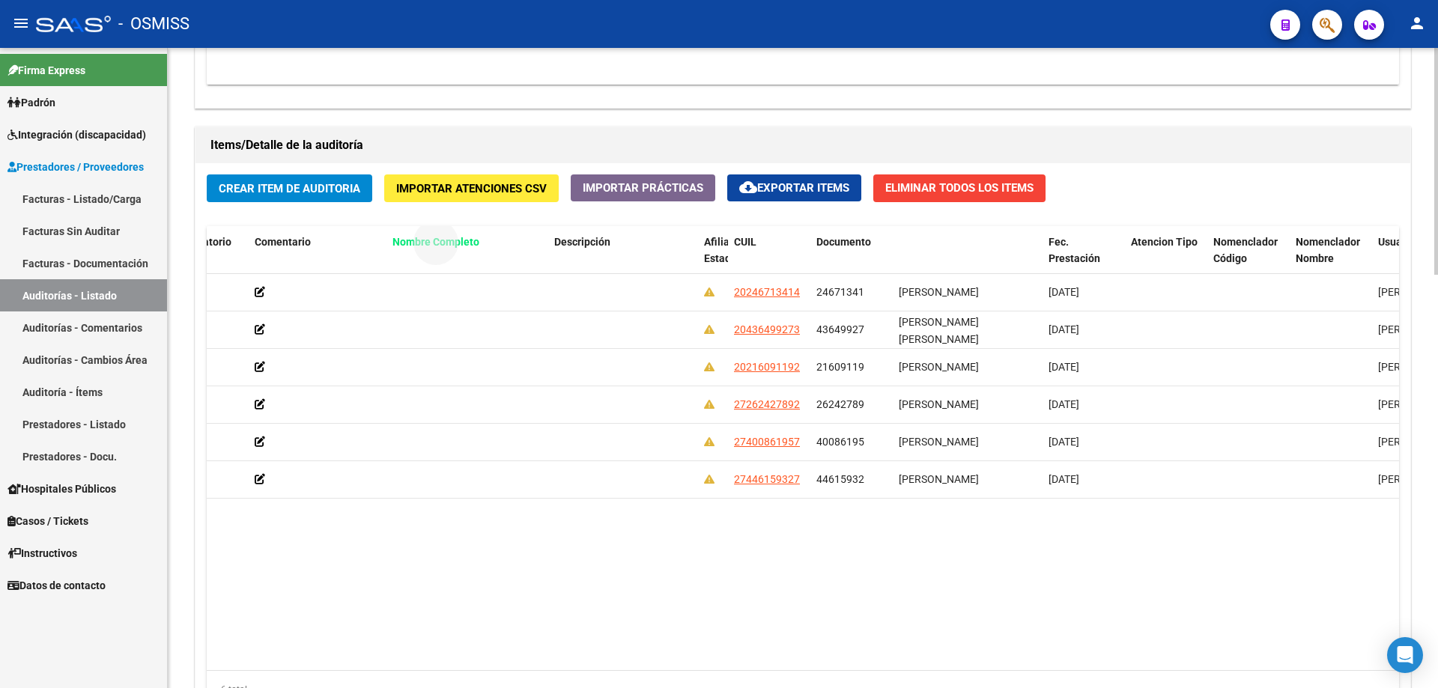
drag, startPoint x: 930, startPoint y: 245, endPoint x: 424, endPoint y: 252, distance: 506.5
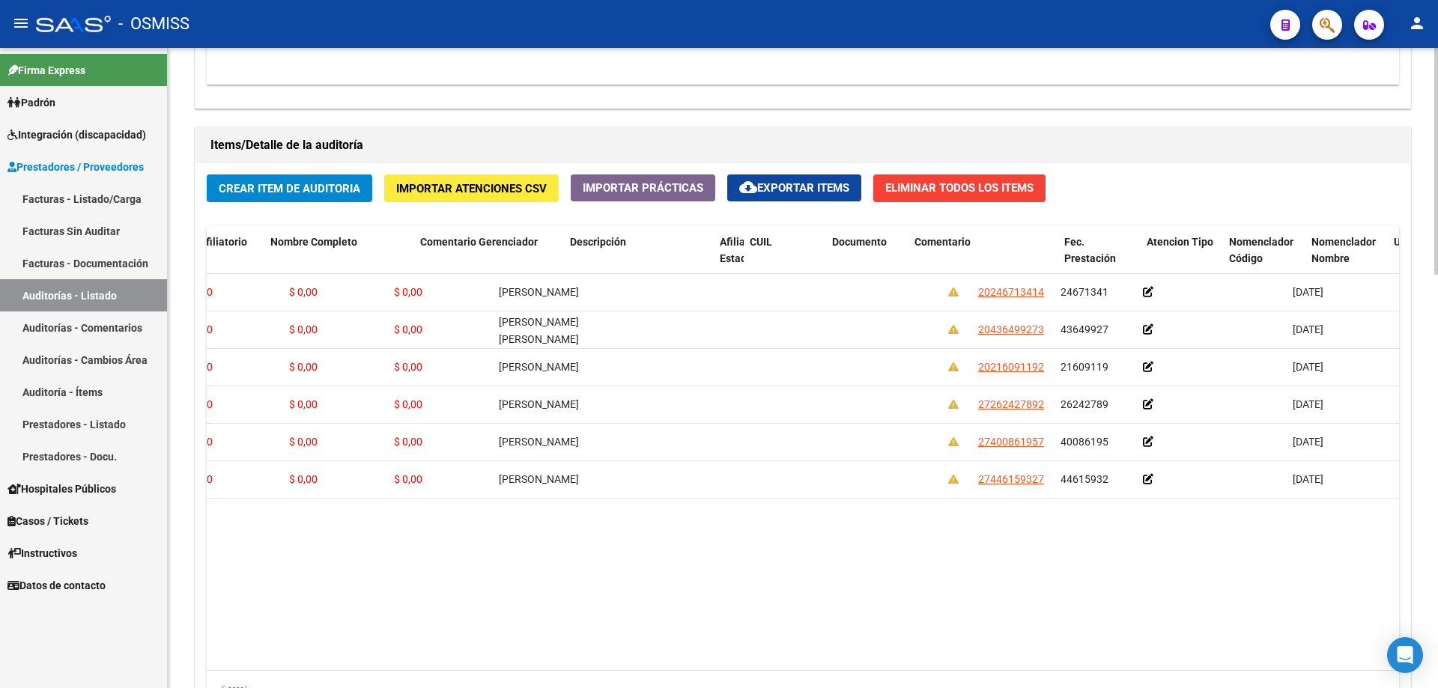
scroll to position [0, 0]
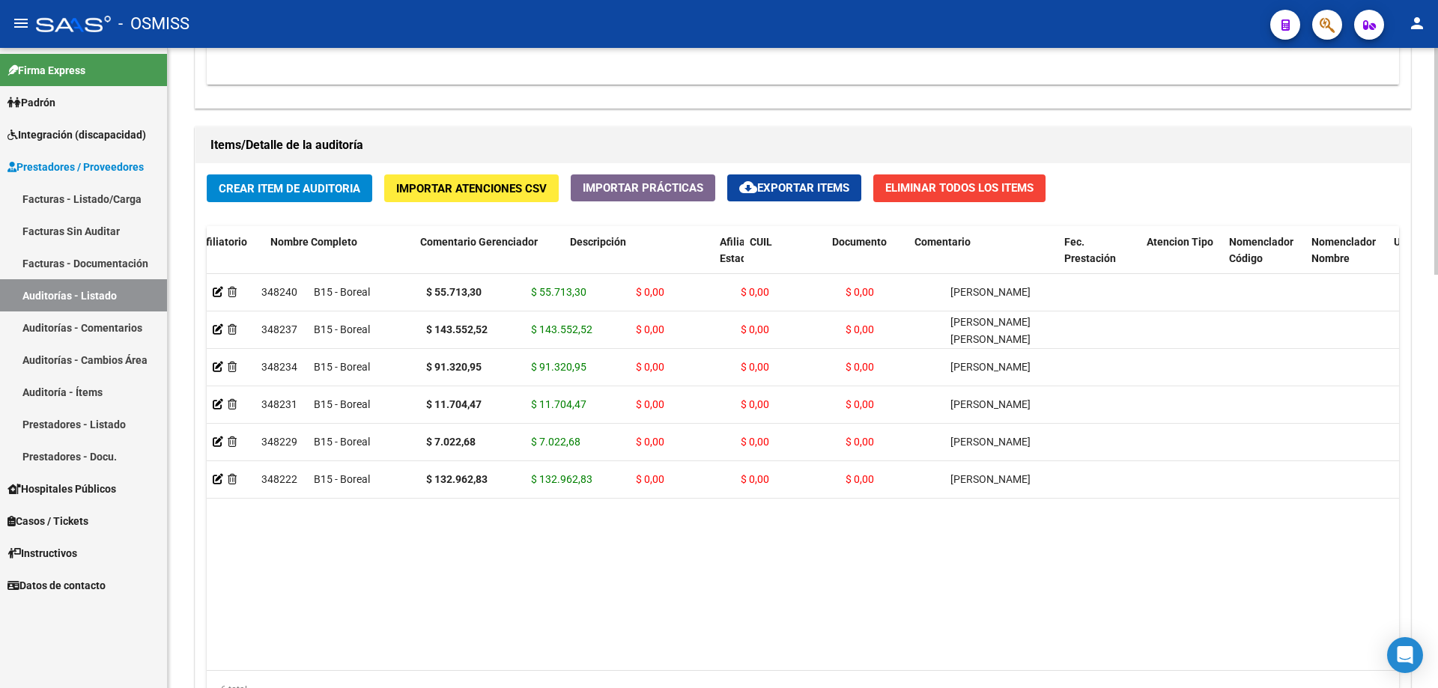
drag, startPoint x: 500, startPoint y: 306, endPoint x: 176, endPoint y: 300, distance: 324.5
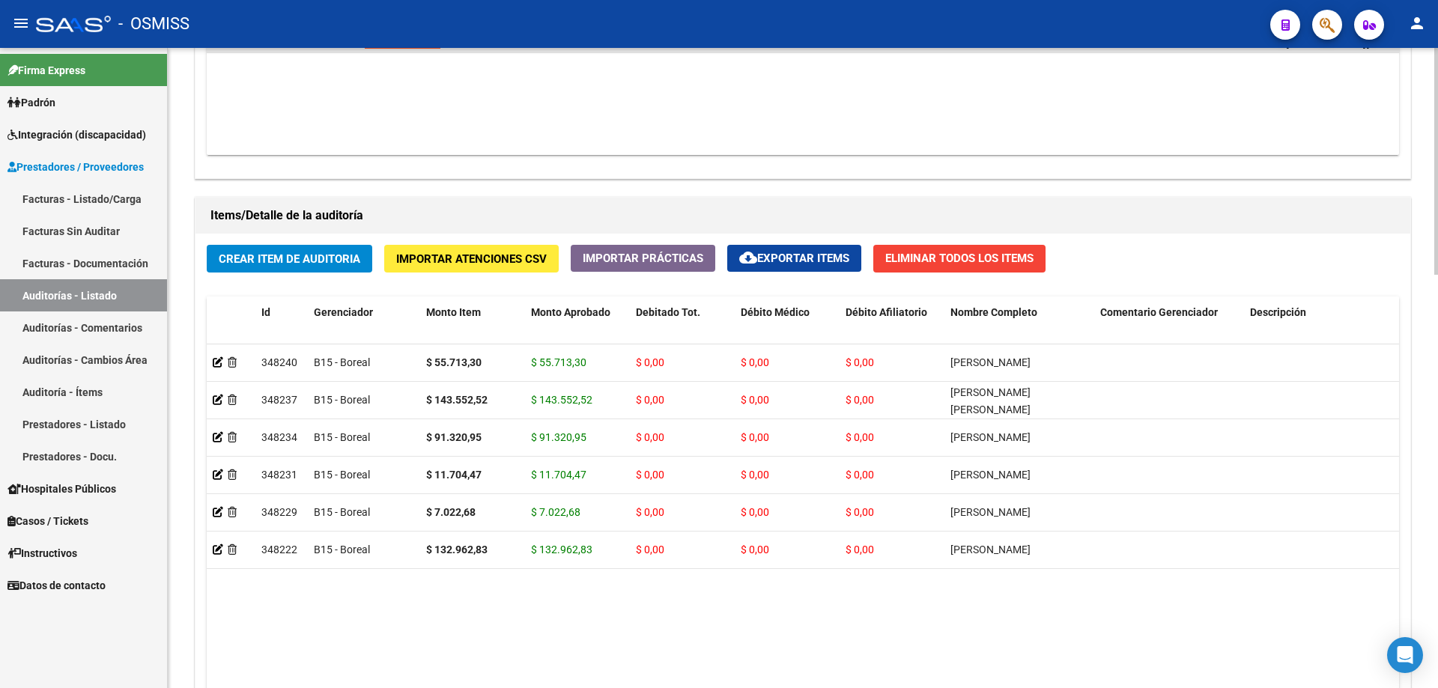
scroll to position [865, 0]
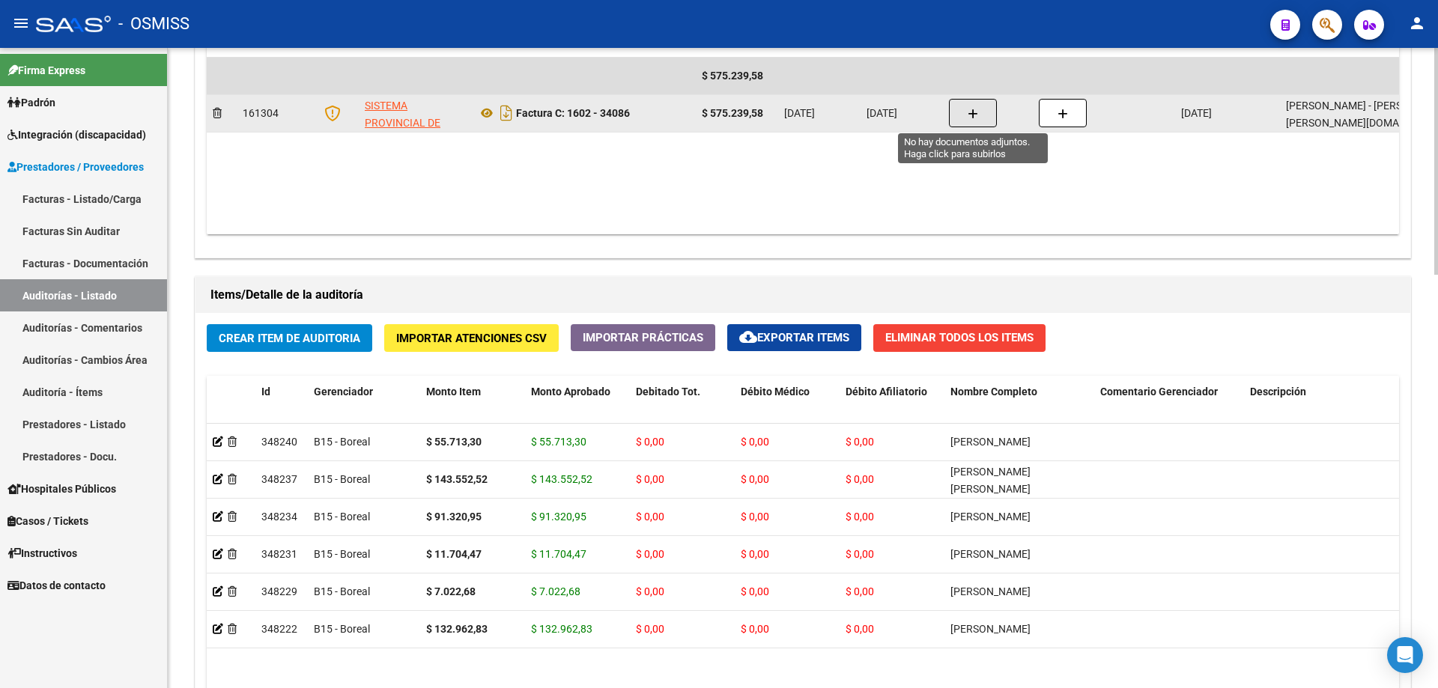
click at [695, 106] on button "button" at bounding box center [973, 113] width 48 height 28
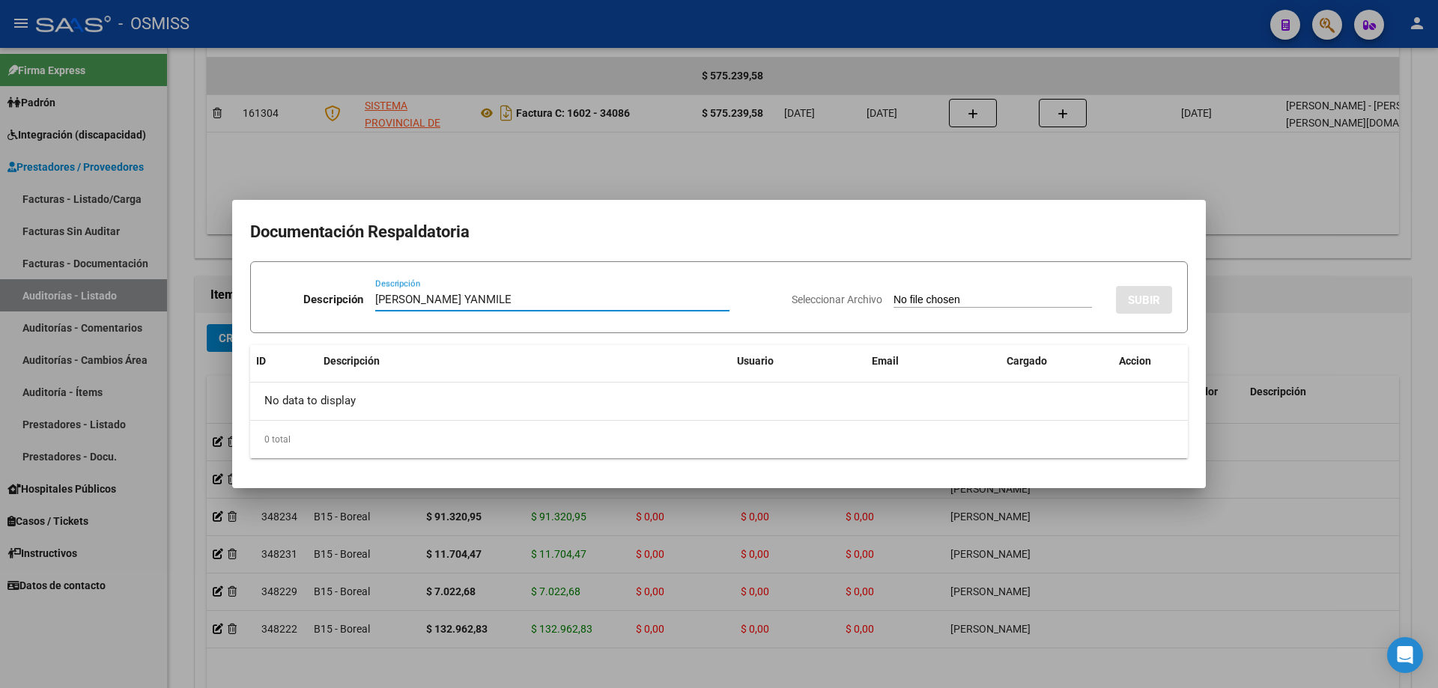
click at [477, 298] on input "[PERSON_NAME] YANMILE" at bounding box center [552, 299] width 354 height 13
click at [695, 315] on div "Seleccionar Archivo SUBIR" at bounding box center [982, 297] width 381 height 46
click at [695, 303] on input "Seleccionar Archivo" at bounding box center [993, 301] width 199 height 14
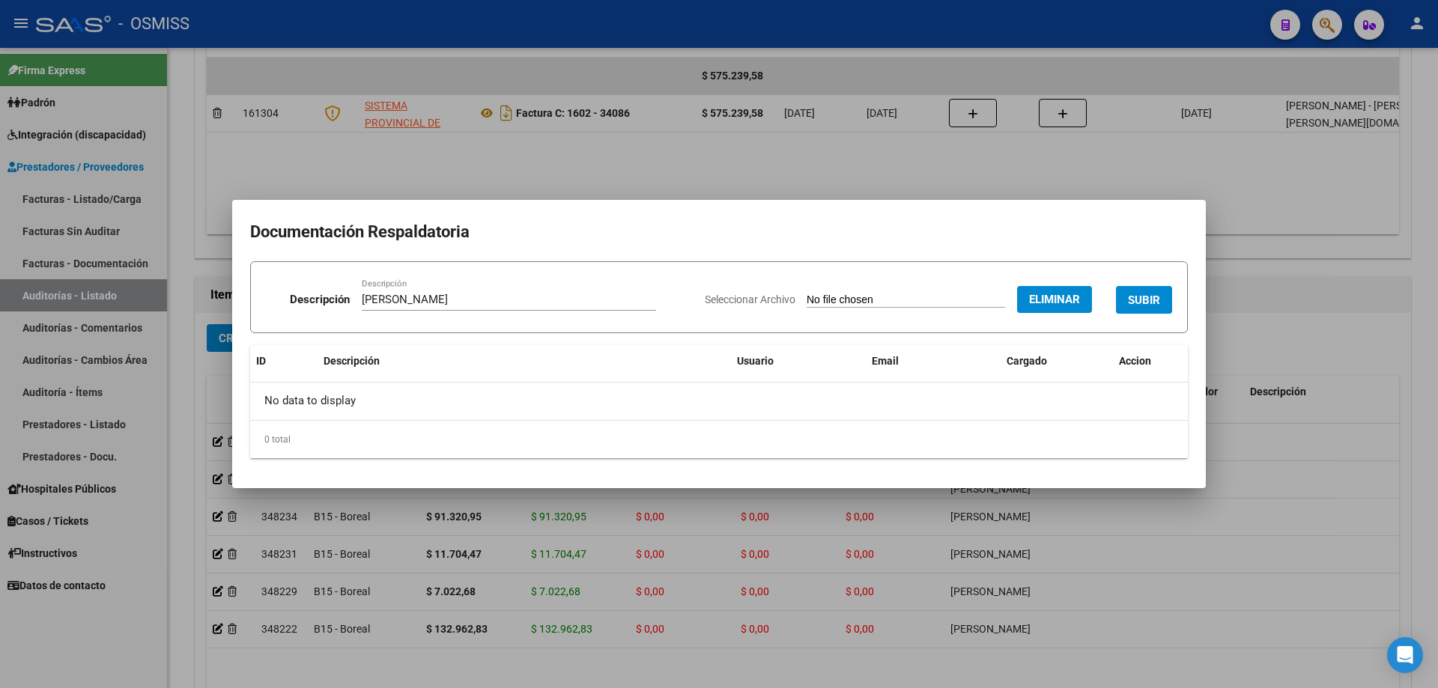
click at [695, 301] on span "SUBIR" at bounding box center [1144, 300] width 32 height 13
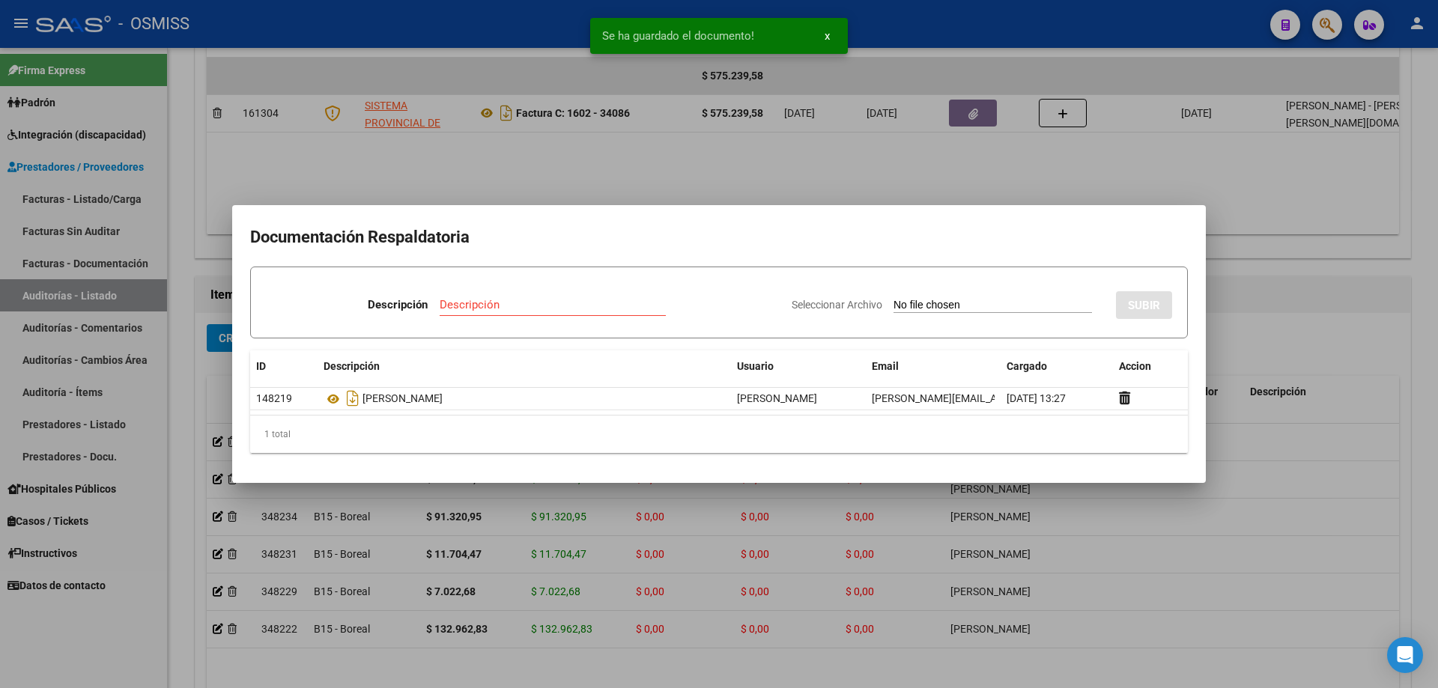
click at [695, 281] on div at bounding box center [719, 344] width 1438 height 688
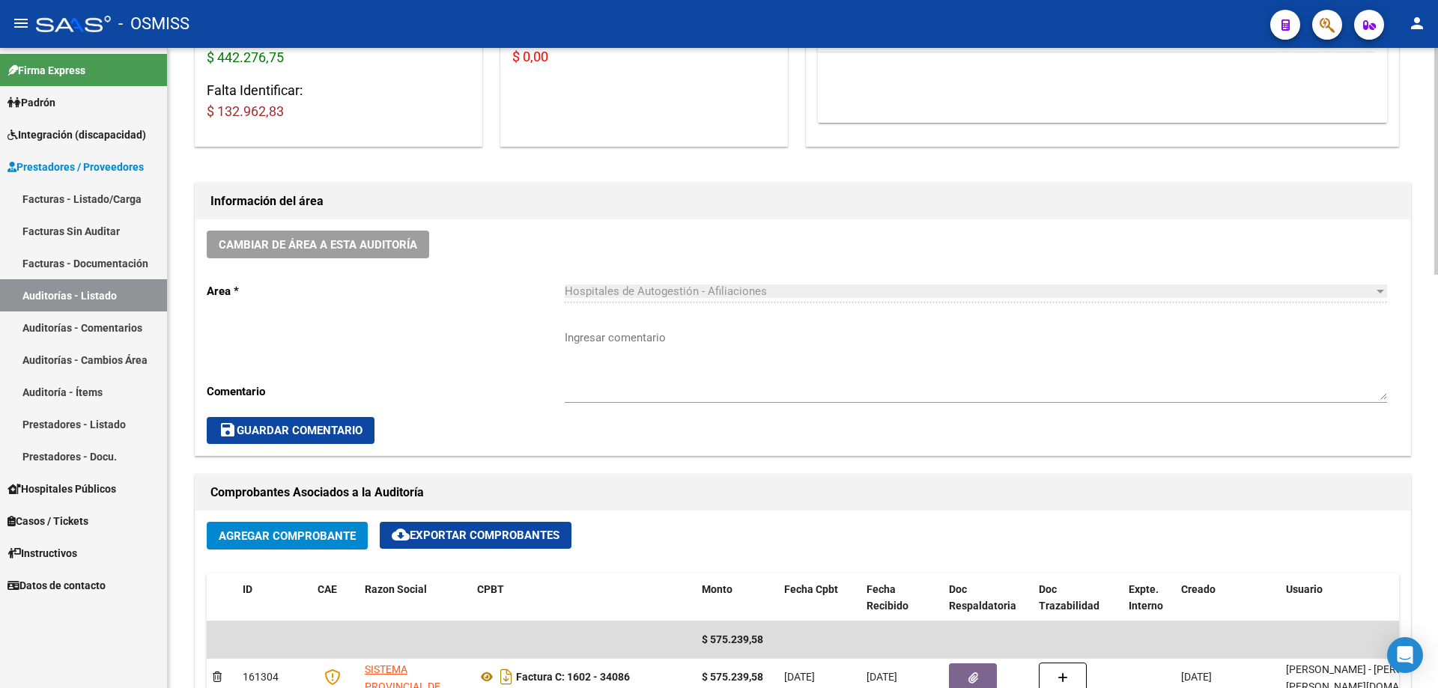
scroll to position [524, 0]
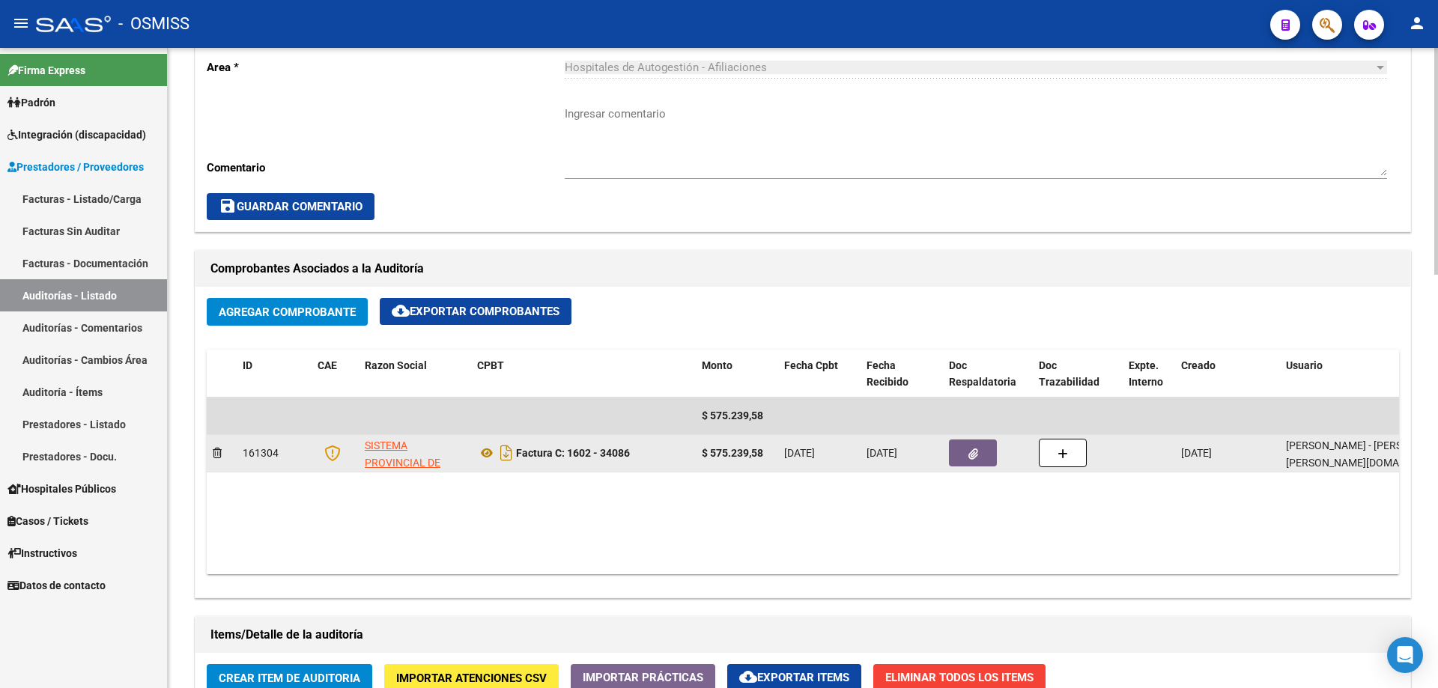
click at [695, 464] on button "button" at bounding box center [973, 453] width 48 height 27
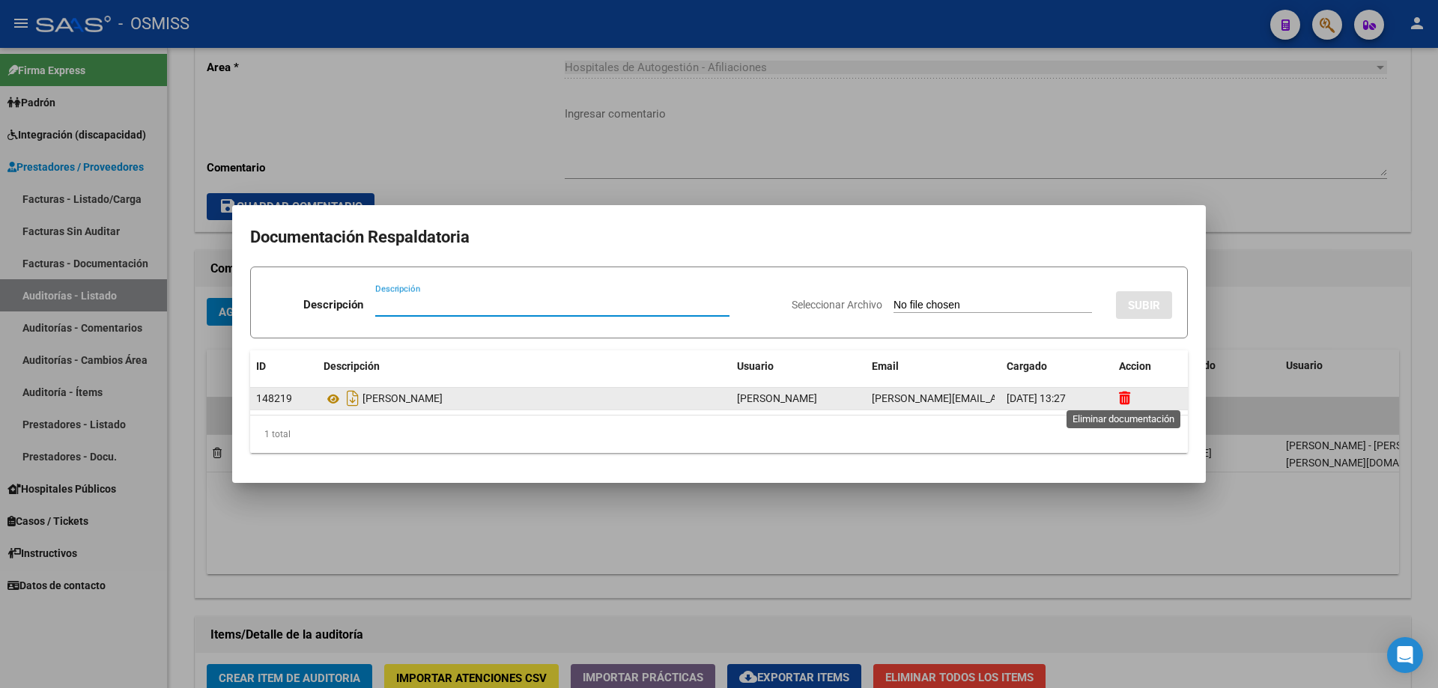
click at [695, 396] on icon at bounding box center [1124, 398] width 11 height 14
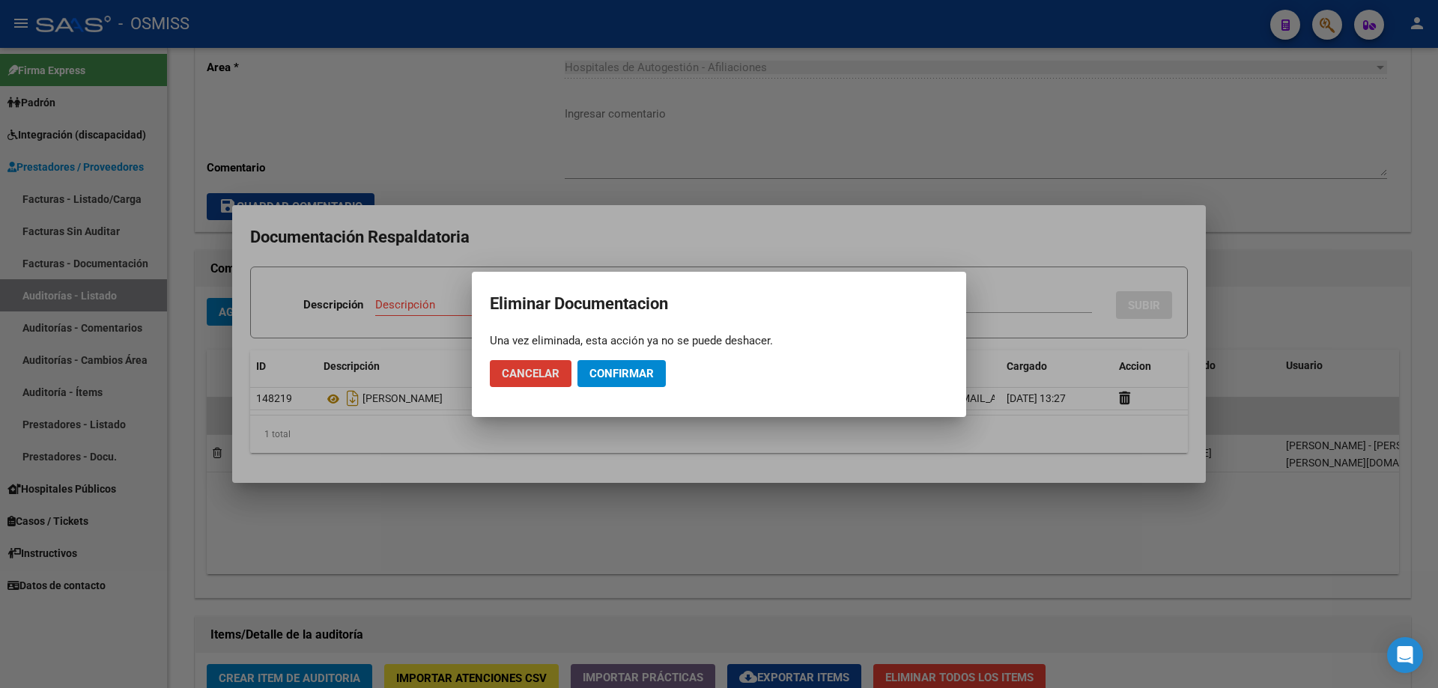
click at [614, 376] on span "Confirmar" at bounding box center [622, 373] width 64 height 13
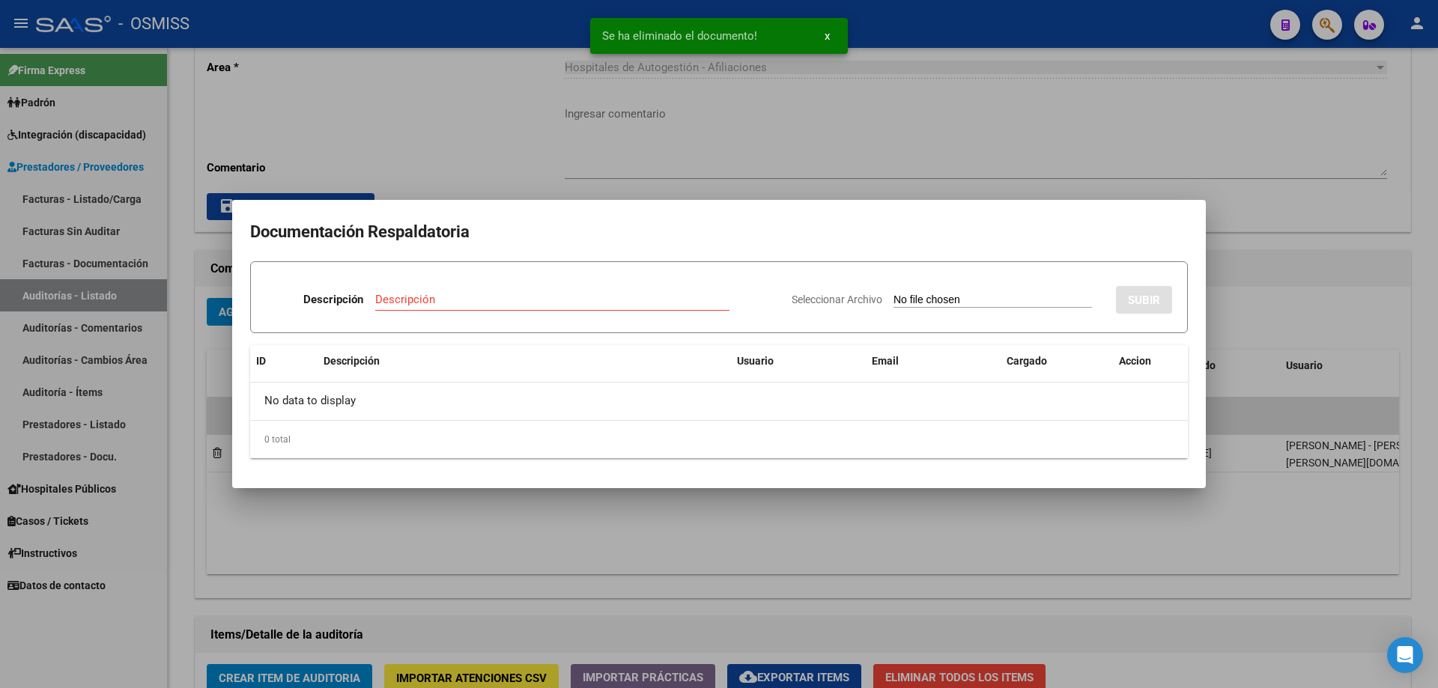
click at [393, 464] on div at bounding box center [719, 344] width 1438 height 688
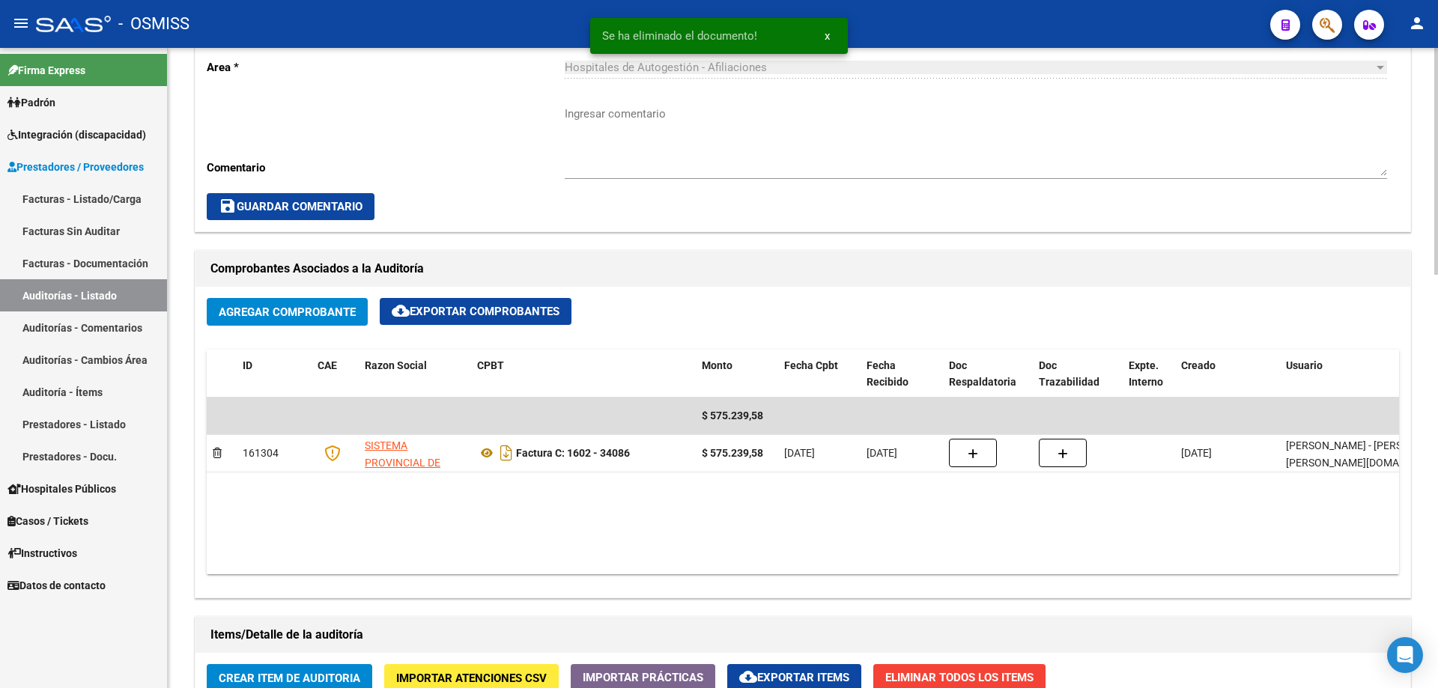
scroll to position [899, 0]
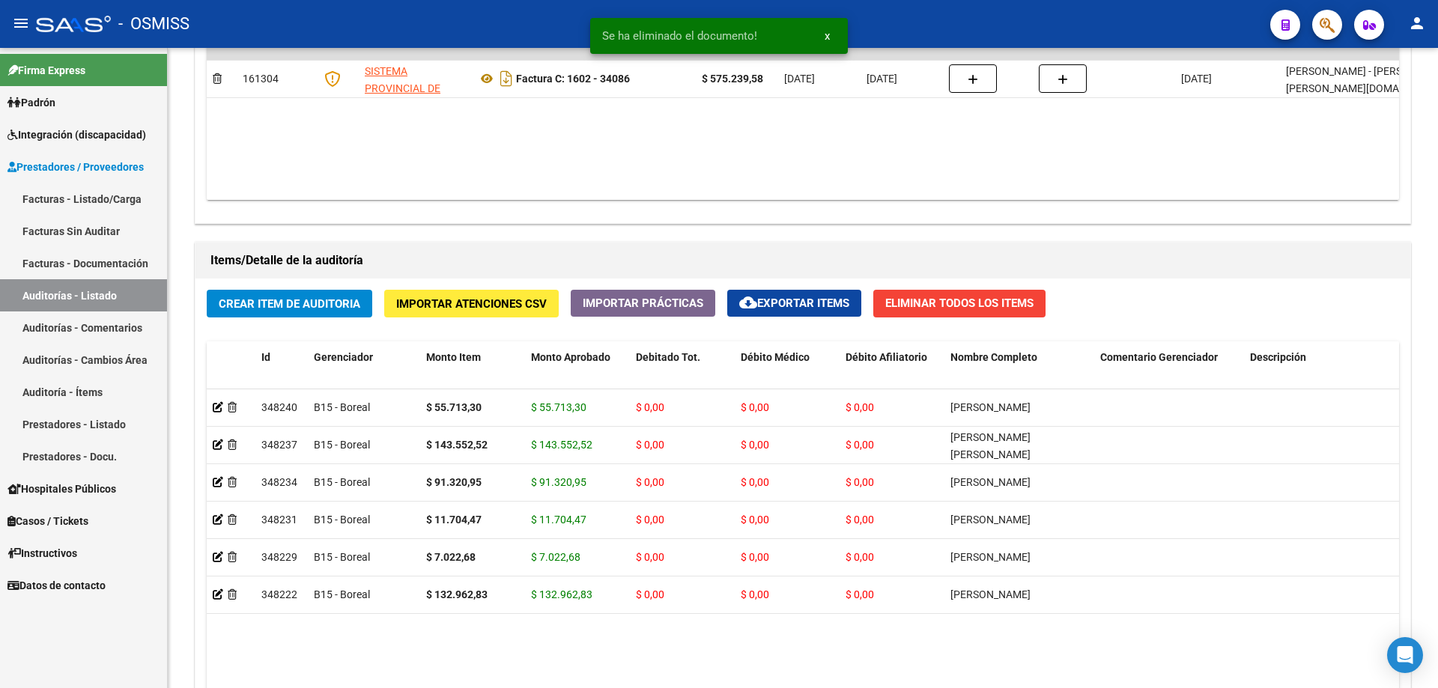
click at [83, 297] on link "Auditorías - Listado" at bounding box center [83, 295] width 167 height 32
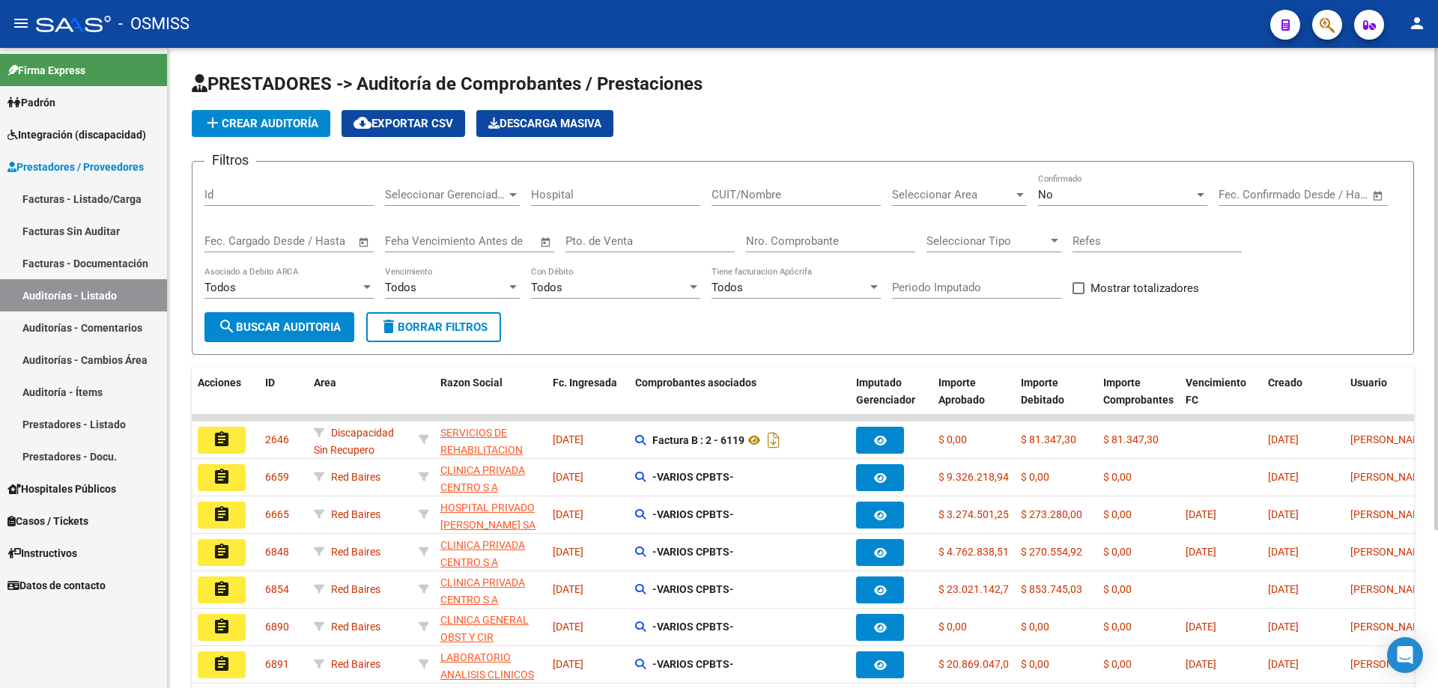
click at [695, 240] on input "Nro. Comprobante" at bounding box center [830, 240] width 169 height 13
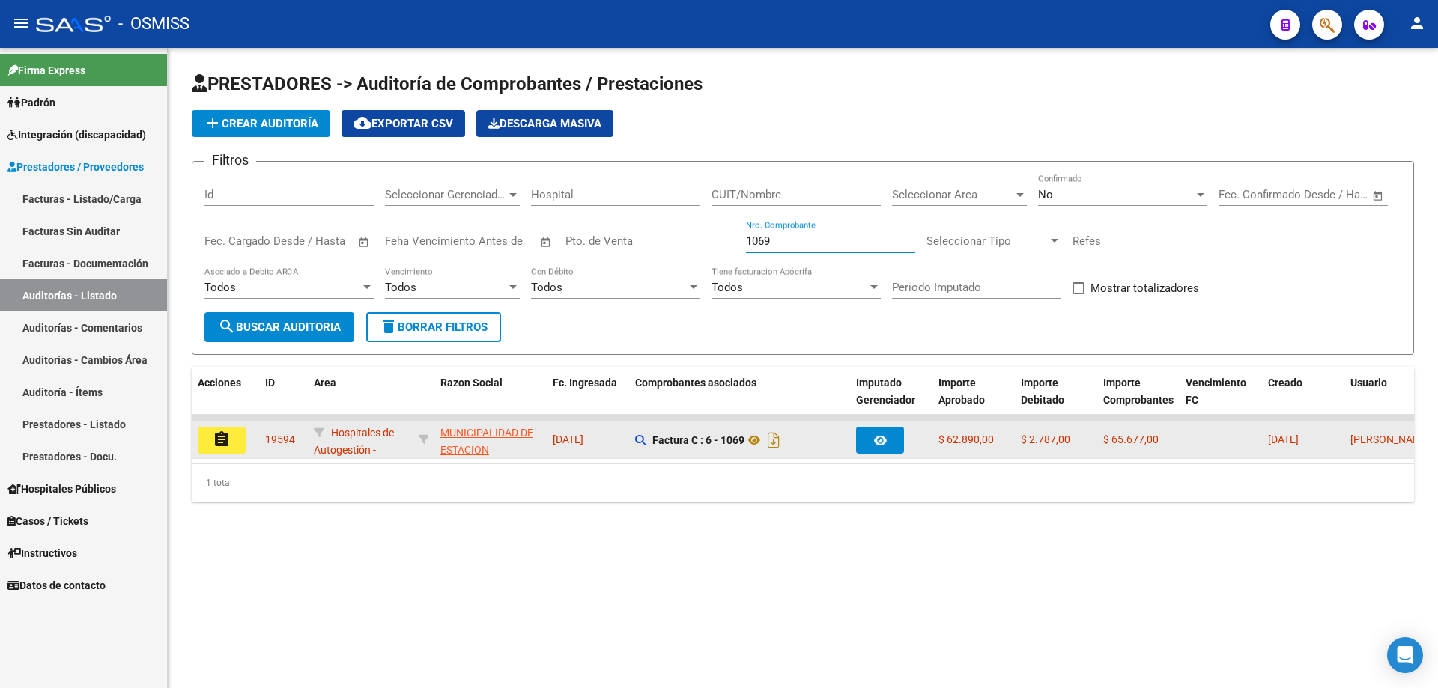
click at [217, 448] on mat-icon "assignment" at bounding box center [222, 440] width 18 height 18
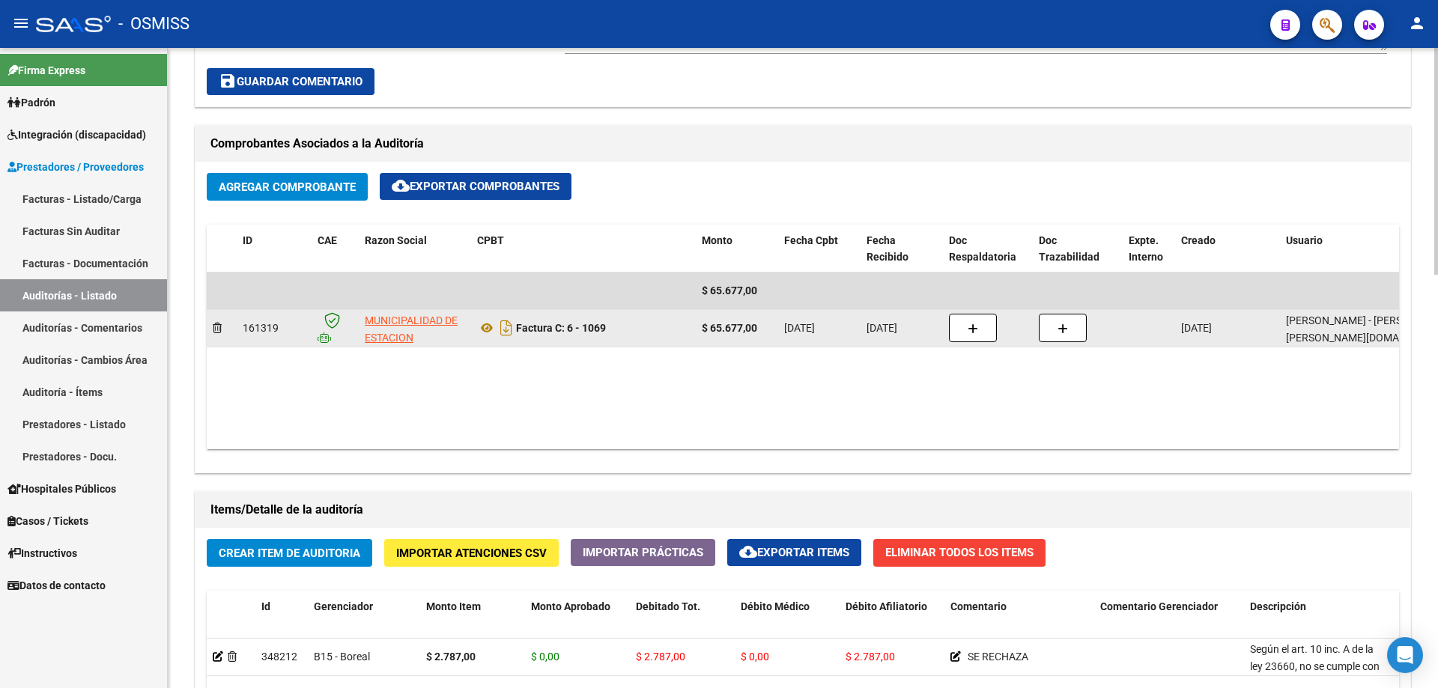
scroll to position [749, 0]
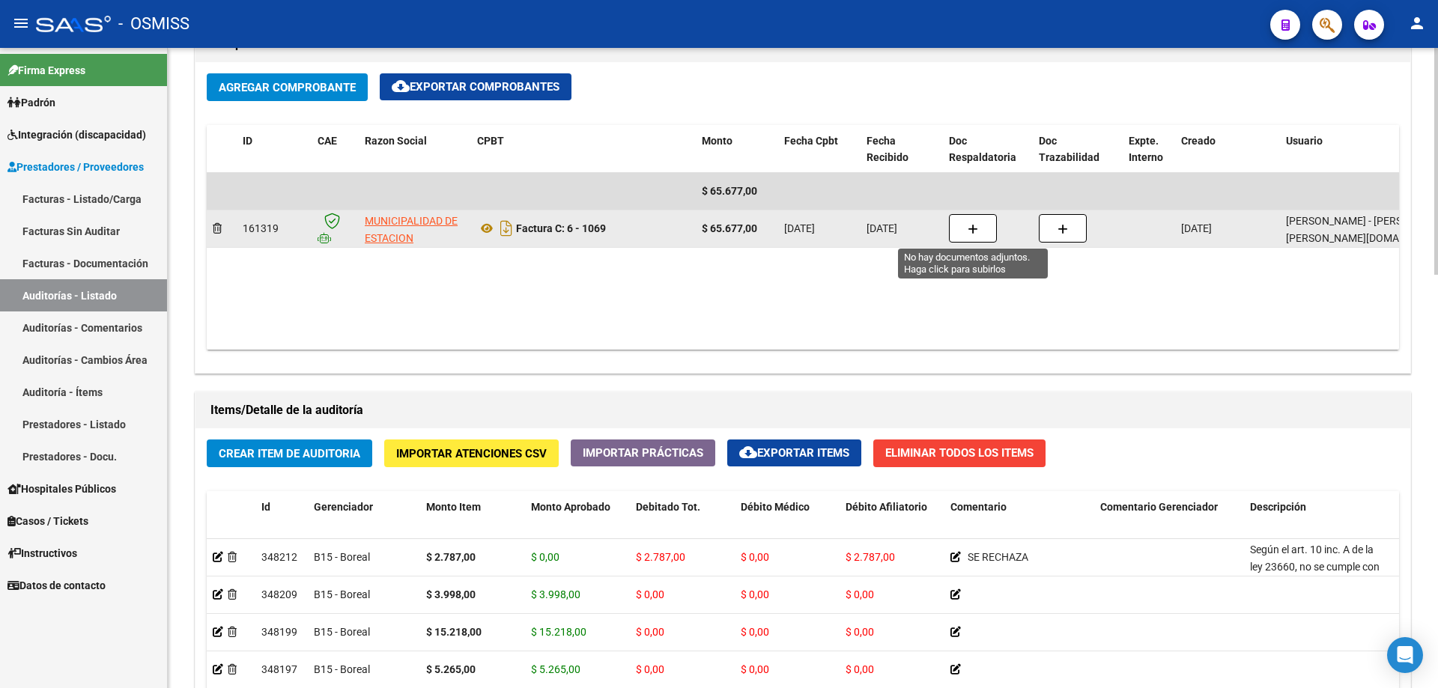
click at [695, 232] on icon "button" at bounding box center [973, 229] width 10 height 11
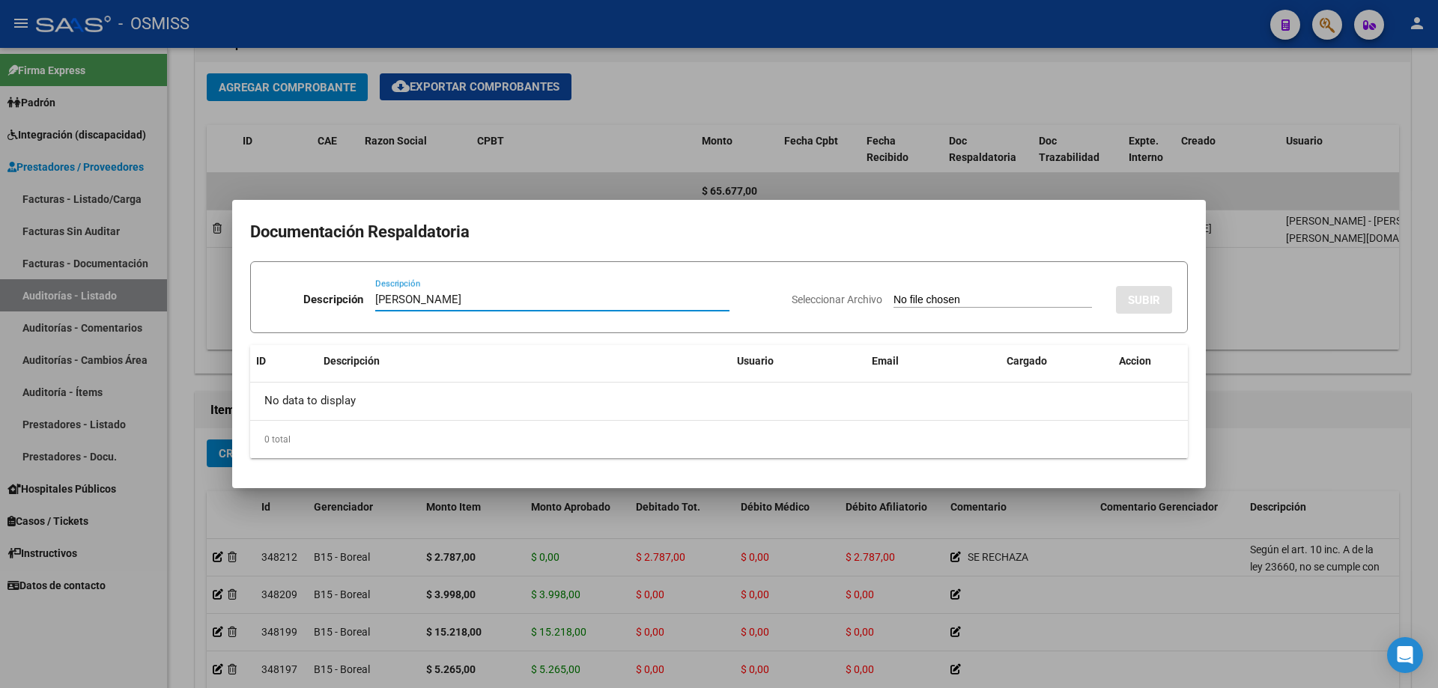
click at [695, 291] on div "Seleccionar Archivo SUBIR" at bounding box center [982, 297] width 381 height 46
click at [695, 296] on input "Seleccionar Archivo" at bounding box center [993, 301] width 199 height 14
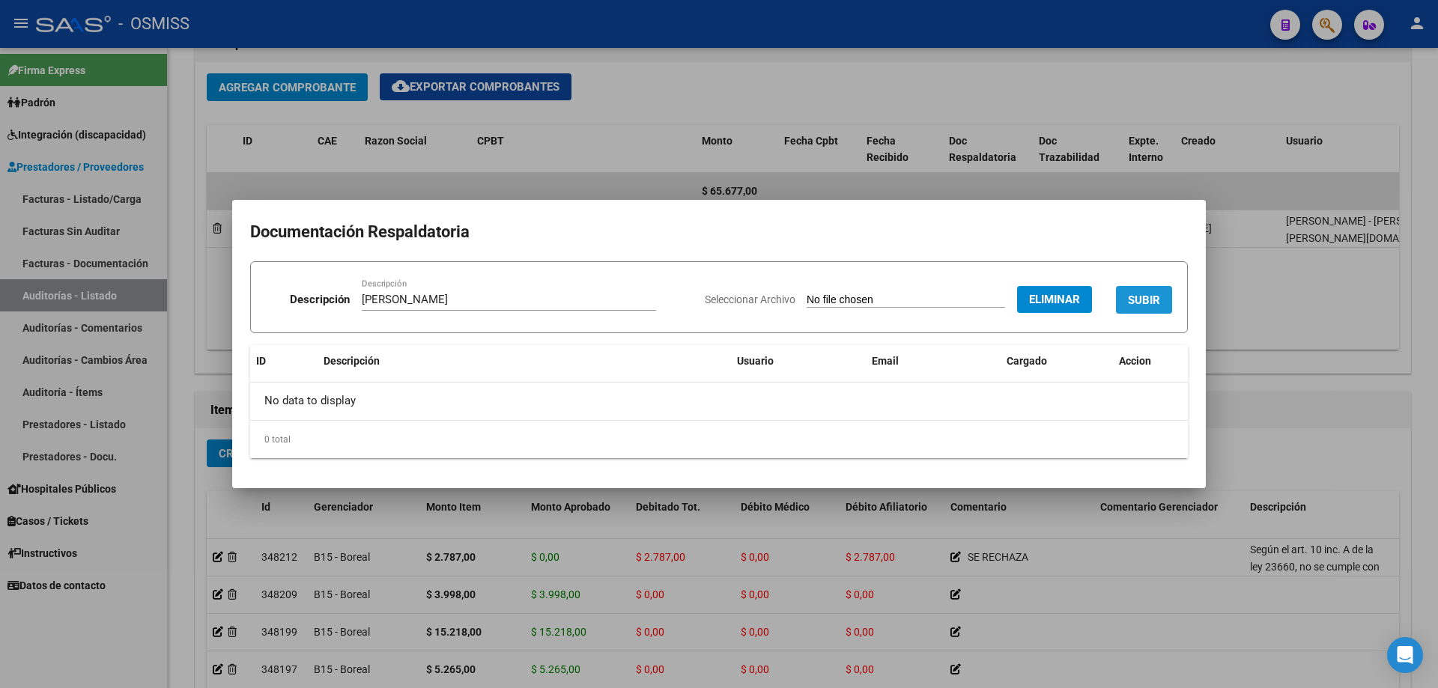
click at [695, 296] on span "SUBIR" at bounding box center [1144, 300] width 32 height 13
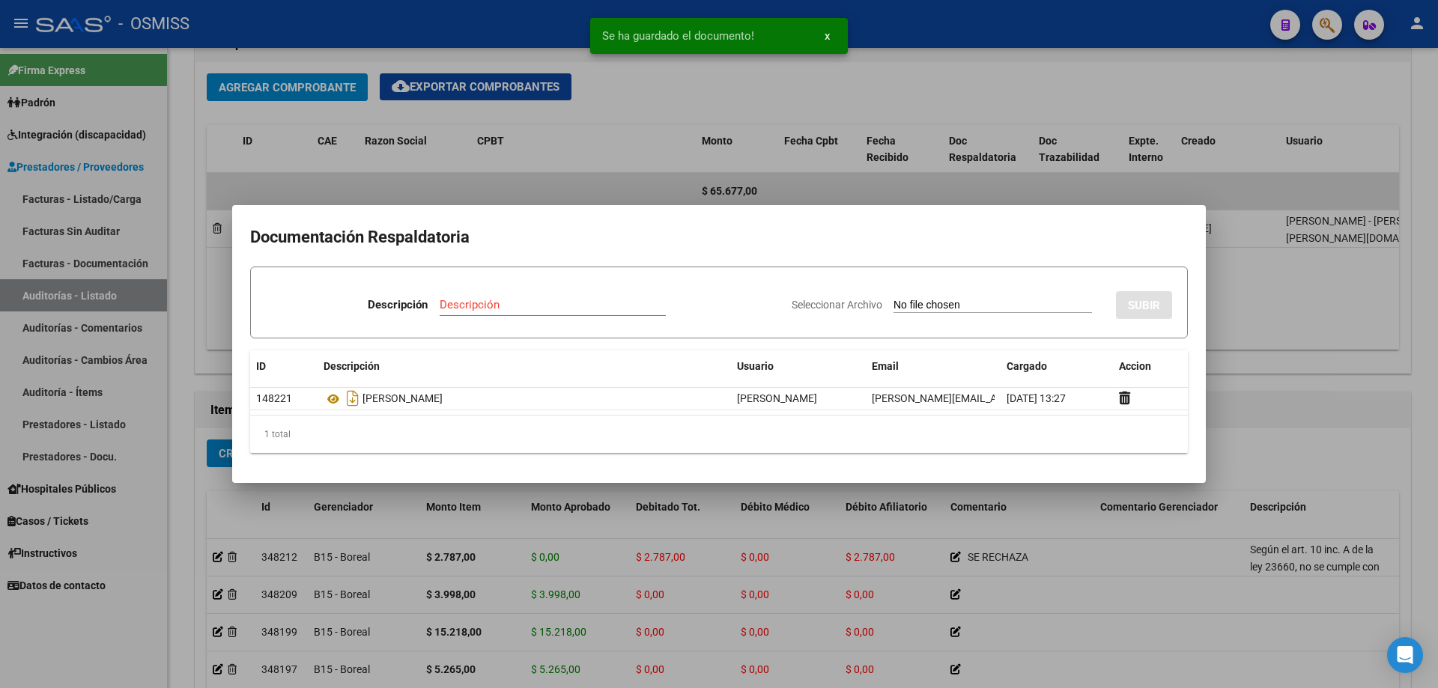
click at [695, 417] on div at bounding box center [719, 344] width 1438 height 688
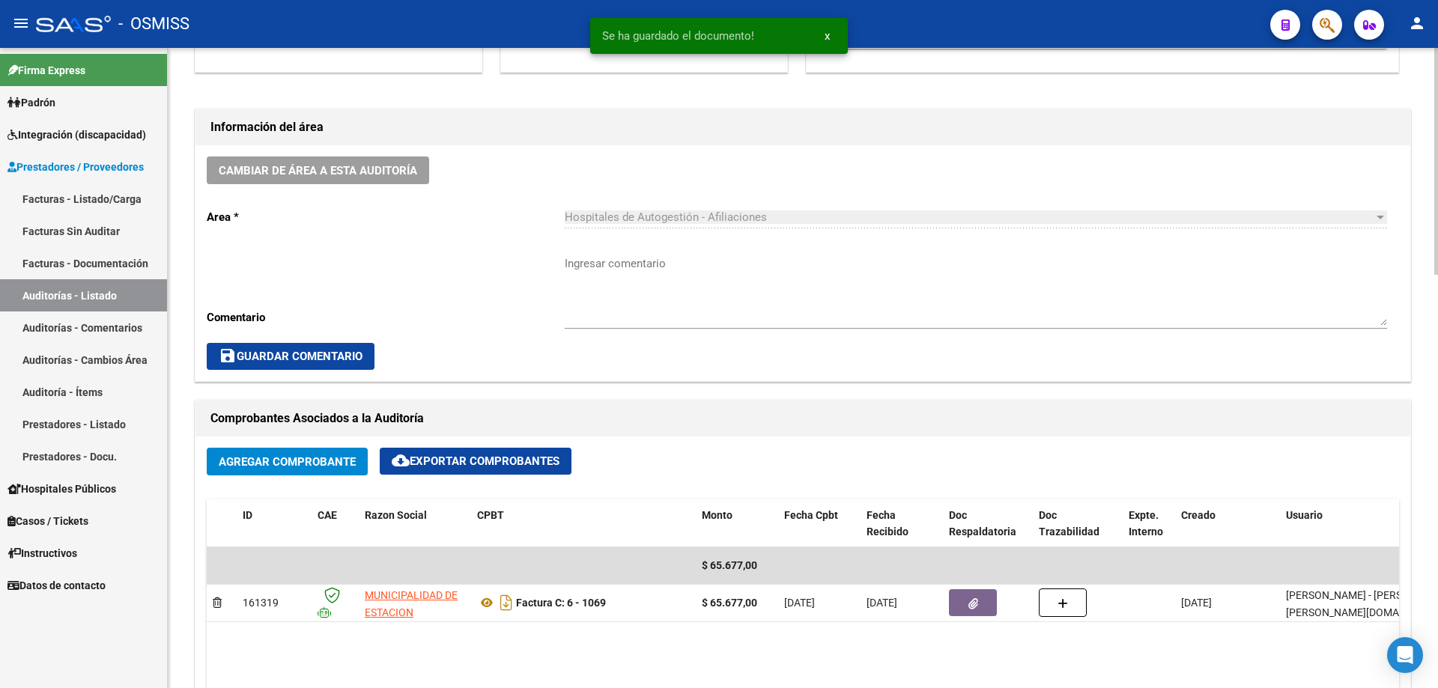
scroll to position [0, 0]
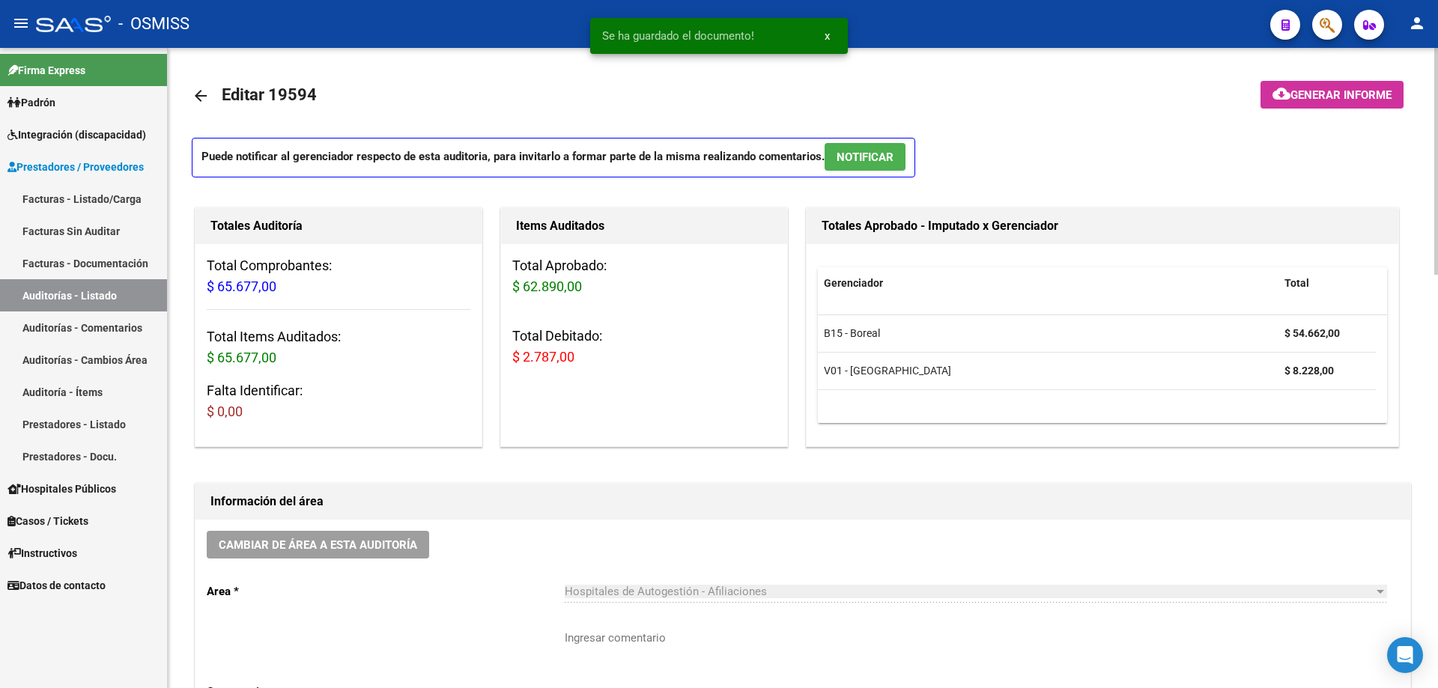
click at [695, 91] on span "Generar informe" at bounding box center [1341, 94] width 101 height 13
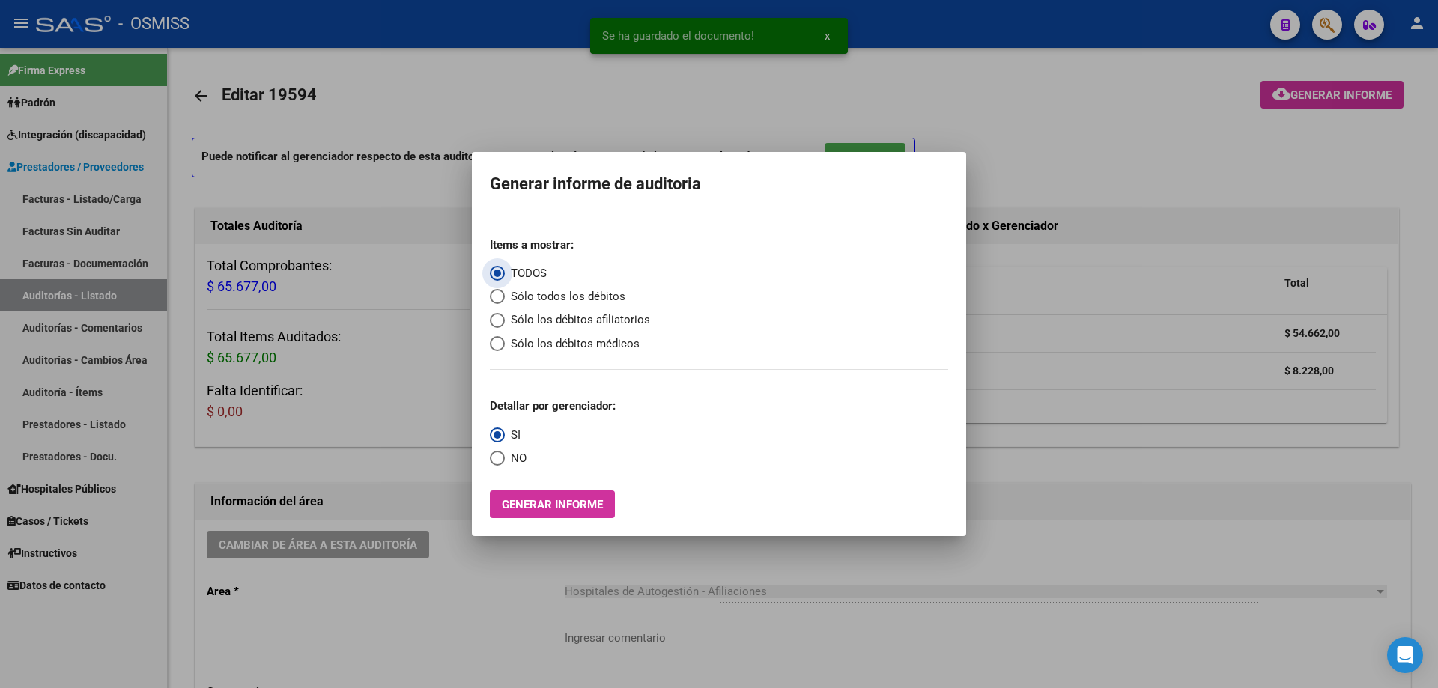
click at [559, 323] on span "Sólo los débitos afiliatorios" at bounding box center [577, 320] width 145 height 17
click at [505, 323] on input "Sólo los débitos afiliatorios" at bounding box center [497, 320] width 15 height 15
click at [501, 458] on span "Select an option" at bounding box center [497, 458] width 15 height 15
click at [501, 458] on input "NO" at bounding box center [497, 458] width 15 height 15
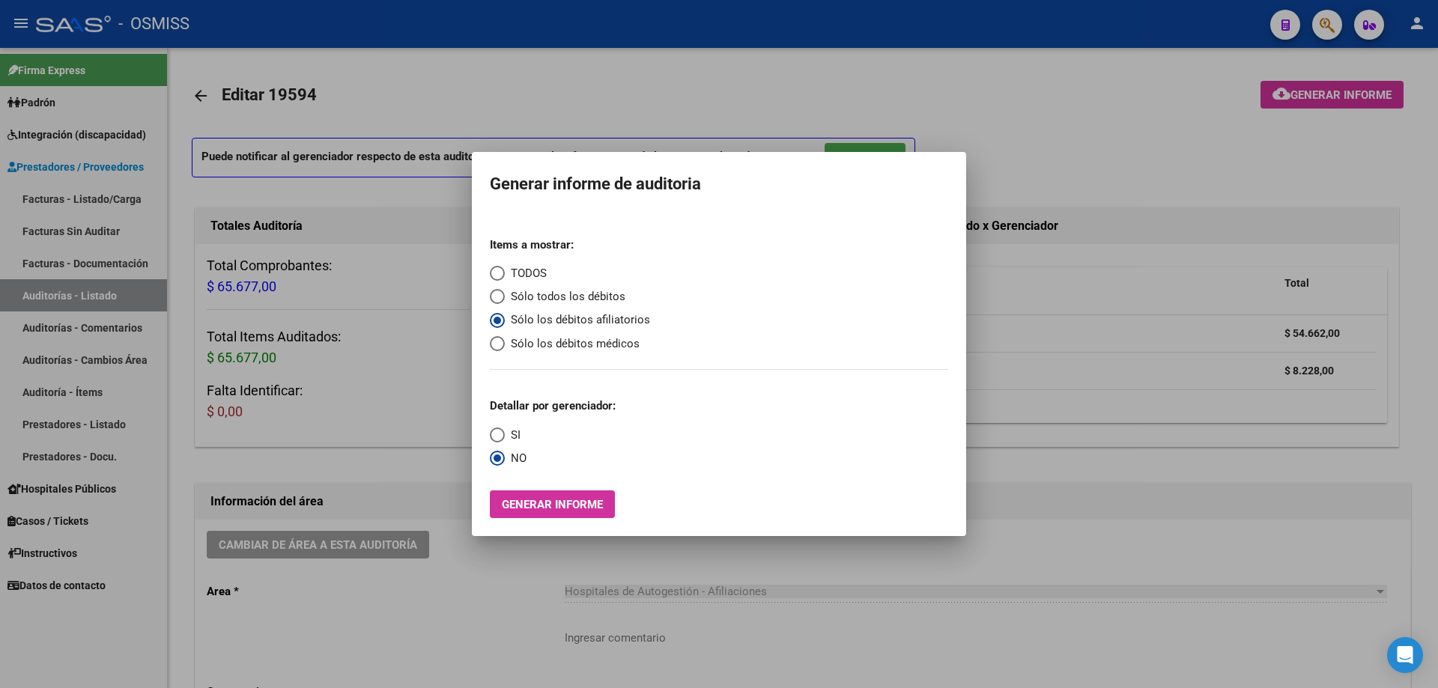
click at [555, 464] on span "Generar informe" at bounding box center [552, 504] width 101 height 13
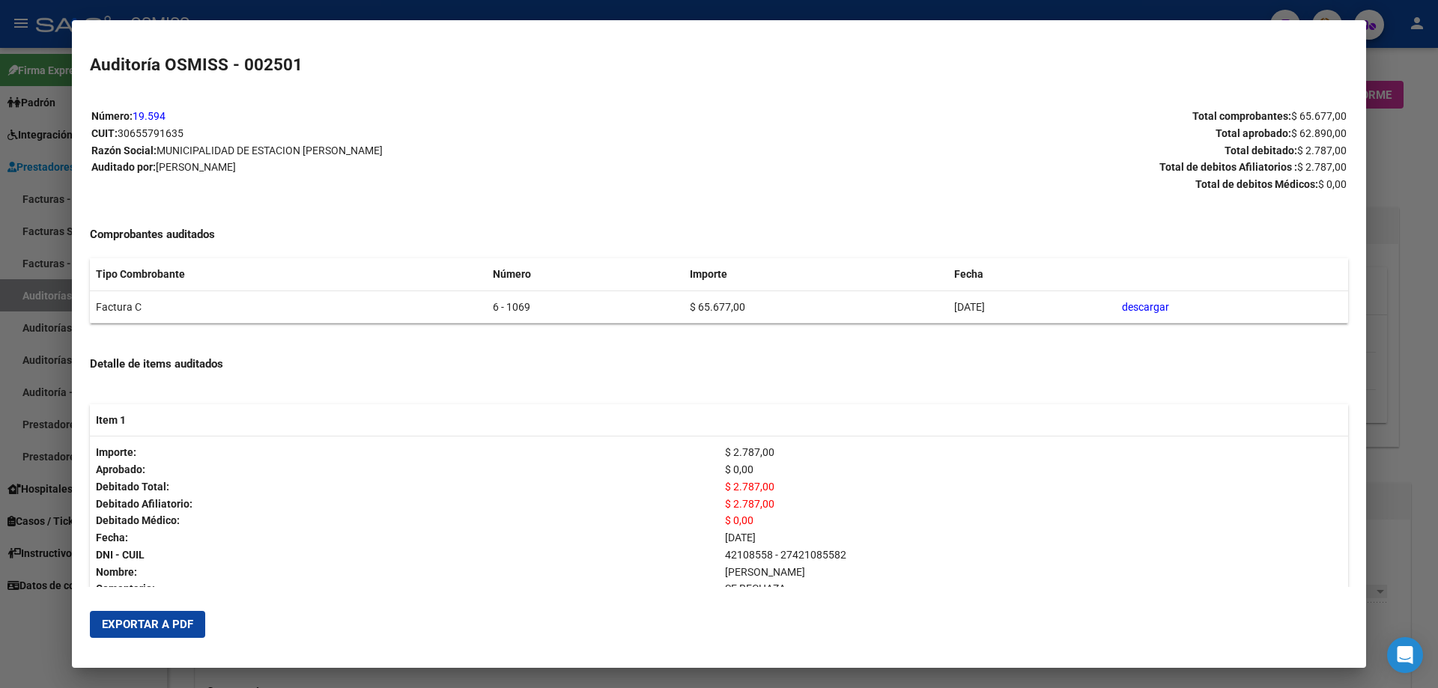
click at [146, 464] on button "Exportar a PDF" at bounding box center [147, 624] width 115 height 27
click at [695, 343] on div at bounding box center [719, 344] width 1438 height 688
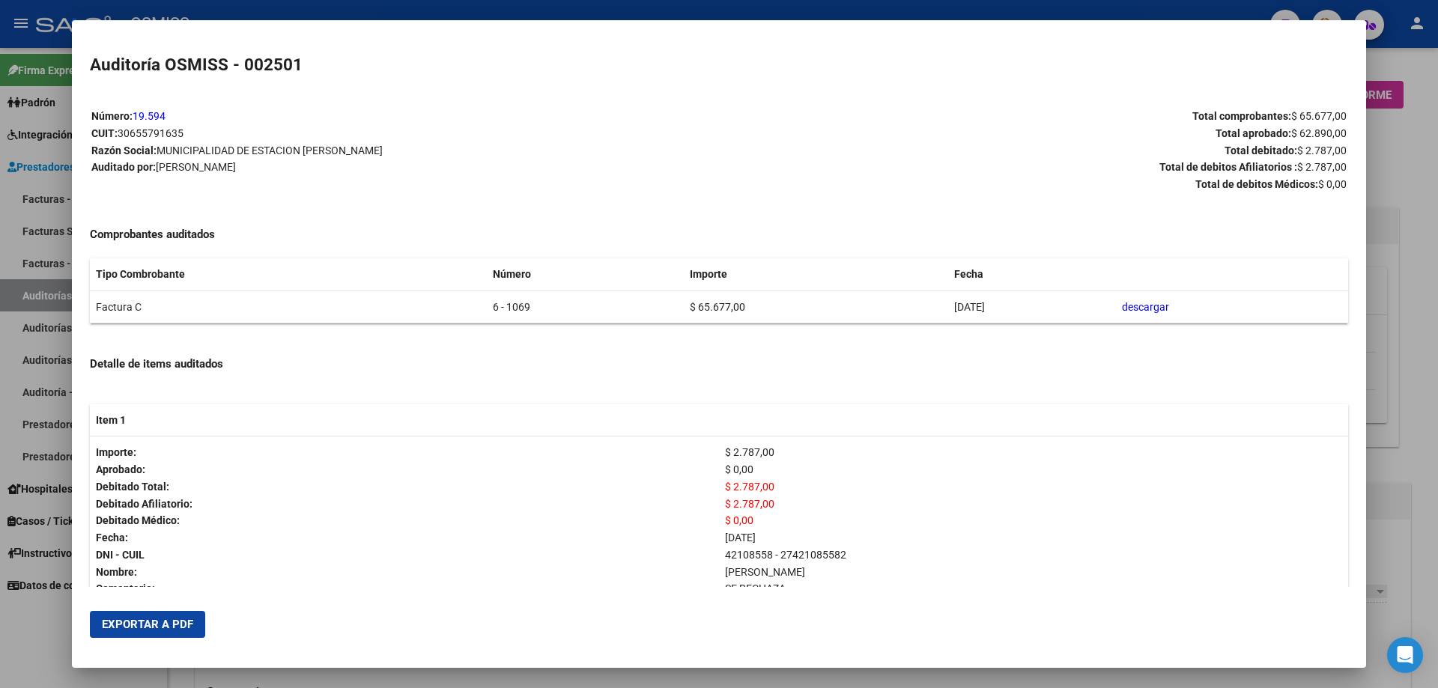
click at [695, 343] on div at bounding box center [719, 344] width 1438 height 688
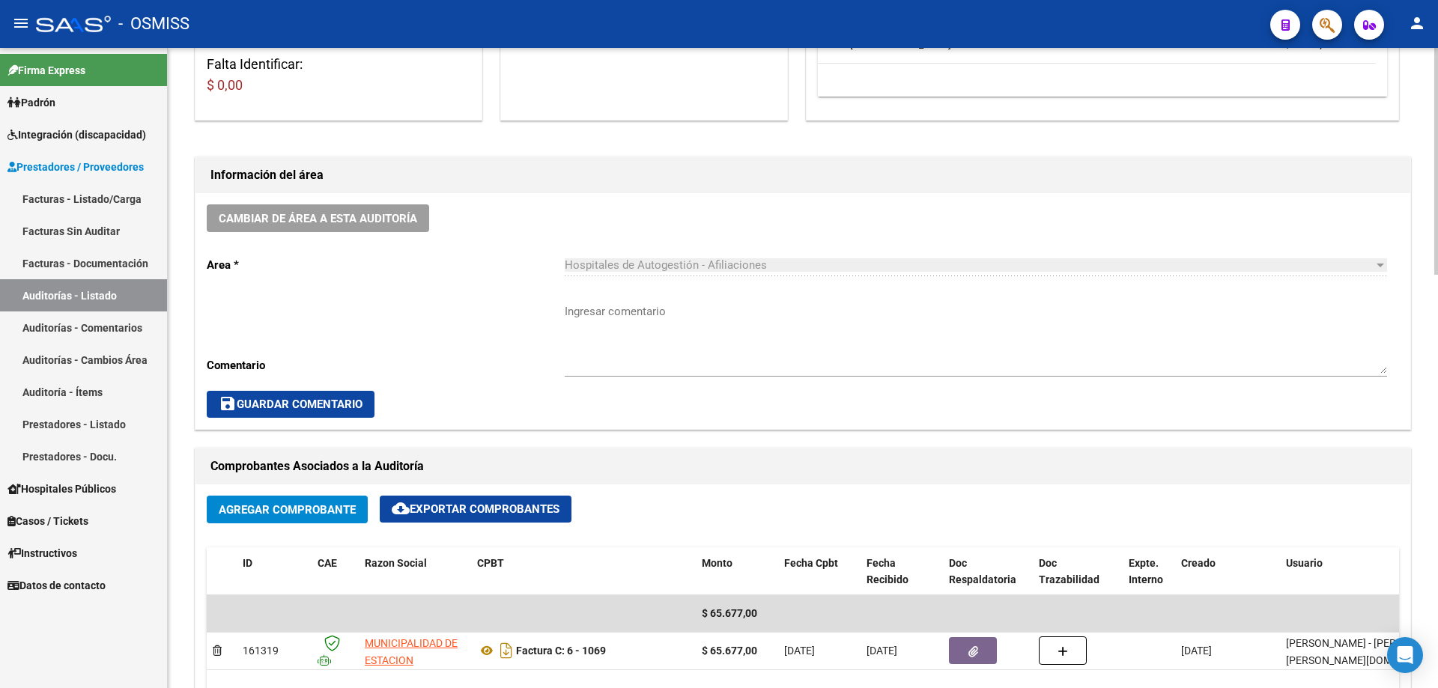
scroll to position [150, 0]
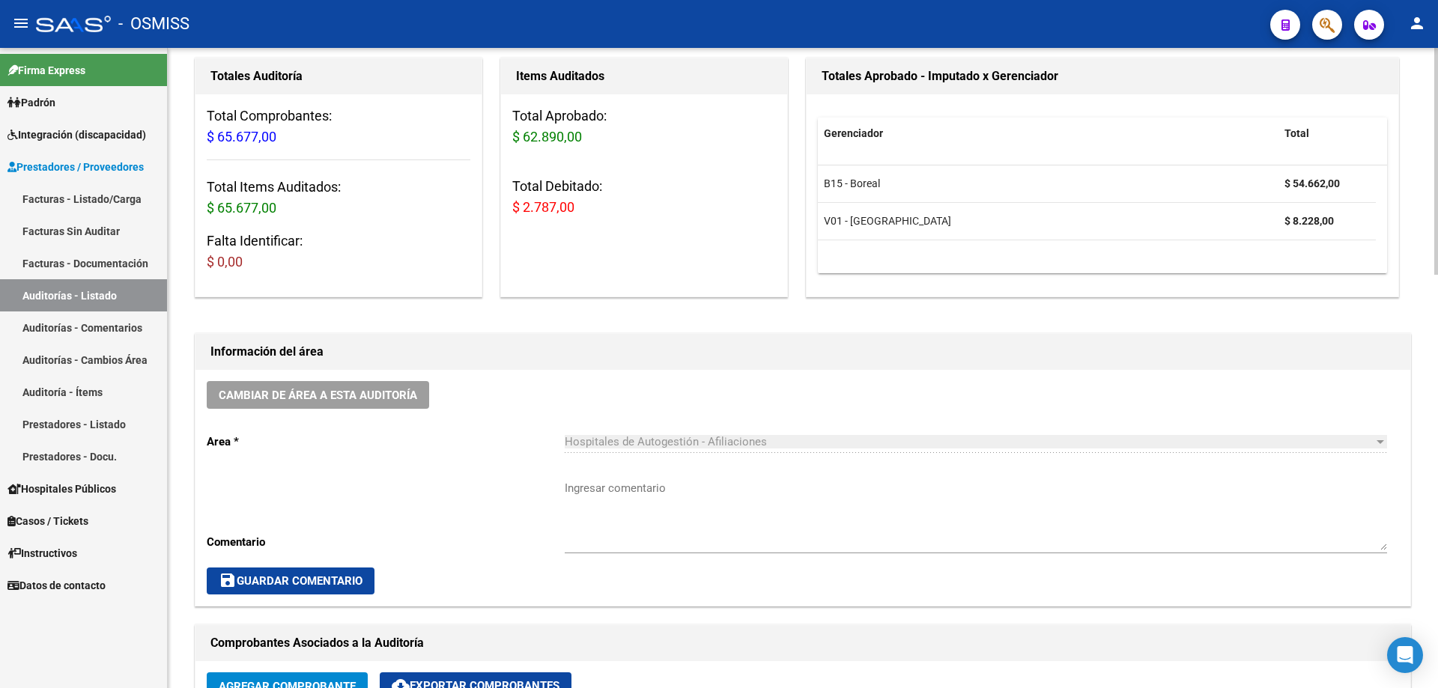
click at [351, 375] on div "Cambiar de área a esta auditoría Area * Hospitales de Autogestión - Afiliacione…" at bounding box center [803, 488] width 1215 height 236
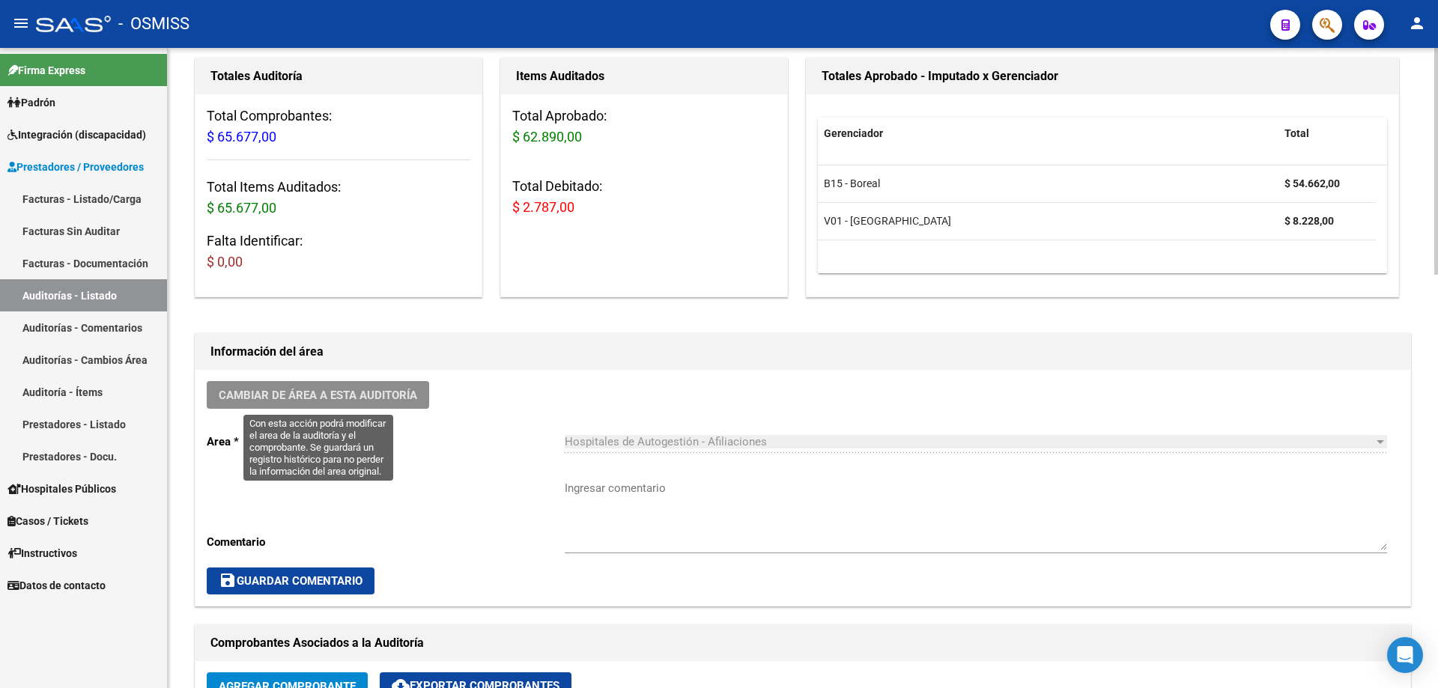
click at [359, 405] on button "Cambiar de área a esta auditoría" at bounding box center [318, 395] width 223 height 28
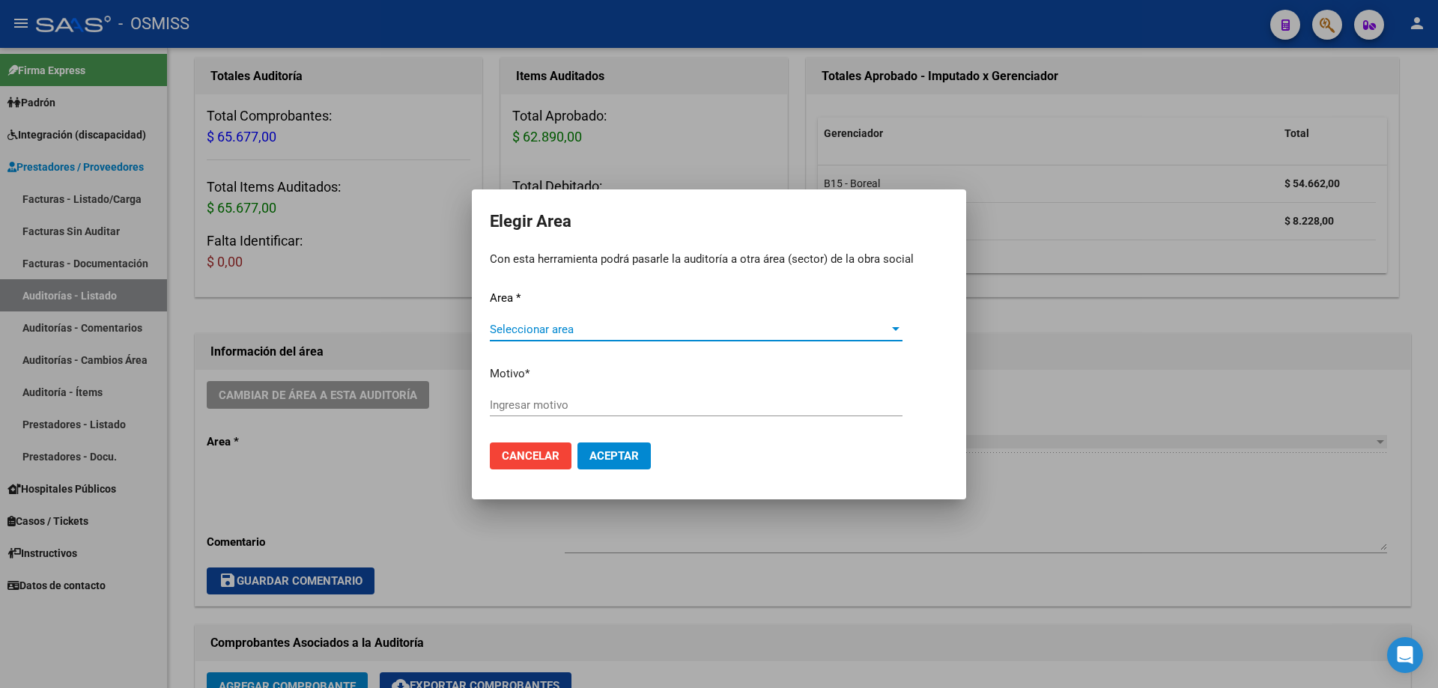
click at [500, 359] on div "Area * Seleccionar area Seleccionar area Motivo * [GEOGRAPHIC_DATA] motivo" at bounding box center [719, 360] width 458 height 141
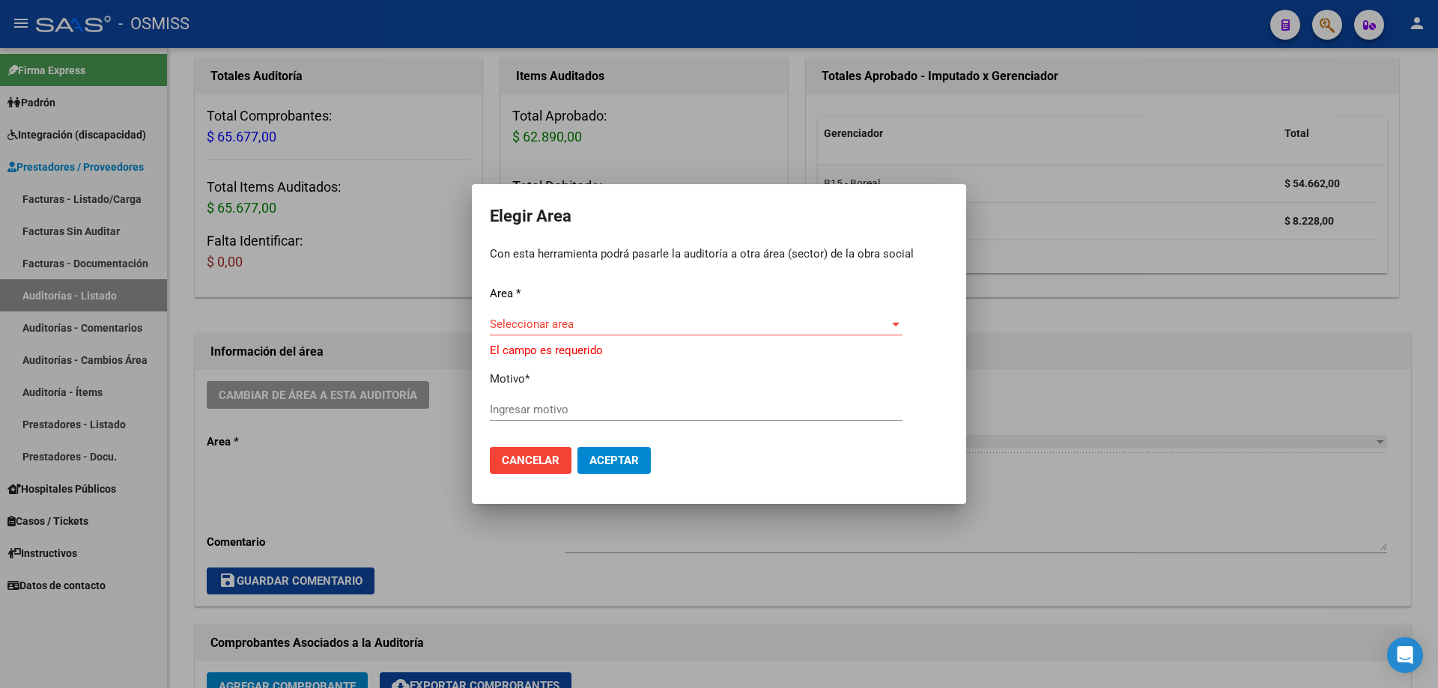
click at [509, 344] on div "Seleccionar area Seleccionar area" at bounding box center [696, 331] width 413 height 37
click at [516, 327] on span "Seleccionar area" at bounding box center [689, 324] width 399 height 13
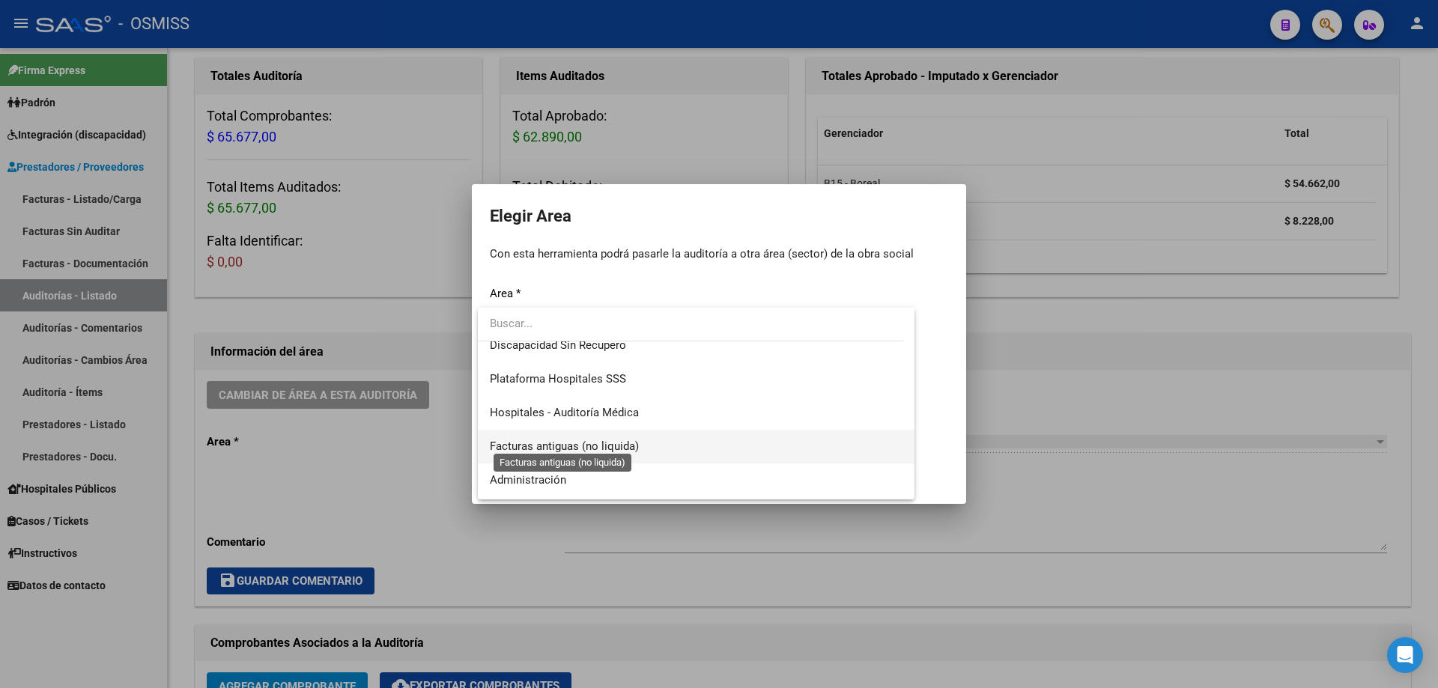
scroll to position [225, 0]
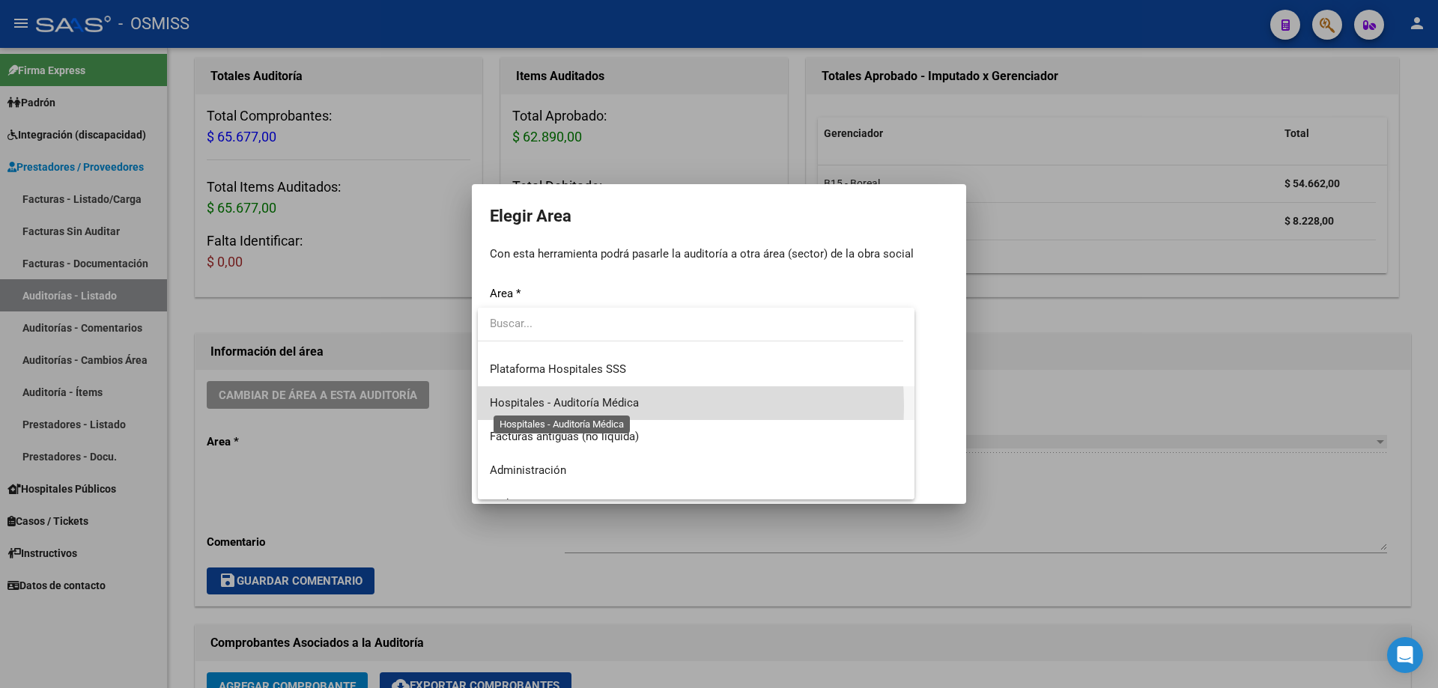
click at [590, 406] on span "Hospitales - Auditoría Médica" at bounding box center [564, 402] width 149 height 13
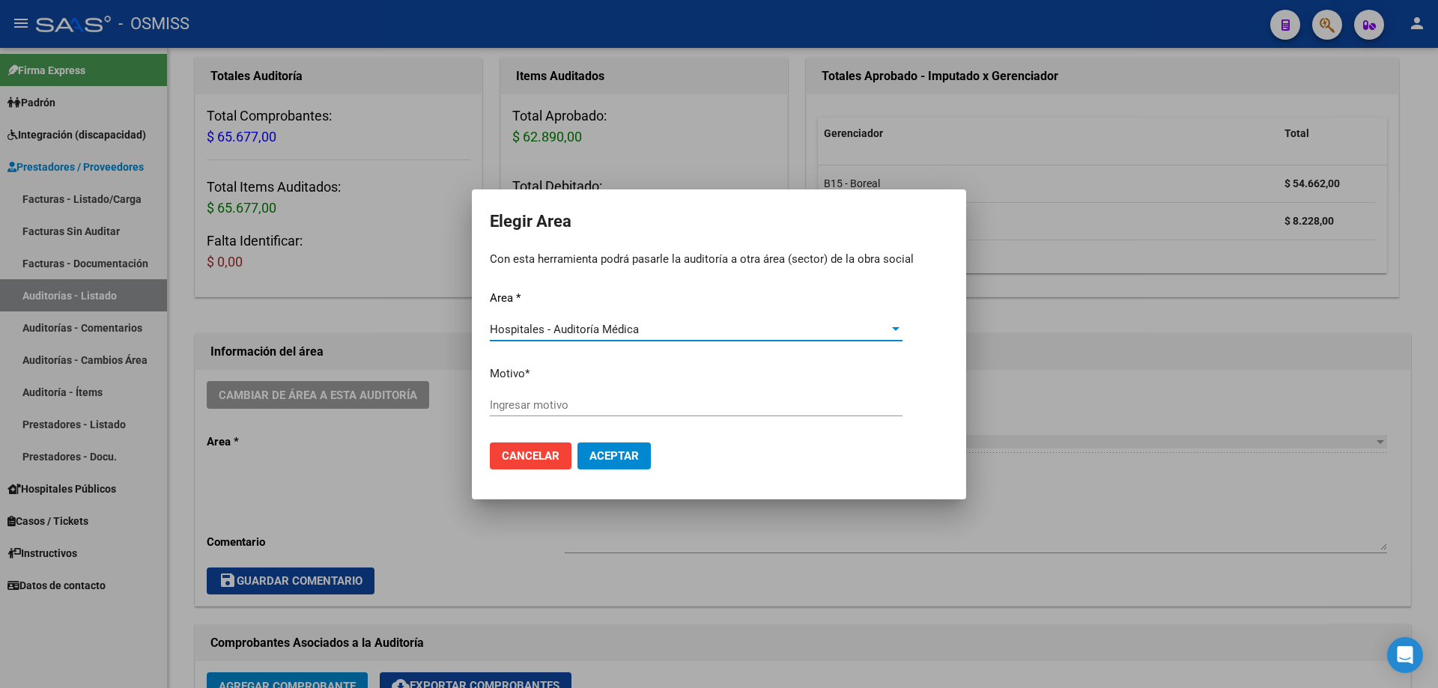
click at [563, 405] on input "Ingresar motivo" at bounding box center [696, 405] width 413 height 13
click at [608, 464] on button "Aceptar" at bounding box center [614, 456] width 73 height 27
